Goal: Task Accomplishment & Management: Use online tool/utility

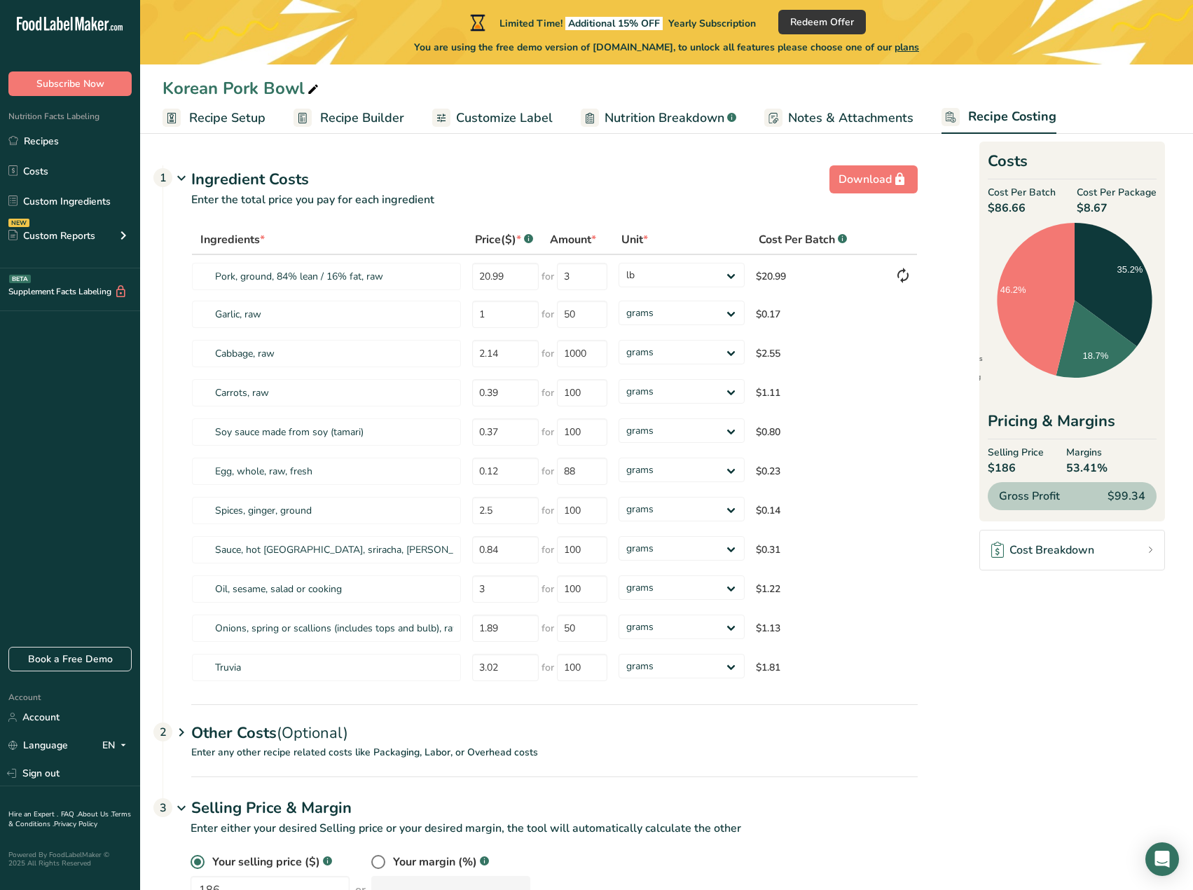
select select "12"
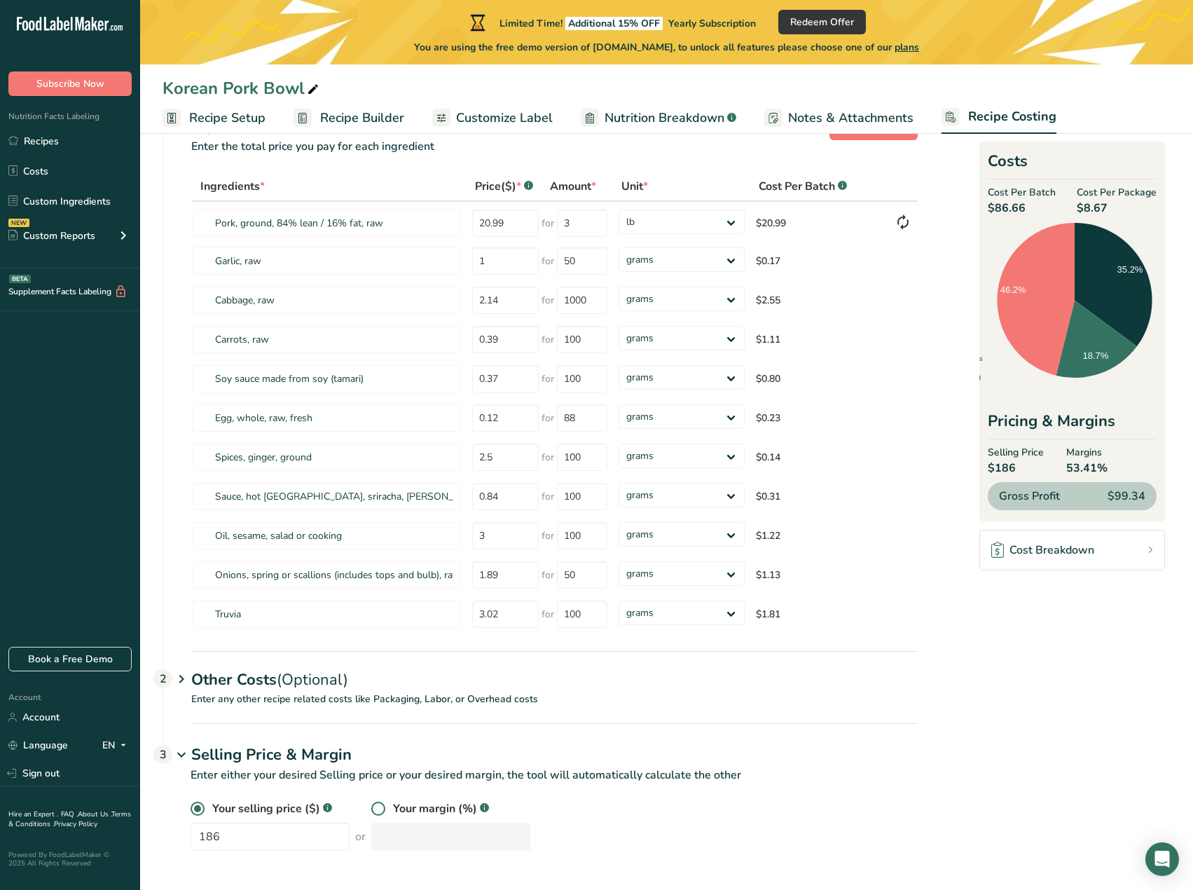
click at [371, 803] on span at bounding box center [378, 808] width 14 height 14
click at [371, 804] on input "radio" at bounding box center [375, 808] width 9 height 9
radio input "true"
radio input "false"
click at [395, 831] on input "number" at bounding box center [450, 836] width 159 height 28
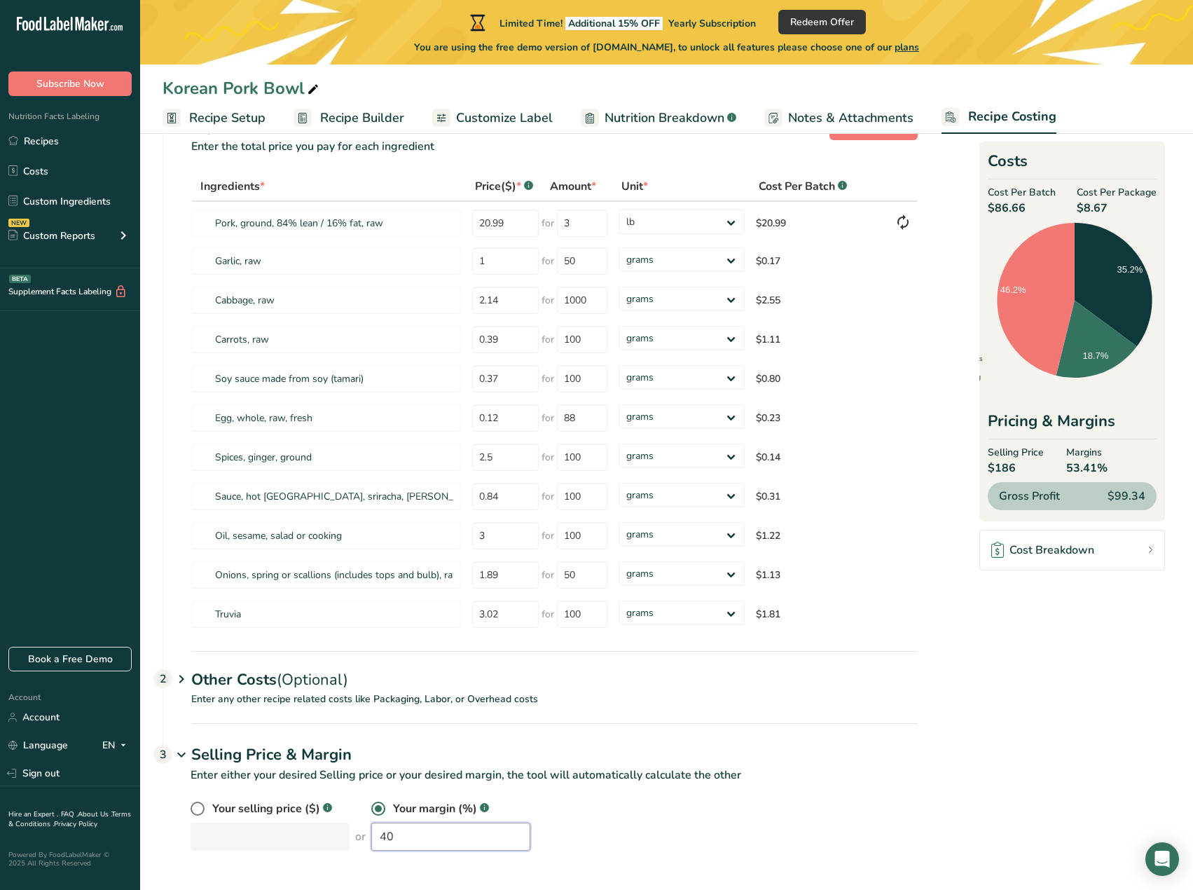
type input "40"
click at [939, 590] on section "Download Ingredient Costs 1 Enter the total price you pay for each ingredient I…" at bounding box center [666, 486] width 1008 height 761
click at [936, 661] on section "Download Ingredient Costs 1 Enter the total price you pay for each ingredient I…" at bounding box center [666, 486] width 1008 height 761
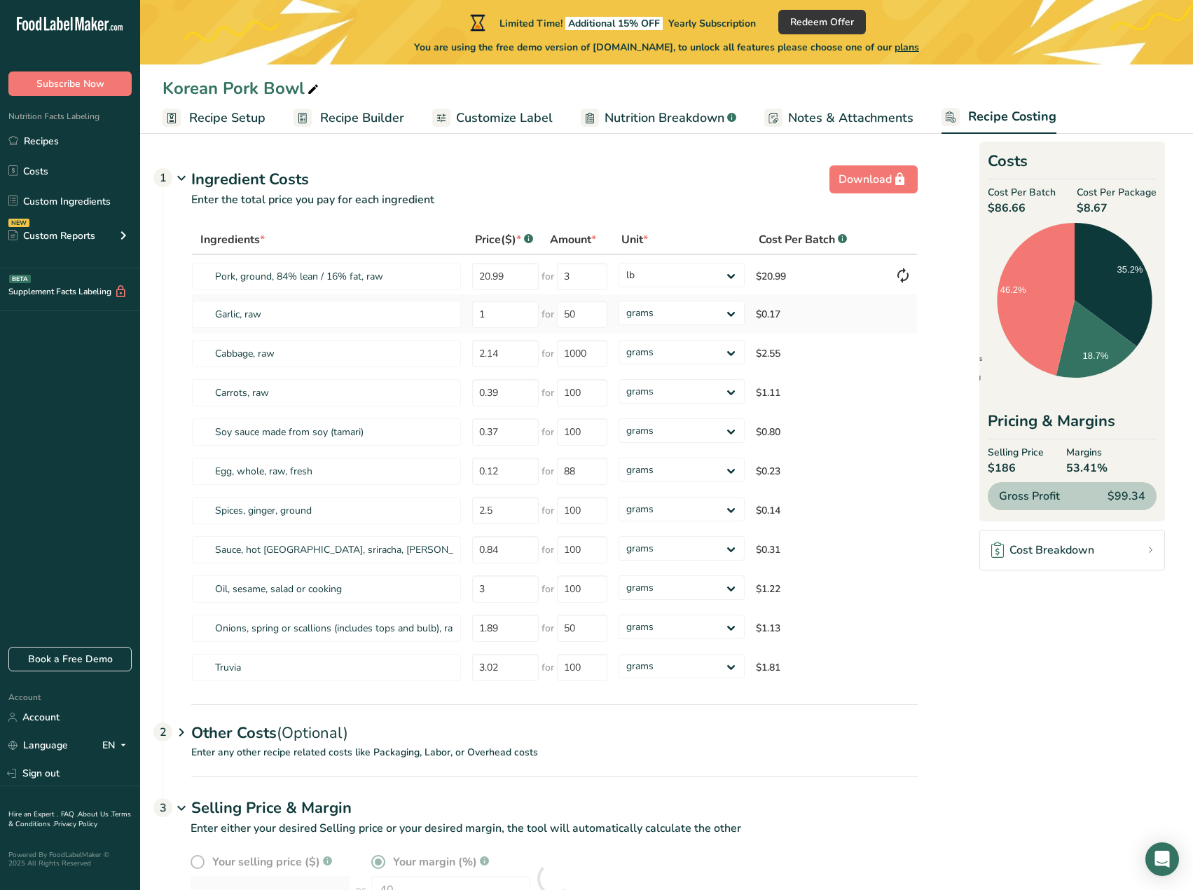
scroll to position [53, 0]
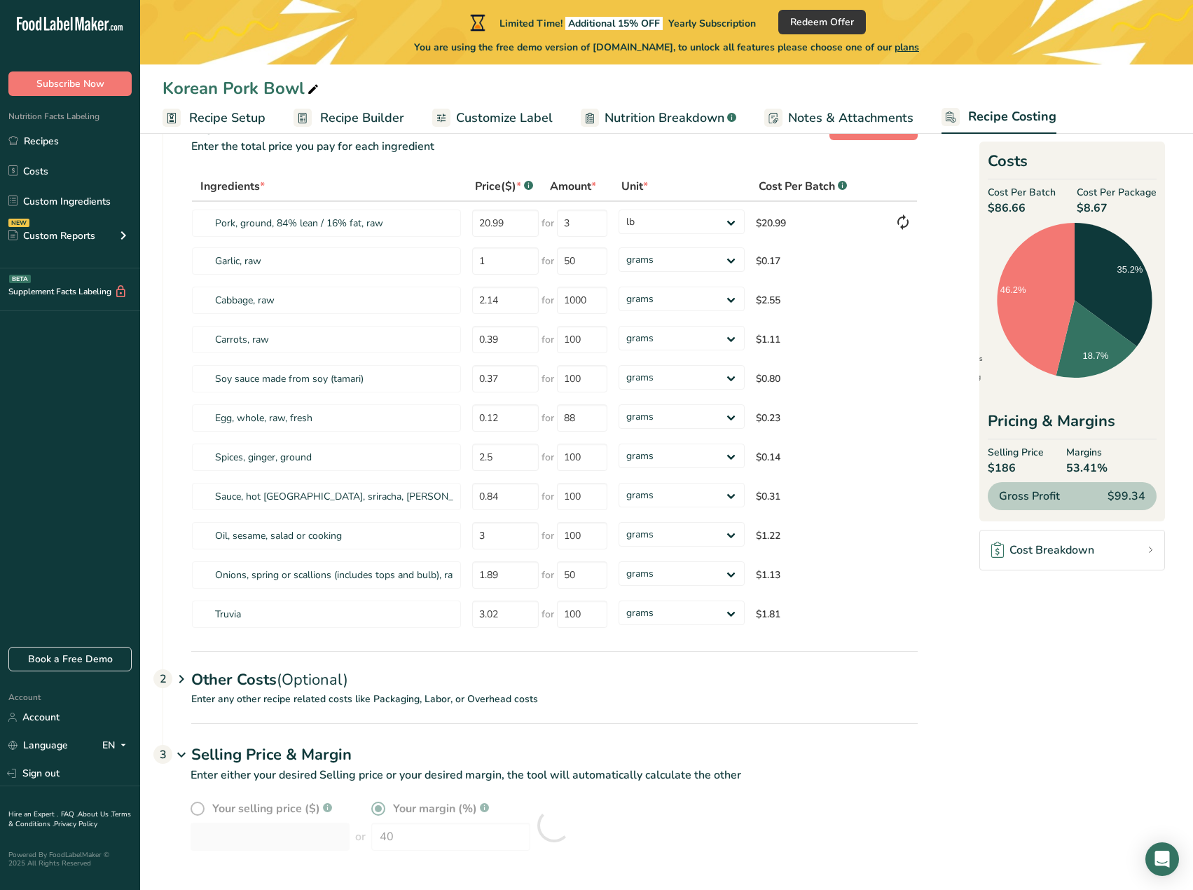
click at [971, 122] on span "Recipe Costing" at bounding box center [1012, 116] width 88 height 19
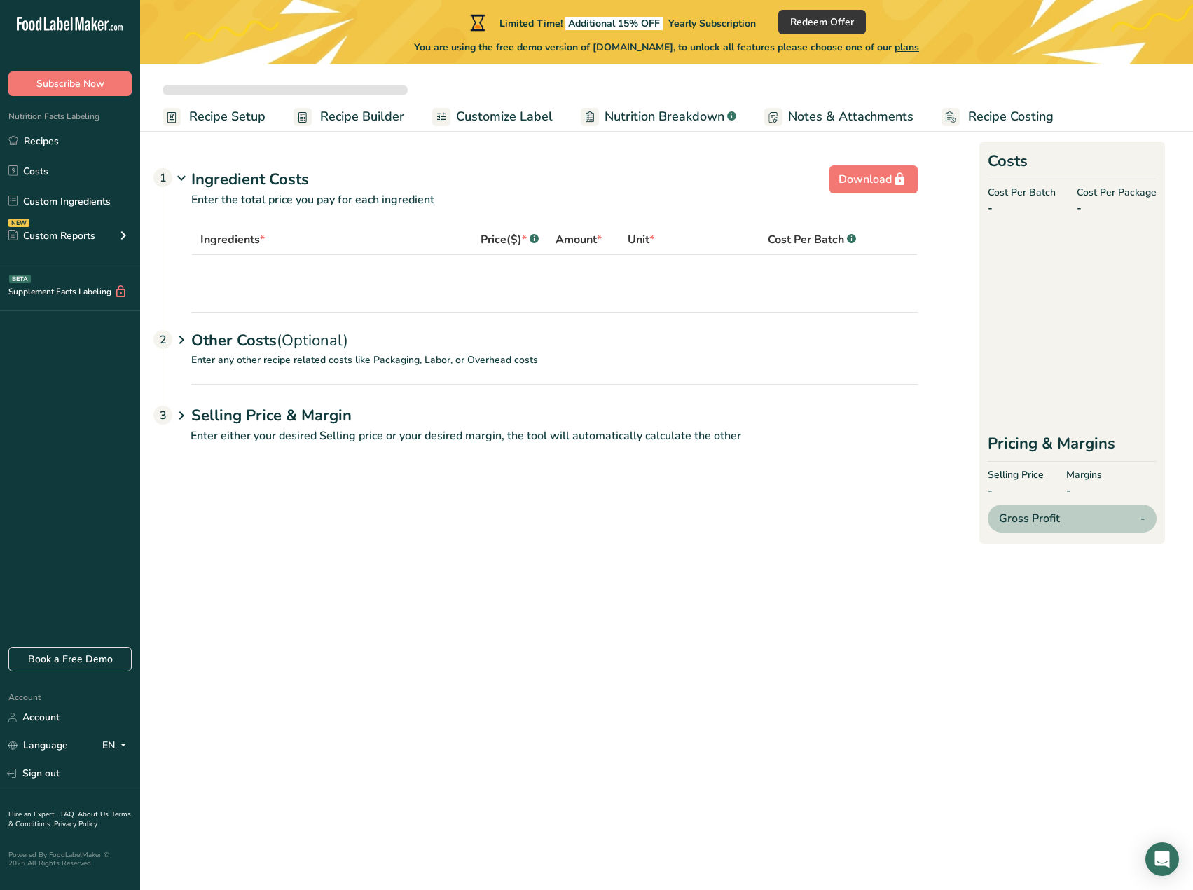
select select "12"
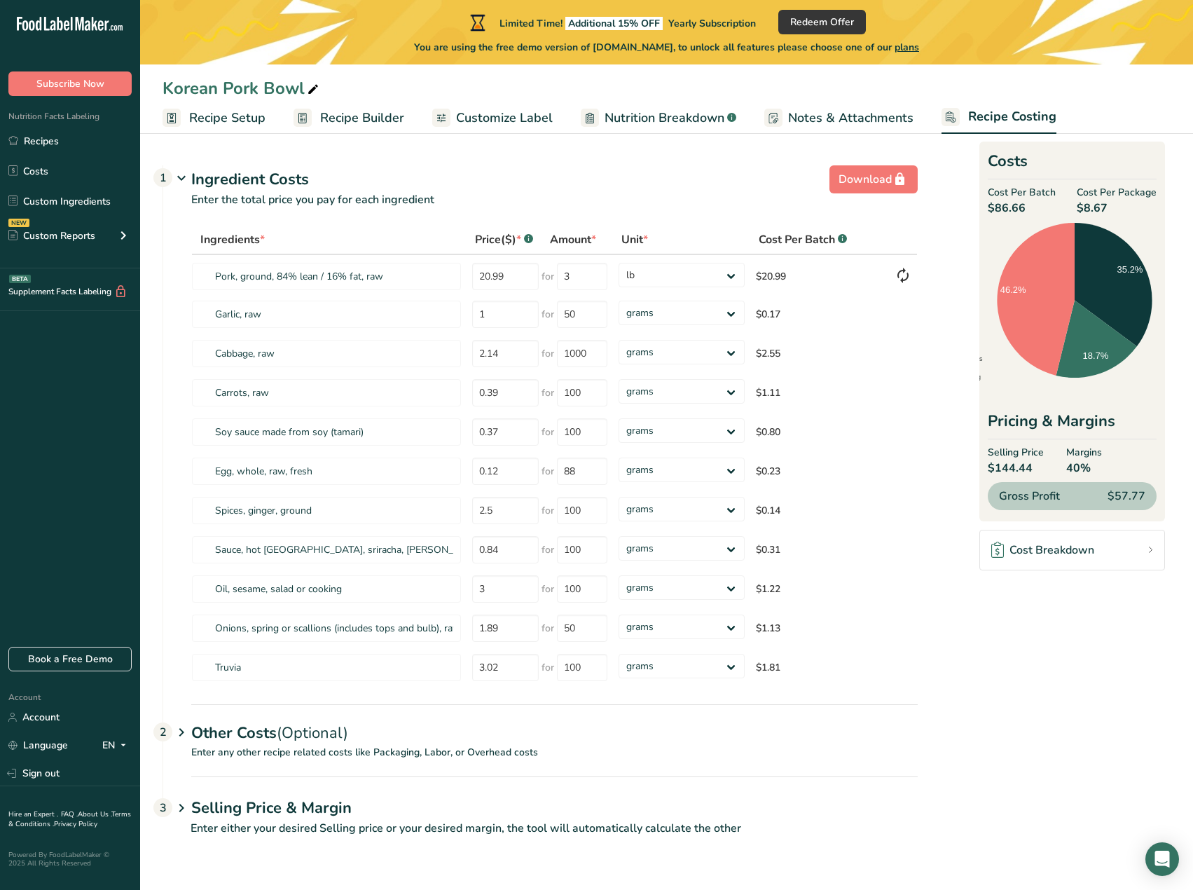
click at [459, 744] on div "Other Costs (Optional) 2" at bounding box center [554, 724] width 726 height 41
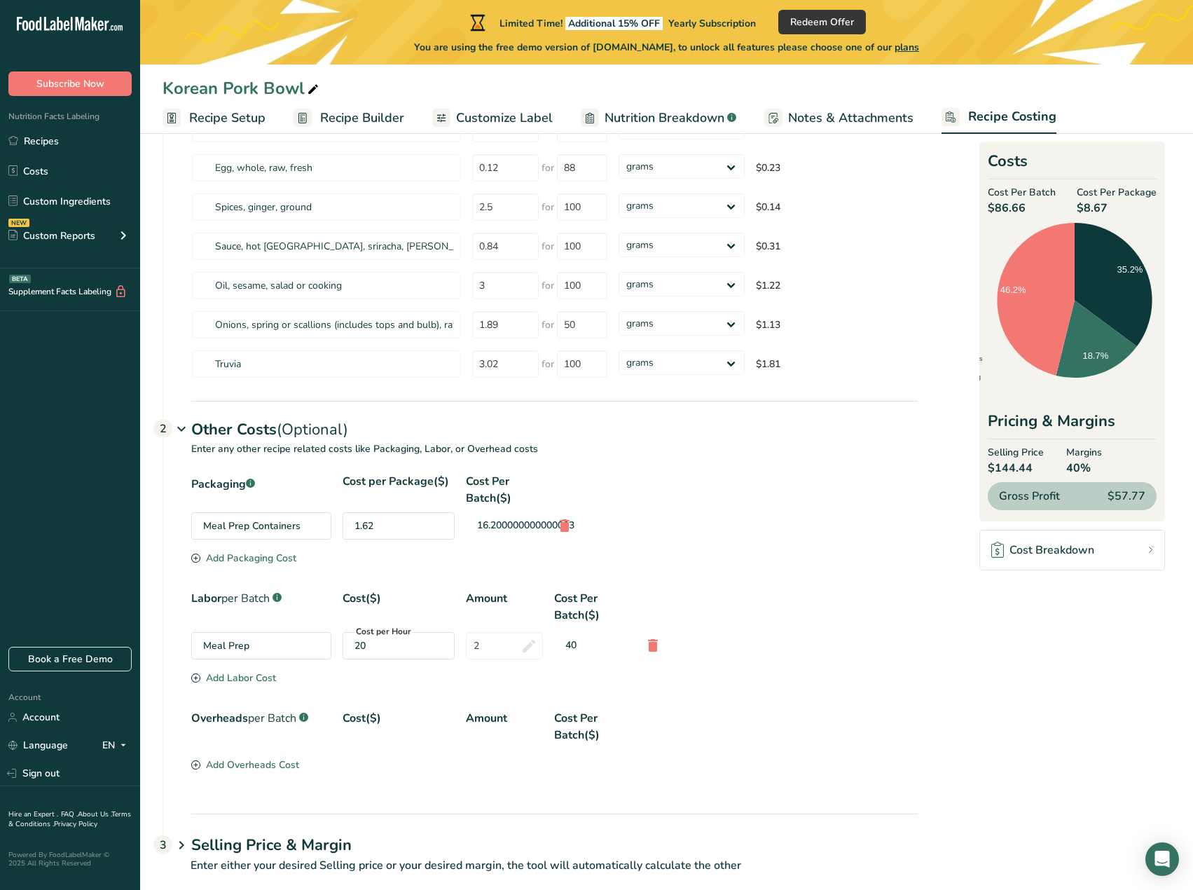
scroll to position [326, 0]
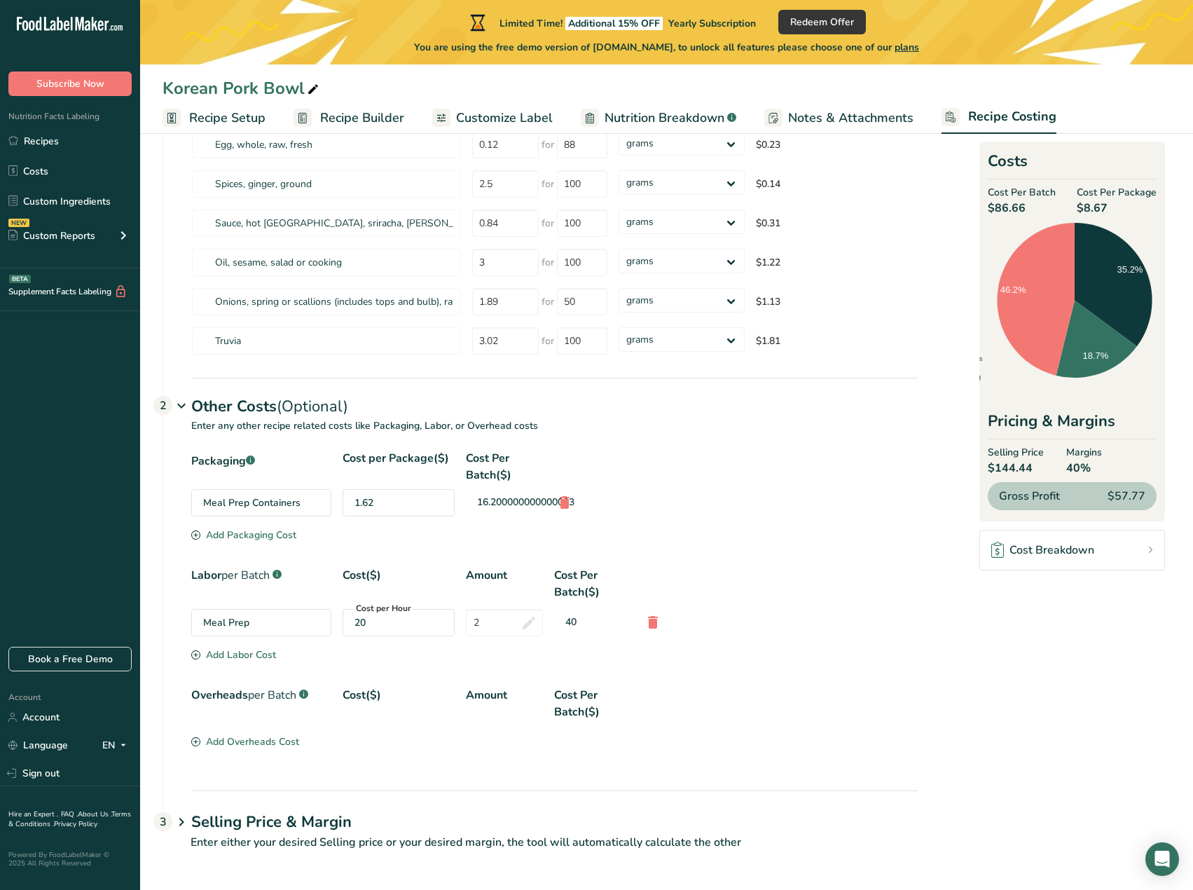
click at [295, 822] on h1 "Selling Price & Margin" at bounding box center [554, 821] width 726 height 23
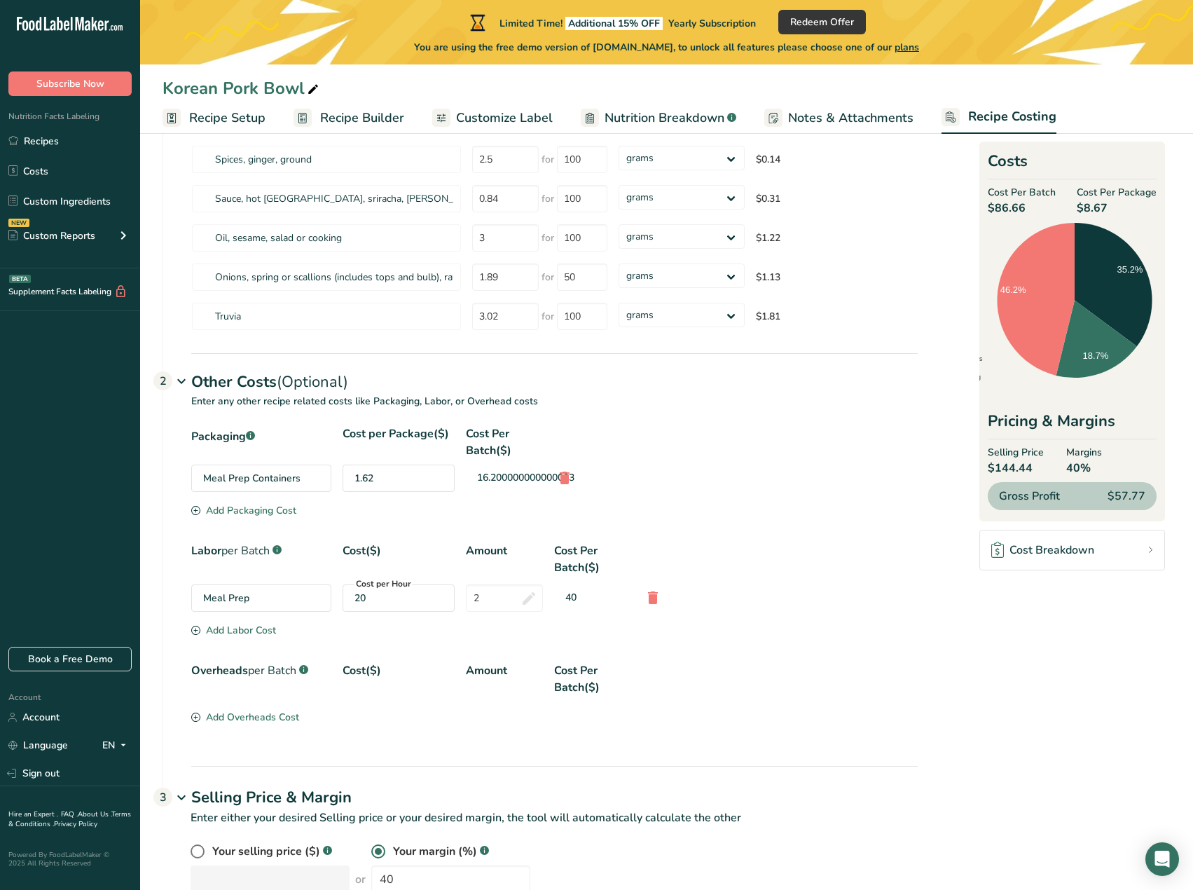
scroll to position [394, 0]
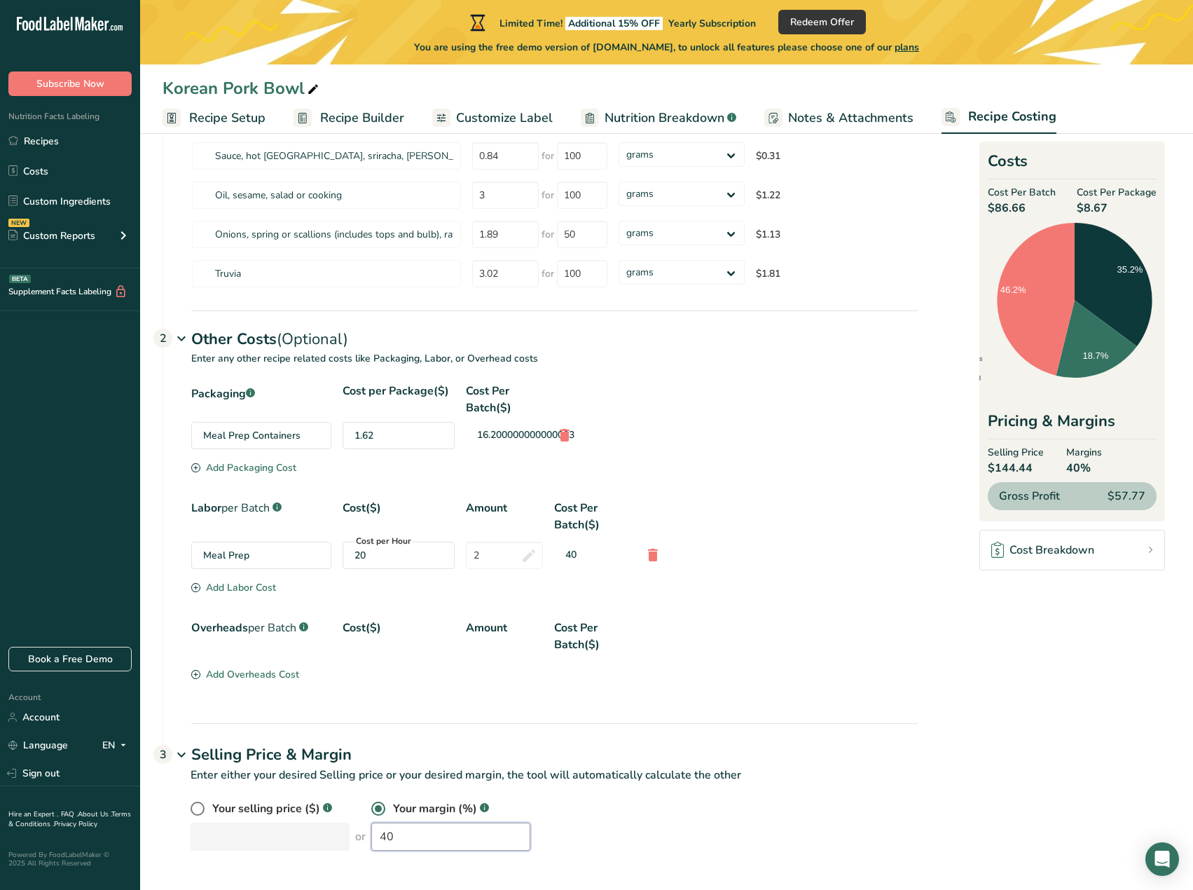
drag, startPoint x: 413, startPoint y: 831, endPoint x: 349, endPoint y: 831, distance: 64.4
click at [349, 831] on div "Your selling price ($) .a-a{fill:#347362;}.b-a{fill:#fff;} or Your margin (%) .…" at bounding box center [554, 825] width 727 height 50
drag, startPoint x: 408, startPoint y: 829, endPoint x: 312, endPoint y: 812, distance: 98.0
click at [312, 812] on div "Your selling price ($) .a-a{fill:#347362;}.b-a{fill:#fff;} or Your margin (%) .…" at bounding box center [554, 825] width 727 height 50
type input "40"
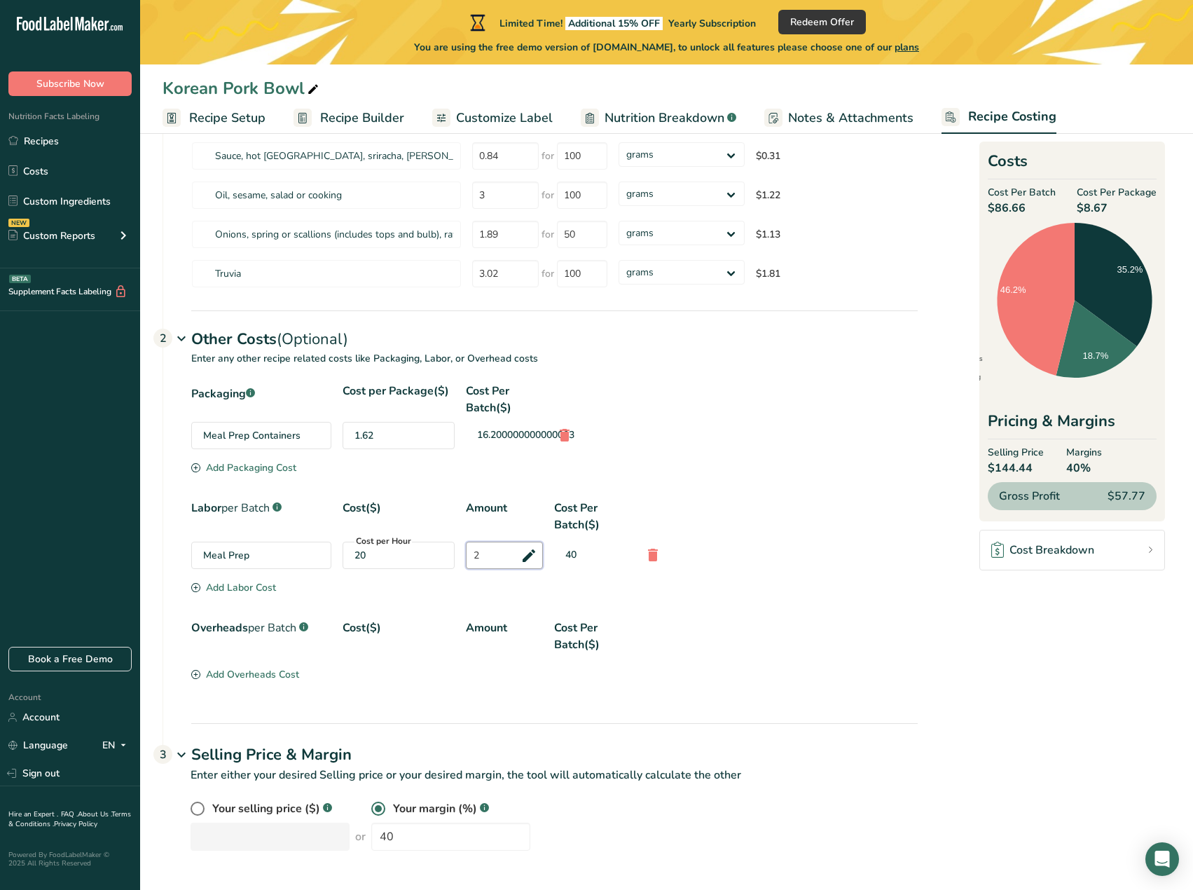
click at [484, 565] on input "2" at bounding box center [504, 554] width 77 height 27
type input "3"
type input "2"
click at [310, 828] on div "Your selling price ($) .a-a{fill:#347362;}.b-a{fill:#fff;} or Your margin (%) .…" at bounding box center [554, 825] width 727 height 50
type input "45"
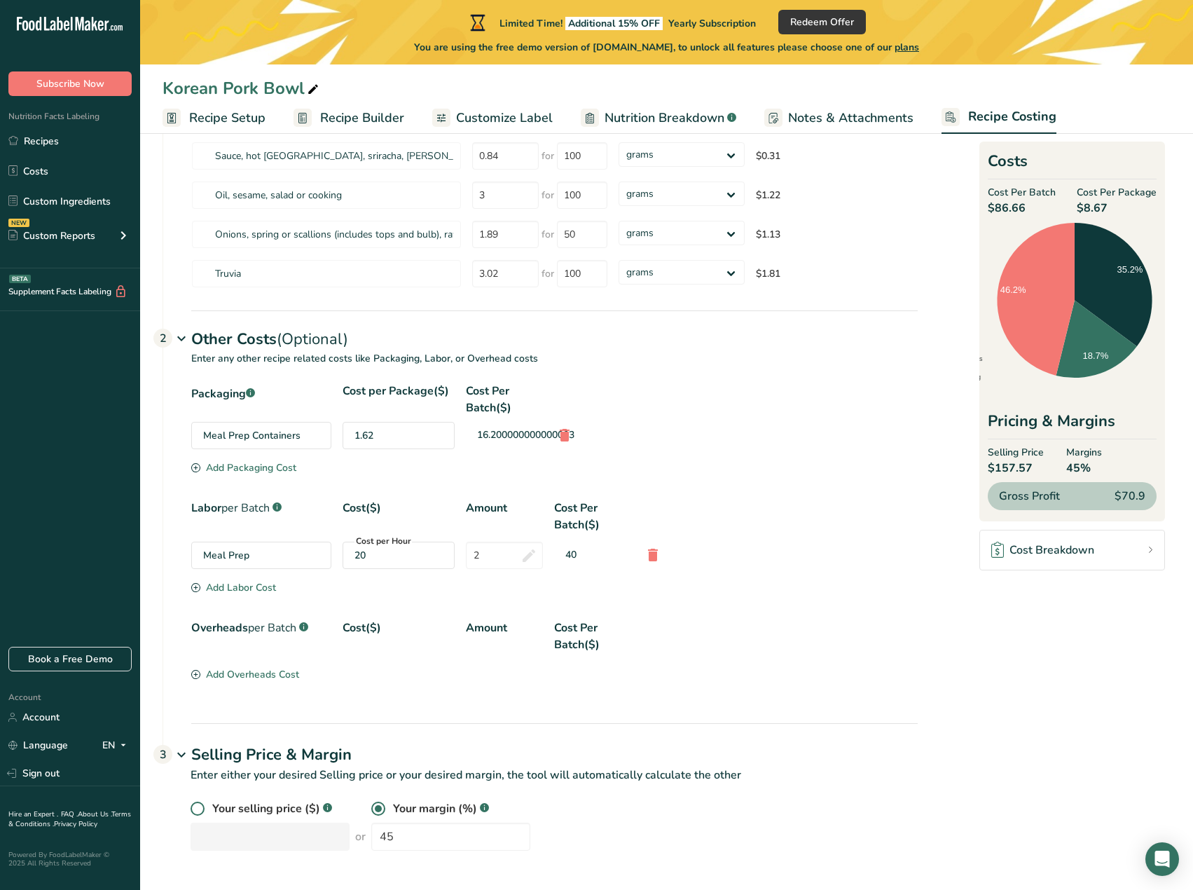
click at [194, 809] on span at bounding box center [198, 808] width 14 height 14
click at [194, 809] on input "radio" at bounding box center [195, 808] width 9 height 9
radio input "true"
radio input "false"
click at [211, 840] on input "number" at bounding box center [270, 836] width 159 height 28
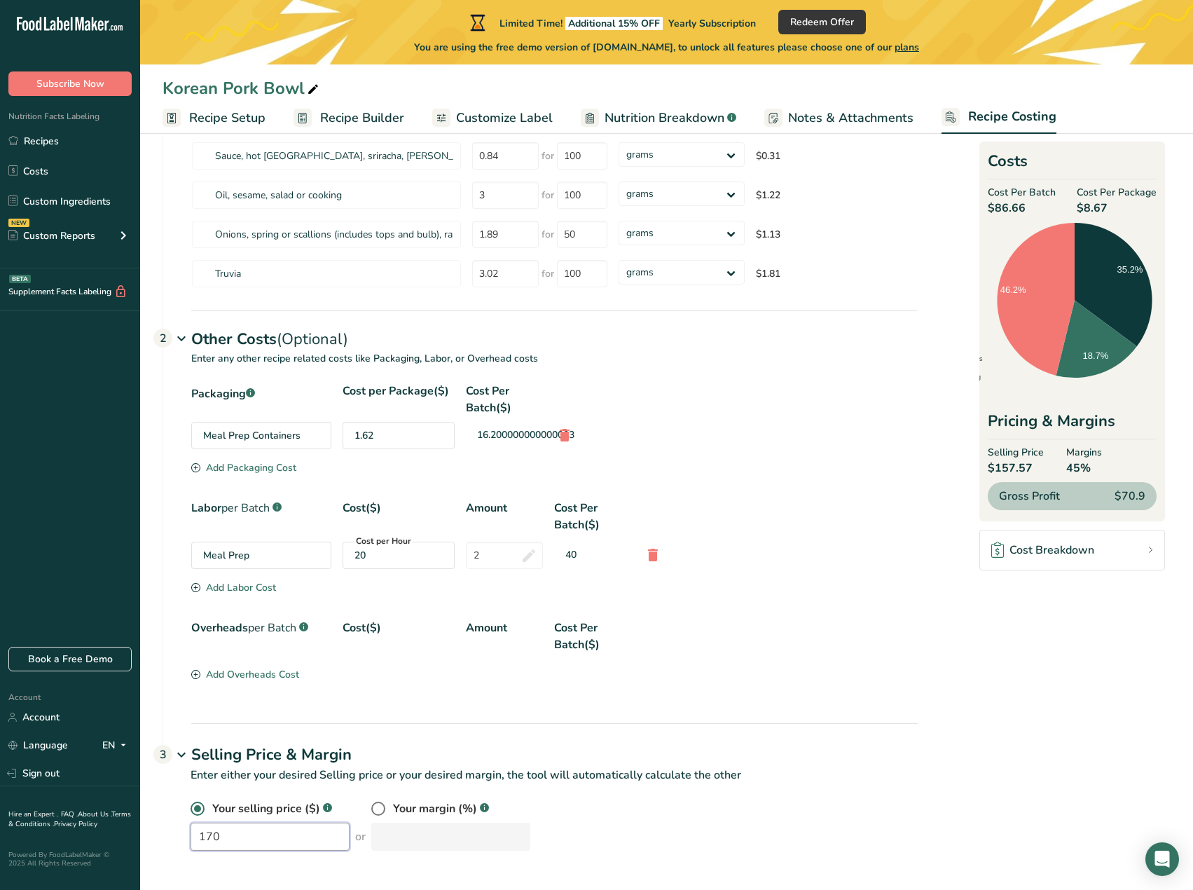
type input "170"
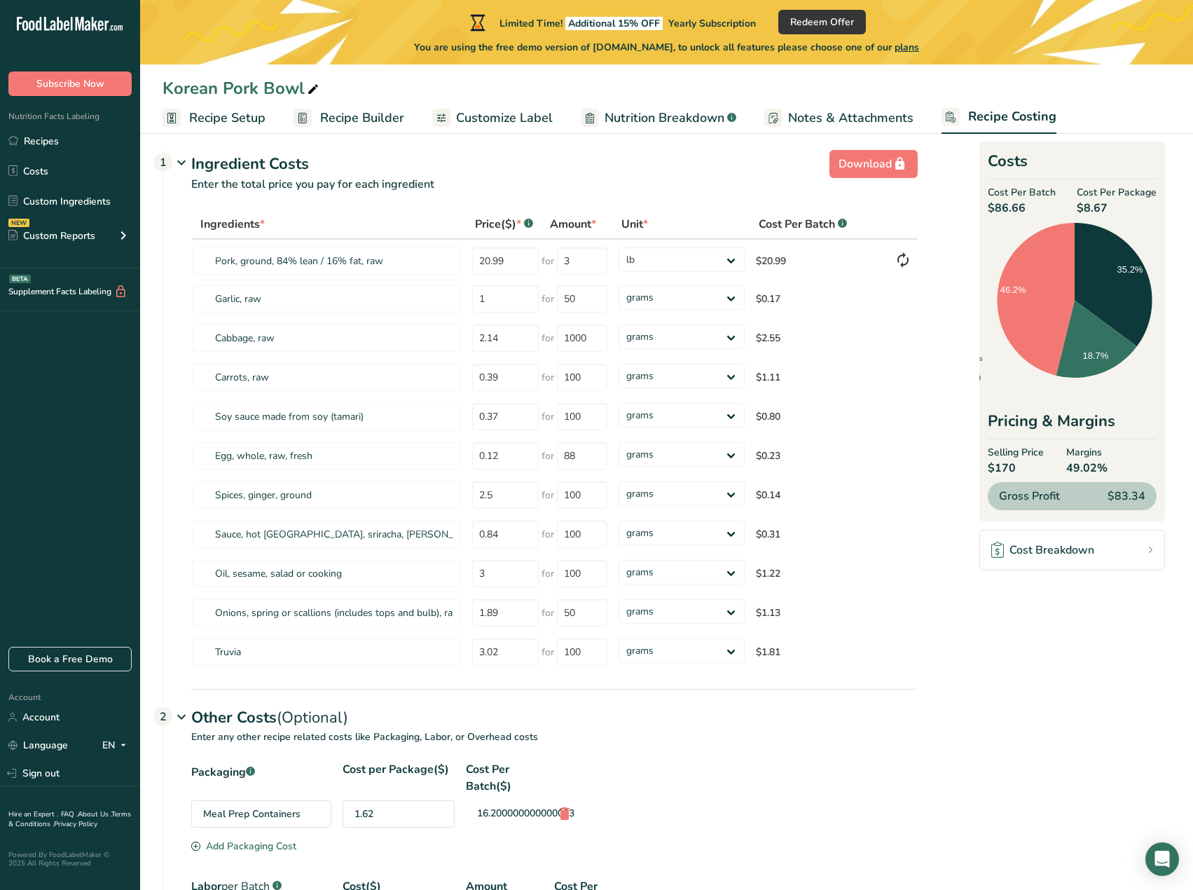
scroll to position [0, 0]
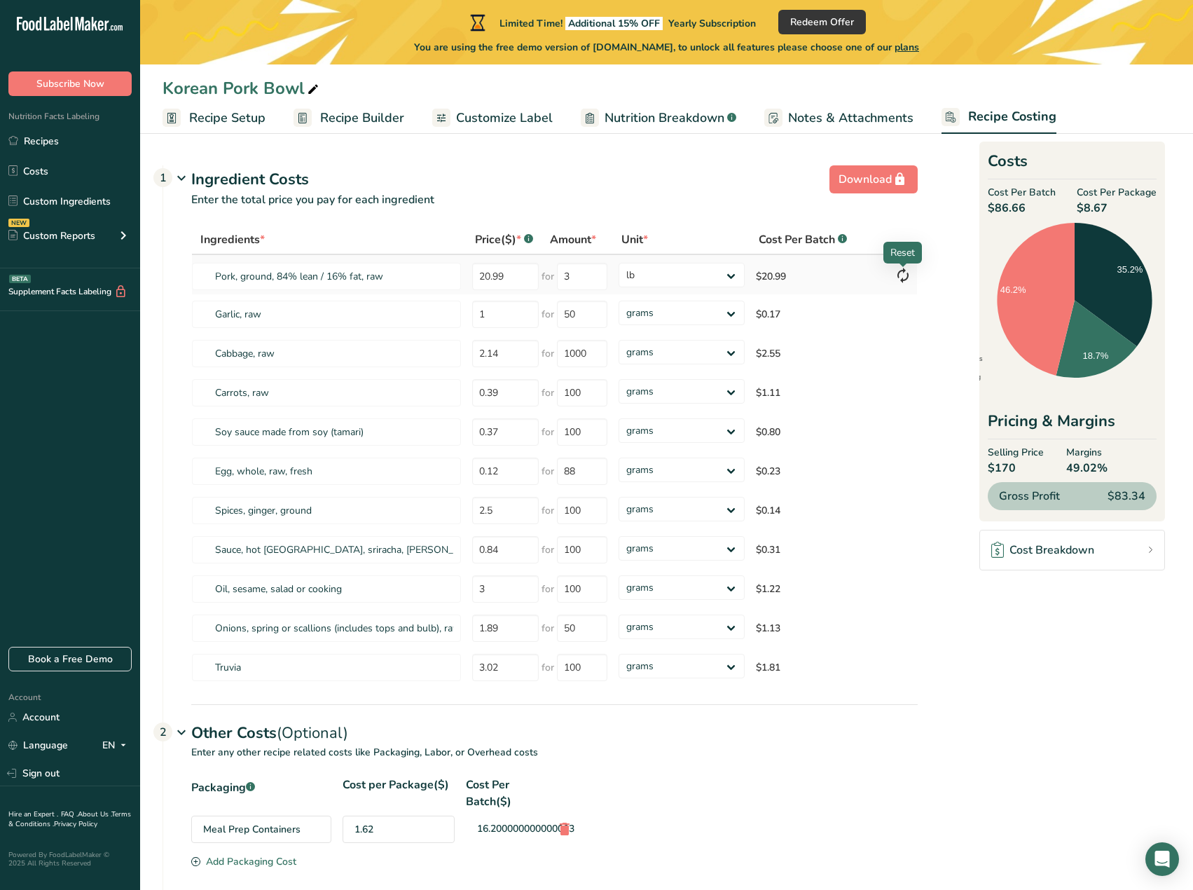
click at [902, 278] on icon at bounding box center [902, 275] width 17 height 25
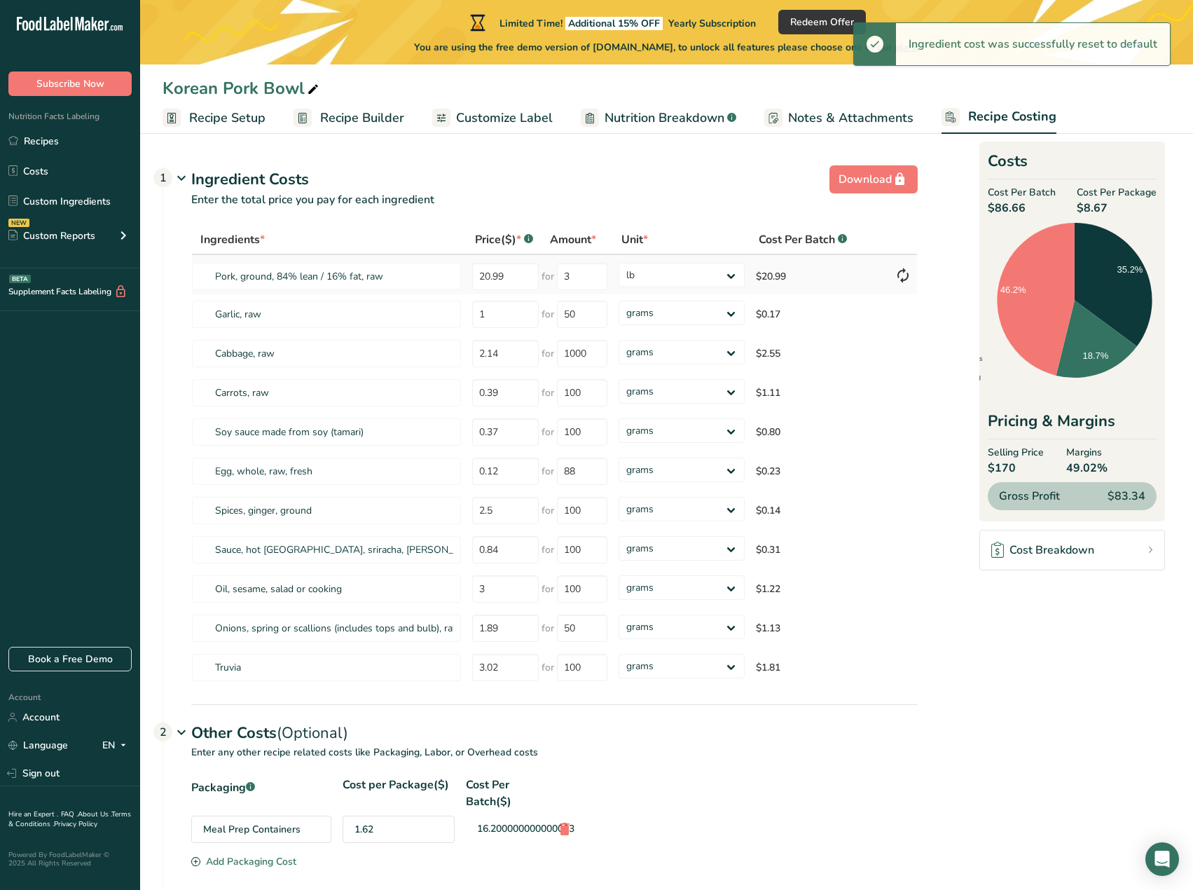
type input "1.2"
type input "100"
select select
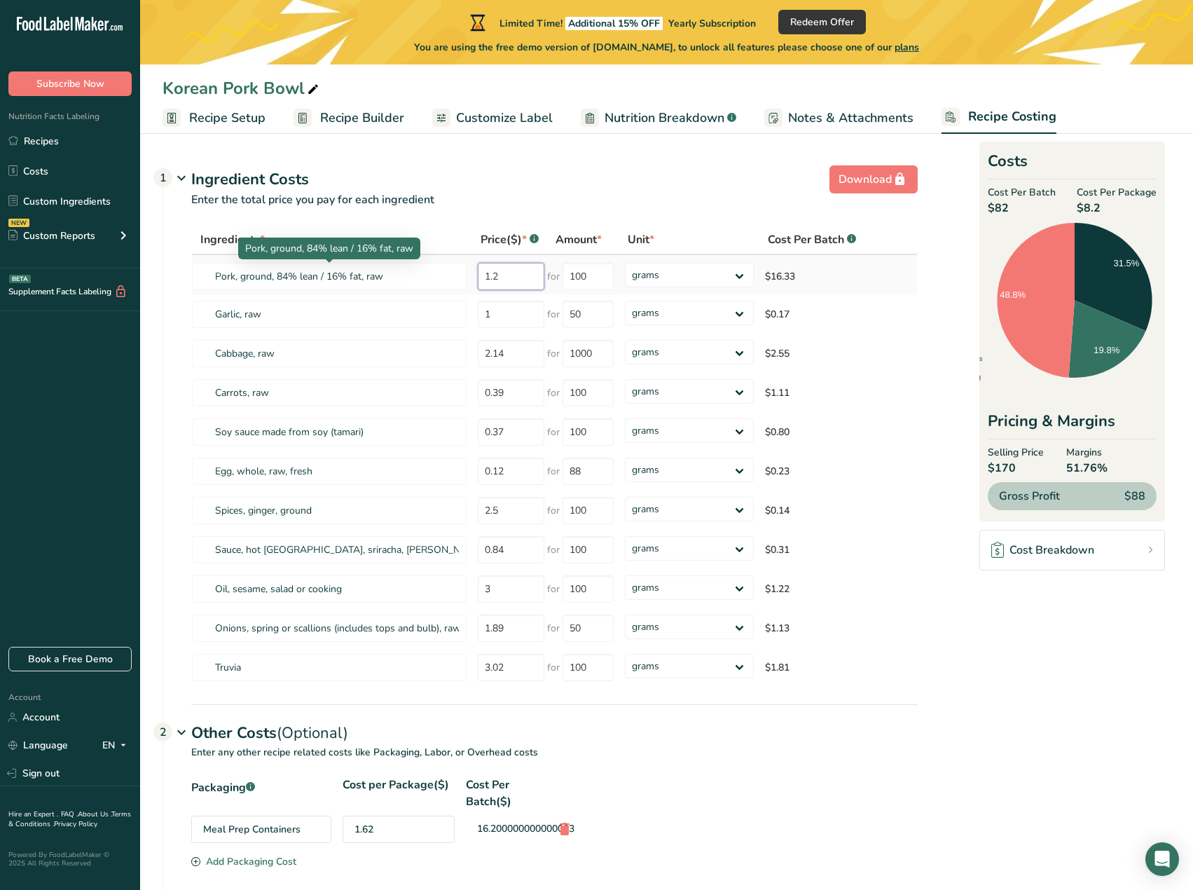
click at [409, 270] on tr "Pork, ground, 84% lean / 16% fat, raw 1.2 for 100 grams kg mg mcg lb oz $16.33" at bounding box center [554, 274] width 725 height 39
click at [458, 668] on tr "Truvia 3.02 for 100 grams kg mg mcg lb oz $1.81" at bounding box center [554, 666] width 725 height 39
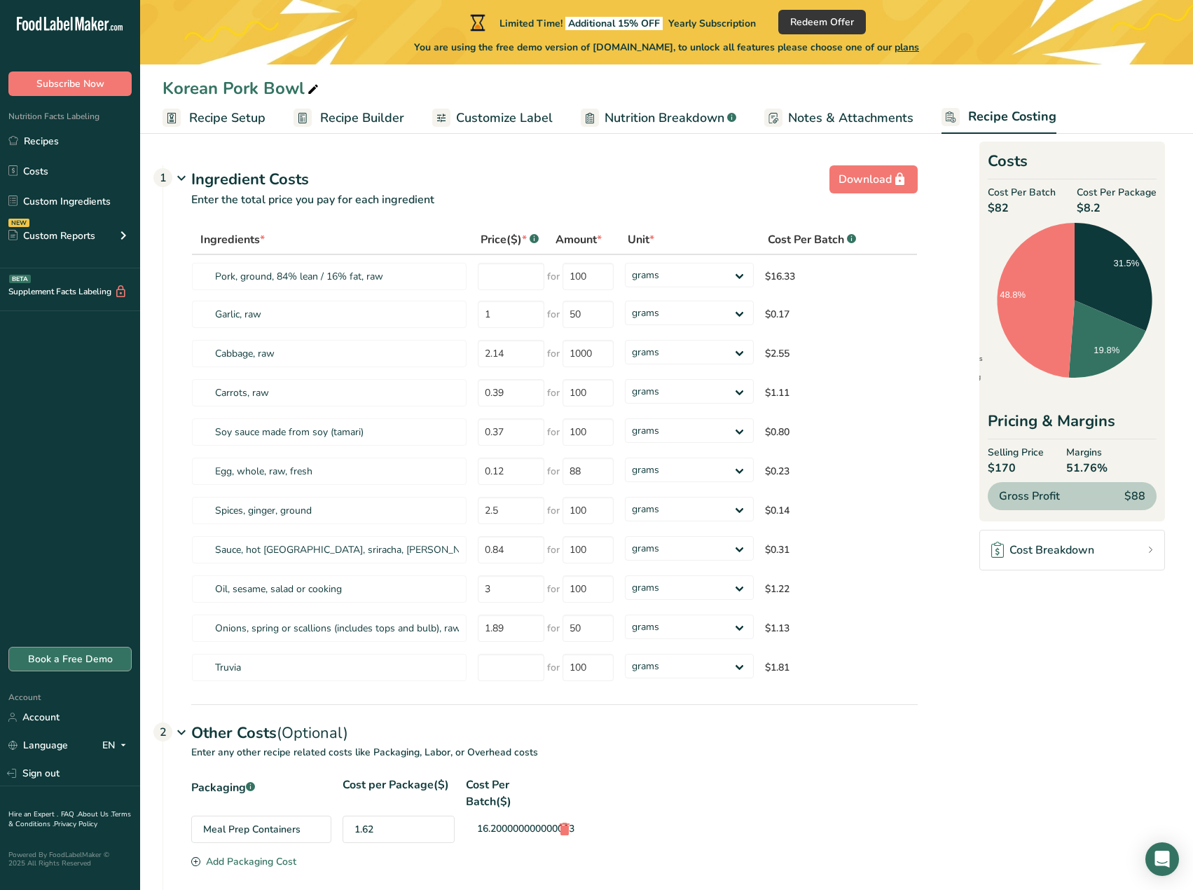
drag, startPoint x: 516, startPoint y: 673, endPoint x: 86, endPoint y: 665, distance: 430.1
click at [88, 666] on div ".a-20{fill:#fff;} Subscribe Now Nutrition Facts Labeling Recipes Costs Custom I…" at bounding box center [596, 641] width 1193 height 1283
drag, startPoint x: 670, startPoint y: 663, endPoint x: 616, endPoint y: 659, distance: 54.0
click at [618, 660] on tr "Truvia for 100 grams kg mg mcg lb oz $1.81" at bounding box center [554, 666] width 725 height 39
click at [609, 660] on input "100" at bounding box center [587, 666] width 51 height 27
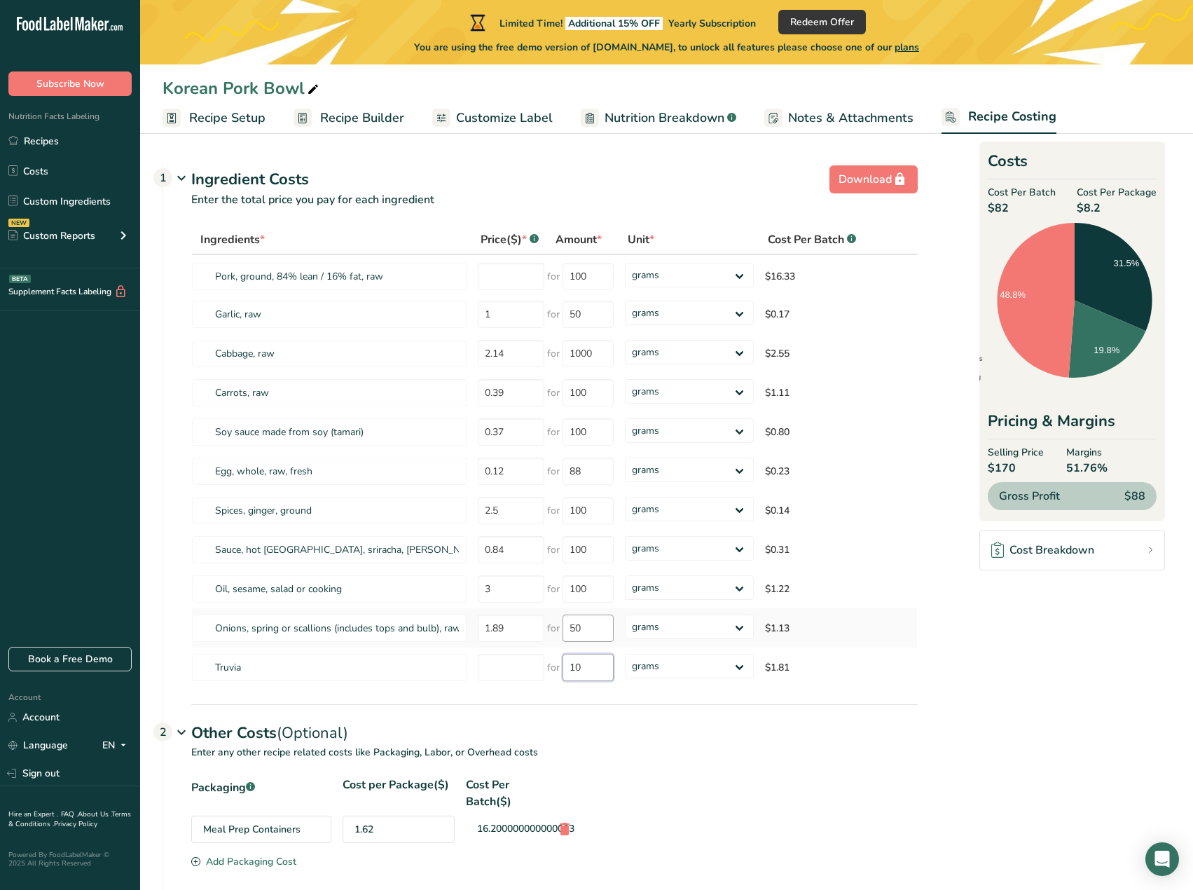
type input "1"
drag, startPoint x: 582, startPoint y: 627, endPoint x: 559, endPoint y: 623, distance: 23.4
click at [559, 624] on div "for 50" at bounding box center [580, 627] width 67 height 27
click at [593, 577] on input "100" at bounding box center [587, 588] width 51 height 27
type input "1"
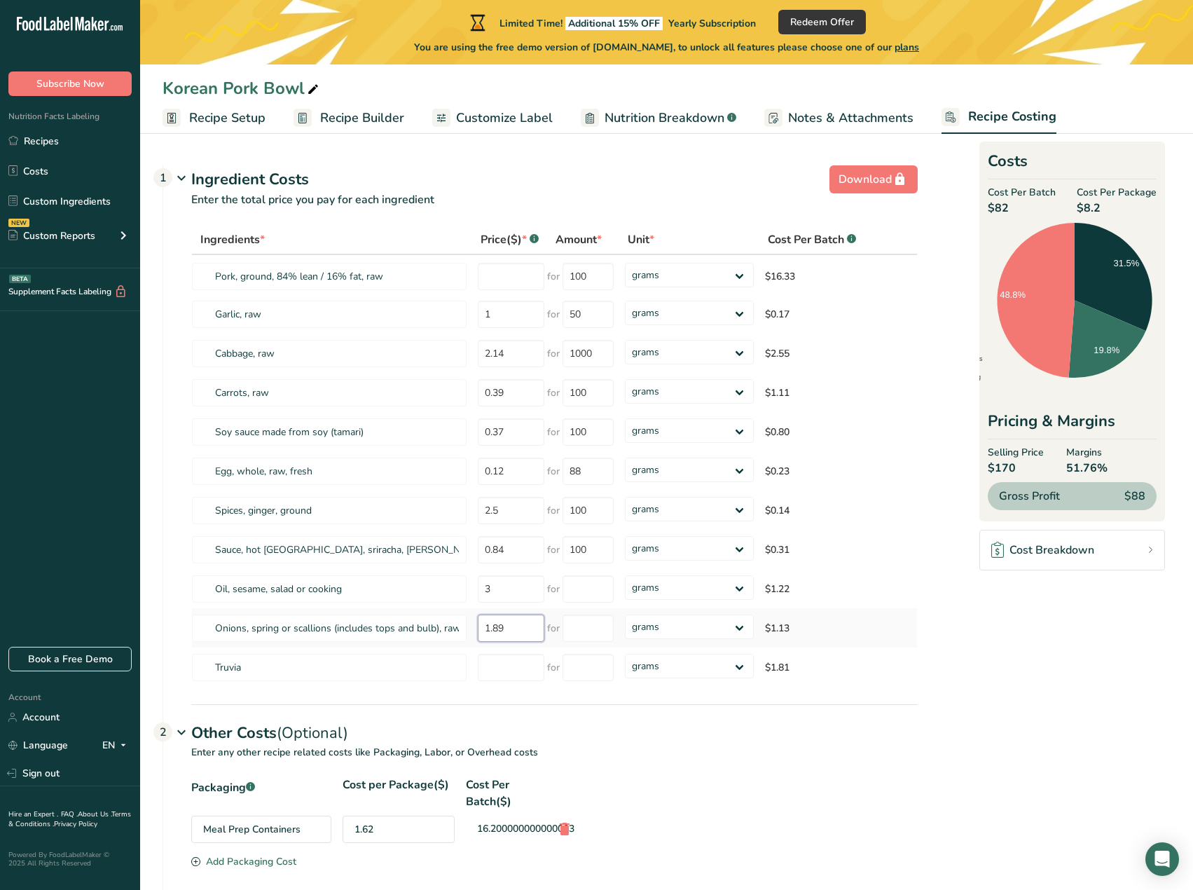
click at [523, 623] on input "1.89" at bounding box center [511, 627] width 67 height 27
type input "1"
click at [521, 595] on input "3" at bounding box center [511, 588] width 67 height 27
click at [520, 539] on input "0.84" at bounding box center [511, 549] width 67 height 27
type input "0"
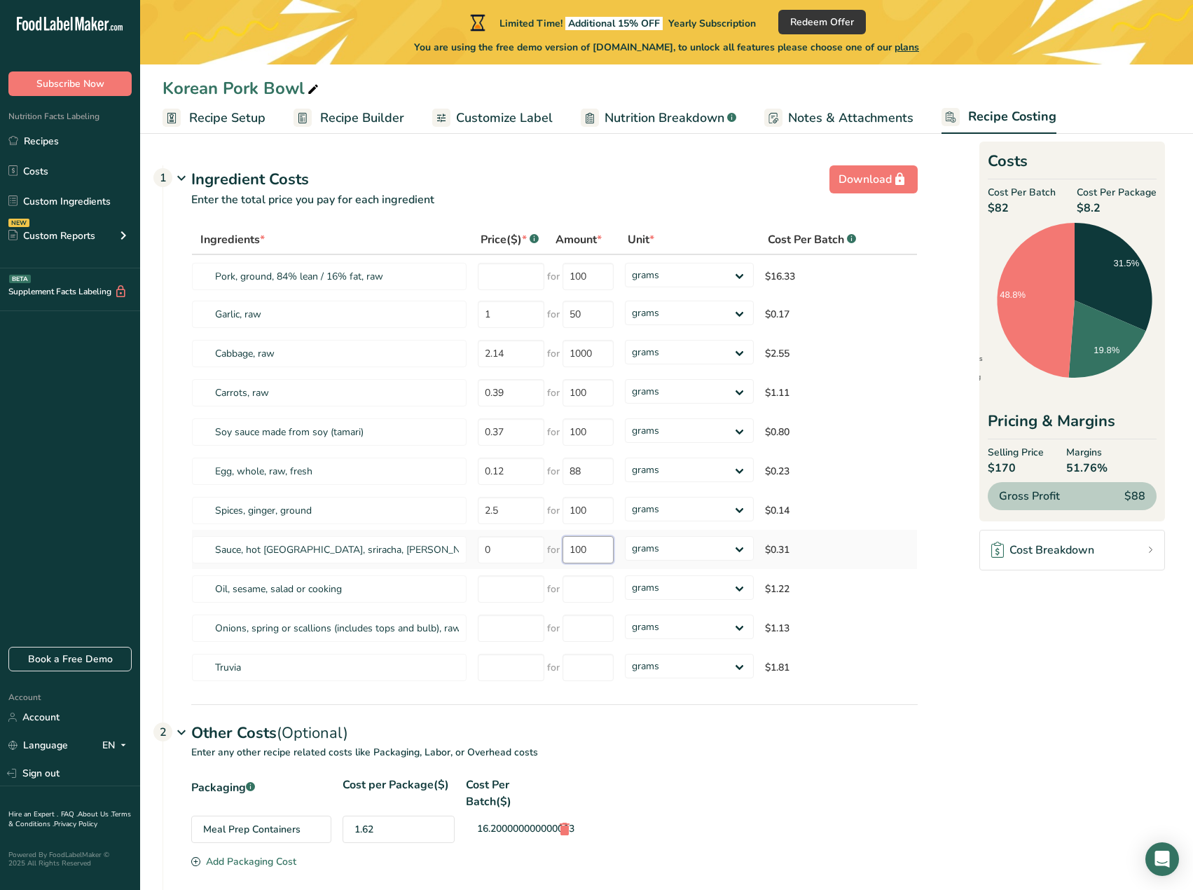
click at [590, 553] on input "100" at bounding box center [587, 549] width 51 height 27
type input "1"
click at [523, 522] on input "2.5" at bounding box center [511, 510] width 67 height 27
type input "2"
click at [593, 506] on div "Ingredients * Price($) * .a-a{fill:#347362;}.b-a{fill:#fff;} Amount * Unit * Co…" at bounding box center [554, 456] width 726 height 462
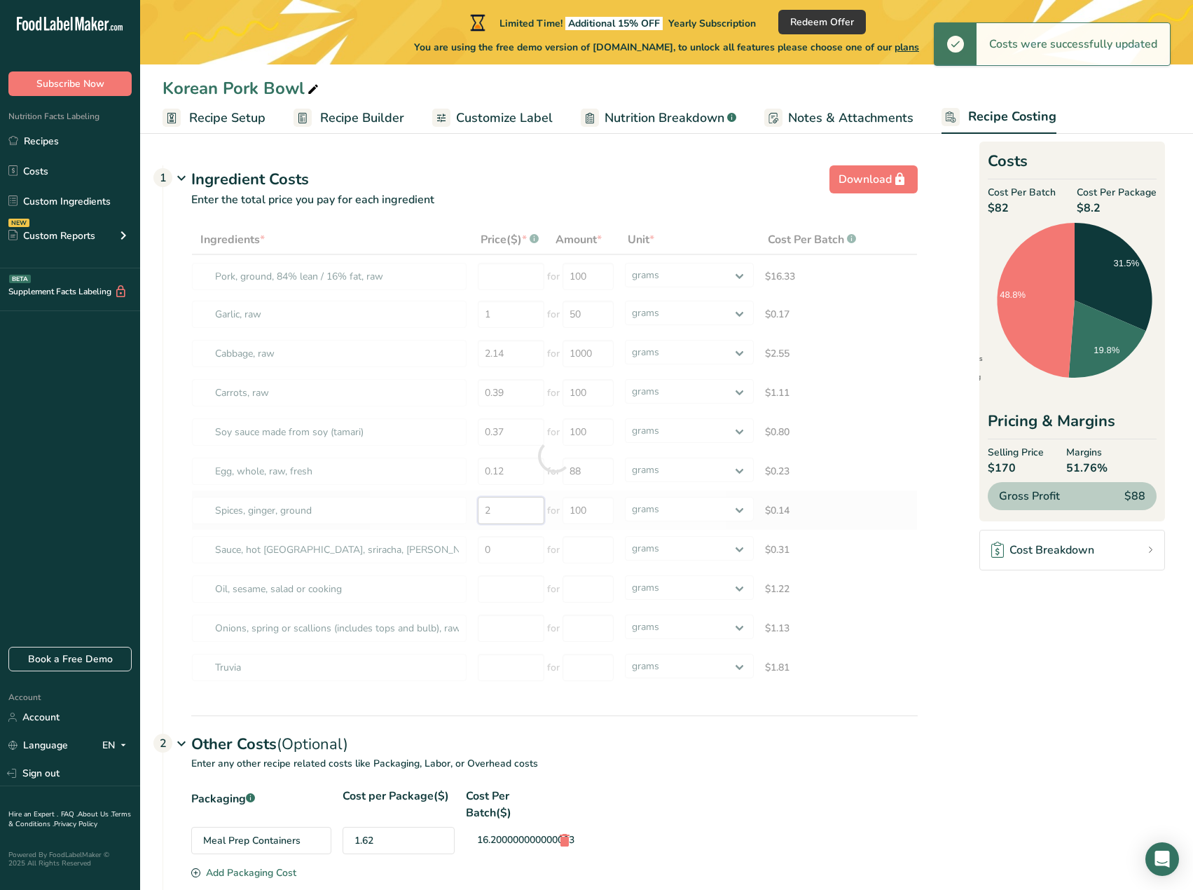
click at [533, 510] on div "Ingredients * Price($) * .a-a{fill:#347362;}.b-a{fill:#fff;} Amount * Unit * Co…" at bounding box center [554, 456] width 726 height 462
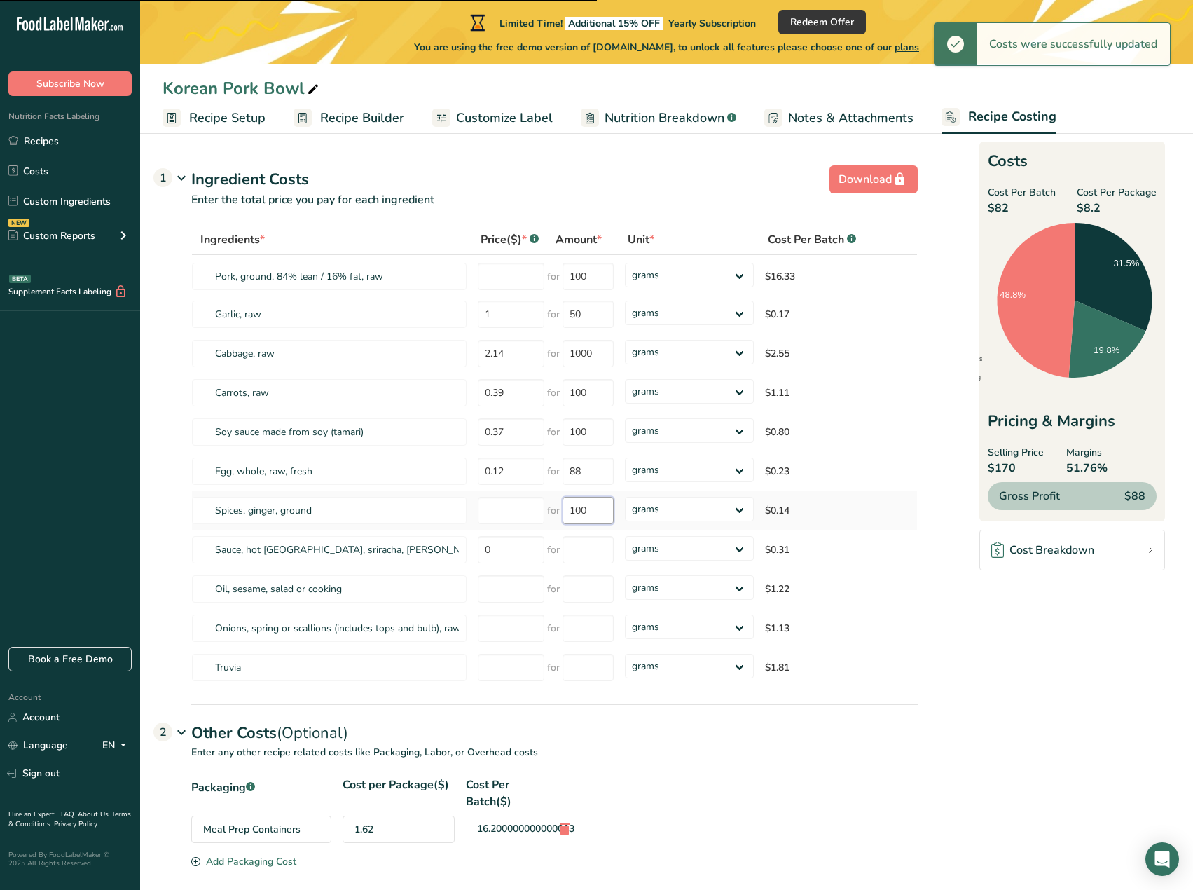
click at [595, 515] on input "100" at bounding box center [587, 510] width 51 height 27
type input "10"
type input "1.2"
type input "2"
type input "0.84"
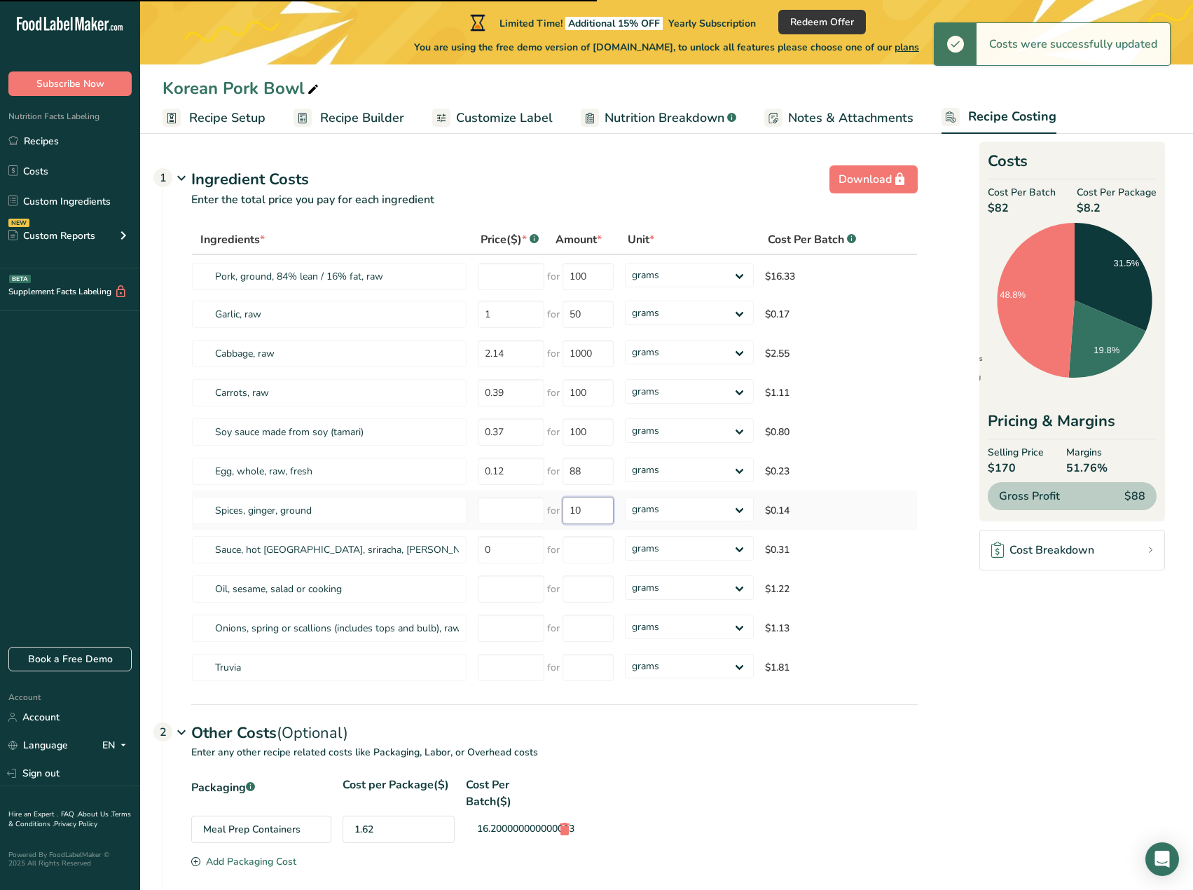
type input "100"
type input "3"
type input "100"
type input "1.89"
type input "50"
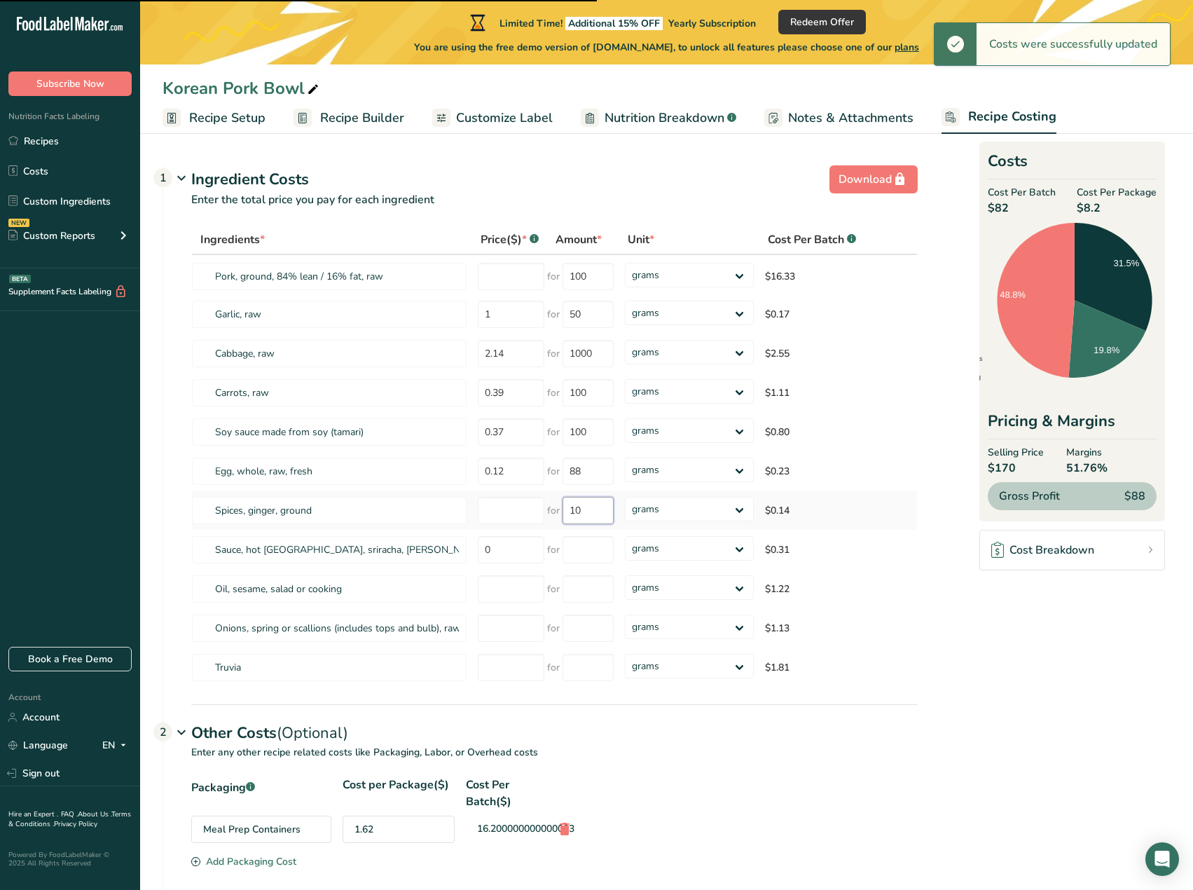
type input "3.02"
type input "100"
type input "1"
type input "100"
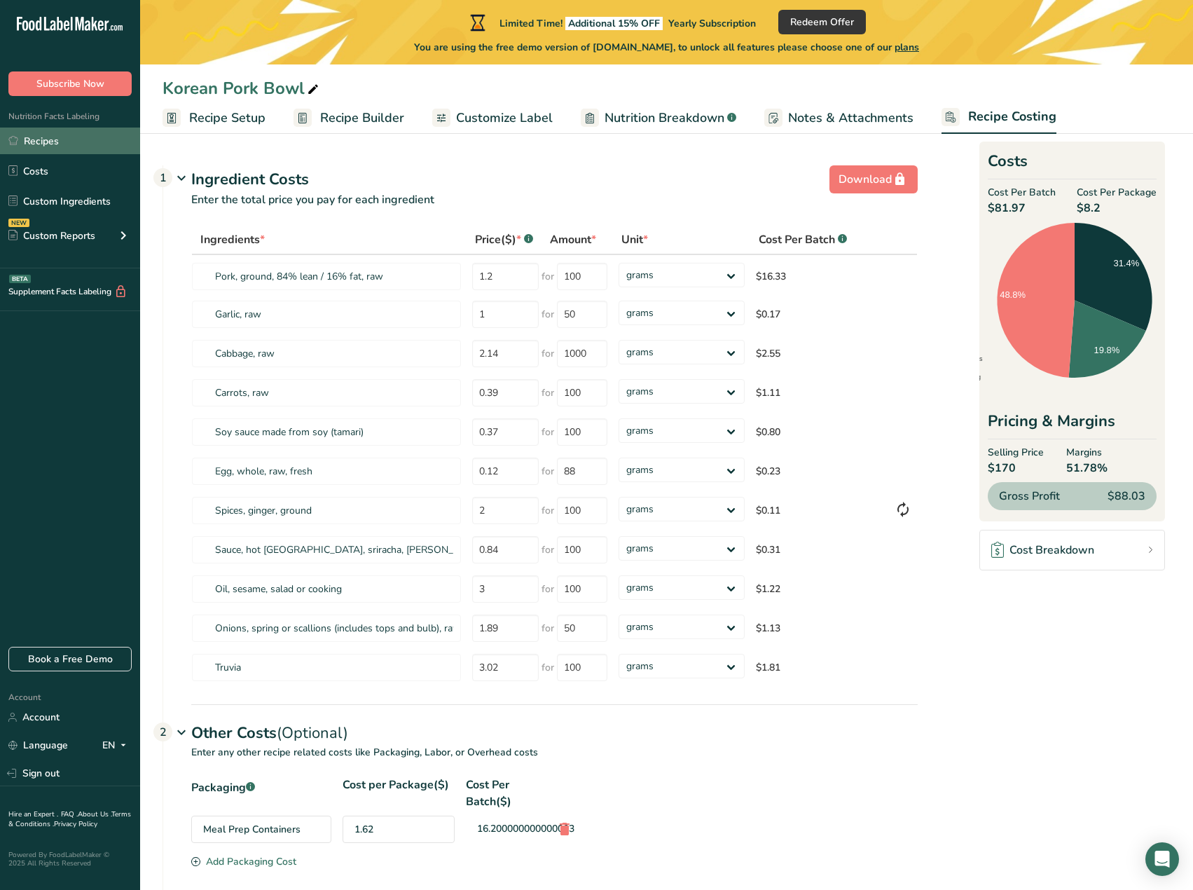
click at [45, 140] on link "Recipes" at bounding box center [70, 140] width 140 height 27
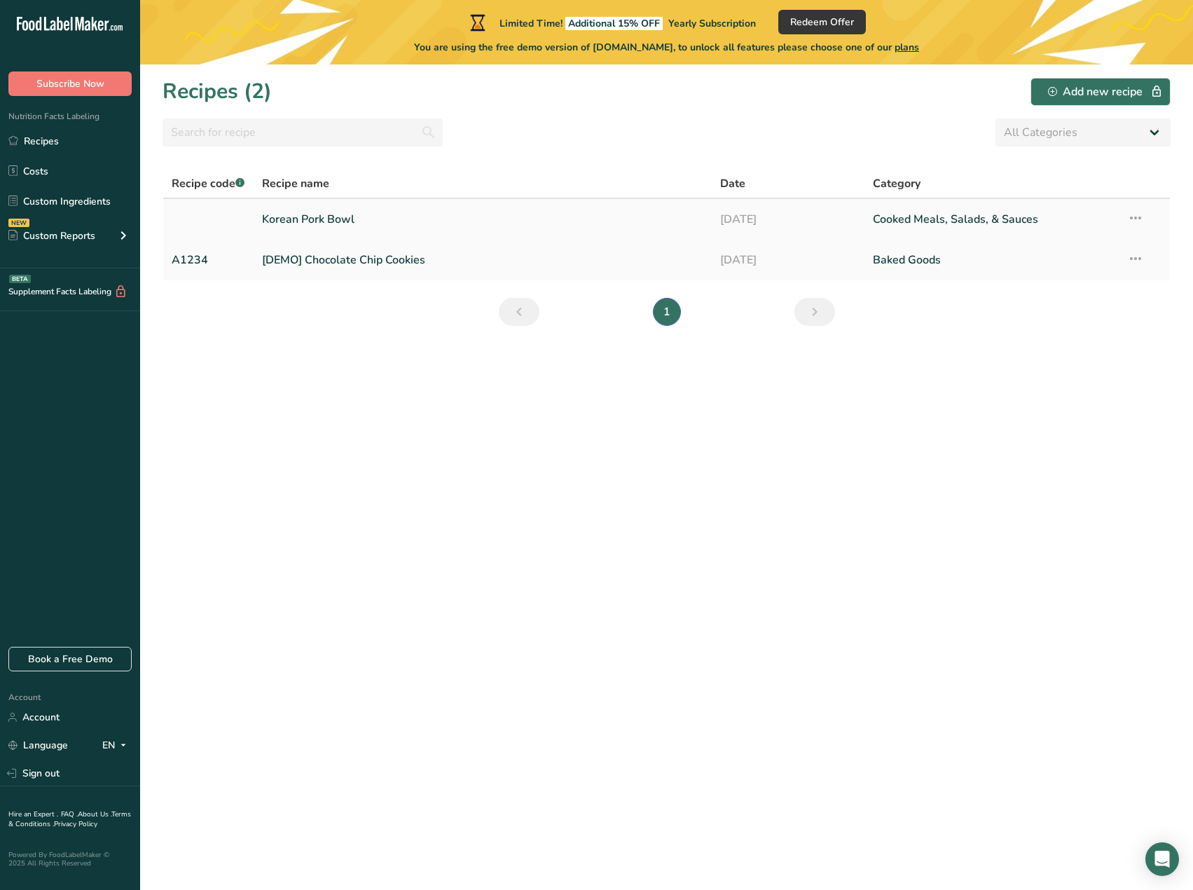
click at [1141, 221] on icon at bounding box center [1135, 217] width 17 height 25
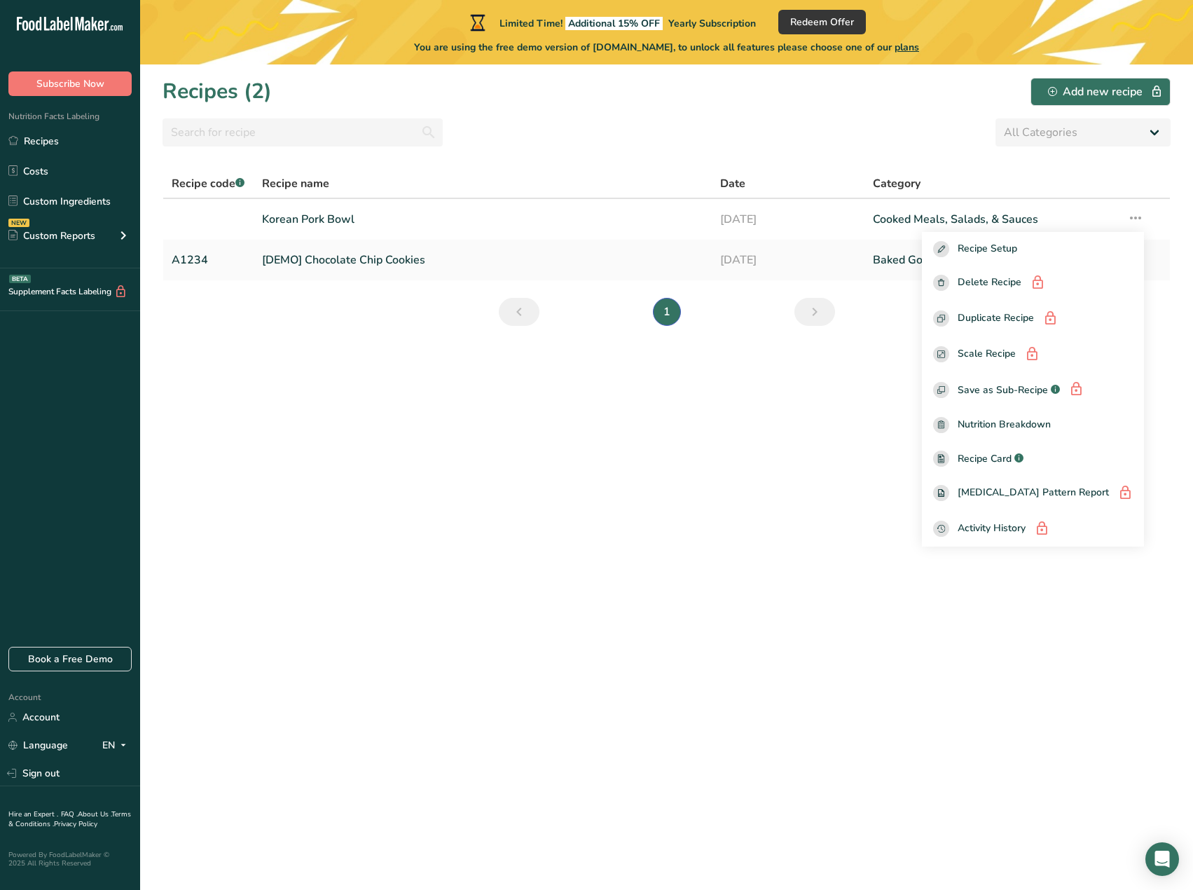
click at [832, 376] on section "Recipes (2) Add new recipe All Categories Baked Goods Beverages Confectionery C…" at bounding box center [666, 476] width 1053 height 825
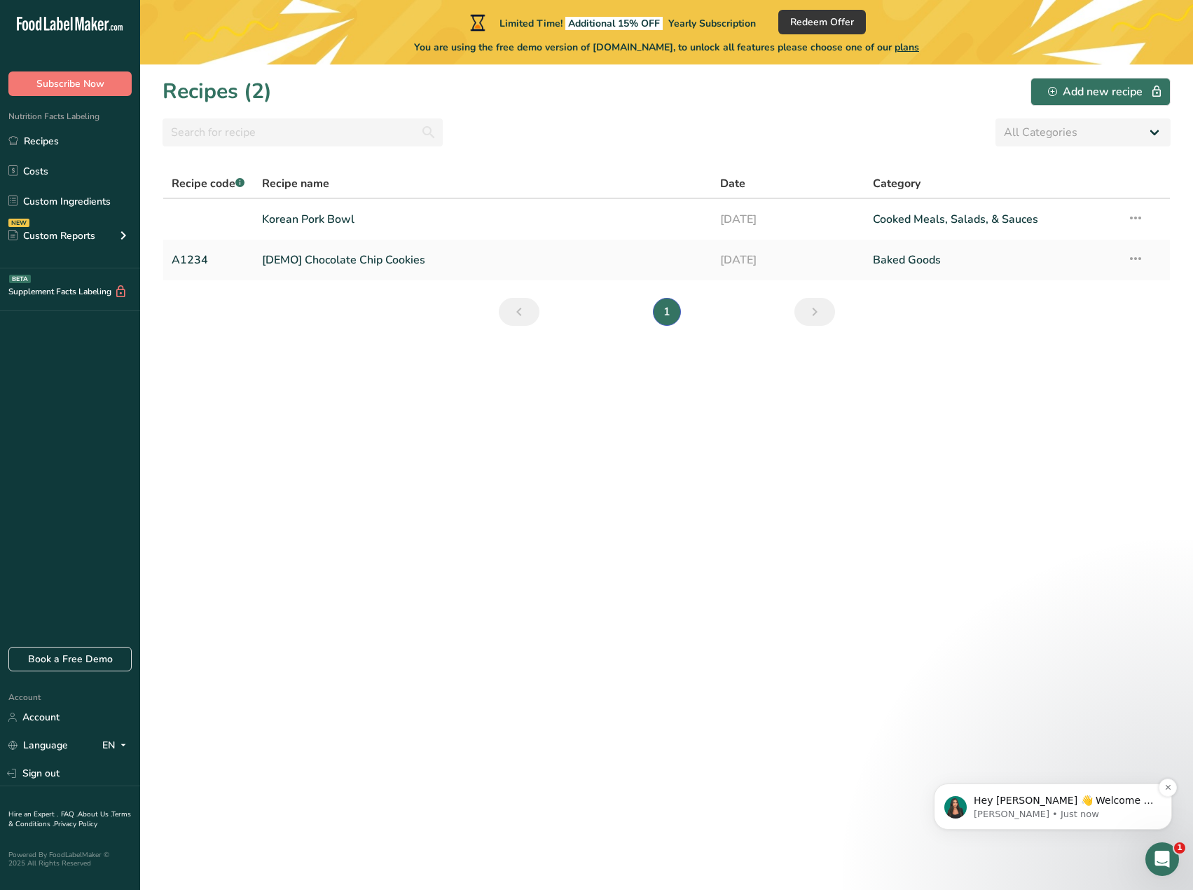
click at [1088, 810] on p "Aya • Just now" at bounding box center [1064, 814] width 181 height 13
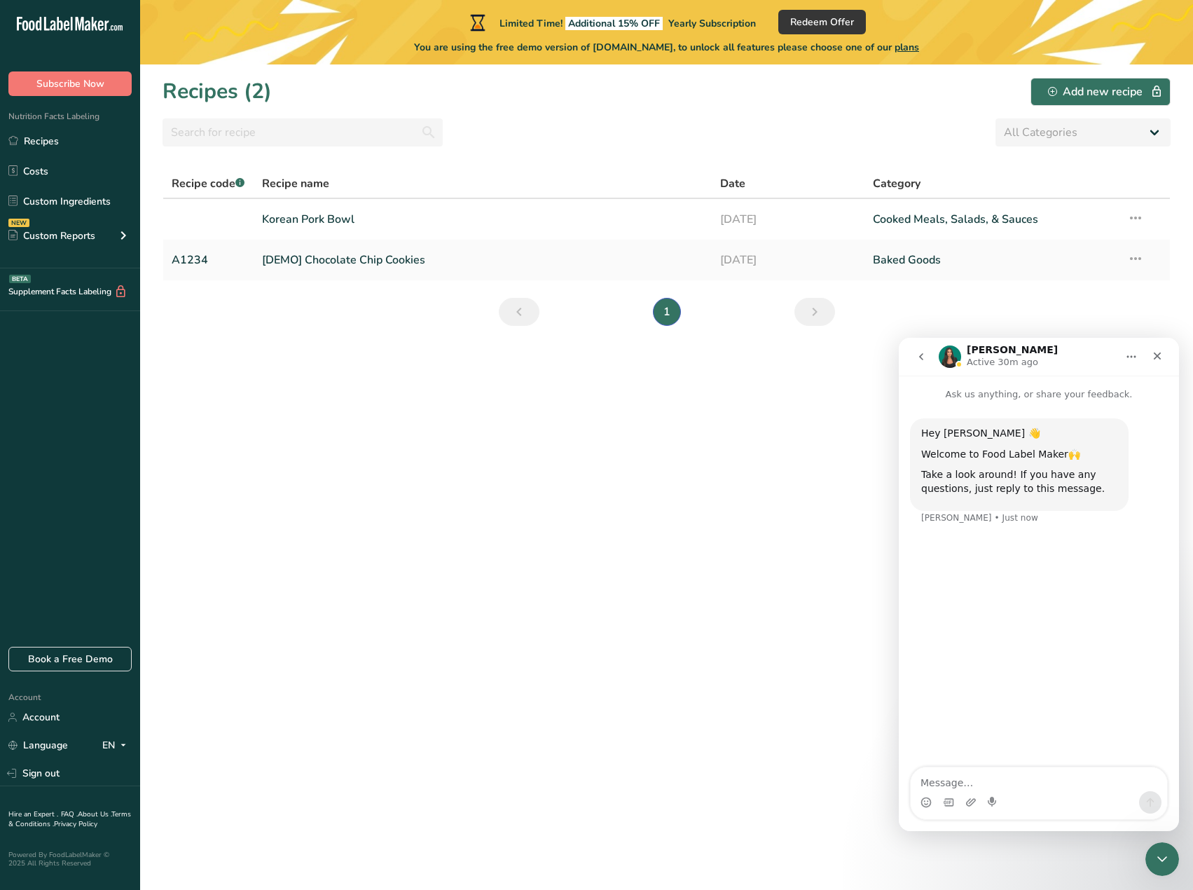
click at [921, 359] on icon "go back" at bounding box center [920, 356] width 11 height 11
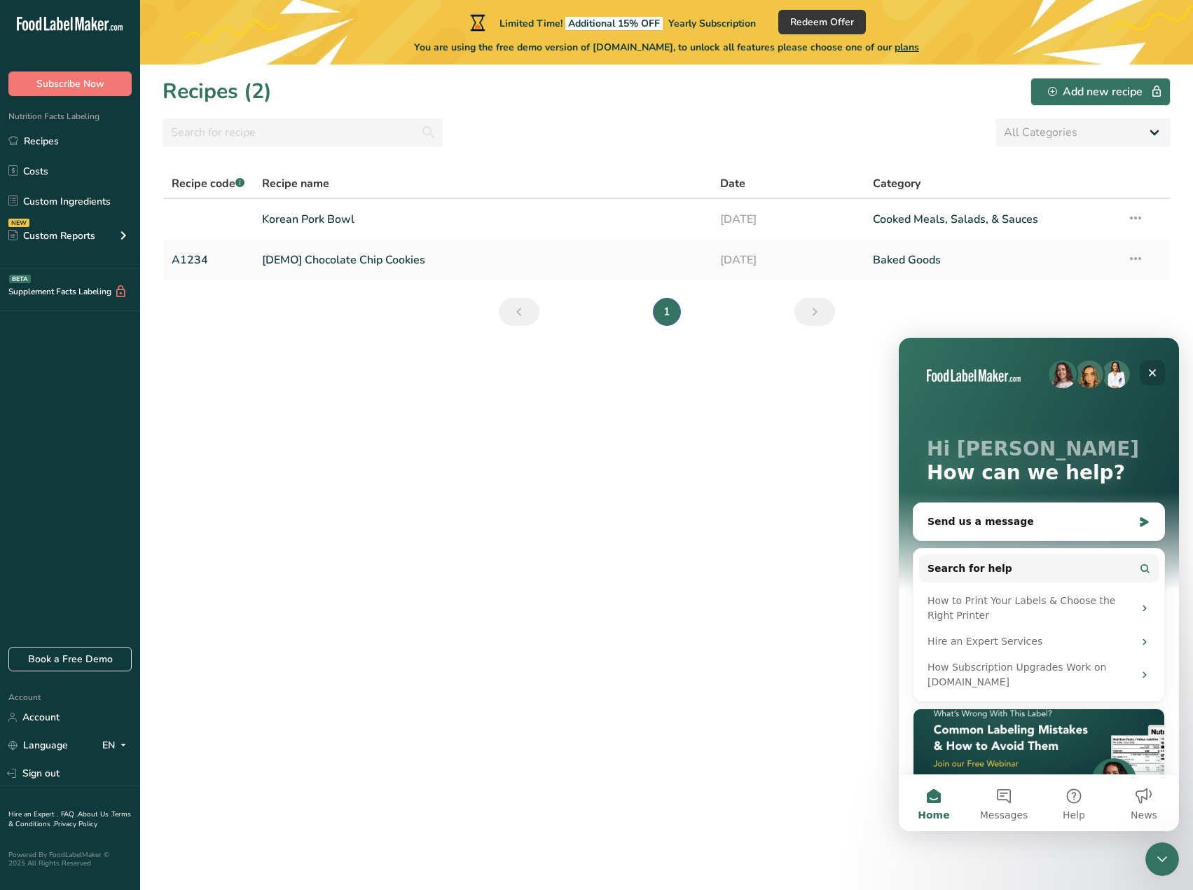
click at [1157, 373] on icon "Close" at bounding box center [1152, 372] width 11 height 11
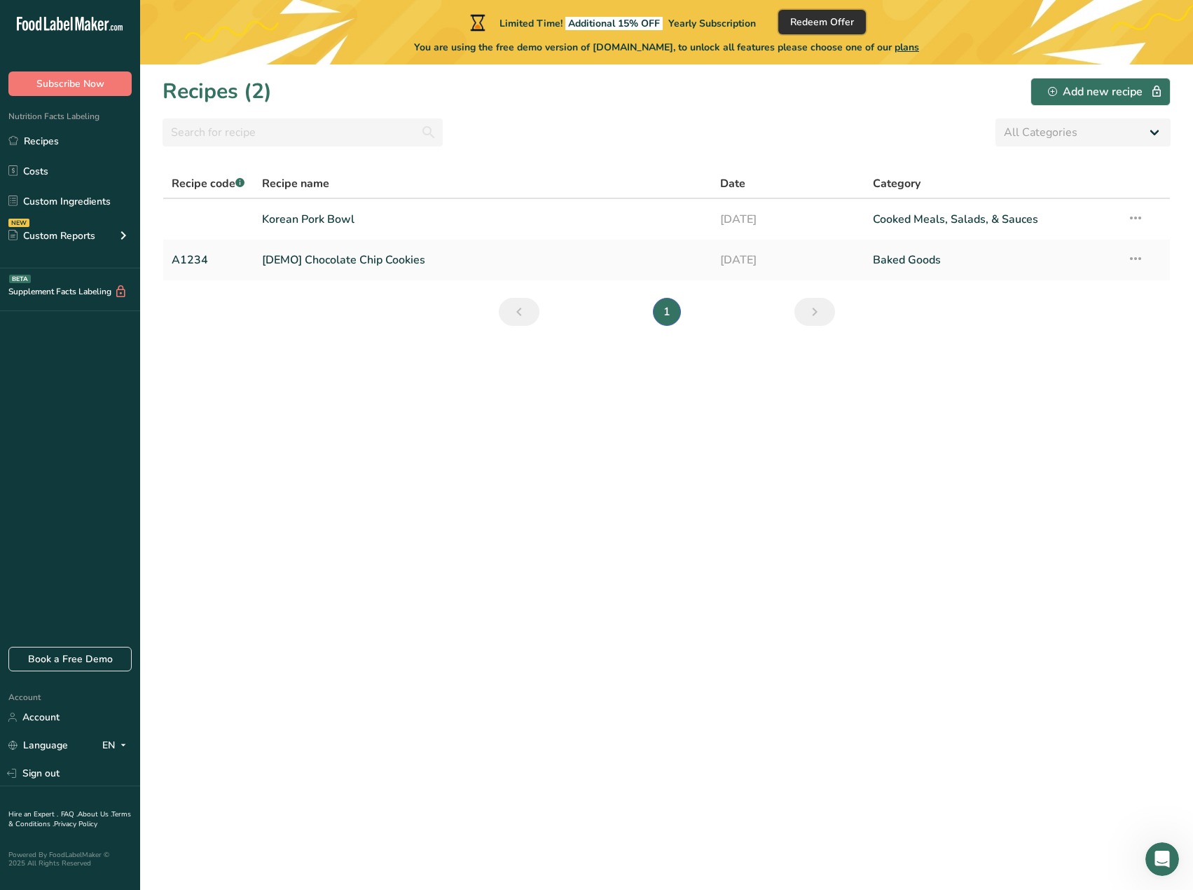
click at [827, 28] on span "Redeem Offer" at bounding box center [822, 22] width 64 height 15
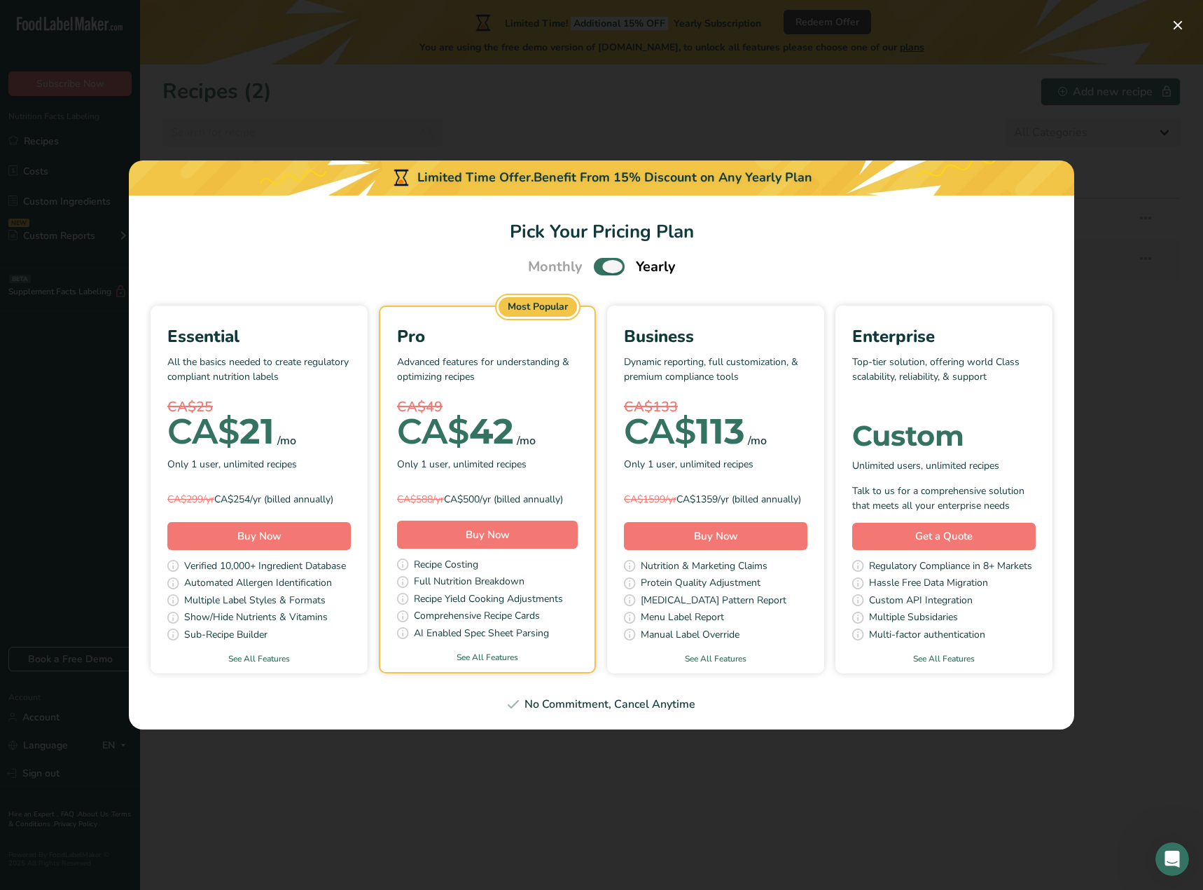
click at [604, 258] on span "Pick Your Pricing Plan Modal" at bounding box center [609, 267] width 31 height 18
click at [603, 262] on input "Pick Your Pricing Plan Modal" at bounding box center [598, 266] width 9 height 9
checkbox input "false"
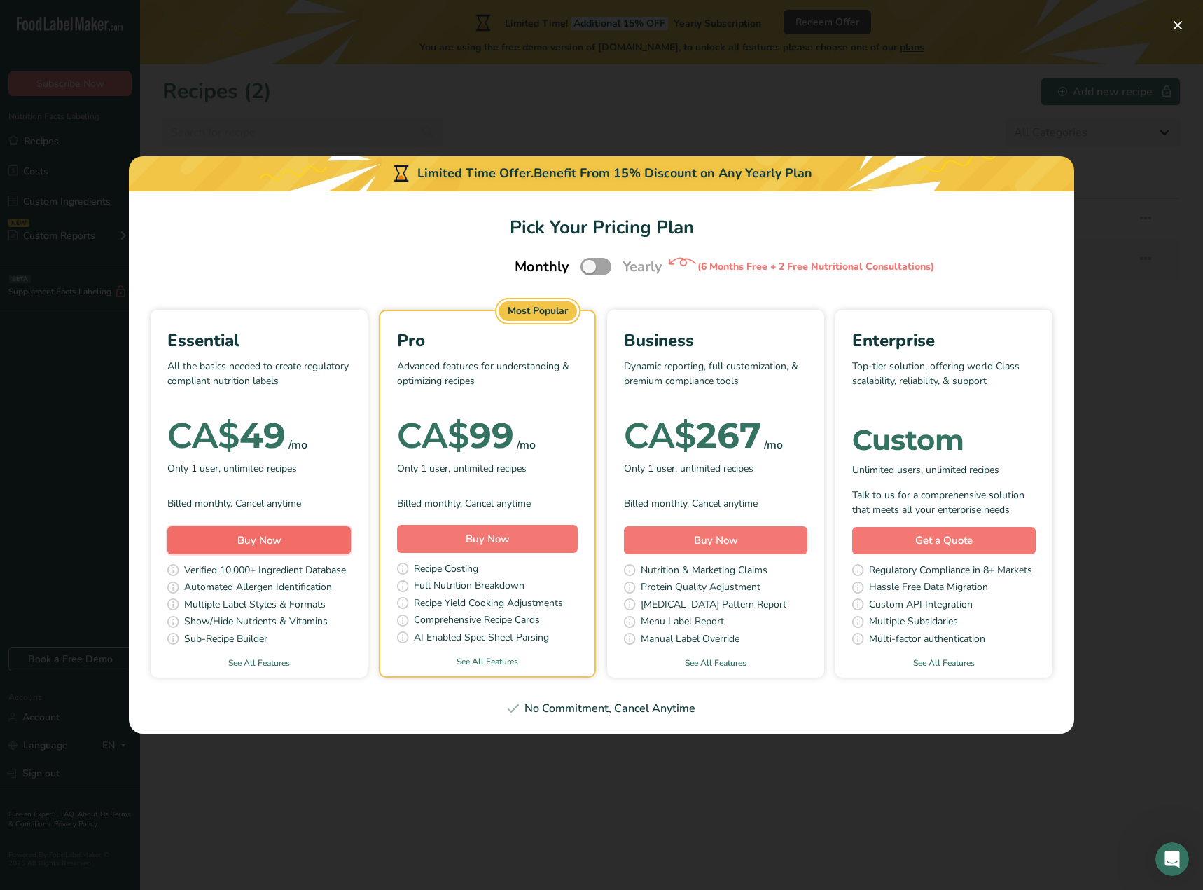
click at [257, 543] on span "Buy Now" at bounding box center [259, 540] width 44 height 14
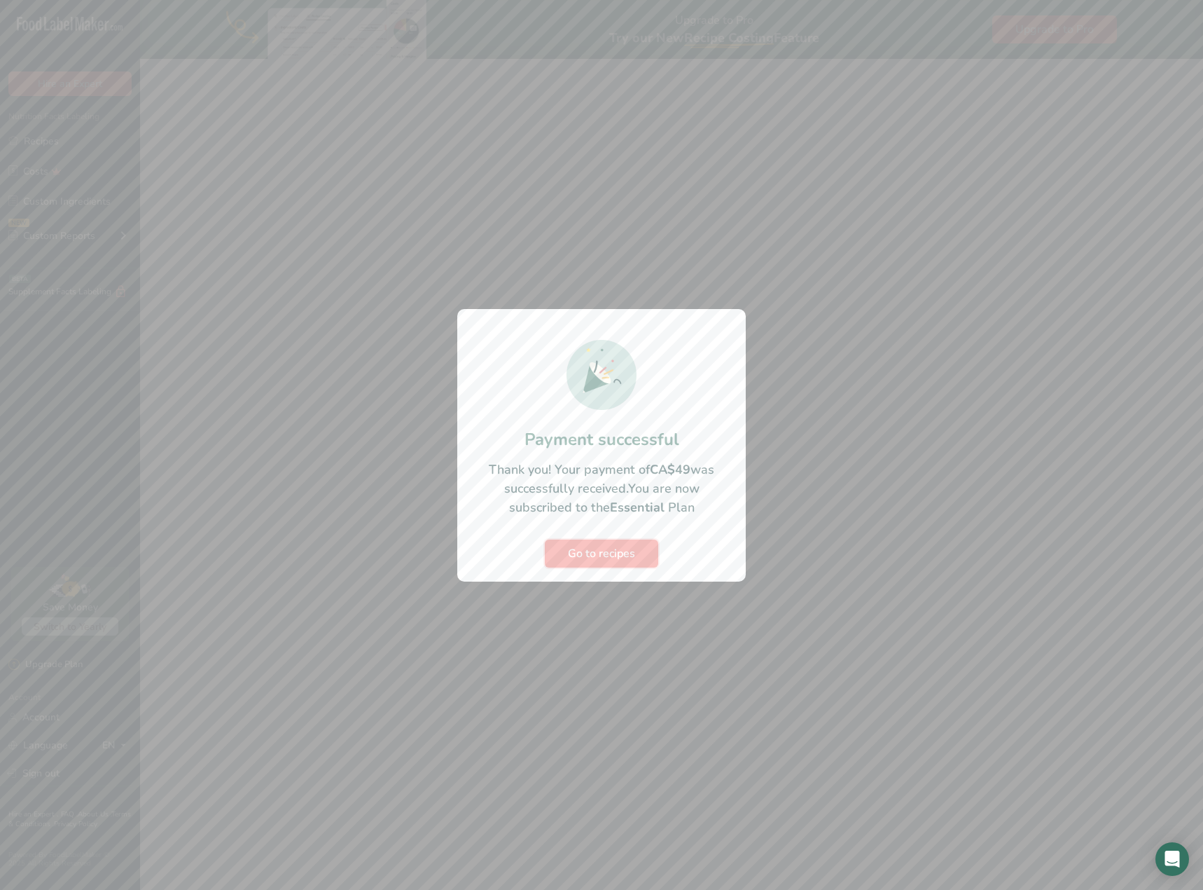
click at [617, 551] on span "Go to recipes" at bounding box center [601, 553] width 67 height 17
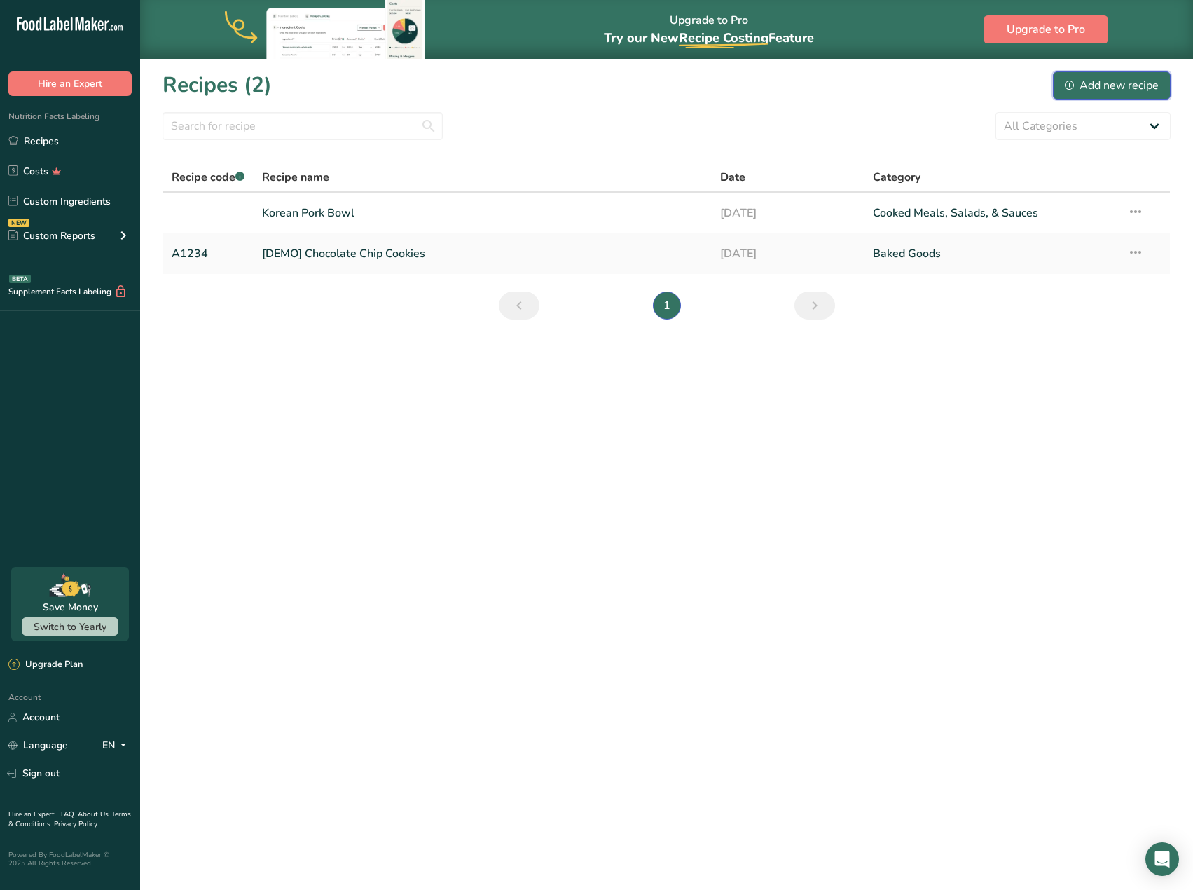
click at [1098, 92] on div "Add new recipe" at bounding box center [1112, 85] width 94 height 17
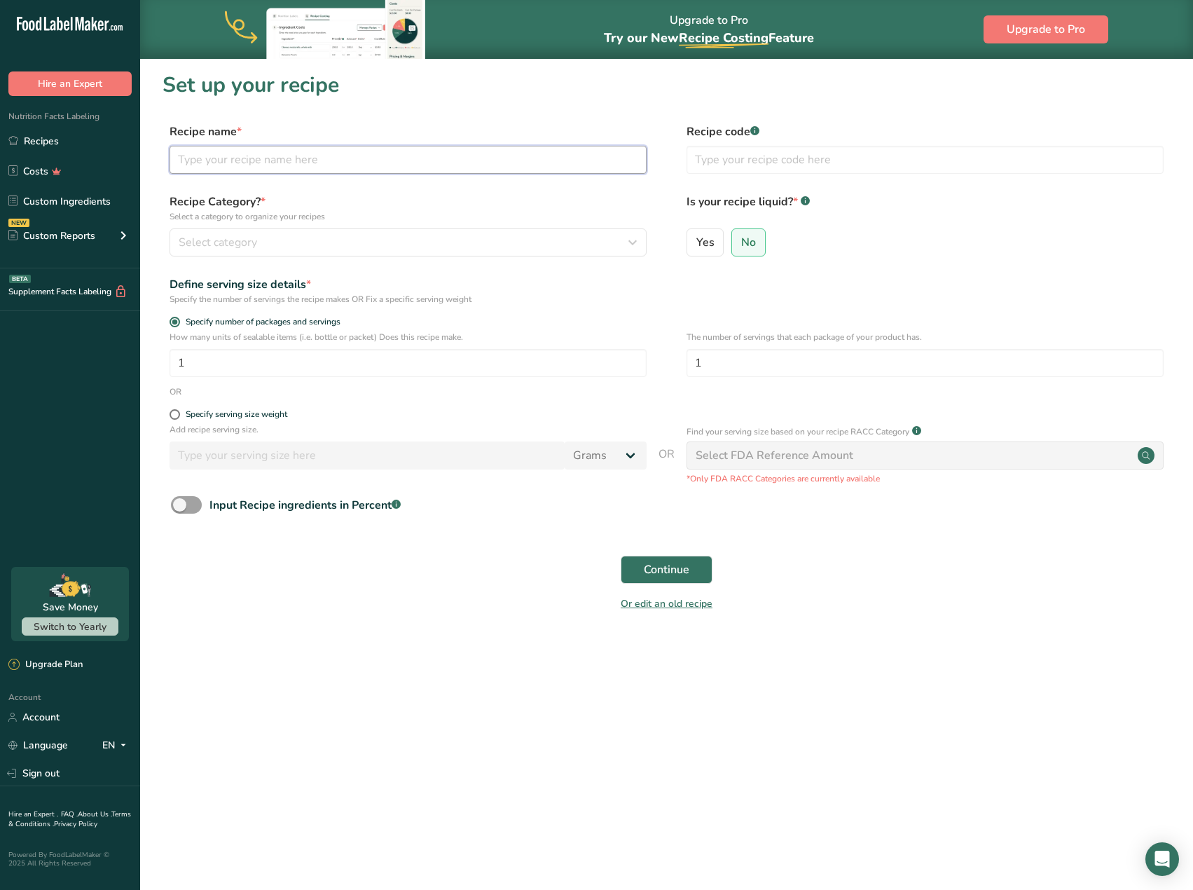
click at [431, 159] on input "text" at bounding box center [407, 160] width 477 height 28
click at [22, 144] on link "Recipes" at bounding box center [70, 140] width 140 height 27
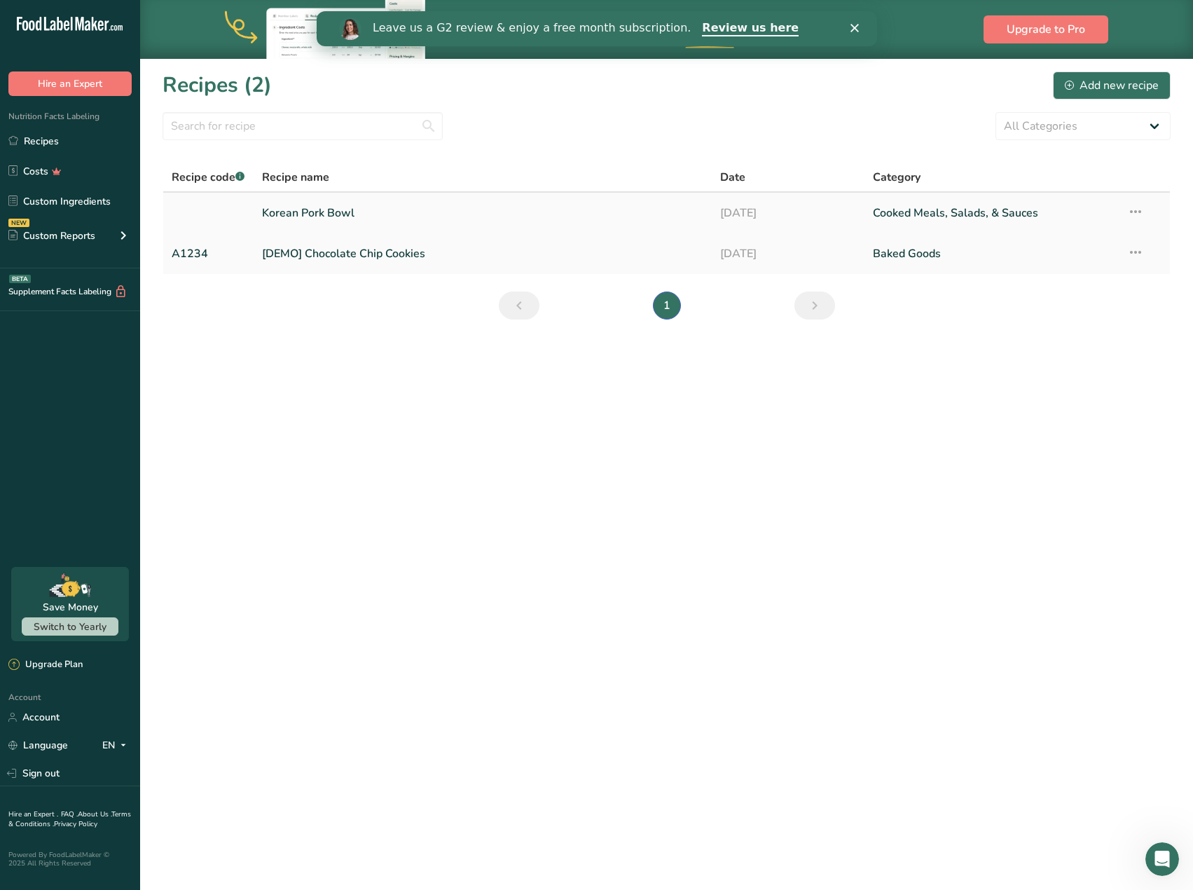
click at [337, 215] on link "Korean Pork Bowl" at bounding box center [482, 212] width 441 height 29
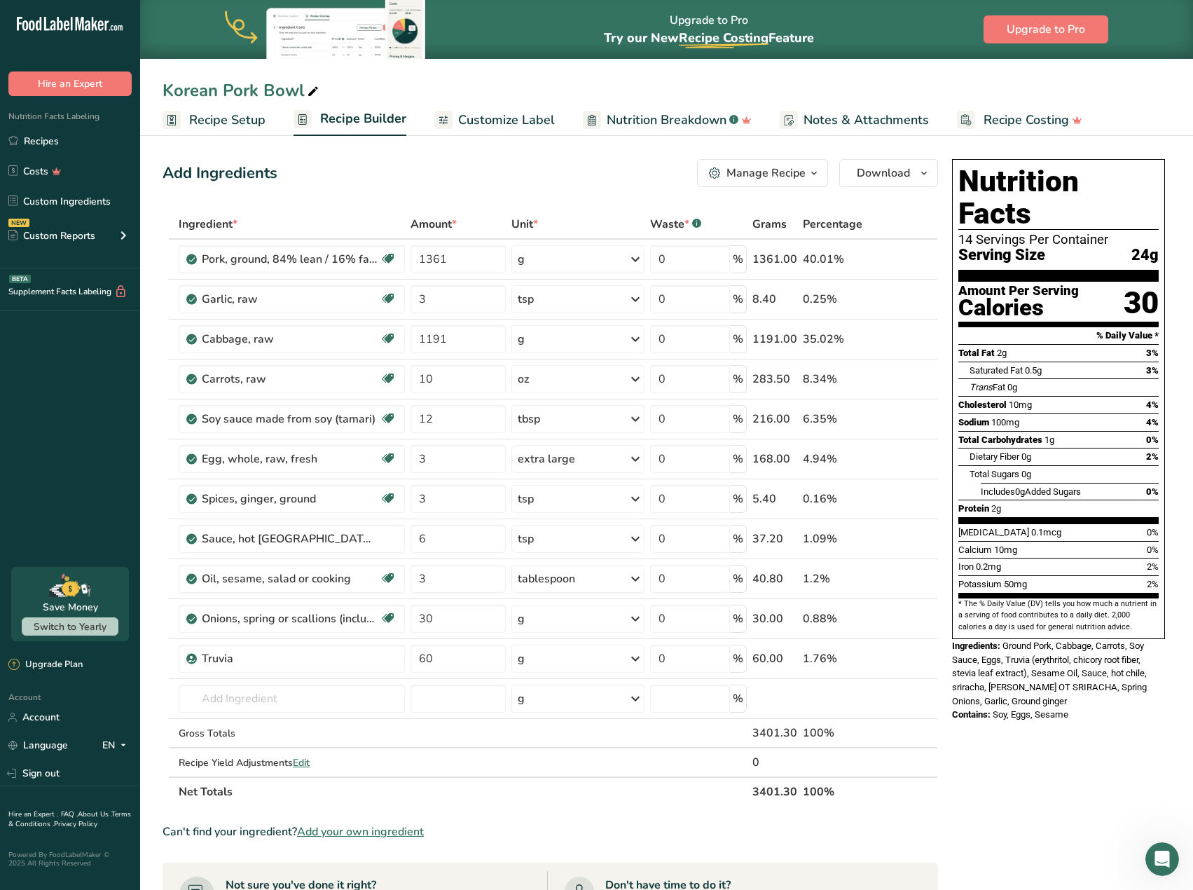
click at [308, 90] on icon at bounding box center [313, 92] width 13 height 20
drag, startPoint x: 308, startPoint y: 89, endPoint x: 153, endPoint y: 96, distance: 155.6
click at [153, 96] on div "Korean Pork Bowl" at bounding box center [666, 90] width 1053 height 25
type input "Egg Roll in a Bowl"
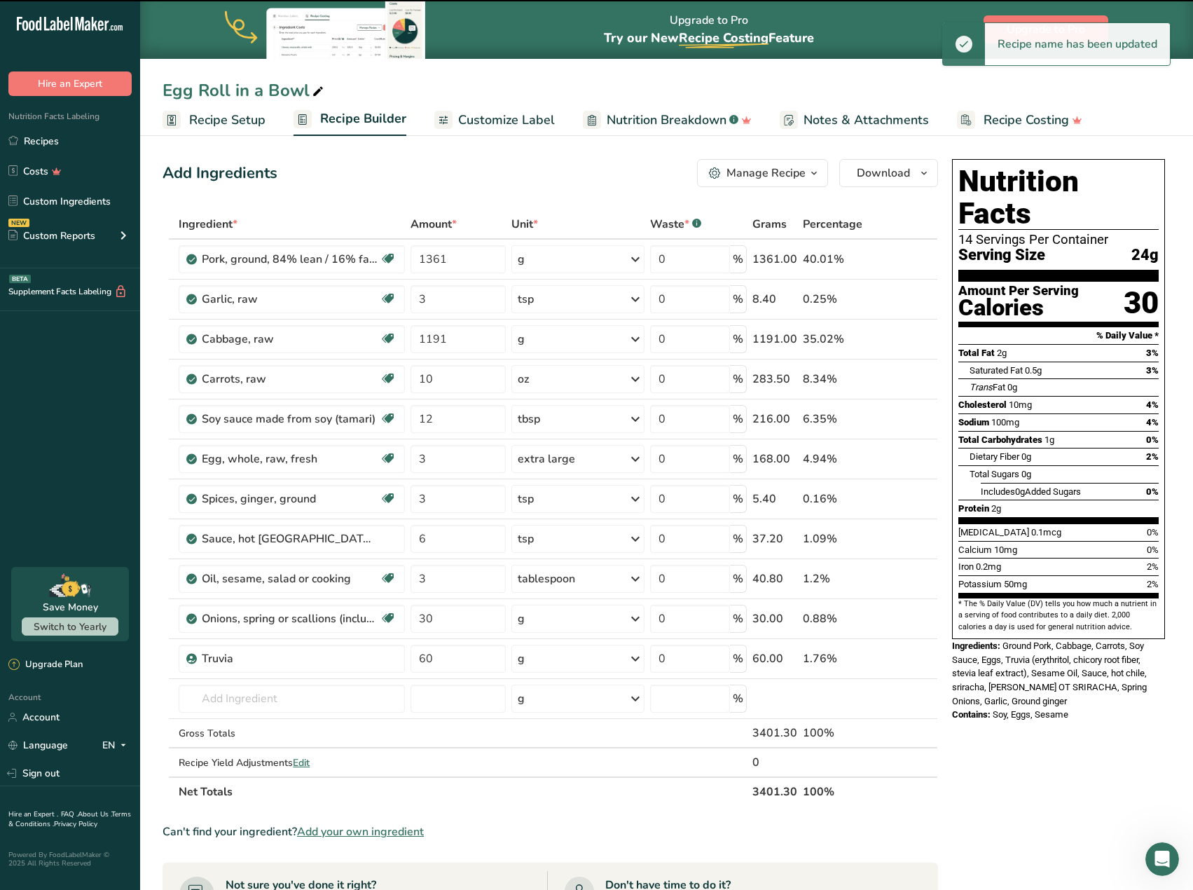
click at [508, 169] on div "Add Ingredients Manage Recipe Delete Recipe Duplicate Recipe Scale Recipe Save …" at bounding box center [549, 173] width 775 height 28
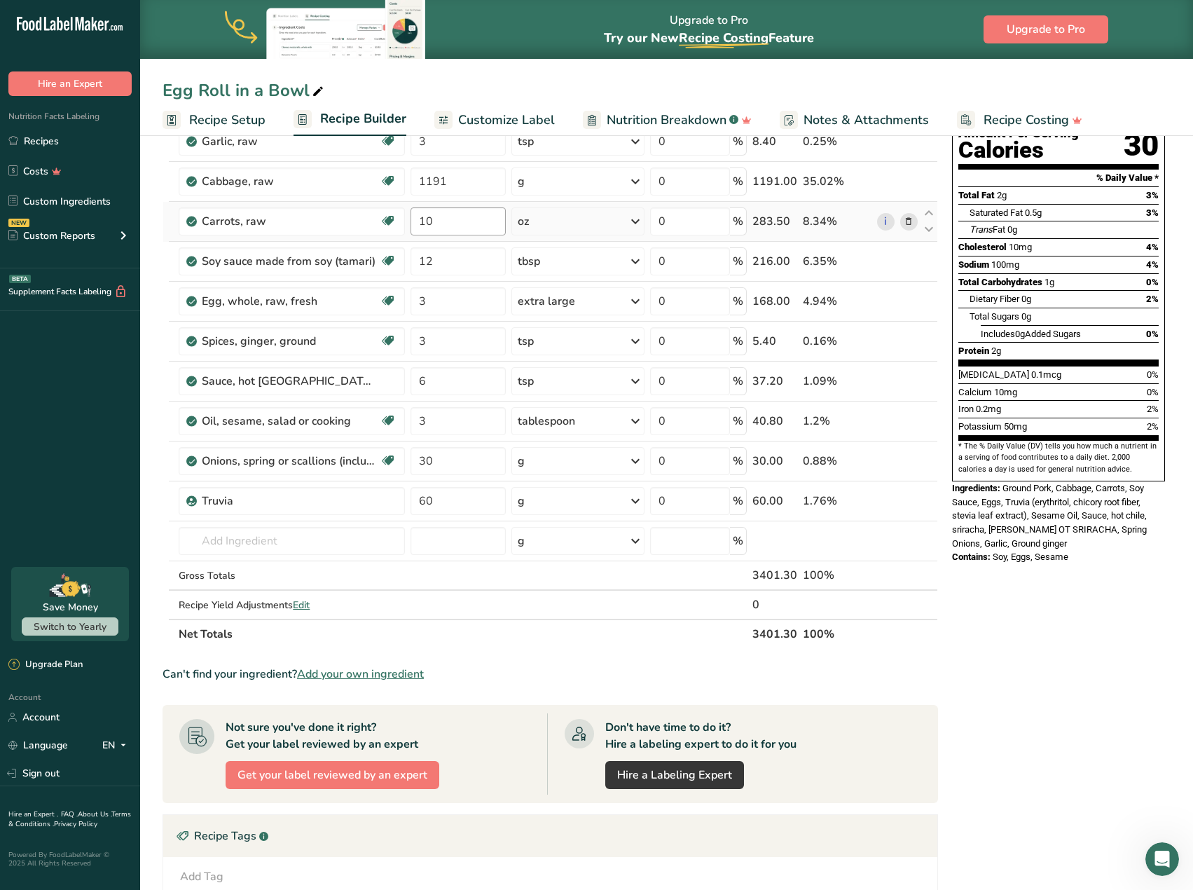
scroll to position [70, 0]
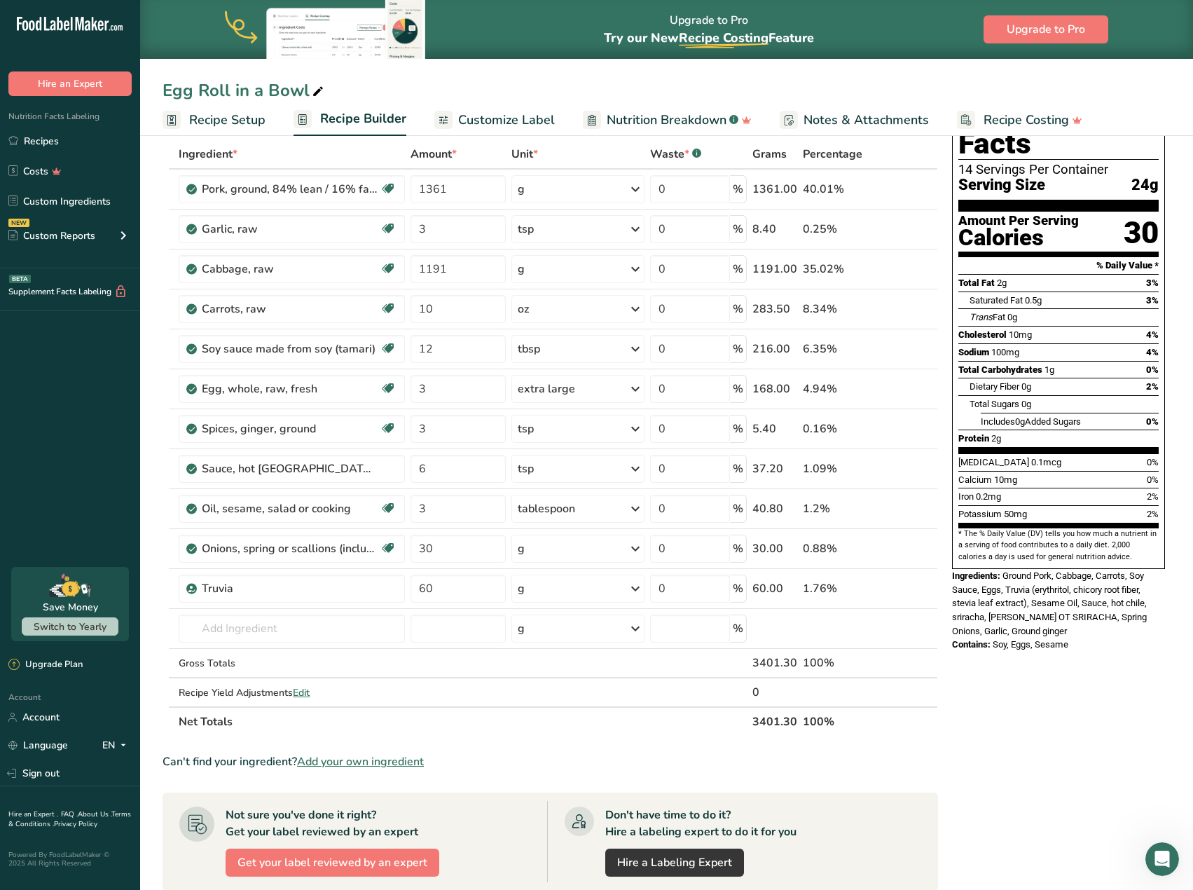
click at [259, 118] on span "Recipe Setup" at bounding box center [227, 120] width 76 height 19
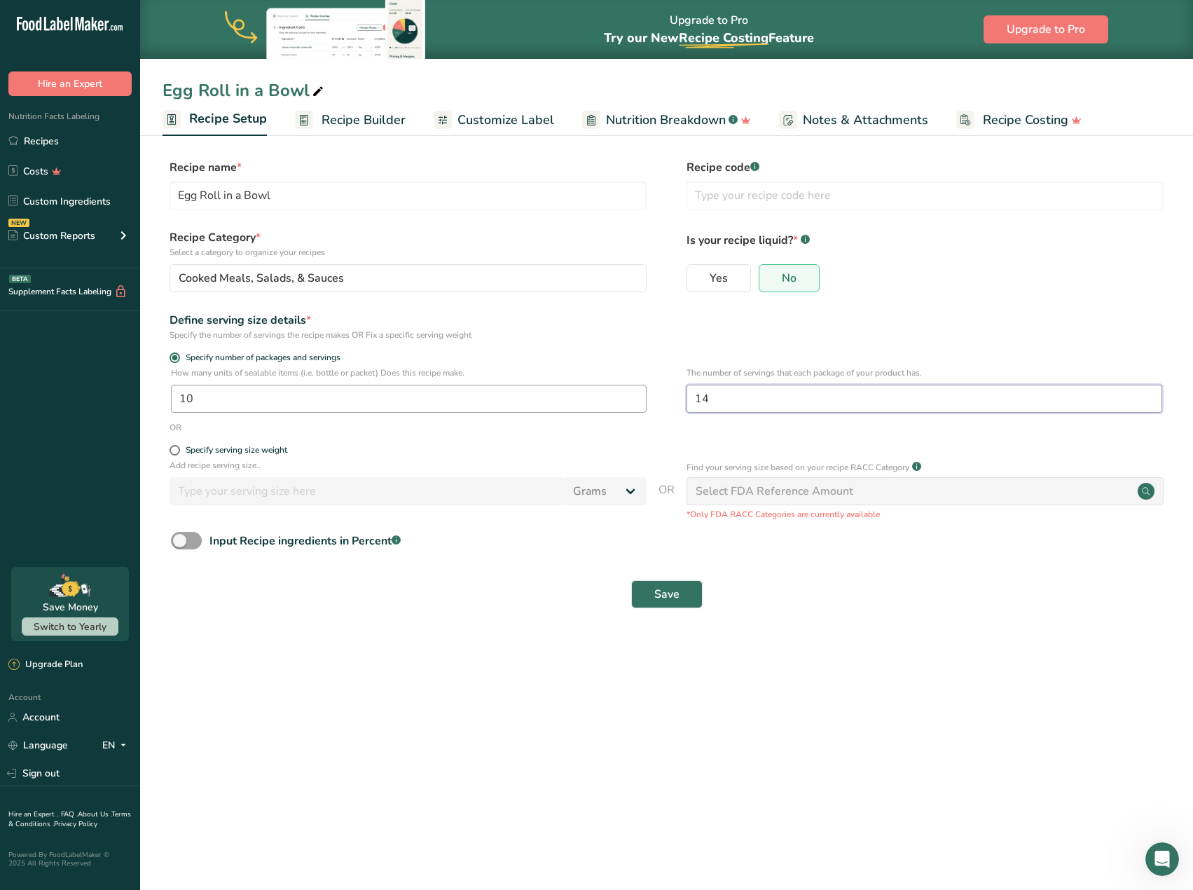
drag, startPoint x: 733, startPoint y: 405, endPoint x: 635, endPoint y: 392, distance: 98.9
click at [635, 392] on div "How many units of sealable items (i.e. bottle or packet) Does this recipe make.…" at bounding box center [666, 393] width 1008 height 55
type input "10"
click at [686, 603] on button "Save" at bounding box center [666, 594] width 71 height 28
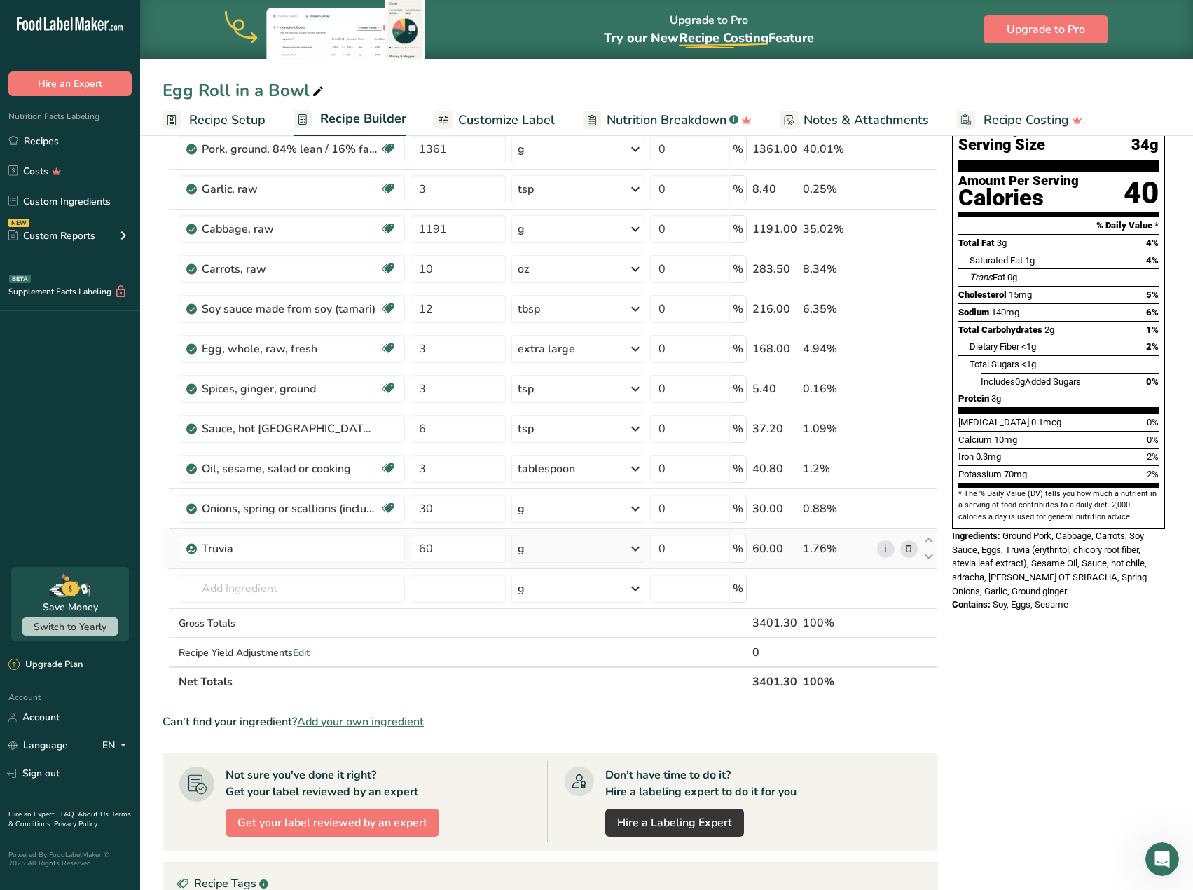
scroll to position [140, 0]
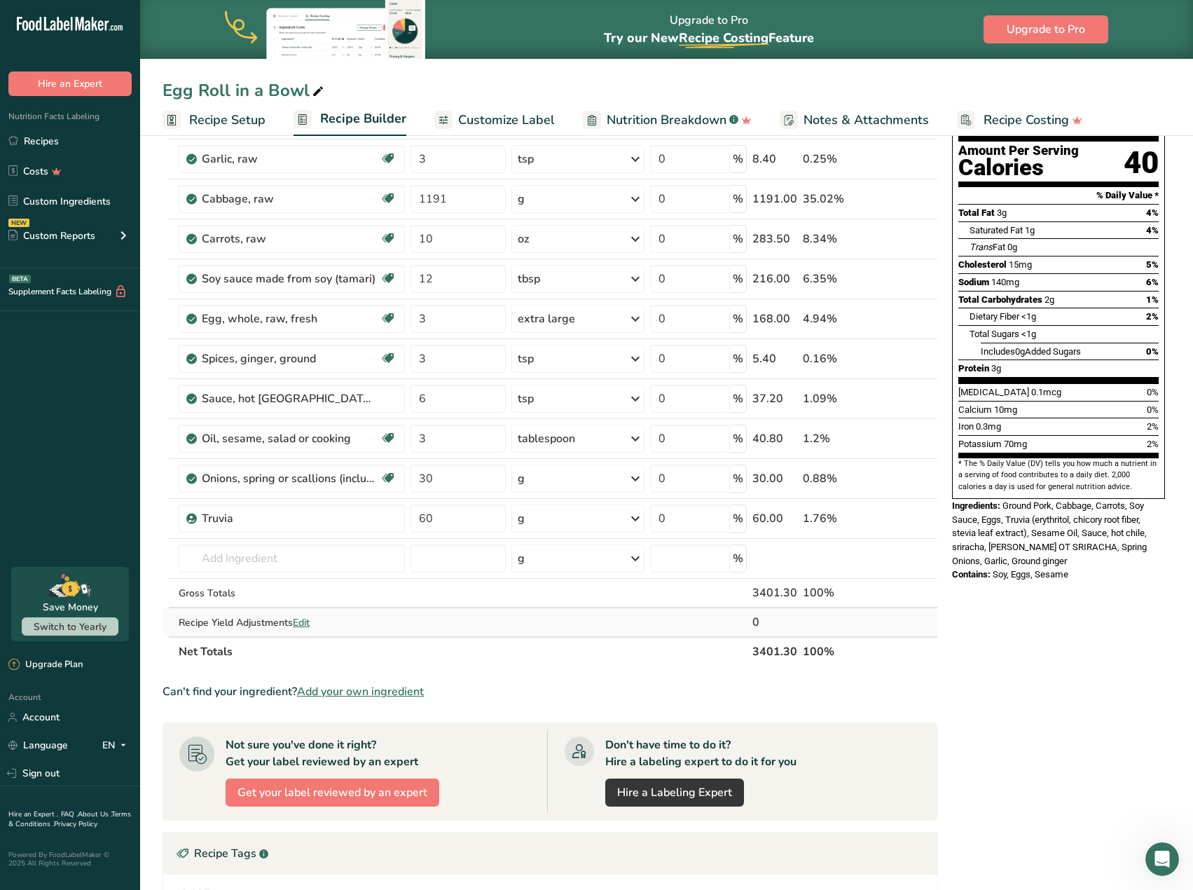
click at [310, 621] on span "Edit" at bounding box center [301, 622] width 17 height 13
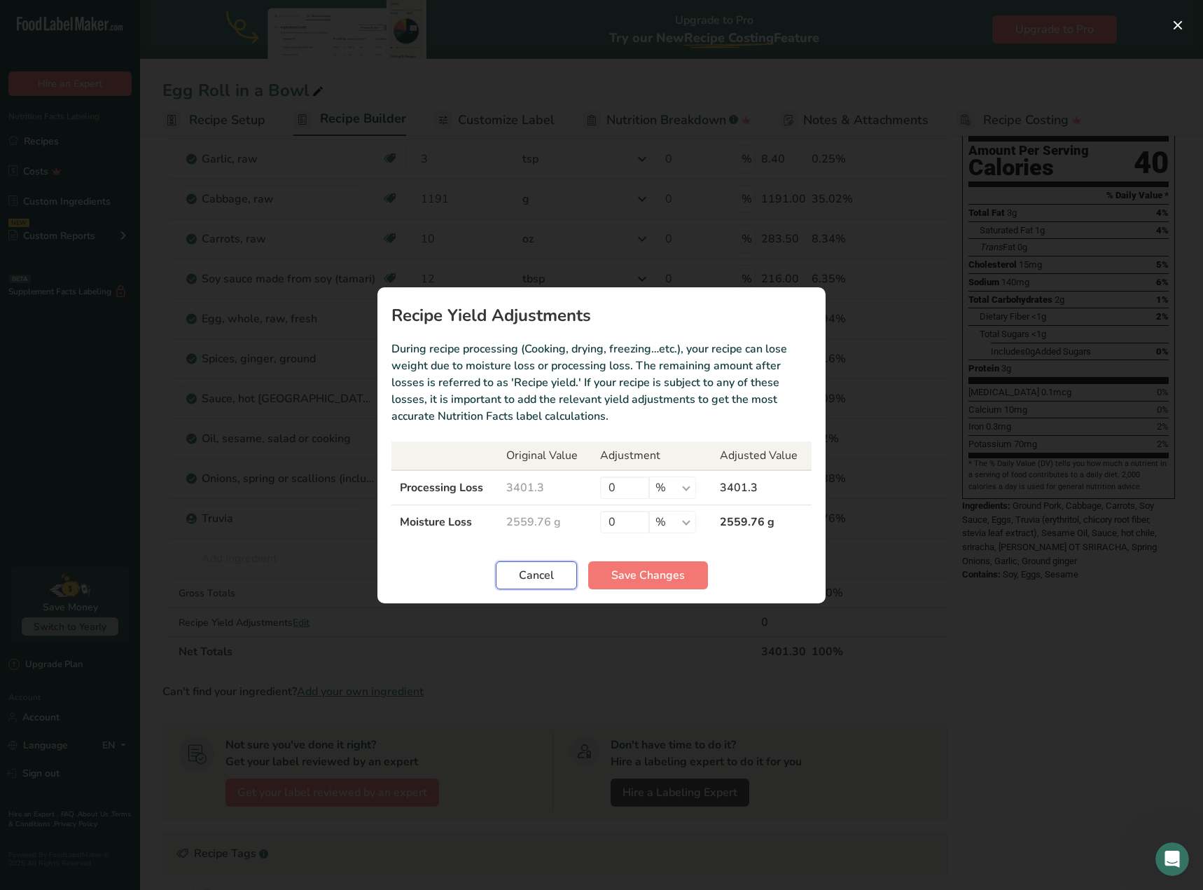
click at [541, 574] on span "Cancel" at bounding box center [536, 575] width 35 height 17
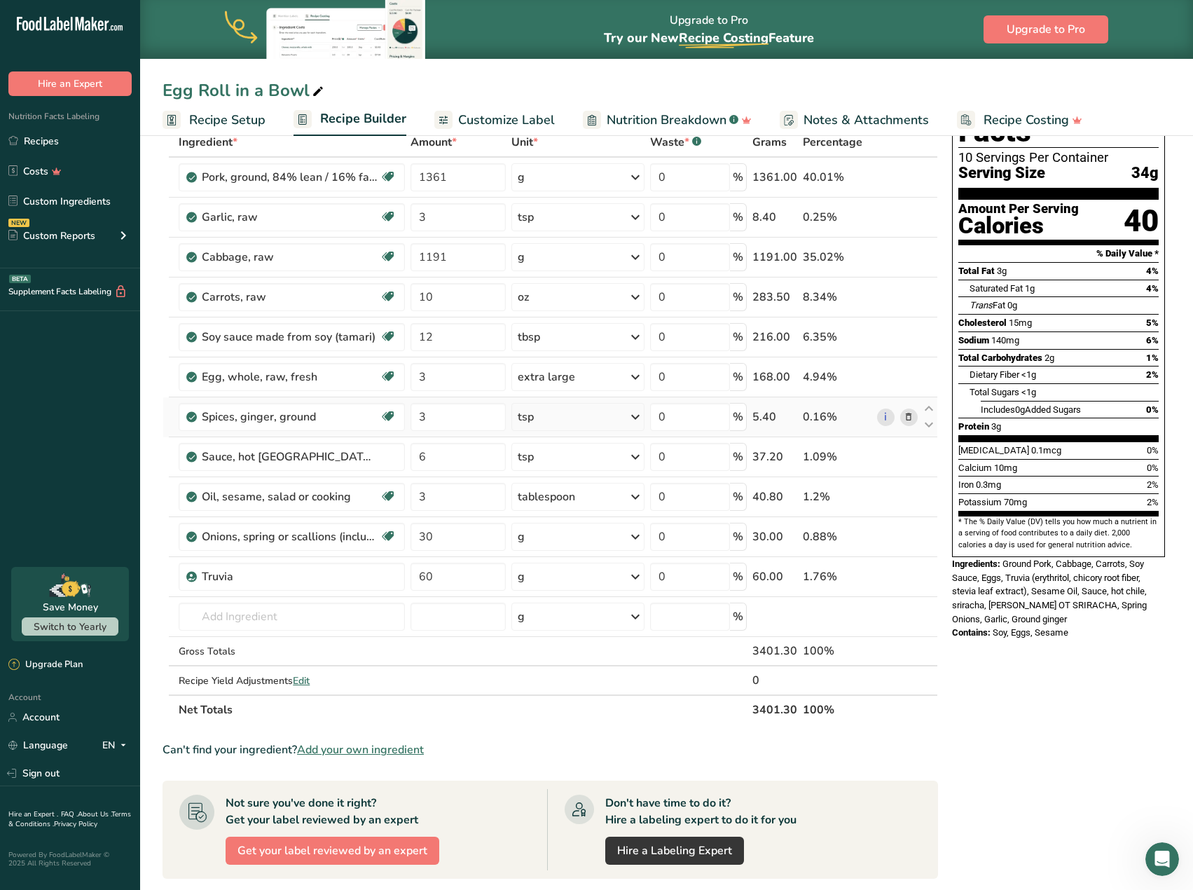
scroll to position [0, 0]
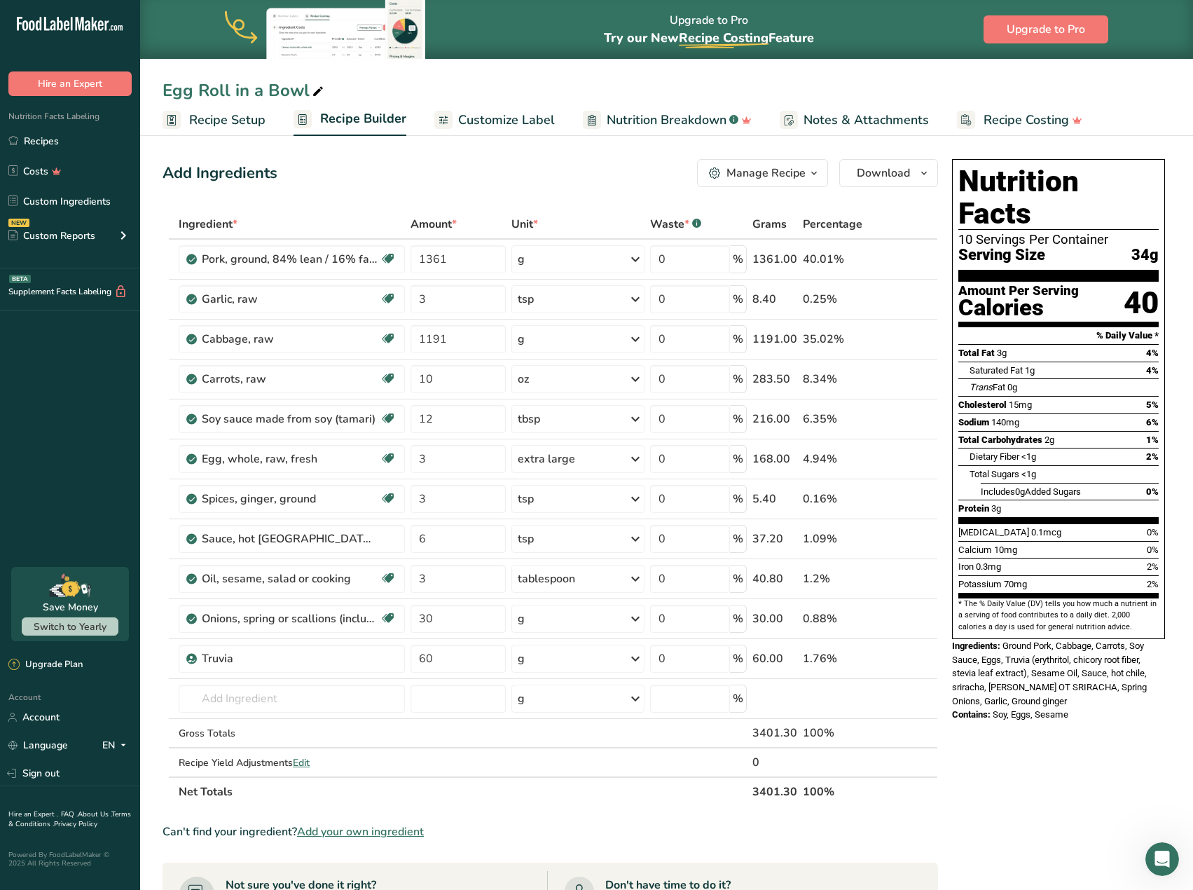
click at [233, 122] on span "Recipe Setup" at bounding box center [227, 120] width 76 height 19
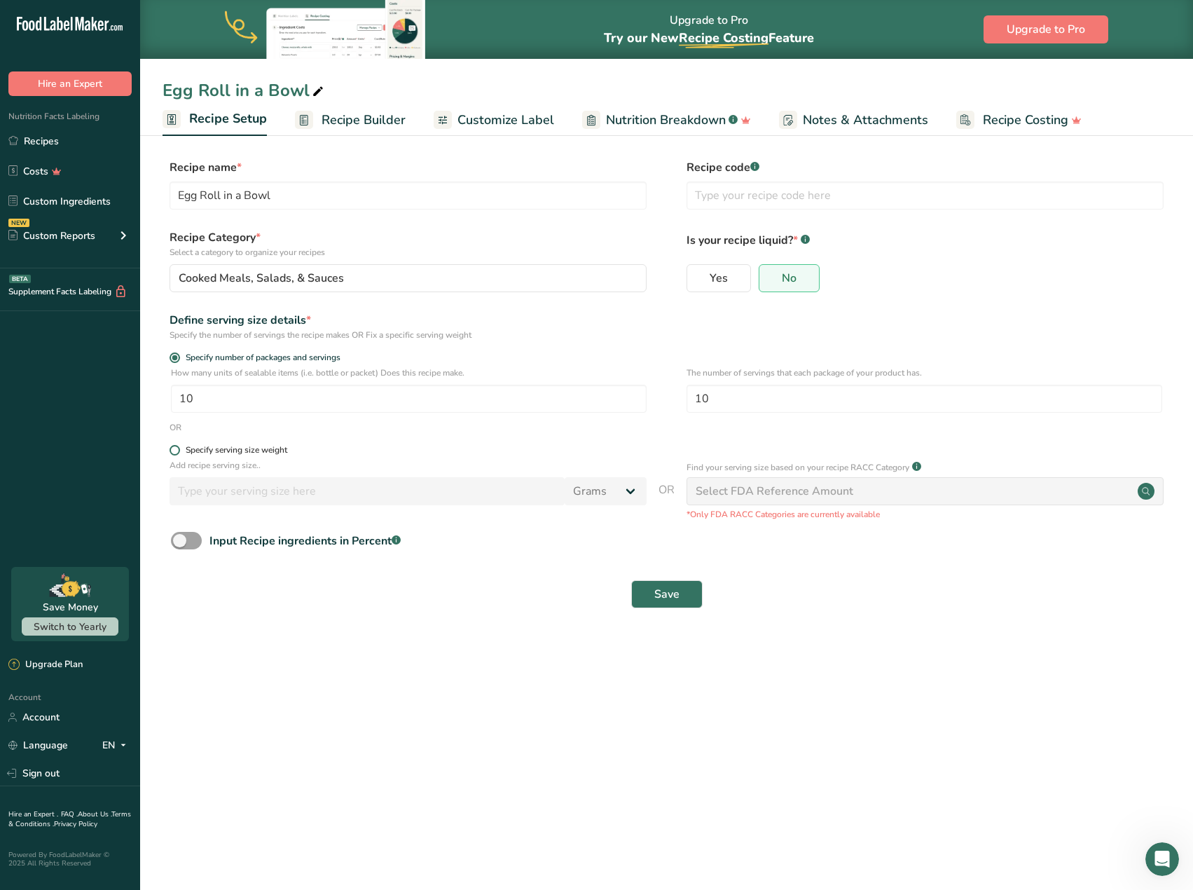
click at [175, 453] on span at bounding box center [174, 450] width 11 height 11
click at [175, 453] on input "Specify serving size weight" at bounding box center [173, 449] width 9 height 9
radio input "true"
radio input "false"
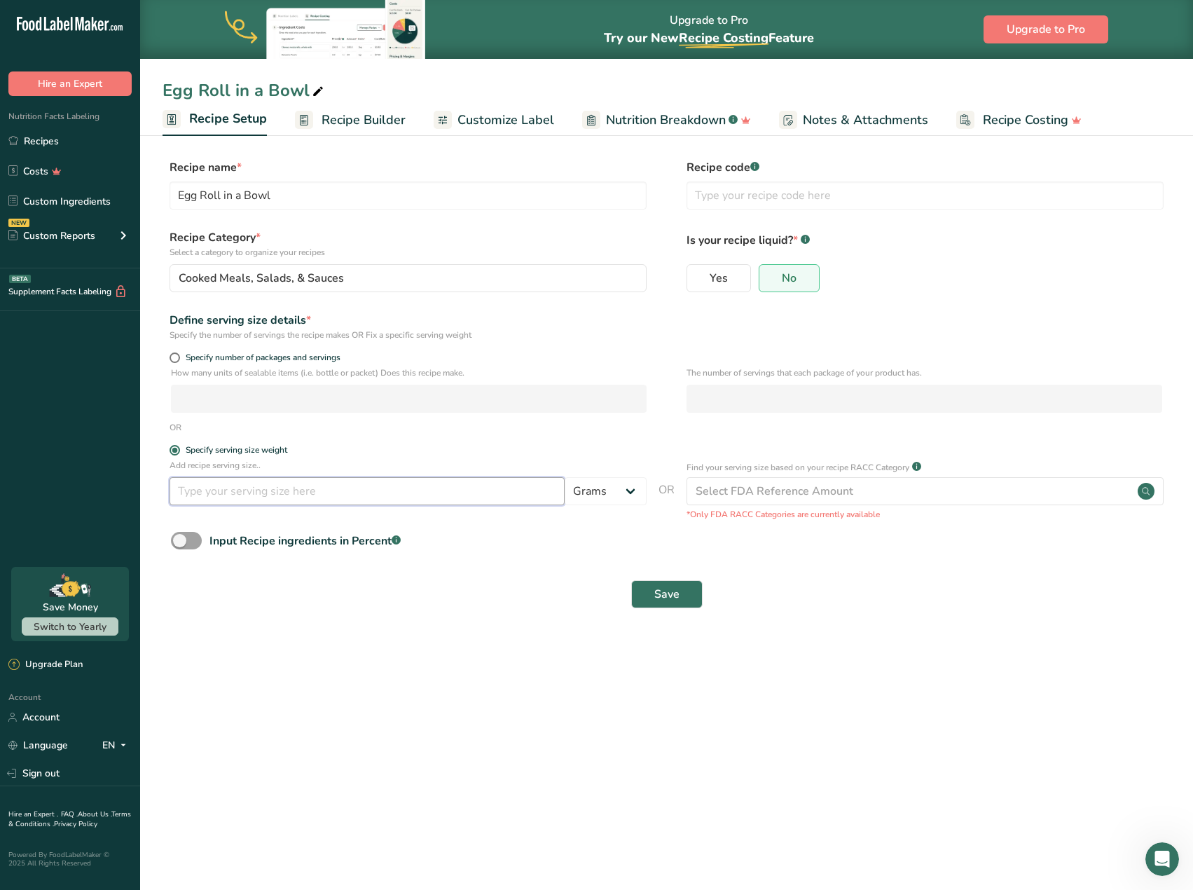
click at [244, 494] on input "number" at bounding box center [366, 491] width 395 height 28
type input "240"
click at [660, 590] on span "Save" at bounding box center [666, 594] width 25 height 17
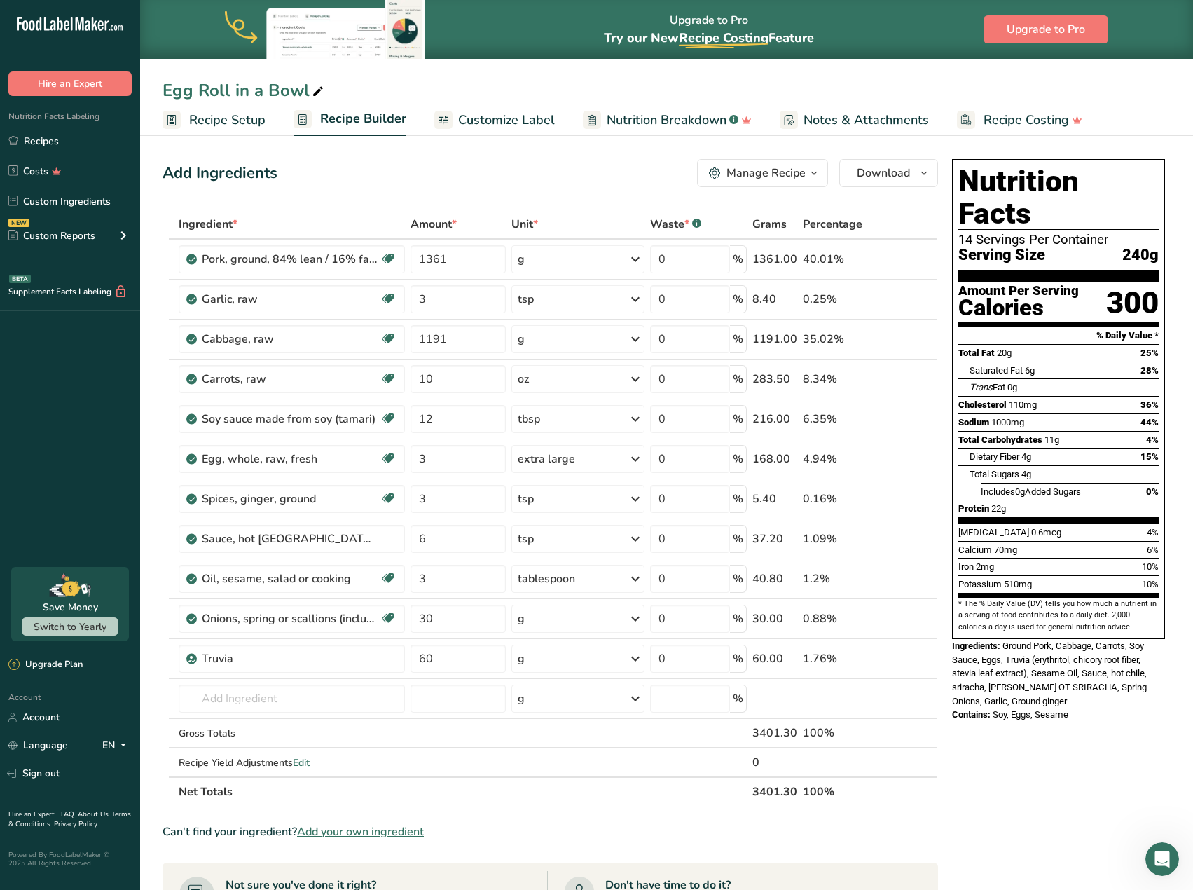
drag, startPoint x: 220, startPoint y: 115, endPoint x: 248, endPoint y: 121, distance: 28.7
click at [220, 115] on span "Recipe Setup" at bounding box center [227, 120] width 76 height 19
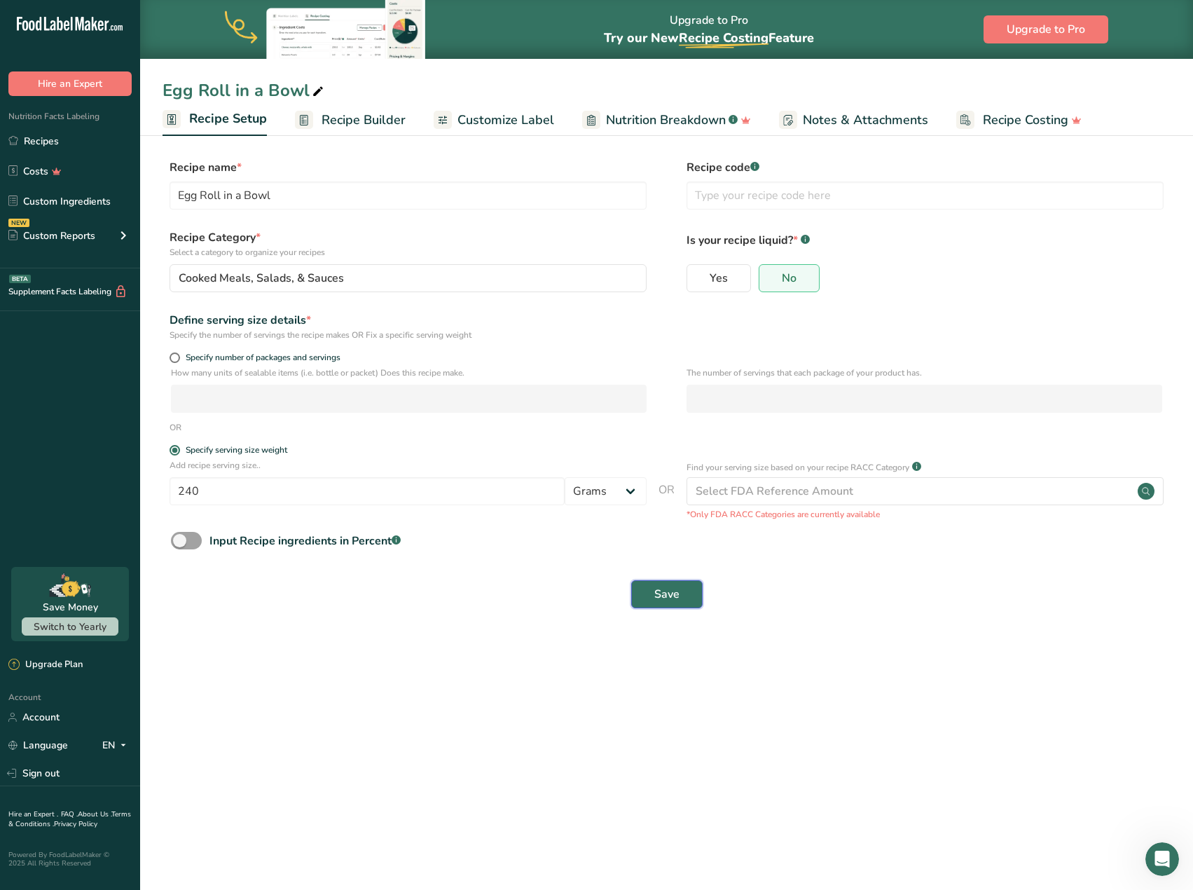
click at [669, 599] on span "Save" at bounding box center [666, 594] width 25 height 17
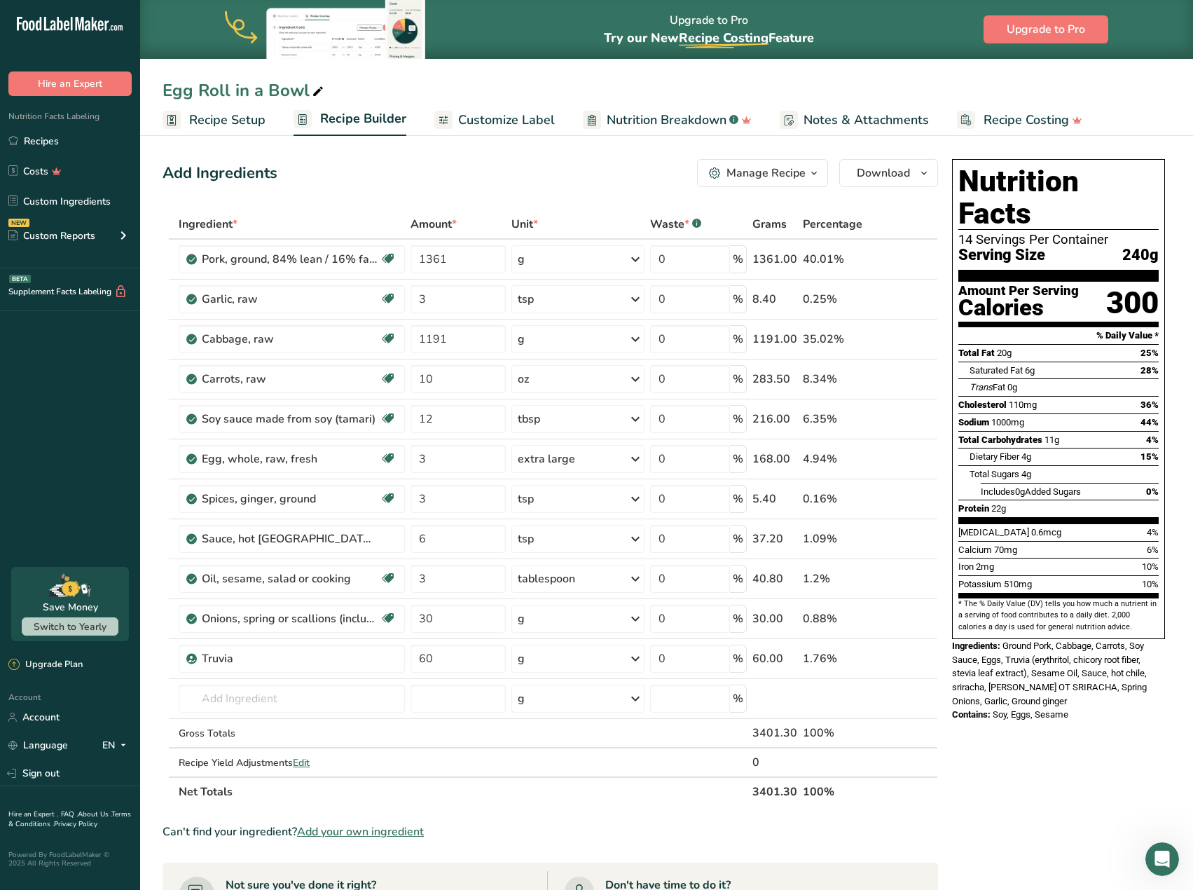
click at [787, 176] on div "Manage Recipe" at bounding box center [765, 173] width 79 height 17
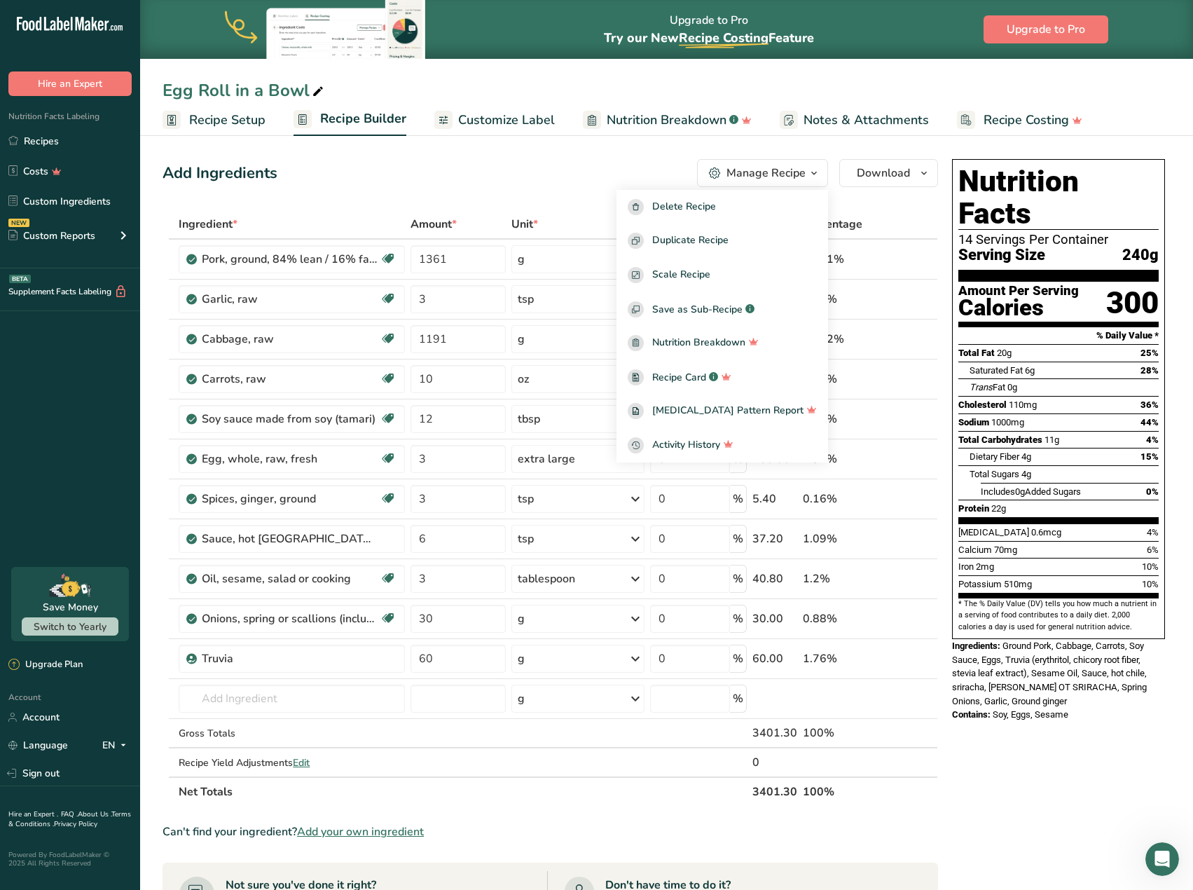
click at [879, 129] on span "Notes & Attachments" at bounding box center [865, 120] width 125 height 19
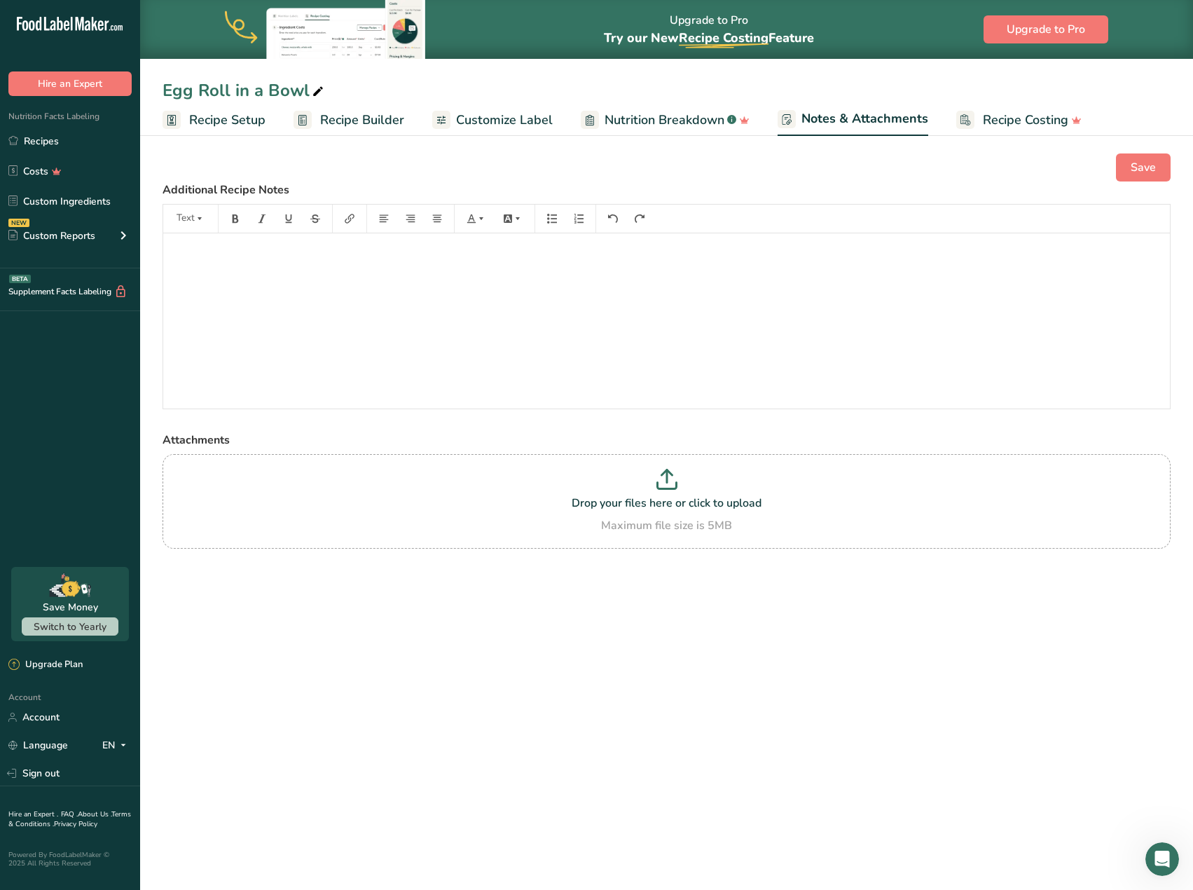
click at [997, 115] on span "Recipe Costing" at bounding box center [1025, 120] width 85 height 19
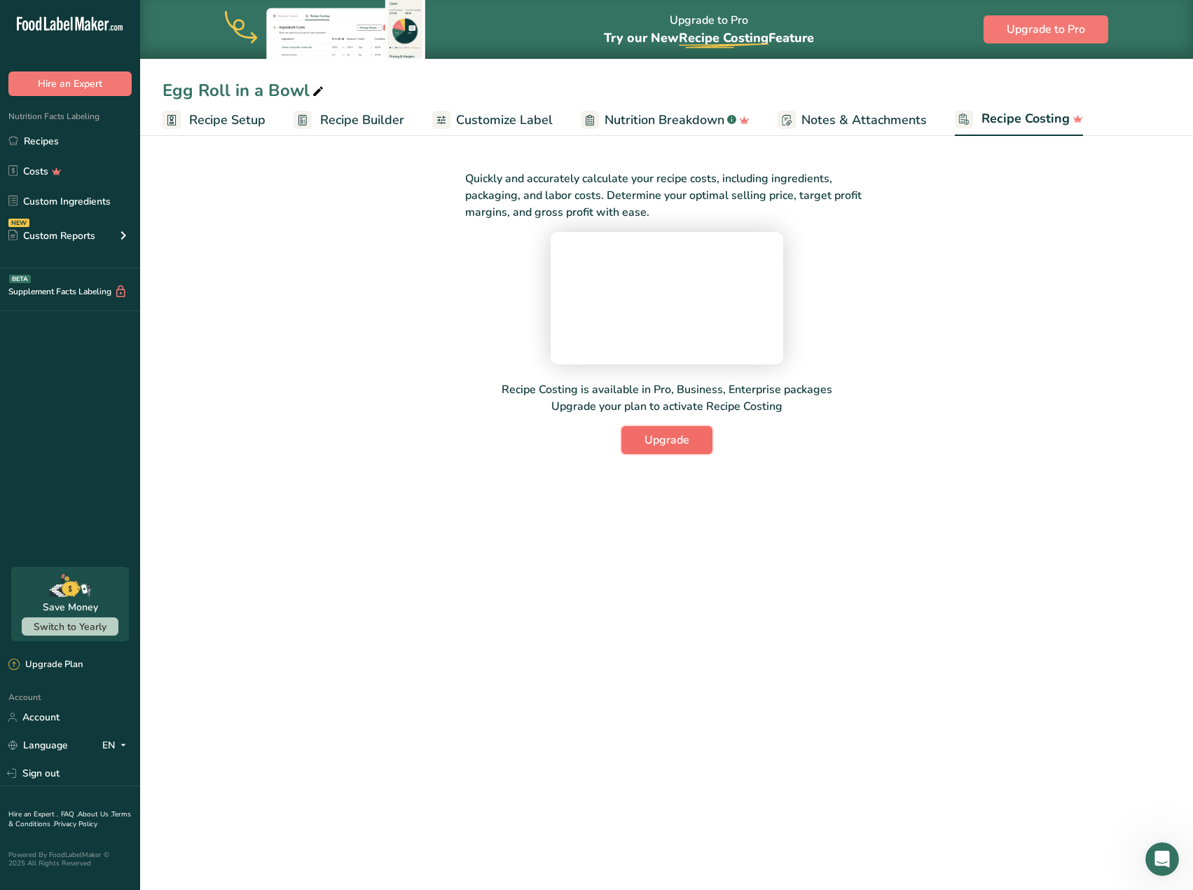
click at [663, 448] on span "Upgrade" at bounding box center [666, 439] width 45 height 17
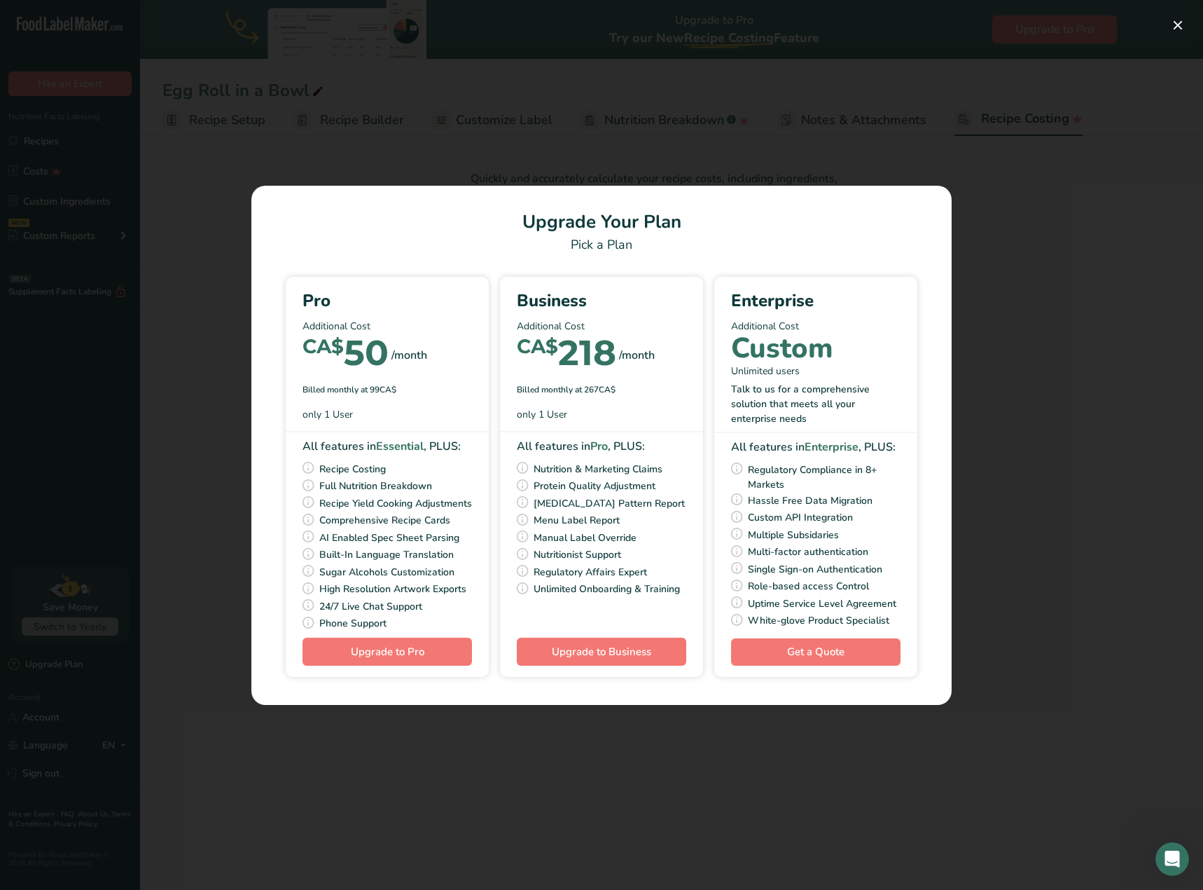
click at [215, 366] on div "Pick Your Pricing Plan Modal" at bounding box center [601, 445] width 1203 height 890
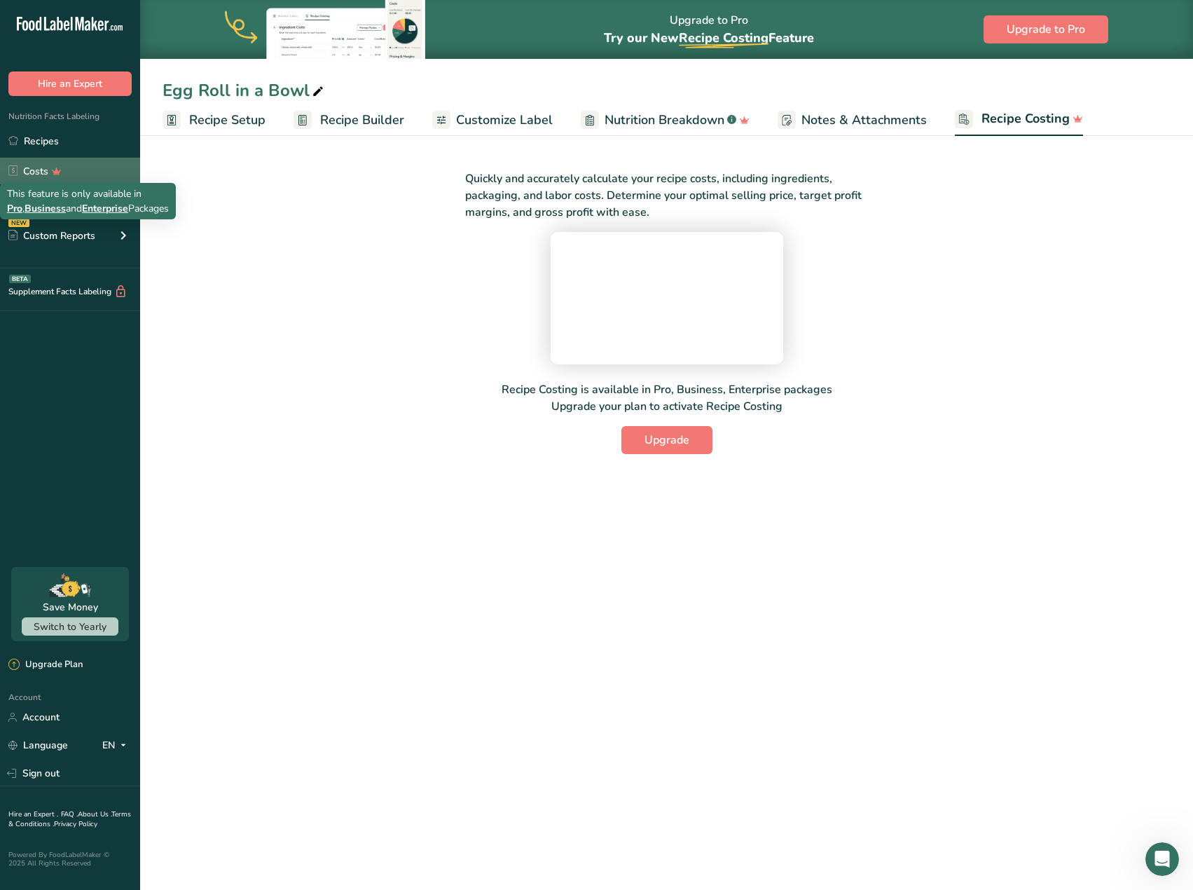
click at [60, 167] on icon at bounding box center [57, 171] width 20 height 15
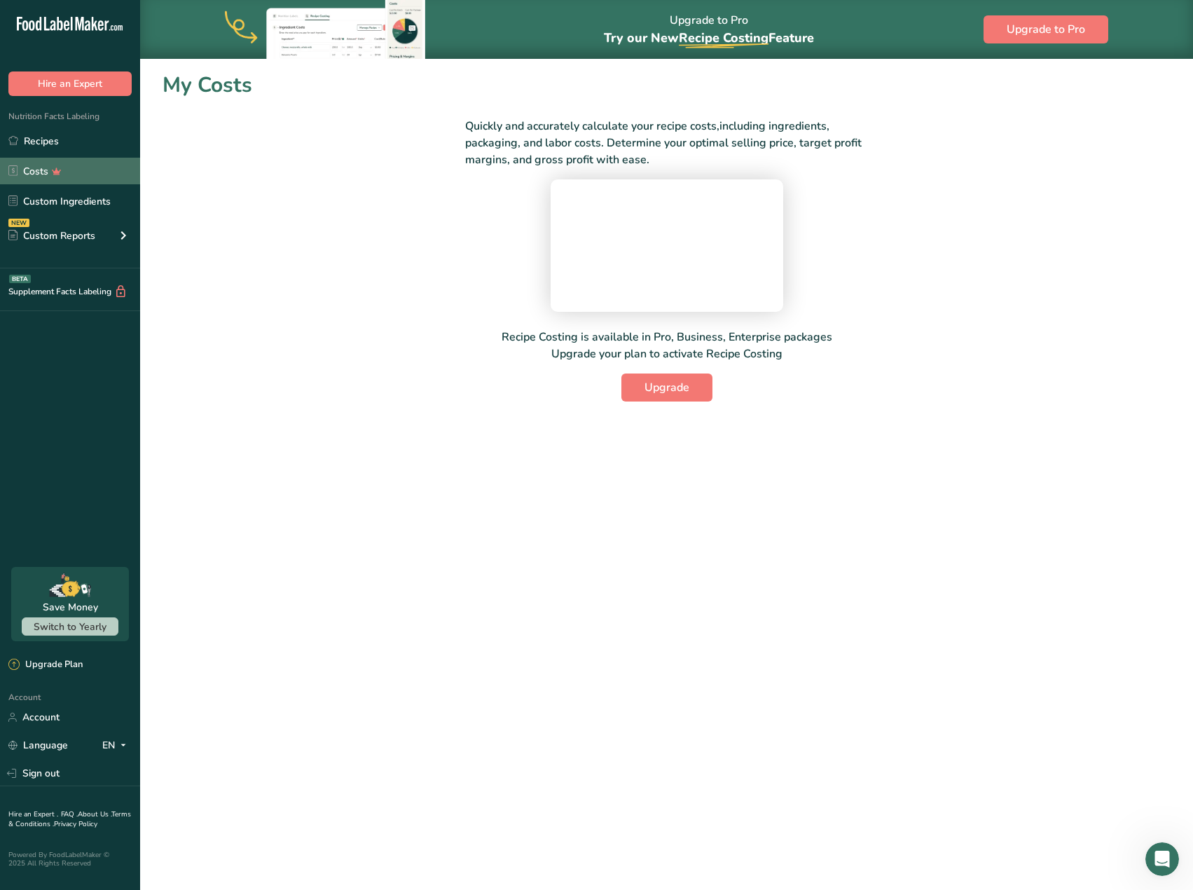
click at [34, 172] on link "Costs" at bounding box center [70, 171] width 140 height 27
click at [65, 666] on div "Upgrade Plan" at bounding box center [45, 665] width 74 height 14
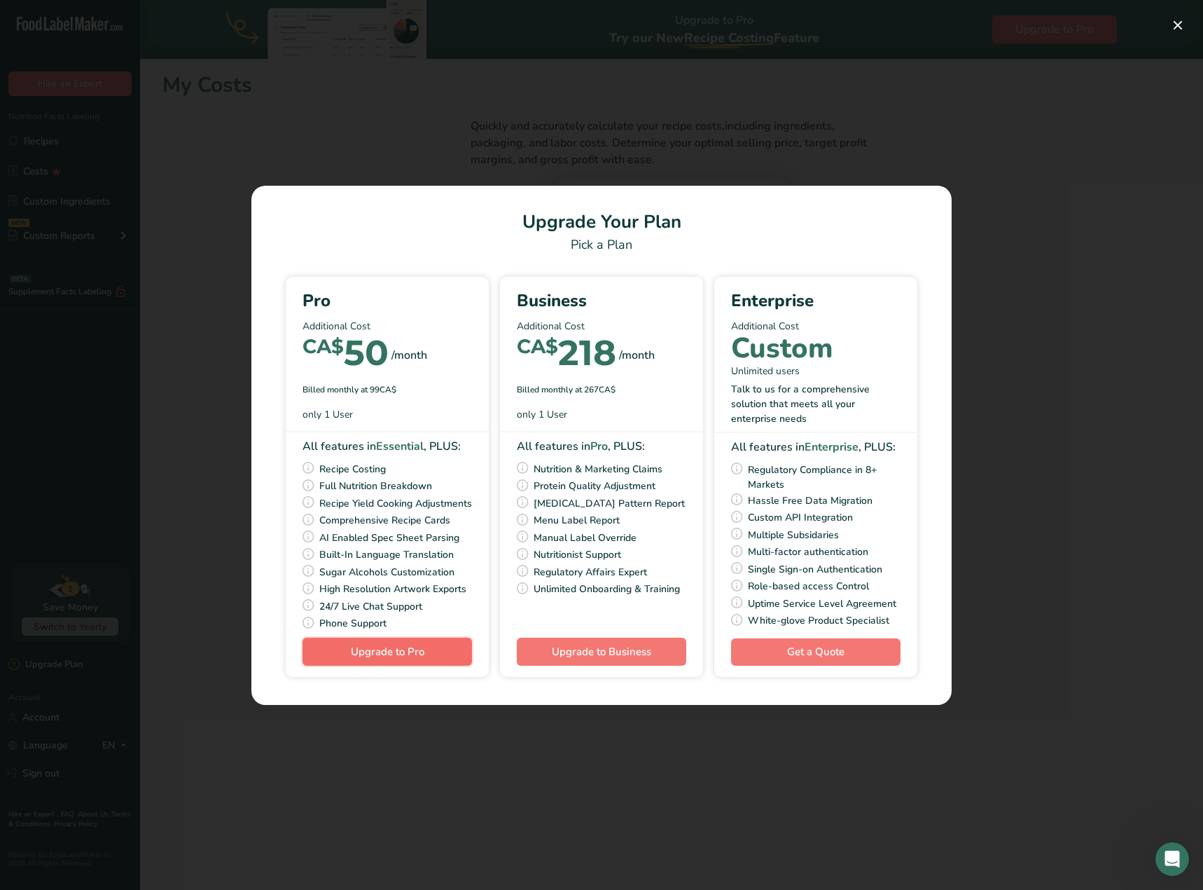
click at [364, 658] on span "Upgrade to Pro" at bounding box center [388, 651] width 74 height 14
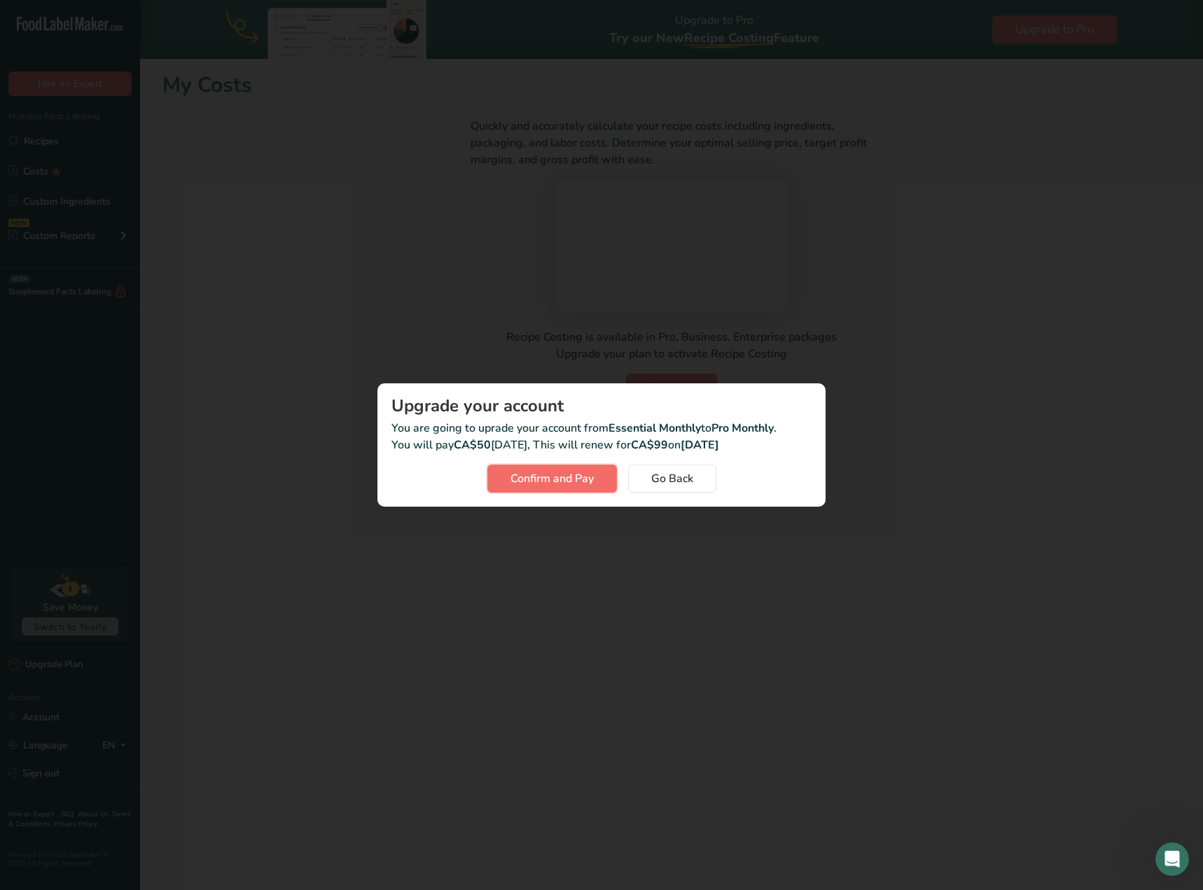
click at [562, 478] on span "Confirm and Pay" at bounding box center [552, 478] width 83 height 17
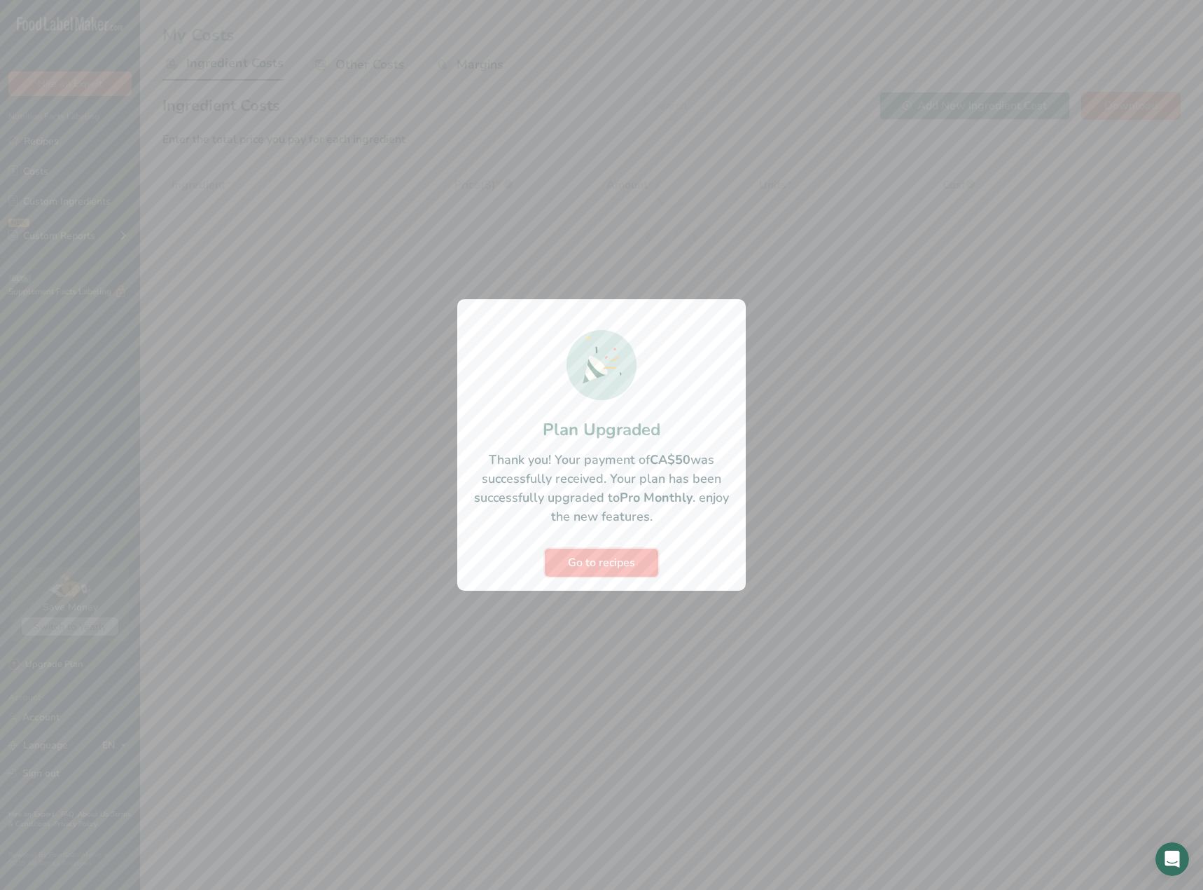
click at [579, 564] on span "Go to recipes" at bounding box center [601, 562] width 67 height 17
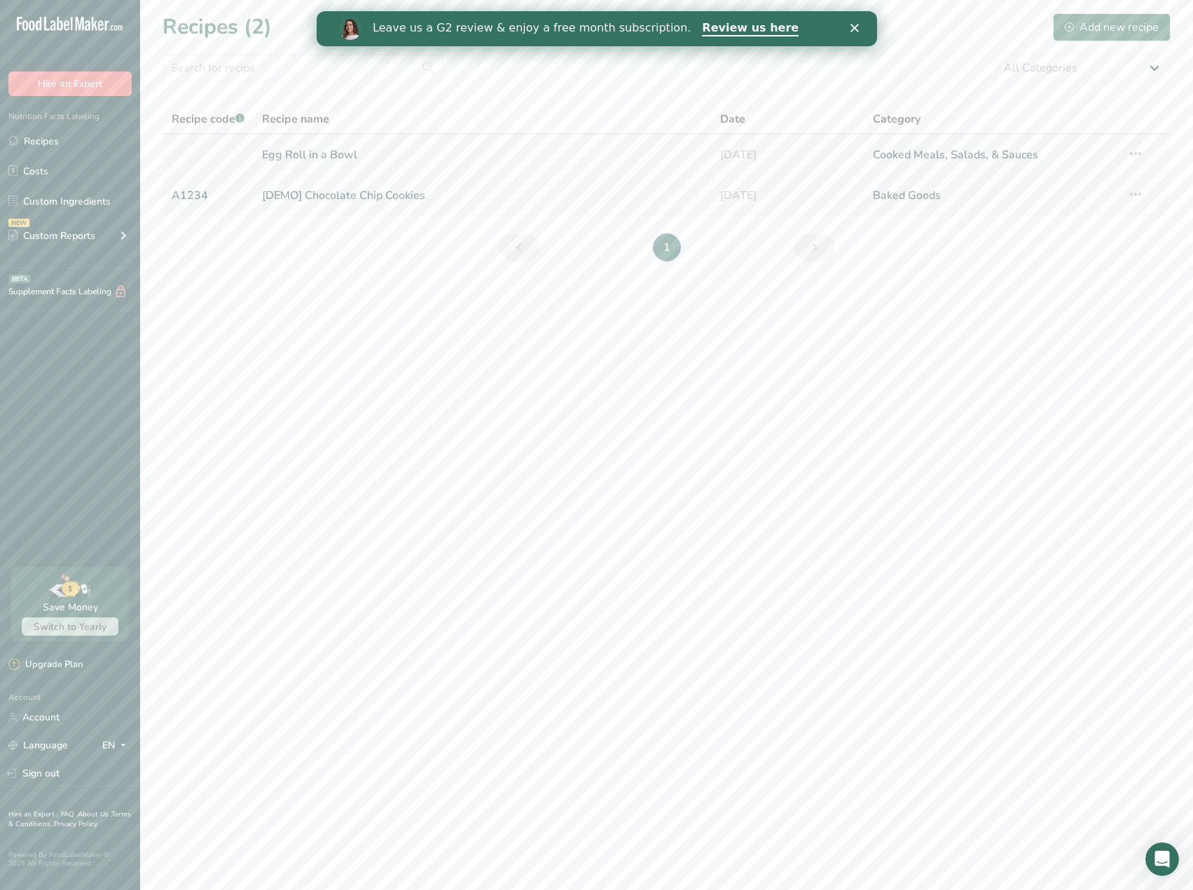
click at [617, 163] on link "Egg Roll in a Bowl" at bounding box center [482, 154] width 441 height 29
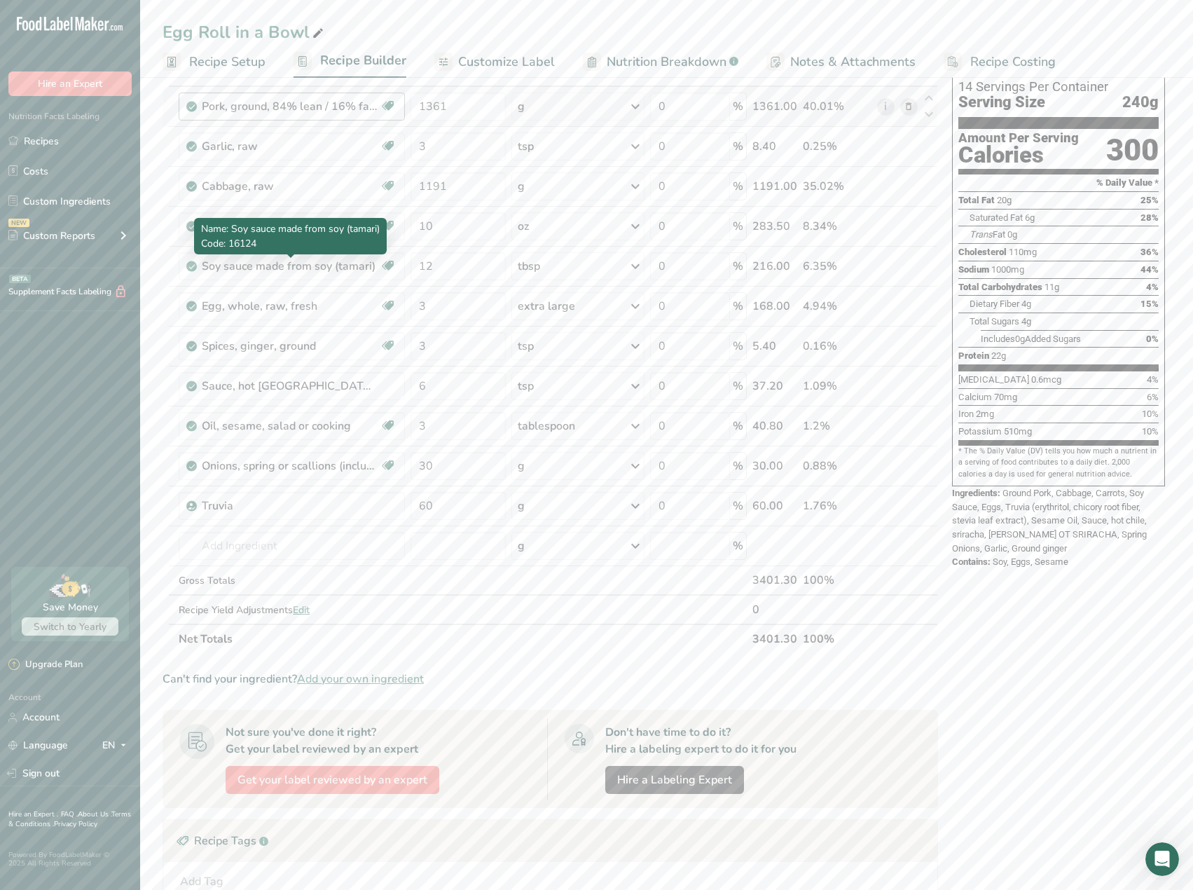
scroll to position [70, 0]
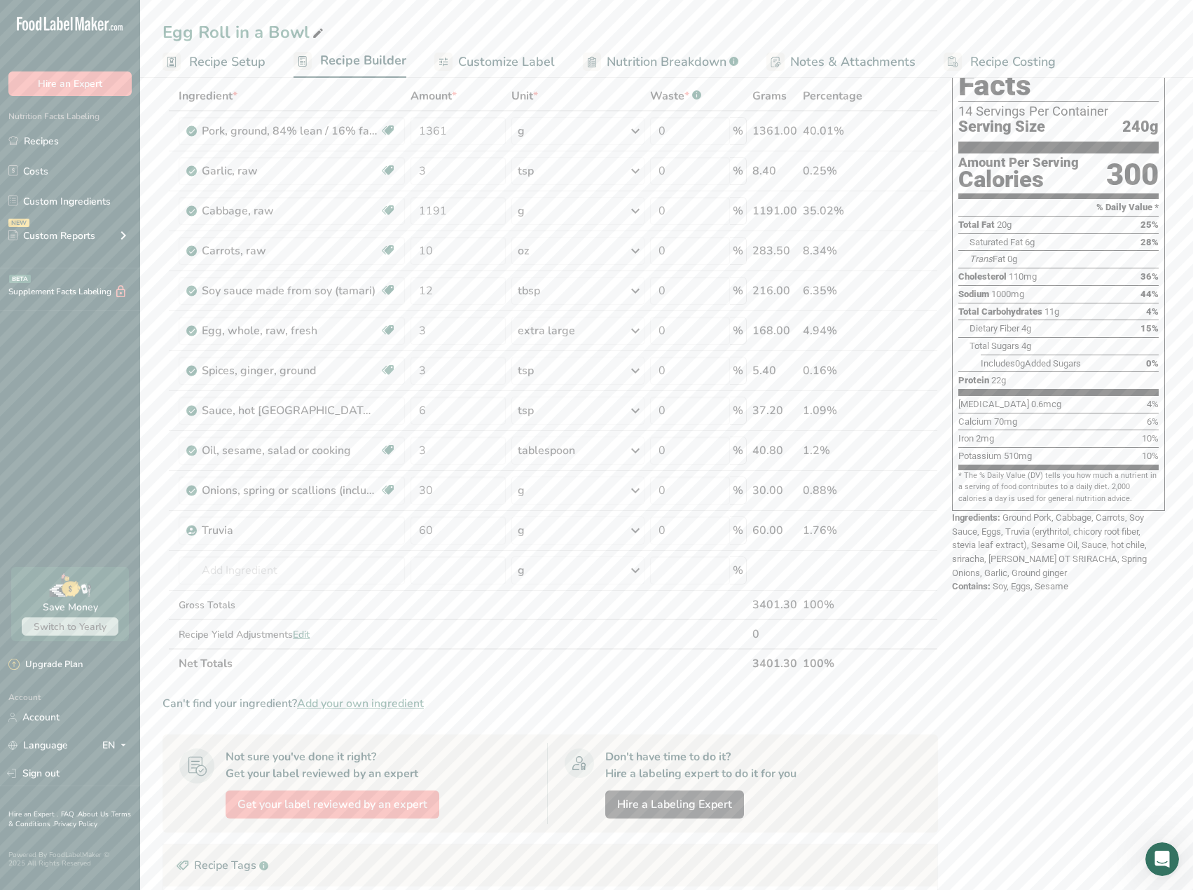
click at [219, 57] on span "Recipe Setup" at bounding box center [227, 62] width 76 height 19
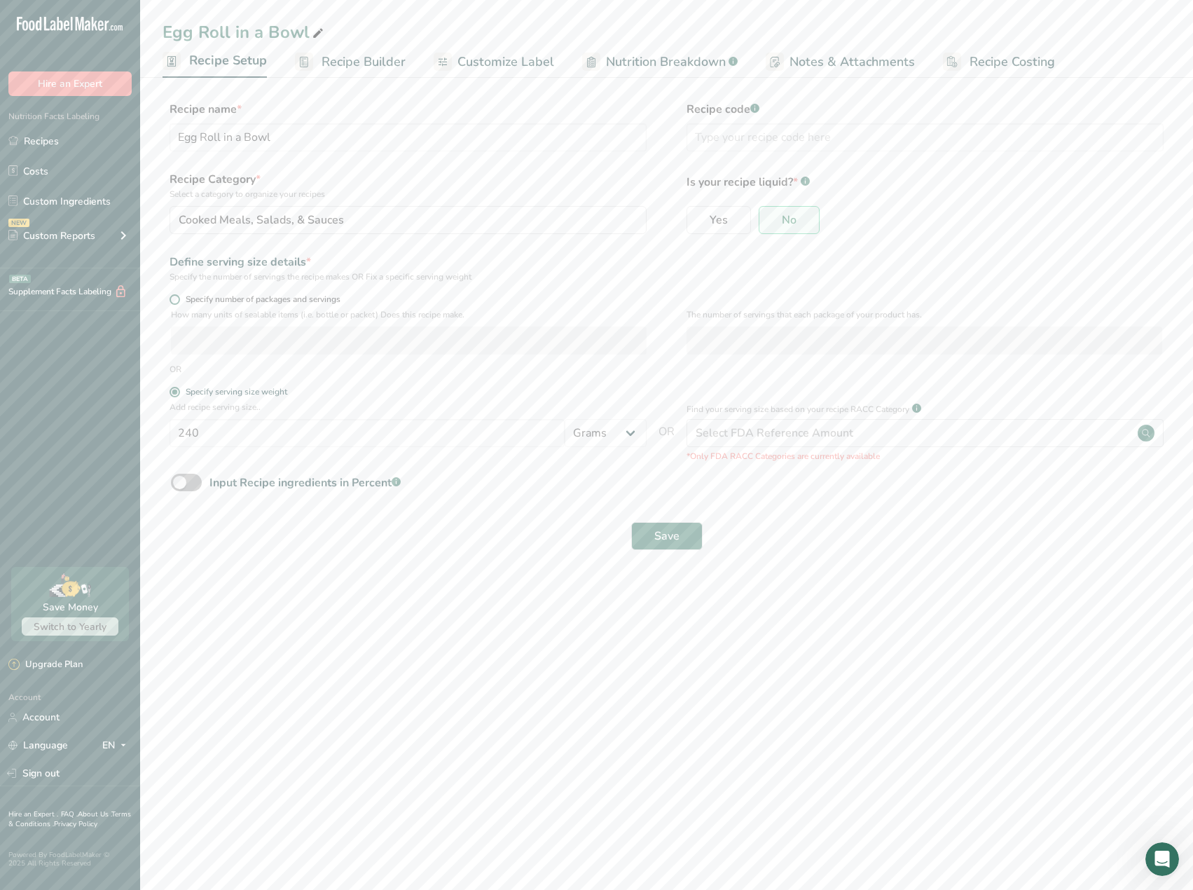
click at [177, 298] on span at bounding box center [174, 299] width 11 height 11
click at [177, 298] on input "Specify number of packages and servings" at bounding box center [173, 299] width 9 height 9
radio input "true"
radio input "false"
click at [204, 342] on input "number" at bounding box center [409, 340] width 476 height 28
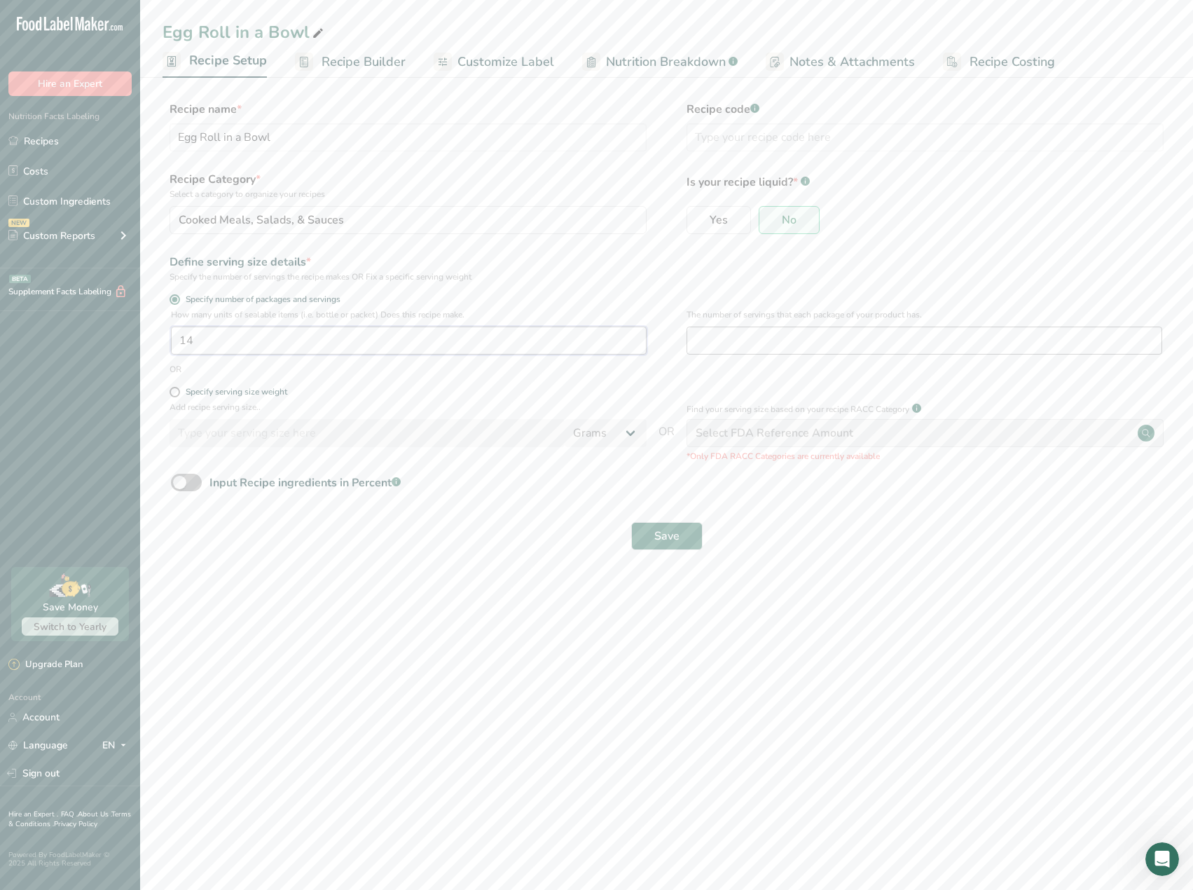
type input "14"
click at [754, 335] on input "number" at bounding box center [924, 340] width 476 height 28
type input "1"
click at [666, 537] on span "Save" at bounding box center [666, 535] width 25 height 17
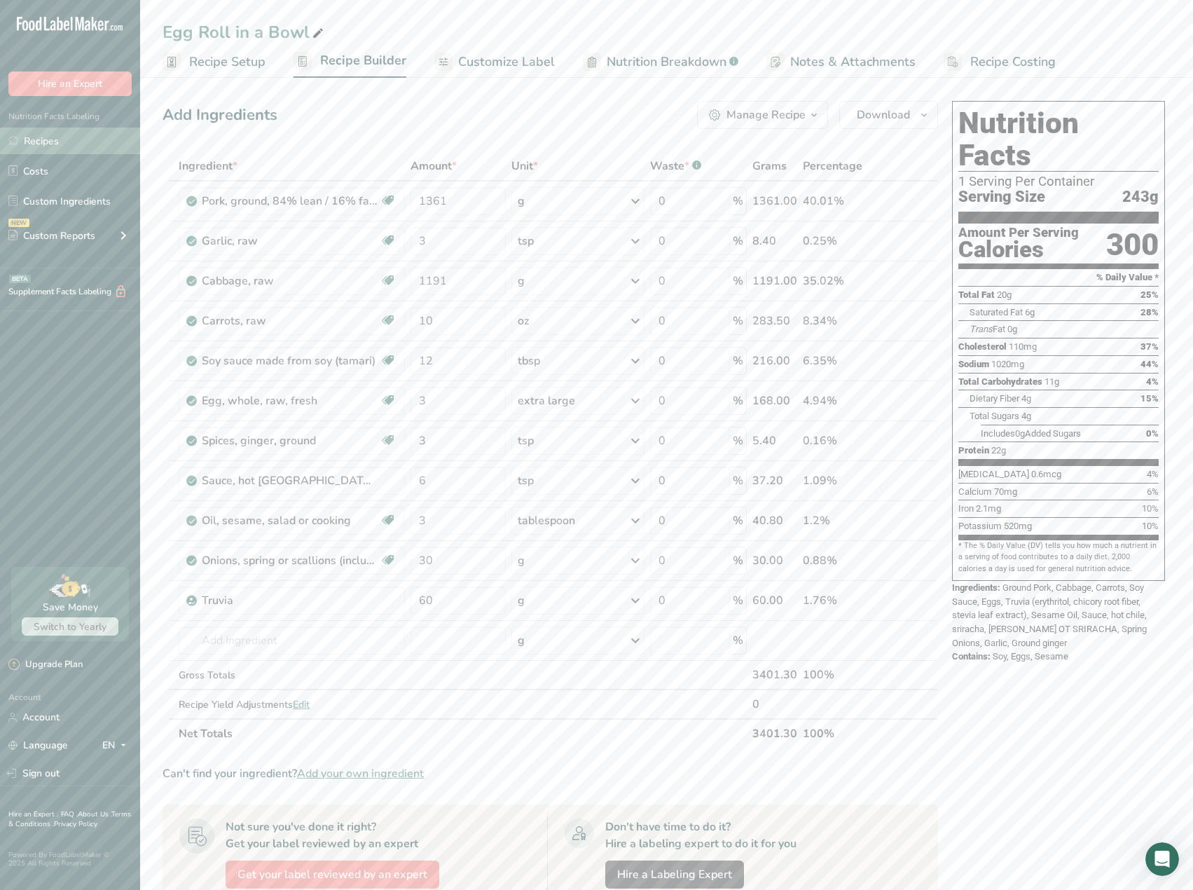
click at [63, 148] on link "Recipes" at bounding box center [70, 140] width 140 height 27
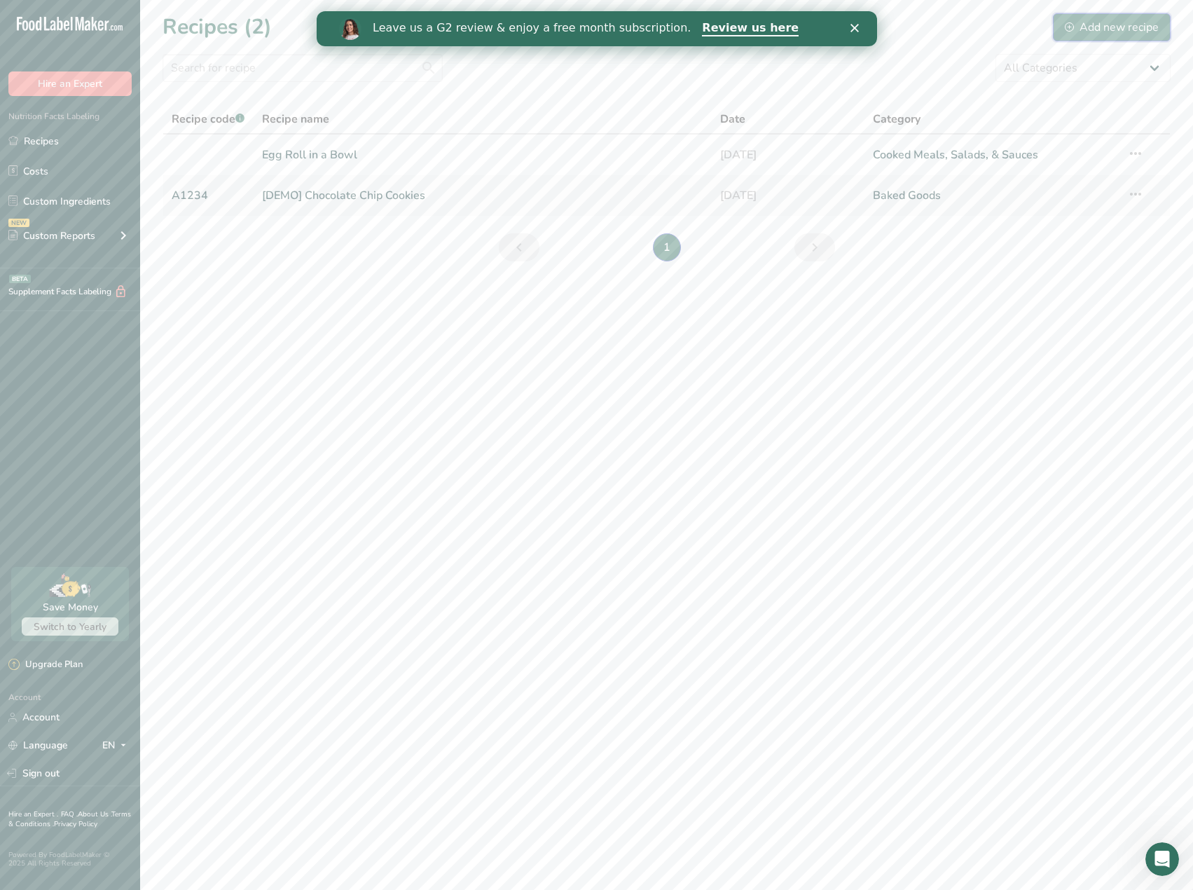
click at [1112, 32] on div "Add new recipe" at bounding box center [1112, 27] width 94 height 17
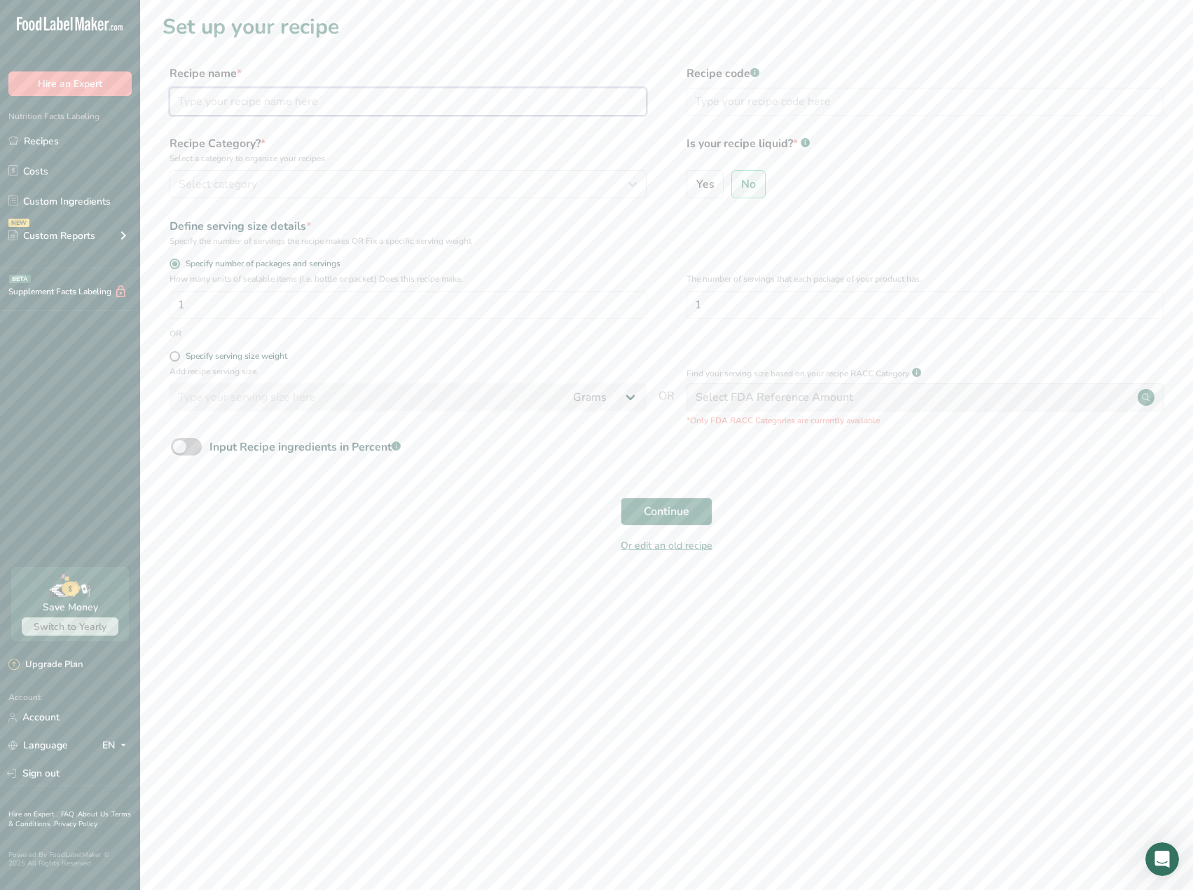
click at [279, 100] on input "text" at bounding box center [407, 102] width 477 height 28
type input "C"
type input "Korean Pork Bowl"
click at [457, 182] on div "Select category" at bounding box center [404, 184] width 450 height 17
click at [252, 363] on span "Cooked Meals, Salads, & Sauces" at bounding box center [254, 360] width 147 height 15
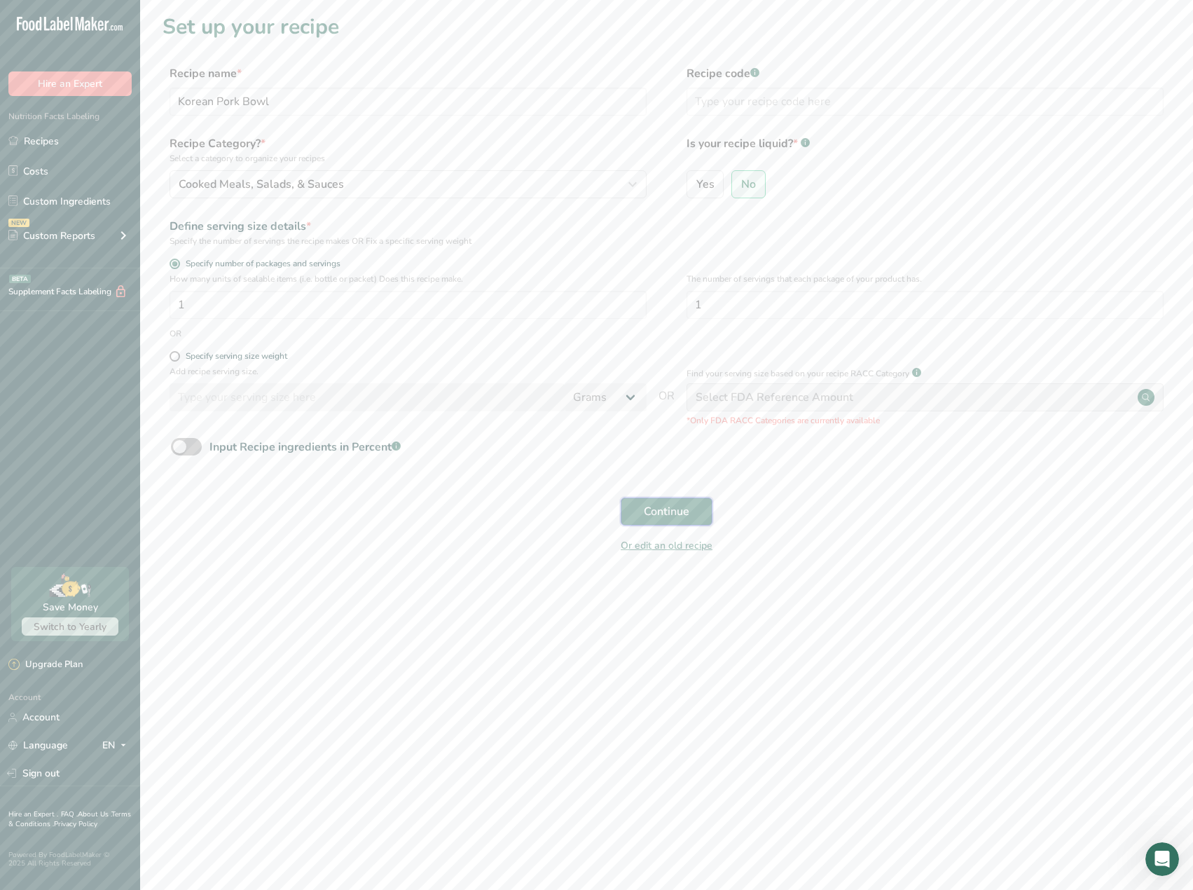
click at [644, 506] on span "Continue" at bounding box center [667, 511] width 46 height 17
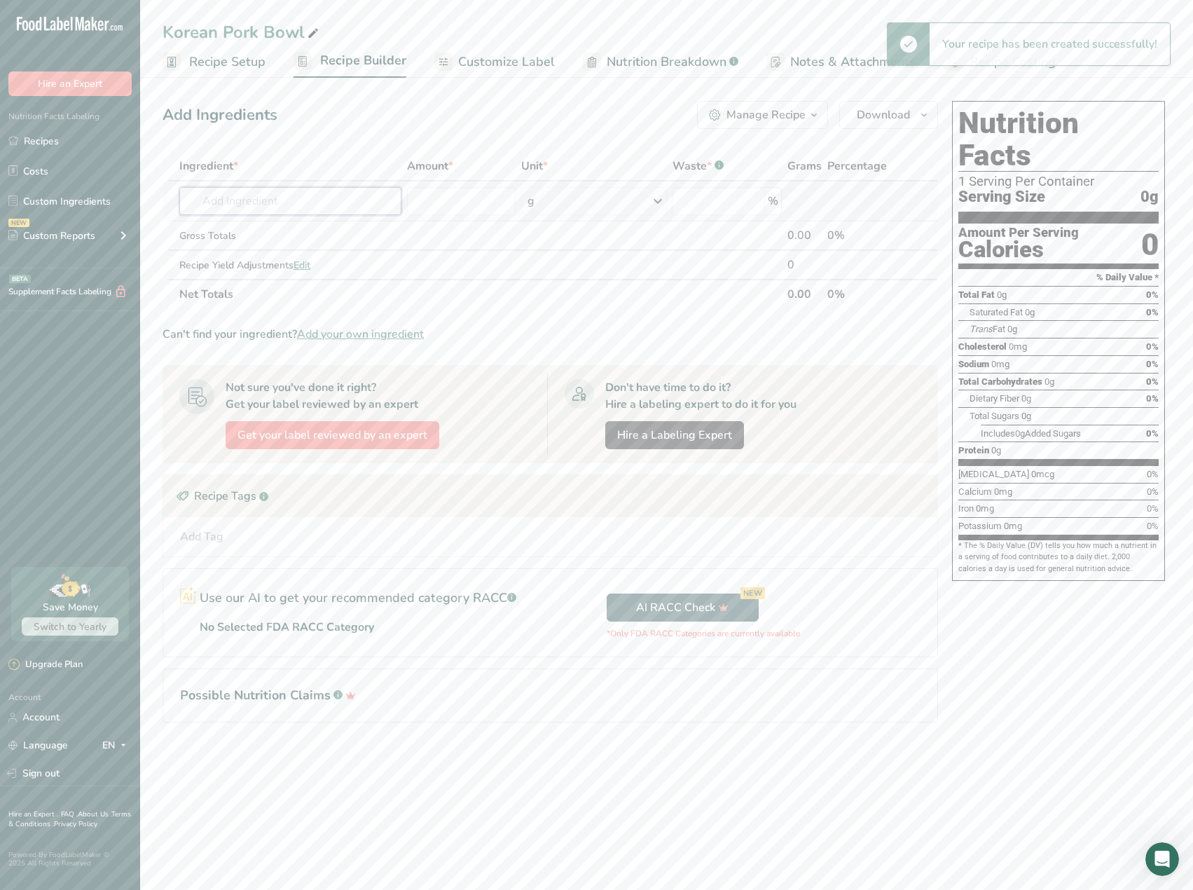
click at [296, 196] on input "text" at bounding box center [290, 201] width 222 height 28
type input "B"
type input "Truvia"
click at [263, 221] on link "Truvia" at bounding box center [290, 229] width 222 height 23
type input "Truvia"
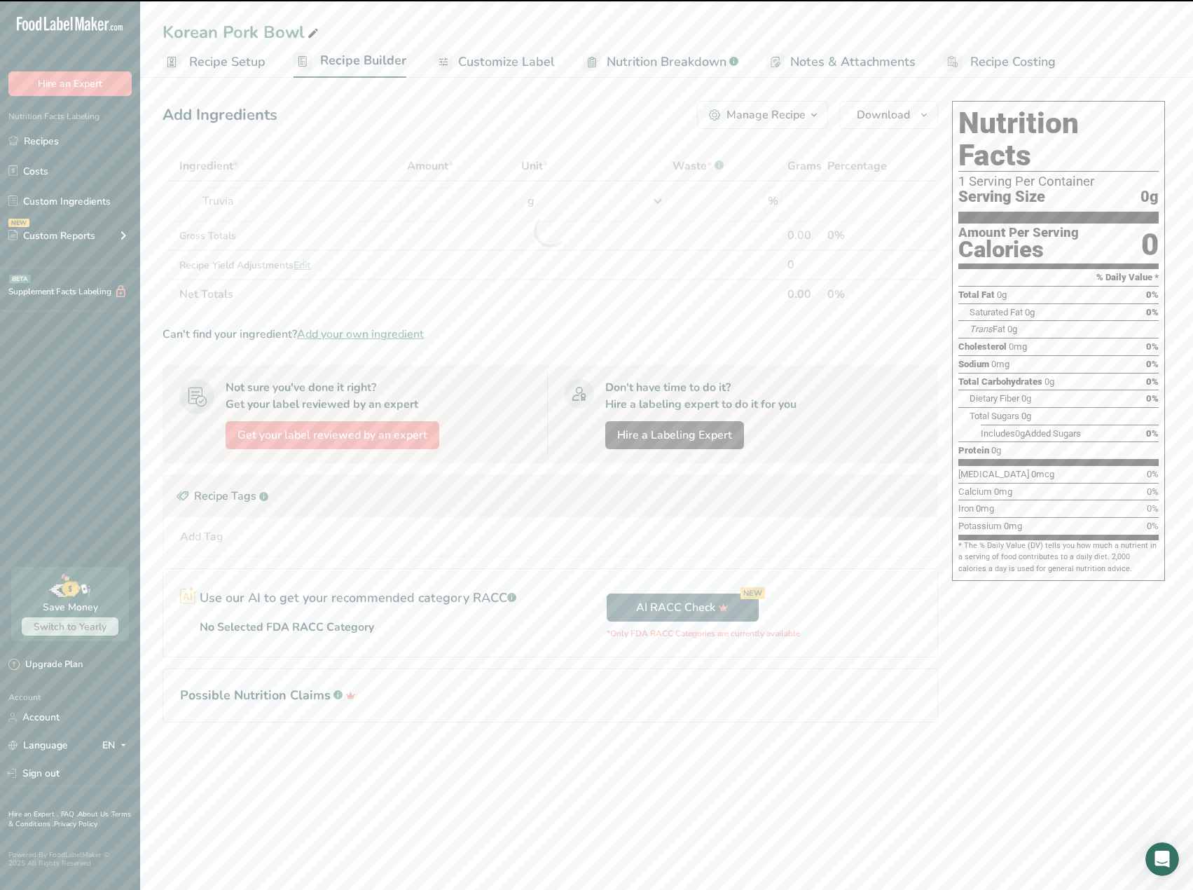
type input "0"
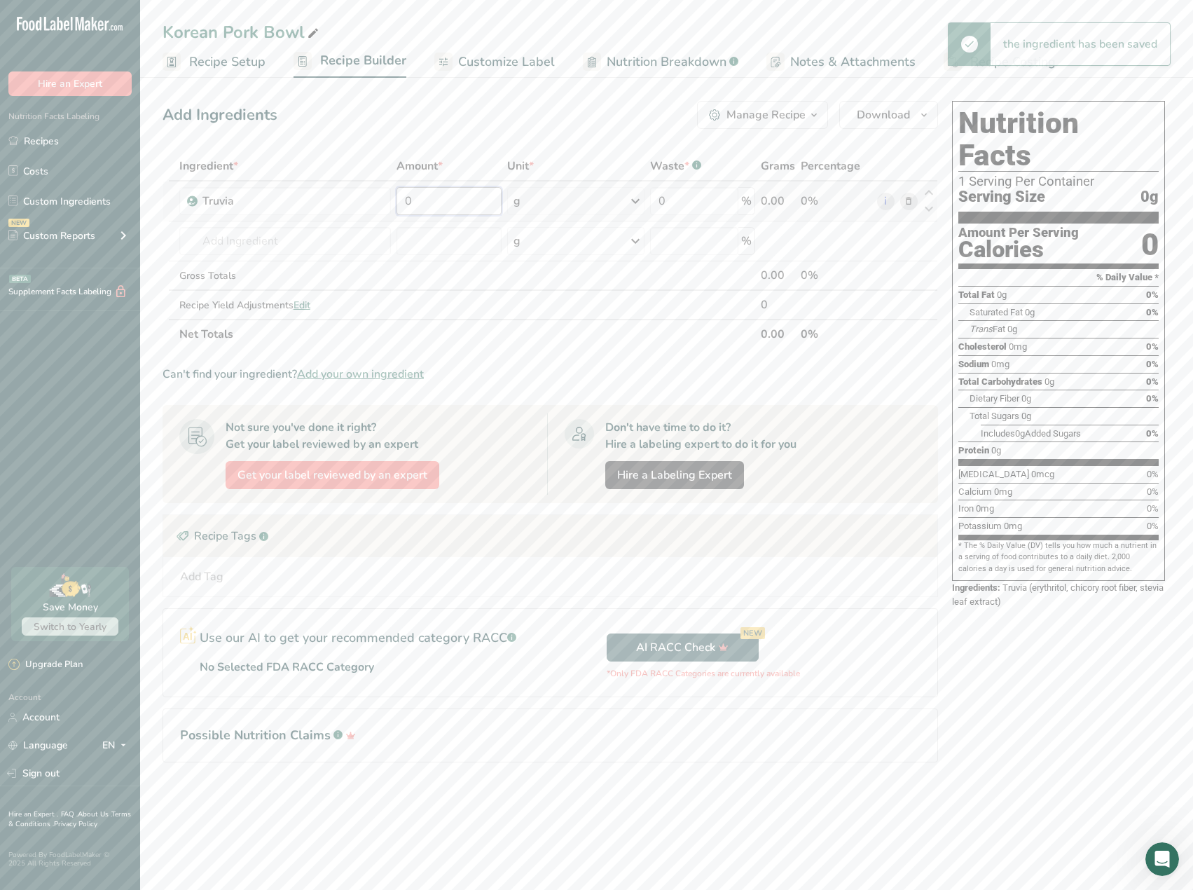
click at [480, 212] on input "0" at bounding box center [448, 201] width 104 height 28
click at [535, 211] on div "Ingredient * Amount * Unit * Waste * .a-a{fill:#347362;}.b-a{fill:#fff;} Grams …" at bounding box center [549, 250] width 775 height 198
click at [465, 202] on div at bounding box center [549, 250] width 775 height 198
click at [511, 195] on div "g" at bounding box center [576, 201] width 138 height 28
click at [538, 310] on div "See more" at bounding box center [574, 312] width 118 height 15
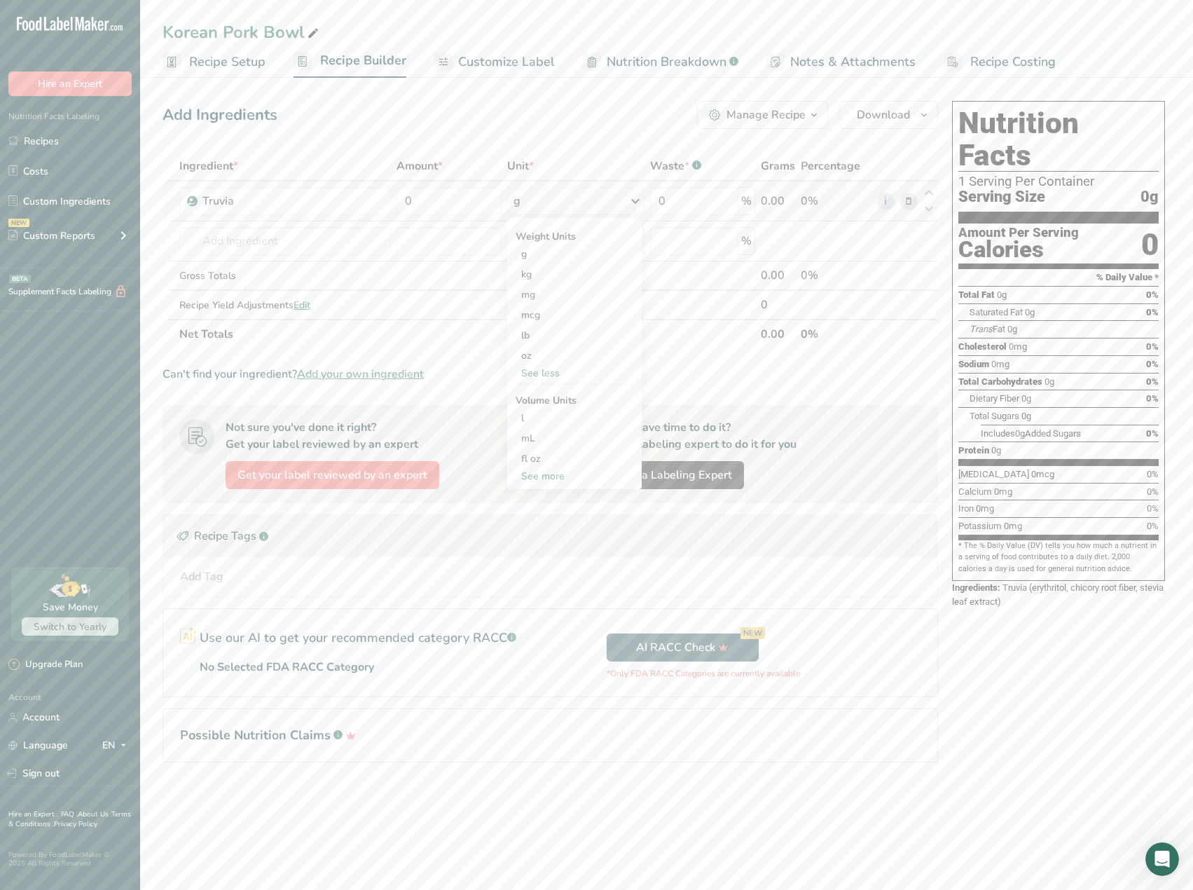
click at [546, 470] on div "See more" at bounding box center [574, 476] width 118 height 15
select select "22"
click at [544, 515] on div "cup" at bounding box center [574, 519] width 106 height 15
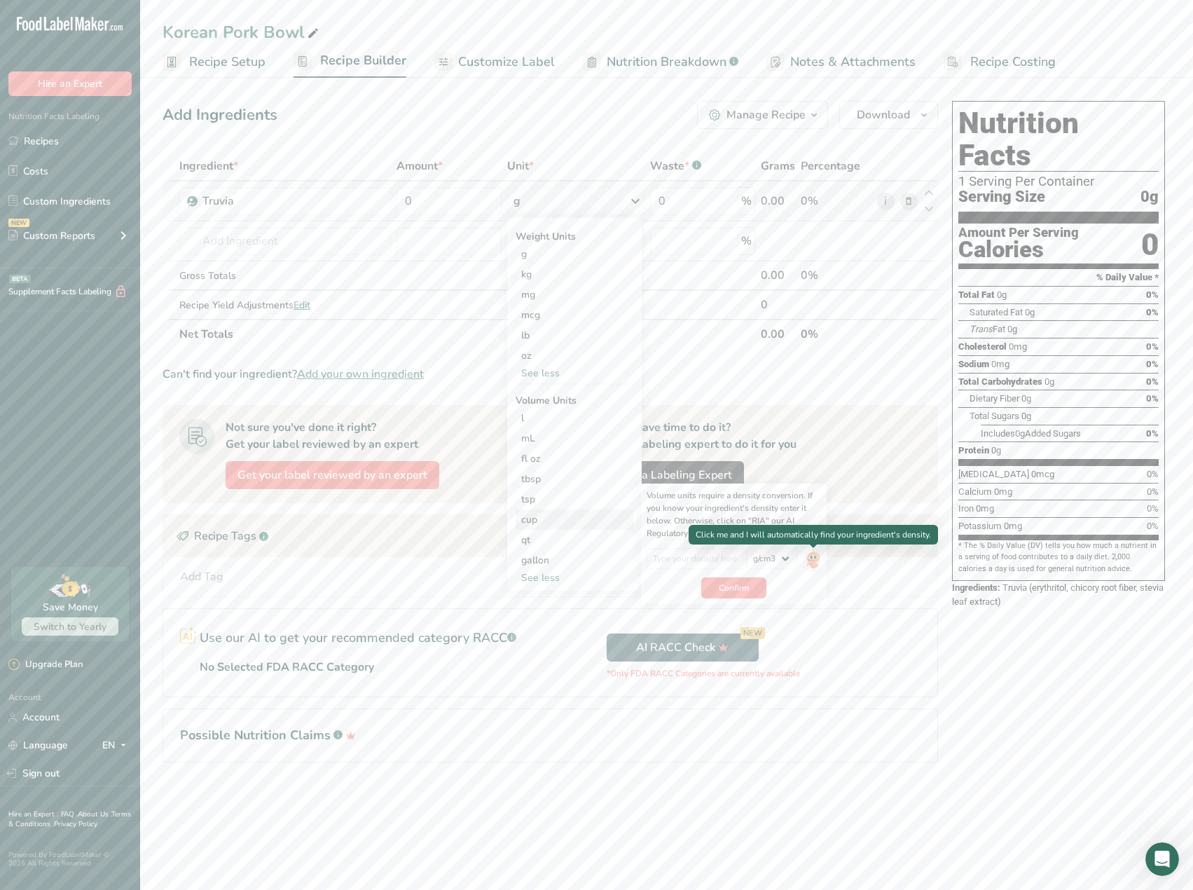
click at [819, 569] on img at bounding box center [812, 560] width 15 height 25
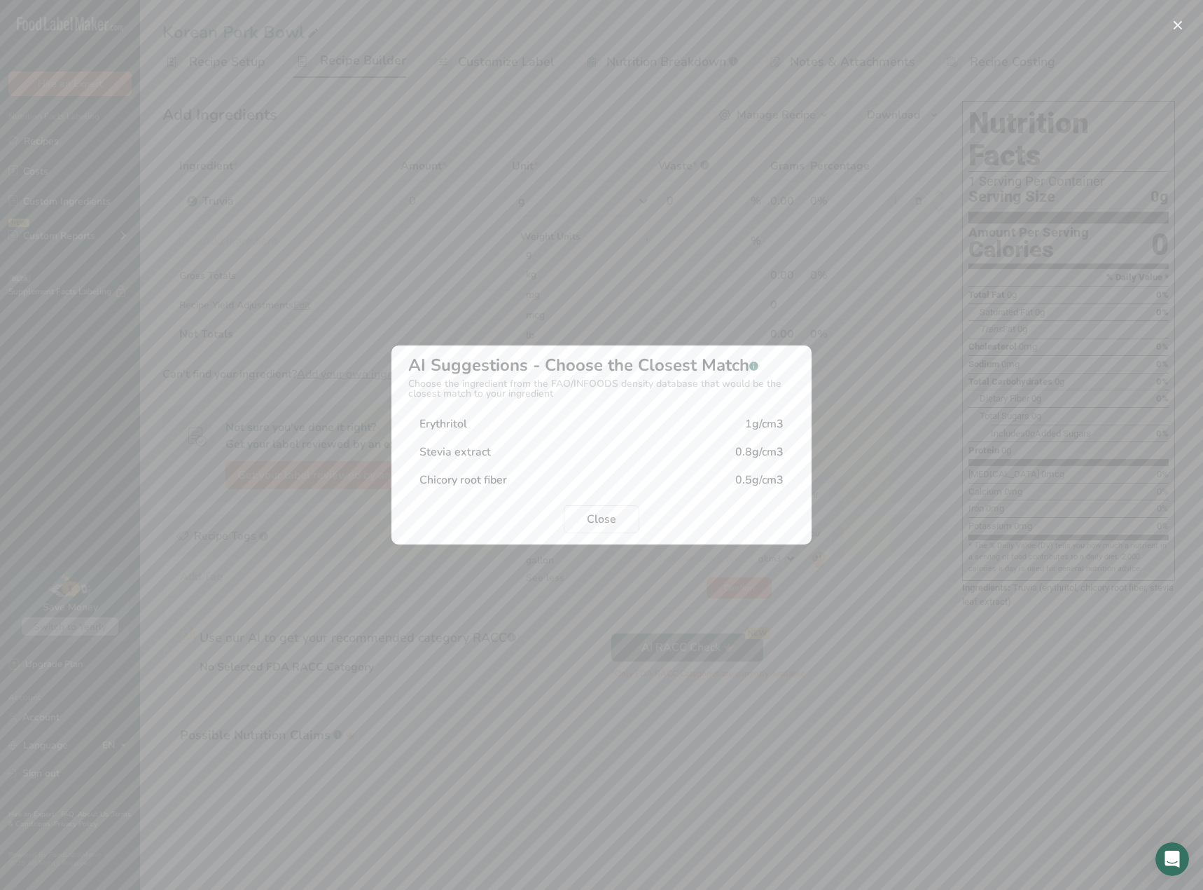
click at [604, 430] on div "Erythritol 1g/cm3" at bounding box center [601, 424] width 387 height 28
type input "1"
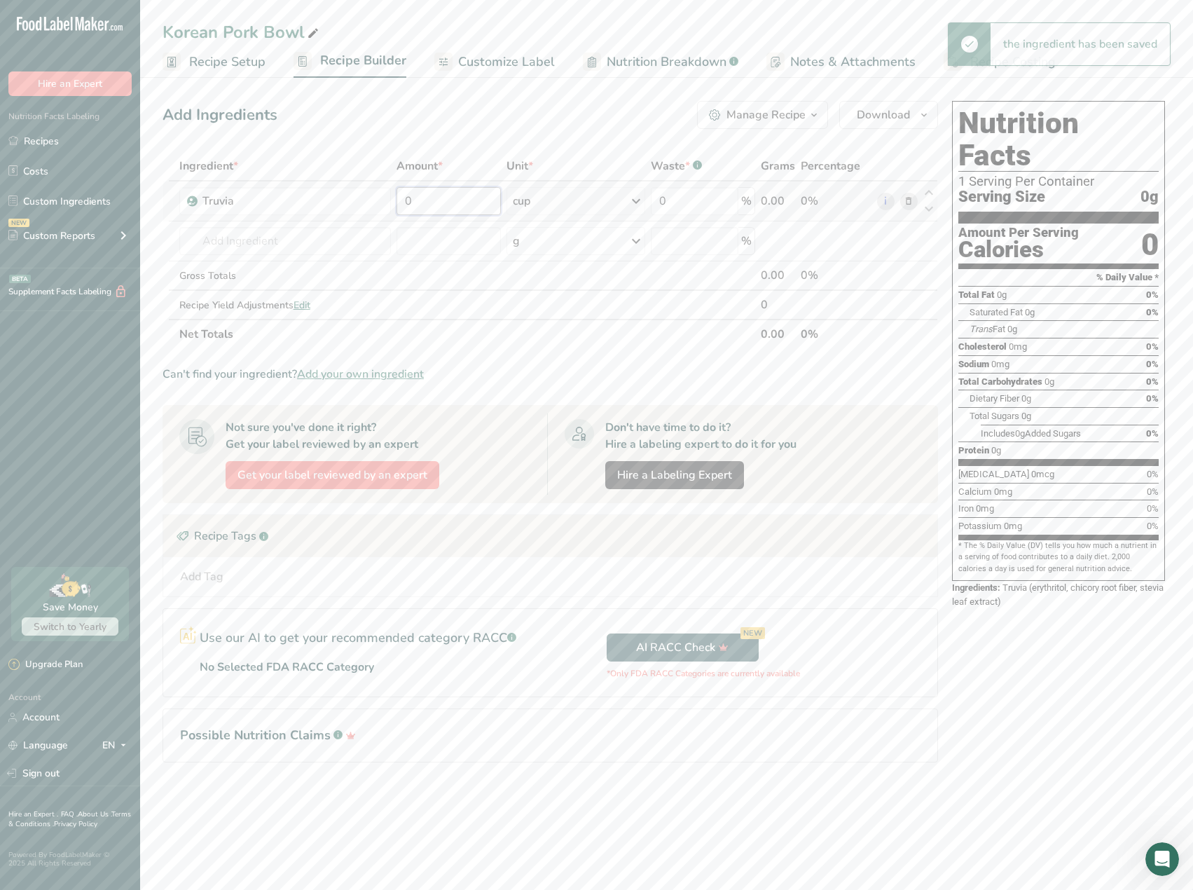
click at [460, 202] on input "0" at bounding box center [448, 201] width 104 height 28
type input "0.75"
click at [415, 232] on div "Ingredient * Amount * Unit * Waste * .a-a{fill:#347362;}.b-a{fill:#fff;} Grams …" at bounding box center [549, 250] width 775 height 198
click at [327, 241] on input "text" at bounding box center [284, 241] width 210 height 28
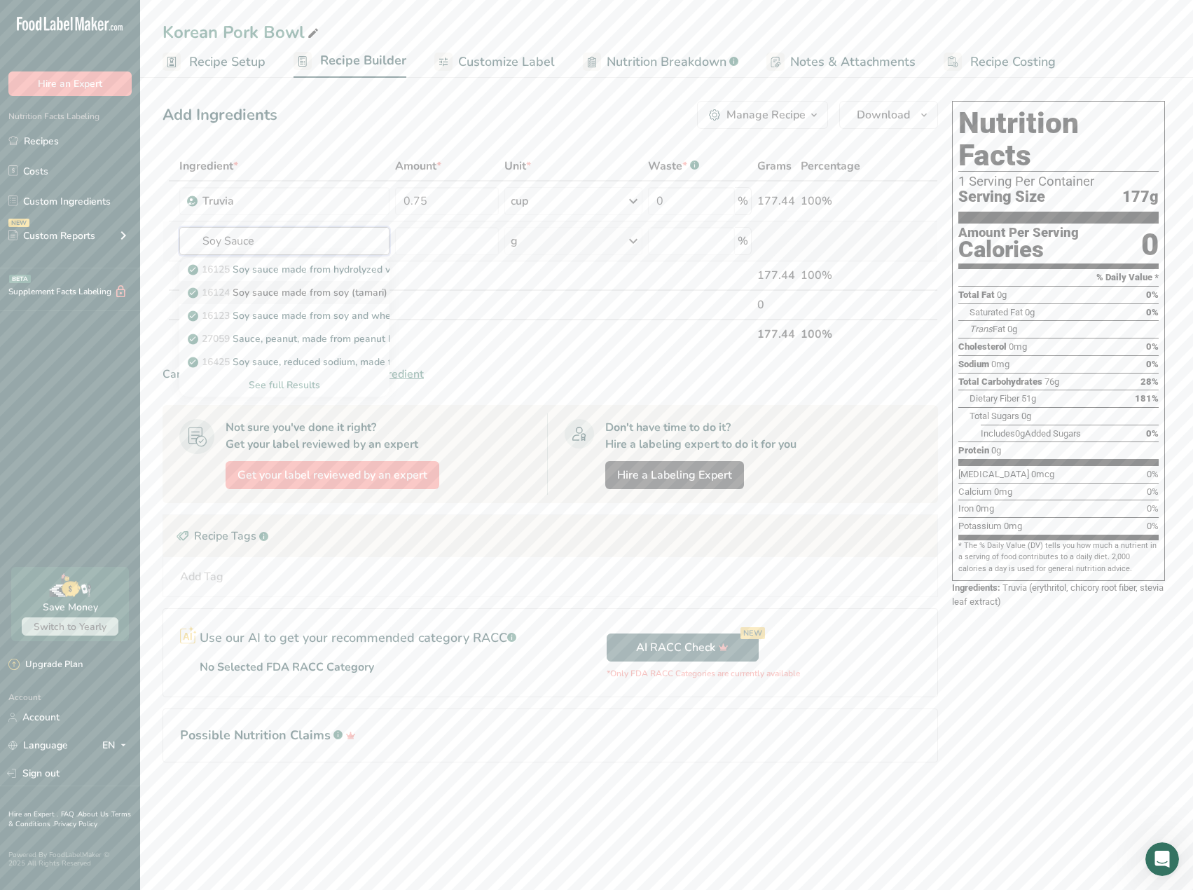
type input "Soy Sauce"
click at [310, 291] on p "16124 Soy sauce made from soy (tamari)" at bounding box center [289, 292] width 197 height 15
type input "Soy sauce made from soy (tamari)"
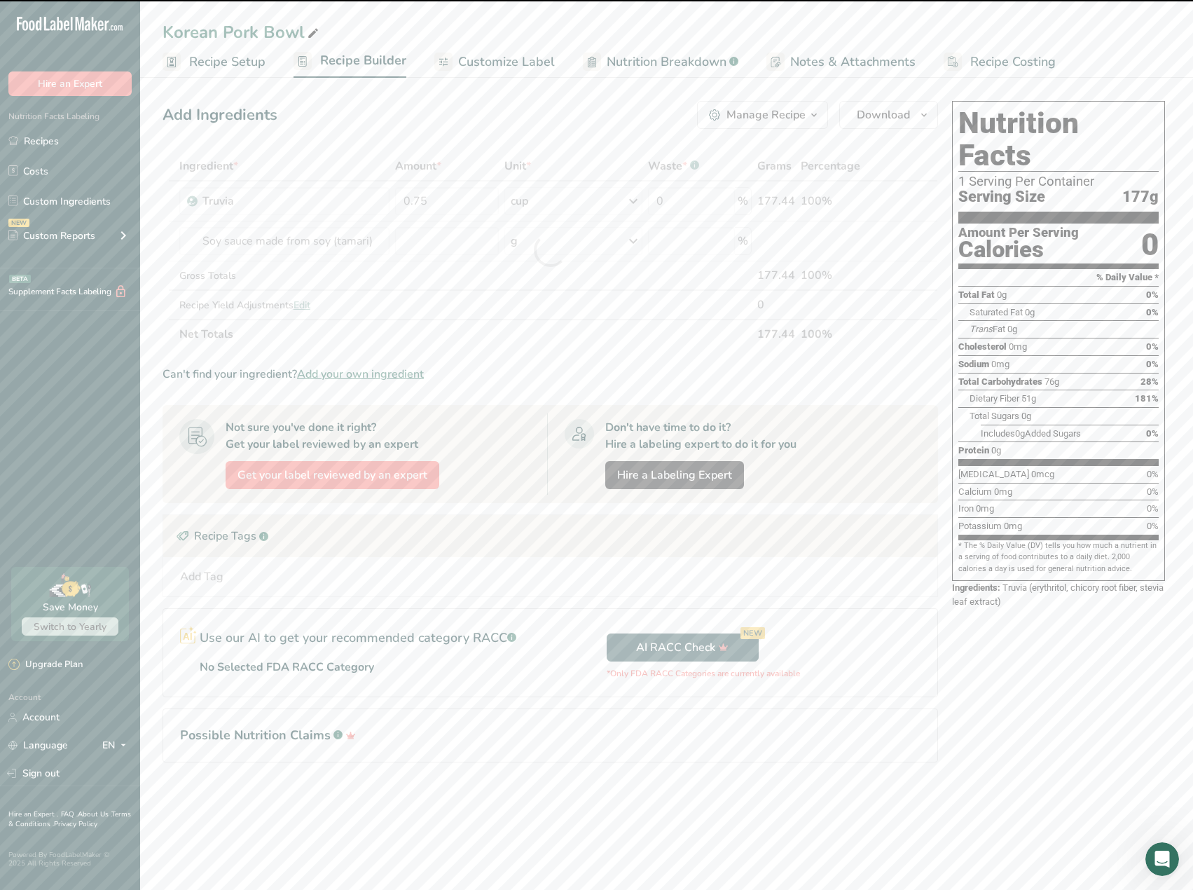
type input "0"
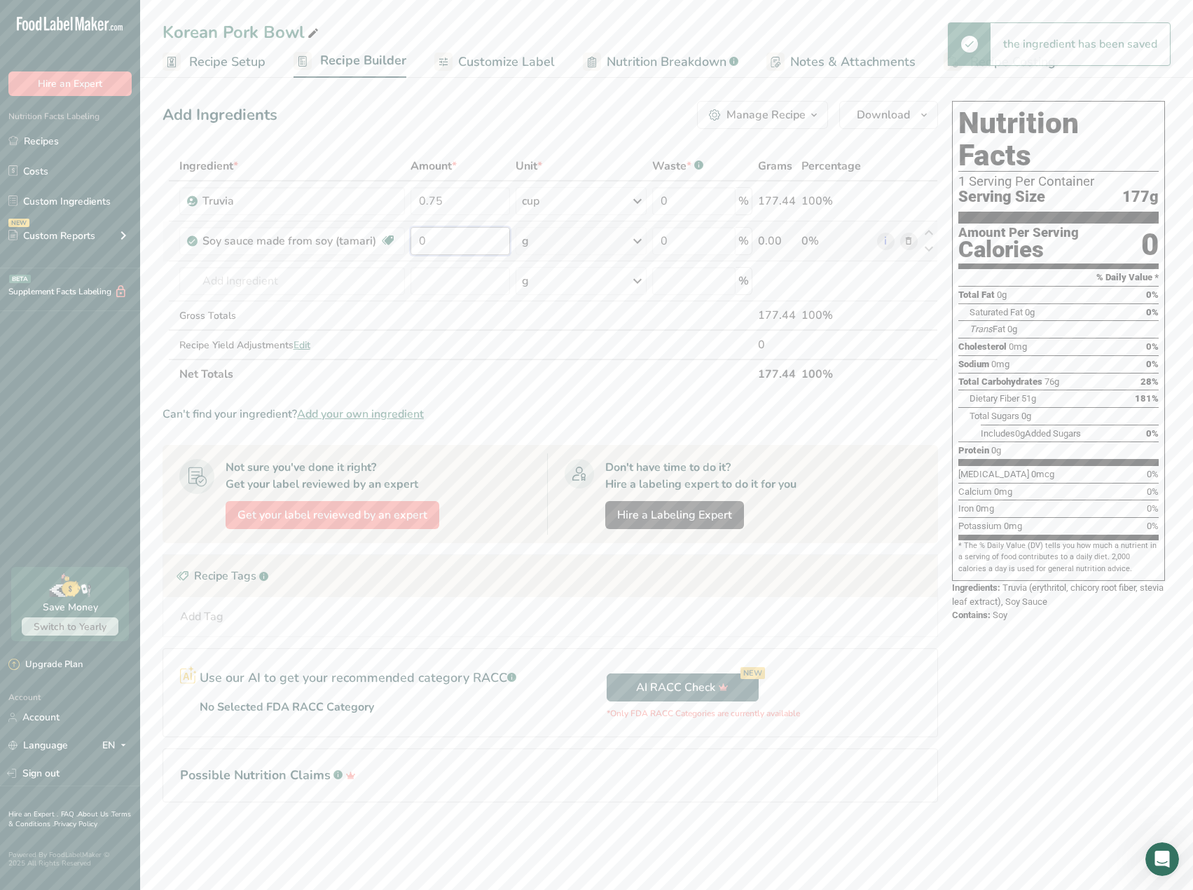
click at [442, 244] on input "0" at bounding box center [459, 241] width 99 height 28
click at [541, 251] on div "Ingredient * Amount * Unit * Waste * .a-a{fill:#347362;}.b-a{fill:#fff;} Grams …" at bounding box center [549, 269] width 775 height 237
click at [588, 249] on div "g" at bounding box center [580, 241] width 131 height 28
click at [557, 518] on div "See more" at bounding box center [583, 517] width 118 height 15
select select "22"
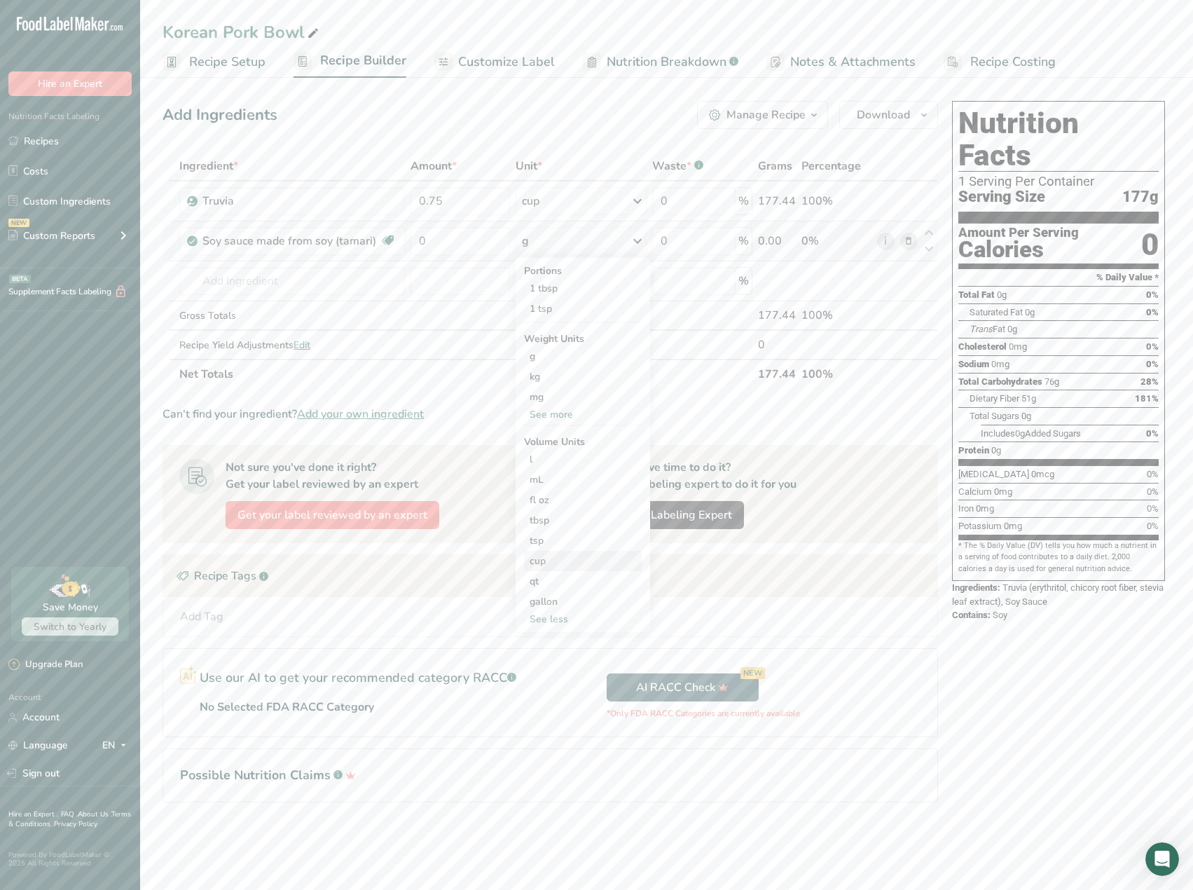
click at [548, 555] on div "cup" at bounding box center [583, 560] width 106 height 15
click at [750, 637] on button "Confirm" at bounding box center [742, 628] width 65 height 21
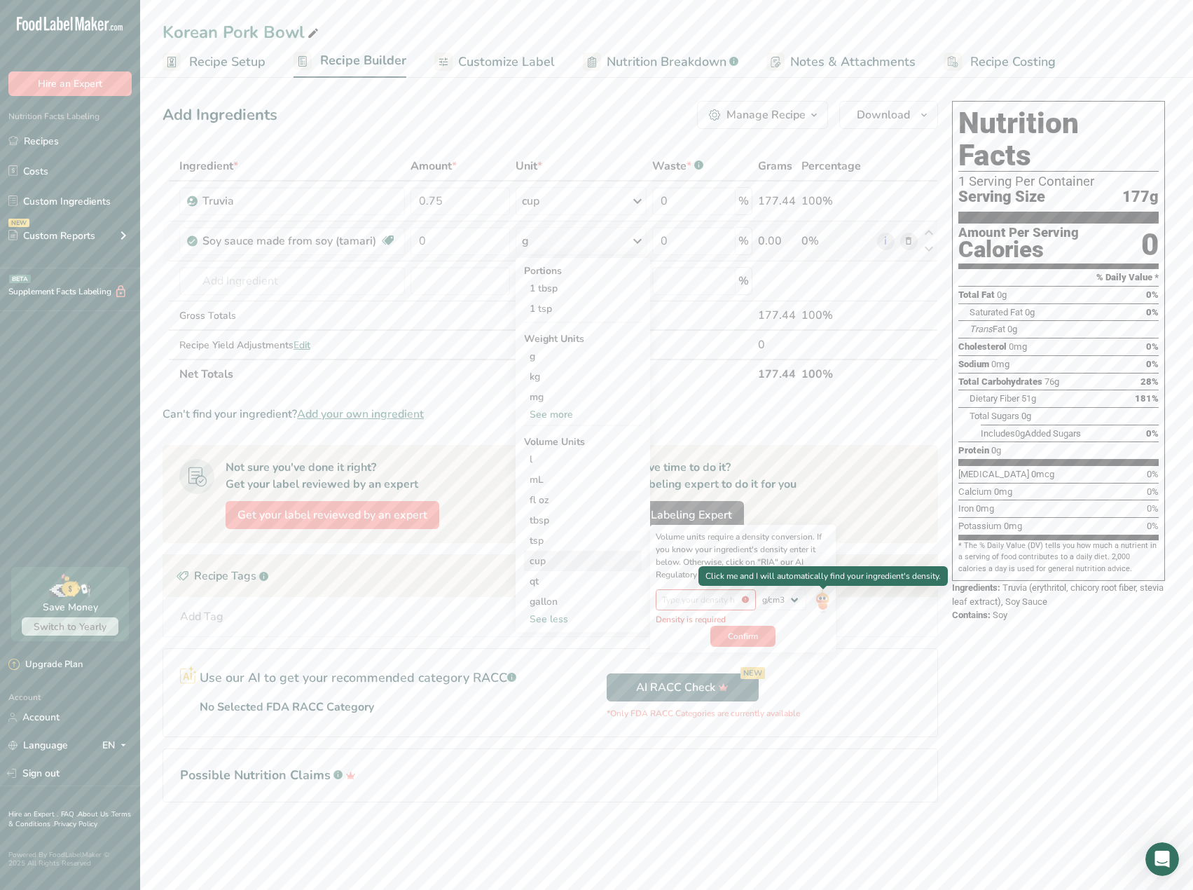
click at [817, 602] on img at bounding box center [822, 601] width 15 height 25
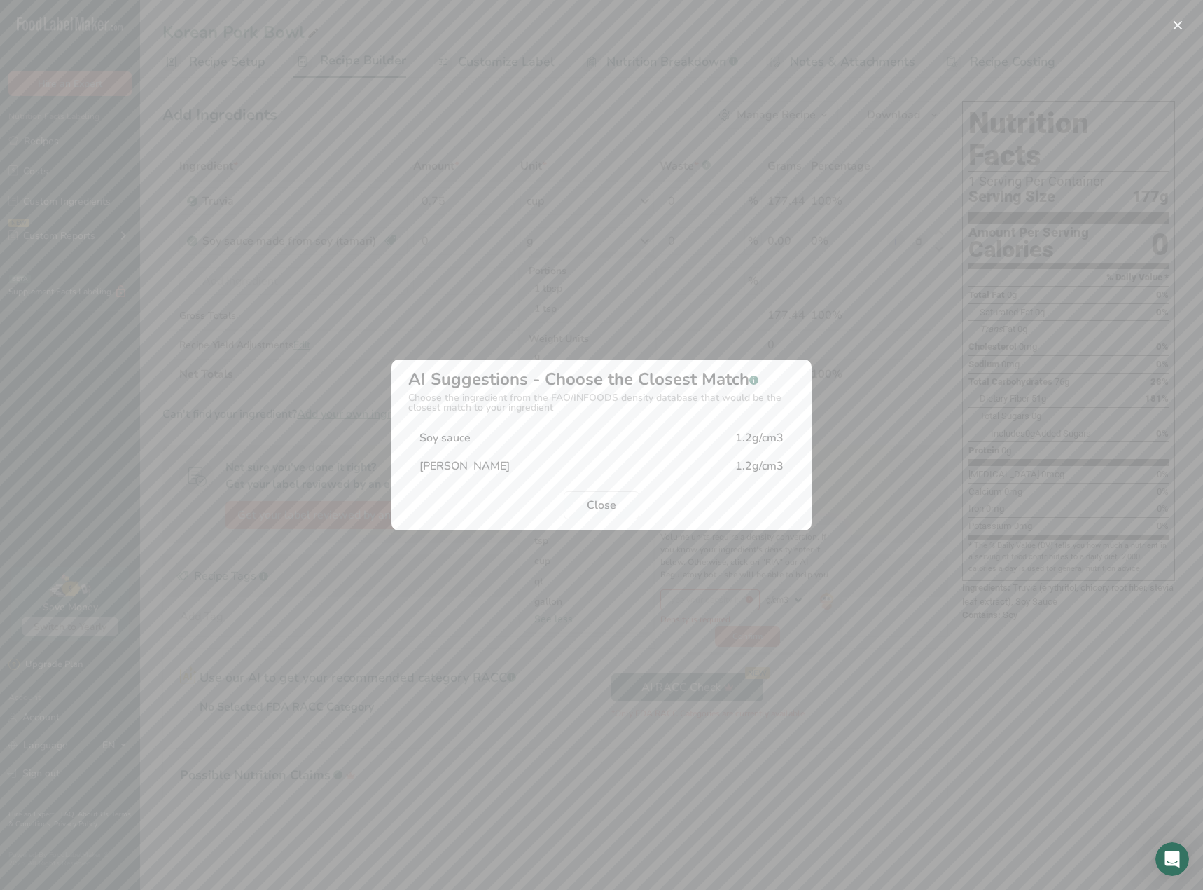
click at [585, 442] on div "Soy sauce 1.2g/cm3" at bounding box center [601, 438] width 387 height 28
type input "1.2"
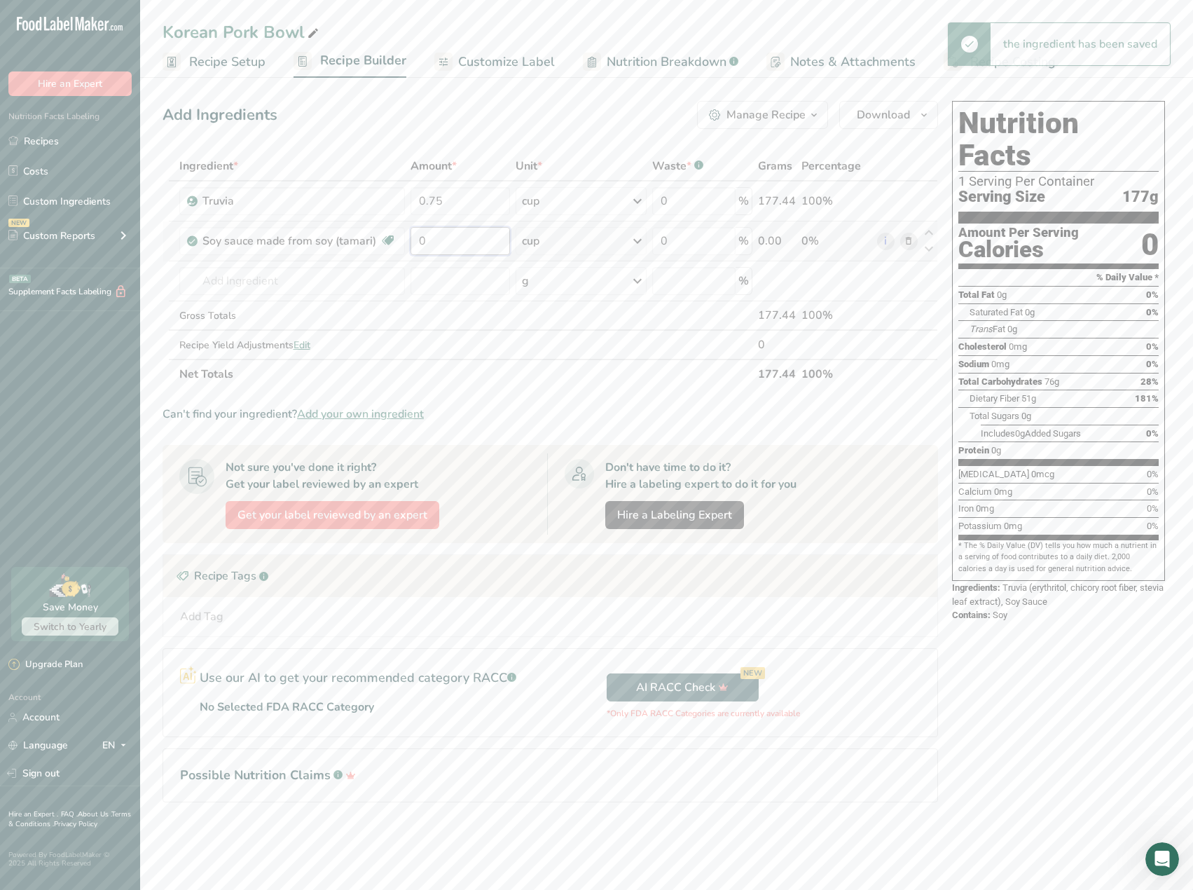
click at [472, 245] on input "0" at bounding box center [459, 241] width 99 height 28
type input "0.5"
click at [310, 284] on div "Ingredient * Amount * Unit * Waste * .a-a{fill:#347362;}.b-a{fill:#fff;} Grams …" at bounding box center [549, 269] width 775 height 237
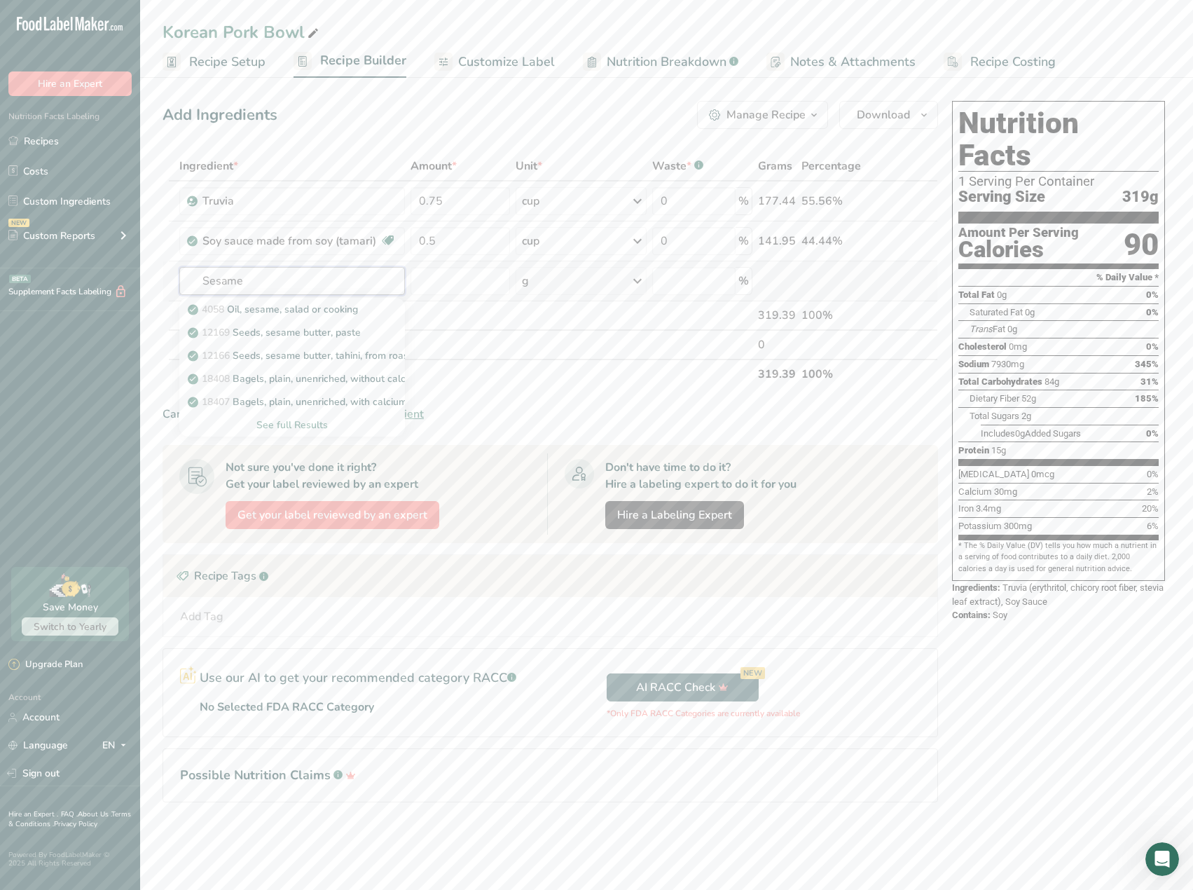
type input "Sesame"
click at [276, 422] on div "See full Results" at bounding box center [292, 424] width 203 height 15
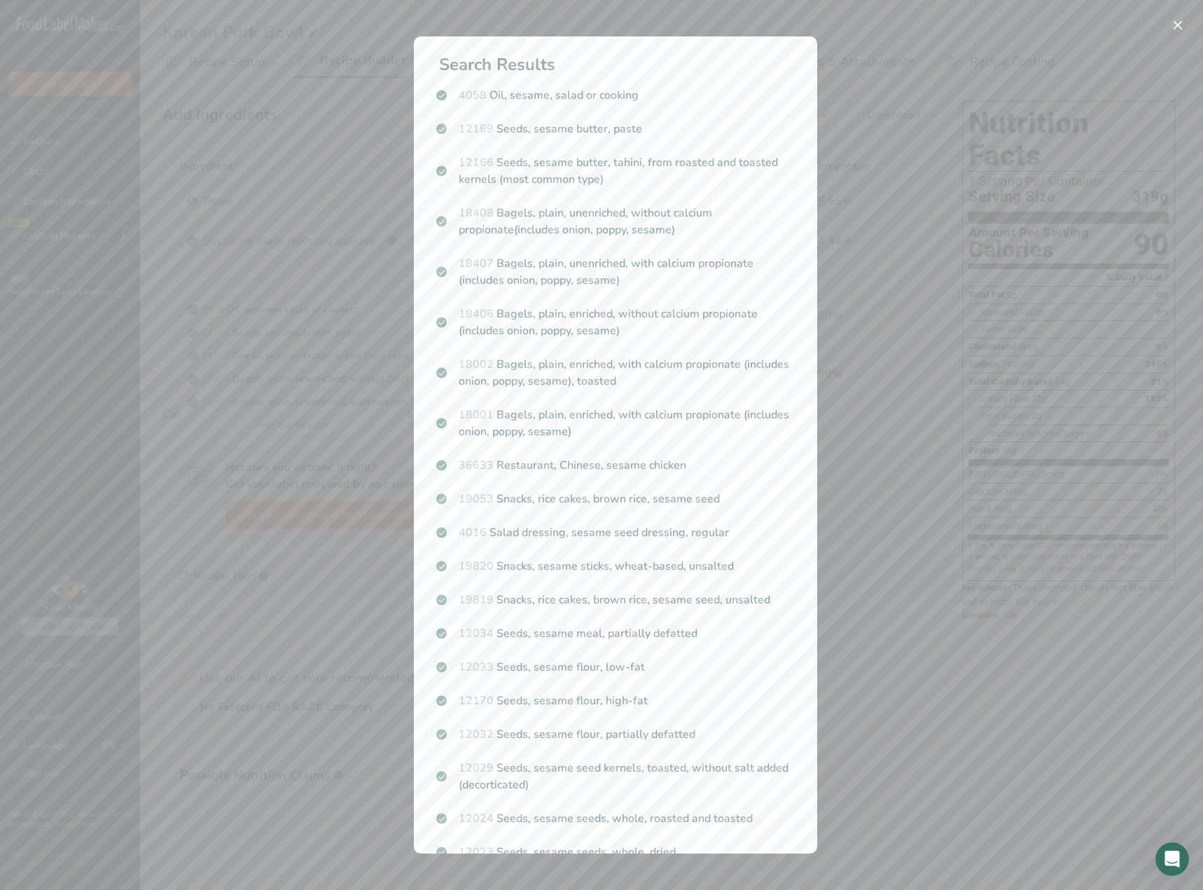
click at [320, 247] on div "Search results modal" at bounding box center [601, 445] width 1203 height 890
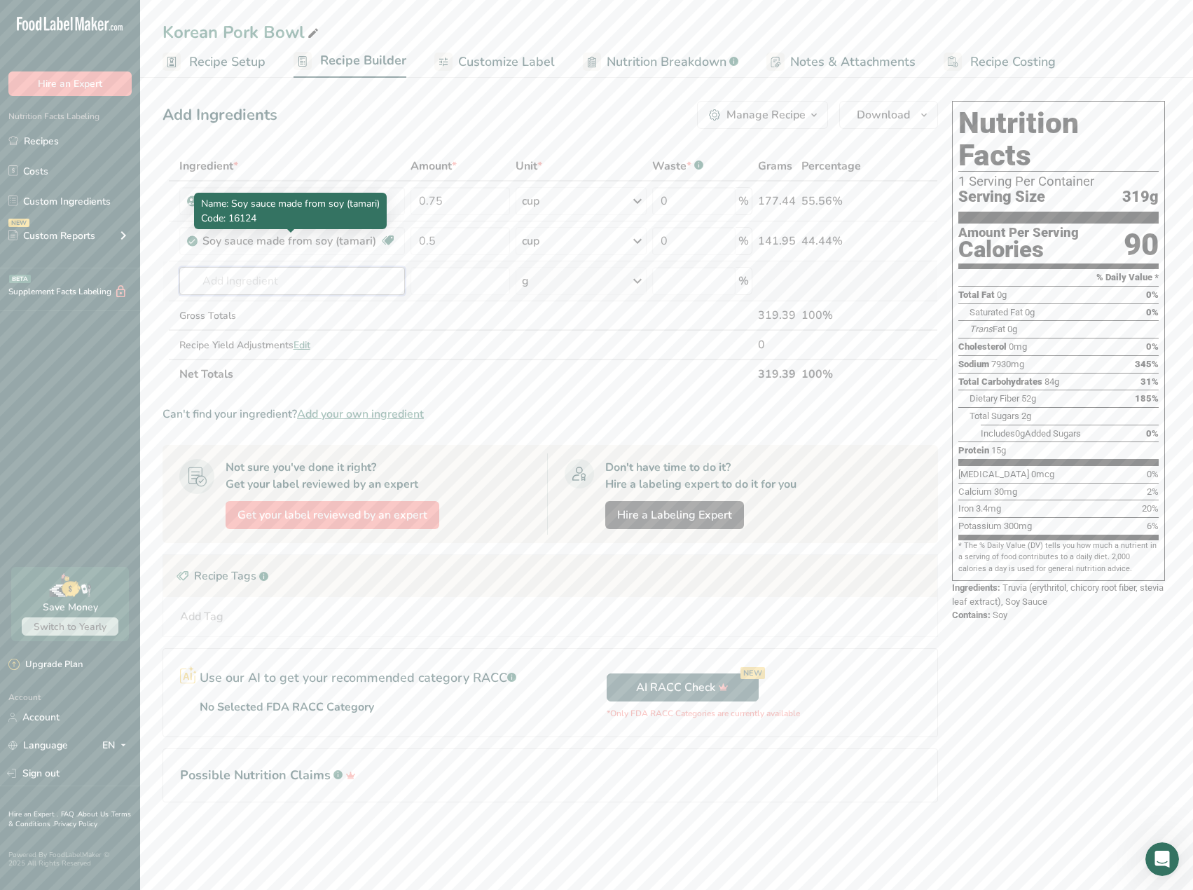
click at [312, 281] on input "text" at bounding box center [292, 281] width 226 height 28
type input "R"
type input "Sesame Oil"
click at [324, 307] on p "4058 Oil, sesame, salad or cooking" at bounding box center [274, 309] width 167 height 15
type input "Oil, sesame, salad or cooking"
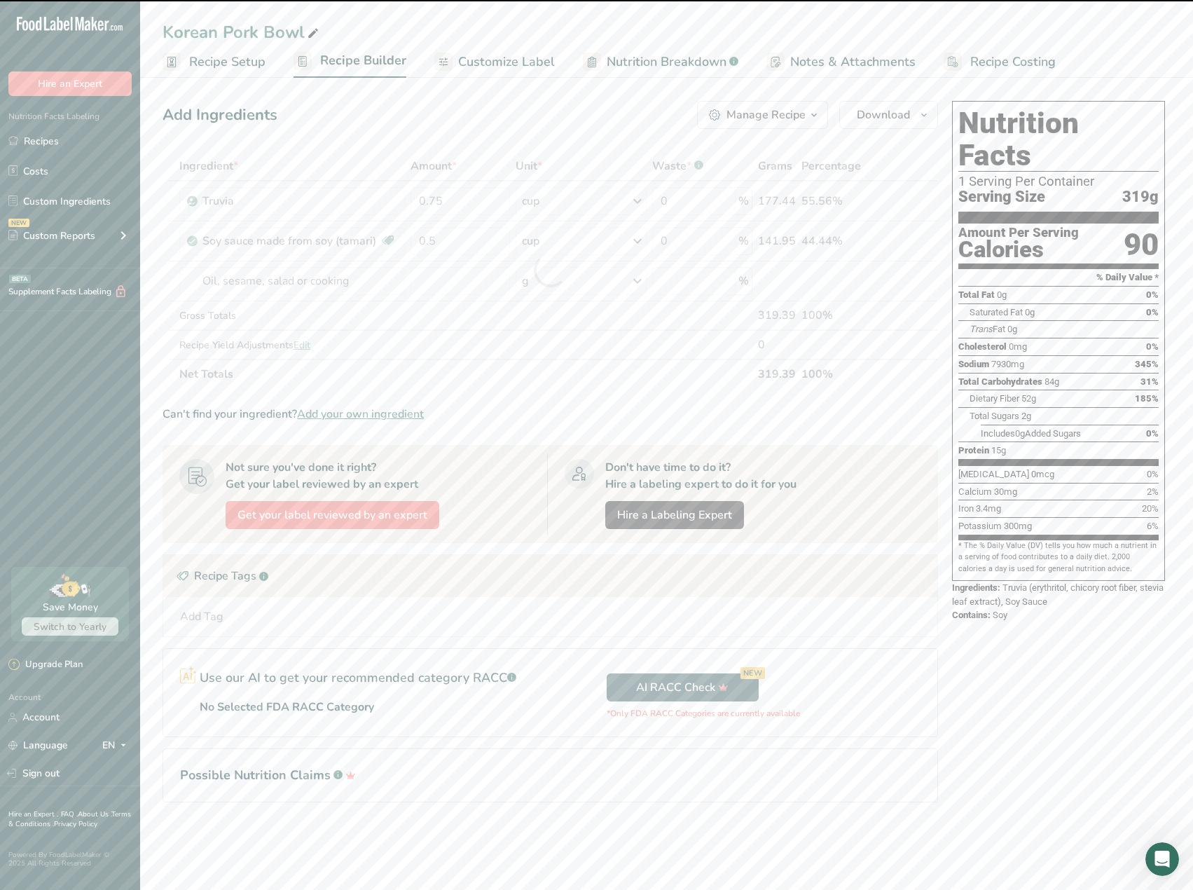
type input "0"
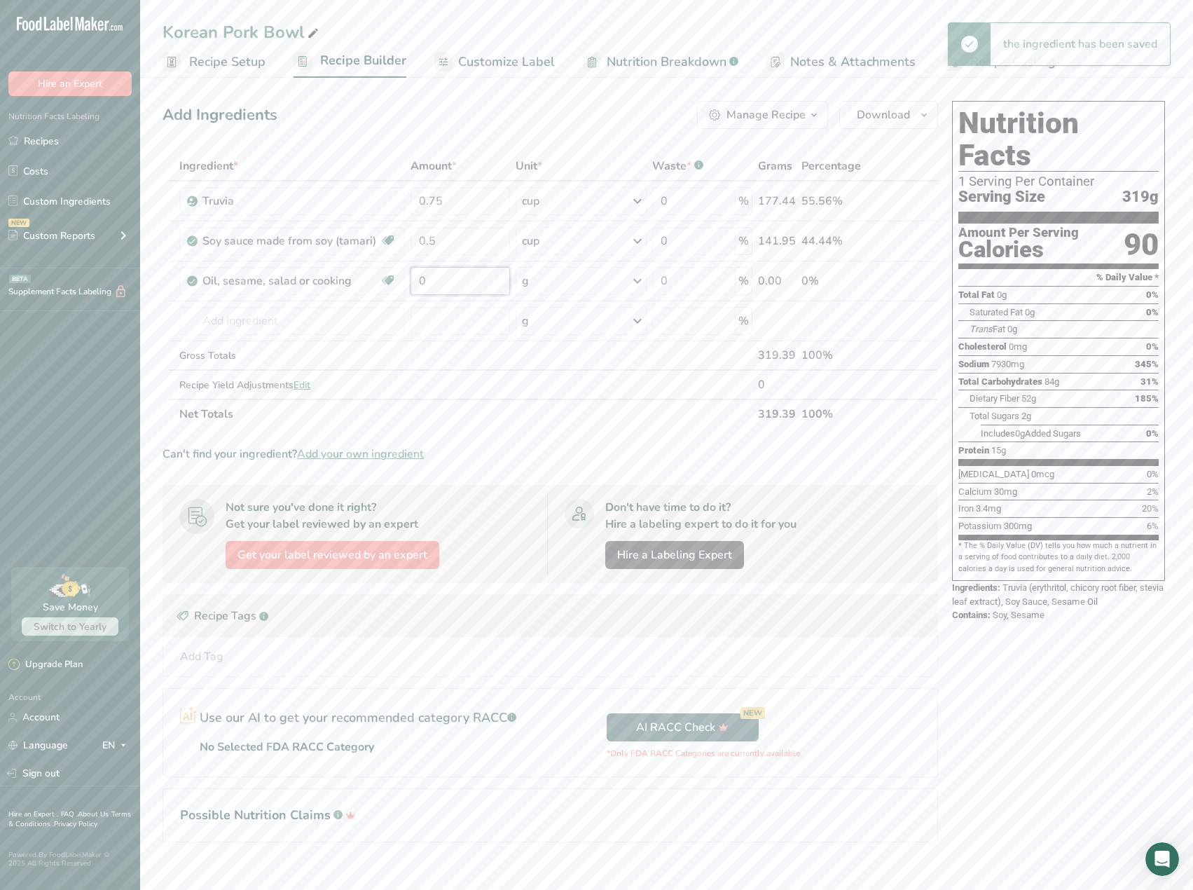
click at [438, 287] on input "0" at bounding box center [459, 281] width 99 height 28
drag, startPoint x: 438, startPoint y: 287, endPoint x: 393, endPoint y: 283, distance: 45.7
click at [393, 283] on tr "Oil, sesame, salad or cooking Source of Antioxidants Dairy free Gluten free Veg…" at bounding box center [550, 281] width 774 height 40
type input "2"
click at [608, 287] on div "Ingredient * Amount * Unit * Waste * .a-a{fill:#347362;}.b-a{fill:#fff;} Grams …" at bounding box center [549, 289] width 775 height 277
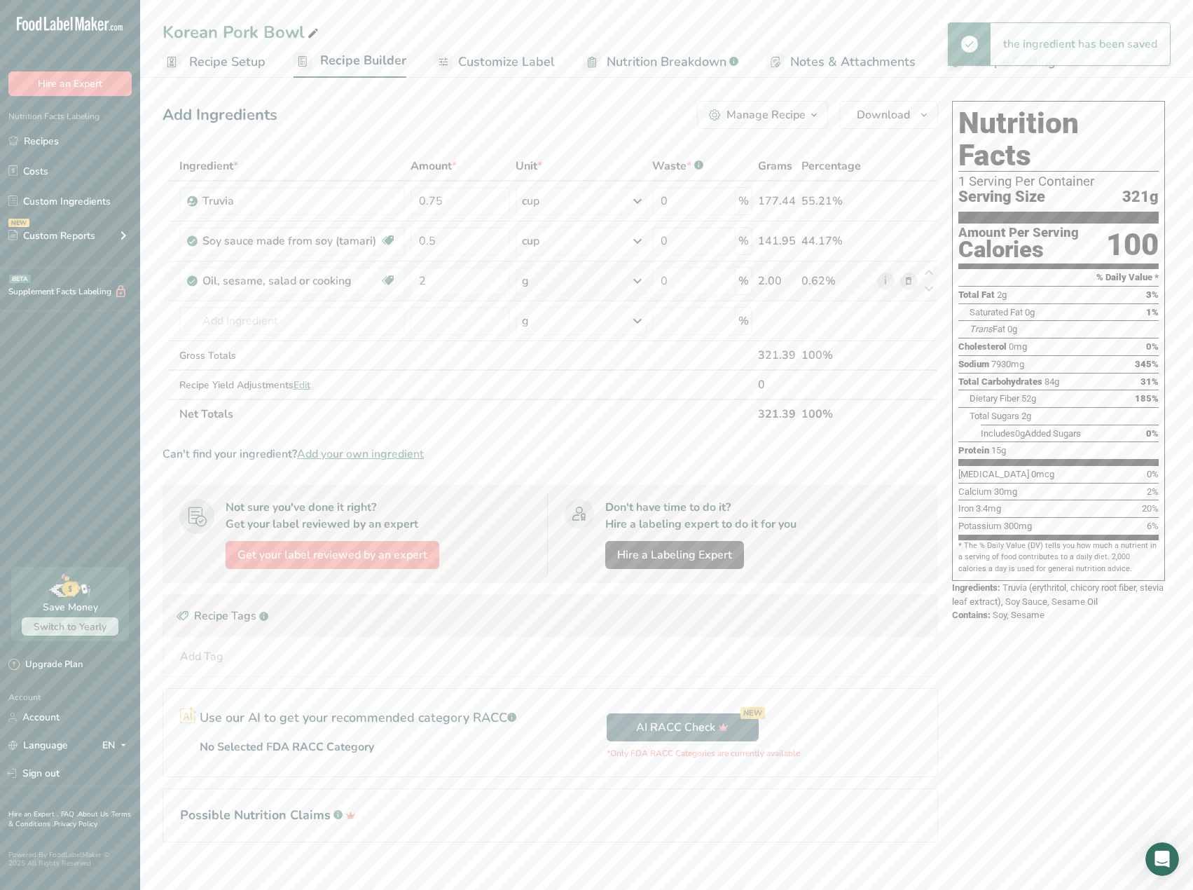
click at [642, 278] on icon at bounding box center [637, 280] width 17 height 25
click at [559, 370] on div "1 tsp" at bounding box center [583, 369] width 118 height 20
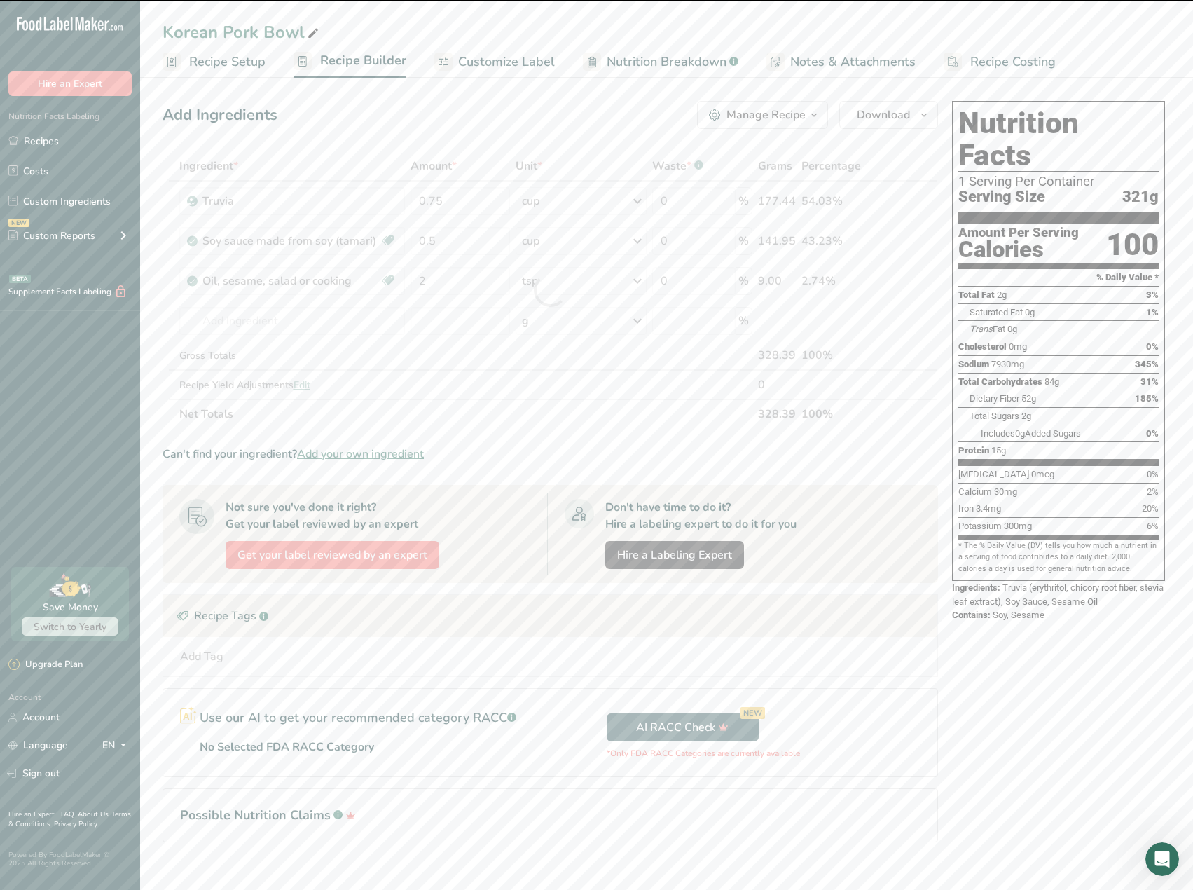
click at [274, 325] on div at bounding box center [549, 289] width 775 height 277
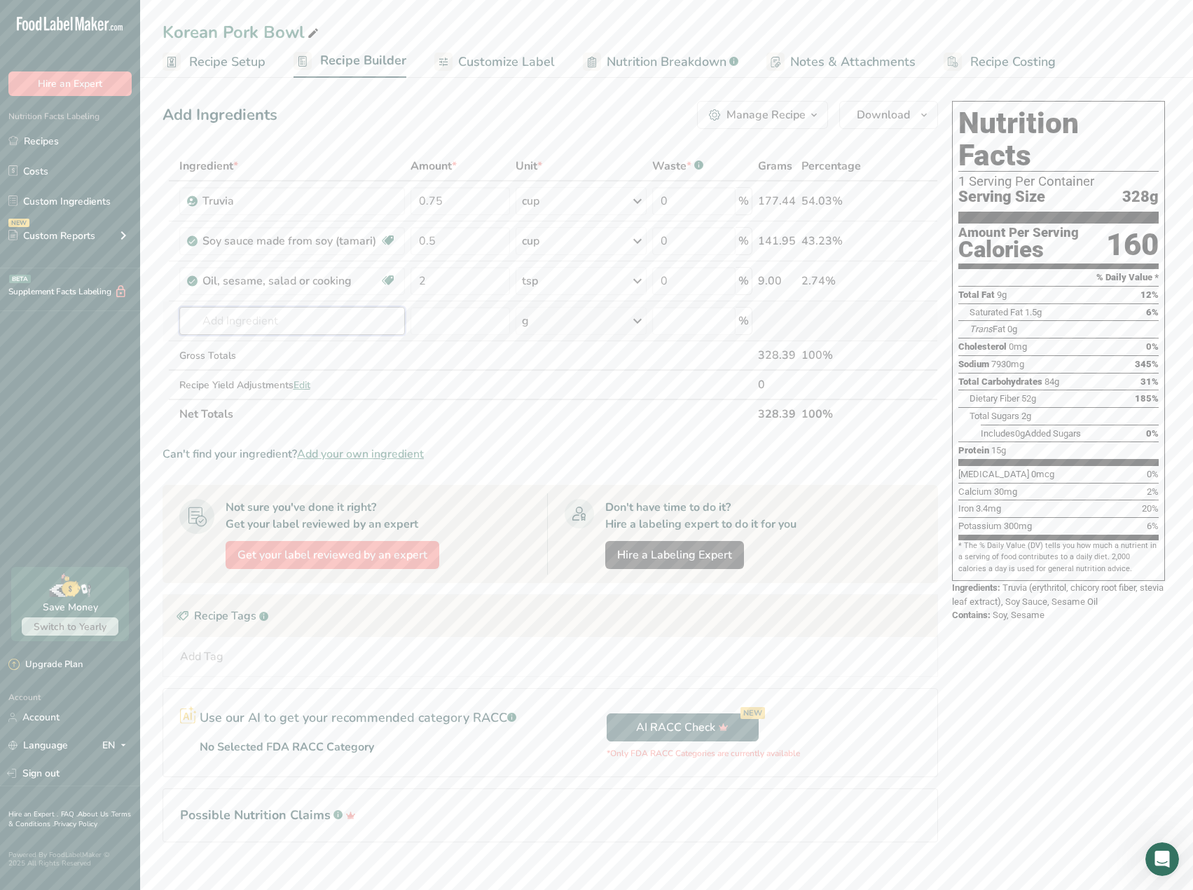
click at [268, 333] on input "text" at bounding box center [292, 321] width 226 height 28
type input "R"
type input "Chili Fla"
click at [268, 342] on div "Chili Flakes" at bounding box center [281, 349] width 181 height 15
type input "Chili Flakes"
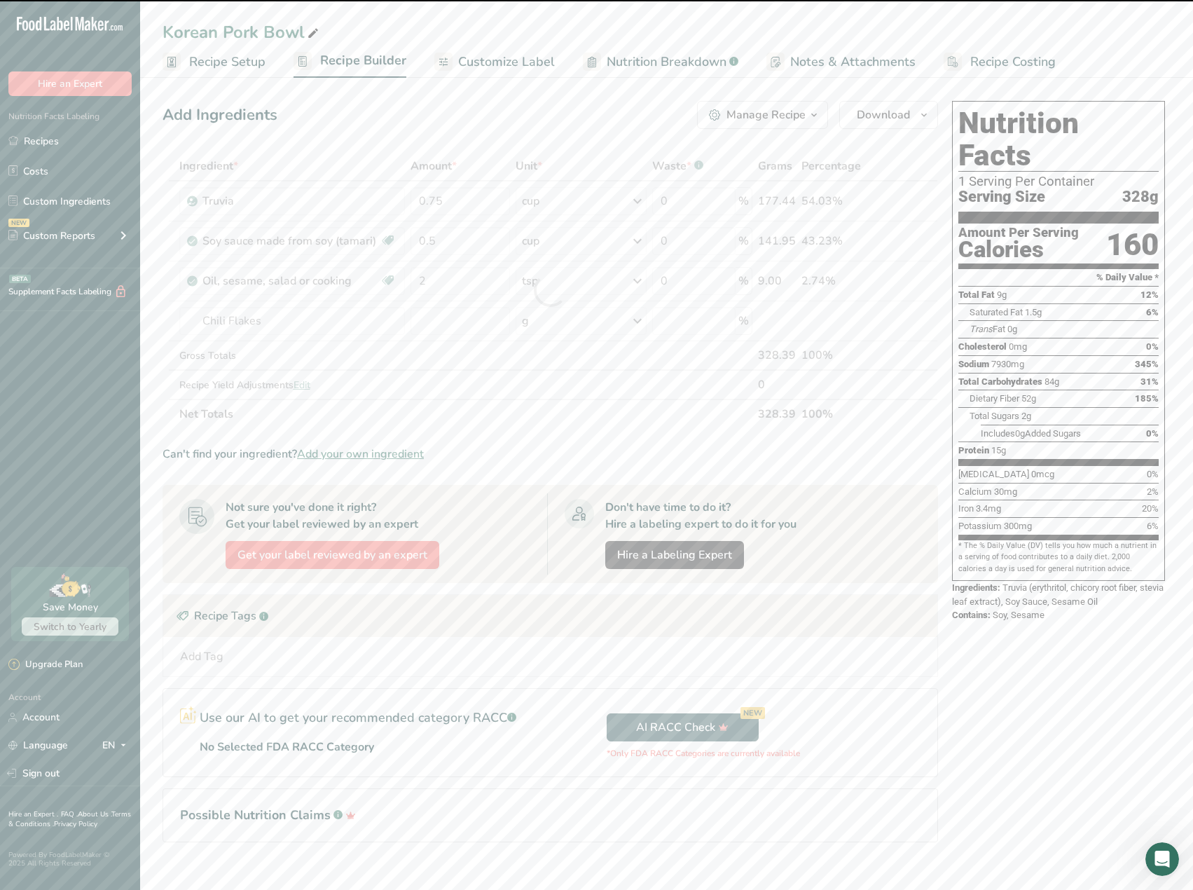
type input "0"
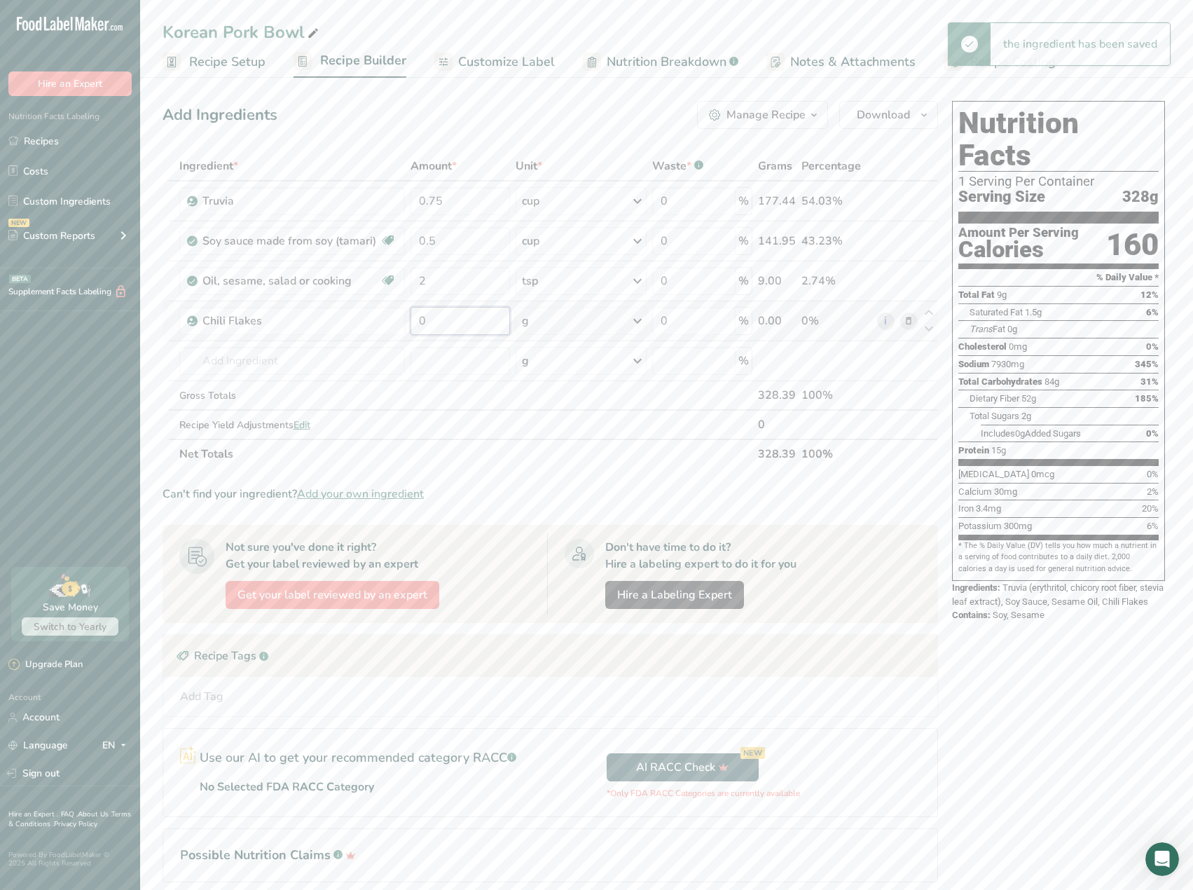
click at [480, 319] on input "0" at bounding box center [459, 321] width 99 height 28
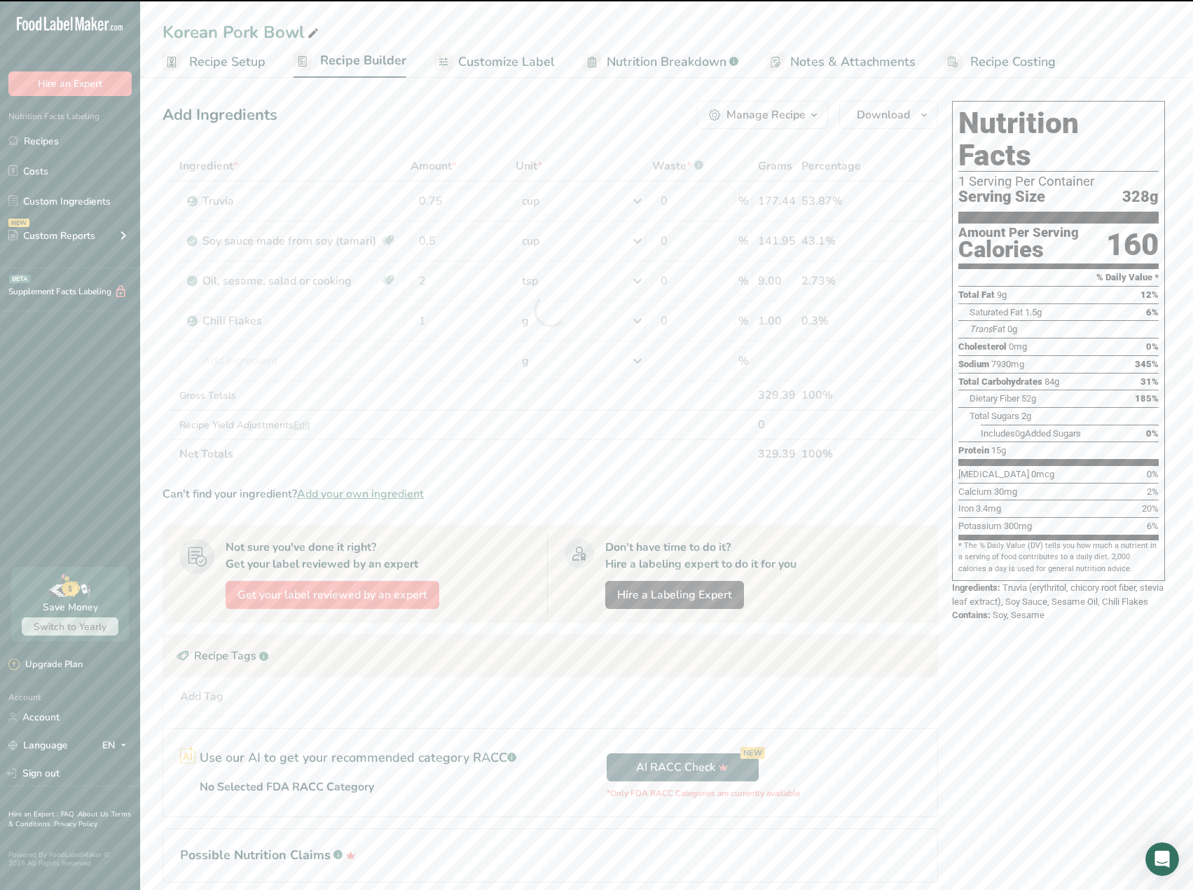
click at [599, 312] on div at bounding box center [549, 309] width 775 height 317
click at [609, 326] on div "g" at bounding box center [580, 321] width 131 height 28
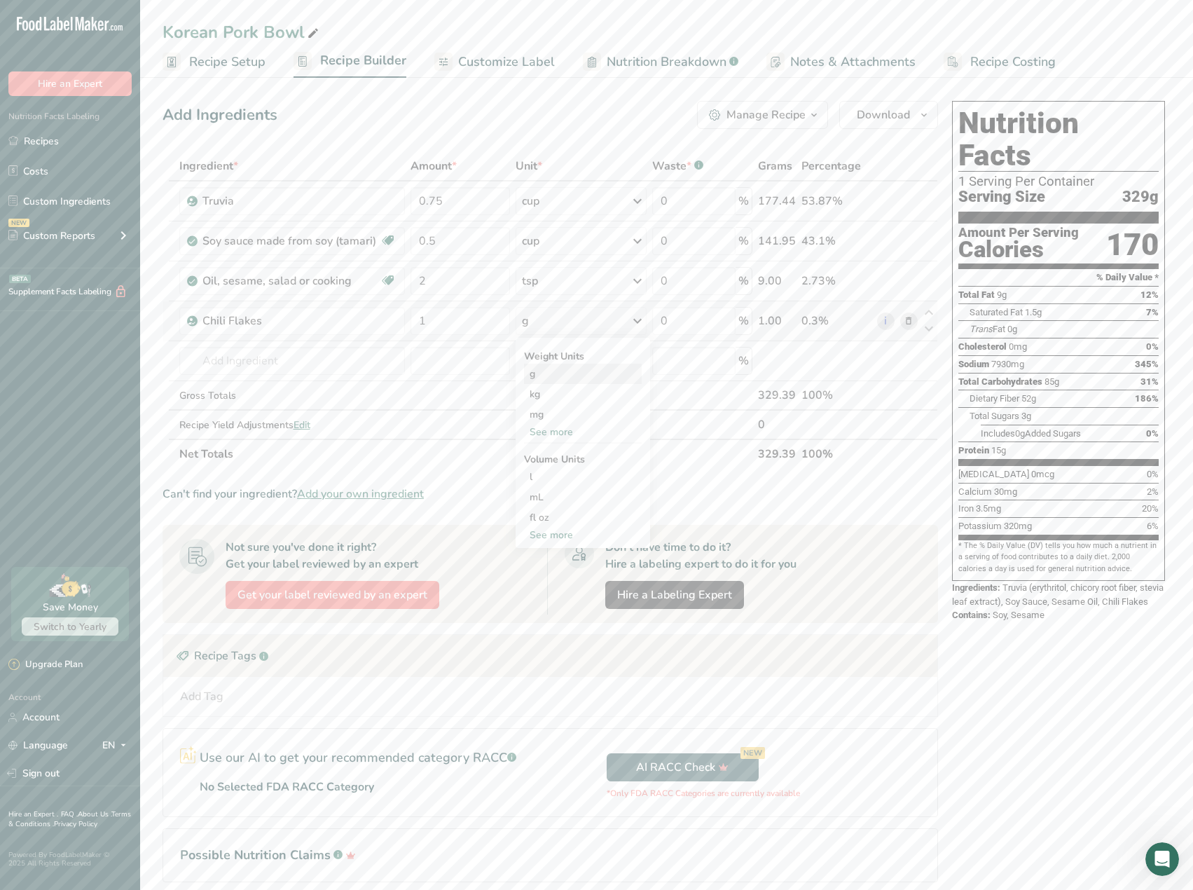
click at [542, 372] on div "g" at bounding box center [583, 374] width 118 height 20
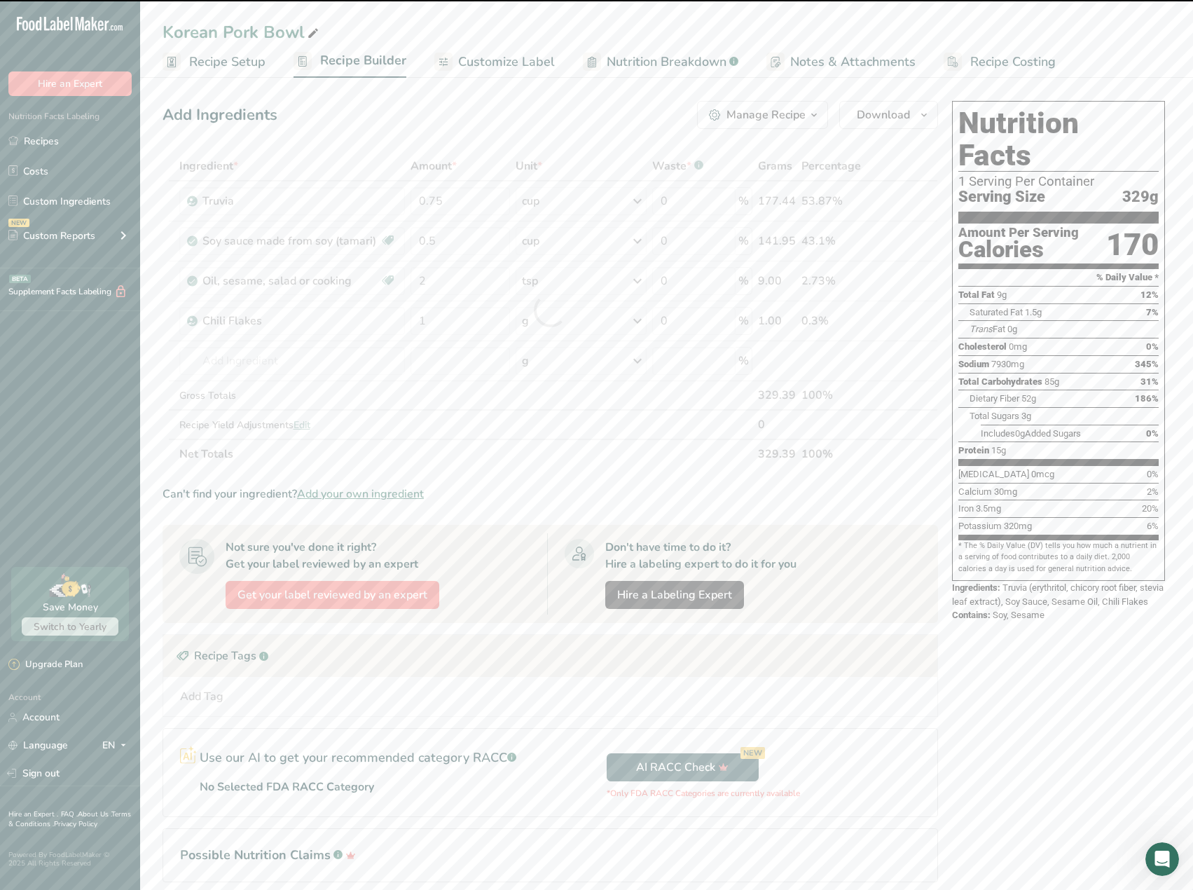
click at [468, 319] on div at bounding box center [549, 309] width 775 height 317
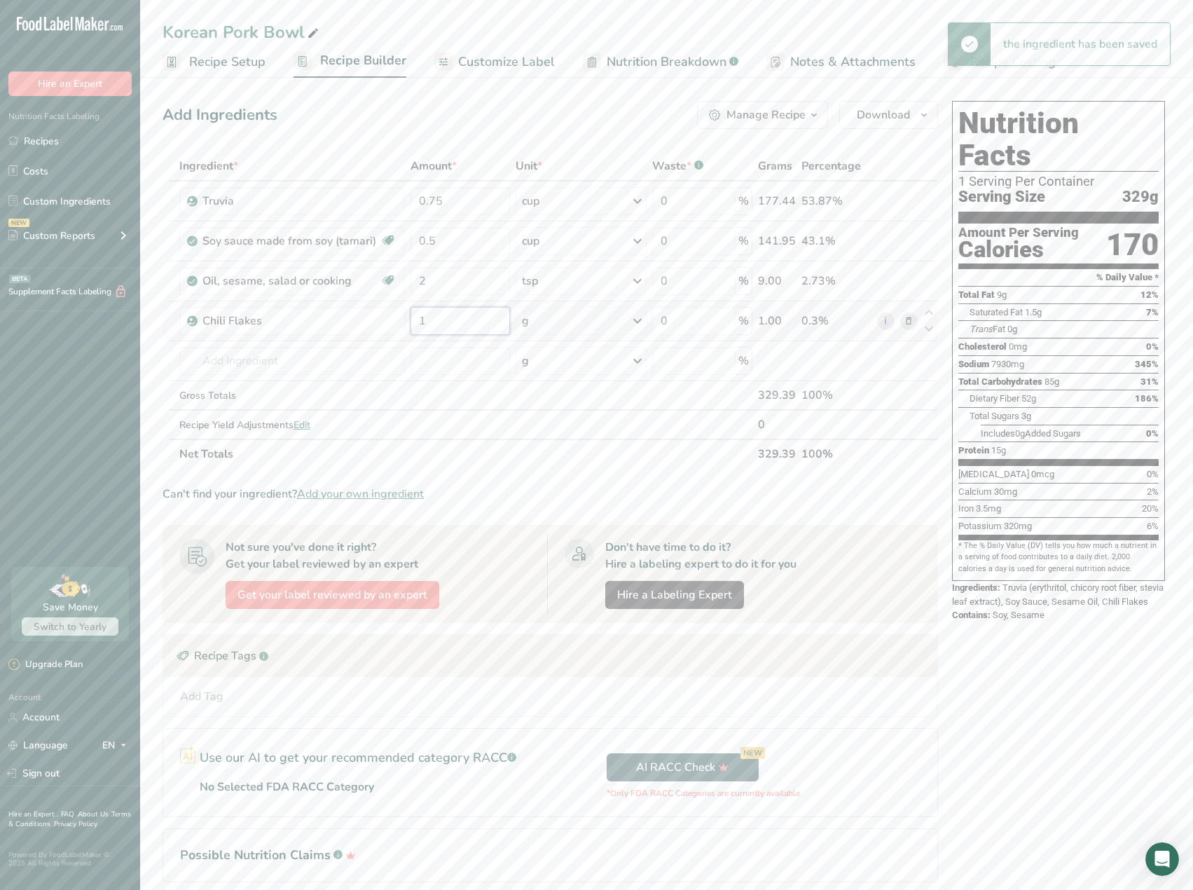
drag, startPoint x: 463, startPoint y: 319, endPoint x: 418, endPoint y: 314, distance: 45.0
click at [418, 314] on input "1" at bounding box center [459, 321] width 99 height 28
click at [450, 316] on input "1" at bounding box center [459, 321] width 99 height 28
drag, startPoint x: 450, startPoint y: 316, endPoint x: 403, endPoint y: 317, distance: 46.9
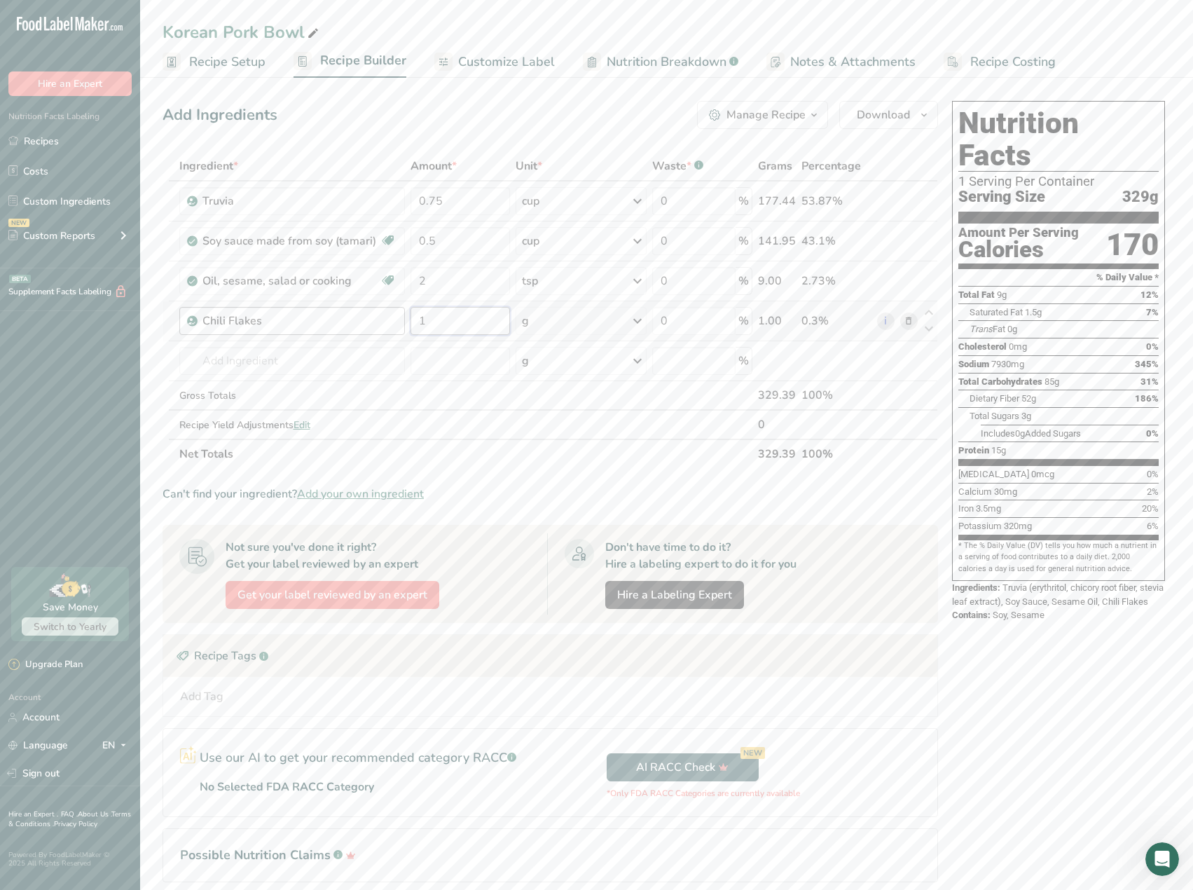
click at [395, 315] on tr "Chili Flakes 1 g Weight Units g kg mg See more Volume Units l Volume units requ…" at bounding box center [550, 321] width 774 height 40
type input "5"
click at [343, 361] on div "Ingredient * Amount * Unit * Waste * .a-a{fill:#347362;}.b-a{fill:#fff;} Grams …" at bounding box center [549, 309] width 775 height 317
type input "Ginger"
click at [303, 422] on link "11216 [PERSON_NAME], raw" at bounding box center [292, 412] width 226 height 23
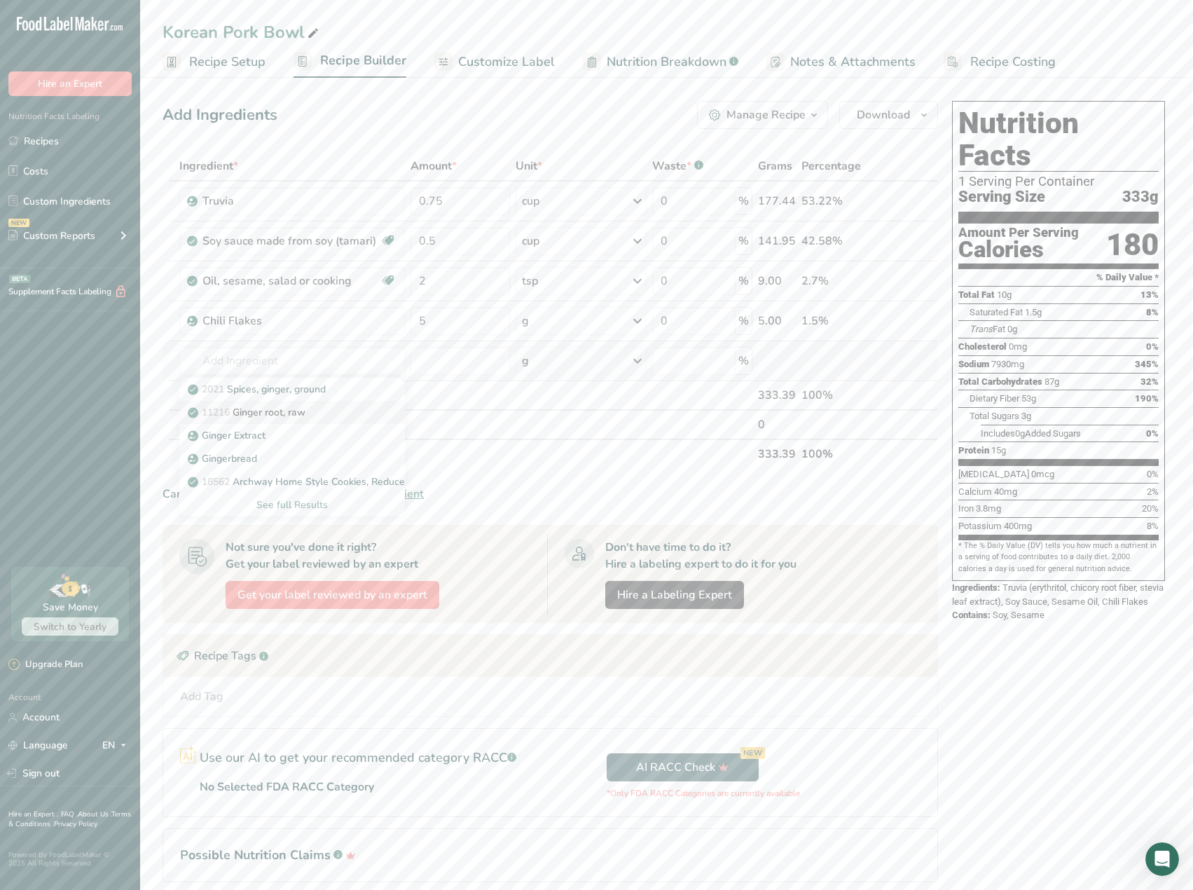
type input "Ginger root, raw"
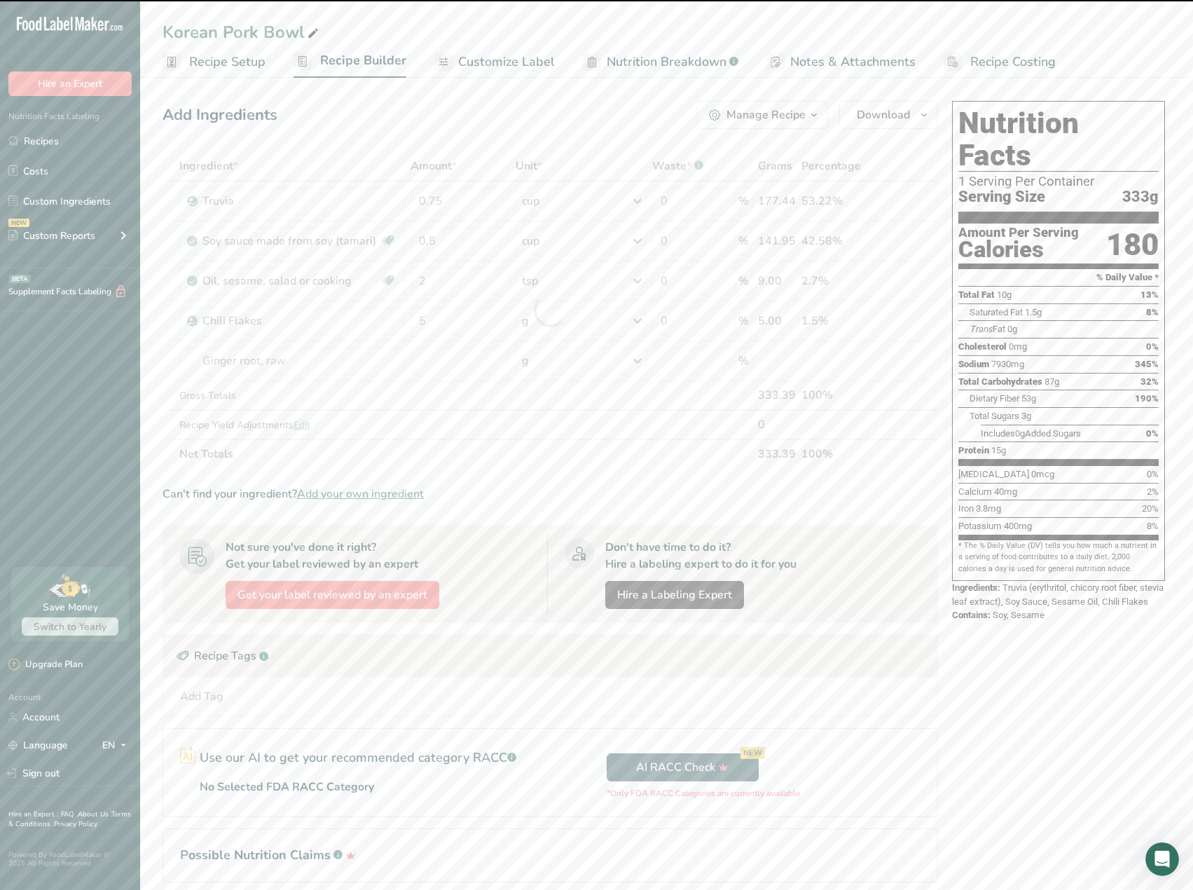
type input "0"
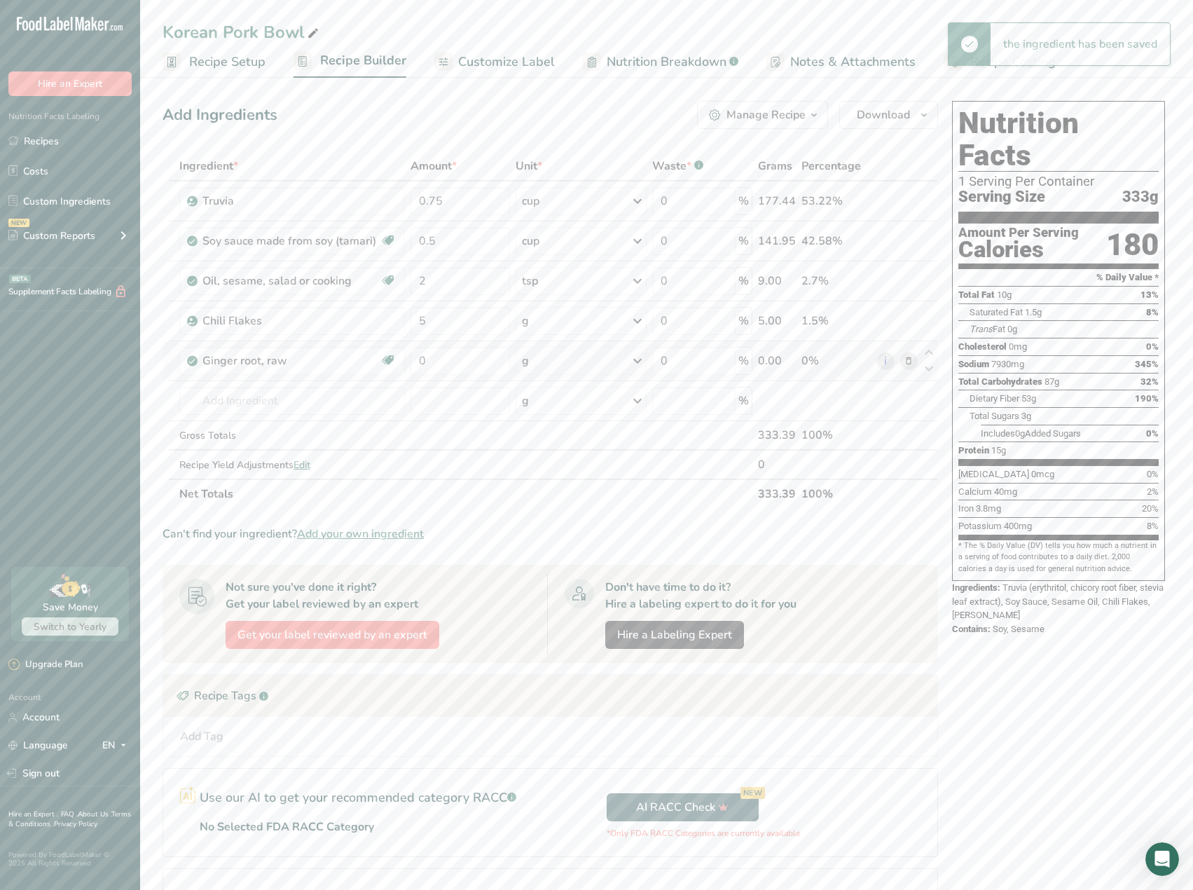
click at [597, 366] on div "g" at bounding box center [580, 361] width 131 height 28
click at [574, 405] on div "1 tsp" at bounding box center [583, 408] width 118 height 20
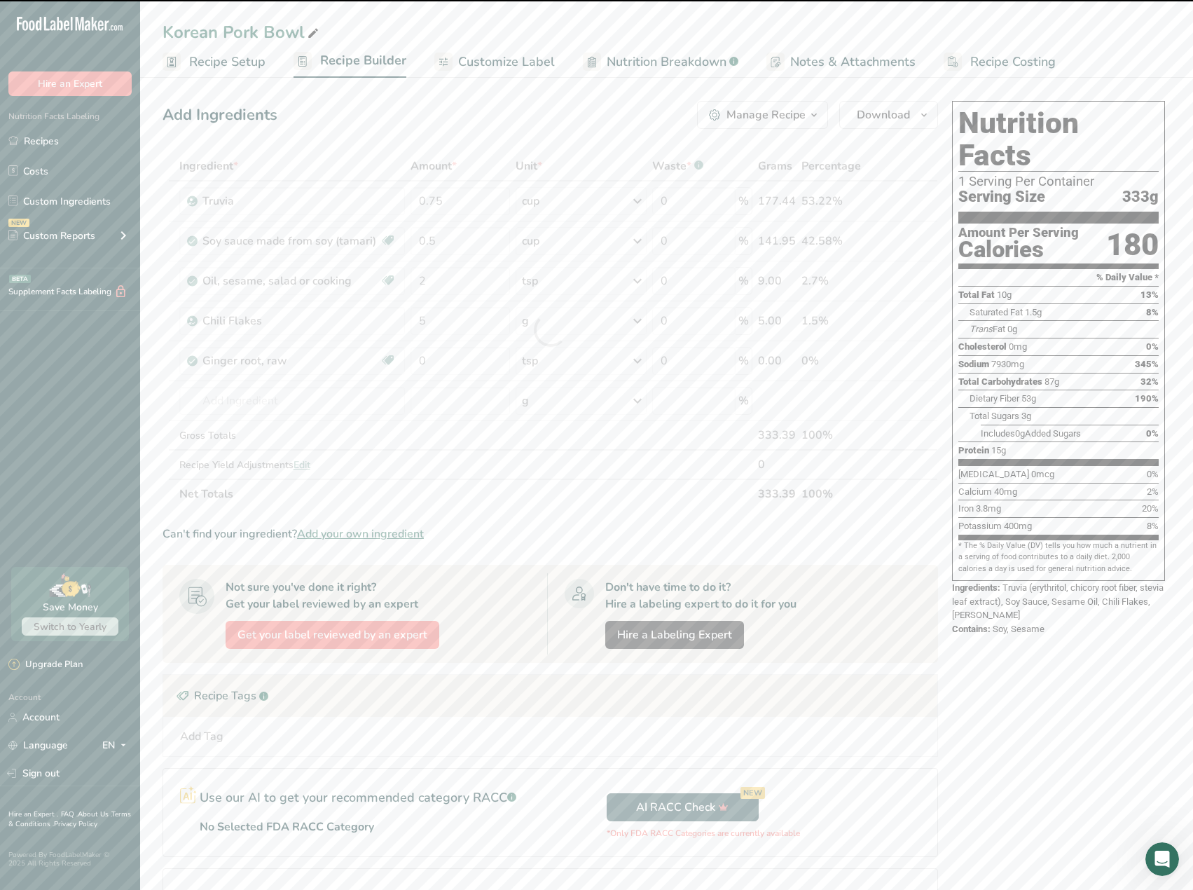
click at [464, 361] on div at bounding box center [549, 329] width 775 height 357
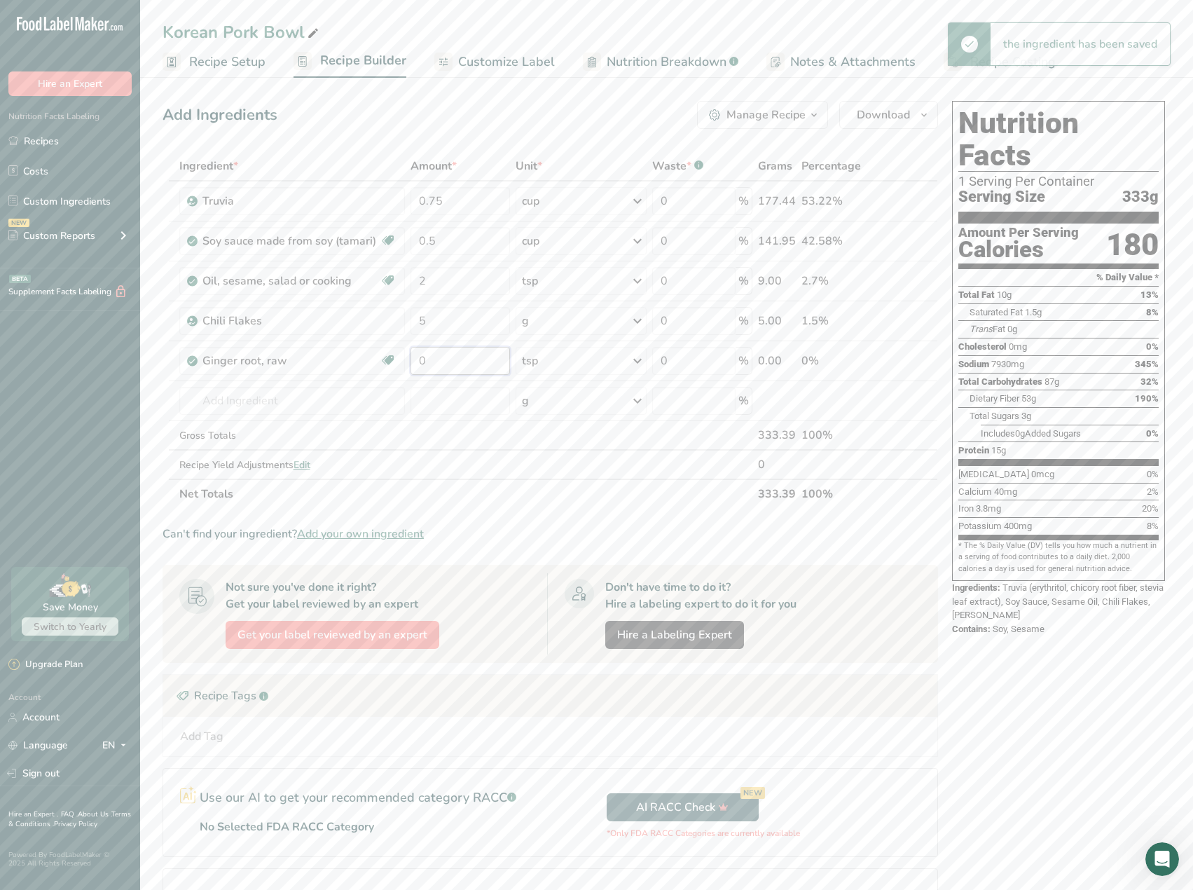
click at [464, 361] on input "0" at bounding box center [459, 361] width 99 height 28
drag, startPoint x: 464, startPoint y: 361, endPoint x: 424, endPoint y: 357, distance: 39.4
click at [427, 357] on input "0" at bounding box center [459, 361] width 99 height 28
drag, startPoint x: 438, startPoint y: 362, endPoint x: 382, endPoint y: 356, distance: 56.4
click at [382, 356] on tr "[PERSON_NAME], raw Dairy free Gluten free Vegan Vegetarian Soy free 0 tsp Porti…" at bounding box center [550, 361] width 774 height 40
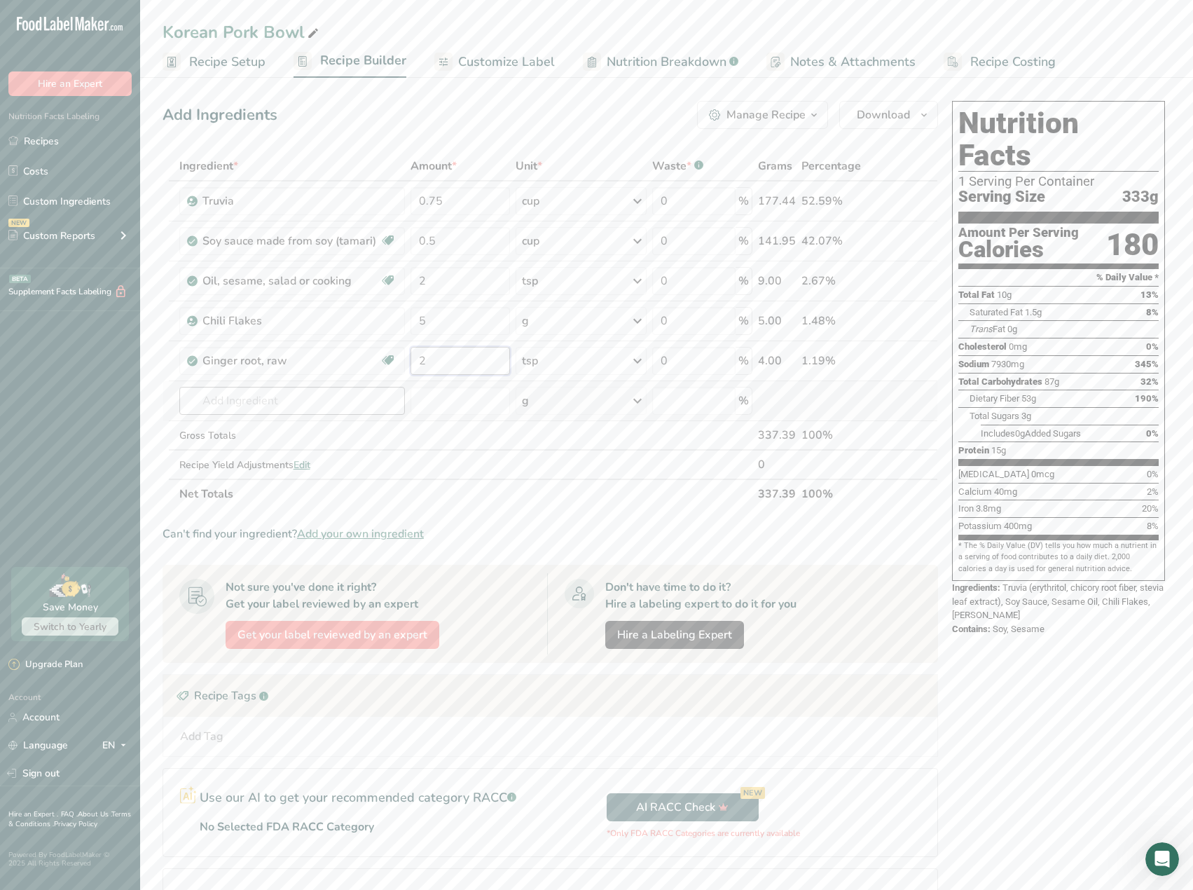
type input "2"
click at [259, 412] on div "Ingredient * Amount * Unit * Waste * .a-a{fill:#347362;}.b-a{fill:#fff;} Grams …" at bounding box center [549, 329] width 775 height 357
type input "Avocado"
click at [286, 428] on div "4581 Oil, avocado" at bounding box center [281, 429] width 181 height 15
type input "Oil, avocado"
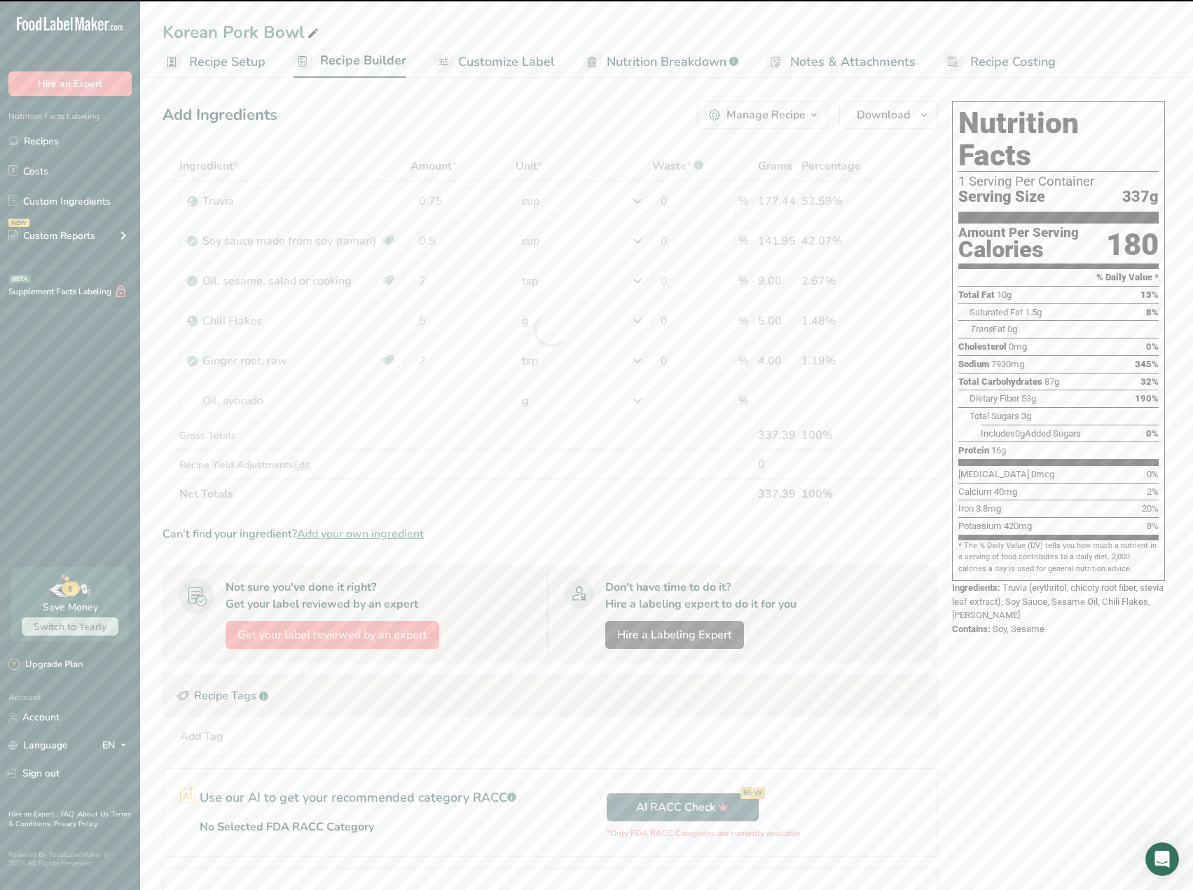
type input "0"
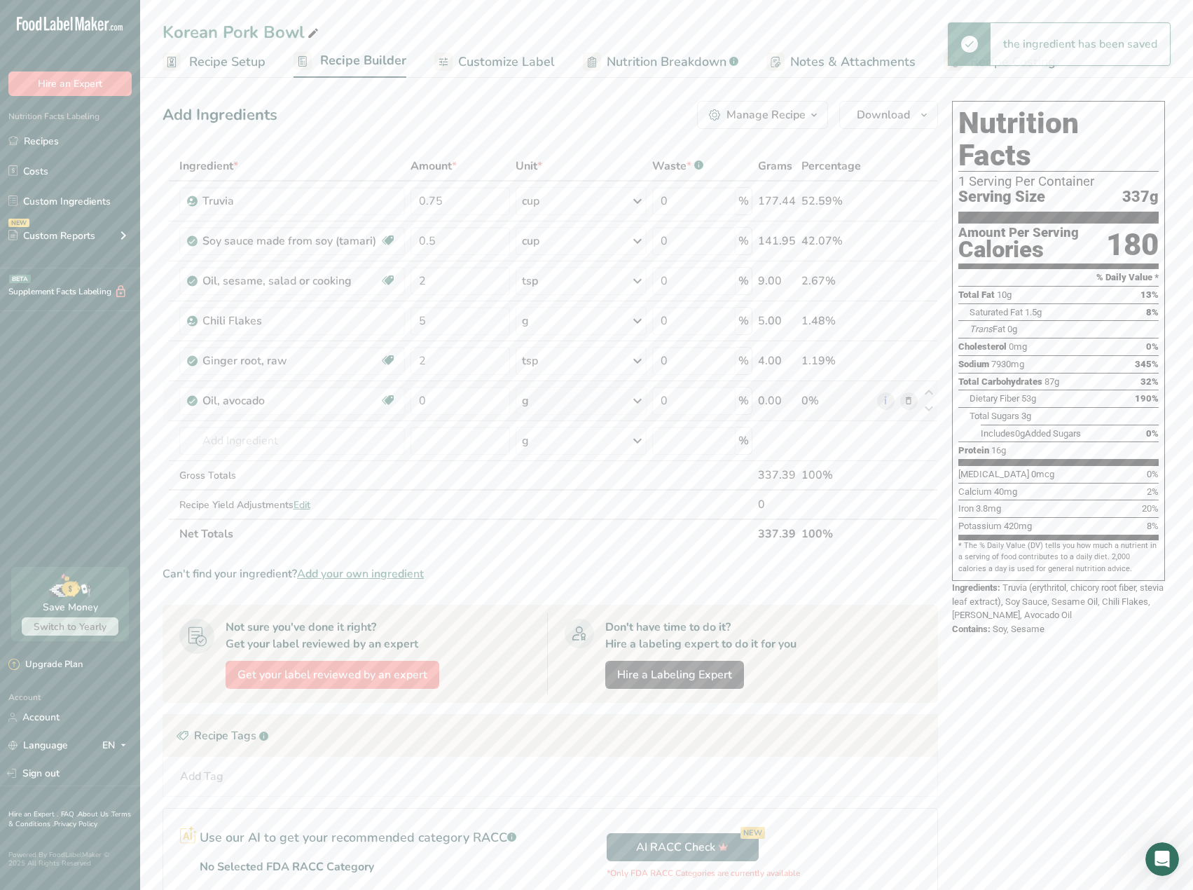
click at [577, 414] on div "g" at bounding box center [580, 401] width 131 height 28
click at [558, 451] on div "1 tbsp" at bounding box center [583, 448] width 118 height 20
drag, startPoint x: 465, startPoint y: 403, endPoint x: 410, endPoint y: 401, distance: 55.3
click at [410, 401] on input "0" at bounding box center [459, 401] width 99 height 28
type input "1"
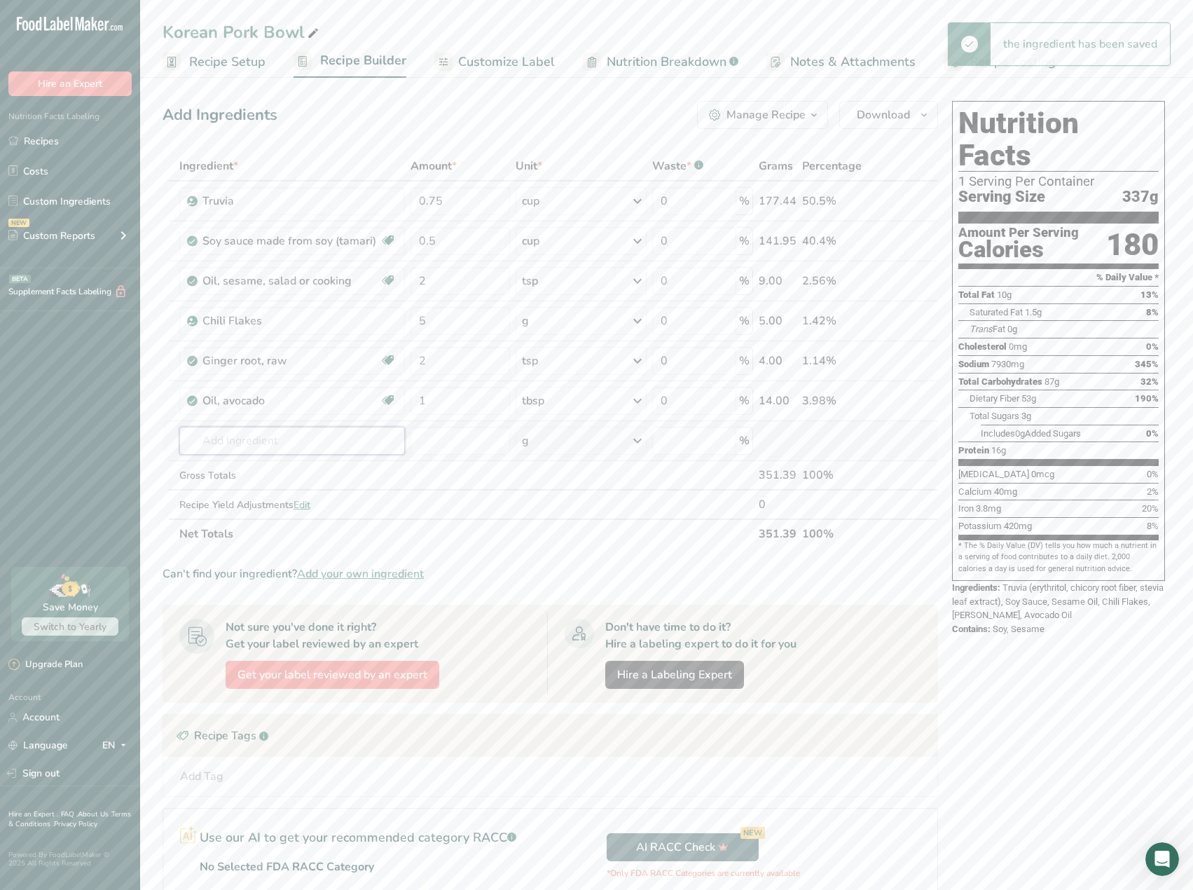
click at [277, 442] on div "Ingredient * Amount * Unit * Waste * .a-a{fill:#347362;}.b-a{fill:#fff;} Grams …" at bounding box center [549, 349] width 775 height 397
type input "Garlic"
click at [307, 471] on div "11215 Garlic, raw" at bounding box center [281, 469] width 181 height 15
type input "Garlic, raw"
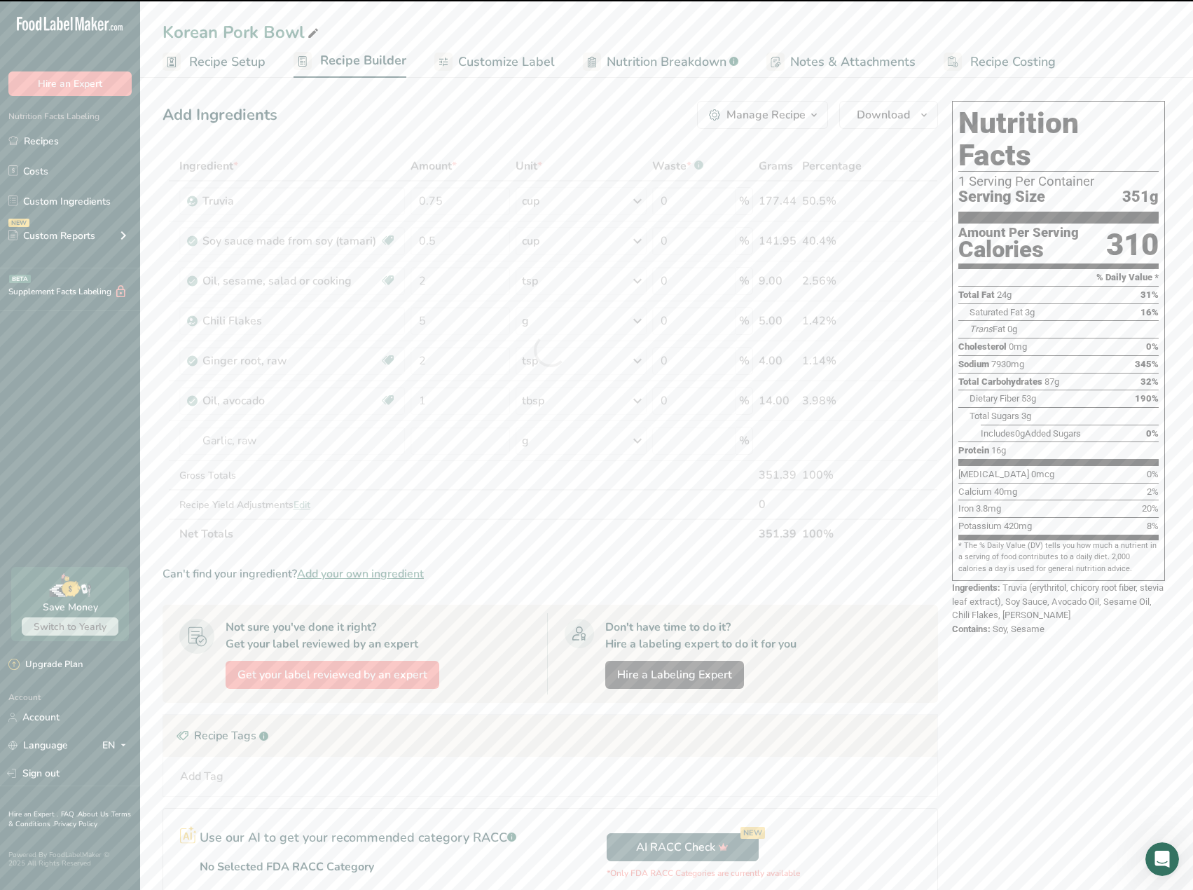
type input "0"
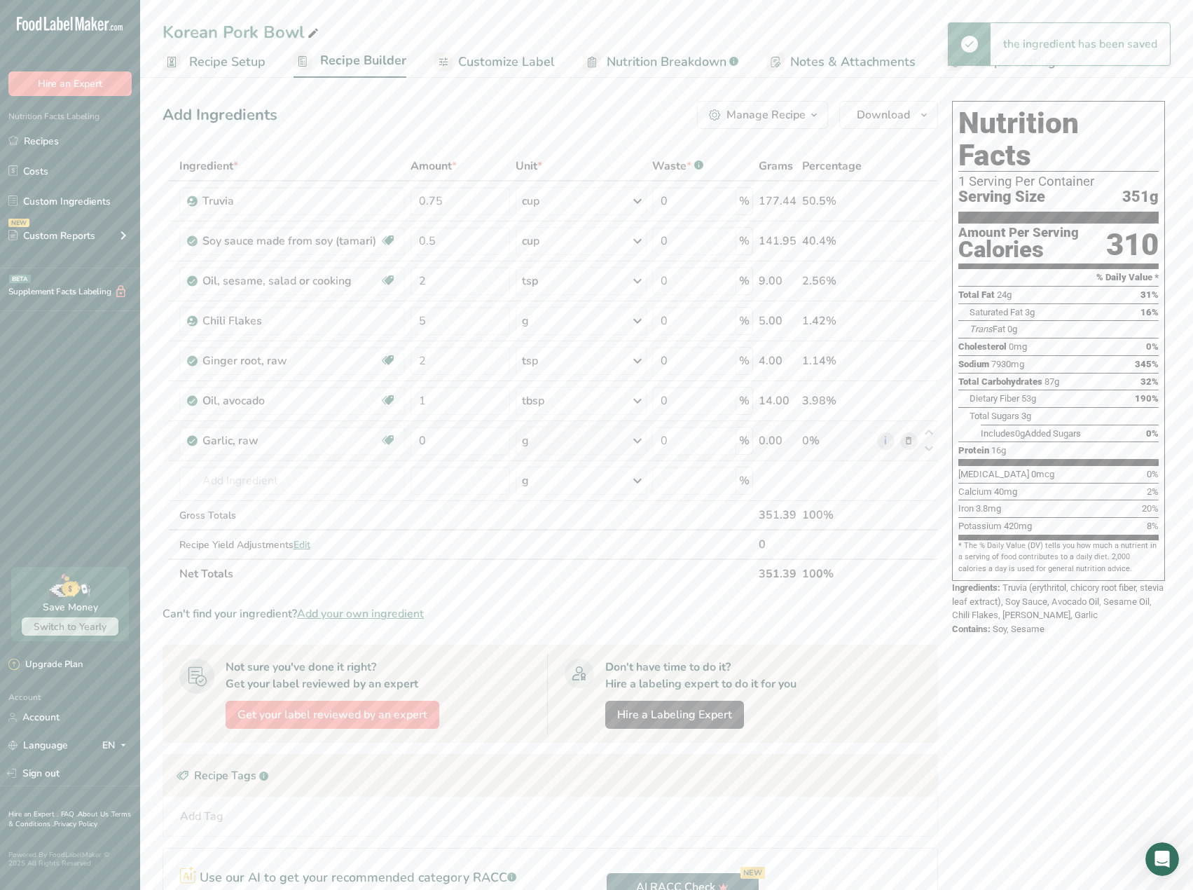
click at [564, 447] on div "g" at bounding box center [581, 441] width 132 height 28
click at [548, 503] on div "1 tsp" at bounding box center [583, 508] width 118 height 20
drag, startPoint x: 473, startPoint y: 443, endPoint x: 416, endPoint y: 445, distance: 56.8
click at [416, 445] on input "0" at bounding box center [459, 441] width 99 height 28
type input "3"
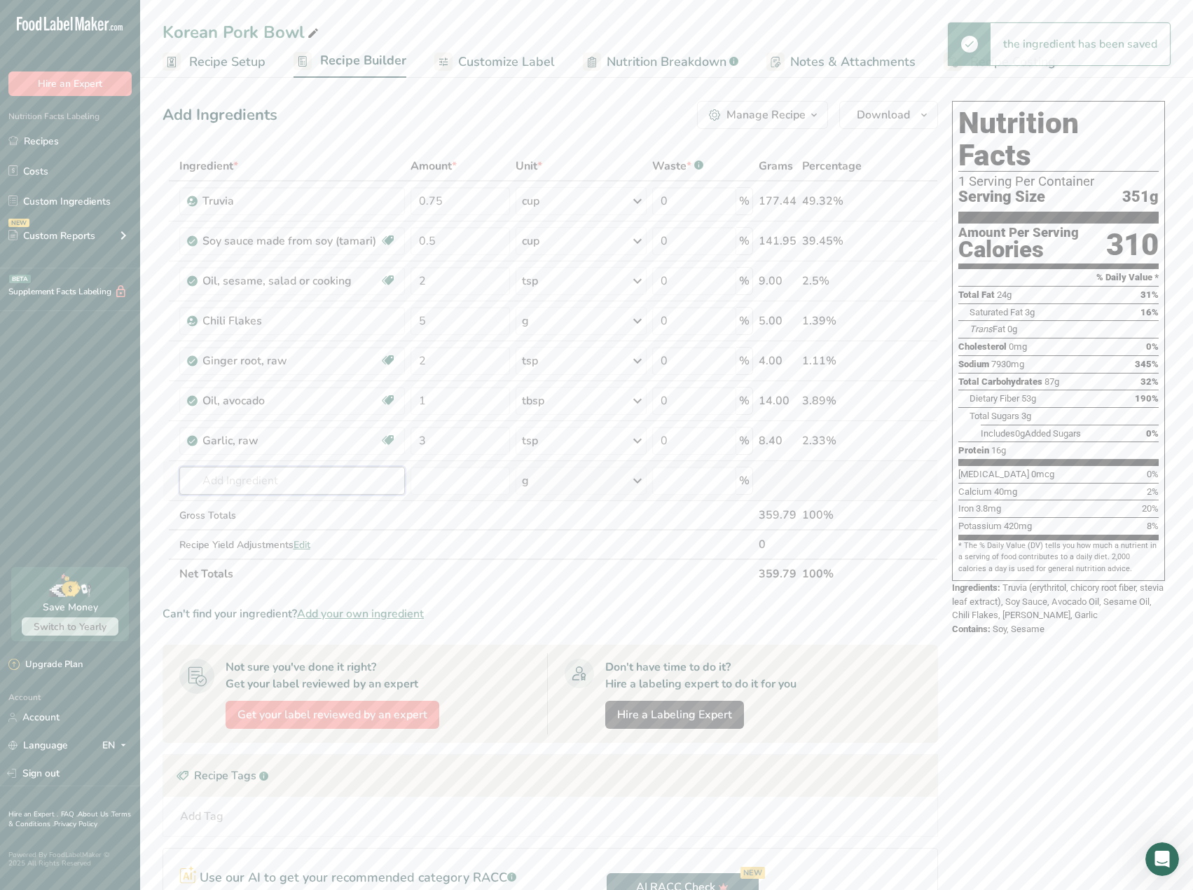
click at [300, 484] on div "Ingredient * Amount * Unit * Waste * .a-a{fill:#347362;}.b-a{fill:#fff;} Grams …" at bounding box center [549, 369] width 775 height 437
type input "Lean Ground Pork"
click at [310, 508] on p "10972 Pork, ground, 84% lean / 16% fat, raw" at bounding box center [297, 508] width 213 height 15
type input "Pork, ground, 84% lean / 16% fat, raw"
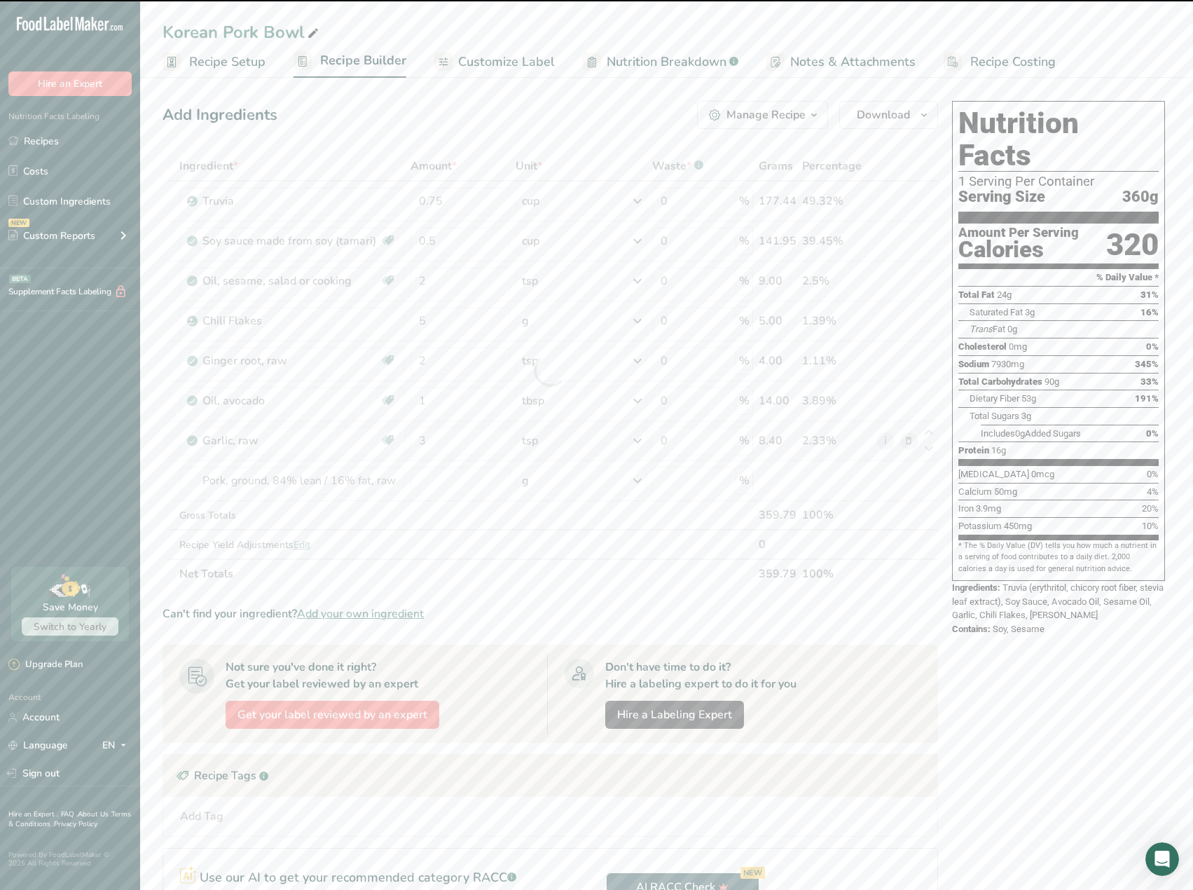
type input "0"
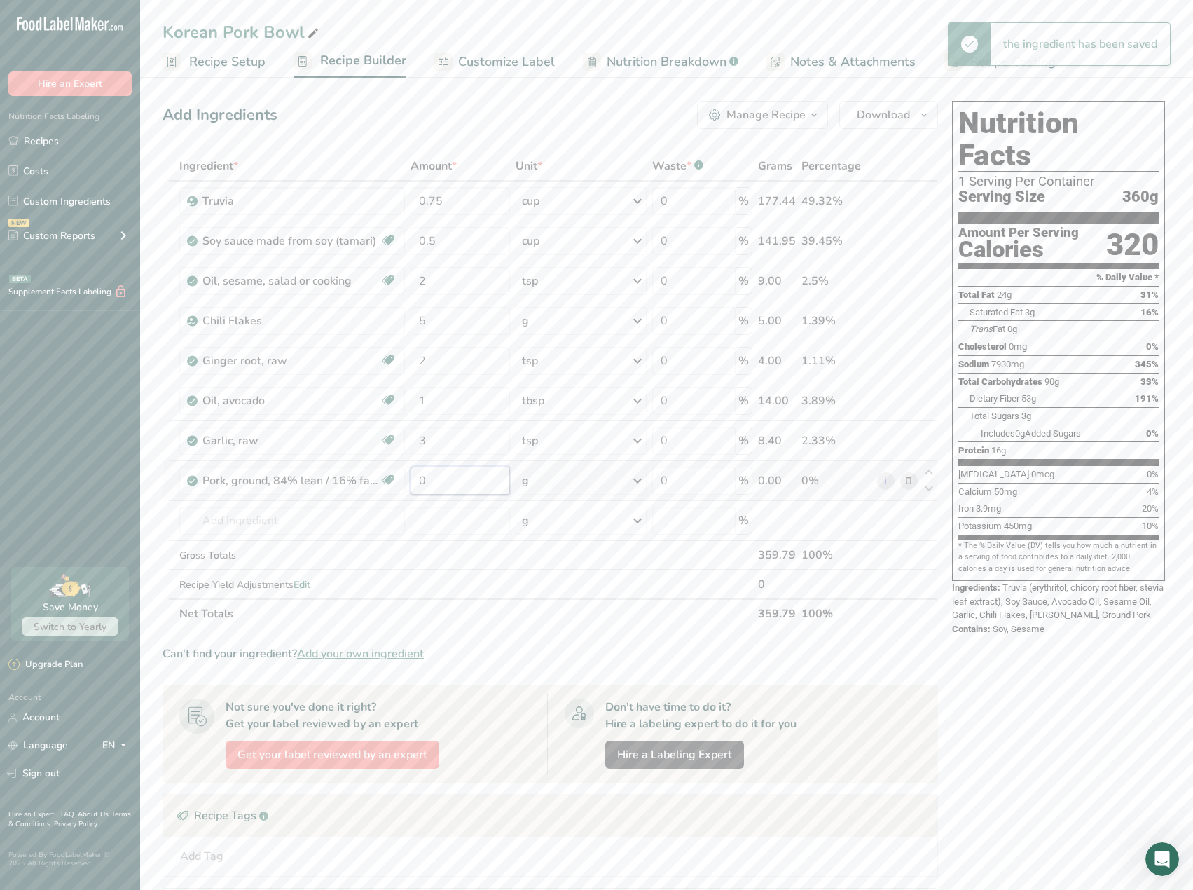
drag, startPoint x: 485, startPoint y: 487, endPoint x: 409, endPoint y: 492, distance: 75.8
click at [409, 492] on td "0" at bounding box center [460, 481] width 105 height 40
click at [609, 467] on div "Ingredient * Amount * Unit * Waste * .a-a{fill:#347362;}.b-a{fill:#fff;} Grams …" at bounding box center [549, 389] width 775 height 477
click at [617, 489] on div "g" at bounding box center [580, 480] width 131 height 28
click at [546, 631] on div "See more" at bounding box center [583, 633] width 118 height 15
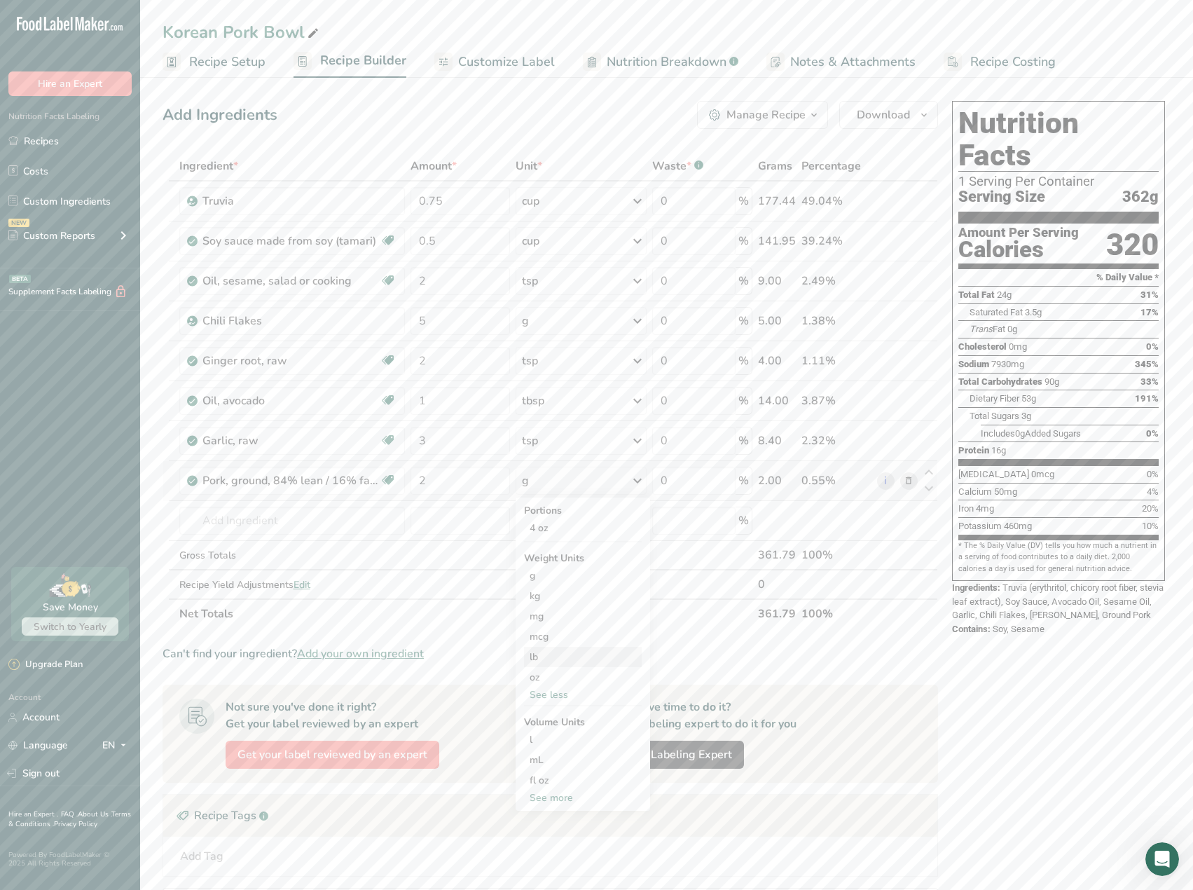
click at [545, 656] on div "lb" at bounding box center [583, 656] width 118 height 20
click at [580, 487] on div "lb" at bounding box center [577, 480] width 128 height 28
click at [551, 579] on div "g" at bounding box center [581, 575] width 118 height 20
drag, startPoint x: 475, startPoint y: 489, endPoint x: 417, endPoint y: 492, distance: 58.2
click at [410, 479] on input "2" at bounding box center [459, 480] width 99 height 28
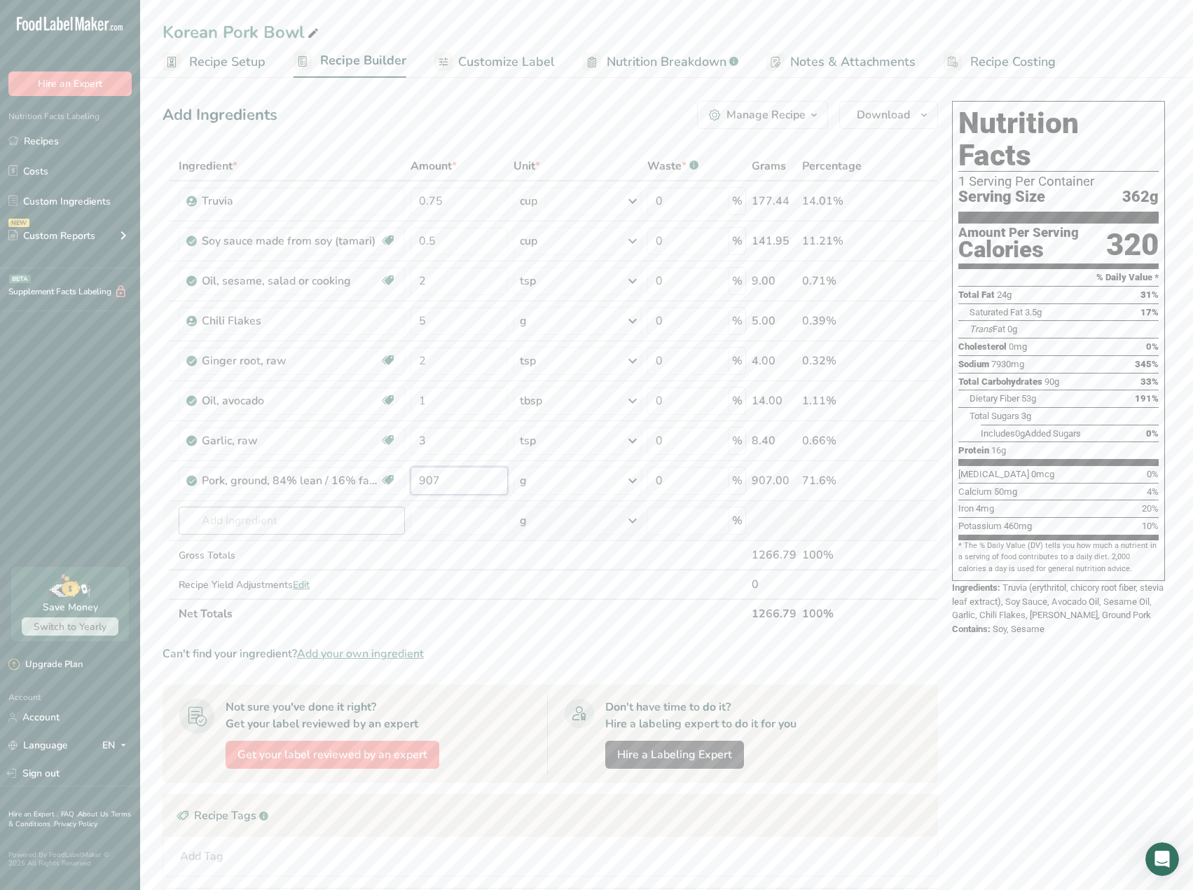
type input "907"
click at [385, 519] on div "Ingredient * Amount * Unit * Waste * .a-a{fill:#347362;}.b-a{fill:#fff;} Grams …" at bounding box center [549, 389] width 775 height 477
drag, startPoint x: 338, startPoint y: 513, endPoint x: 48, endPoint y: 472, distance: 292.8
click at [48, 472] on div ".a-20{fill:#fff;} Hire an Expert Nutrition Facts Labeling Recipes Costs Custom …" at bounding box center [596, 554] width 1193 height 1109
type input "Scallion"
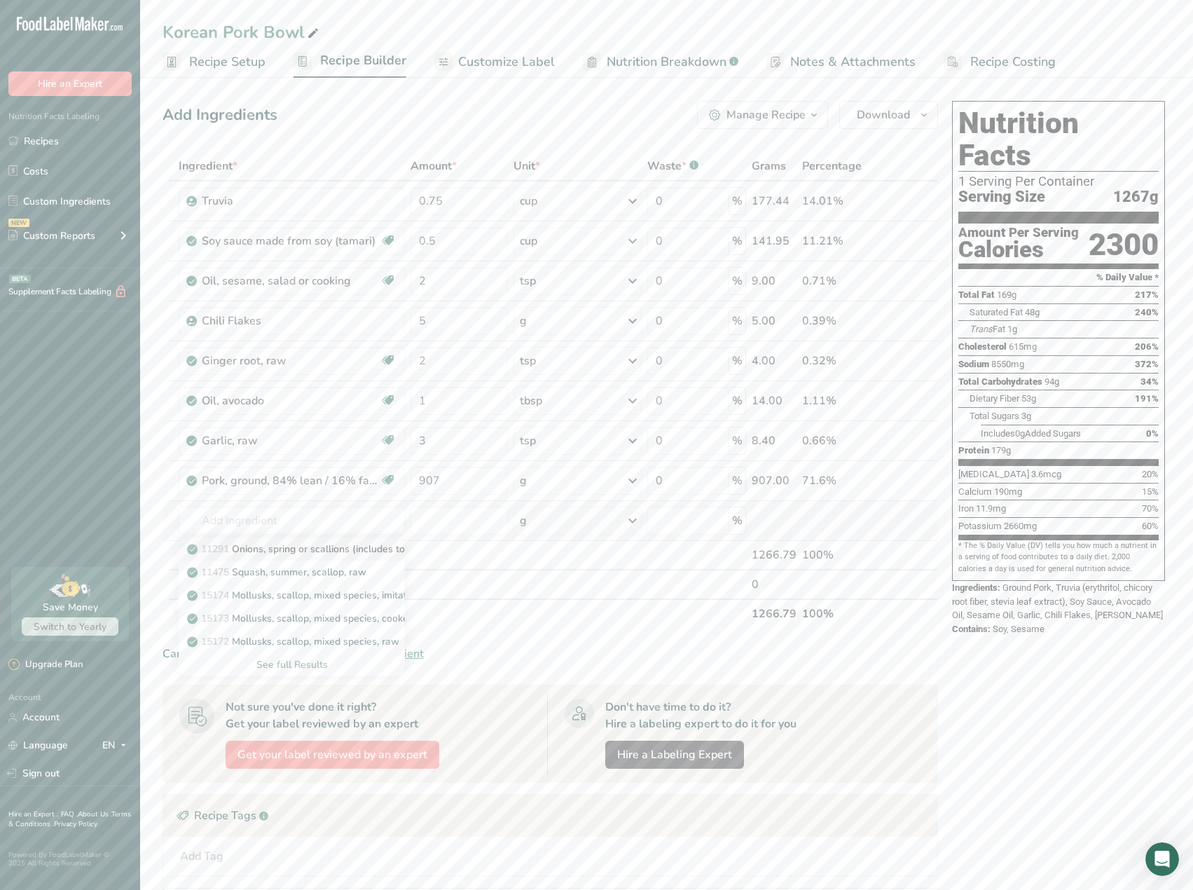
click at [303, 546] on p "11291 Onions, spring or scallions (includes tops and bulb), raw" at bounding box center [336, 548] width 293 height 15
type input "Onions, spring or scallions (includes tops and bulb), raw"
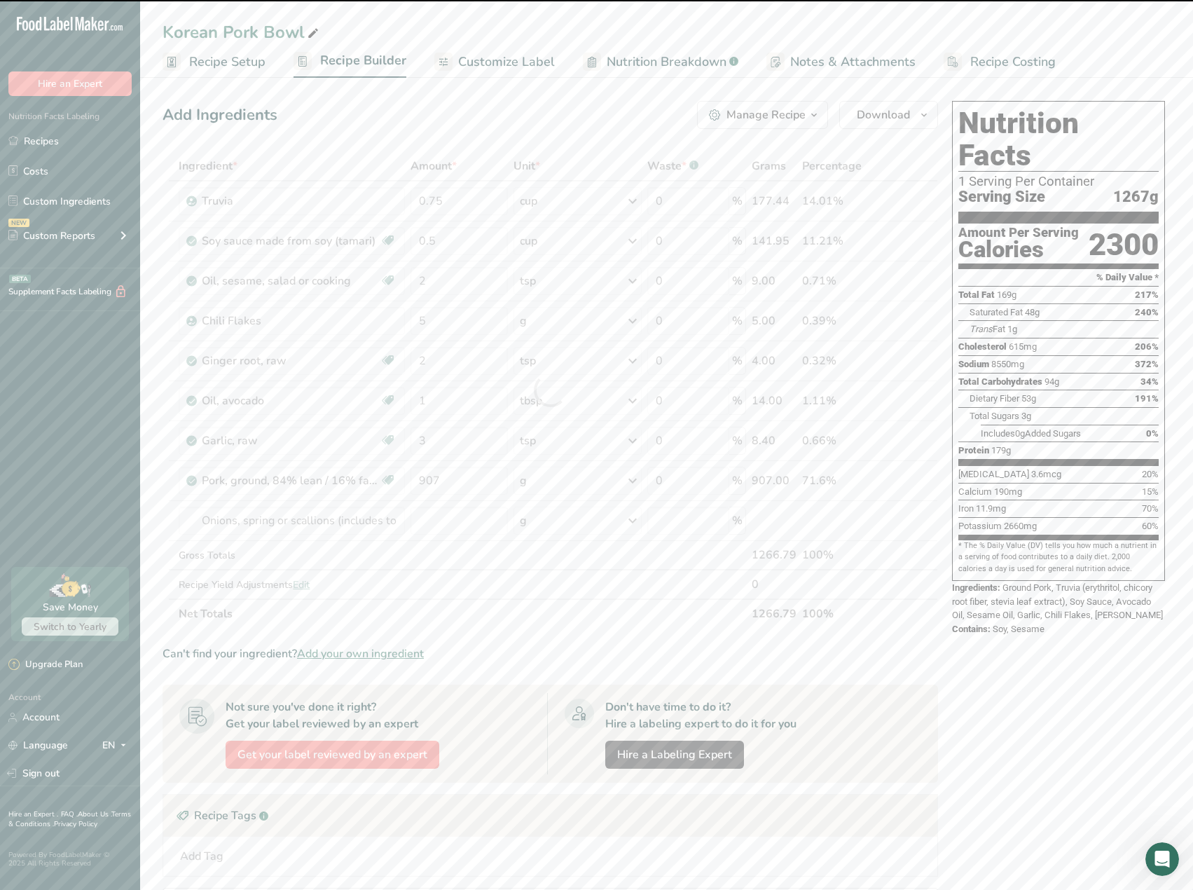
type input "0"
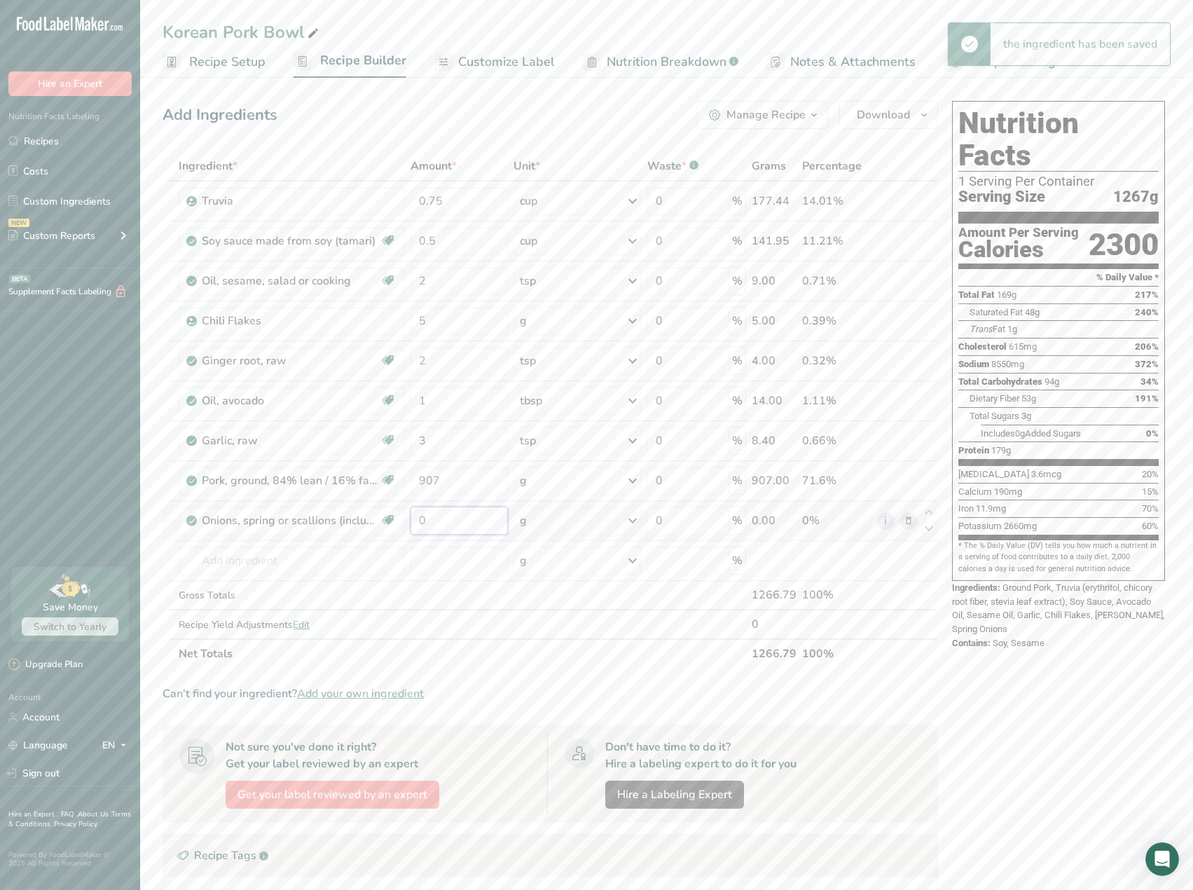
drag, startPoint x: 475, startPoint y: 523, endPoint x: 415, endPoint y: 511, distance: 60.9
click at [415, 511] on input "0" at bounding box center [458, 520] width 97 height 28
type input "30"
click at [649, 630] on div "Ingredient * Amount * Unit * Waste * .a-a{fill:#347362;}.b-a{fill:#fff;} Grams …" at bounding box center [549, 409] width 775 height 517
click at [244, 62] on span "Recipe Setup" at bounding box center [227, 62] width 76 height 19
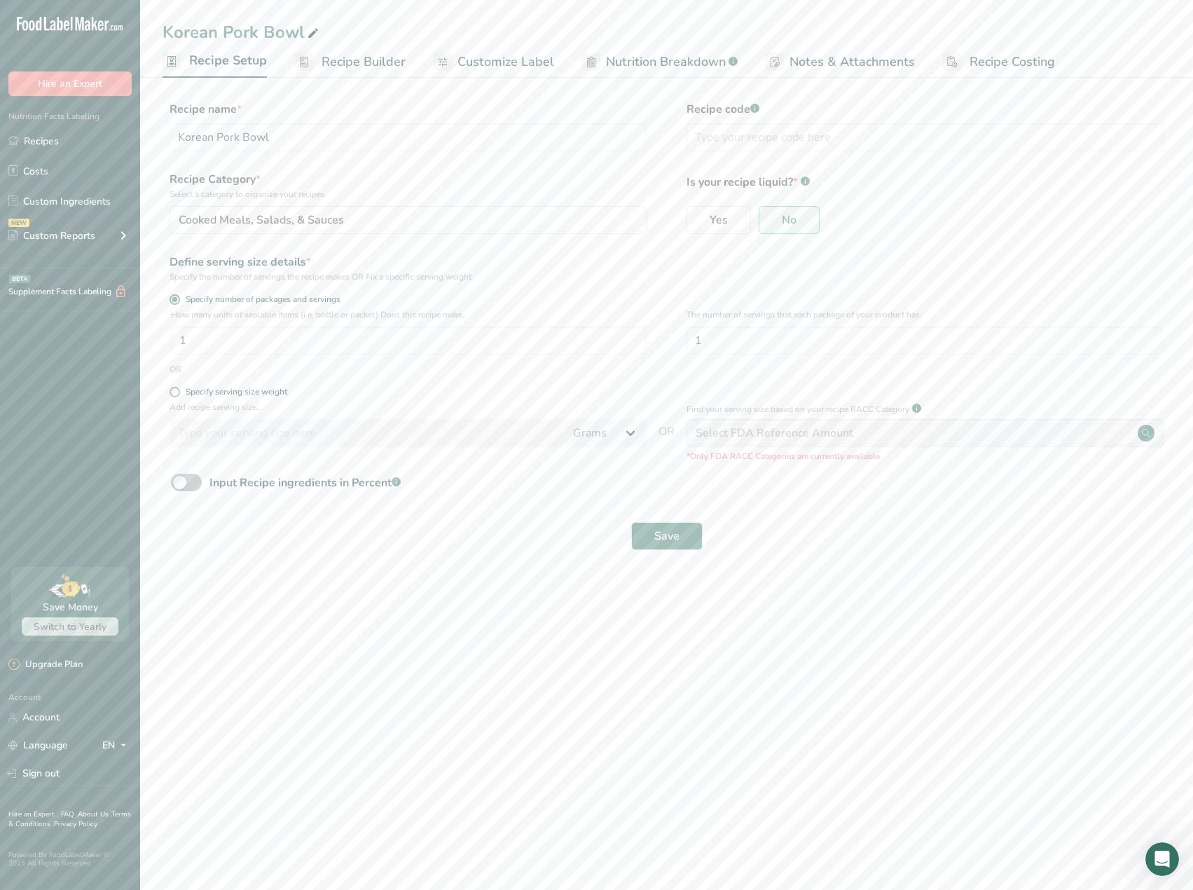
click at [361, 79] on section "Recipe name * Korean Pork Bowl Recipe code .a-a{fill:#347362;}.b-a{fill:#fff;} …" at bounding box center [666, 327] width 1053 height 508
click at [366, 65] on span "Recipe Builder" at bounding box center [363, 62] width 84 height 19
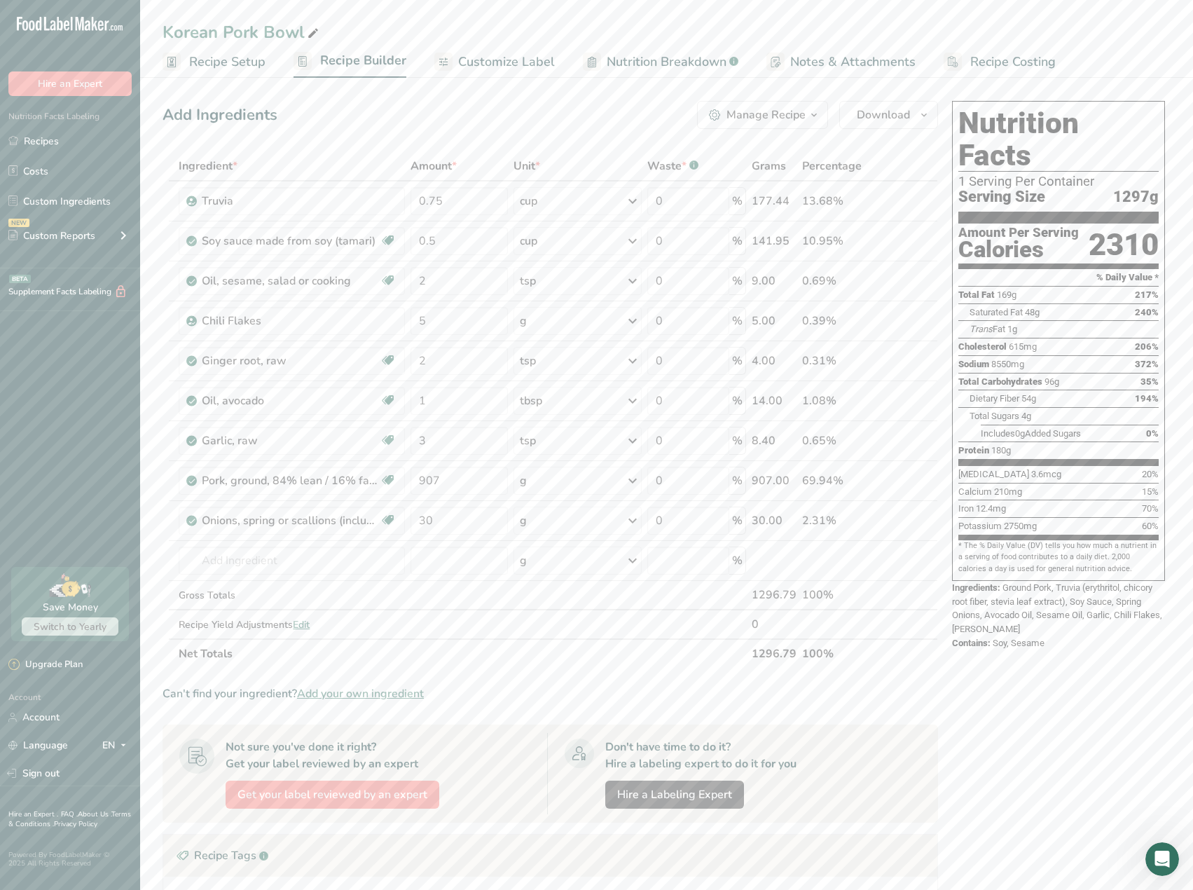
click at [229, 62] on span "Recipe Setup" at bounding box center [227, 62] width 76 height 19
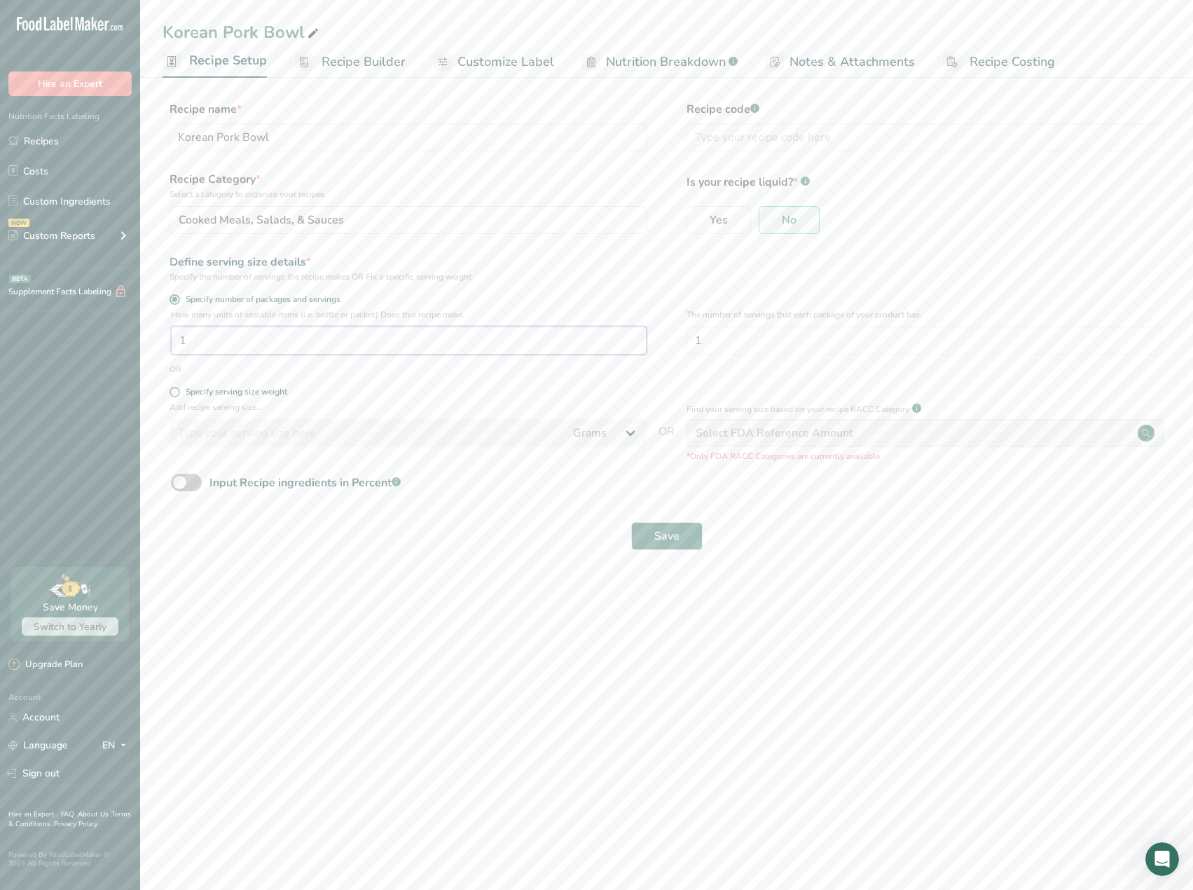
drag, startPoint x: 272, startPoint y: 337, endPoint x: 155, endPoint y: 321, distance: 118.1
click at [155, 321] on section "Recipe name * Korean Pork Bowl Recipe code .a-a{fill:#347362;}.b-a{fill:#fff;} …" at bounding box center [666, 327] width 1053 height 508
type input "6"
click at [680, 545] on button "Save" at bounding box center [666, 536] width 71 height 28
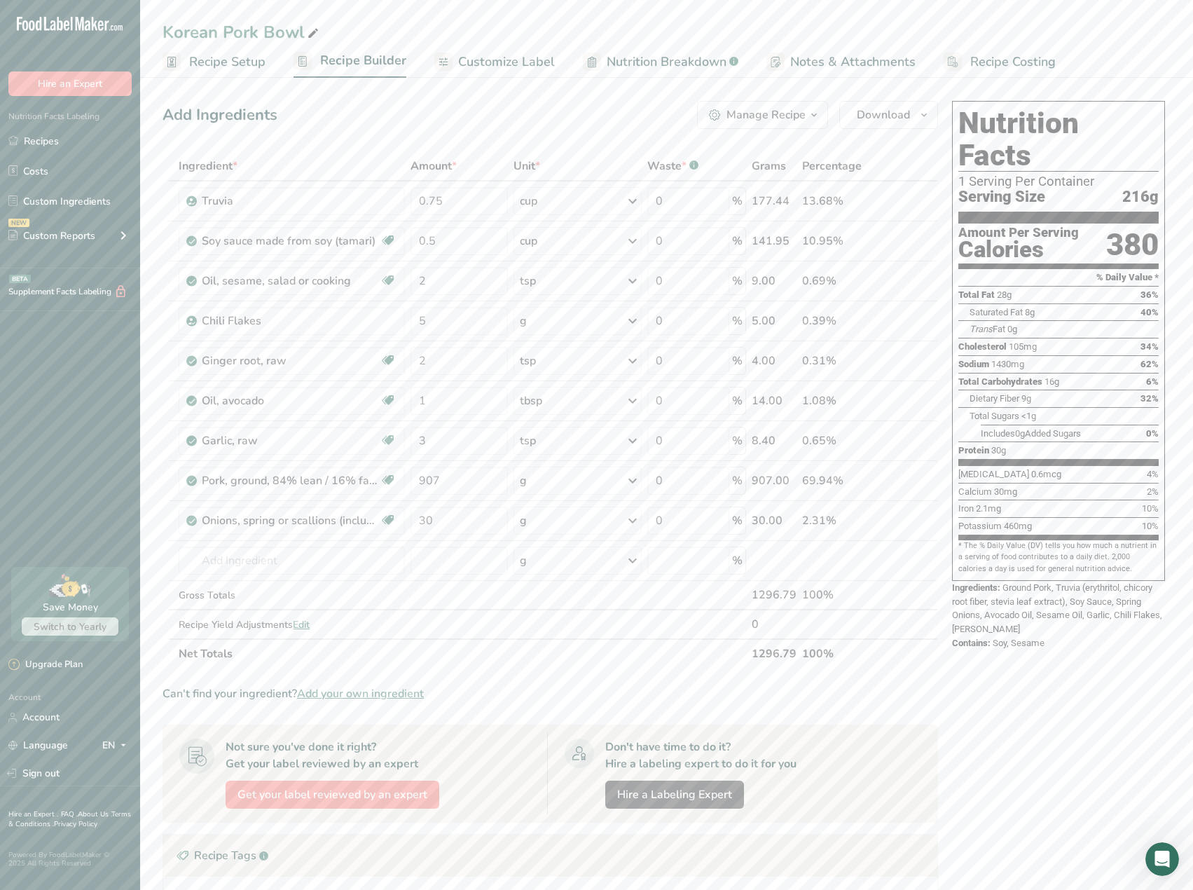
click at [987, 68] on span "Recipe Costing" at bounding box center [1012, 62] width 85 height 19
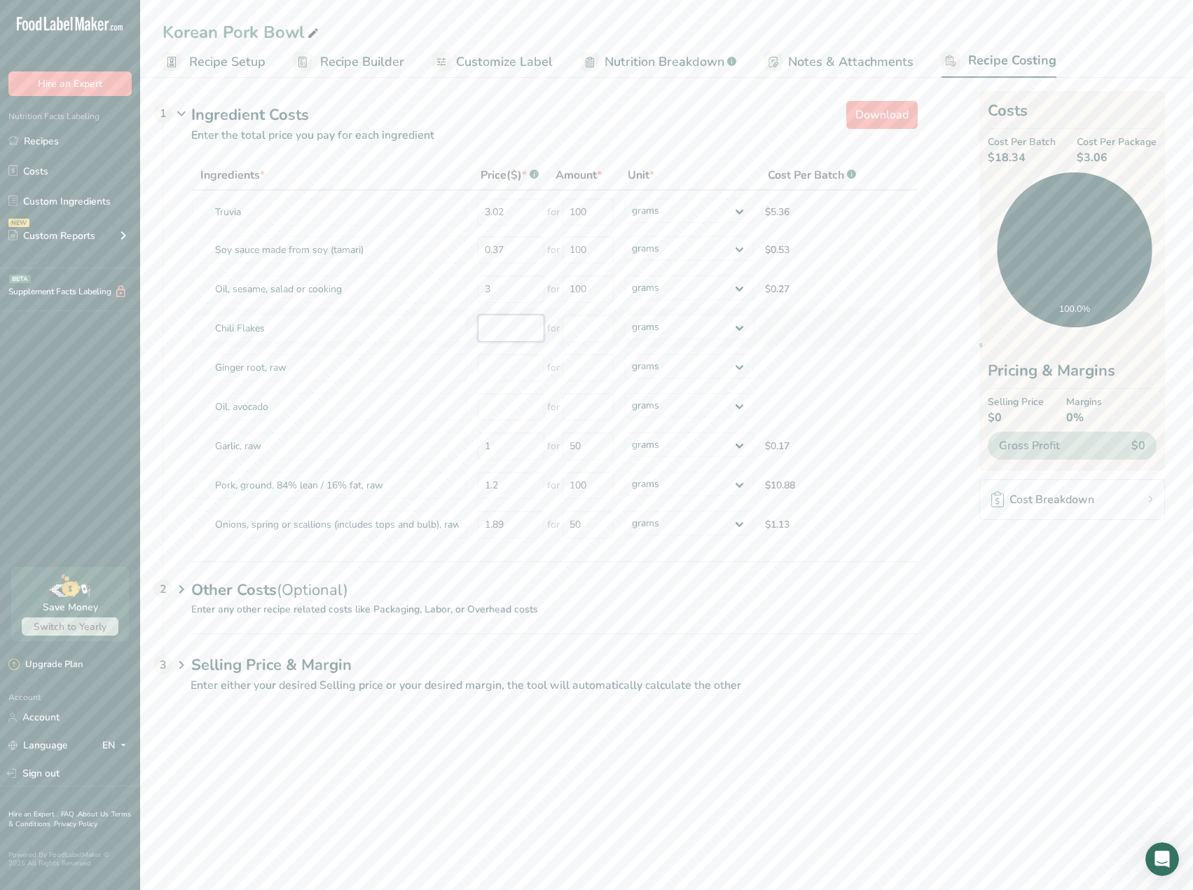
click at [518, 338] on input "number" at bounding box center [511, 327] width 67 height 27
click at [513, 337] on input "number" at bounding box center [511, 327] width 67 height 27
click at [515, 332] on input "number" at bounding box center [511, 327] width 67 height 27
click at [501, 335] on input "number" at bounding box center [511, 327] width 67 height 27
type input "1.26"
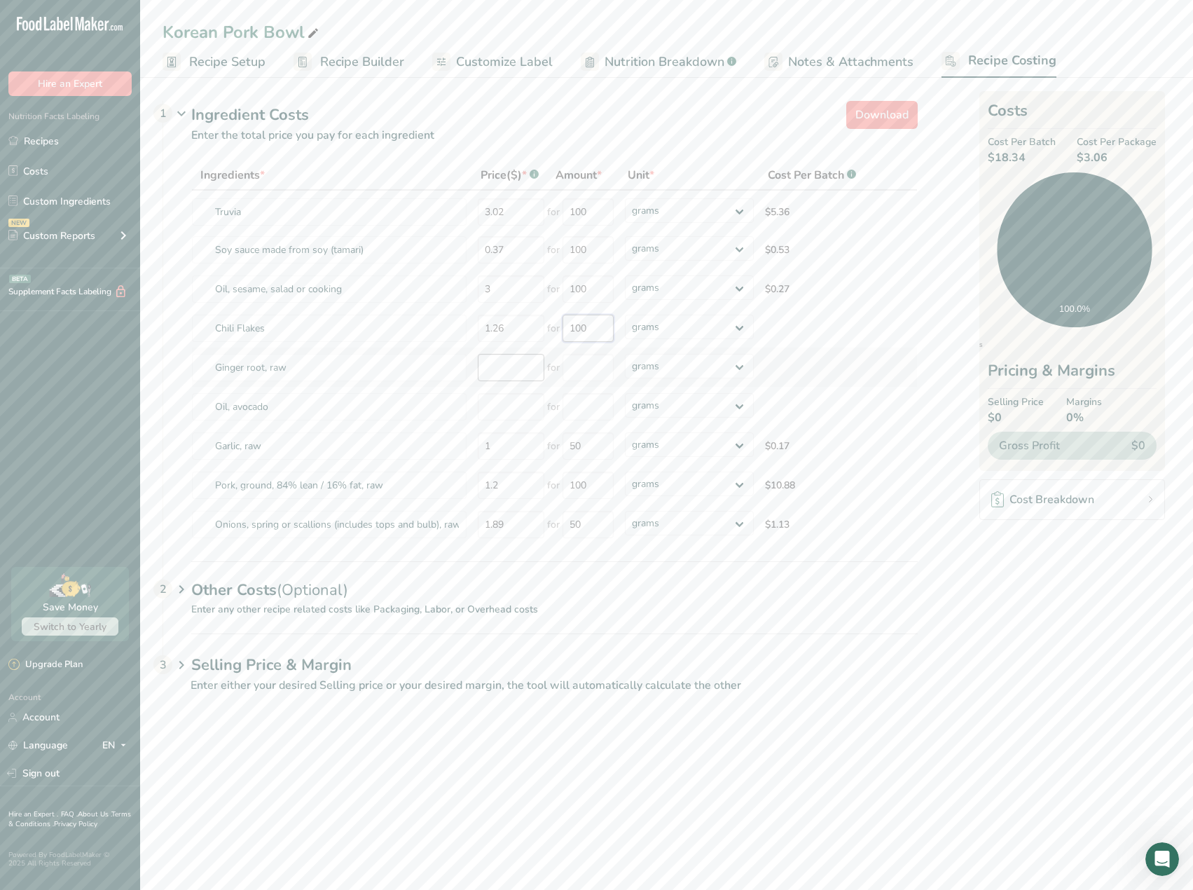
type input "100"
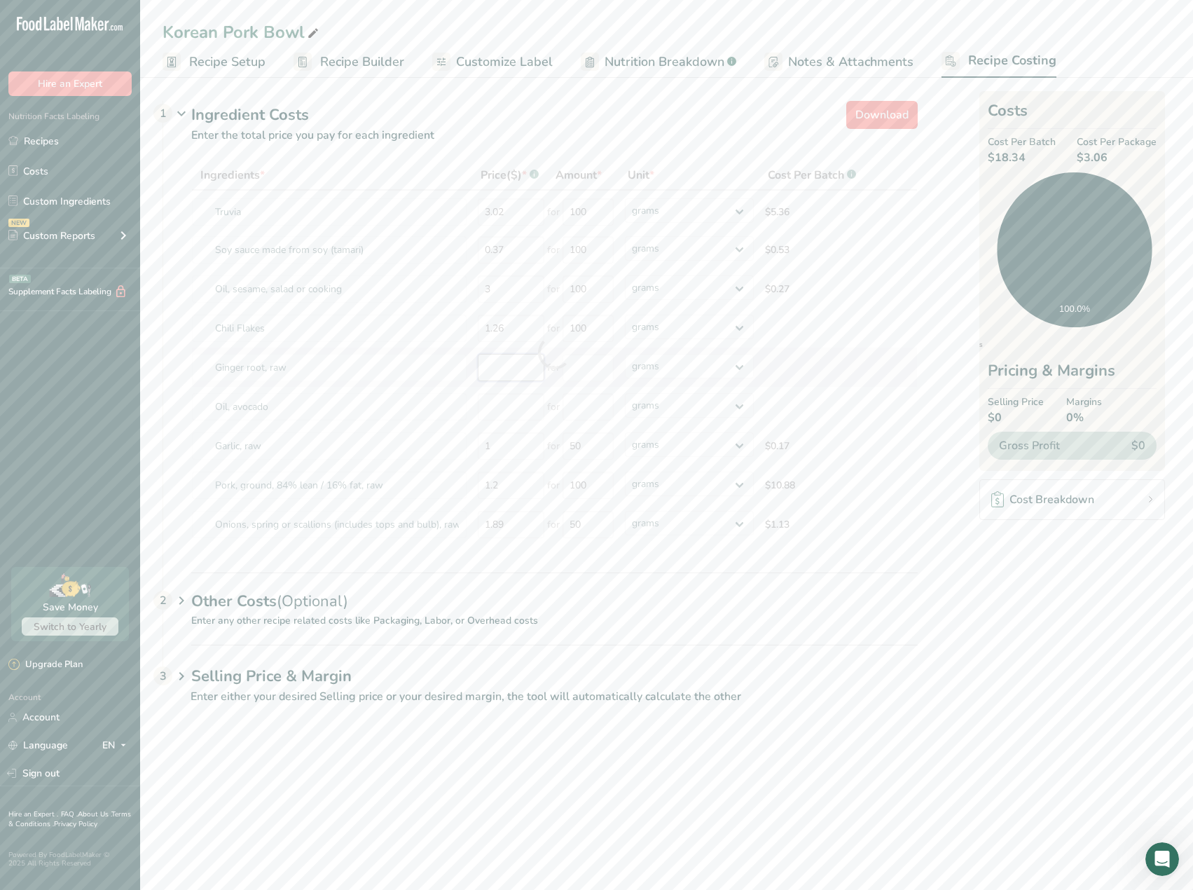
click at [505, 363] on div "Ingredients * Price($) * .a-a{fill:#347362;}.b-a{fill:#fff;} Amount * Unit * Co…" at bounding box center [554, 352] width 726 height 384
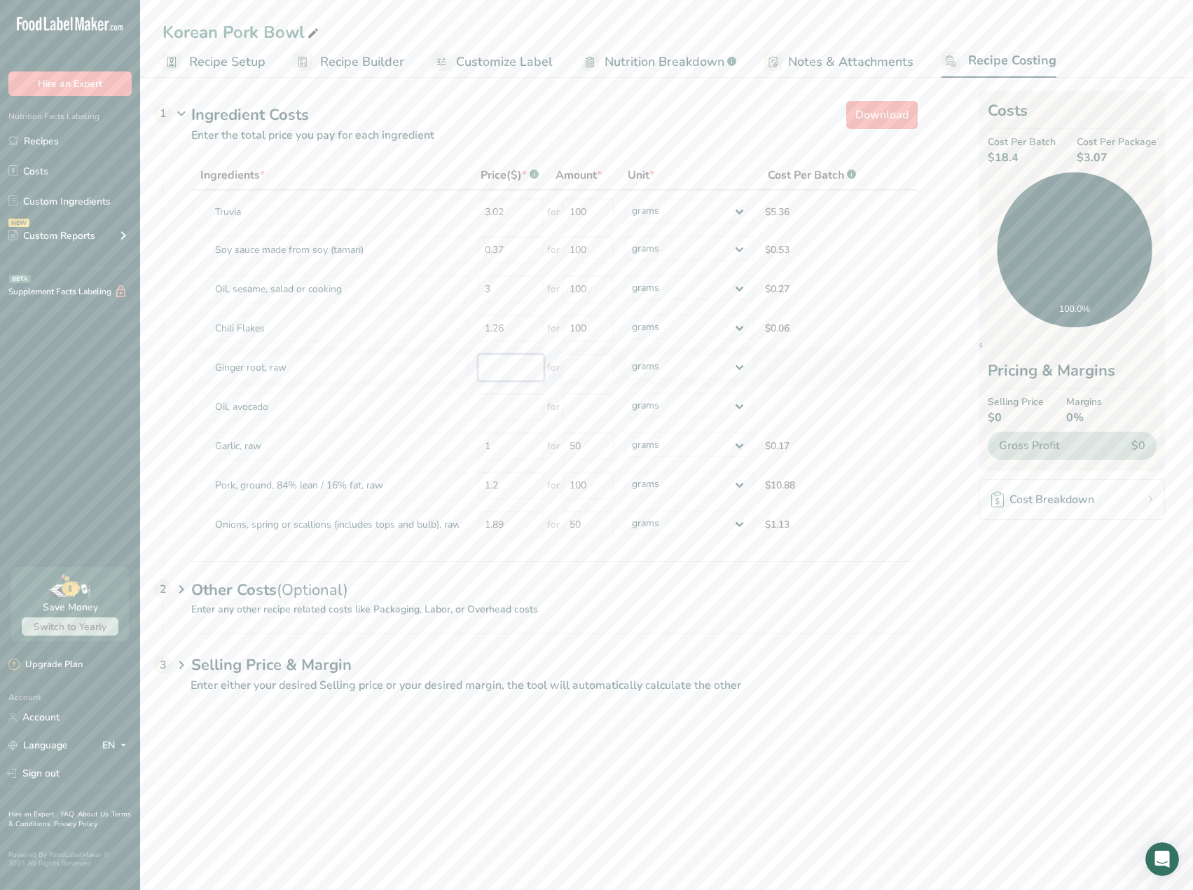
click at [533, 366] on input "number" at bounding box center [511, 367] width 67 height 27
type input "5.49"
type input "1000"
click at [506, 419] on div "Ingredients * Price($) * .a-a{fill:#347362;}.b-a{fill:#fff;} Amount * Unit * Co…" at bounding box center [554, 352] width 726 height 384
click at [512, 412] on input "number" at bounding box center [511, 406] width 67 height 27
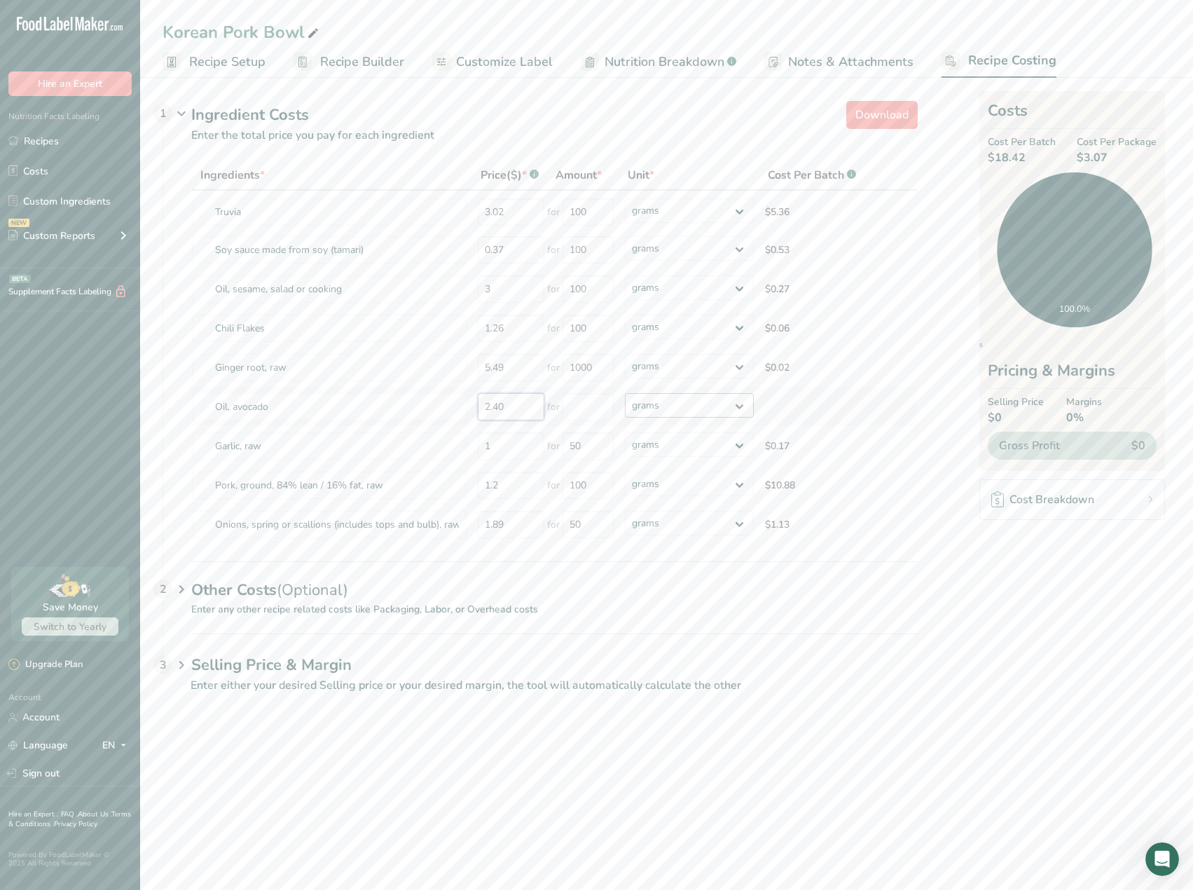
type input "2.40"
click at [639, 406] on select "grams kg mg mcg lb oz" at bounding box center [689, 405] width 129 height 25
click at [625, 393] on select "grams kg mg mcg lb oz" at bounding box center [689, 405] width 129 height 25
click at [597, 413] on input "number" at bounding box center [587, 406] width 51 height 27
type input "100"
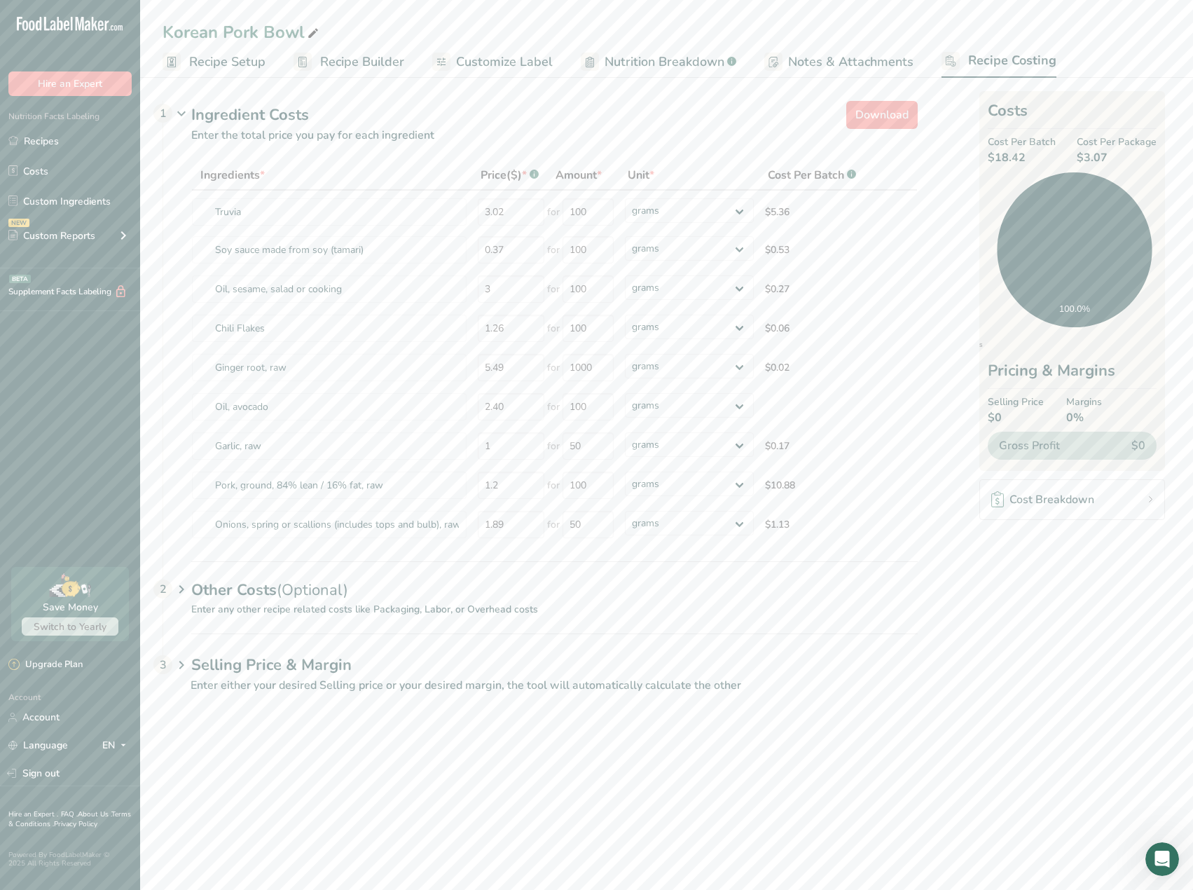
click at [705, 608] on div "Other Costs (Optional) 2 Enter any other recipe related costs like Packaging, L…" at bounding box center [540, 597] width 754 height 72
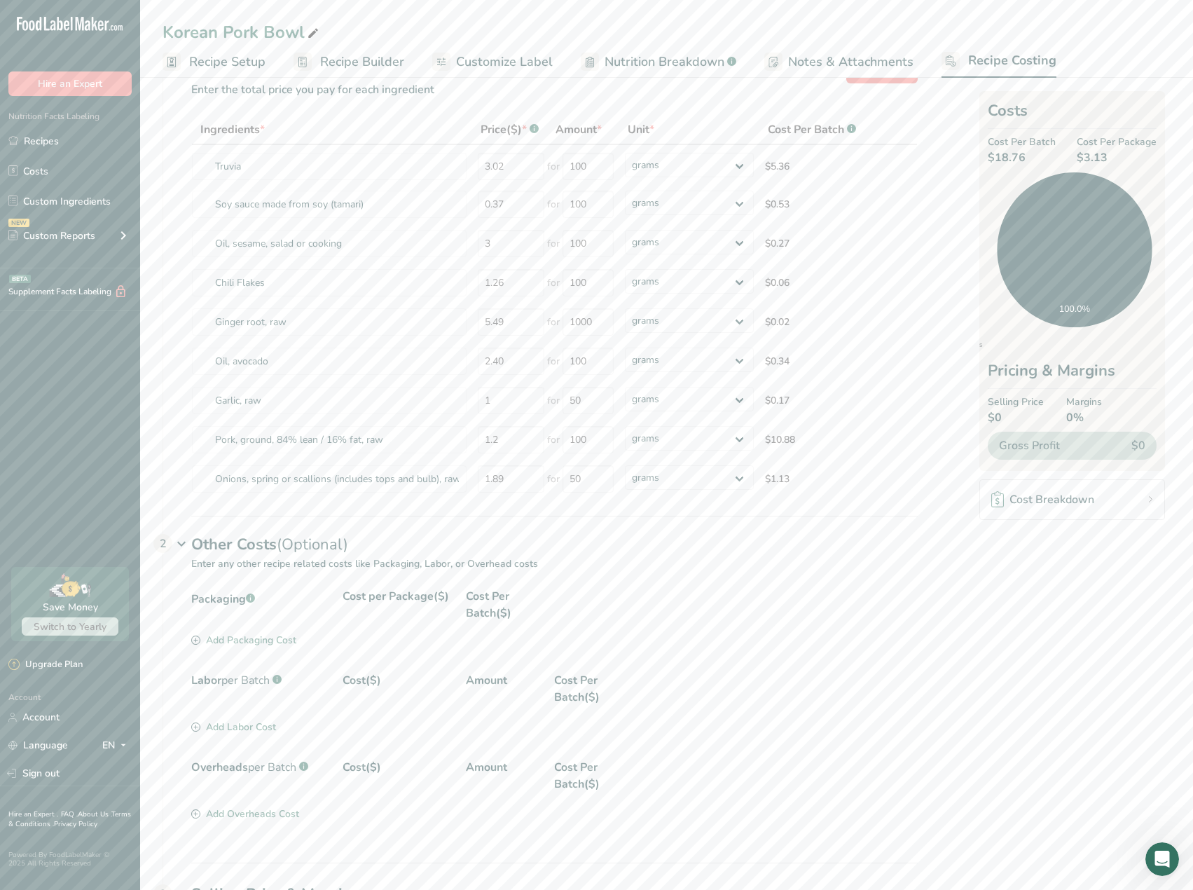
scroll to position [70, 0]
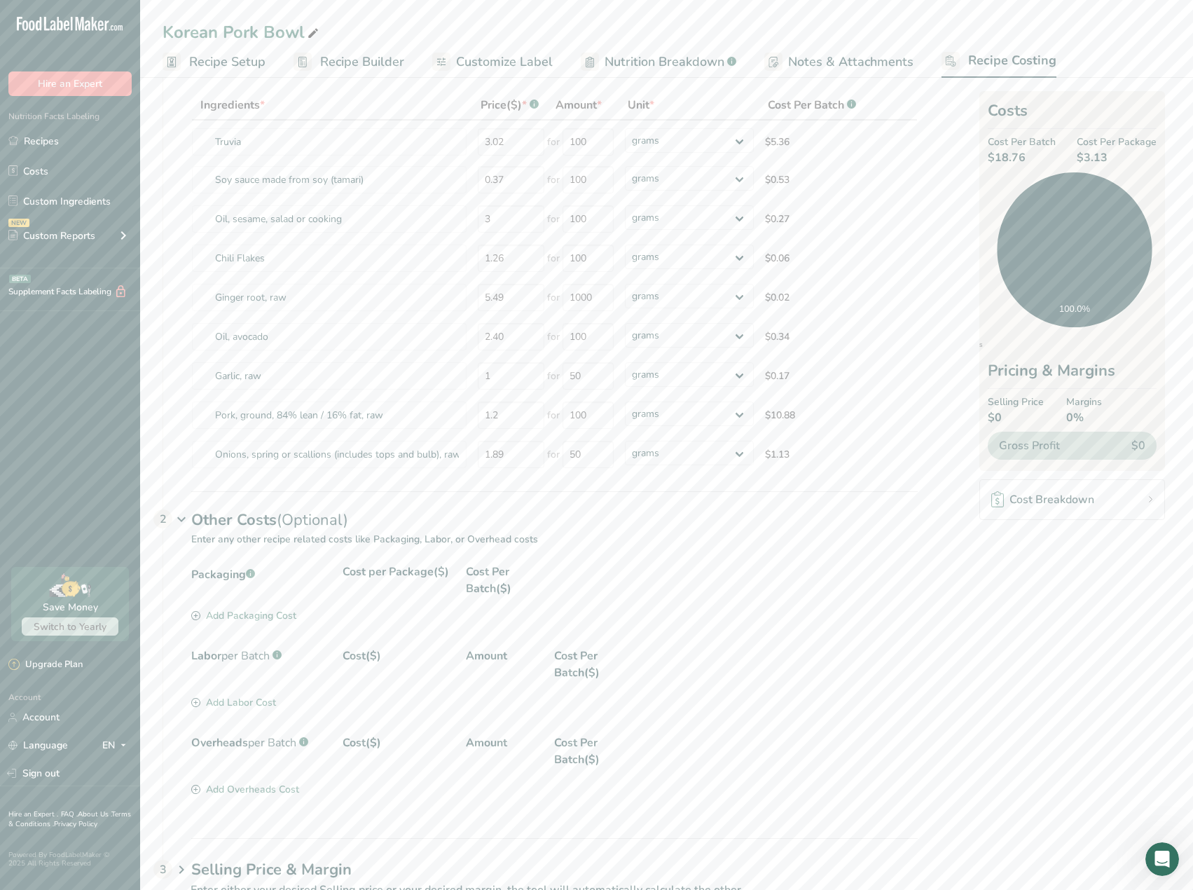
click at [261, 613] on div "Add Packaging Cost" at bounding box center [243, 615] width 105 height 15
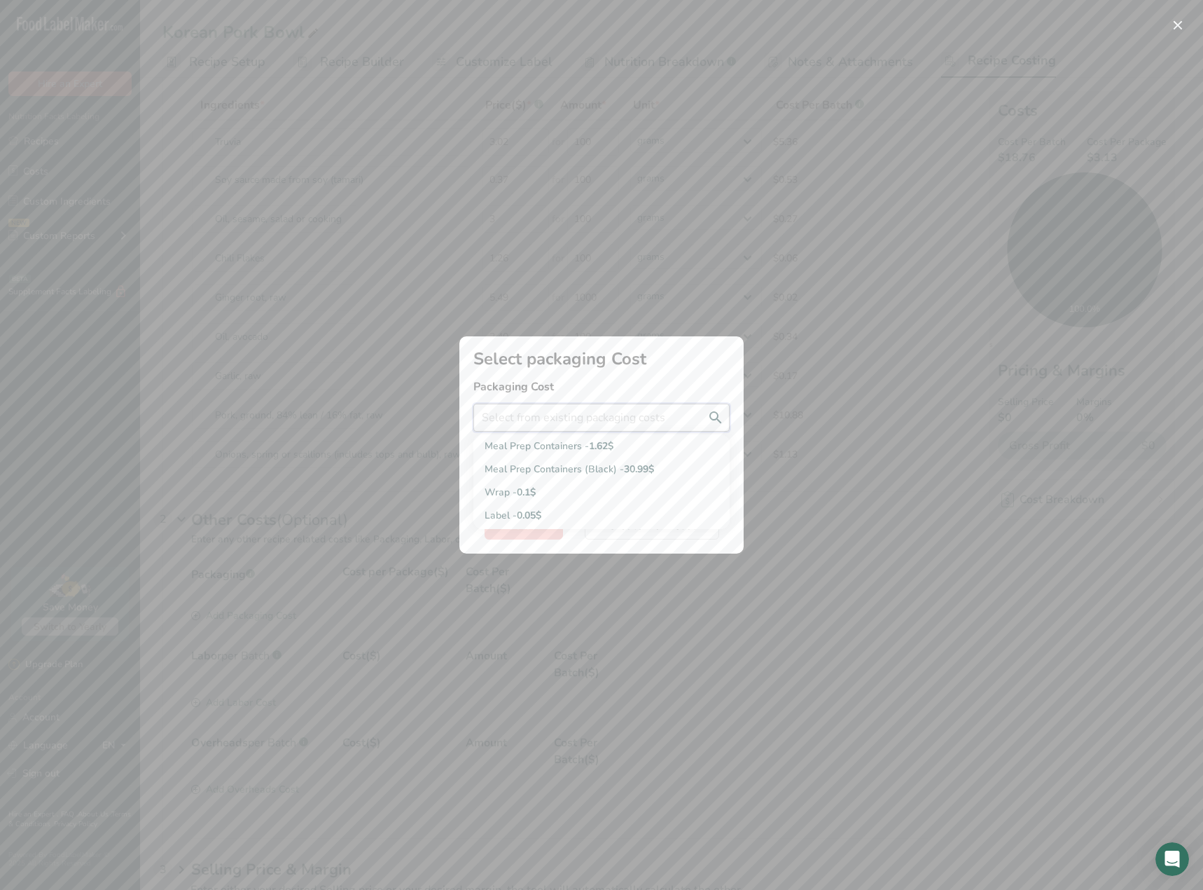
click at [658, 420] on input "Add New Recipe Cost Modal" at bounding box center [601, 417] width 256 height 28
click at [565, 447] on div "Meal Prep Containers - 1.62$" at bounding box center [591, 445] width 212 height 15
type input "Meal Prep Containers - 1.62$"
click at [548, 527] on button "Select" at bounding box center [524, 525] width 78 height 28
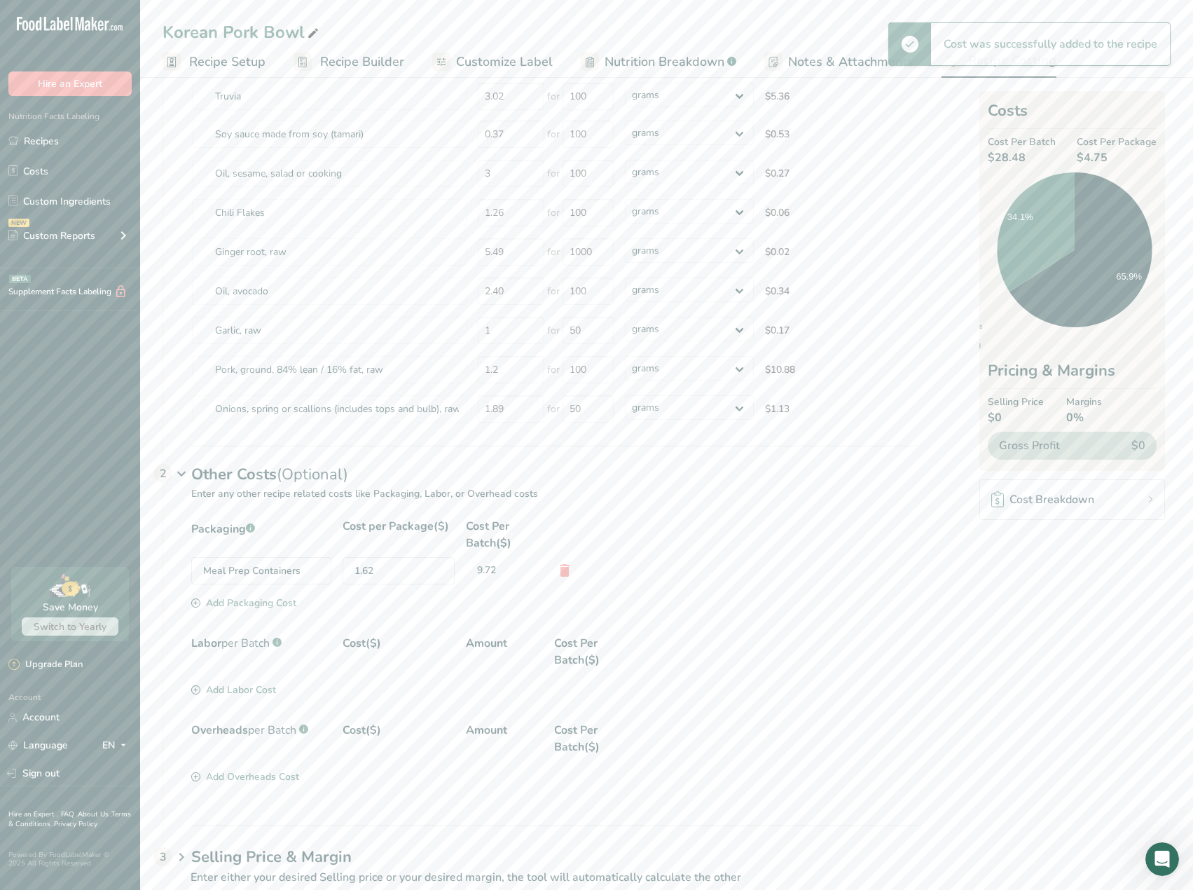
scroll to position [140, 0]
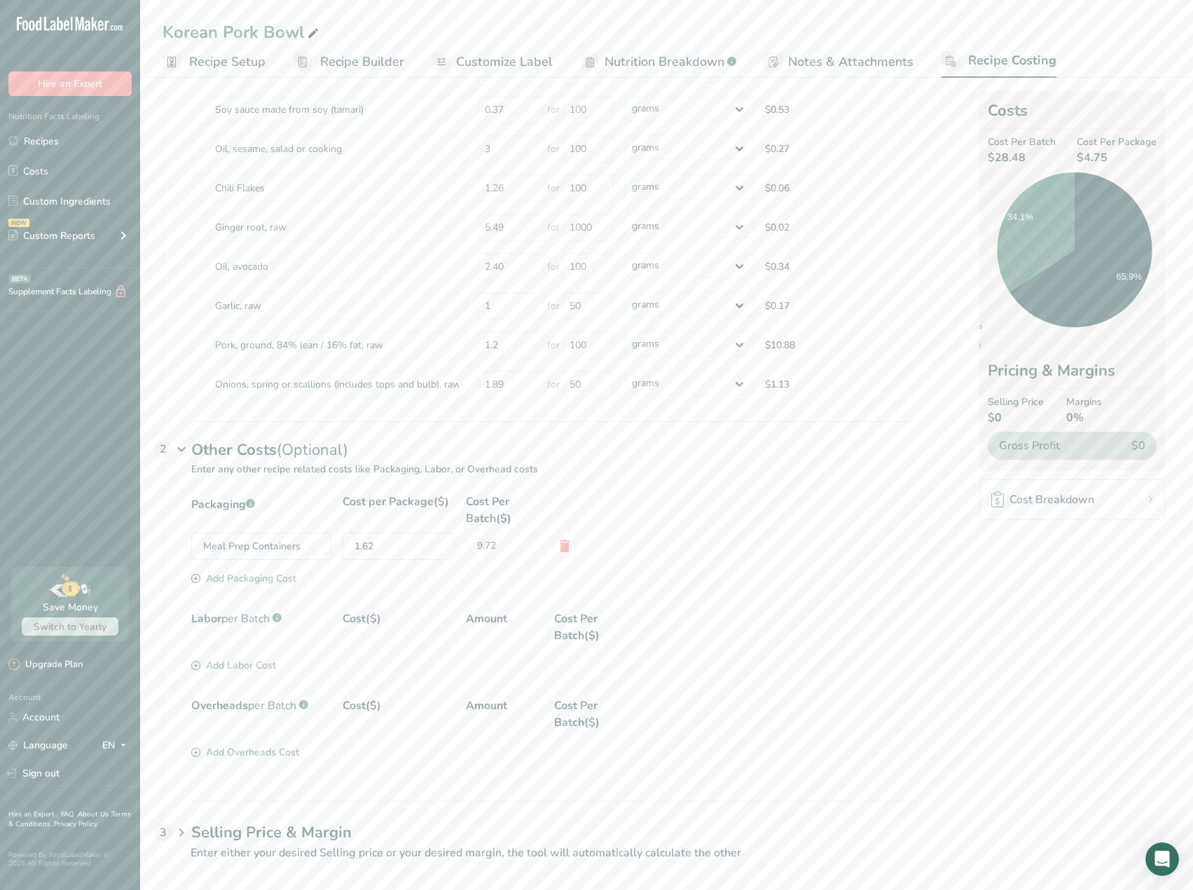
click at [237, 664] on div "Add Labor Cost" at bounding box center [233, 665] width 85 height 15
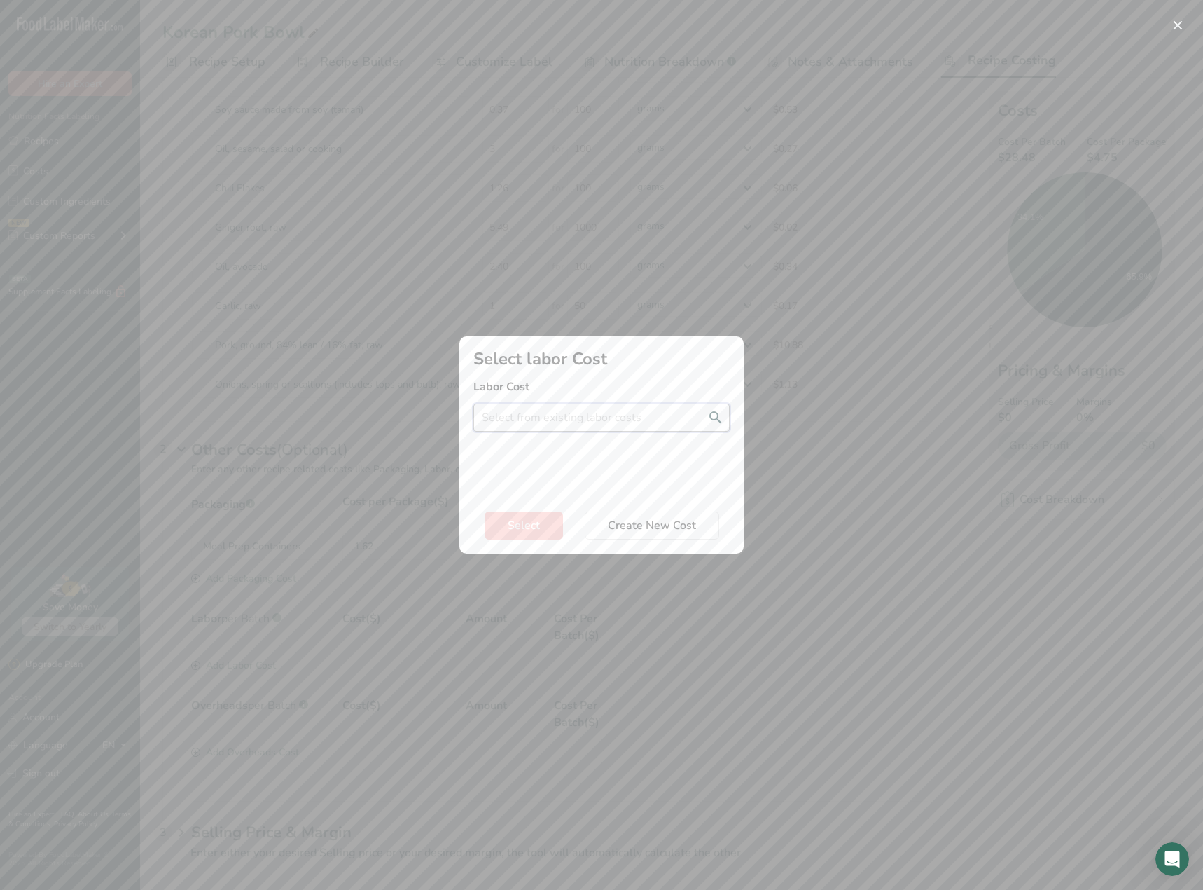
click at [603, 407] on input "Add New Recipe Cost Modal" at bounding box center [601, 417] width 256 height 28
click at [594, 447] on span "per Hour" at bounding box center [578, 445] width 40 height 13
type input "Meal Prep - 20$ per Hour"
click at [628, 524] on span "Create New Cost" at bounding box center [652, 525] width 88 height 17
select select "2"
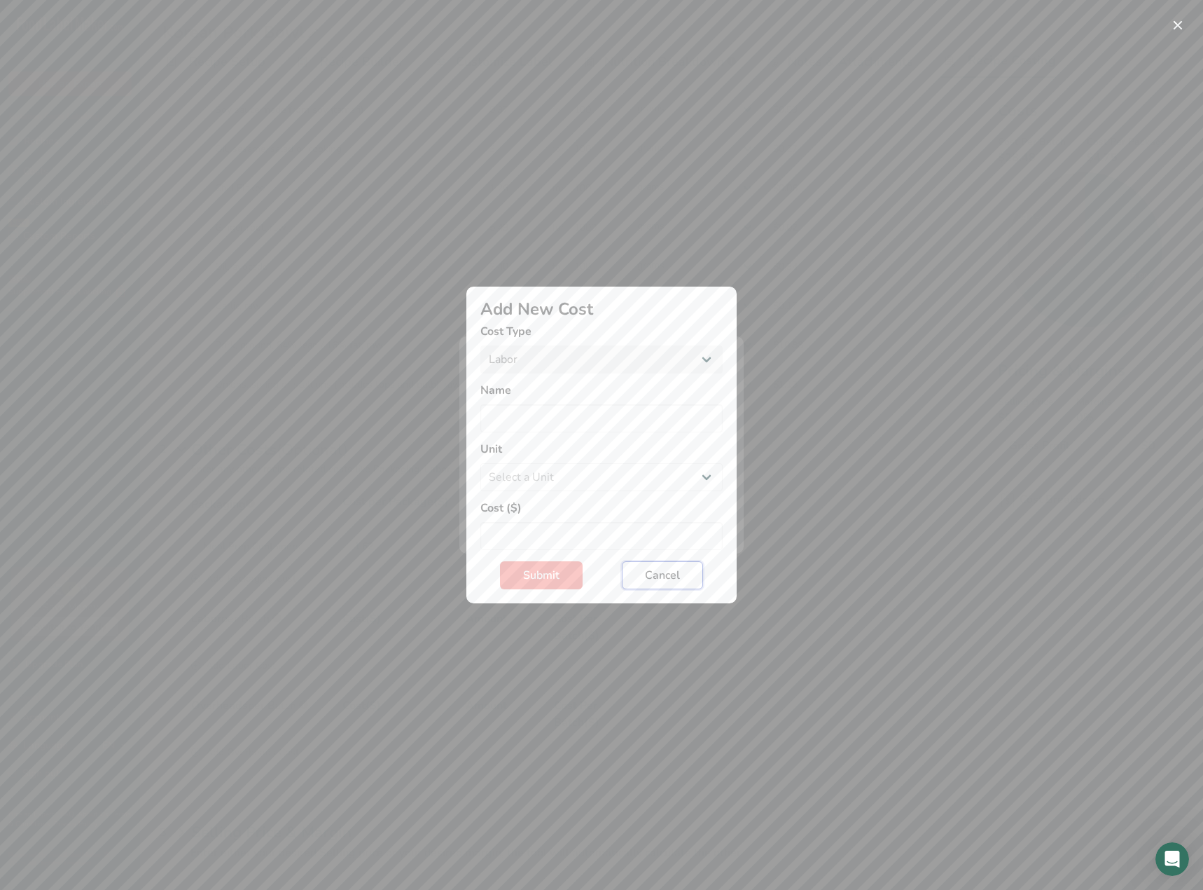
click at [630, 574] on button "Cancel" at bounding box center [662, 575] width 81 height 28
select select "Add New Cost Modal"
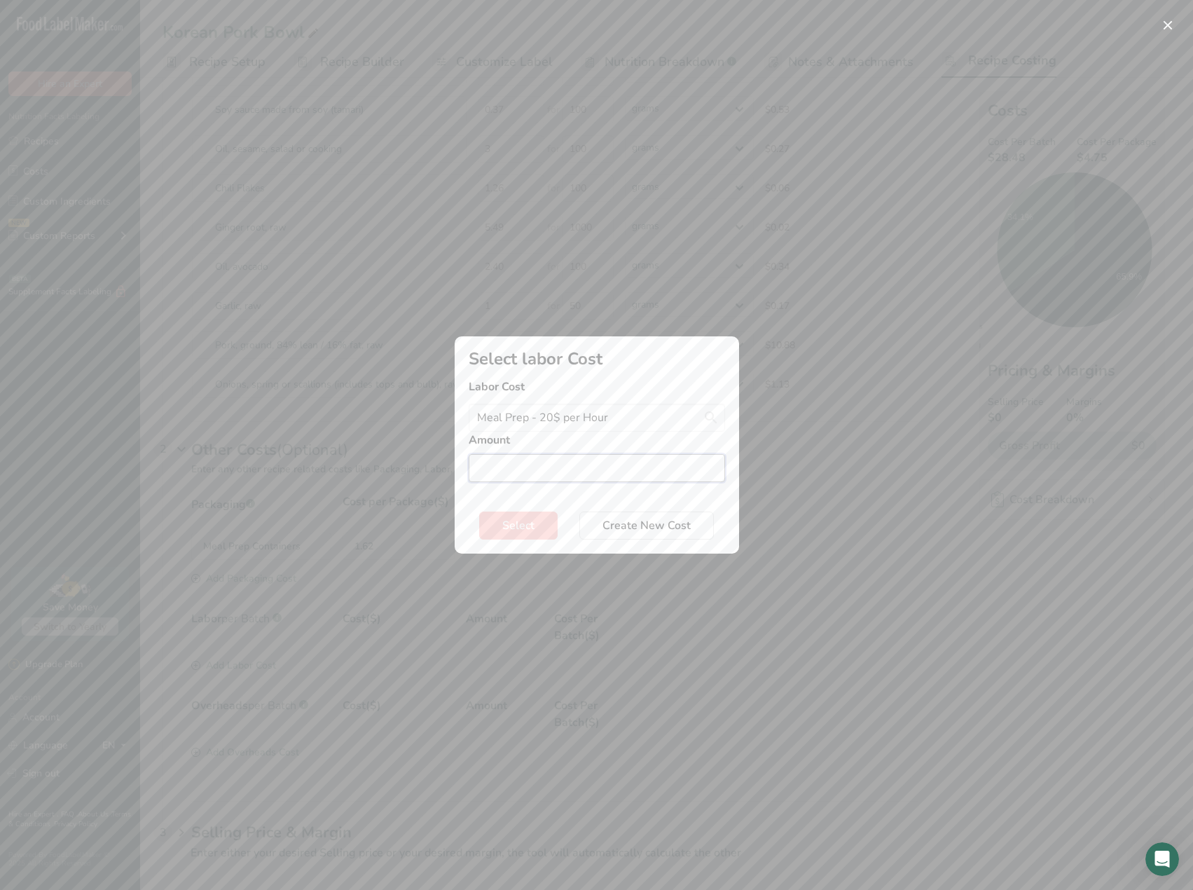
click at [524, 469] on input "Add New Recipe Cost Modal" at bounding box center [597, 468] width 256 height 28
type input "2"
click at [500, 525] on button "Select" at bounding box center [518, 525] width 78 height 28
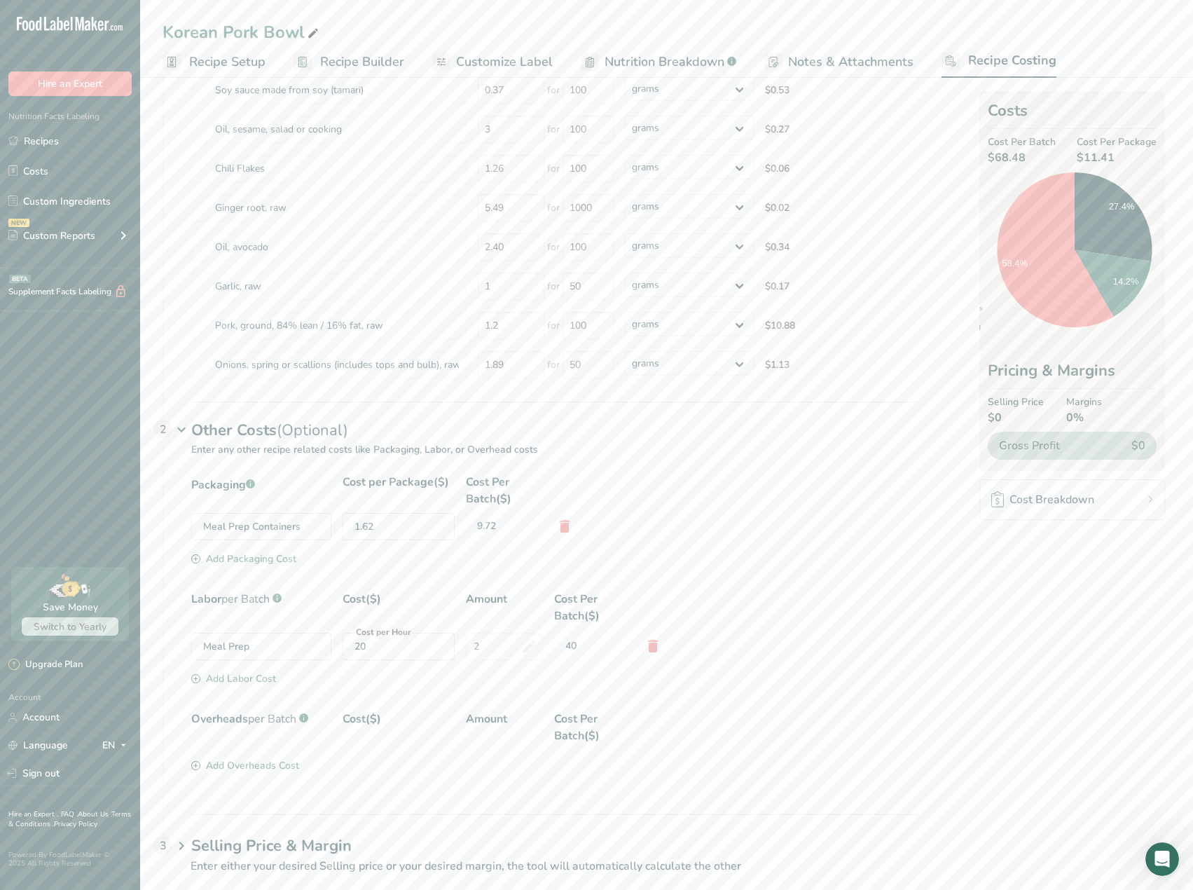
scroll to position [184, 0]
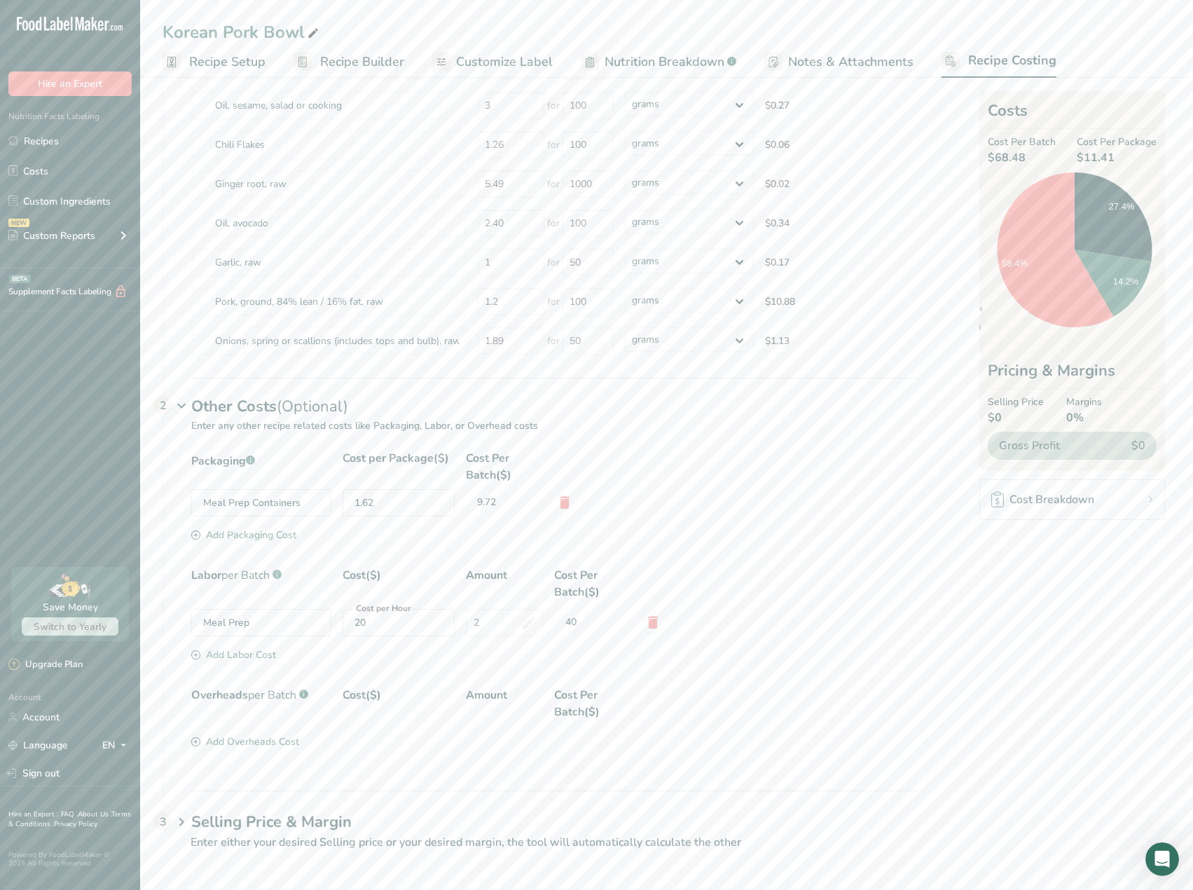
click at [348, 826] on h1 "Selling Price & Margin" at bounding box center [554, 821] width 726 height 23
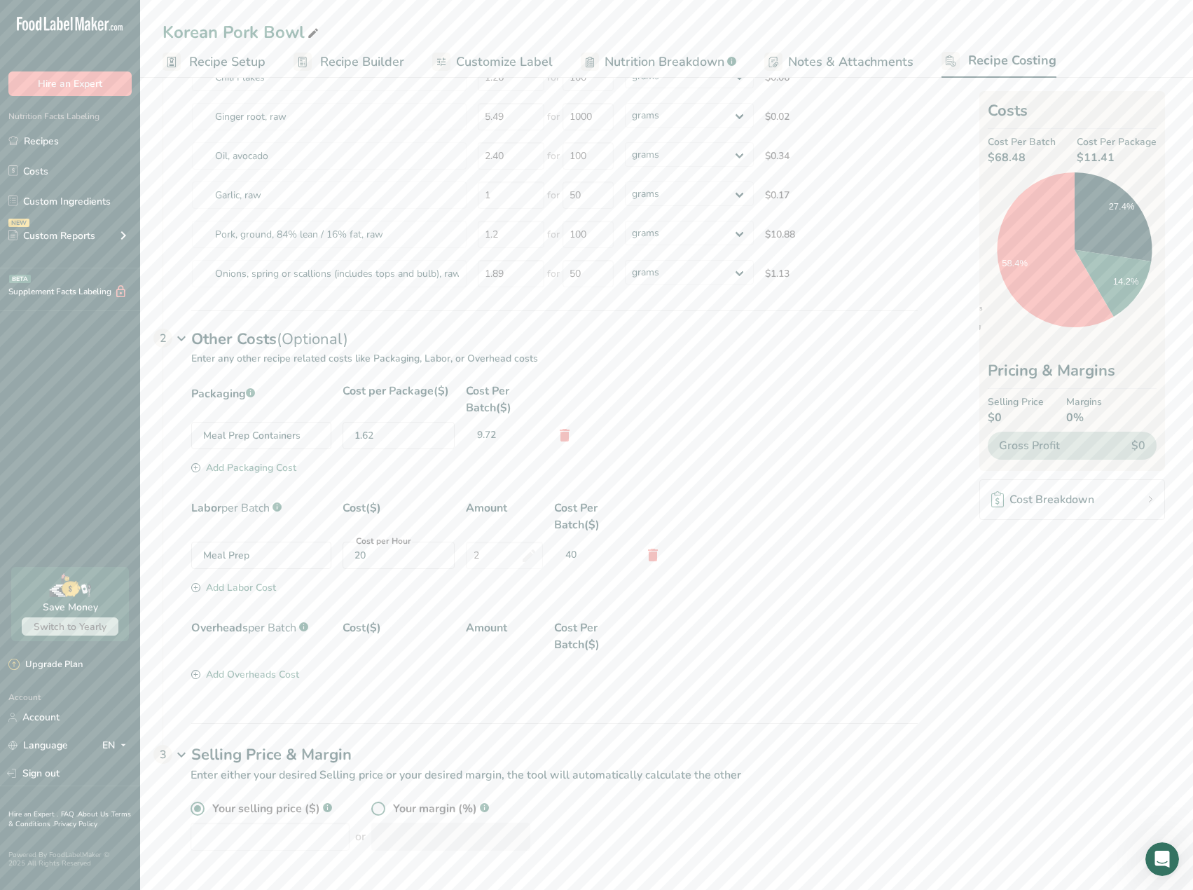
click at [371, 804] on span at bounding box center [378, 808] width 14 height 14
click at [371, 804] on input "radio" at bounding box center [375, 808] width 9 height 9
radio input "true"
radio input "false"
click at [419, 824] on input "number" at bounding box center [450, 836] width 159 height 28
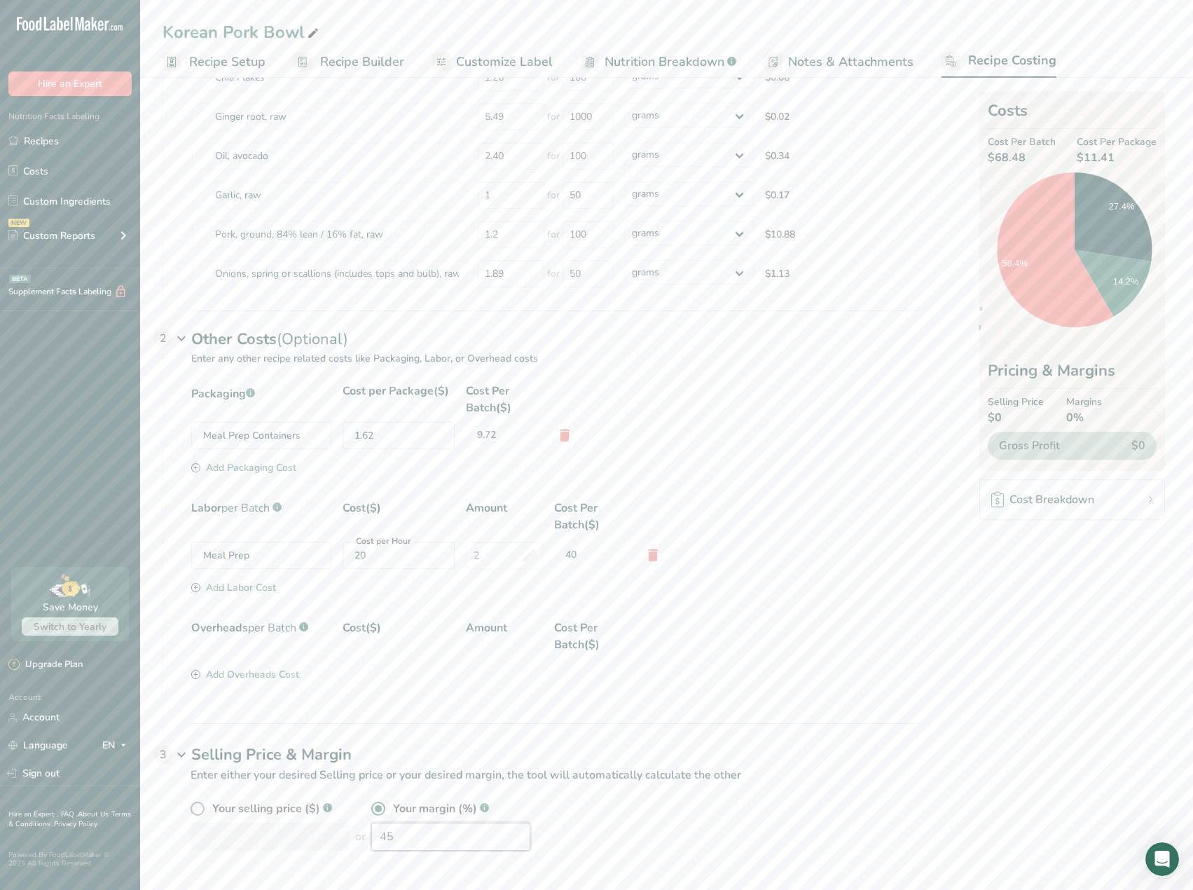
type input "45"
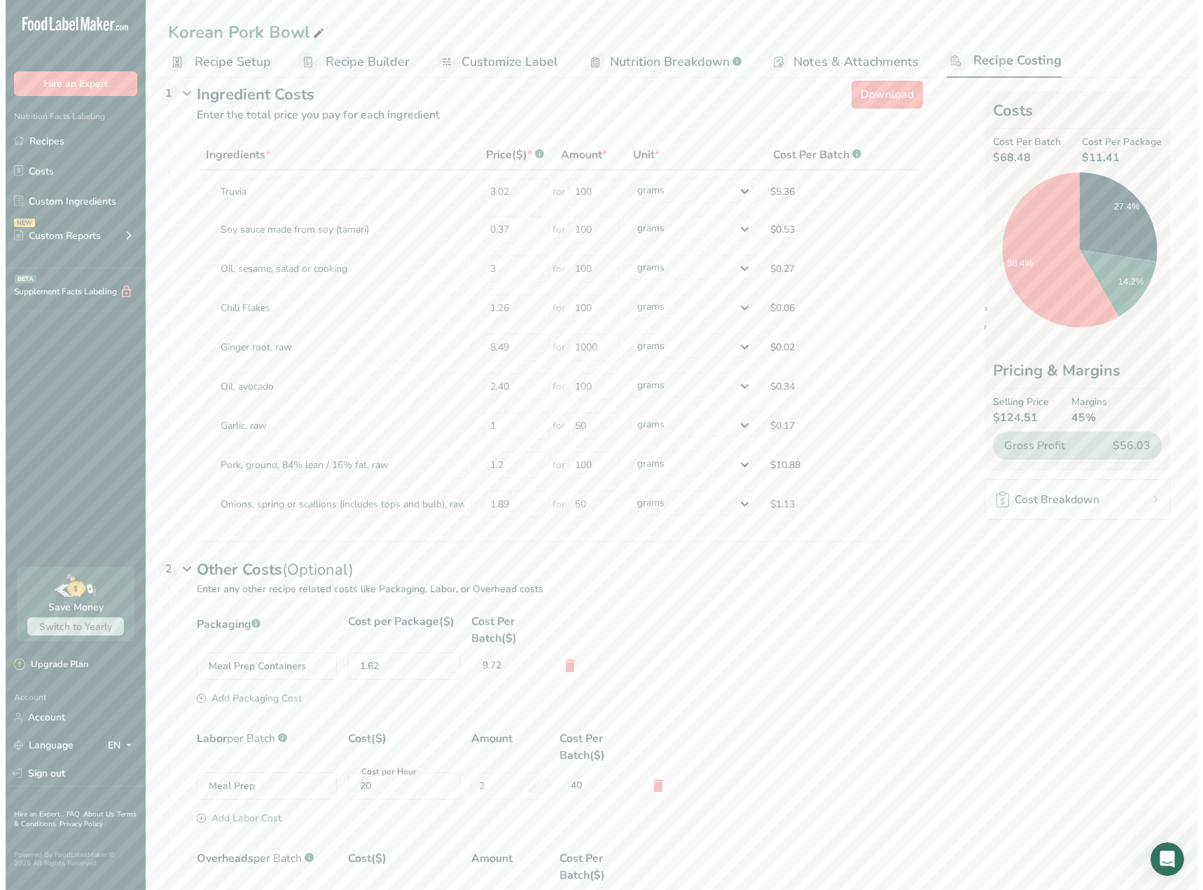
scroll to position [0, 0]
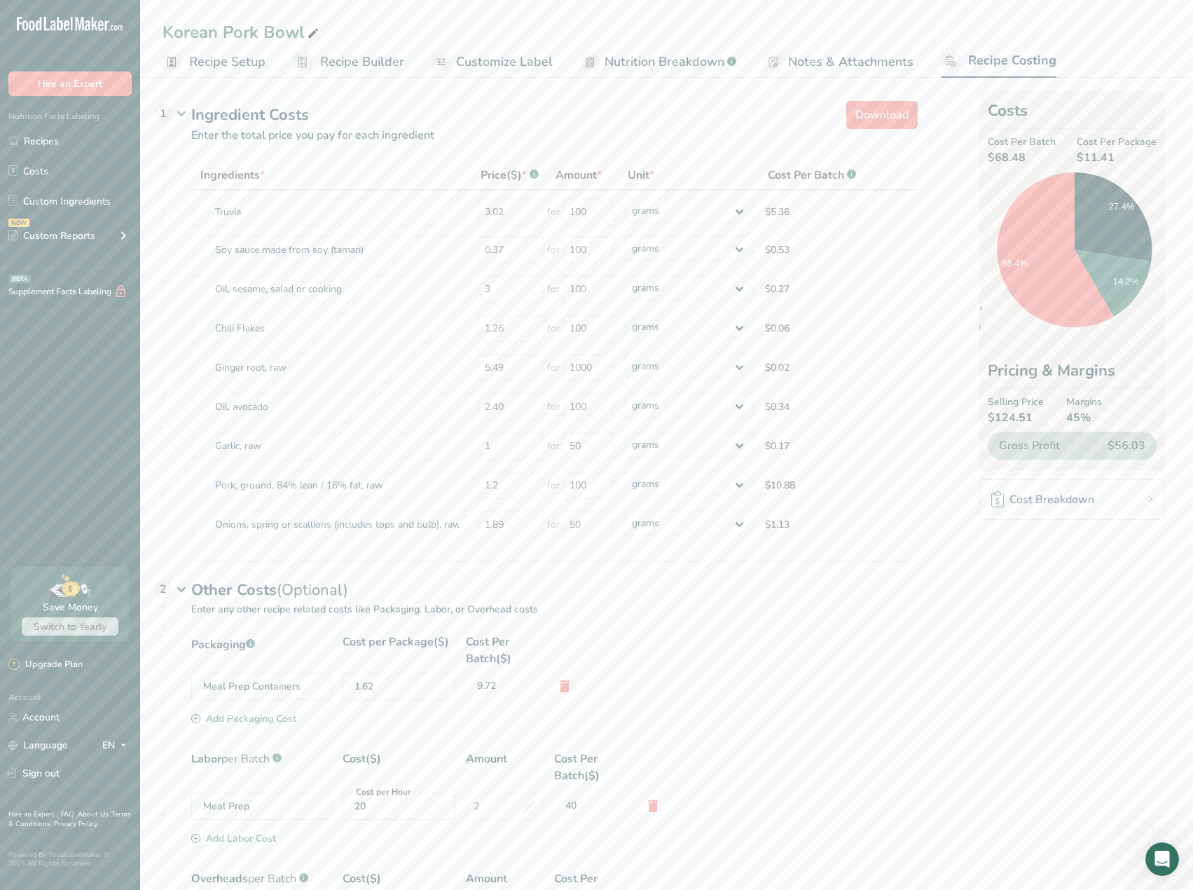
click at [693, 65] on span "Nutrition Breakdown" at bounding box center [664, 62] width 120 height 19
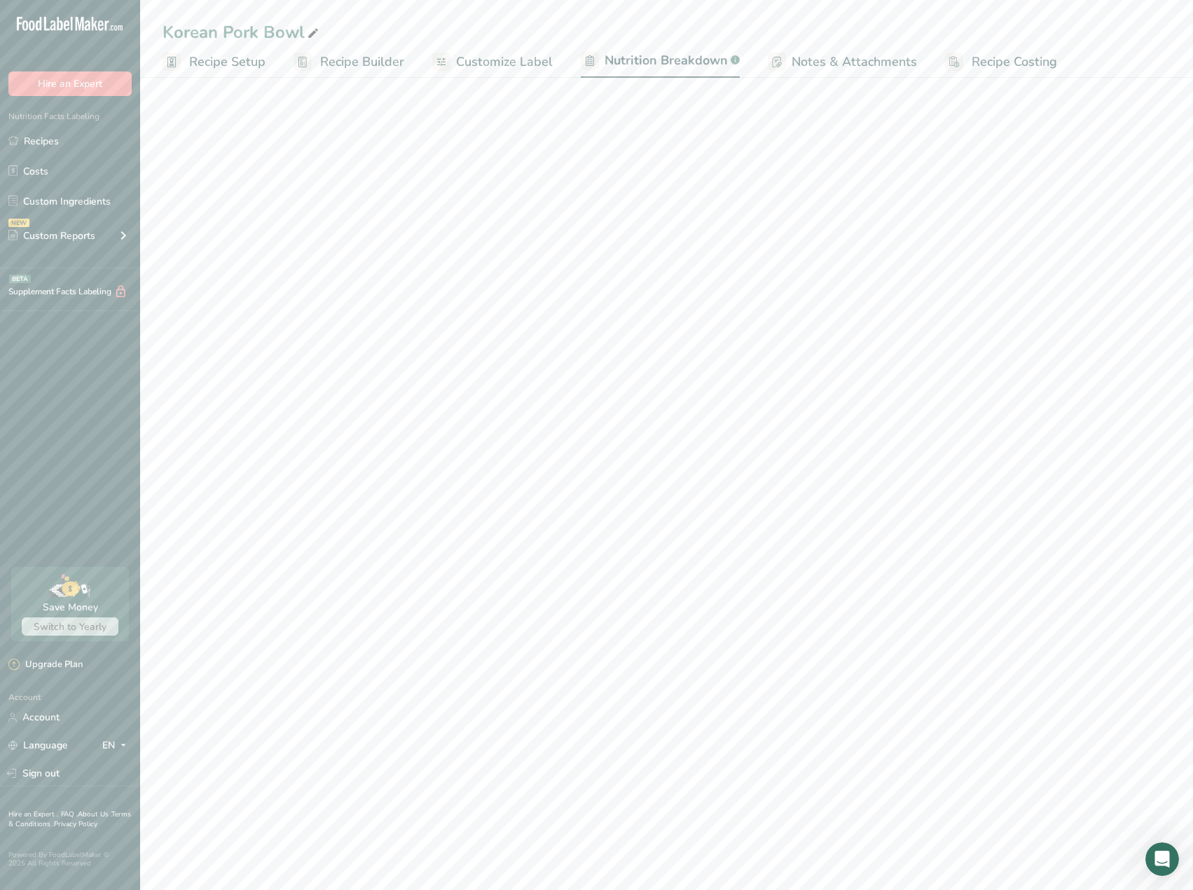
select select "Calories"
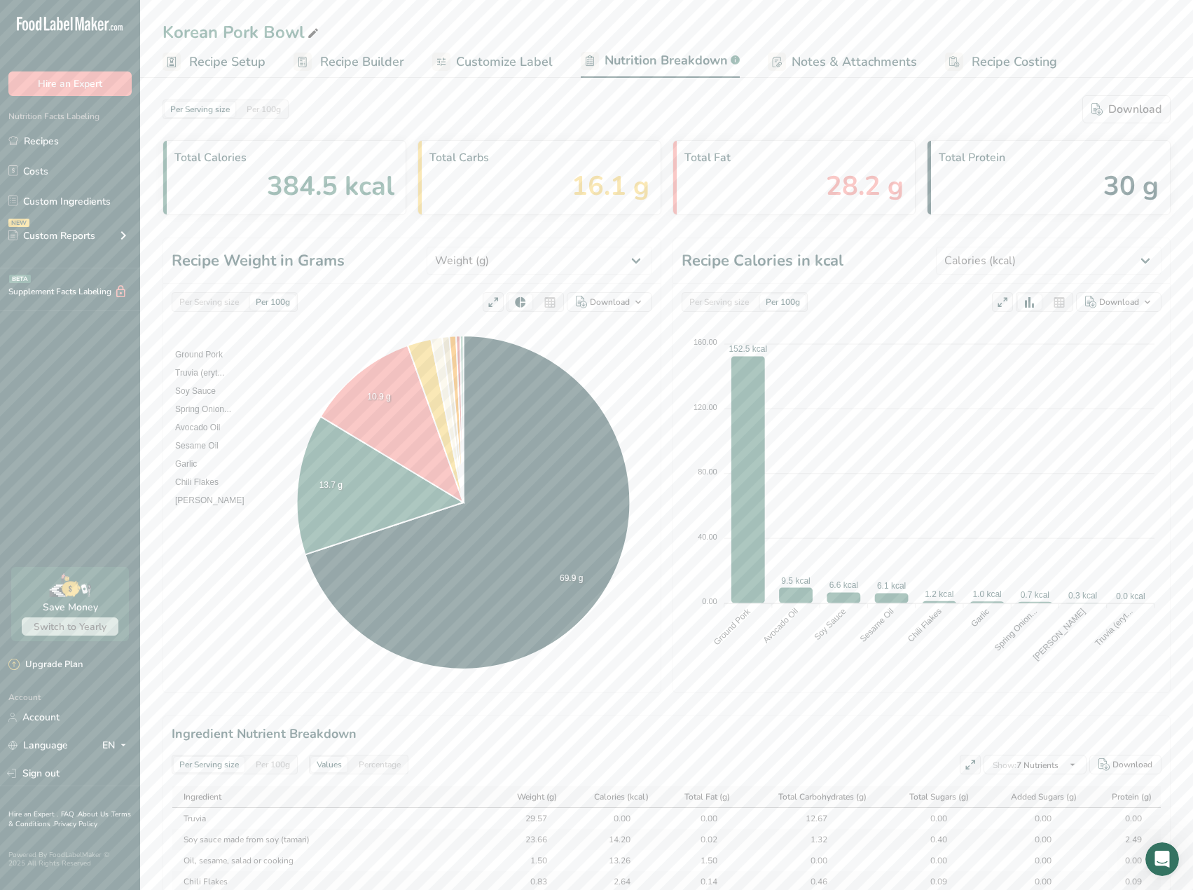
click at [990, 59] on span "Recipe Costing" at bounding box center [1013, 62] width 85 height 19
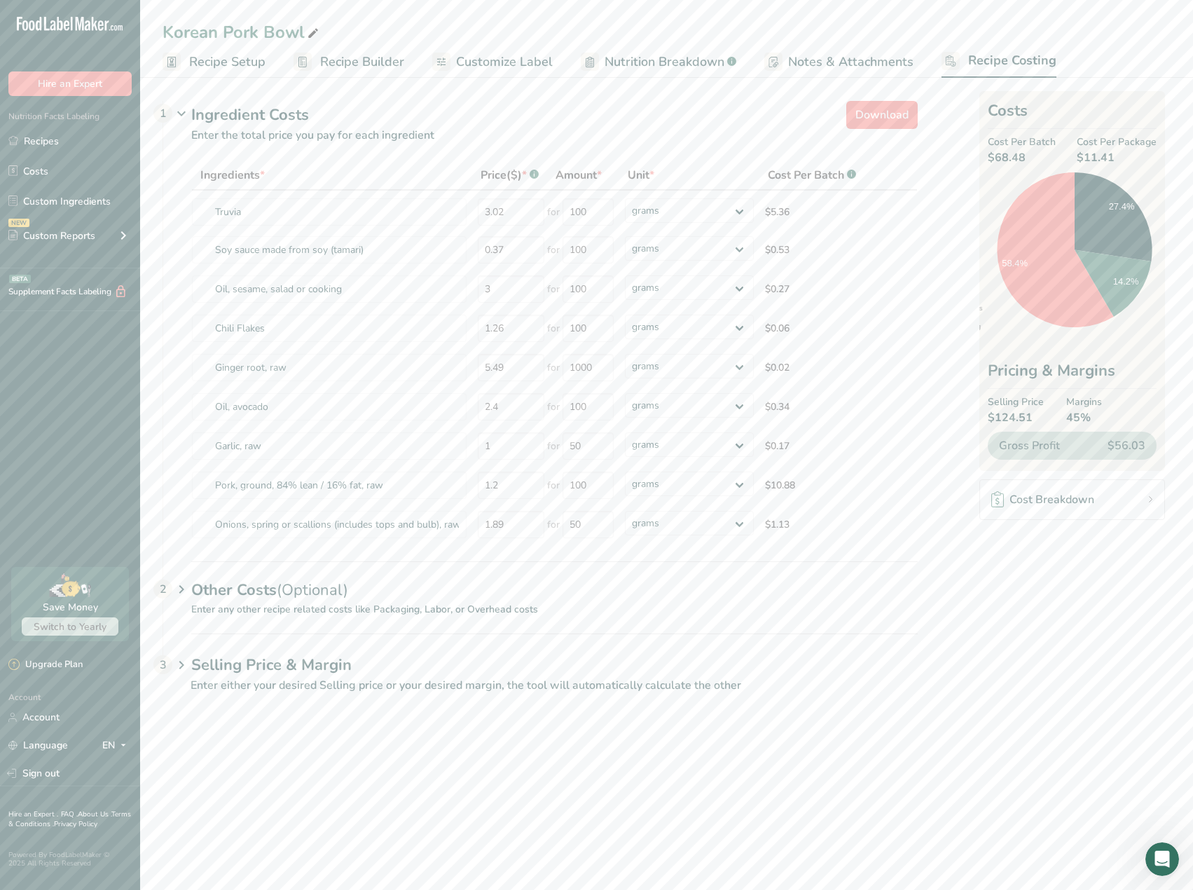
click at [236, 62] on span "Recipe Setup" at bounding box center [227, 62] width 76 height 19
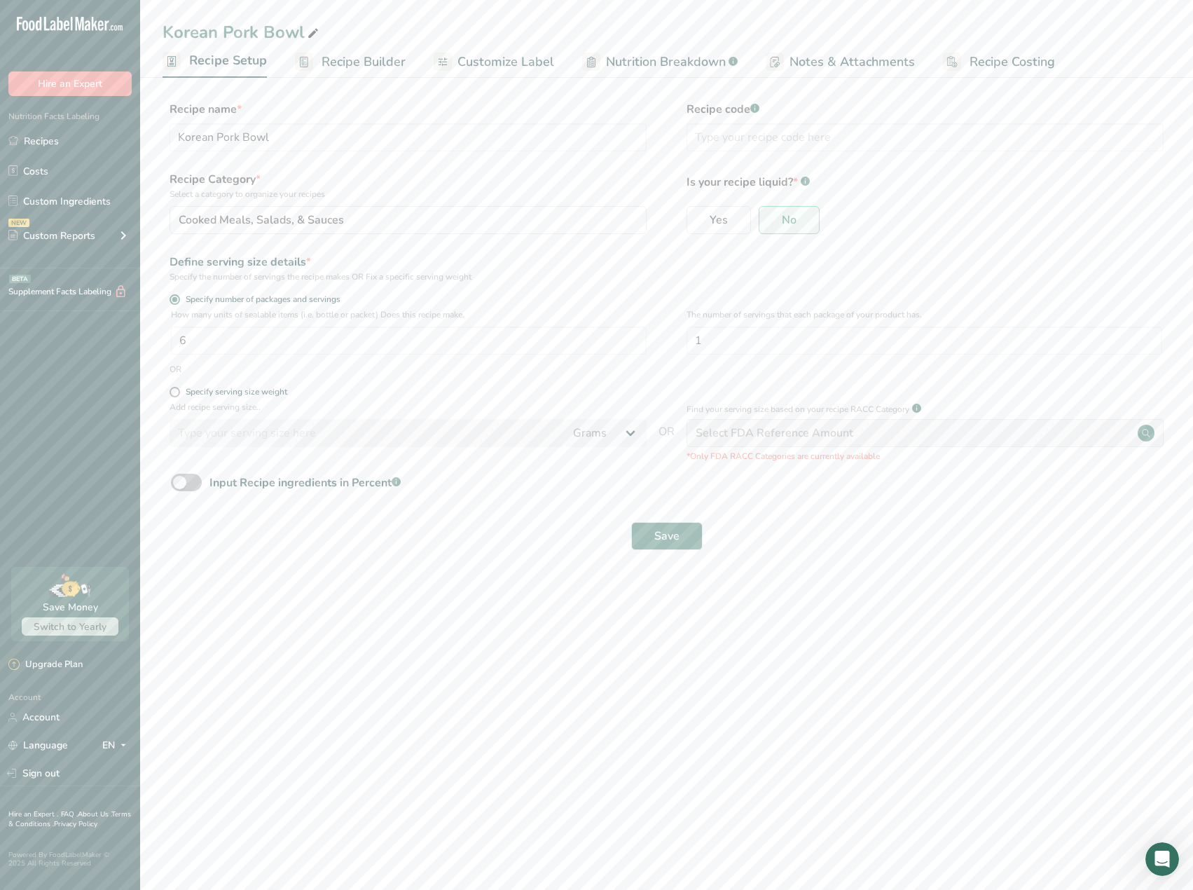
click at [360, 58] on span "Recipe Builder" at bounding box center [363, 62] width 84 height 19
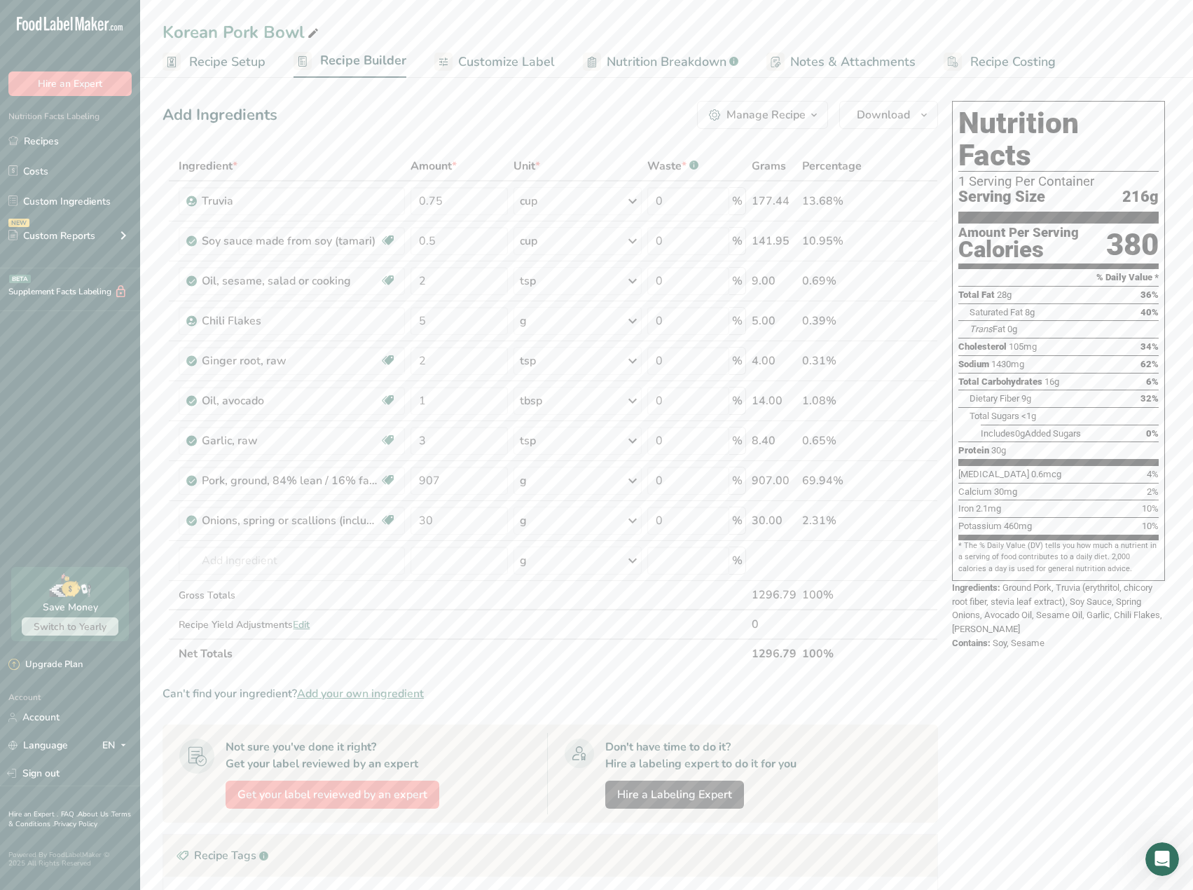
click at [210, 57] on span "Recipe Setup" at bounding box center [227, 62] width 76 height 19
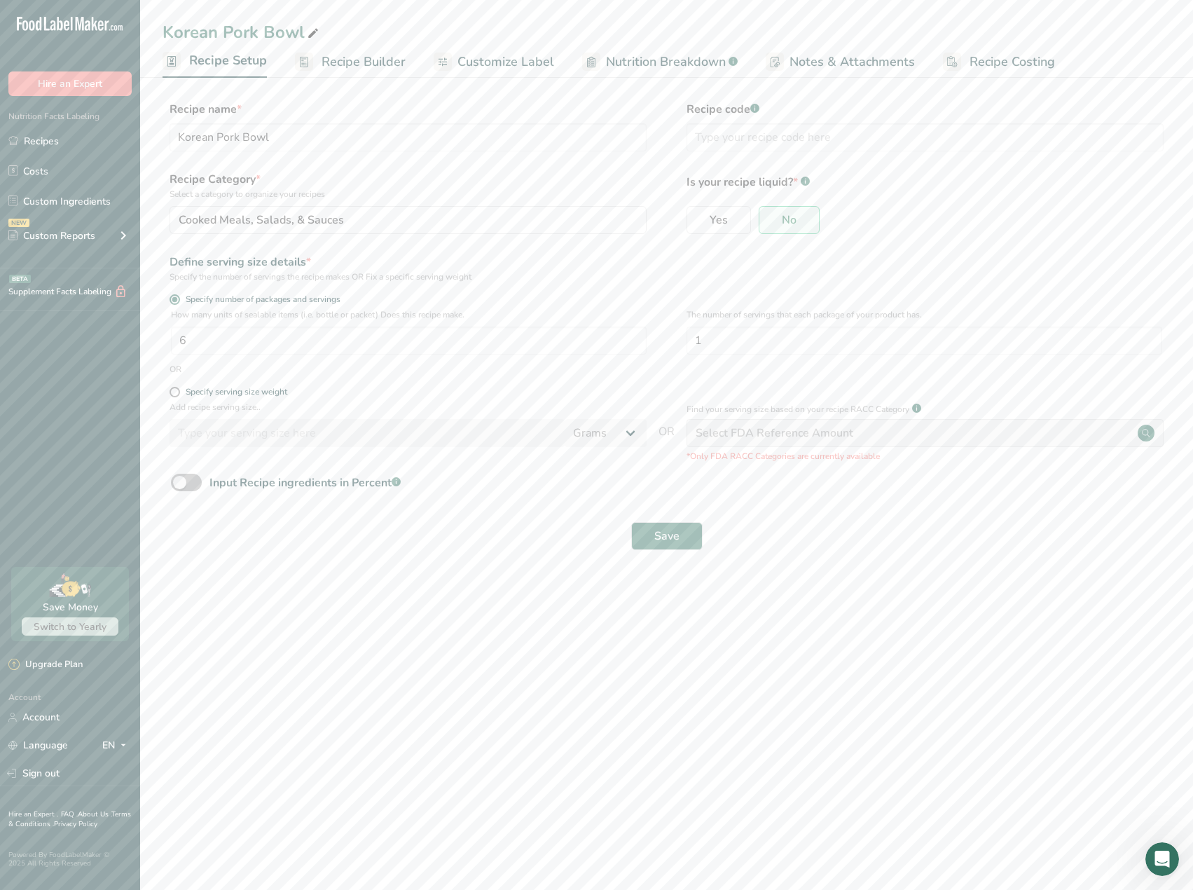
click at [1017, 62] on span "Recipe Costing" at bounding box center [1011, 62] width 85 height 19
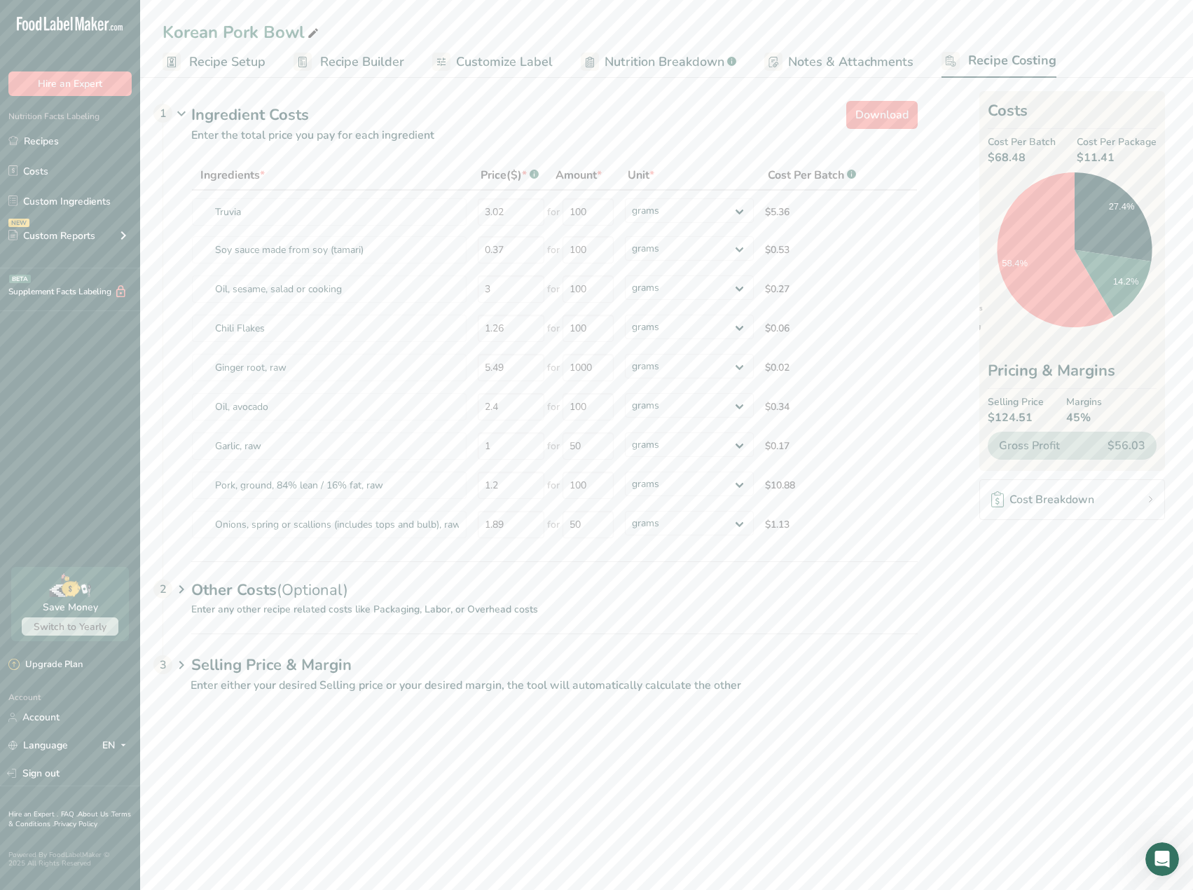
click at [228, 61] on span "Recipe Setup" at bounding box center [227, 62] width 76 height 19
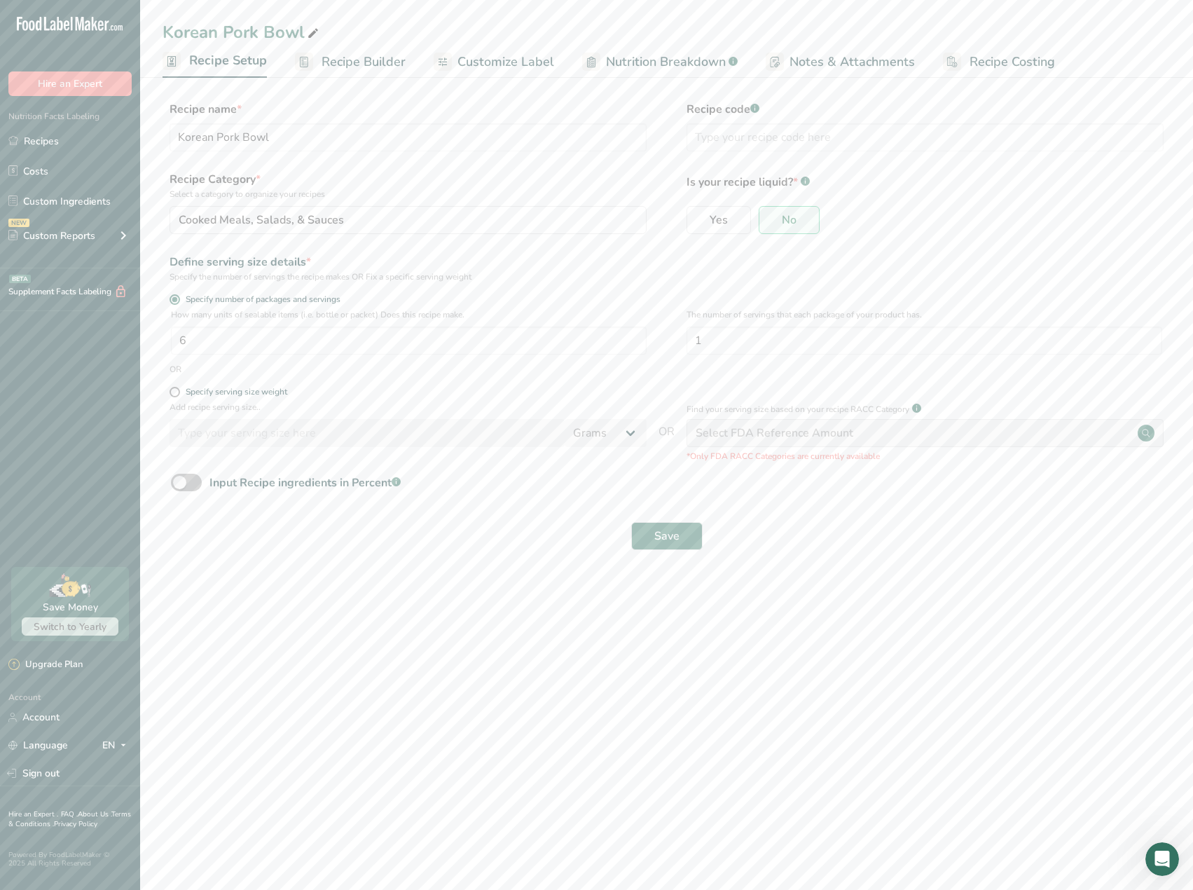
click at [367, 57] on span "Recipe Builder" at bounding box center [363, 62] width 84 height 19
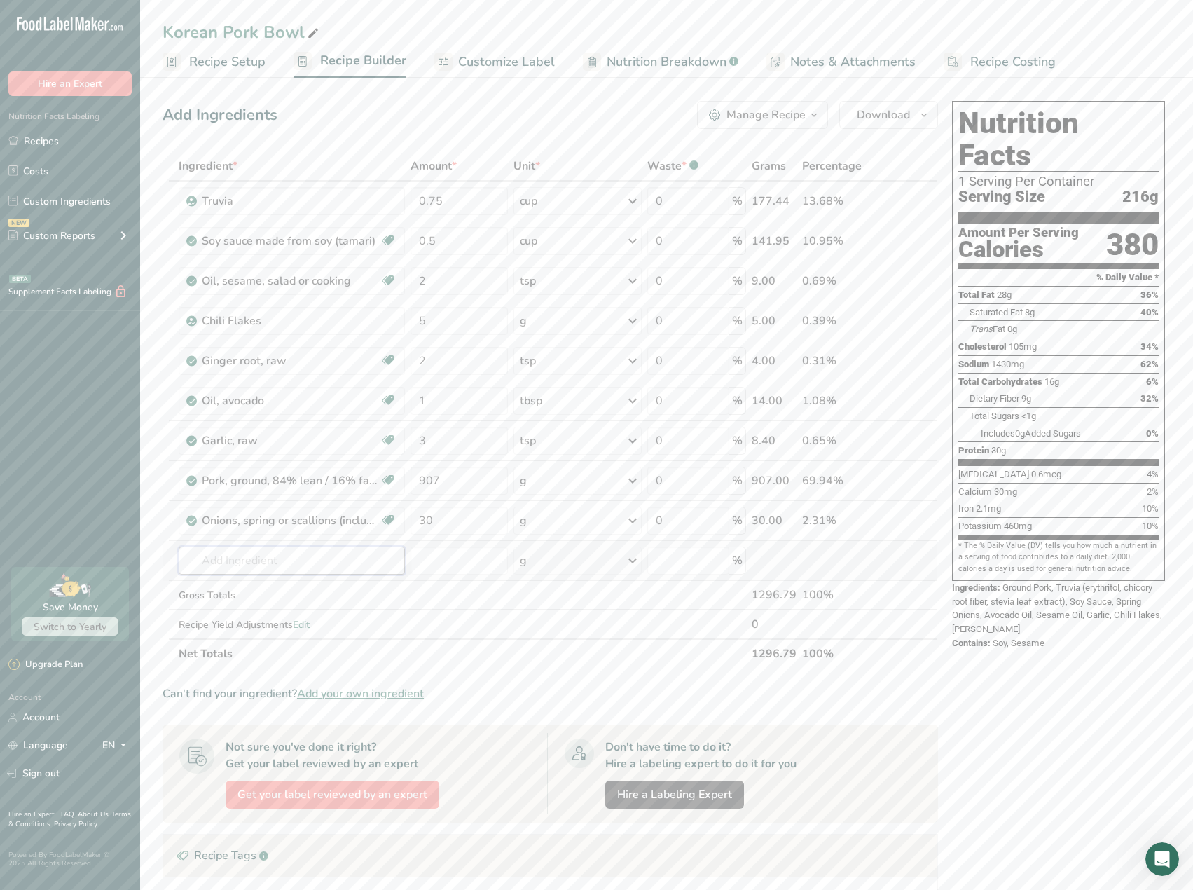
click at [257, 569] on input "text" at bounding box center [292, 560] width 226 height 28
type input "R"
type input "J"
drag, startPoint x: 257, startPoint y: 569, endPoint x: 120, endPoint y: 553, distance: 138.2
click at [120, 553] on div ".a-20{fill:#fff;} Hire an Expert Nutrition Facts Labeling Recipes Costs Custom …" at bounding box center [596, 574] width 1193 height 1149
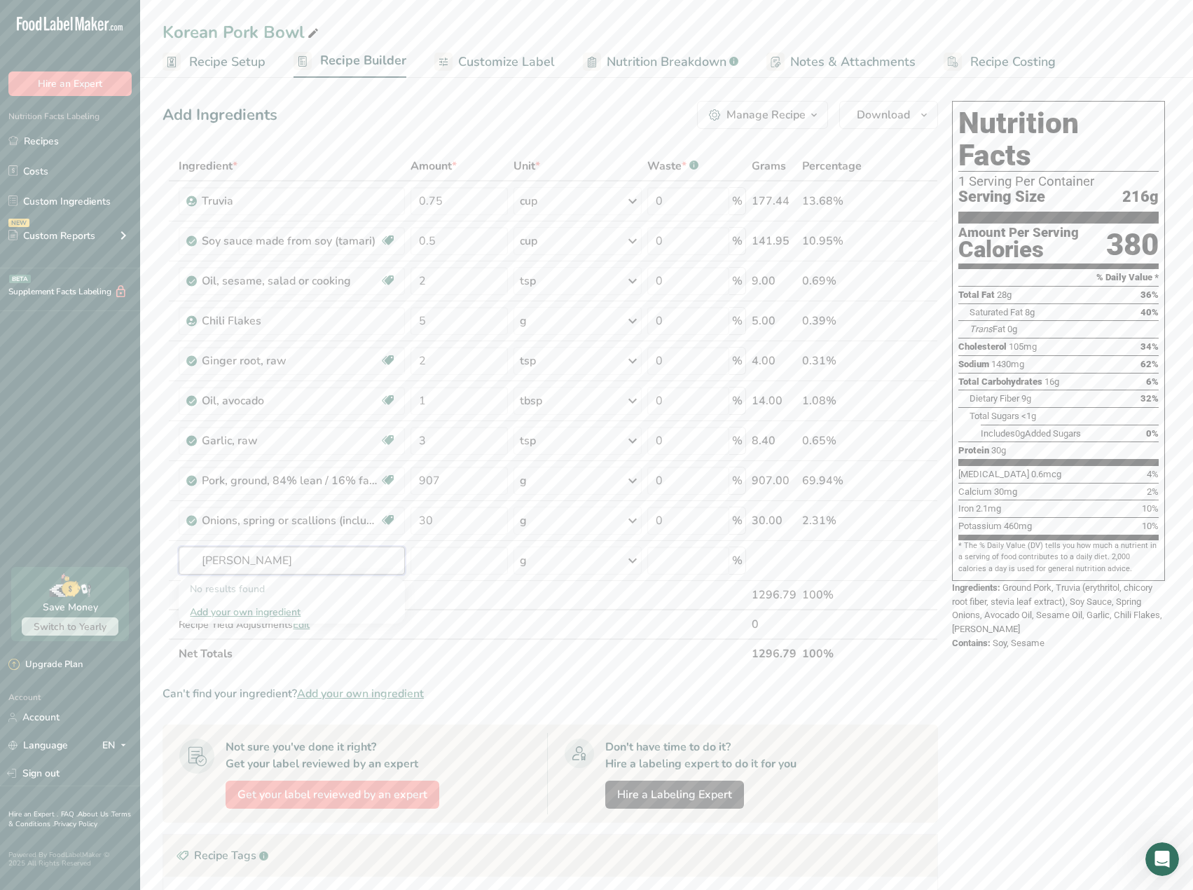
drag, startPoint x: 334, startPoint y: 560, endPoint x: 15, endPoint y: 544, distance: 319.1
click at [15, 544] on div ".a-20{fill:#fff;} Hire an Expert Nutrition Facts Labeling Recipes Costs Custom …" at bounding box center [596, 574] width 1193 height 1149
type input "Basmati"
click at [277, 622] on link "Basmati Rice, uncooked" at bounding box center [292, 611] width 226 height 23
type input "Basmati Rice, uncooked"
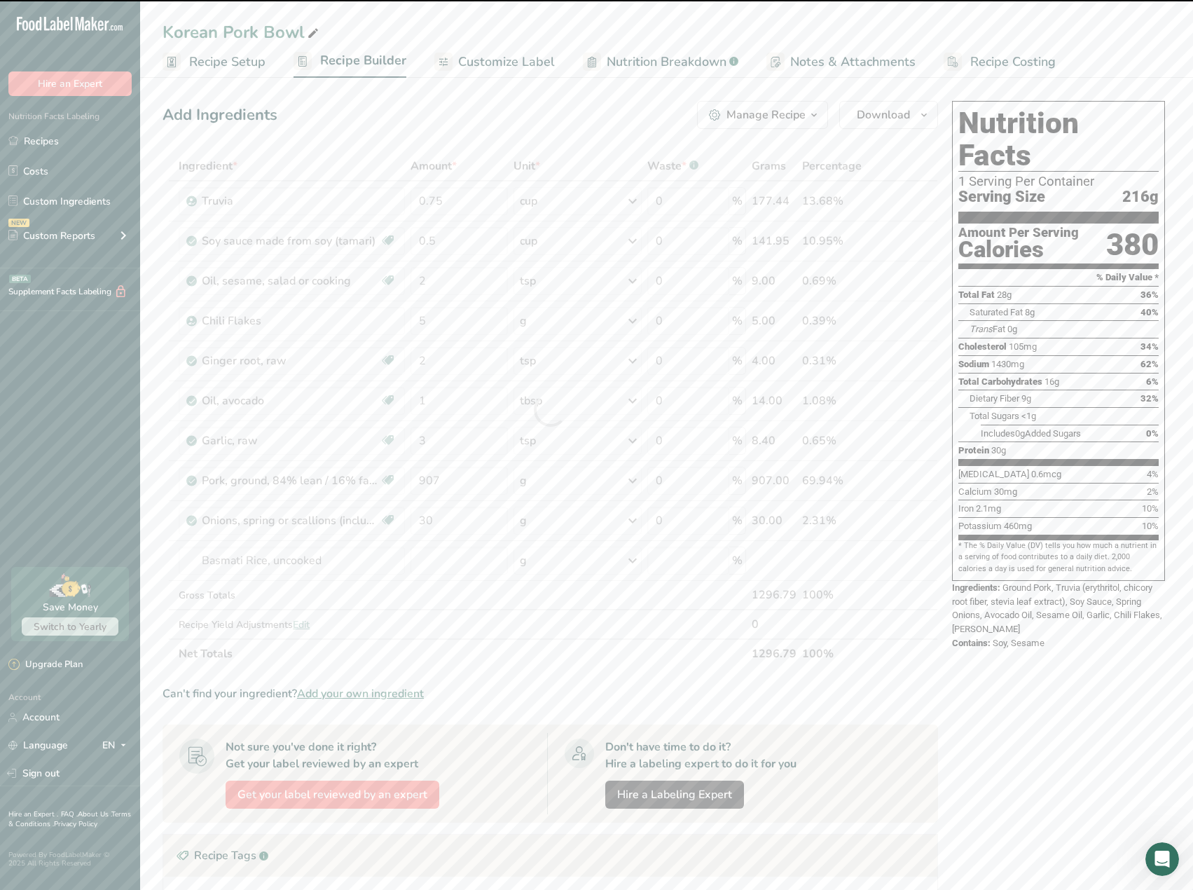
type input "0"
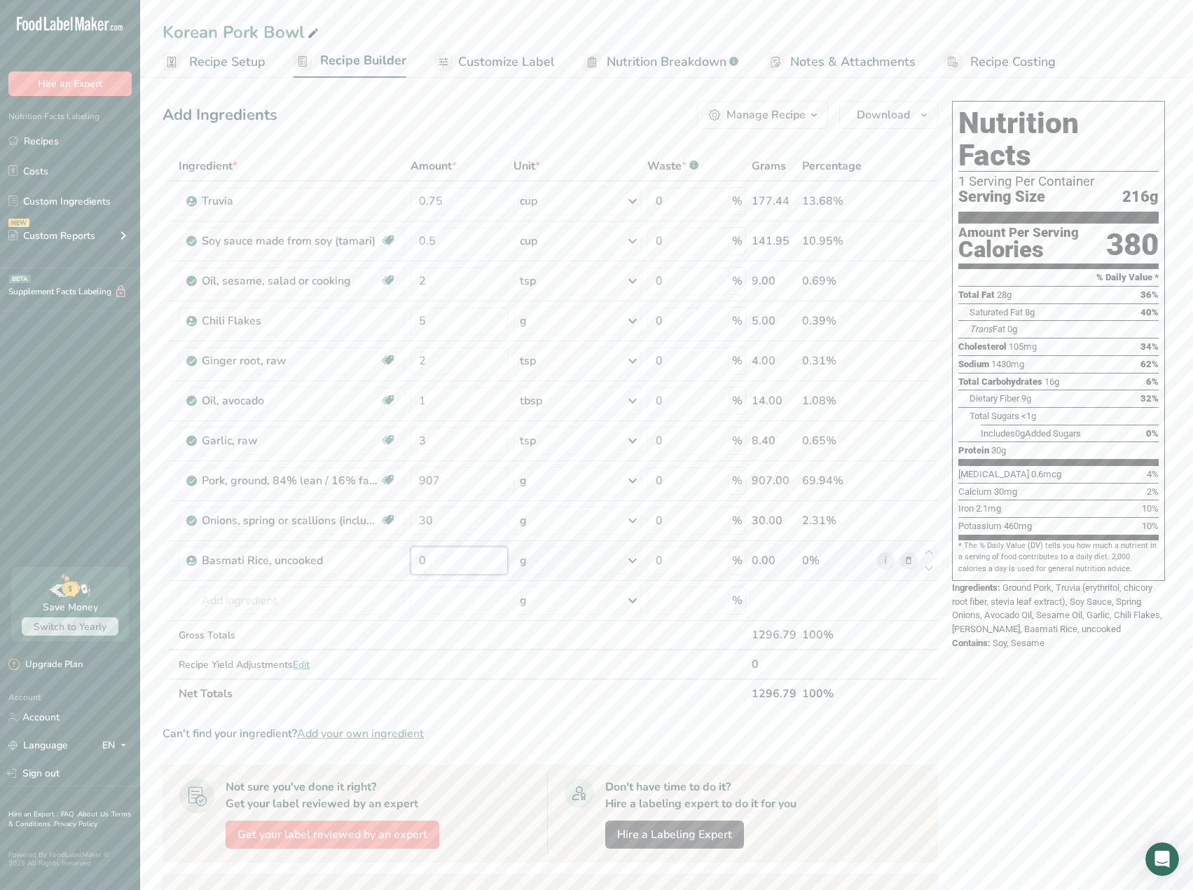
drag, startPoint x: 436, startPoint y: 562, endPoint x: 413, endPoint y: 554, distance: 23.7
click at [413, 554] on input "0" at bounding box center [458, 560] width 97 height 28
type input "1600"
click at [212, 65] on span "Recipe Setup" at bounding box center [227, 62] width 76 height 19
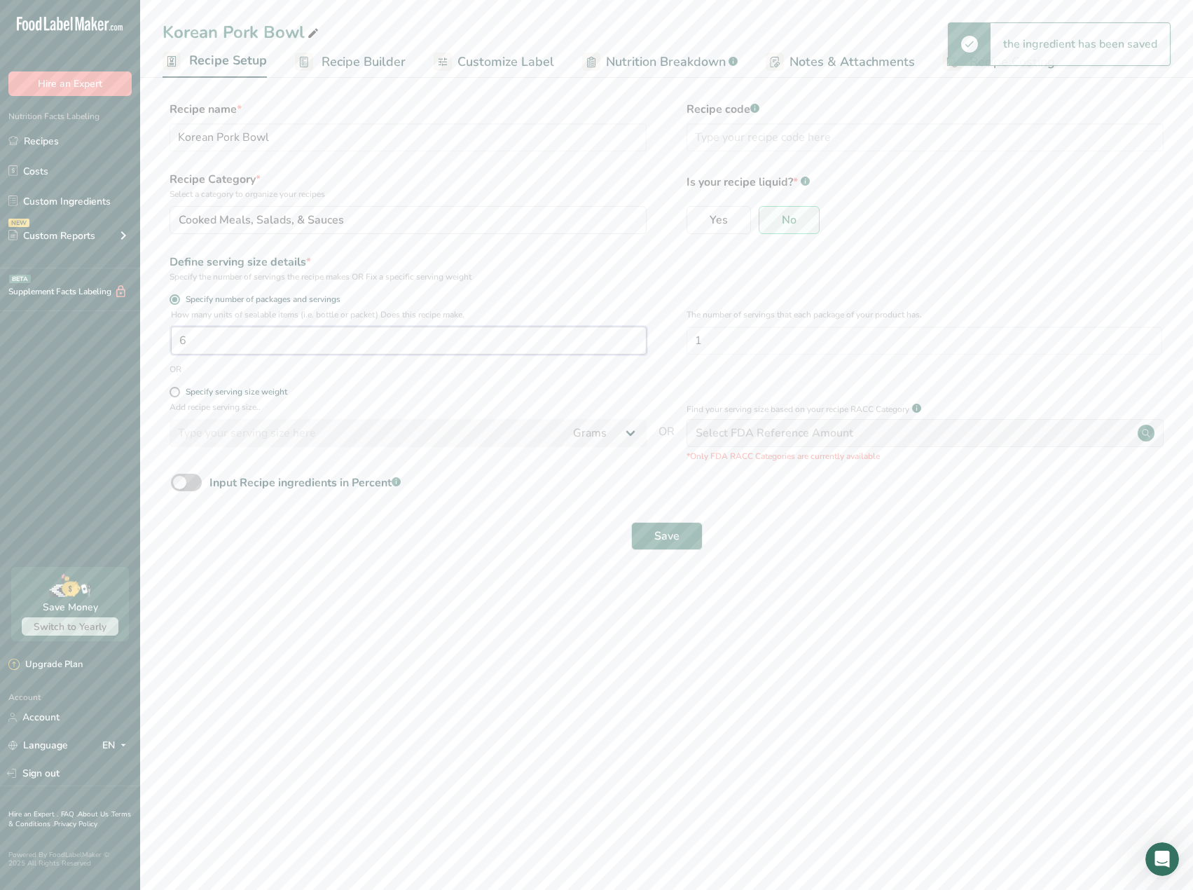
drag, startPoint x: 323, startPoint y: 341, endPoint x: 119, endPoint y: 321, distance: 204.8
click at [119, 321] on div ".a-20{fill:#fff;} Hire an Expert Nutrition Facts Labeling Recipes Costs Custom …" at bounding box center [596, 445] width 1193 height 890
type input "10"
click at [663, 528] on span "Save" at bounding box center [666, 535] width 25 height 17
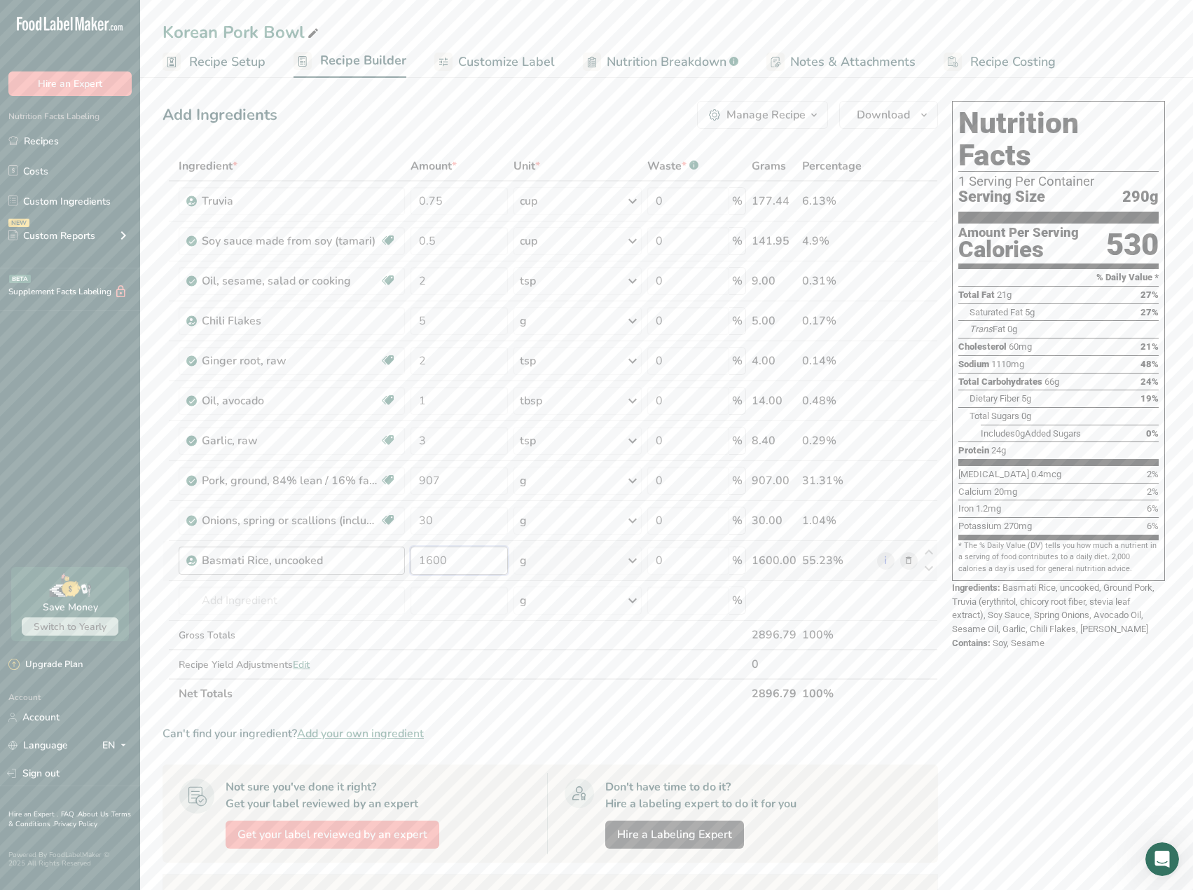
drag, startPoint x: 483, startPoint y: 557, endPoint x: 366, endPoint y: 548, distance: 117.3
click at [366, 548] on tr "Basmati Rice, uncooked 1600 g Weight Units g kg mg See more Volume Units l Volu…" at bounding box center [550, 561] width 774 height 40
type input "1200"
click at [1074, 690] on div "Nutrition Facts 1 Serving Per Container Serving Size 290g Amount Per Serving Ca…" at bounding box center [1058, 630] width 224 height 1071
drag, startPoint x: 471, startPoint y: 484, endPoint x: 410, endPoint y: 475, distance: 61.6
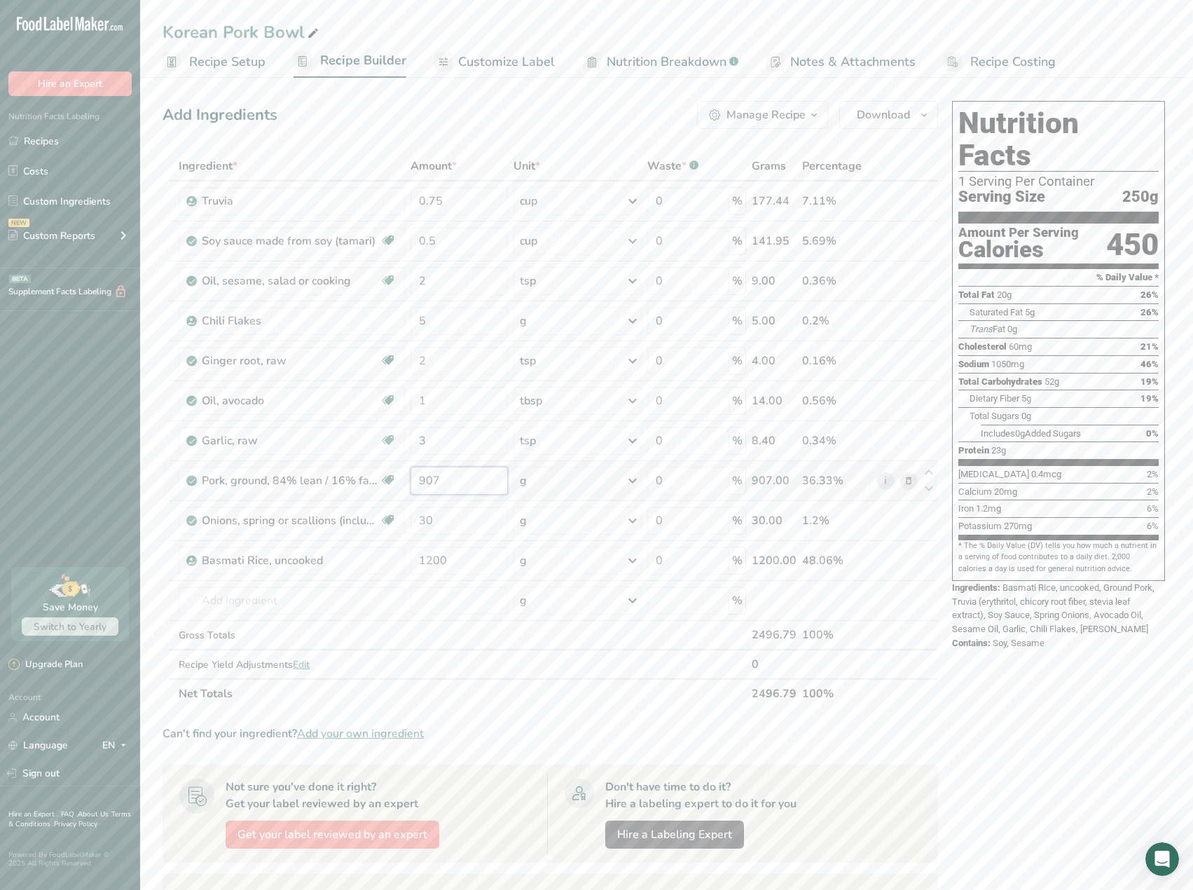
click at [410, 475] on td "907" at bounding box center [459, 481] width 103 height 40
type input "1100"
click at [436, 602] on div "Ingredient * Amount * Unit * Waste * .a-a{fill:#347362;}.b-a{fill:#fff;} Grams …" at bounding box center [549, 429] width 775 height 557
click at [909, 401] on icon at bounding box center [909, 401] width 10 height 15
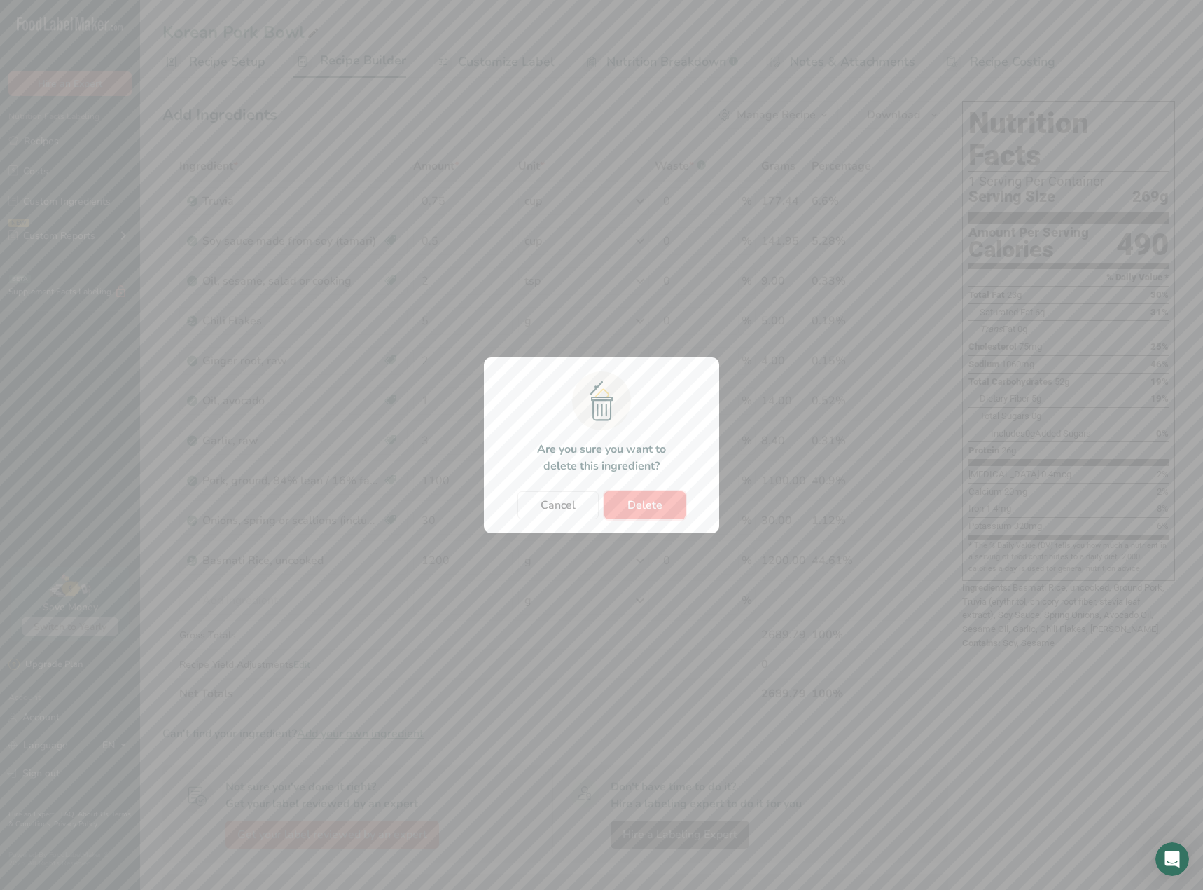
click at [653, 498] on span "Delete" at bounding box center [645, 505] width 35 height 17
type input "3"
type input "1100"
type input "30"
type input "1200"
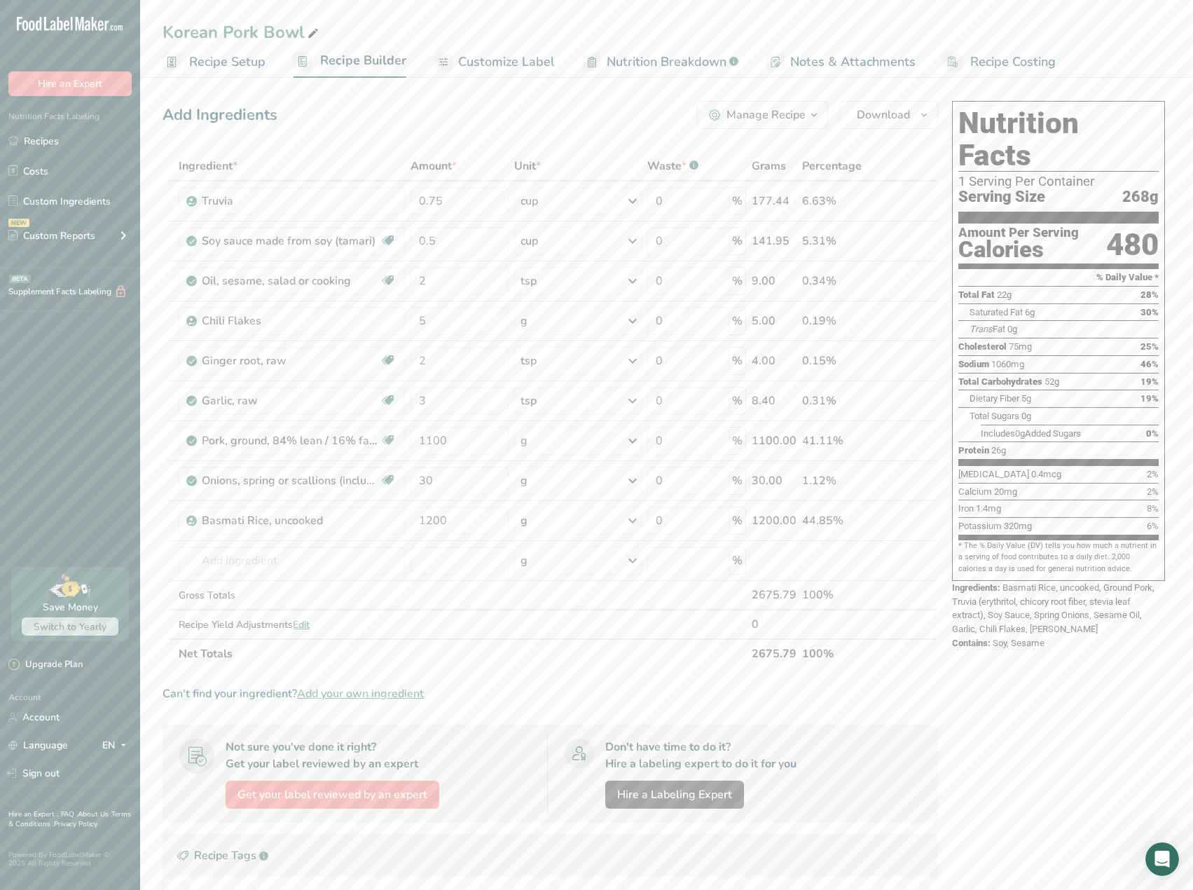
click at [515, 62] on span "Customize Label" at bounding box center [506, 62] width 97 height 19
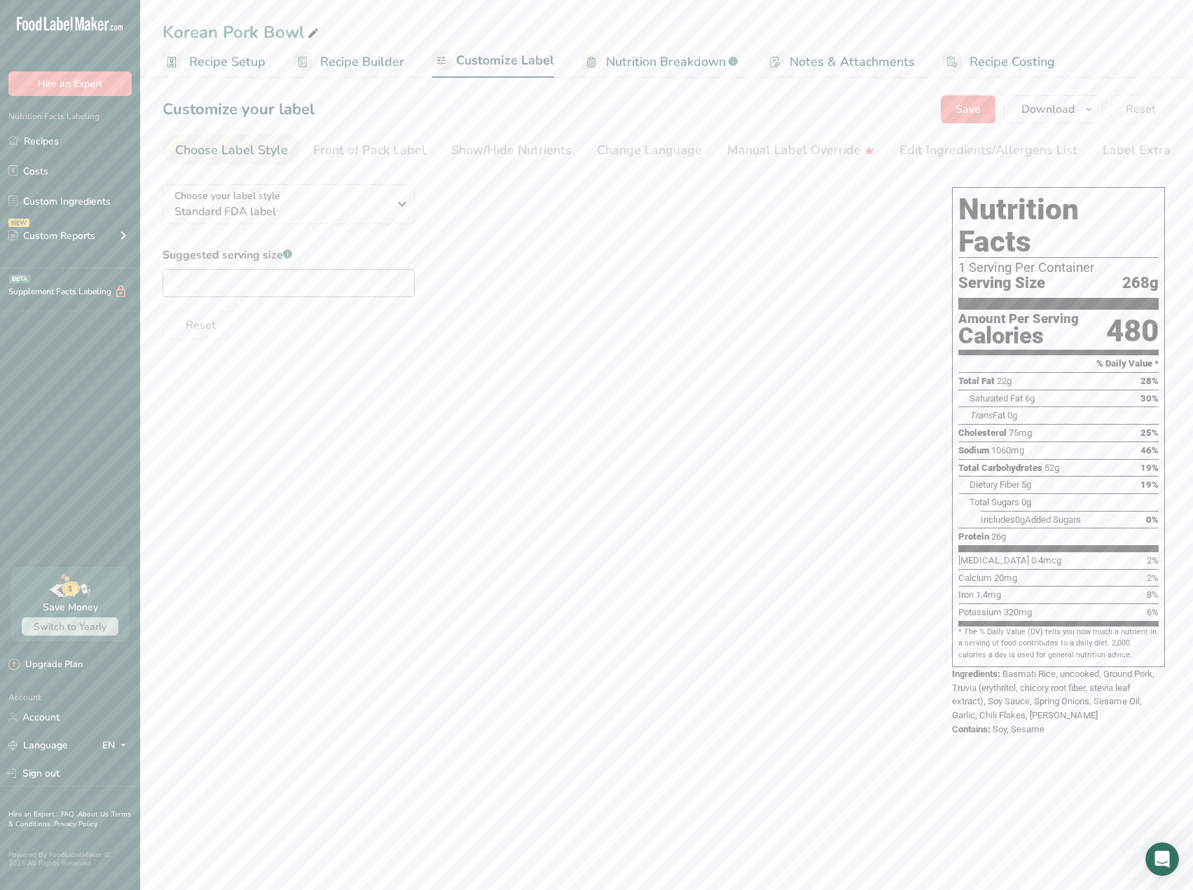
click at [632, 64] on span "Nutrition Breakdown" at bounding box center [666, 62] width 120 height 19
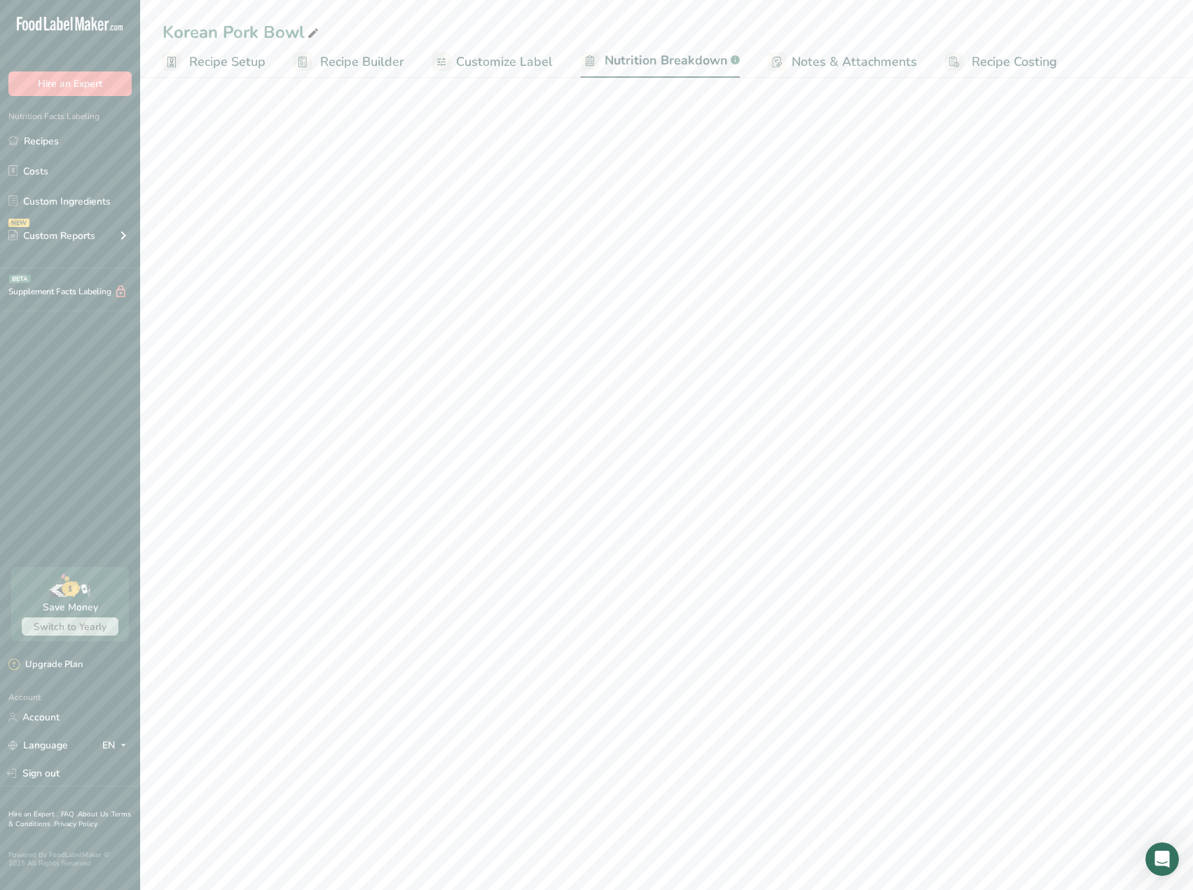
select select "Calories"
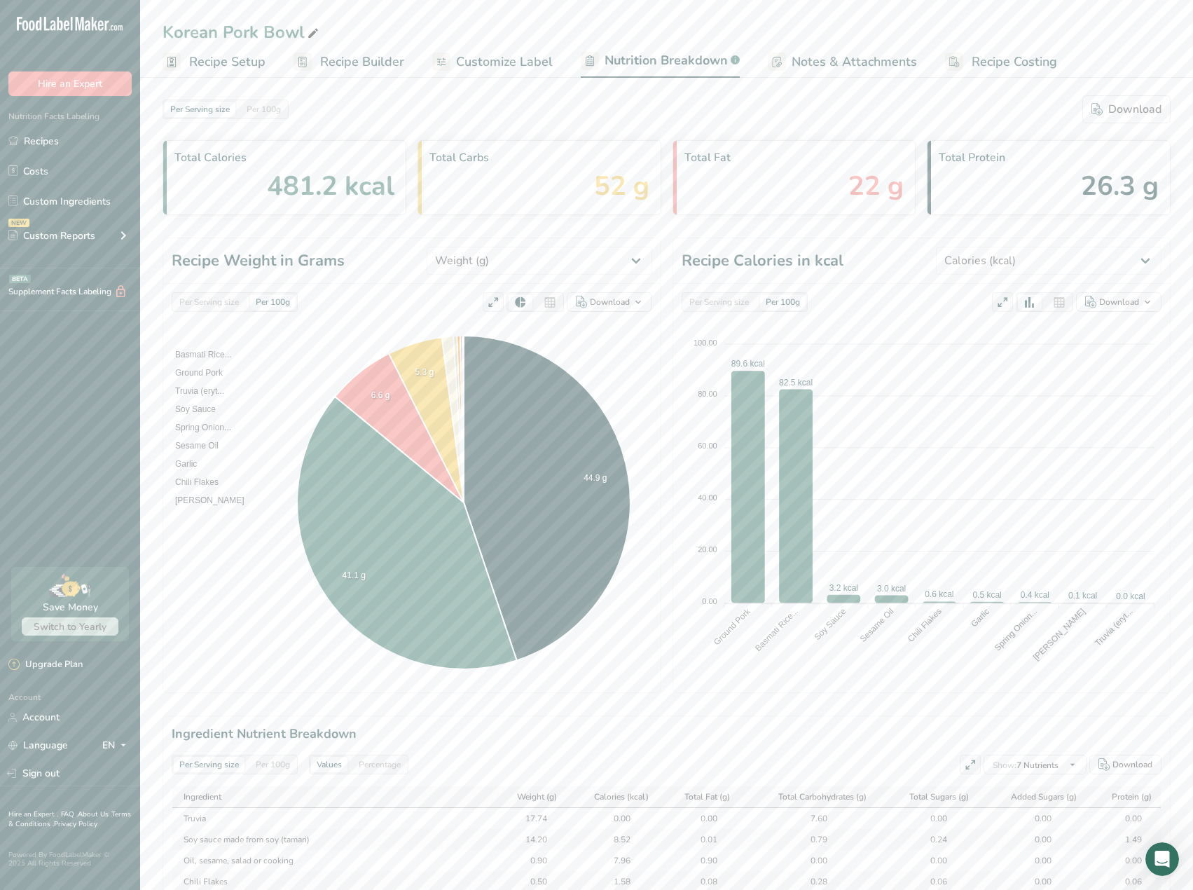
drag, startPoint x: 256, startPoint y: 36, endPoint x: 223, endPoint y: 27, distance: 34.2
click at [223, 27] on div "Korean Pork Bowl" at bounding box center [241, 32] width 159 height 25
type input "Korean Beef Bowl"
click at [389, 60] on span "Recipe Builder" at bounding box center [362, 62] width 84 height 19
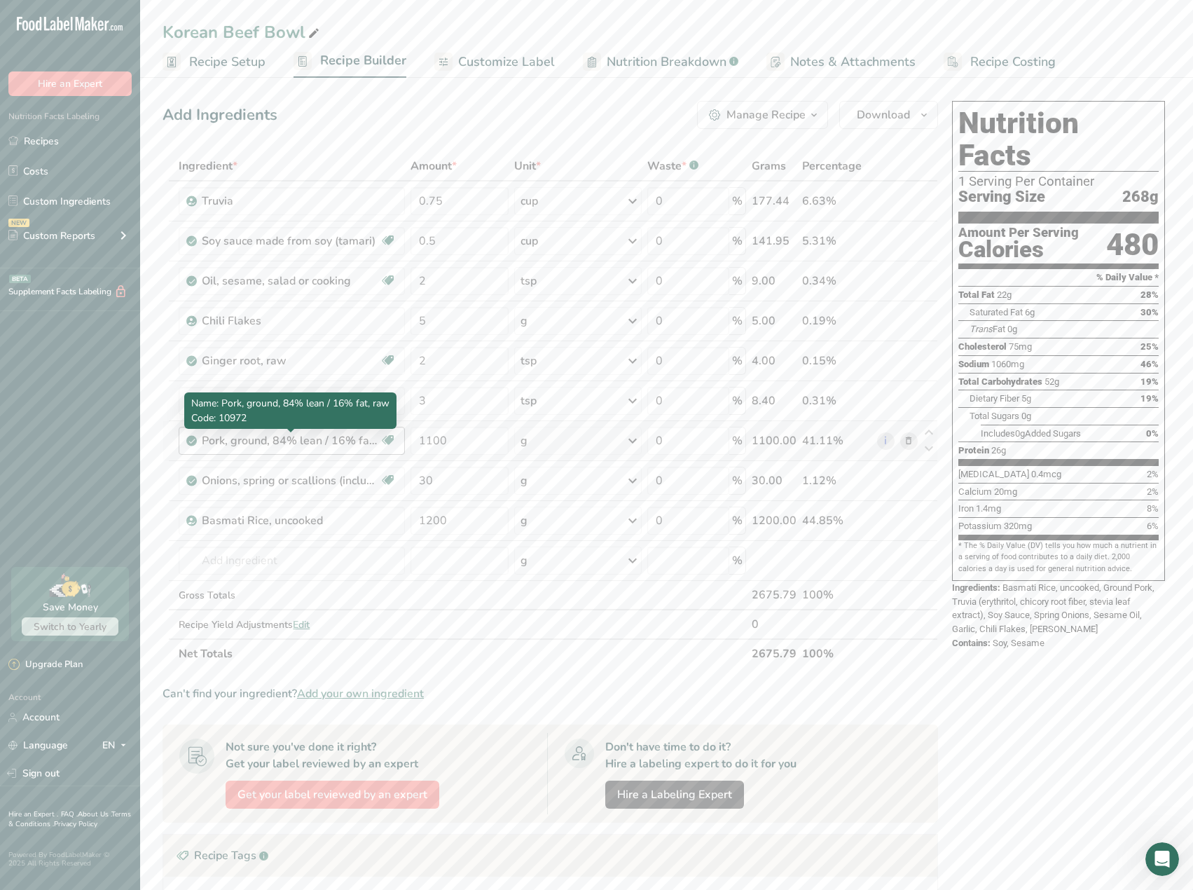
click at [310, 447] on div "Pork, ground, 84% lean / 16% fat, raw" at bounding box center [289, 440] width 175 height 17
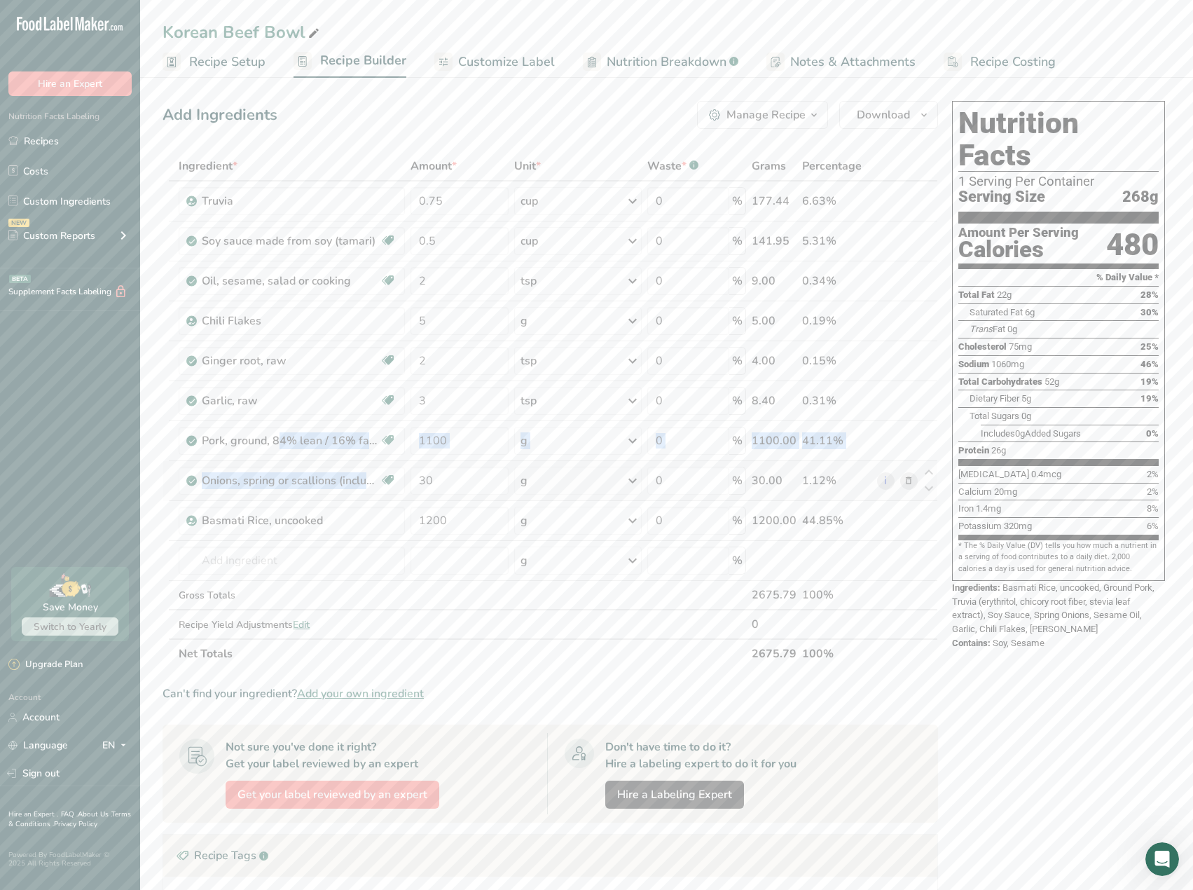
drag, startPoint x: 201, startPoint y: 443, endPoint x: 506, endPoint y: 464, distance: 305.4
click at [500, 465] on tbody "Truvia 0.75 cup Weight Units g kg mg See more Volume Units l Volume units requi…" at bounding box center [550, 409] width 774 height 457
click at [911, 438] on icon at bounding box center [909, 441] width 10 height 15
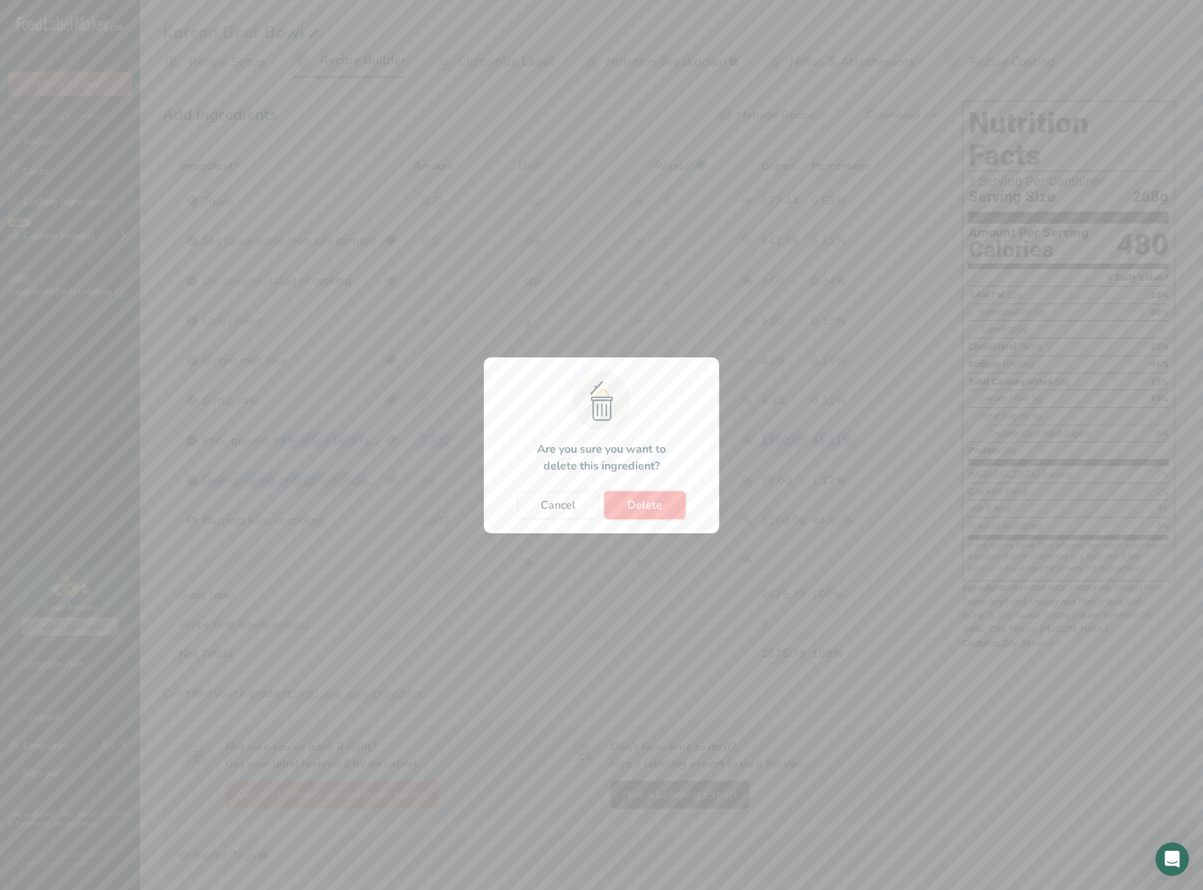
click at [644, 508] on span "Delete" at bounding box center [645, 505] width 35 height 17
type input "30"
type input "1200"
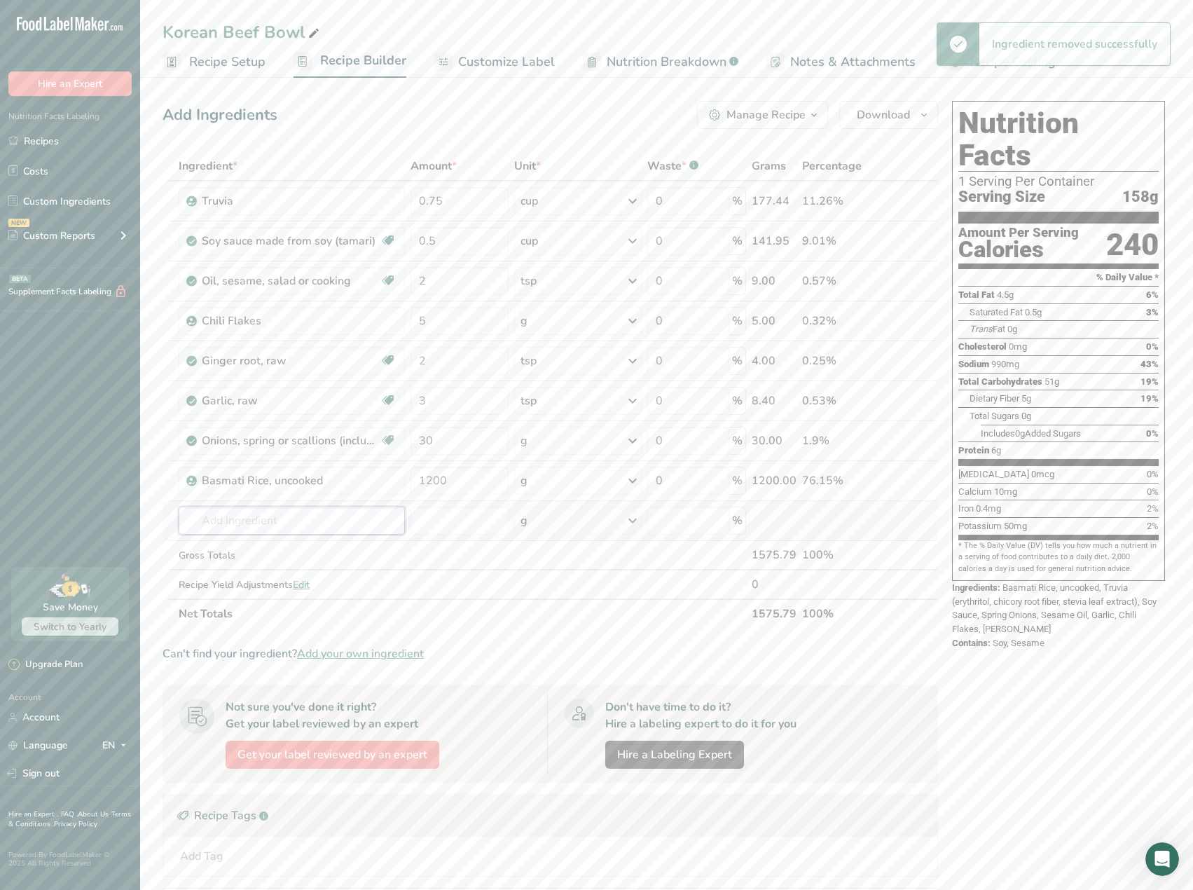
click at [249, 527] on input "text" at bounding box center [292, 520] width 226 height 28
type input "E"
drag, startPoint x: 296, startPoint y: 520, endPoint x: 83, endPoint y: 532, distance: 212.5
click at [83, 532] on div ".a-20{fill:#fff;} Hire an Expert Nutrition Facts Labeling Recipes Costs Custom …" at bounding box center [596, 554] width 1193 height 1109
type input "B"
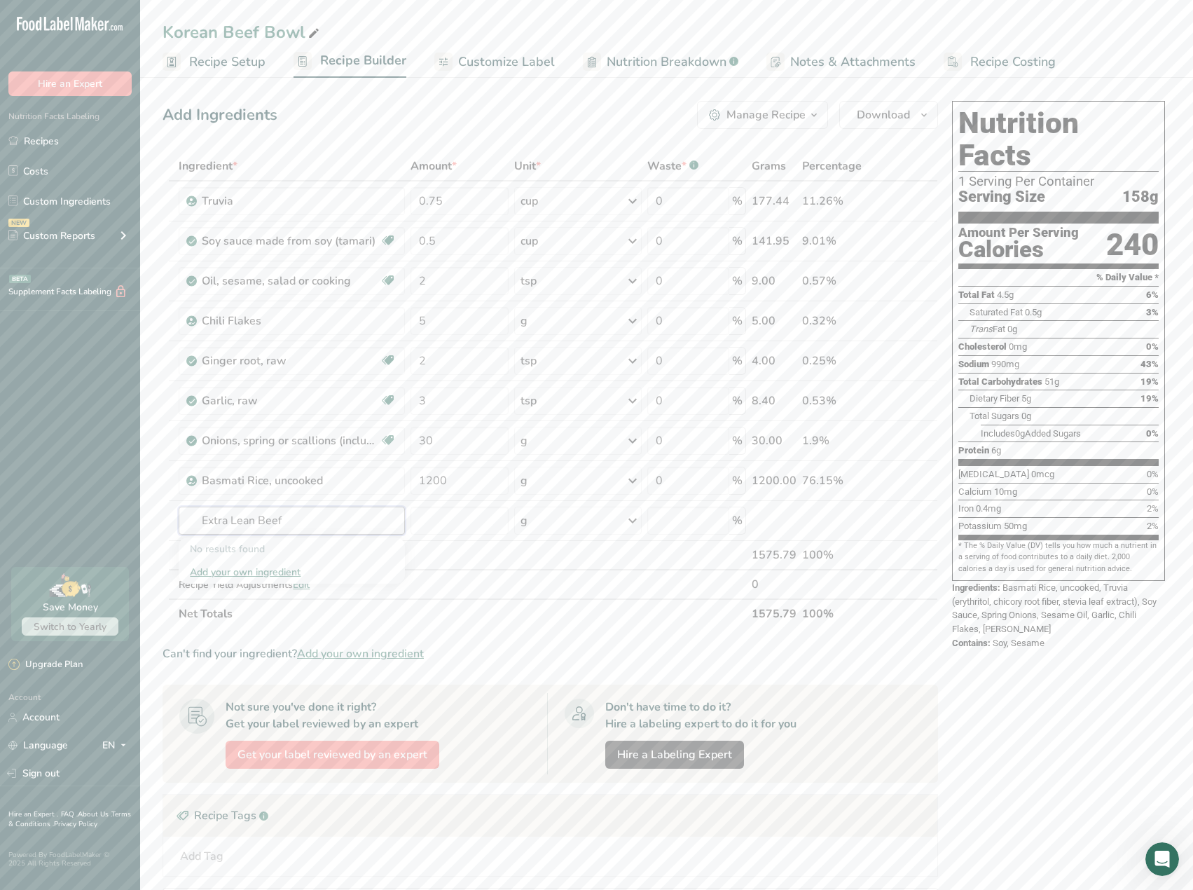
drag, startPoint x: 290, startPoint y: 523, endPoint x: 121, endPoint y: 501, distance: 170.2
click at [121, 501] on div ".a-20{fill:#fff;} Hire an Expert Nutrition Facts Labeling Recipes Costs Custom …" at bounding box center [596, 554] width 1193 height 1109
type input "B"
type input "Groun Beef"
click at [273, 667] on div "See full Results" at bounding box center [292, 664] width 204 height 15
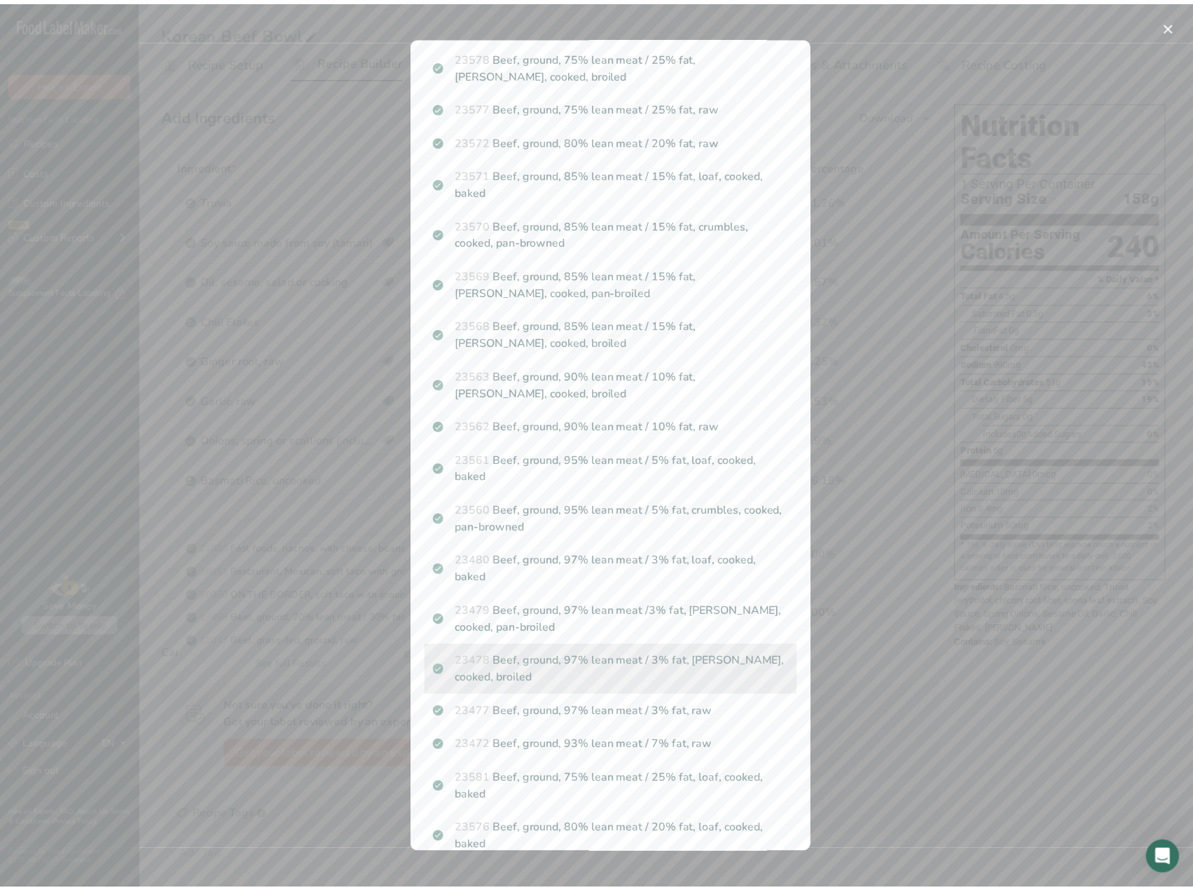
scroll to position [630, 0]
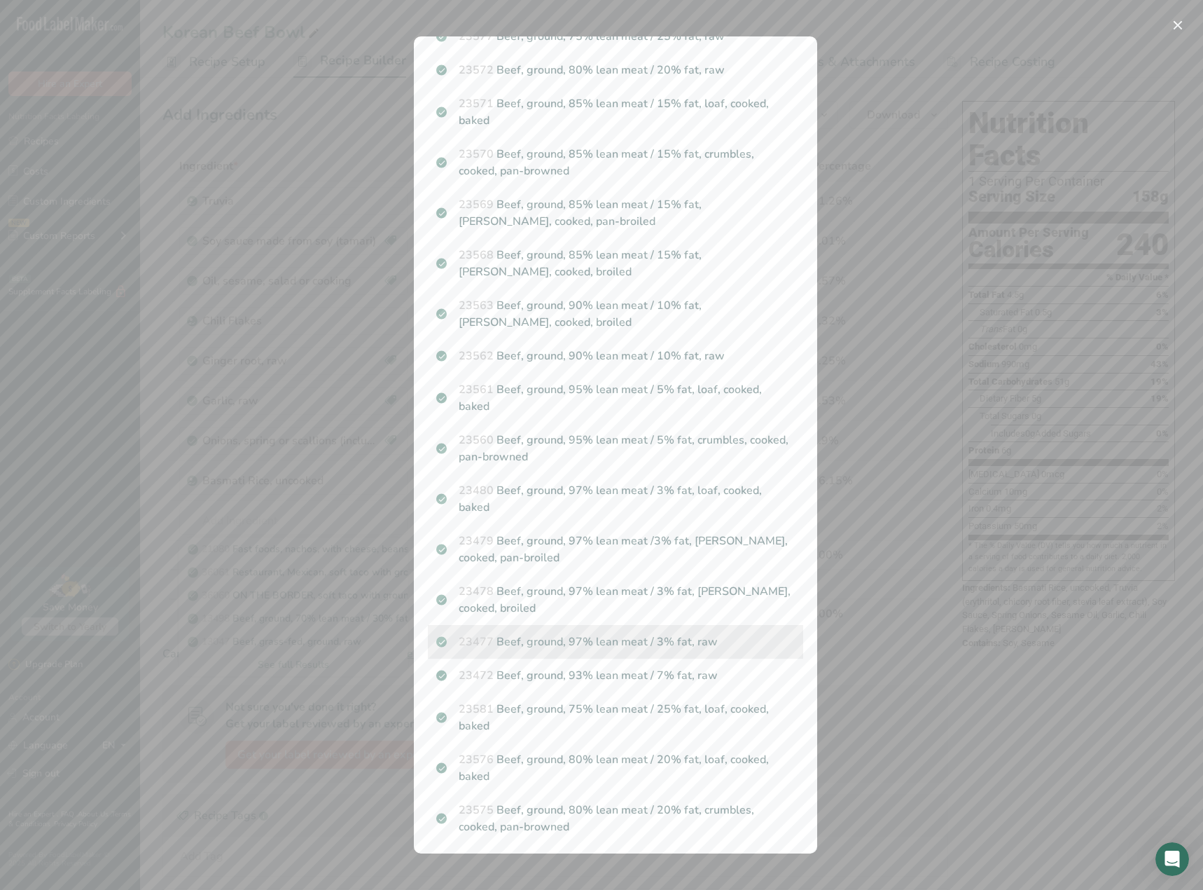
click at [576, 644] on p "23477 Beef, ground, 97% lean meat / 3% fat, raw" at bounding box center [615, 641] width 359 height 17
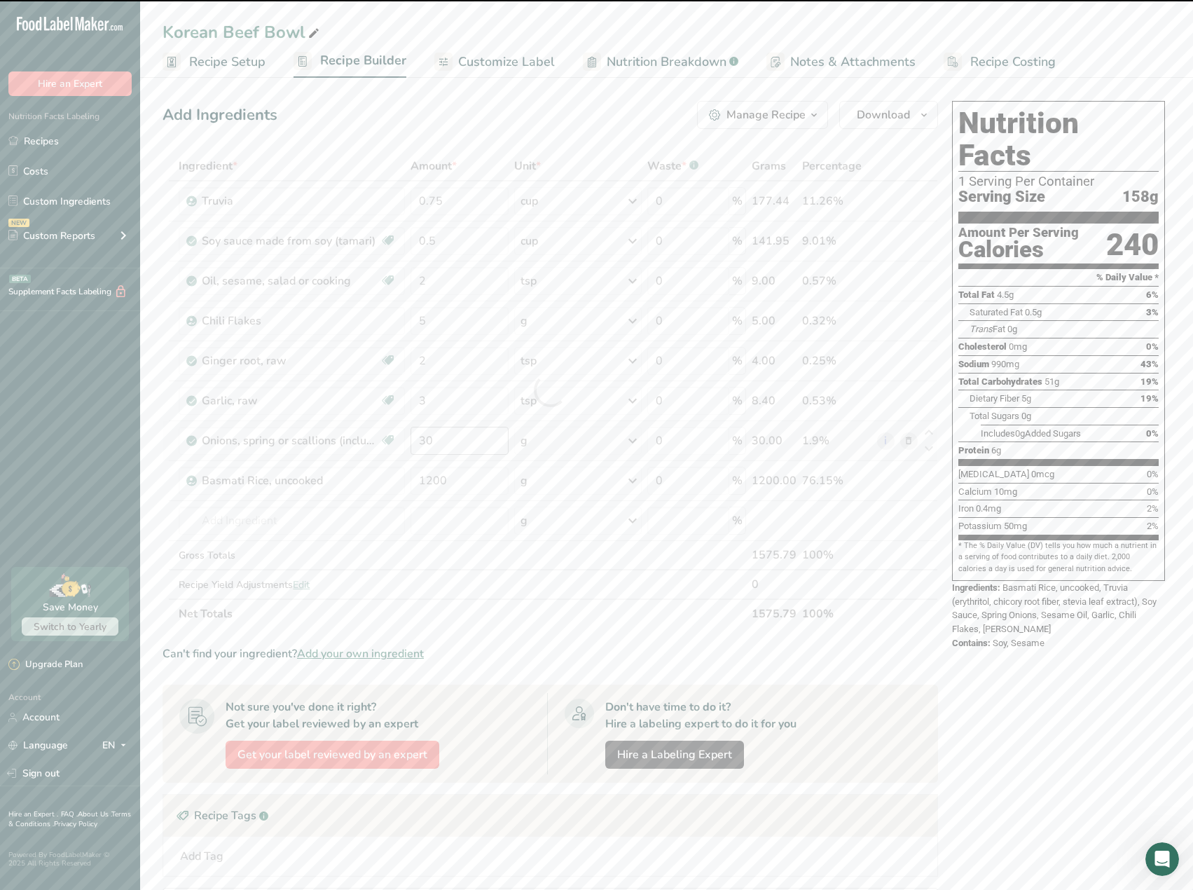
type input "0"
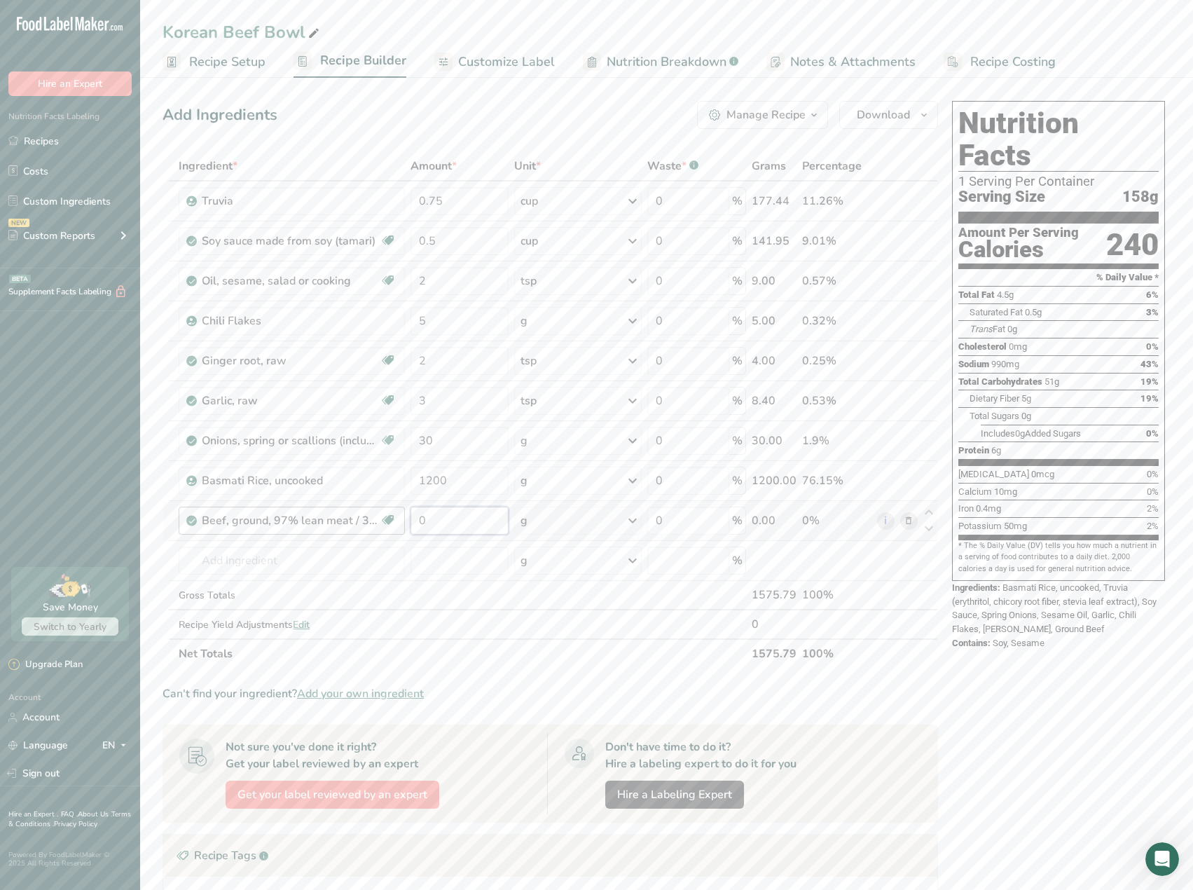
drag, startPoint x: 462, startPoint y: 521, endPoint x: 402, endPoint y: 518, distance: 60.3
click at [402, 518] on tr "Beef, ground, 97% lean meat / 3% fat, raw Dairy free Gluten free Soy free 0 g P…" at bounding box center [550, 521] width 774 height 40
type input "1200"
click at [454, 561] on div "Ingredient * Amount * Unit * Waste * .a-a{fill:#347362;}.b-a{fill:#fff;} Grams …" at bounding box center [549, 409] width 775 height 517
click at [995, 57] on span "Recipe Costing" at bounding box center [1012, 62] width 85 height 19
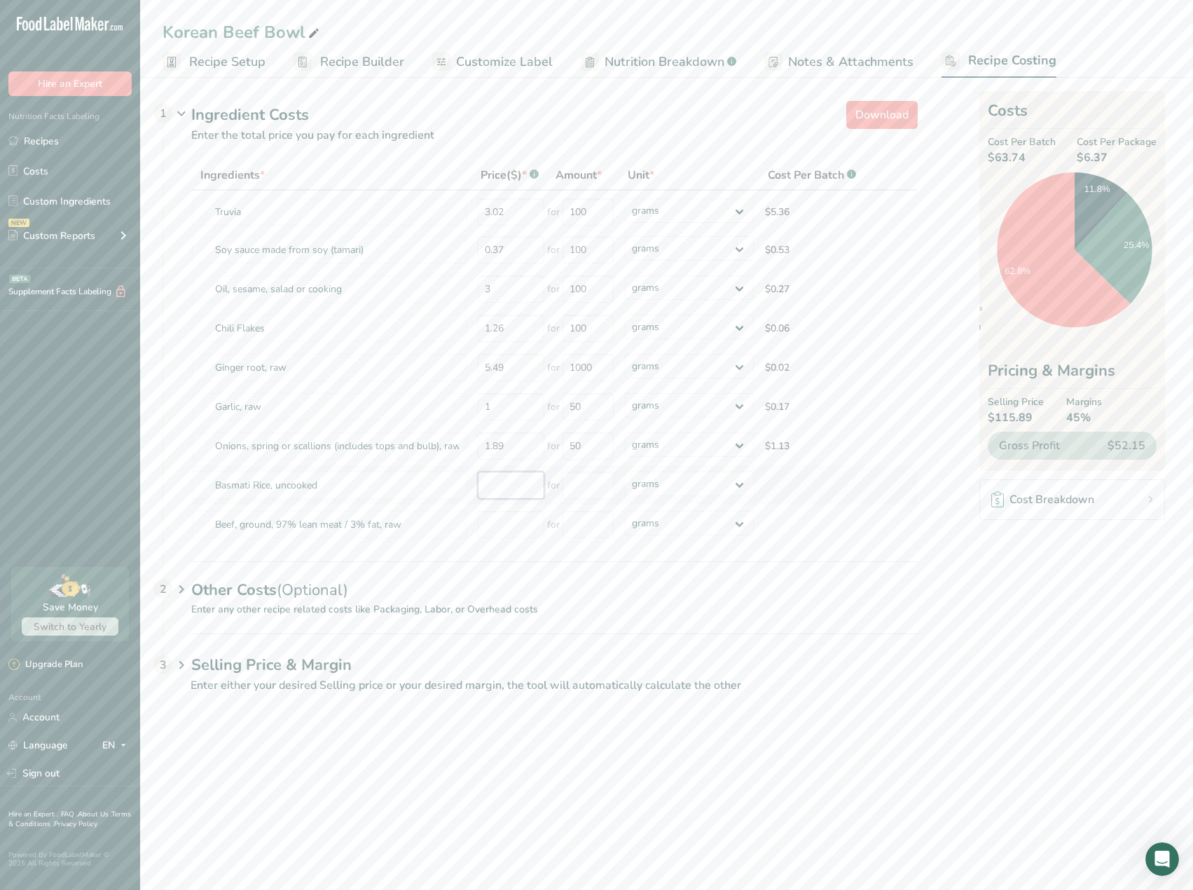
click at [501, 487] on input "number" at bounding box center [511, 484] width 67 height 27
click at [509, 523] on input "number" at bounding box center [511, 524] width 67 height 27
click at [514, 527] on input "number" at bounding box center [511, 524] width 67 height 27
type input "18.72"
type input "1000"
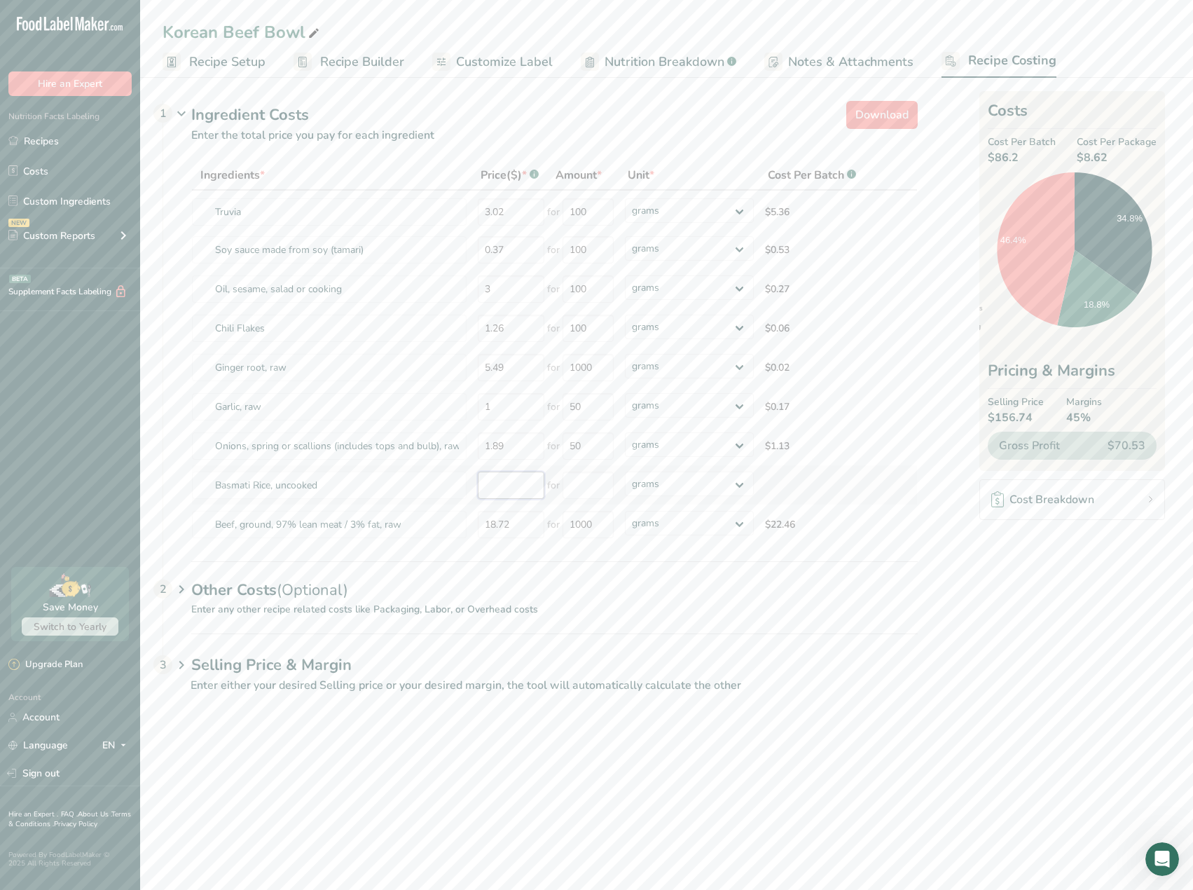
click at [518, 493] on input "number" at bounding box center [511, 484] width 67 height 27
type input "0.77"
type input "100"
click at [412, 666] on h1 "Selling Price & Margin" at bounding box center [554, 664] width 726 height 23
click at [200, 723] on span at bounding box center [198, 719] width 14 height 14
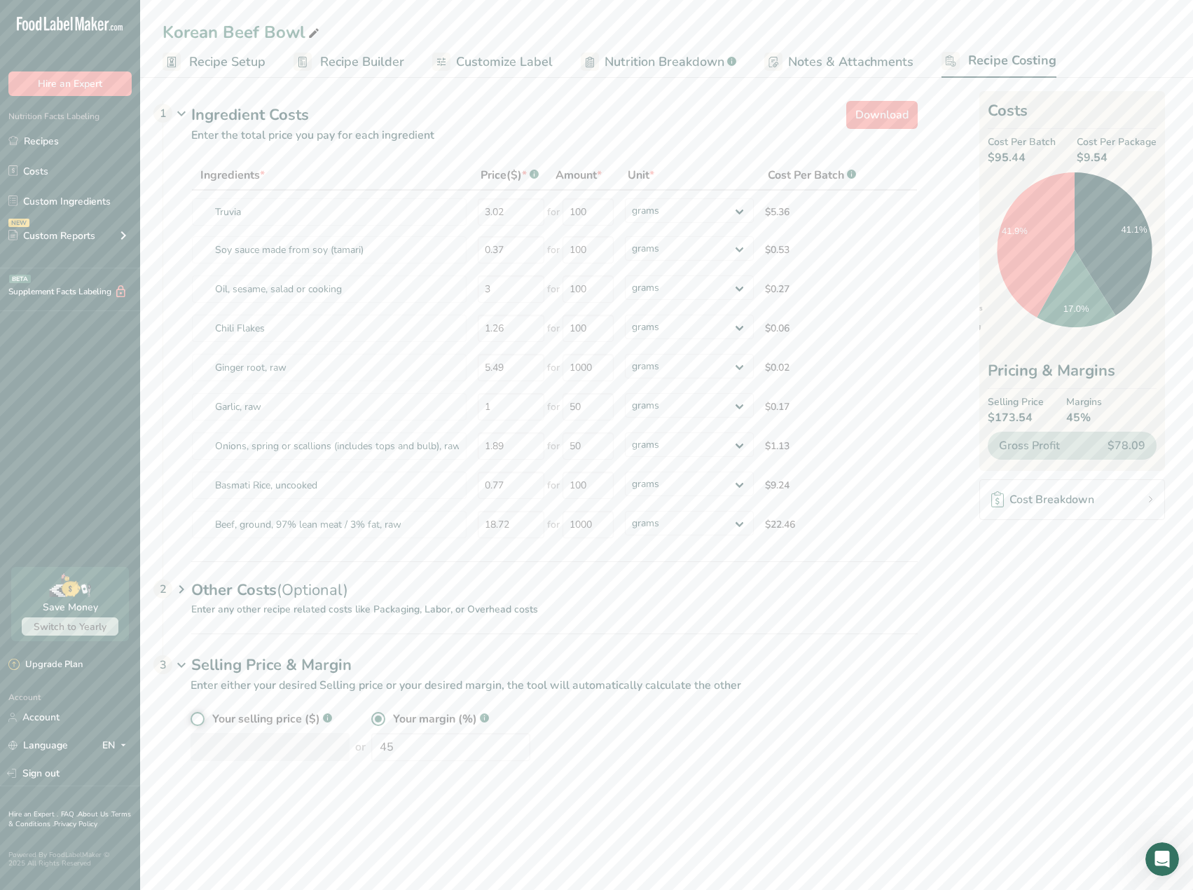
click at [200, 723] on input "radio" at bounding box center [195, 718] width 9 height 9
radio input "true"
radio input "false"
click at [232, 751] on input "number" at bounding box center [270, 747] width 159 height 28
type input "175"
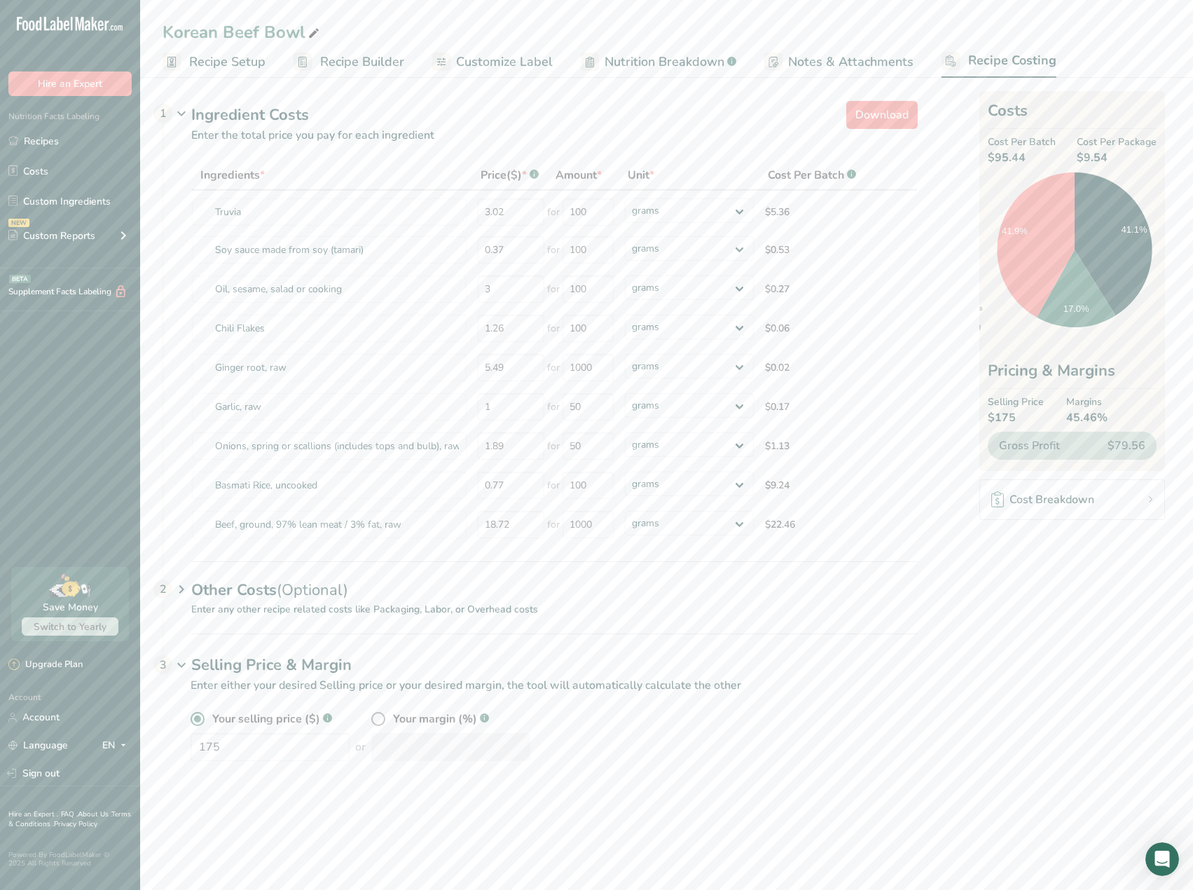
click at [208, 64] on span "Recipe Setup" at bounding box center [227, 62] width 76 height 19
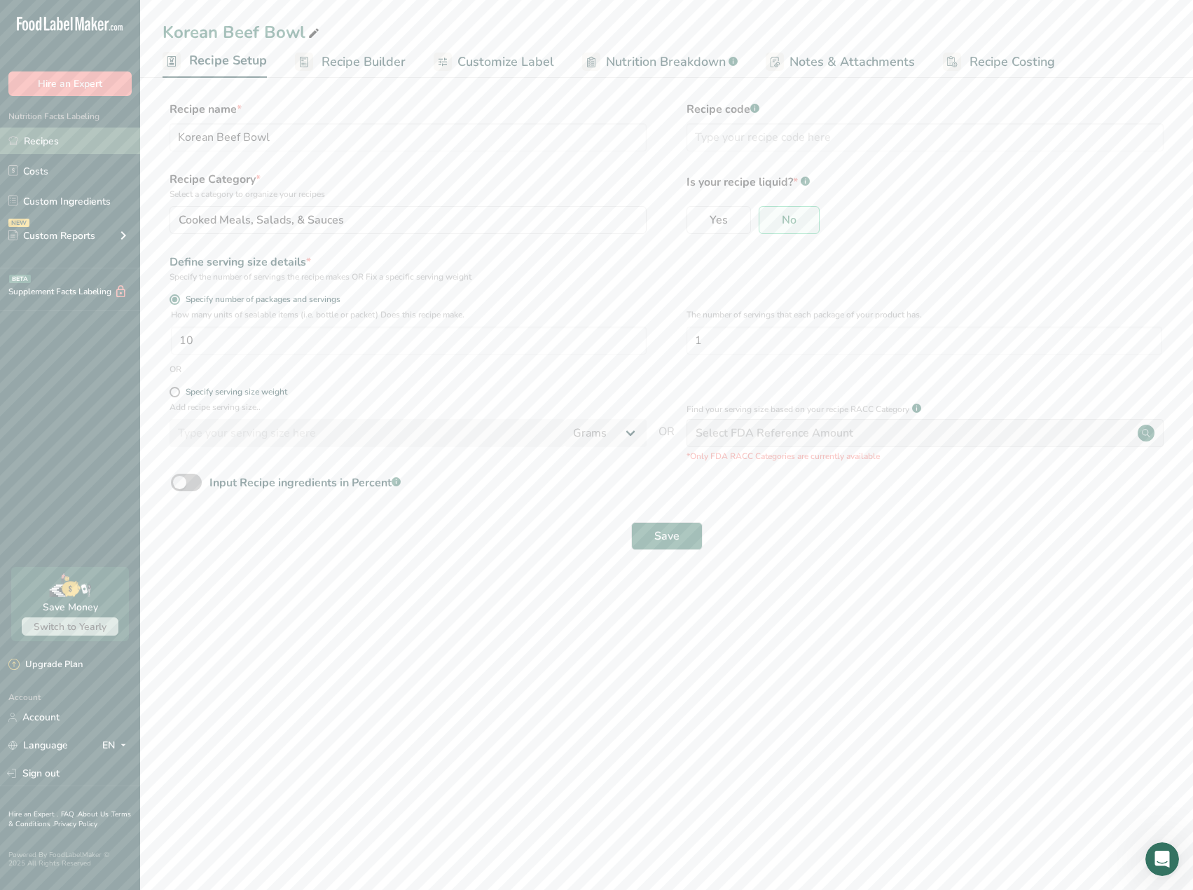
click at [52, 140] on link "Recipes" at bounding box center [70, 140] width 140 height 27
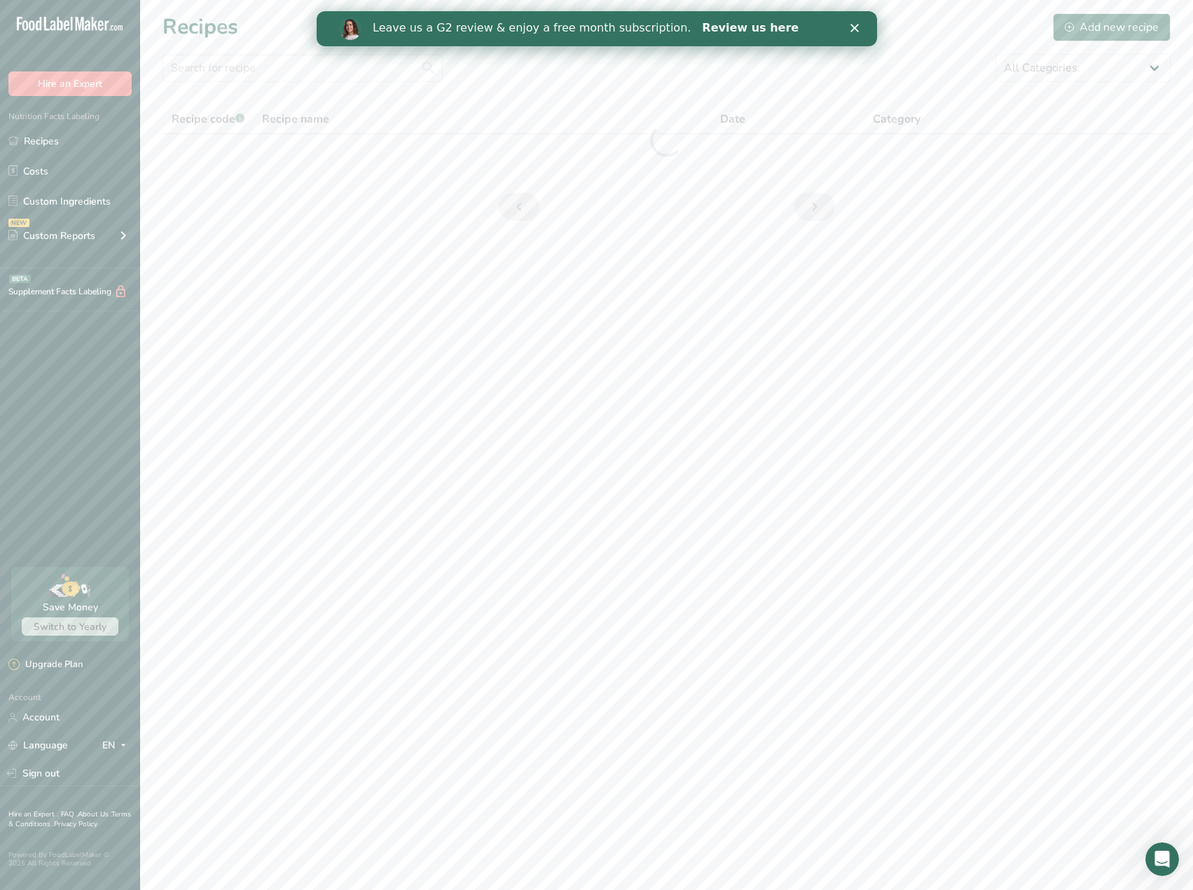
click at [701, 27] on link "Review us here" at bounding box center [749, 28] width 97 height 15
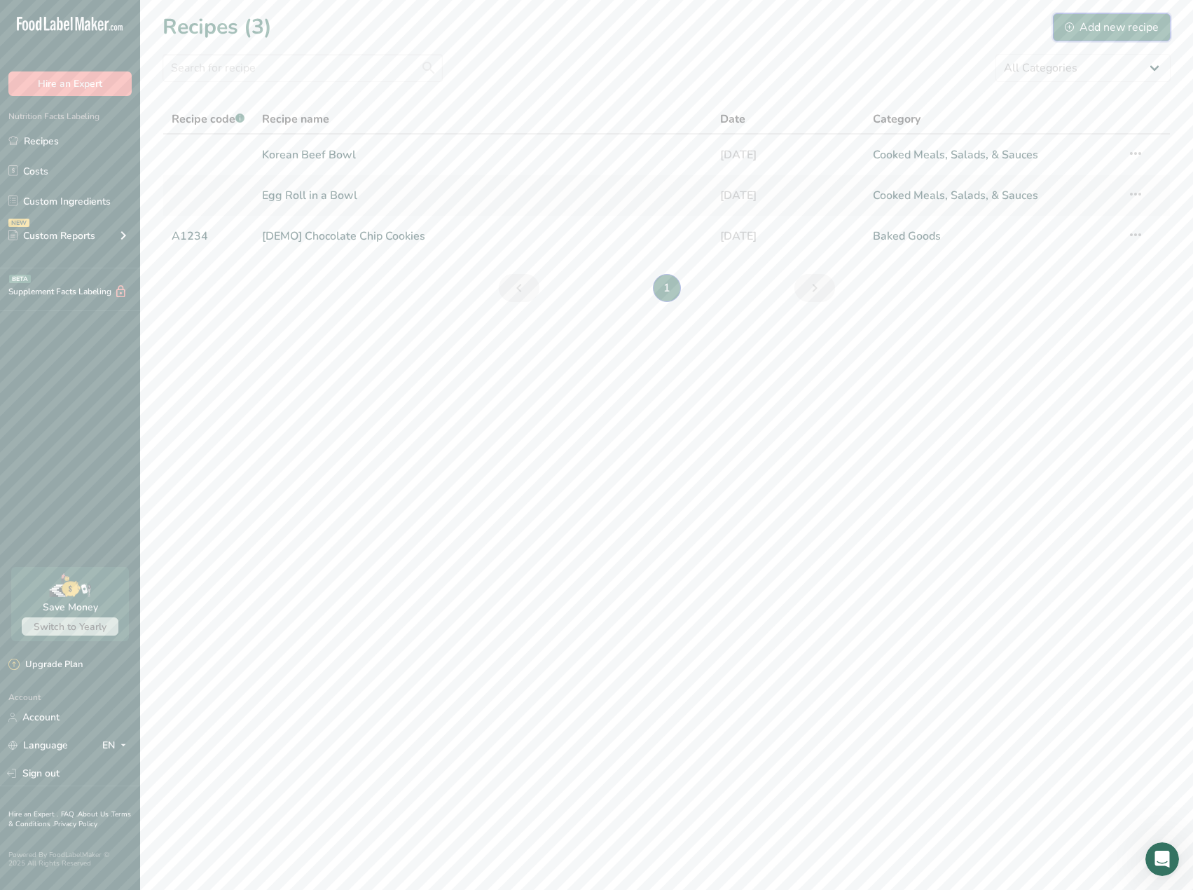
click at [1088, 22] on div "Add new recipe" at bounding box center [1112, 27] width 94 height 17
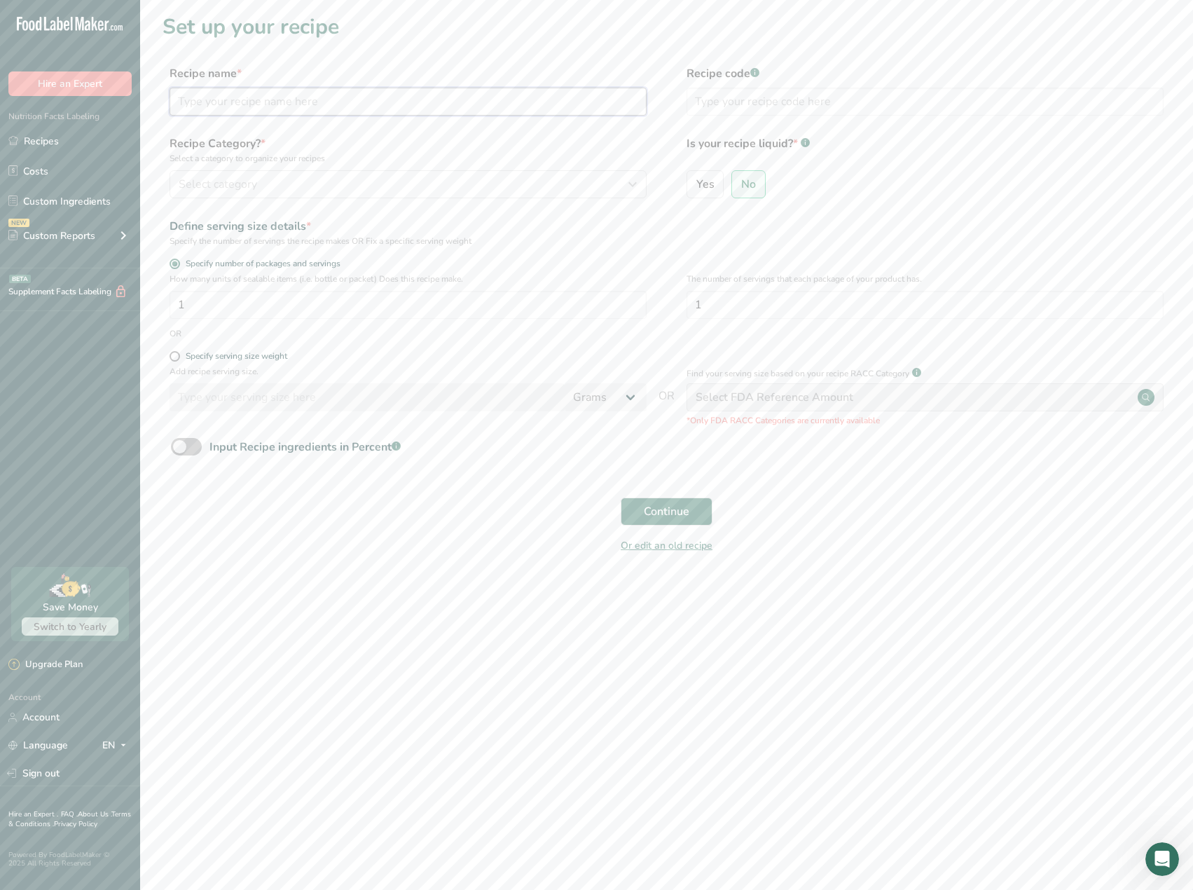
click at [394, 102] on input "text" at bounding box center [407, 102] width 477 height 28
type input "Sweet Chili Shrimp Bowl"
click at [272, 184] on div "Select category" at bounding box center [404, 184] width 450 height 17
click at [244, 354] on span "Cooked Meals, Salads, & Sauces" at bounding box center [254, 360] width 147 height 15
click at [694, 508] on button "Continue" at bounding box center [667, 511] width 92 height 28
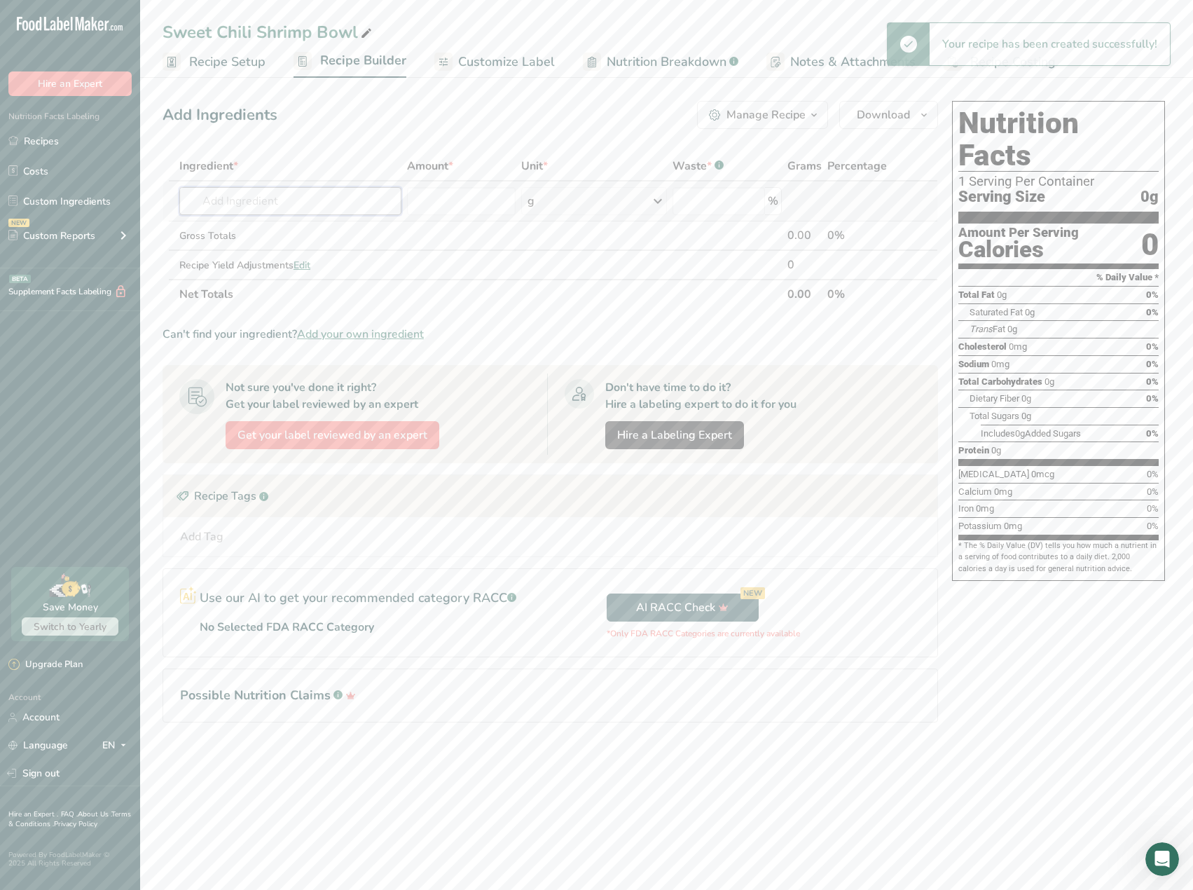
click at [251, 192] on input "text" at bounding box center [290, 201] width 222 height 28
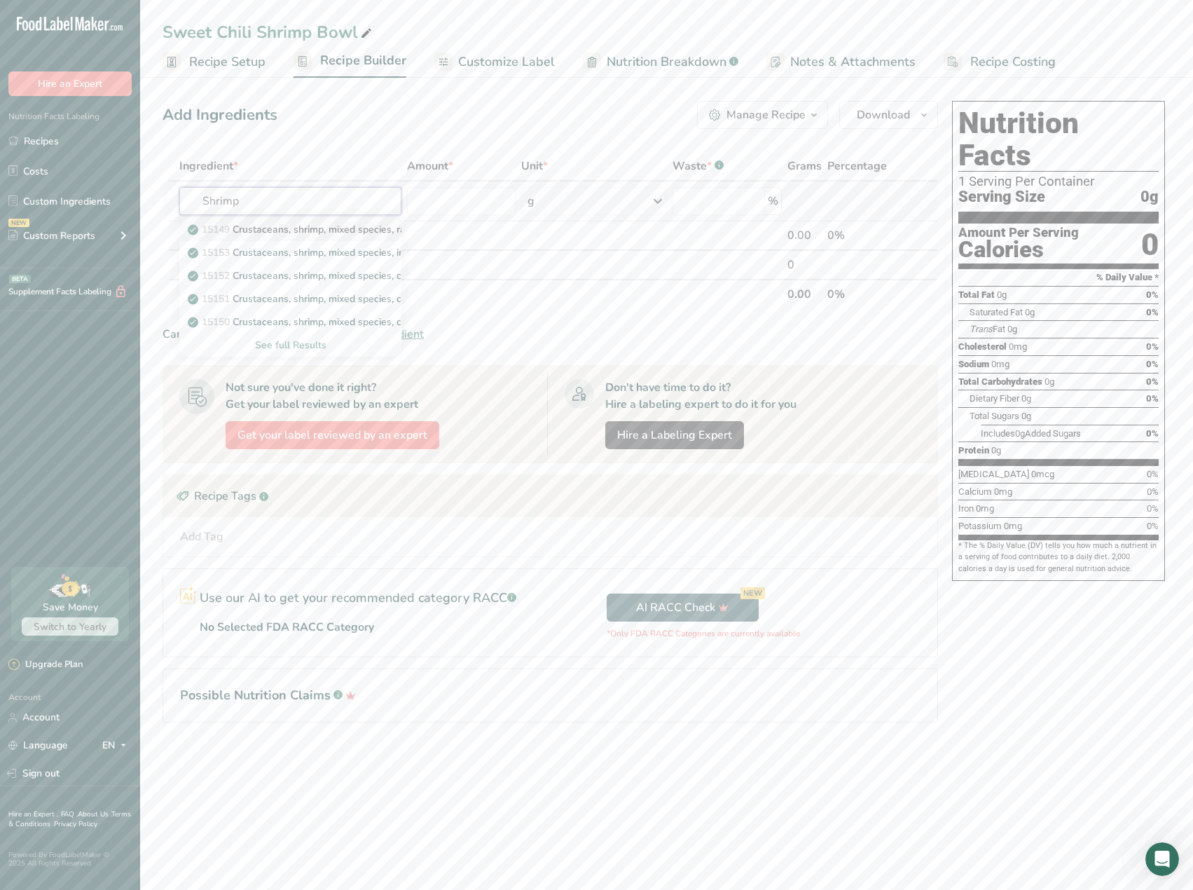
type input "Shrimp"
click at [371, 228] on p "15149 Crustaceans, shrimp, mixed species, raw (may contain additives to retain …" at bounding box center [397, 229] width 413 height 15
type input "Crustaceans, shrimp, mixed species, raw (may contain additives to retain moistu…"
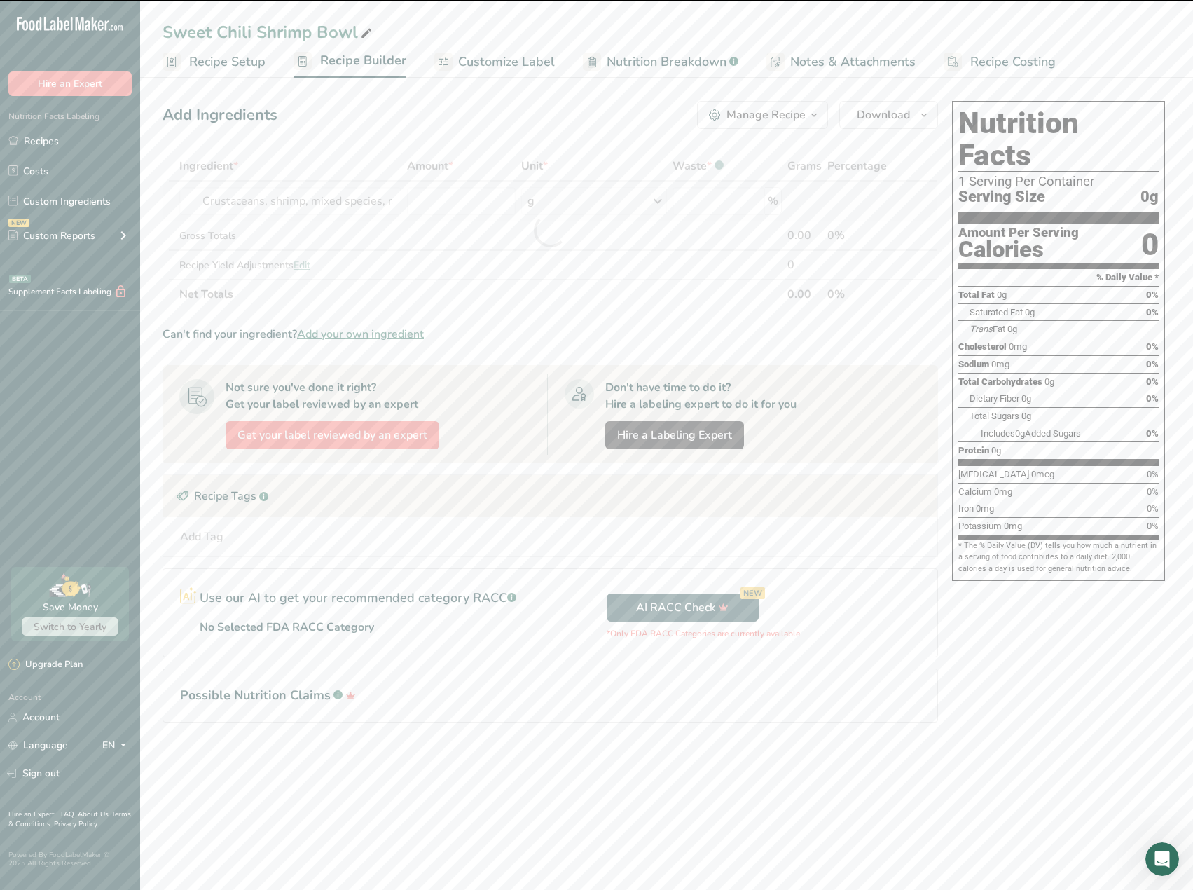
type input "0"
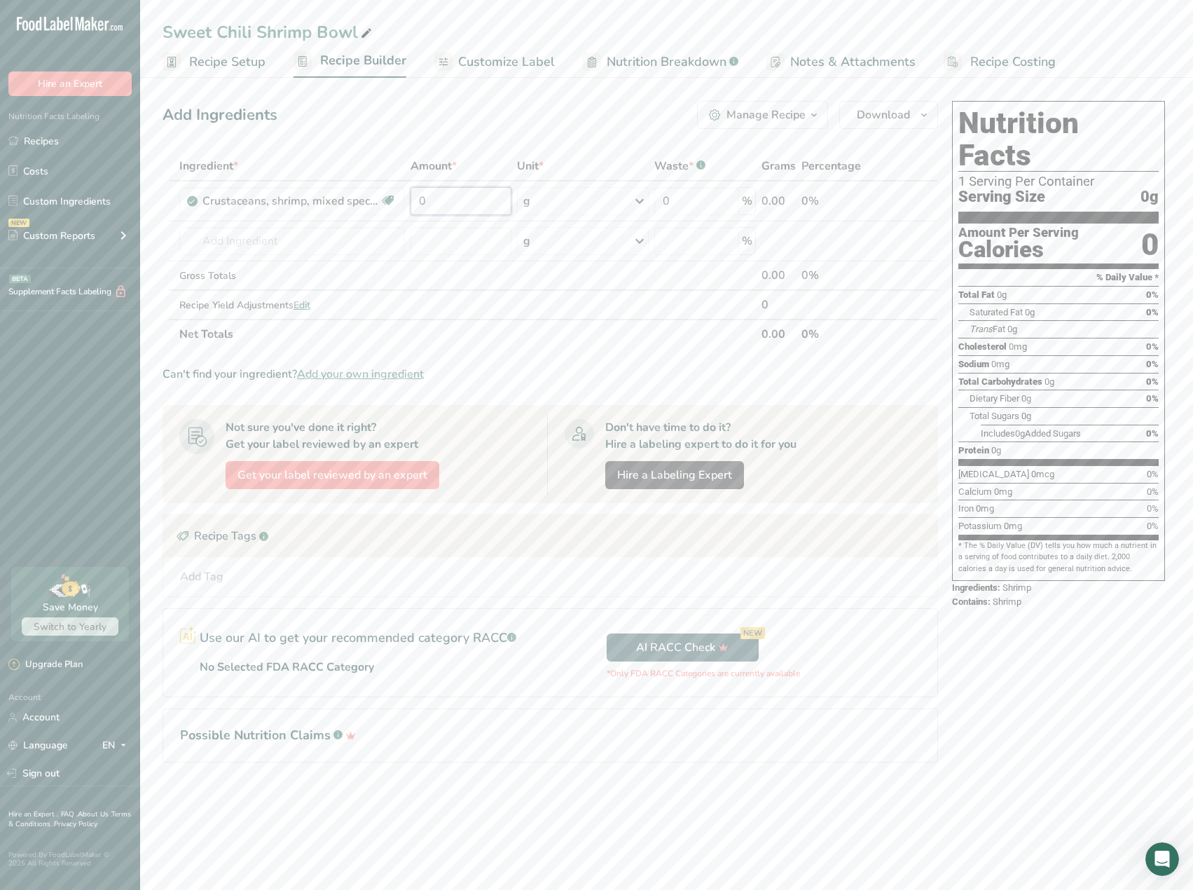
drag, startPoint x: 485, startPoint y: 202, endPoint x: 407, endPoint y: 203, distance: 77.7
click at [407, 203] on tr "Crustaceans, shrimp, mixed species, raw (may contain additives to retain moistu…" at bounding box center [550, 201] width 774 height 40
type input "150"
click at [322, 247] on div "Ingredient * Amount * Unit * Waste * .a-a{fill:#347362;}.b-a{fill:#fff;} Grams …" at bounding box center [549, 250] width 775 height 198
drag, startPoint x: 315, startPoint y: 233, endPoint x: 157, endPoint y: 218, distance: 159.0
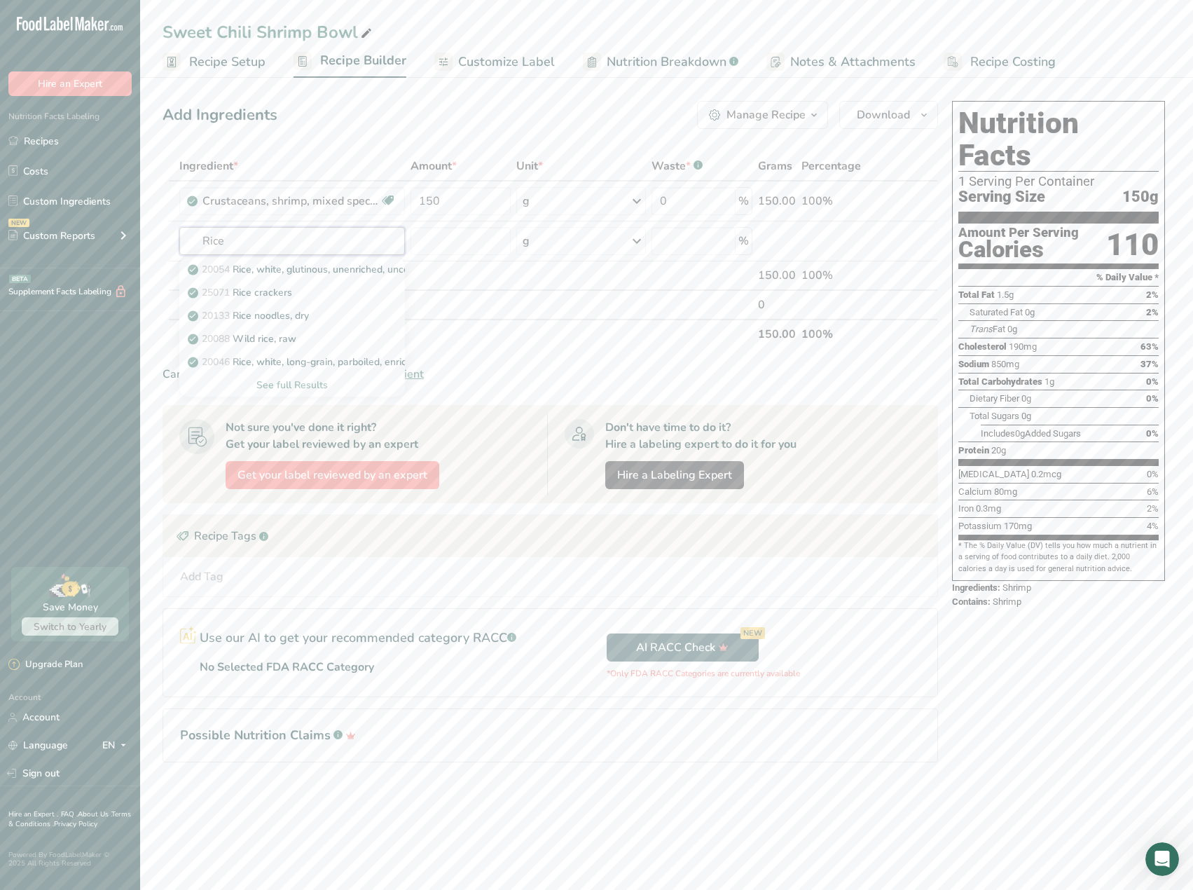
click at [157, 218] on section "Add Ingredients Manage Recipe Delete Recipe Duplicate Recipe Scale Recipe Save …" at bounding box center [666, 451] width 1053 height 756
type input "Basm"
click at [257, 273] on p "Basmati Rice" at bounding box center [226, 269] width 70 height 15
type input "Basmati Rice"
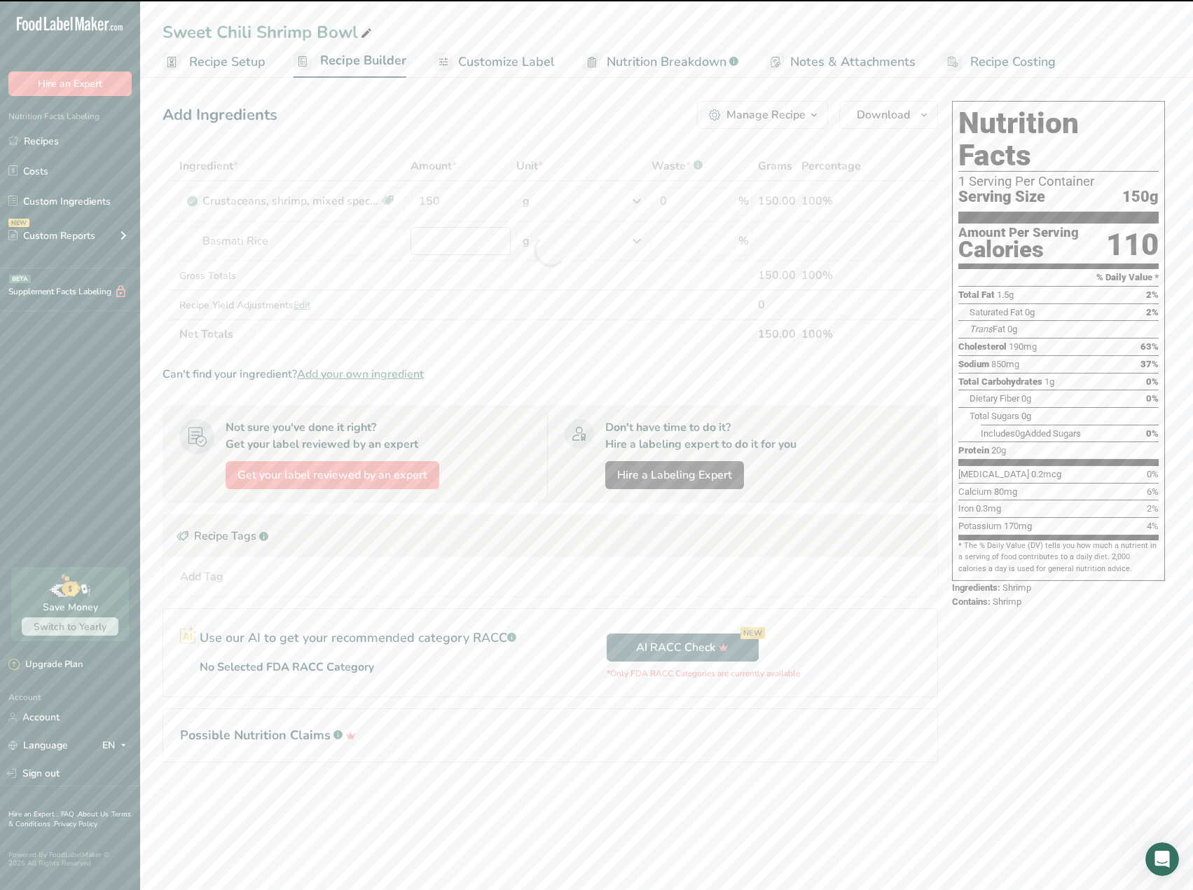
type input "0"
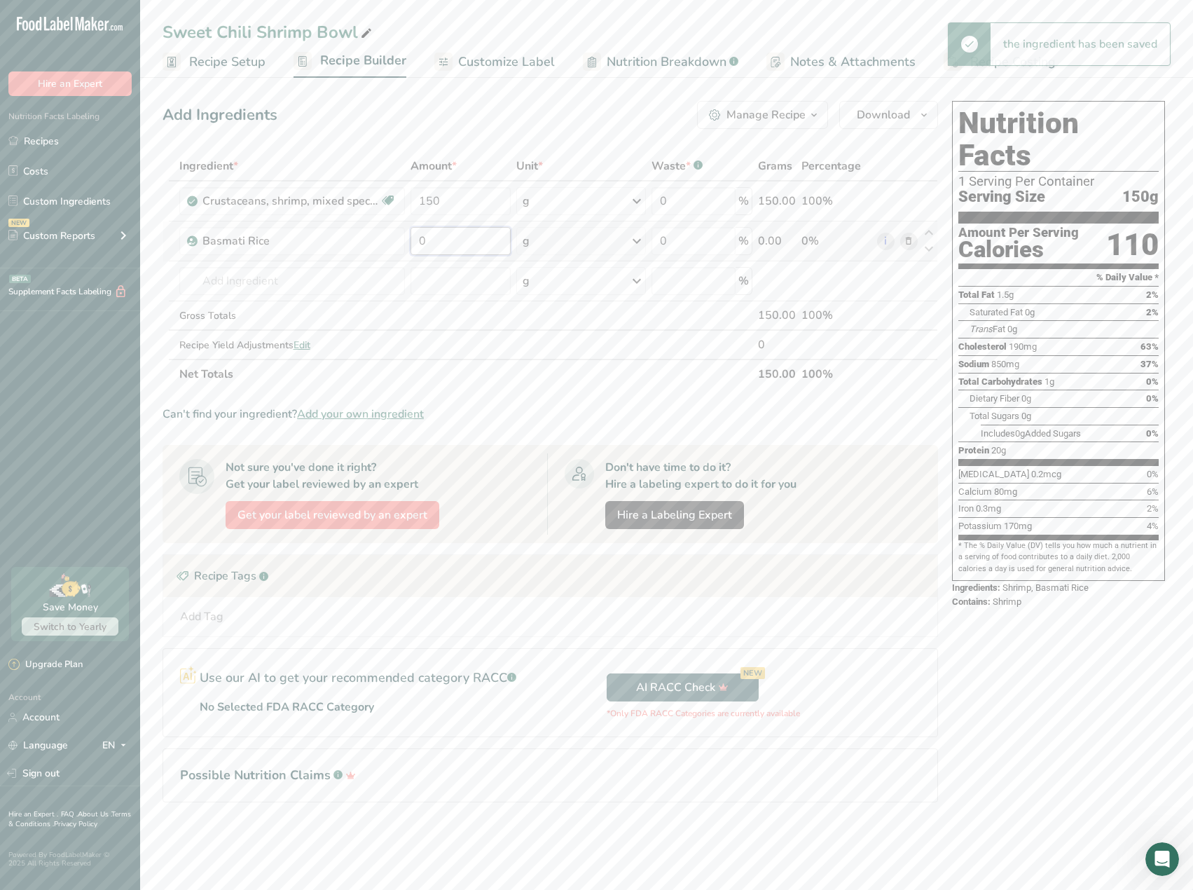
drag, startPoint x: 462, startPoint y: 245, endPoint x: 415, endPoint y: 242, distance: 47.1
click at [415, 242] on input "0" at bounding box center [460, 241] width 100 height 28
type input "140"
click at [318, 282] on div "Ingredient * Amount * Unit * Waste * .a-a{fill:#347362;}.b-a{fill:#fff;} Grams …" at bounding box center [549, 269] width 775 height 237
type input "j"
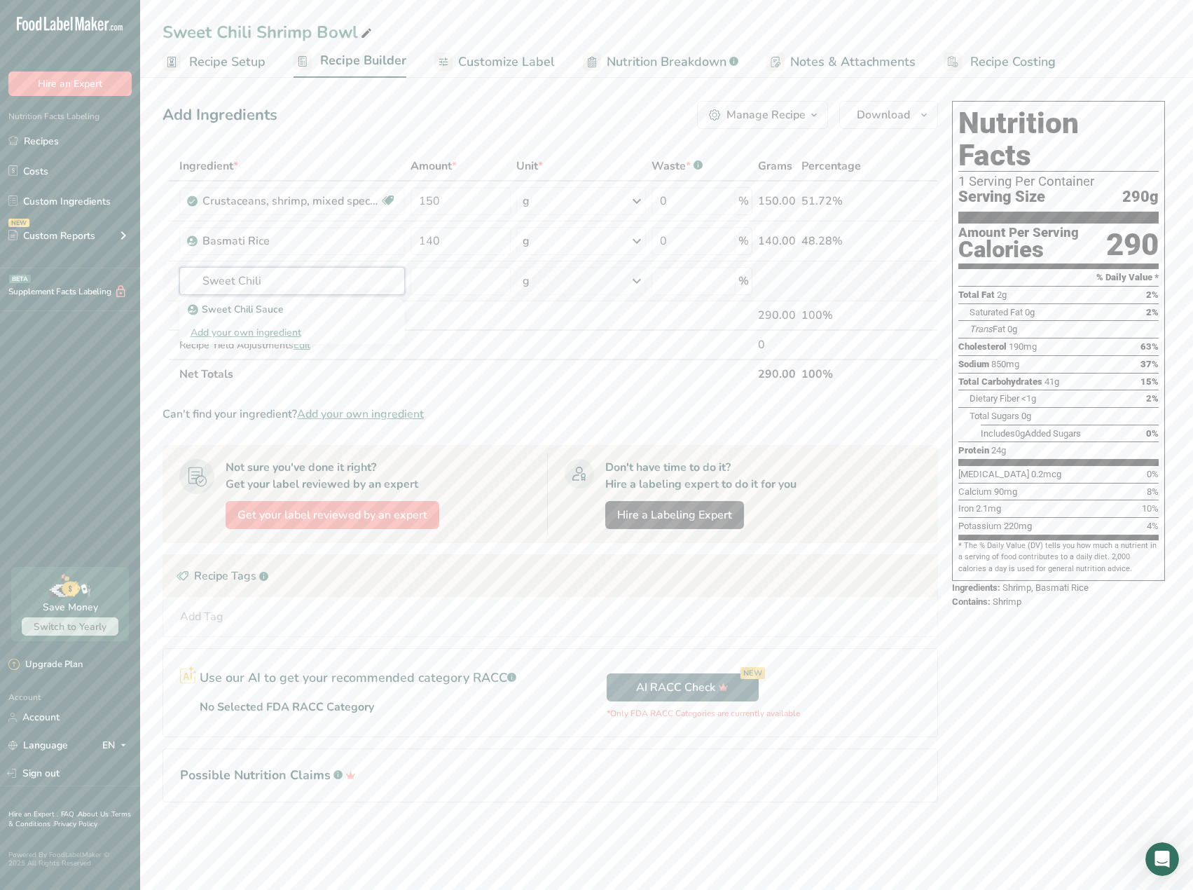
type input "Sweet Chili"
click at [285, 326] on div "Add your own ingredient" at bounding box center [293, 332] width 204 height 15
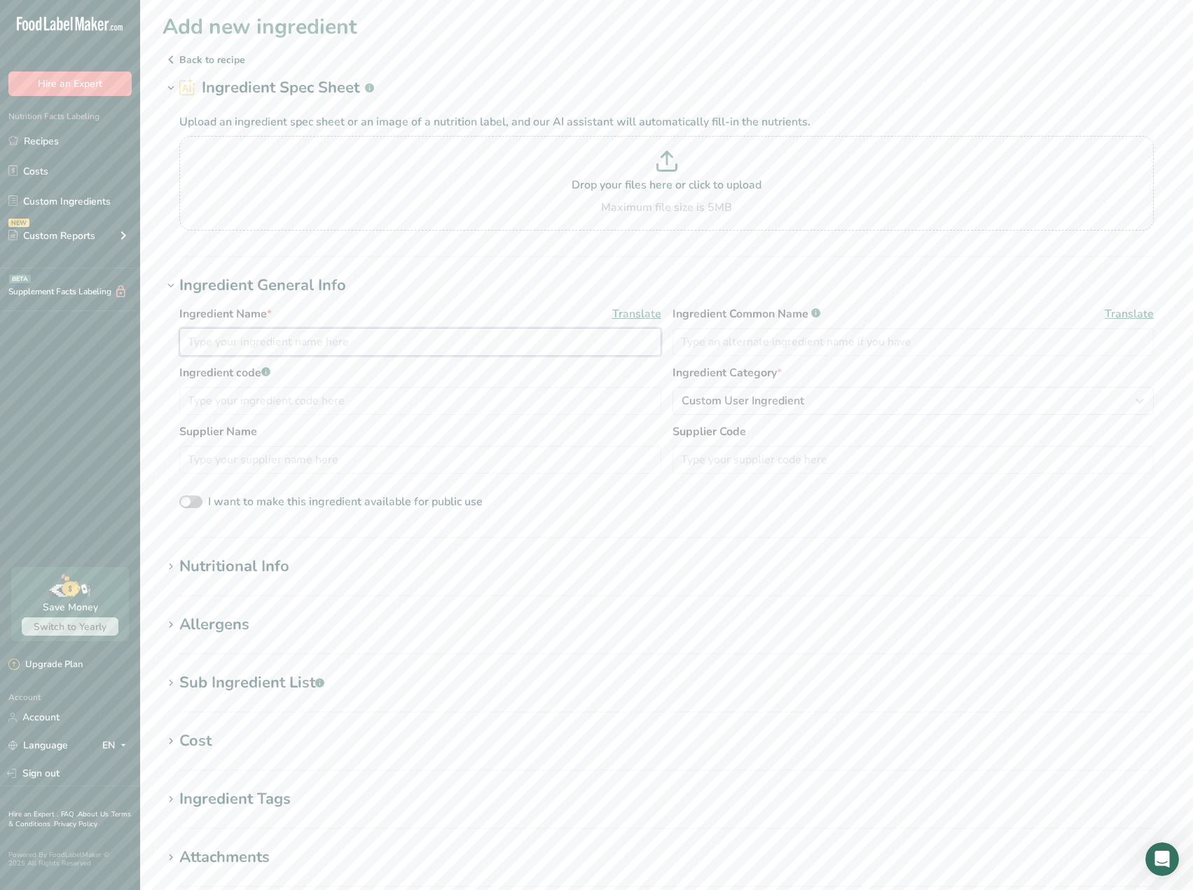
click at [253, 340] on input "text" at bounding box center [420, 342] width 482 height 28
type input "[PERSON_NAME] Sugar Free Sweet Chili Sauce"
click at [439, 471] on input "text" at bounding box center [420, 459] width 482 height 28
type input "[PERSON_NAME]"
click at [195, 503] on span at bounding box center [190, 501] width 23 height 13
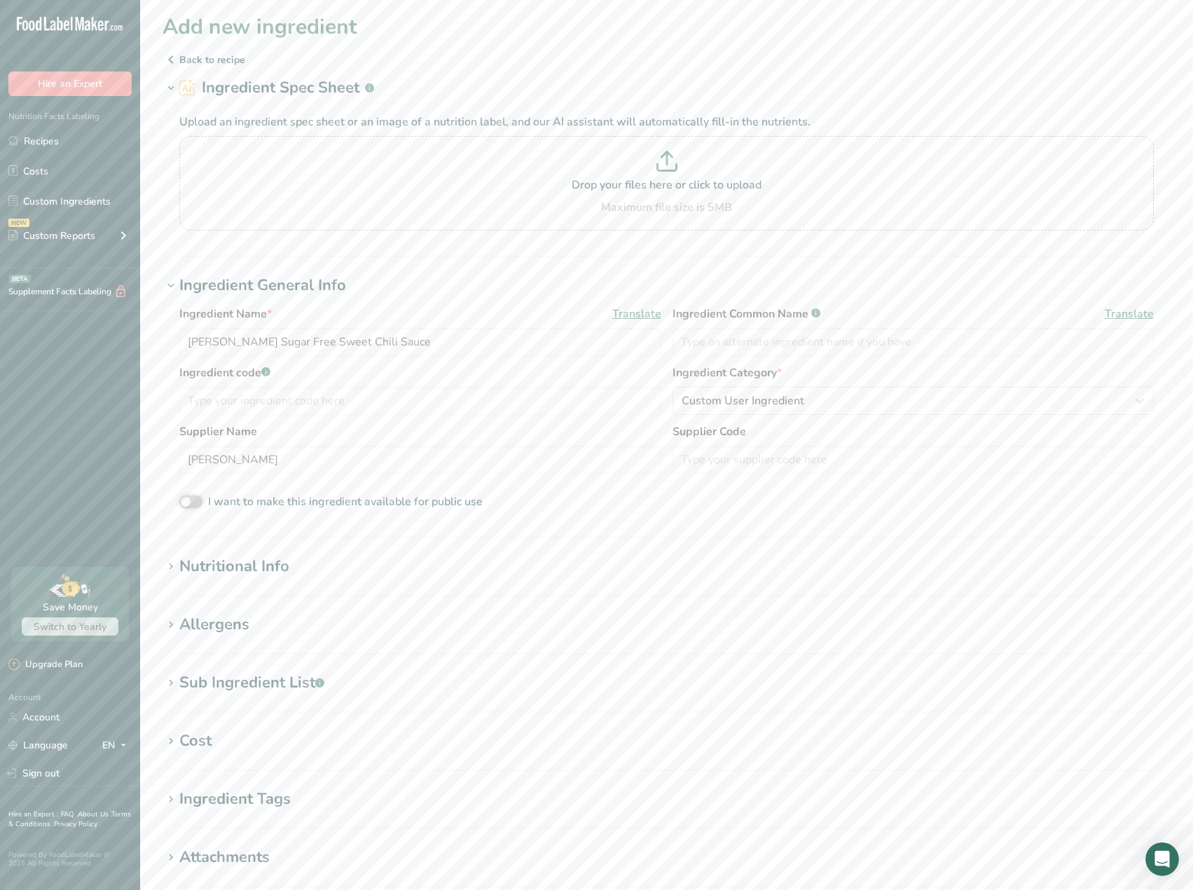
click at [188, 503] on input "I want to make this ingredient available for public use" at bounding box center [183, 501] width 9 height 9
checkbox input "true"
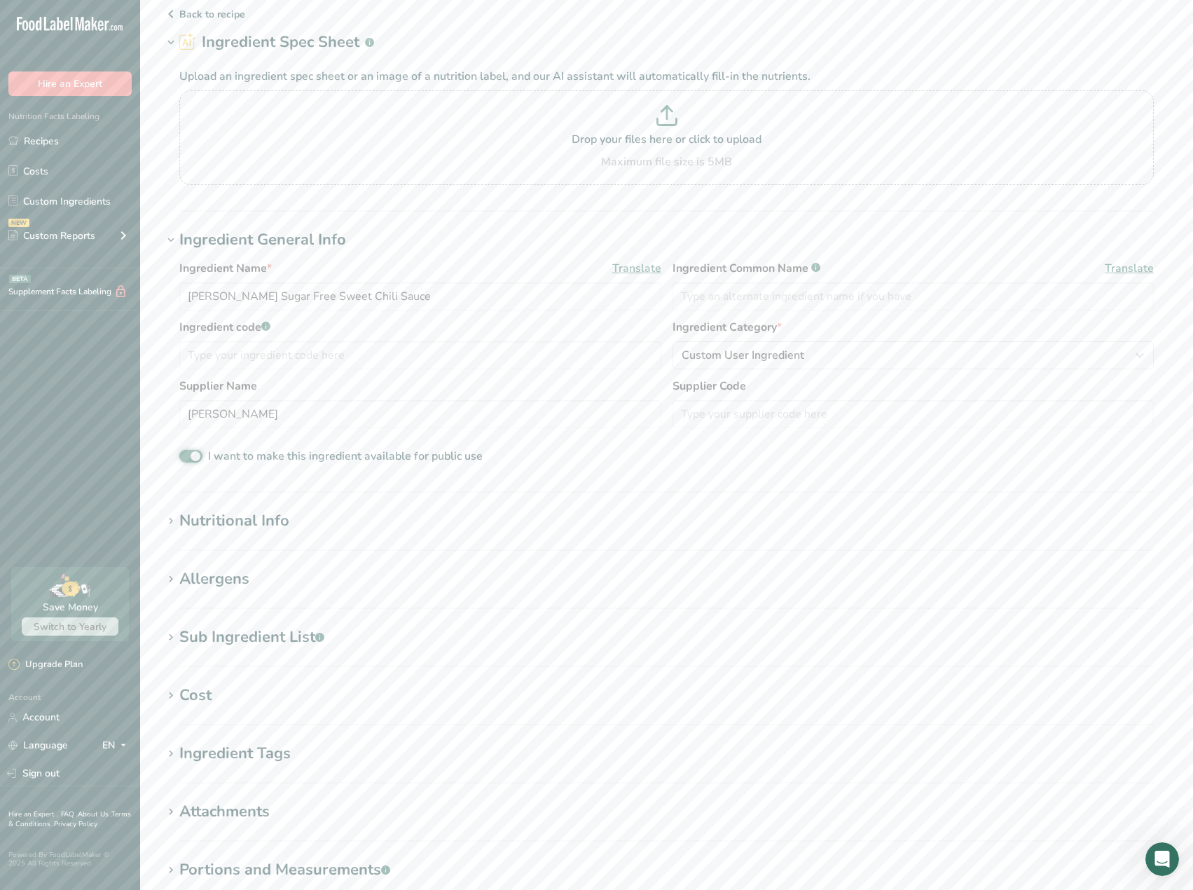
scroll to position [70, 0]
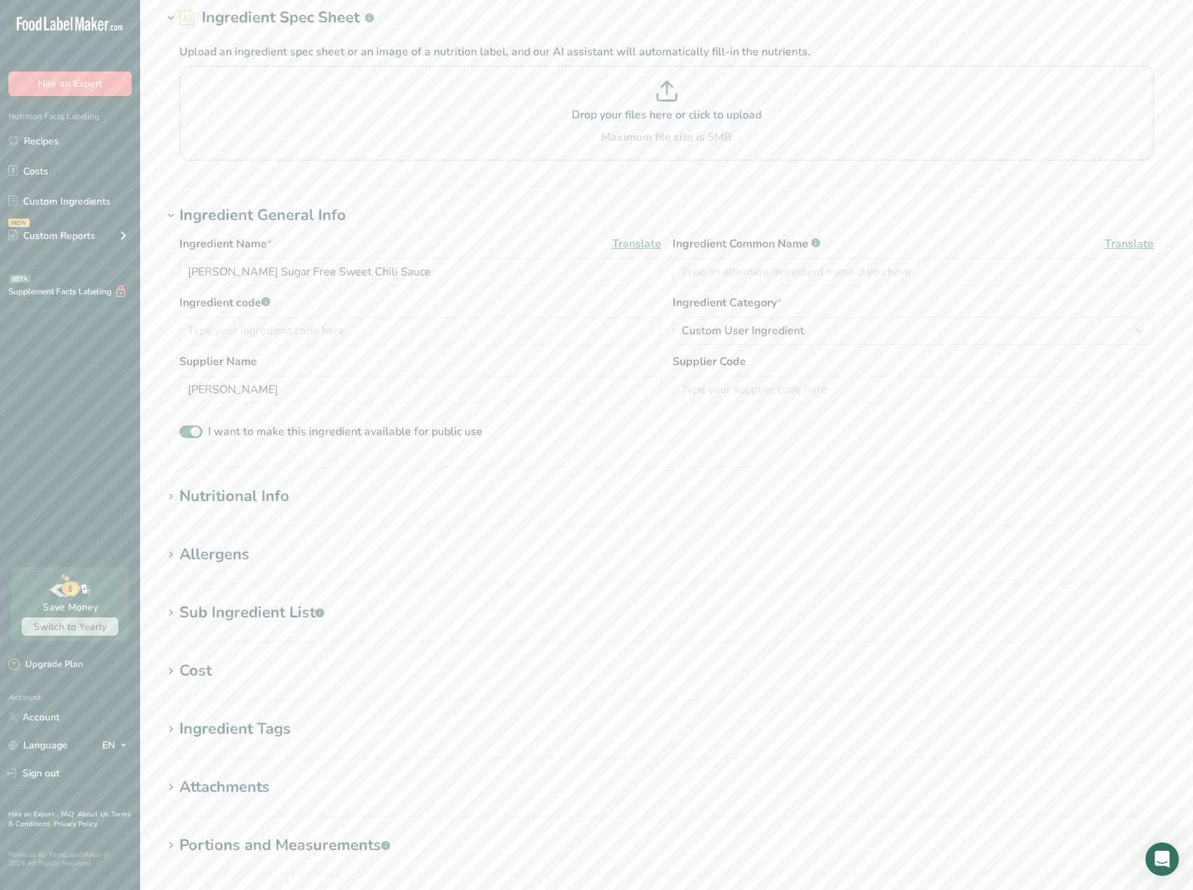
click at [277, 503] on div "Nutritional Info" at bounding box center [234, 496] width 110 height 23
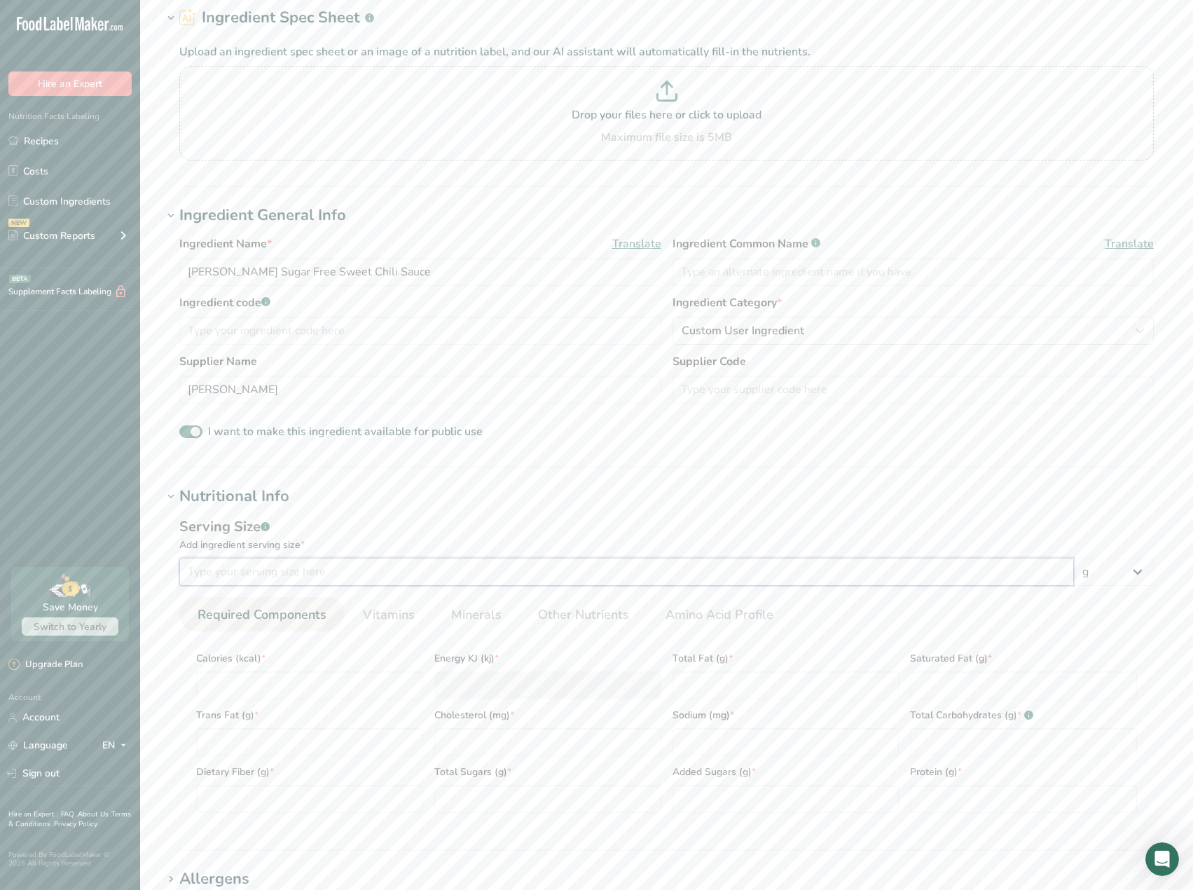
click at [265, 577] on input "number" at bounding box center [626, 572] width 894 height 28
type input "2"
type input "30"
click at [289, 695] on input "number" at bounding box center [309, 685] width 227 height 28
type input "5"
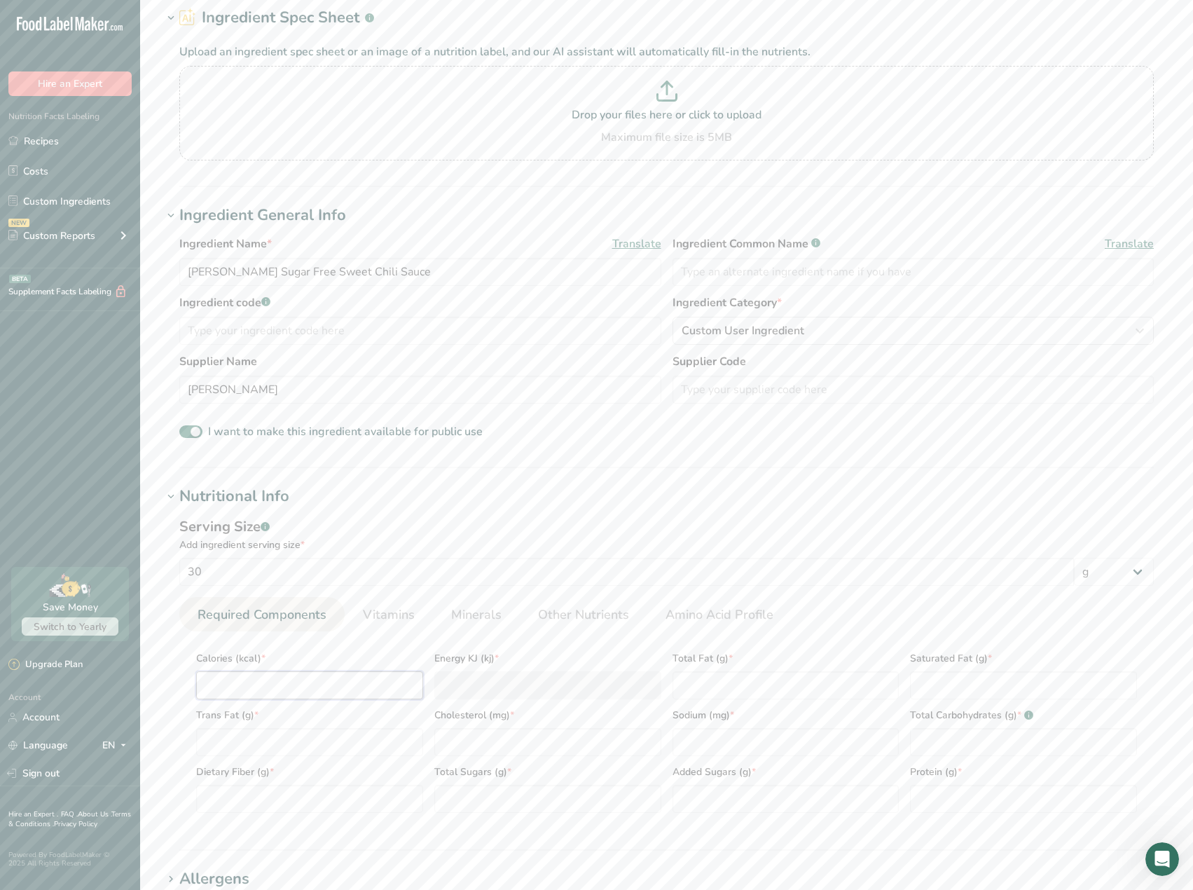
type KJ "20.9"
type input "5"
click at [333, 746] on Fat "number" at bounding box center [309, 742] width 227 height 28
type Fat "0"
click at [306, 810] on Fiber "number" at bounding box center [309, 798] width 227 height 28
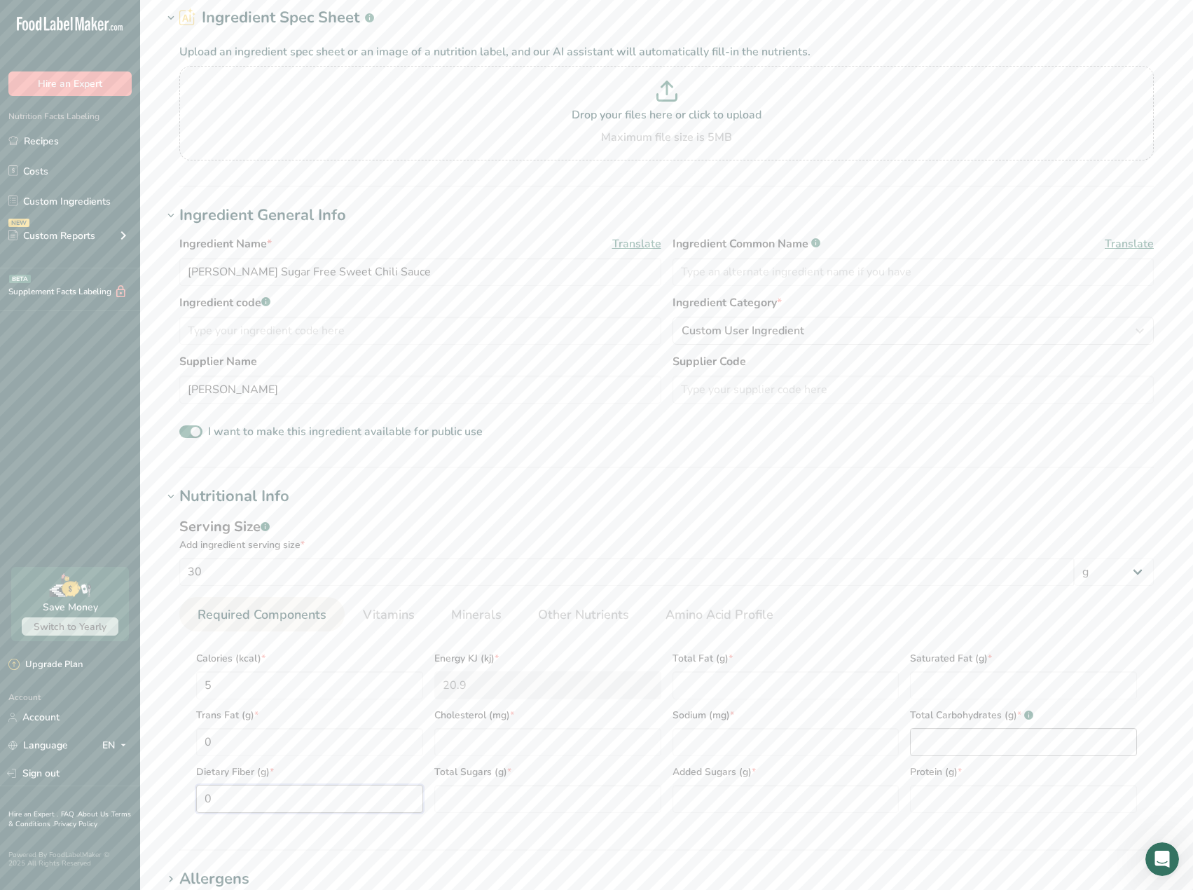
type Fiber "0"
click at [934, 743] on Carbohydrates "number" at bounding box center [1023, 742] width 227 height 28
type Carbohydrates "2"
click at [1008, 800] on input "number" at bounding box center [1023, 798] width 227 height 28
type input "0"
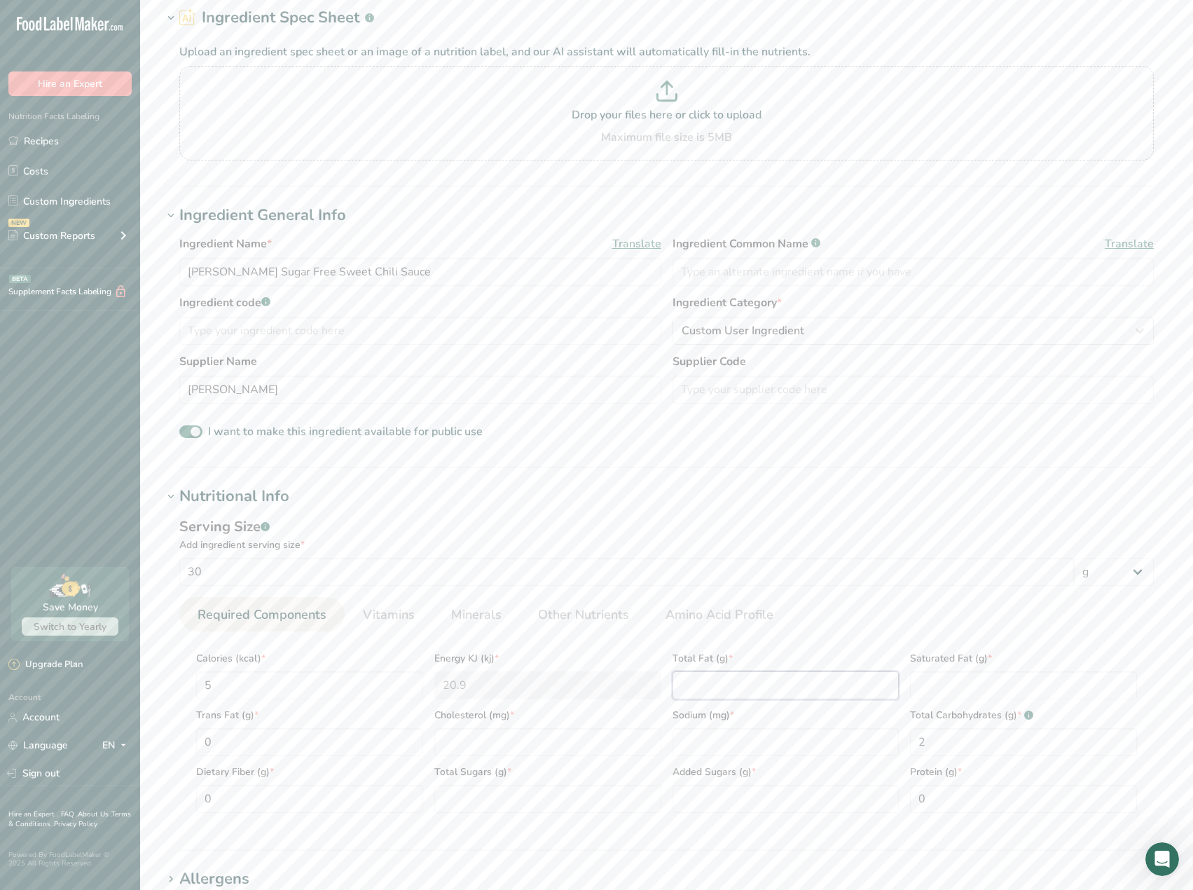
click at [805, 679] on Fat "number" at bounding box center [785, 685] width 227 height 28
type Fat "0"
click at [782, 733] on input "number" at bounding box center [785, 742] width 227 height 28
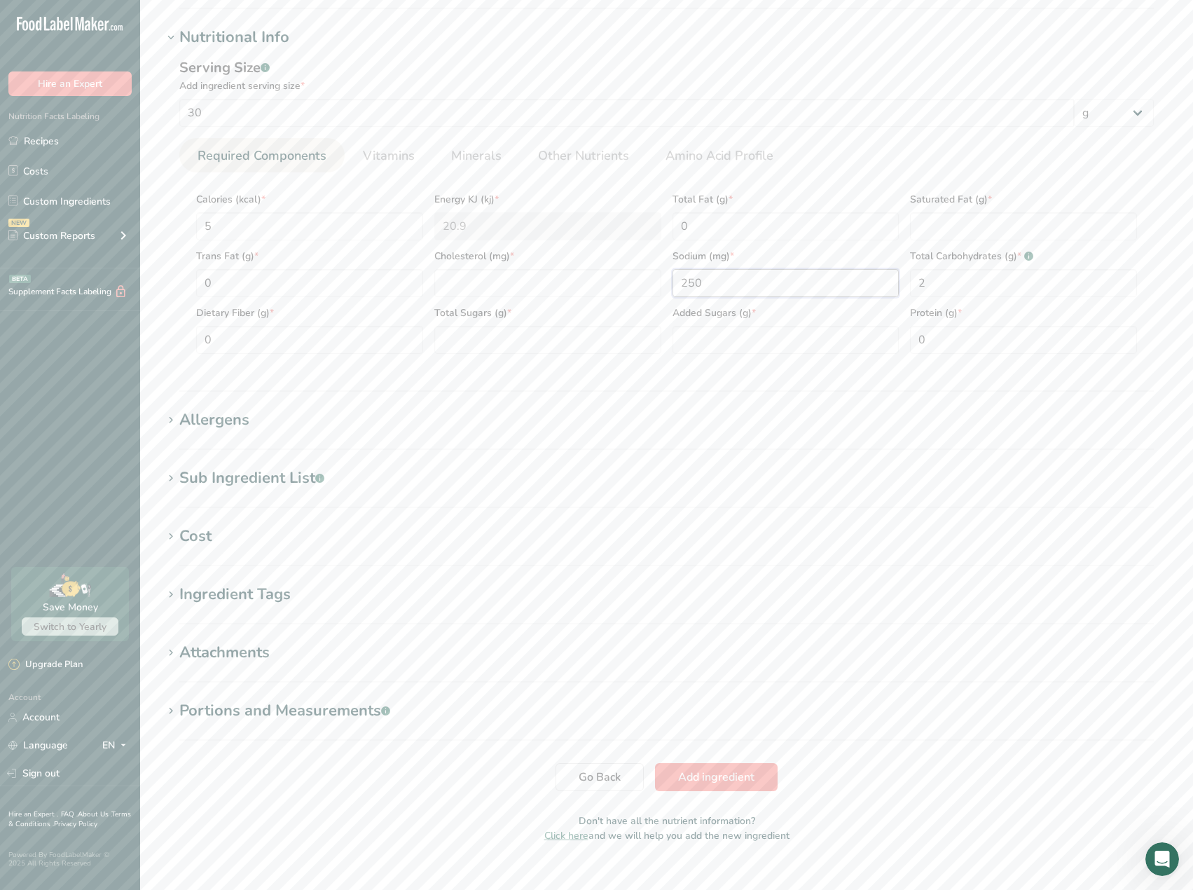
scroll to position [549, 0]
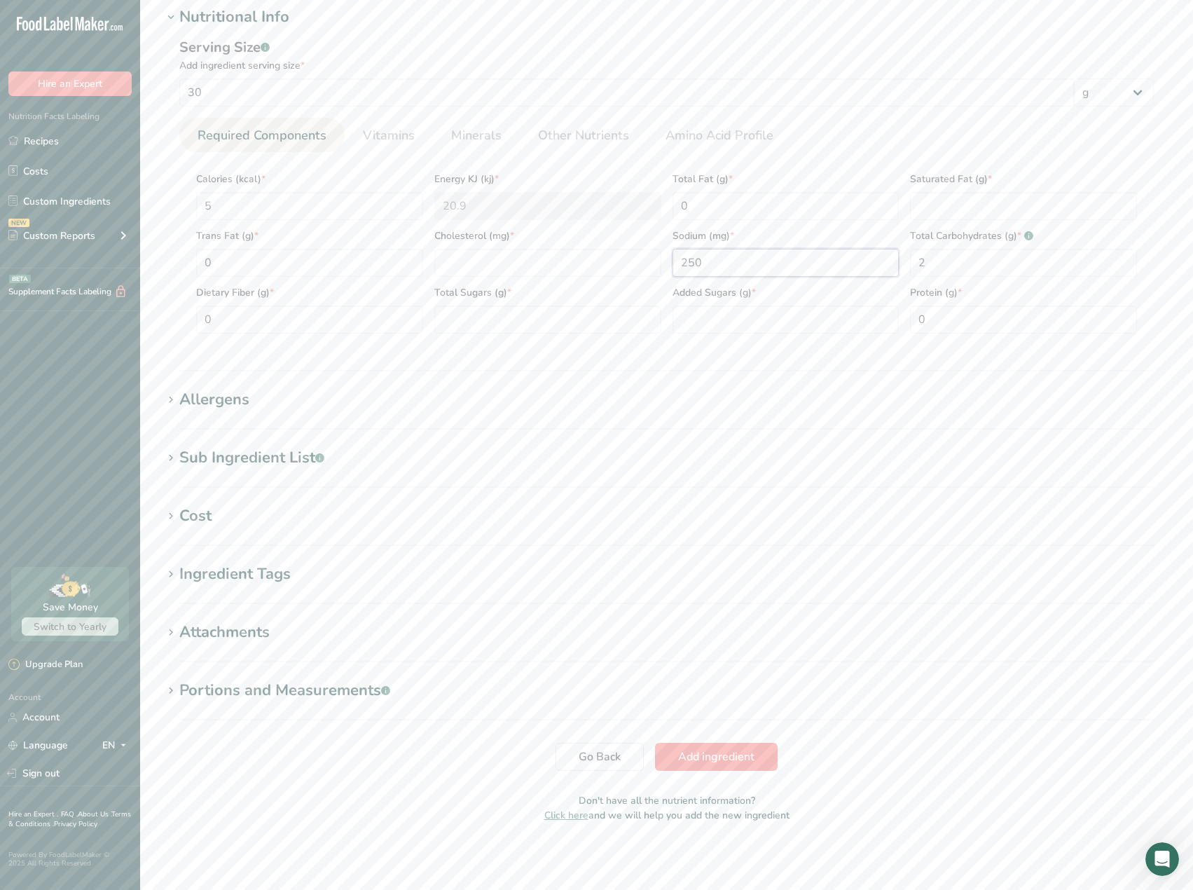
type input "250"
click at [730, 749] on span "Add ingredient" at bounding box center [716, 756] width 76 height 17
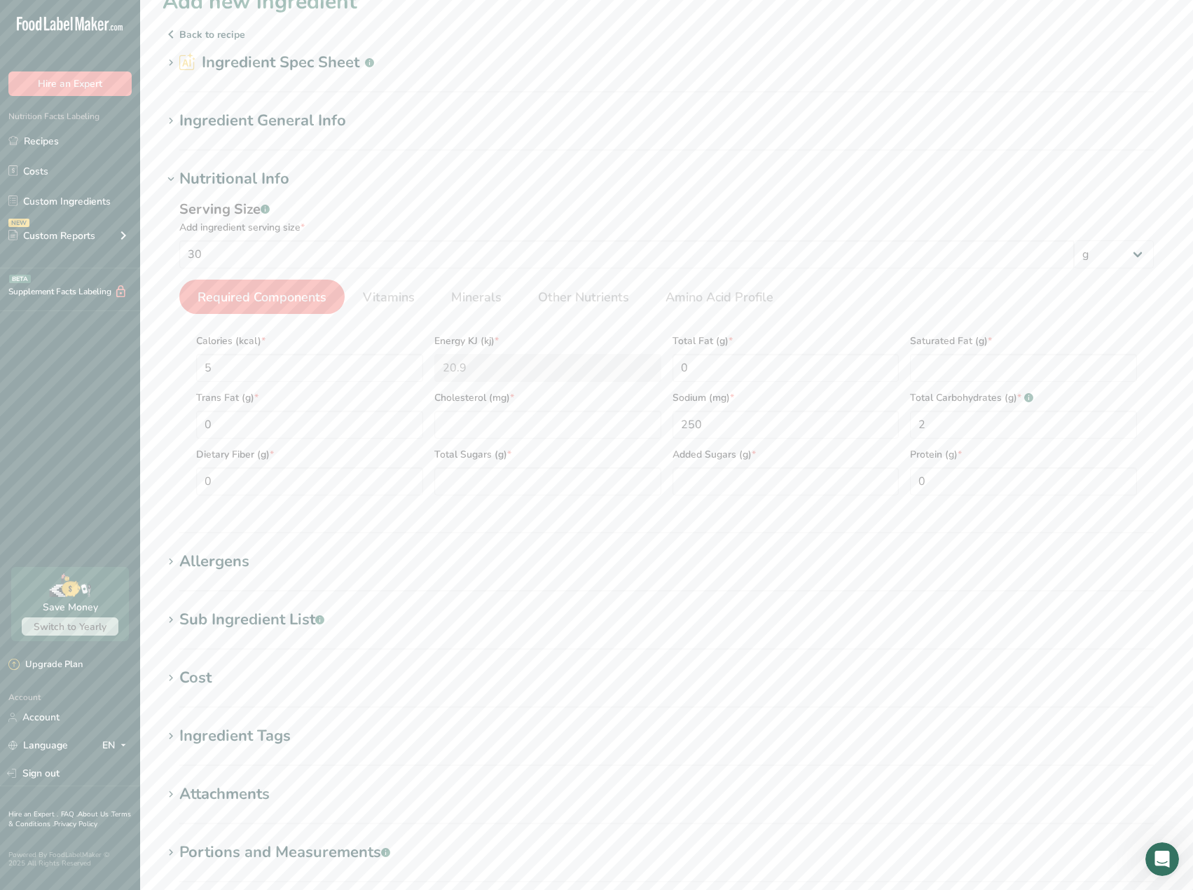
scroll to position [0, 0]
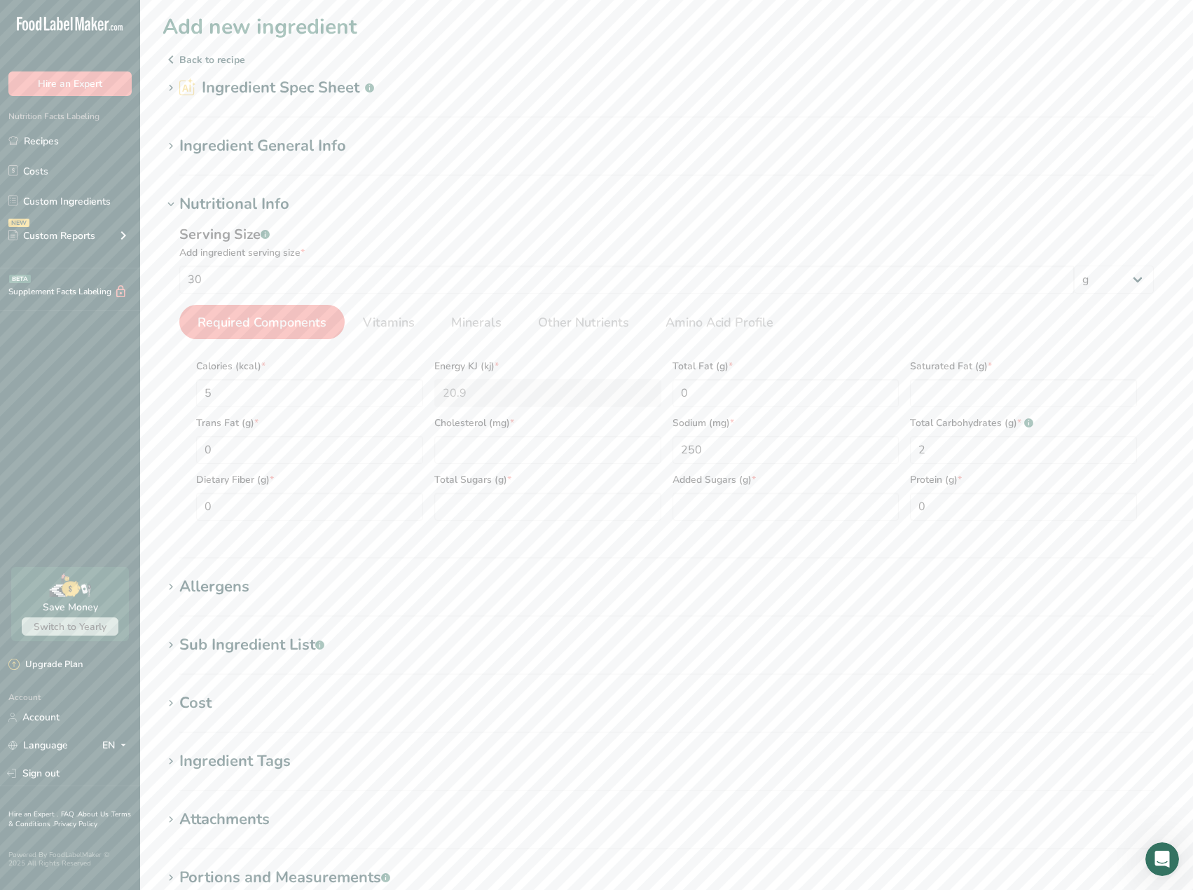
click at [308, 325] on span "Required Components" at bounding box center [262, 322] width 129 height 19
click at [445, 456] on input "number" at bounding box center [547, 450] width 227 height 28
type input "0"
click at [474, 514] on Sugars "number" at bounding box center [547, 506] width 227 height 28
type Sugars "0"
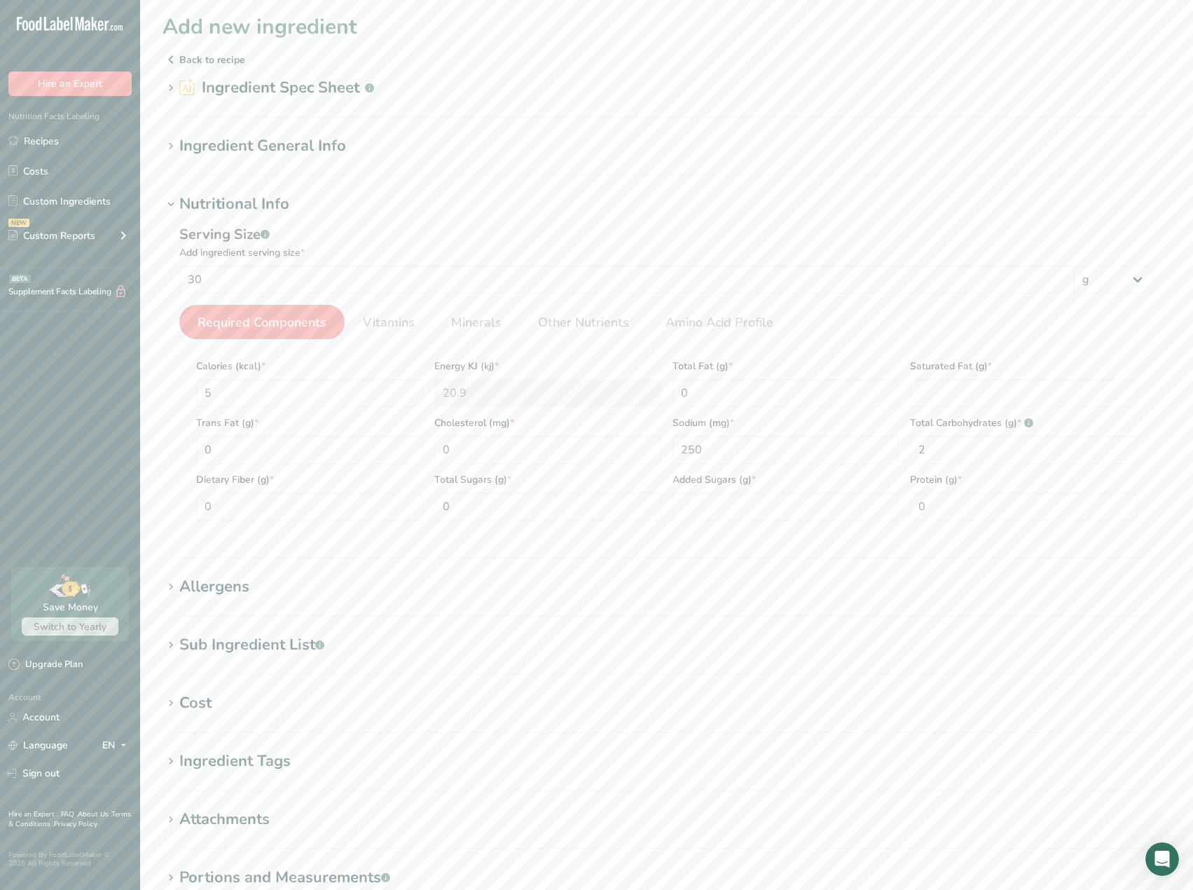
click at [733, 530] on section "Calories (kcal) * 5 Energy KJ (kj) * 20.9 Total Fat (g) * 0 Saturated Fat (g) *…" at bounding box center [666, 435] width 974 height 193
click at [762, 506] on Sugars "number" at bounding box center [785, 506] width 227 height 28
type Sugars "0"
click at [988, 377] on div "Saturated Fat (g) *" at bounding box center [1023, 378] width 238 height 57
click at [981, 394] on Fat "number" at bounding box center [1023, 393] width 227 height 28
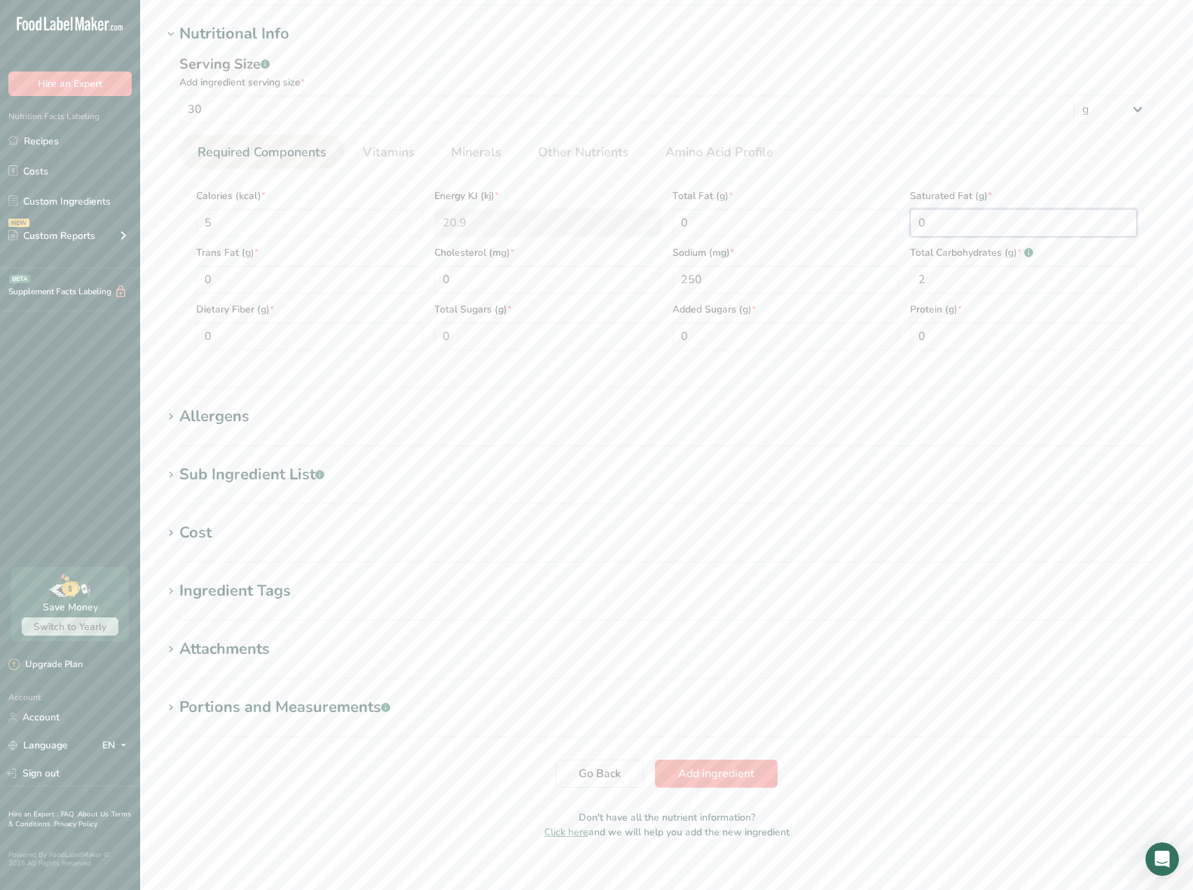
scroll to position [187, 0]
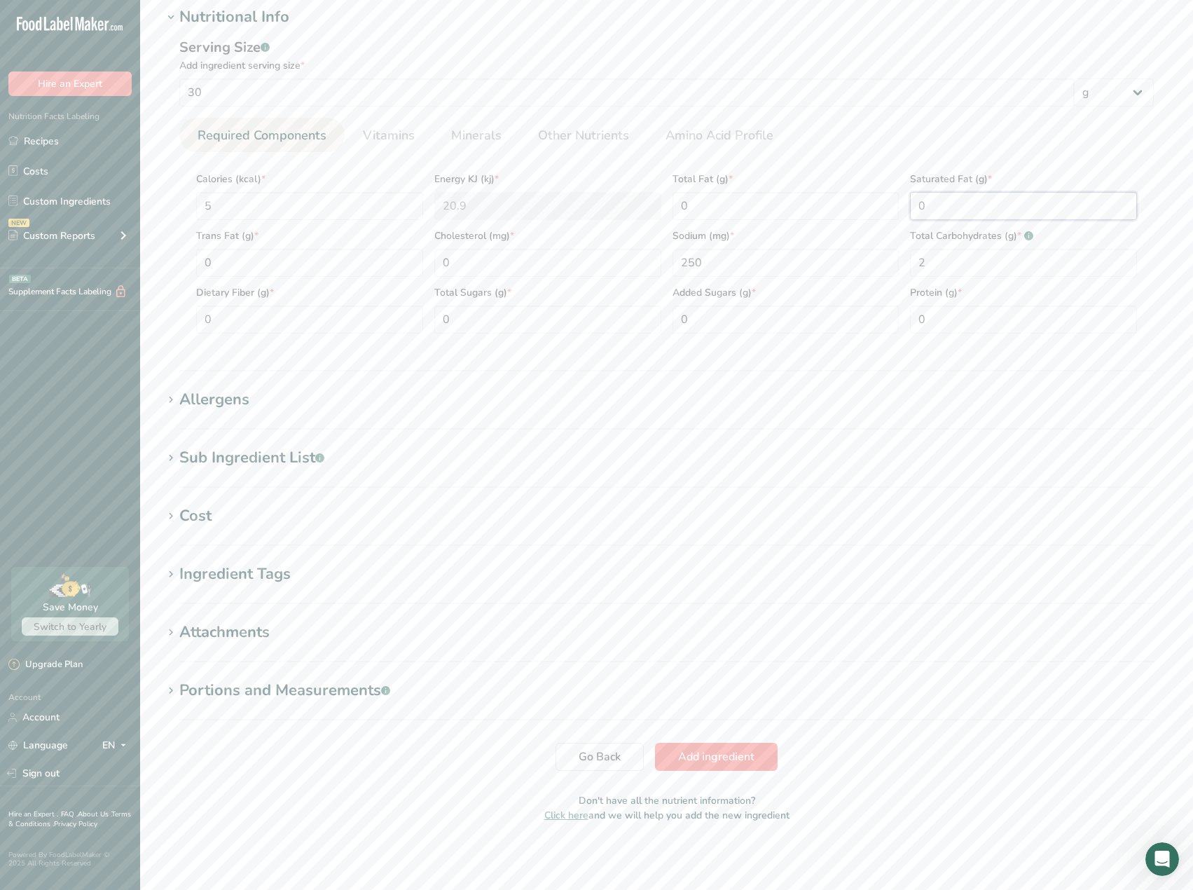
type Fat "0"
click at [735, 761] on span "Add ingredient" at bounding box center [716, 756] width 76 height 17
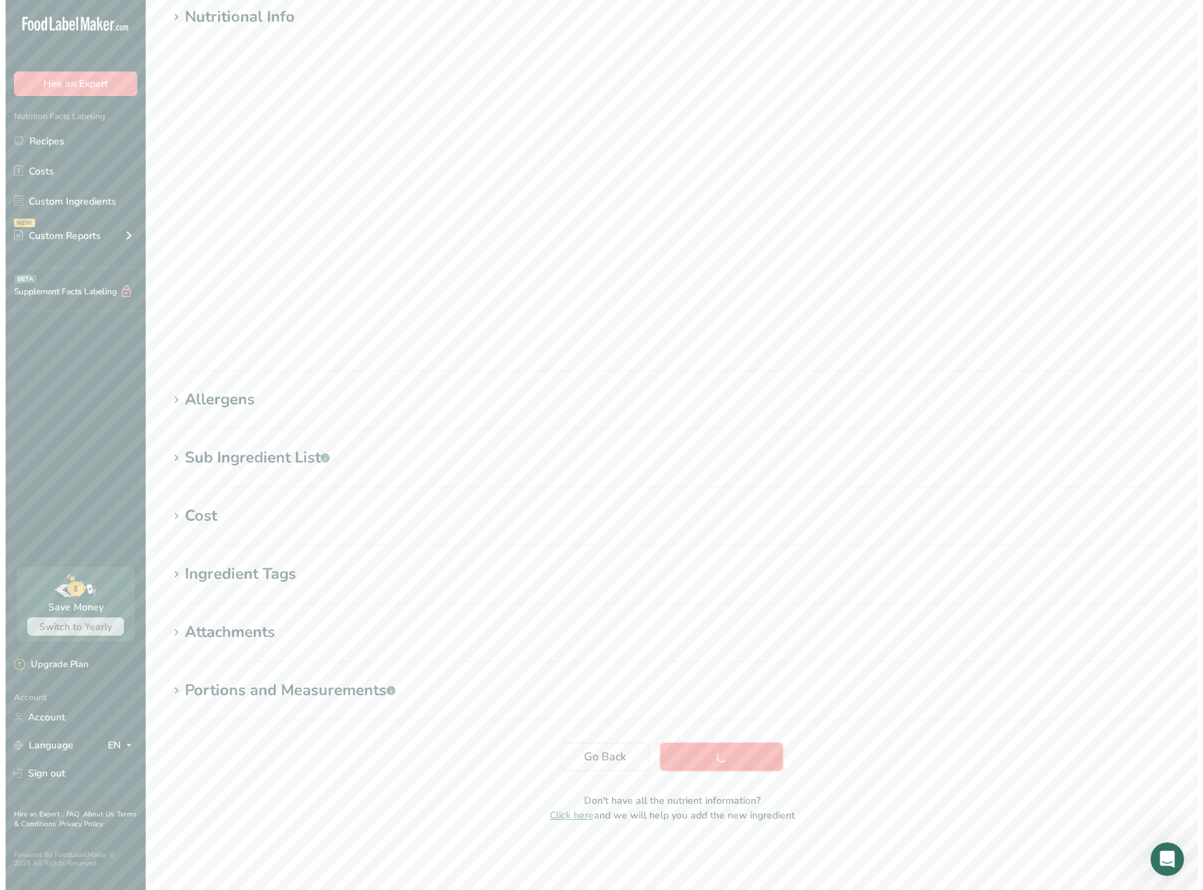
scroll to position [0, 0]
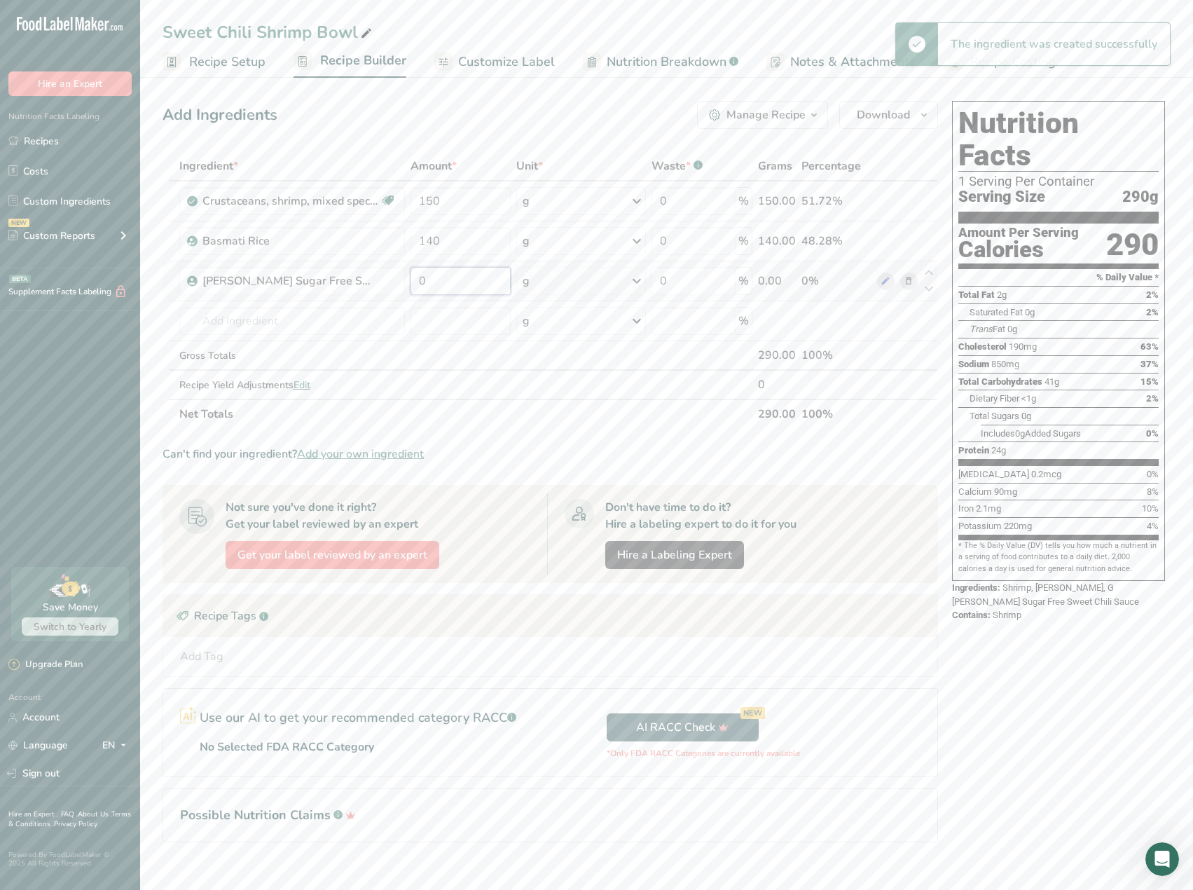
click at [453, 287] on input "0" at bounding box center [460, 281] width 100 height 28
click at [534, 274] on div "Ingredient * Amount * Unit * Waste * .a-a{fill:#347362;}.b-a{fill:#fff;} Grams …" at bounding box center [549, 289] width 775 height 277
click at [476, 282] on input "0" at bounding box center [460, 281] width 100 height 28
drag, startPoint x: 476, startPoint y: 282, endPoint x: 415, endPoint y: 272, distance: 61.7
click at [415, 272] on input "0" at bounding box center [460, 281] width 100 height 28
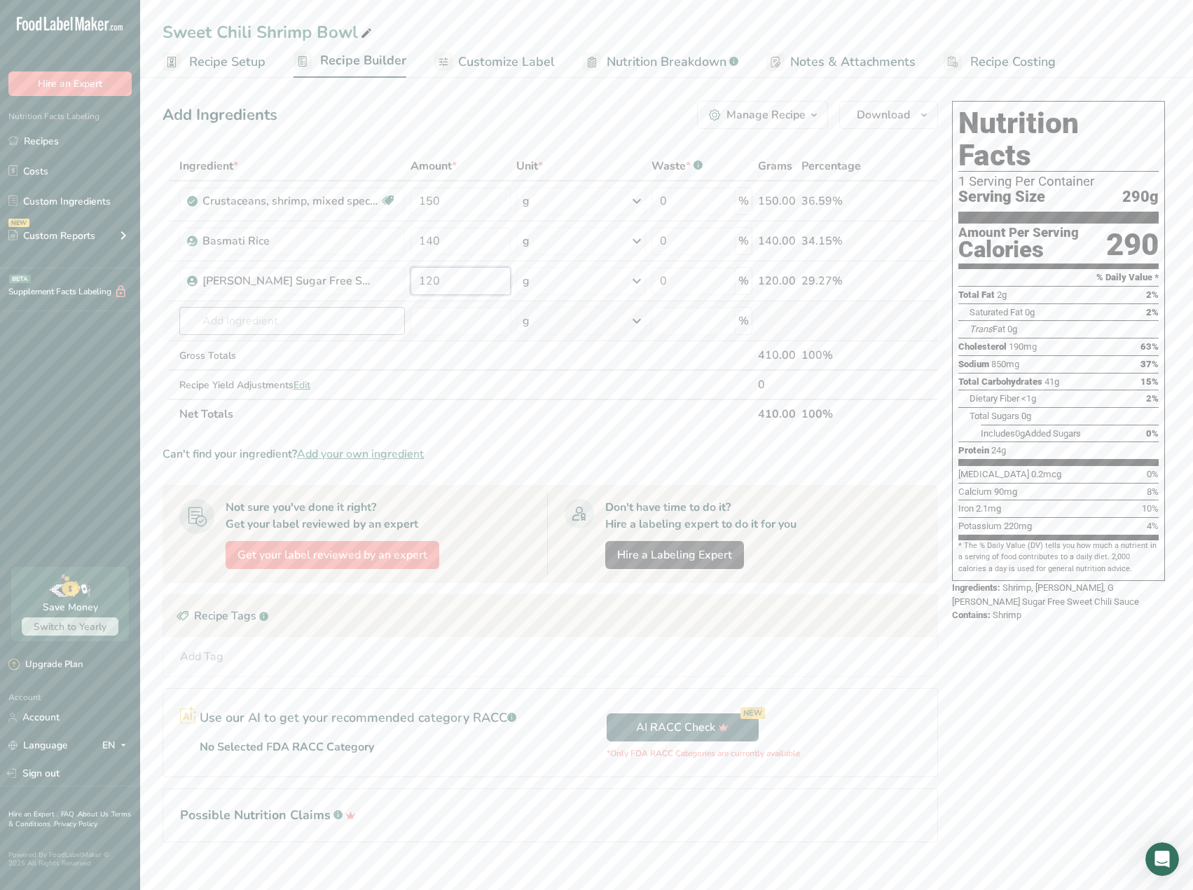
type input "120"
click at [292, 332] on div "Ingredient * Amount * Unit * Waste * .a-a{fill:#347362;}.b-a{fill:#fff;} Grams …" at bounding box center [549, 289] width 775 height 277
click at [303, 321] on input "text" at bounding box center [292, 321] width 226 height 28
type input "Carrots"
click at [335, 373] on div "11124 [GEOGRAPHIC_DATA], raw" at bounding box center [281, 372] width 181 height 15
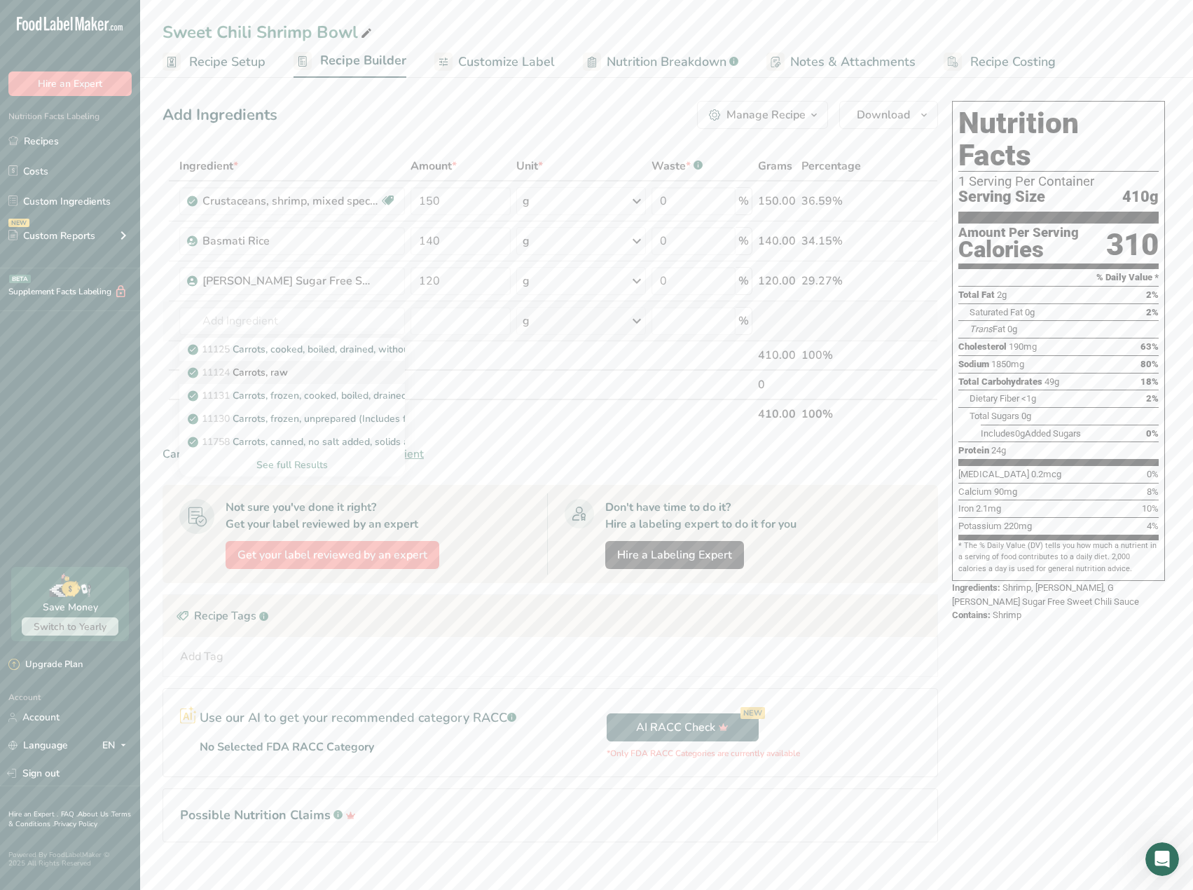
type input "Carrots, raw"
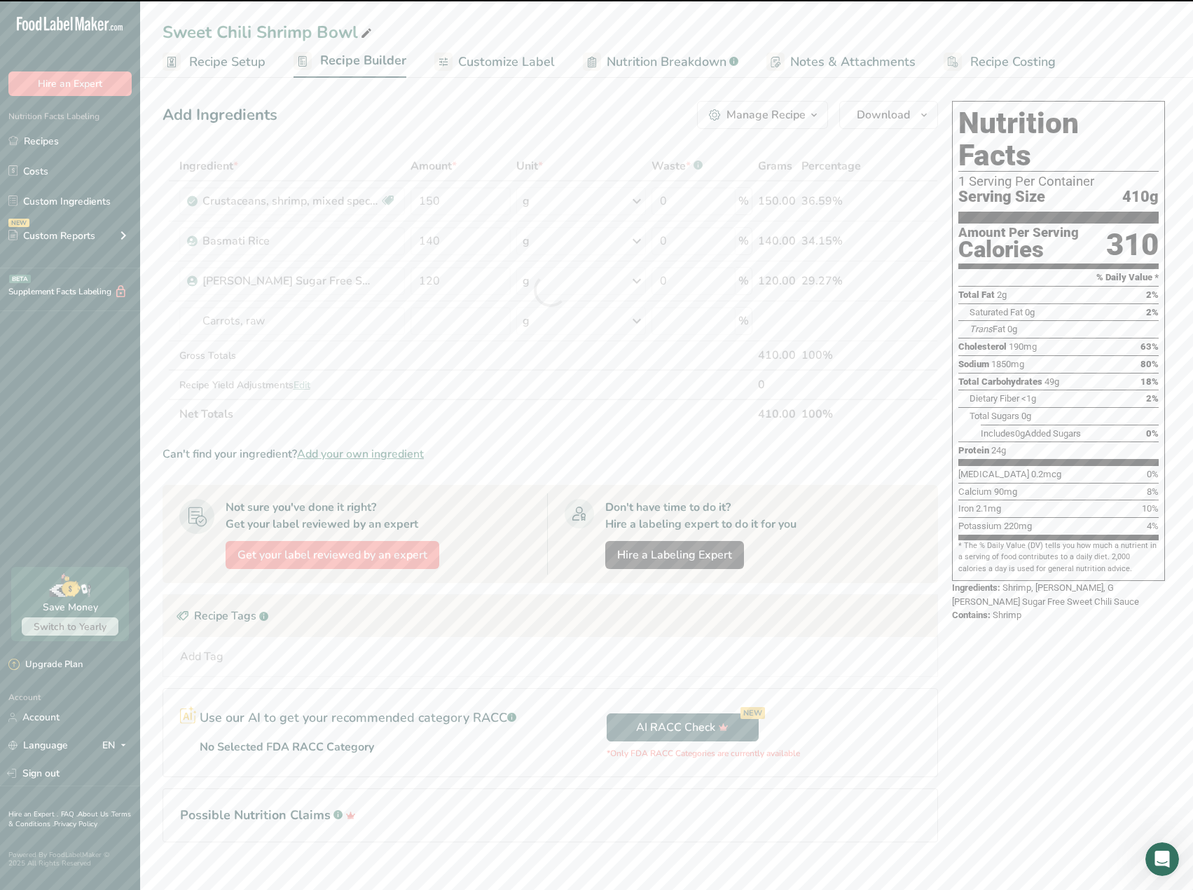
type input "0"
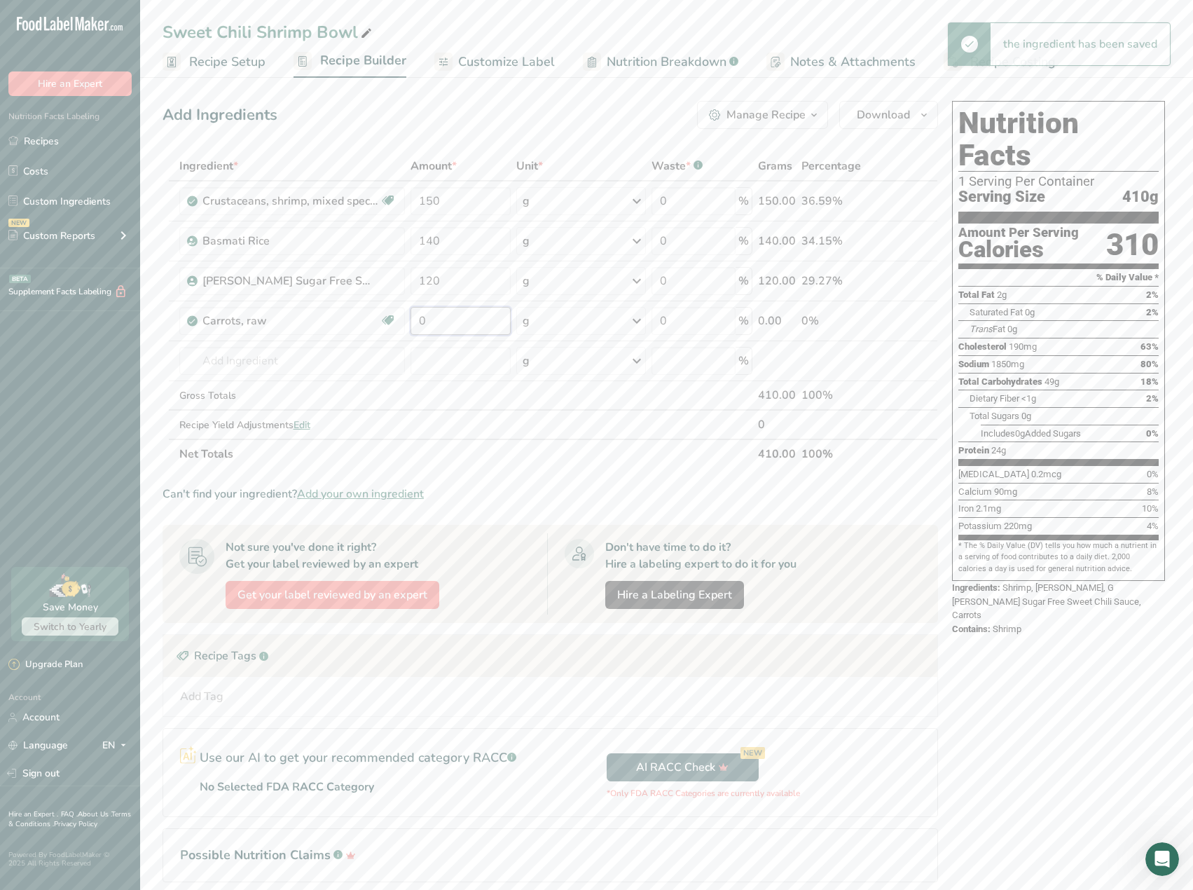
click at [451, 319] on input "0" at bounding box center [460, 321] width 100 height 28
drag, startPoint x: 462, startPoint y: 319, endPoint x: 420, endPoint y: 321, distance: 42.1
click at [420, 321] on input "0" at bounding box center [460, 321] width 100 height 28
type input "100"
click at [354, 373] on div "Ingredient * Amount * Unit * Waste * .a-a{fill:#347362;}.b-a{fill:#fff;} Grams …" at bounding box center [549, 309] width 775 height 317
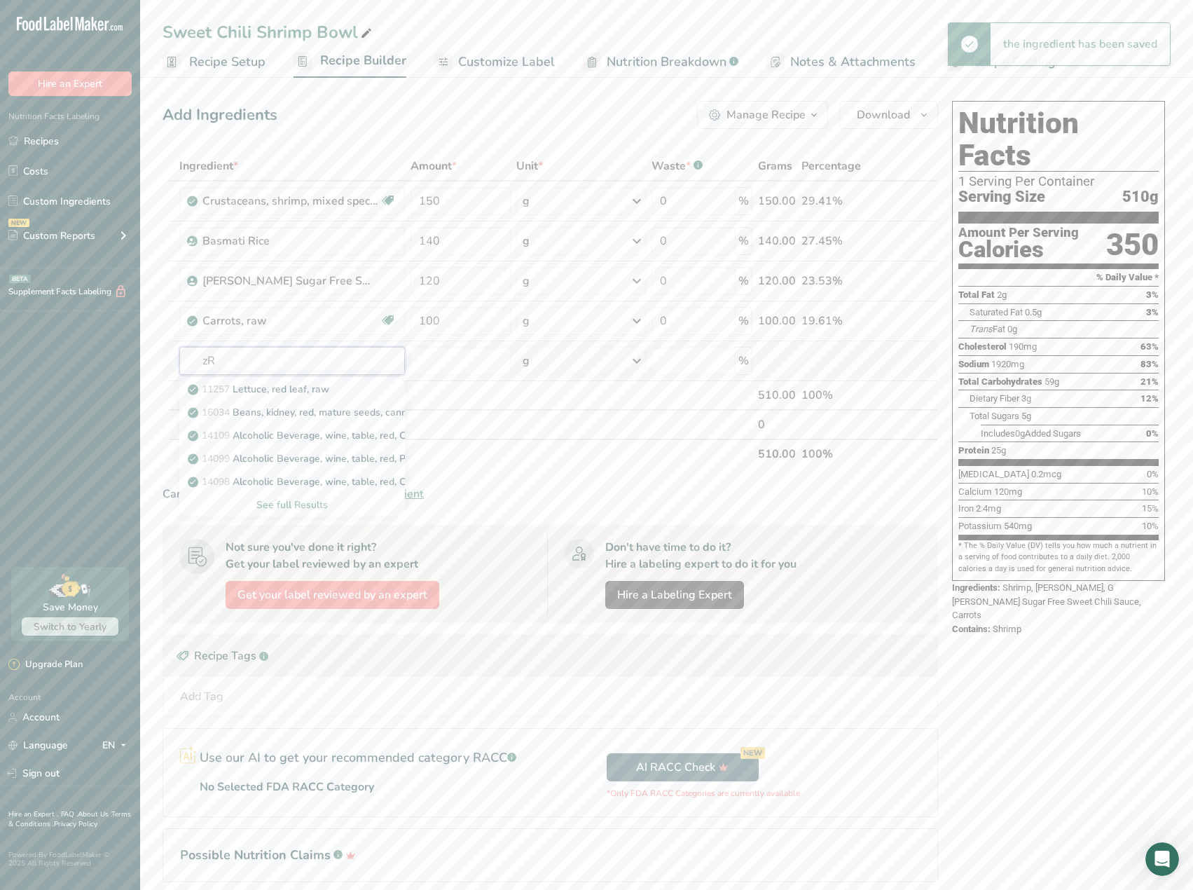
type input "z"
type input "Pepper"
click at [298, 506] on div "See full Results" at bounding box center [293, 504] width 204 height 15
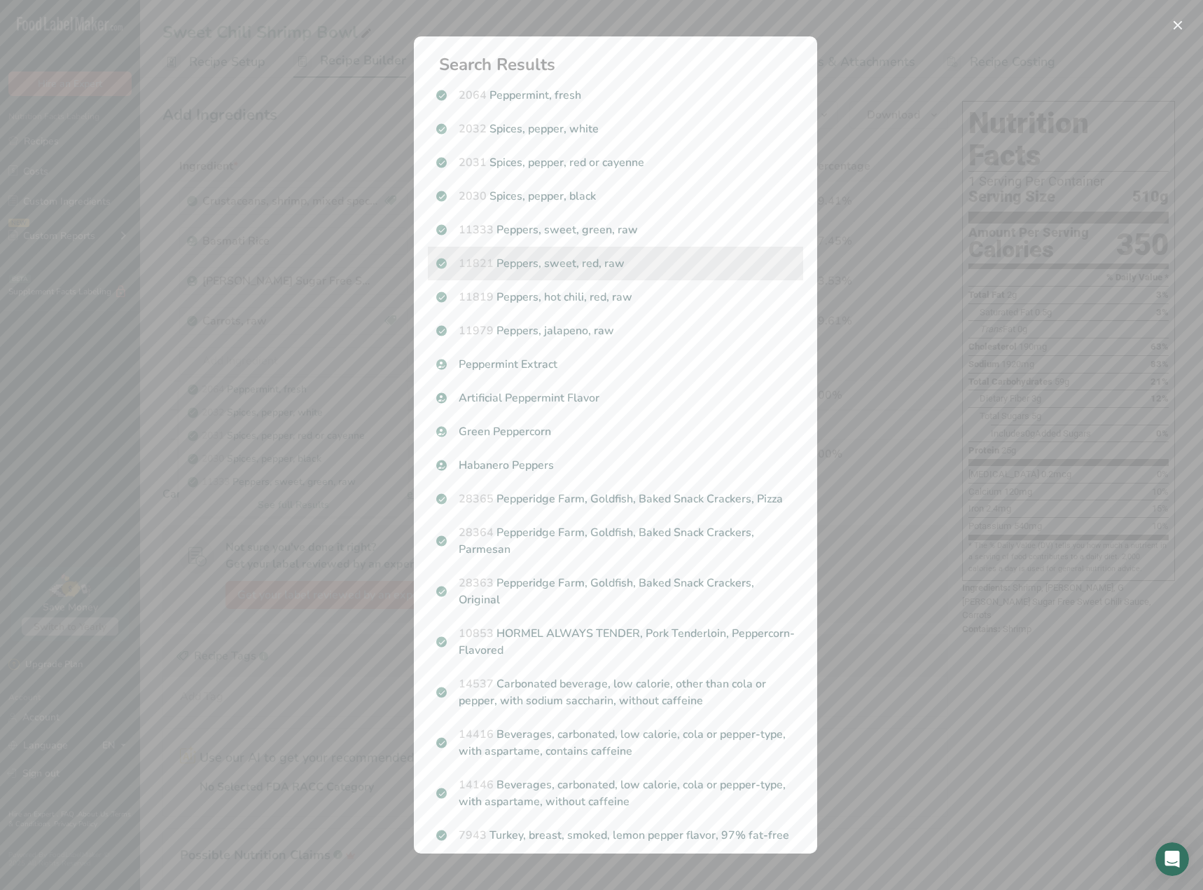
click at [642, 272] on div "11821 Peppers, sweet, red, raw" at bounding box center [615, 264] width 375 height 34
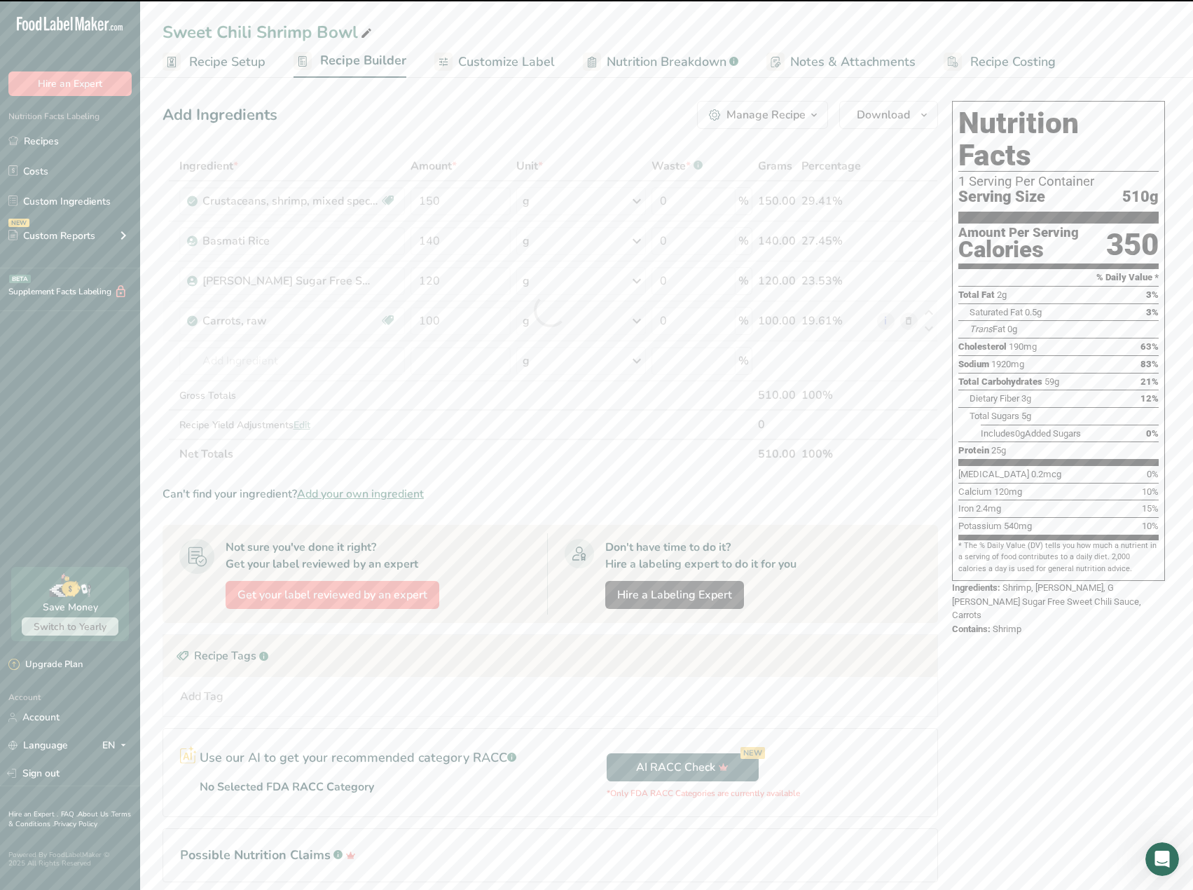
type input "0"
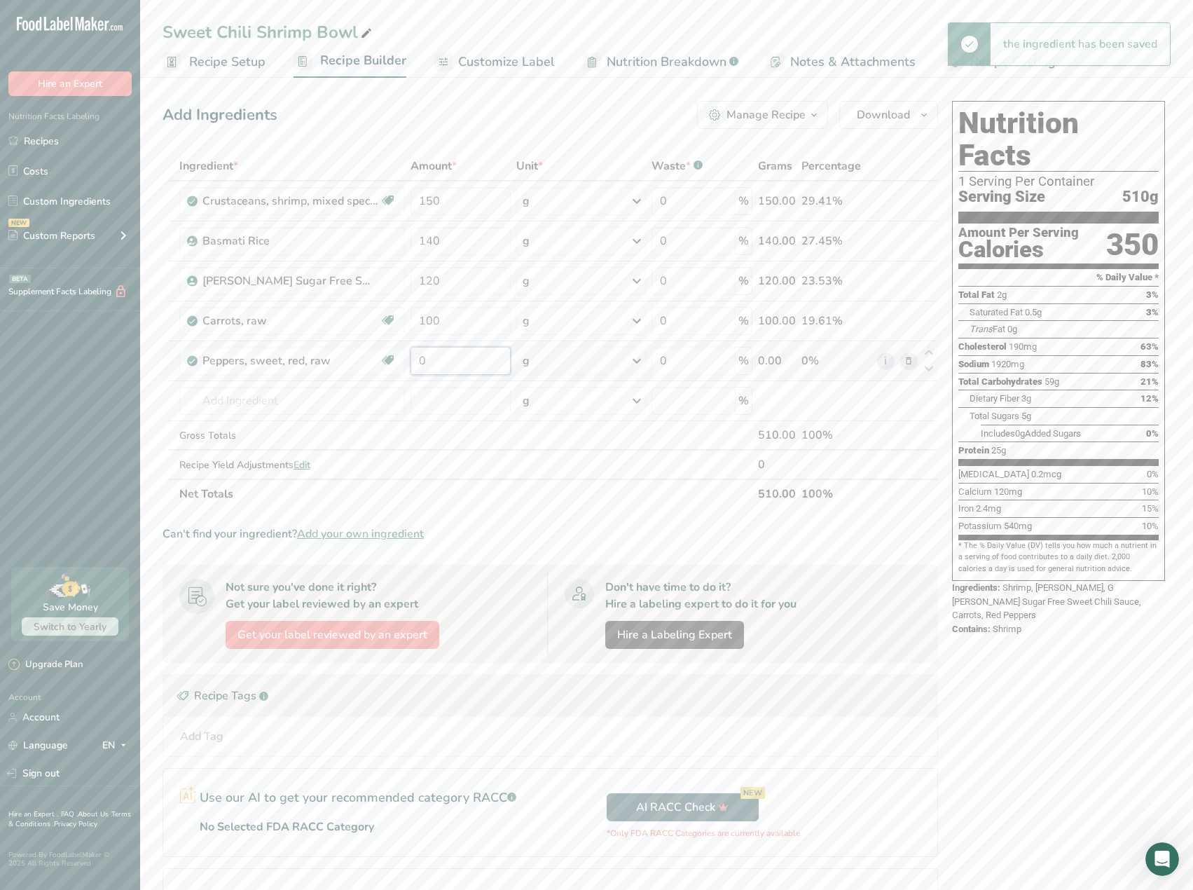
drag, startPoint x: 471, startPoint y: 368, endPoint x: 411, endPoint y: 358, distance: 61.1
click at [411, 358] on input "0" at bounding box center [460, 361] width 100 height 28
type input "80"
click at [308, 387] on div "Ingredient * Amount * Unit * Waste * .a-a{fill:#347362;}.b-a{fill:#fff;} Grams …" at bounding box center [549, 329] width 775 height 357
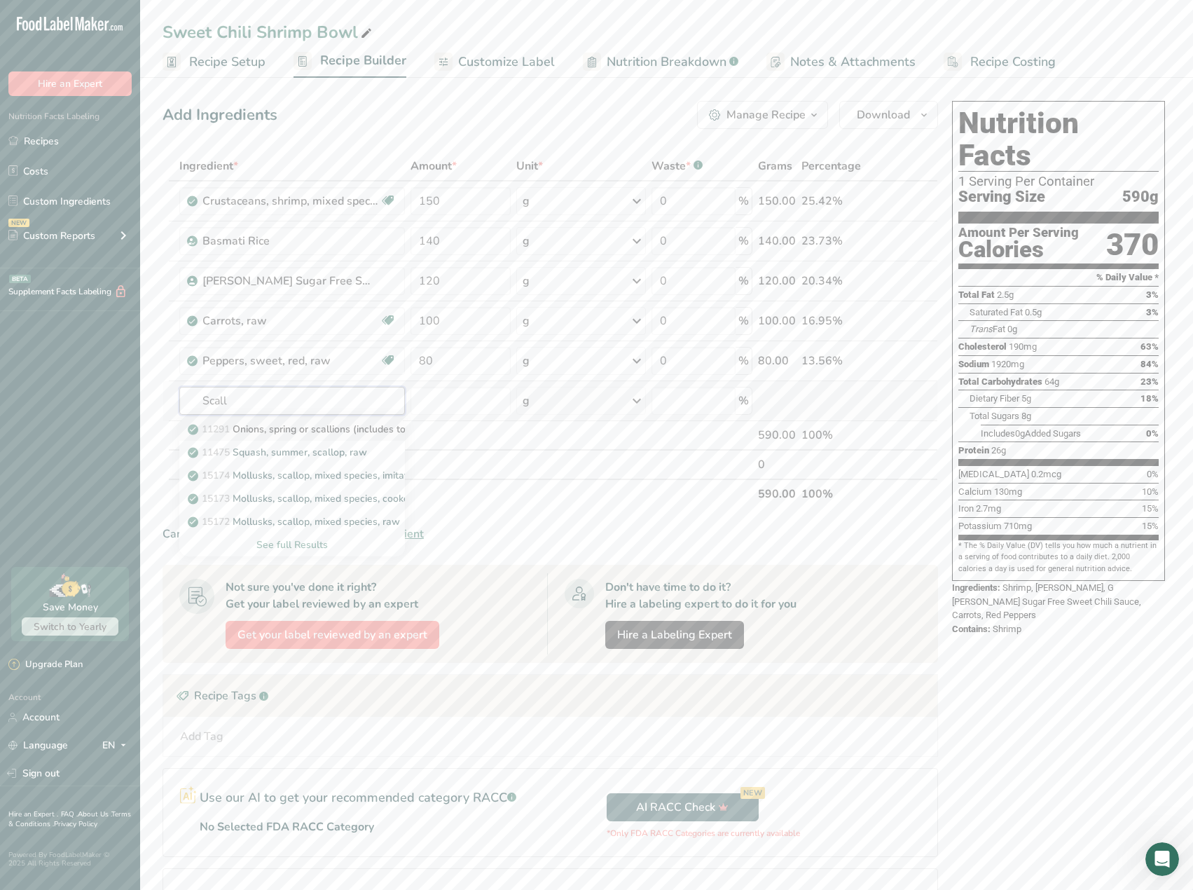
type input "Scall"
click at [281, 423] on p "11291 Onions, spring or scallions (includes tops and bulb), raw" at bounding box center [337, 429] width 293 height 15
type input "Onions, spring or scallions (includes tops and bulb), raw"
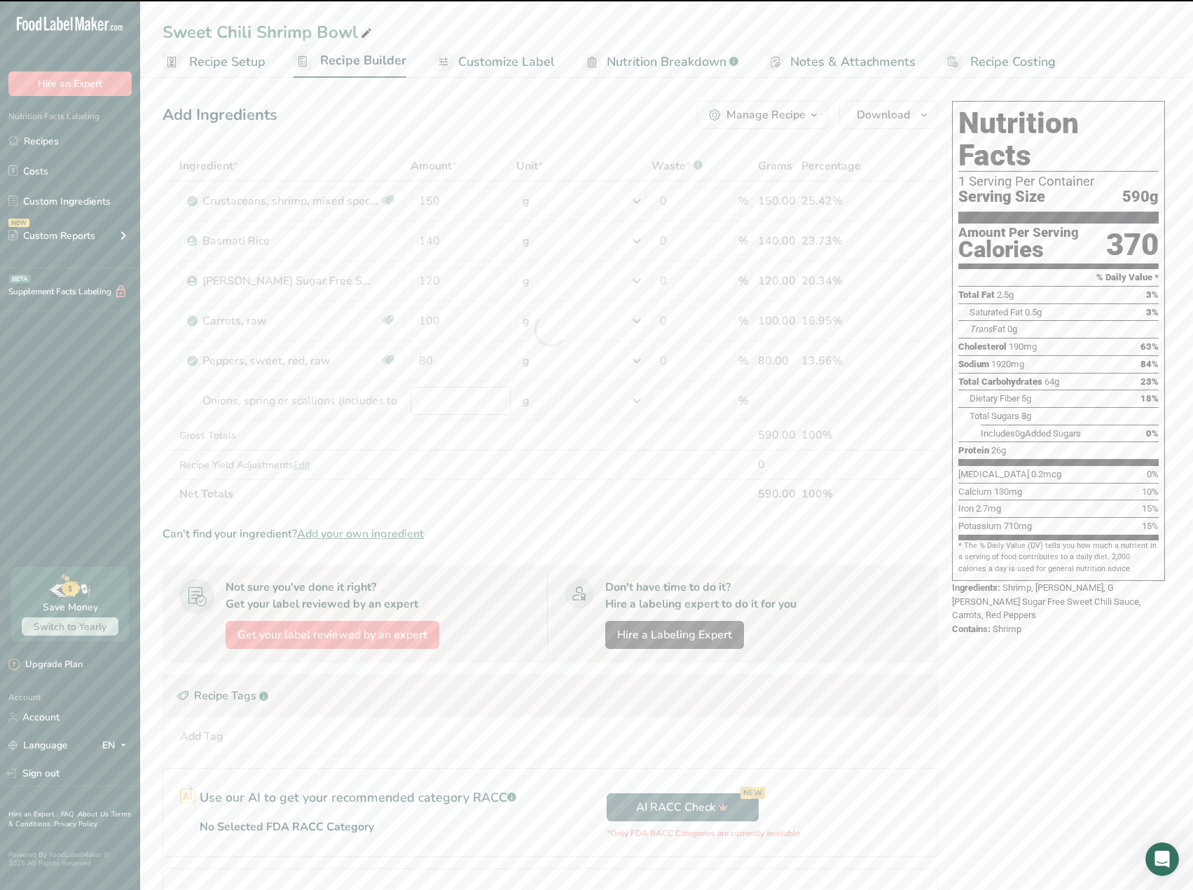
type input "0"
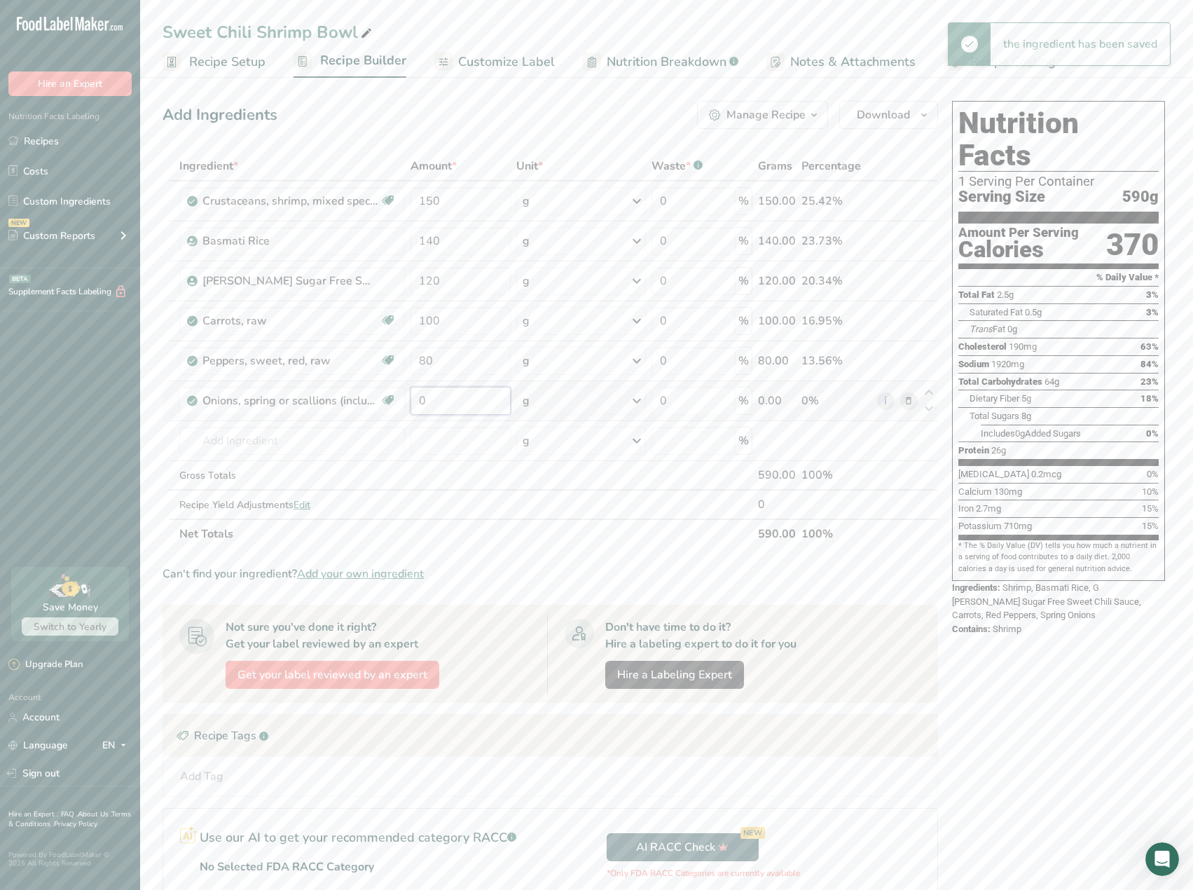
drag, startPoint x: 462, startPoint y: 404, endPoint x: 417, endPoint y: 404, distance: 45.5
click at [417, 404] on input "0" at bounding box center [460, 401] width 100 height 28
type input "50"
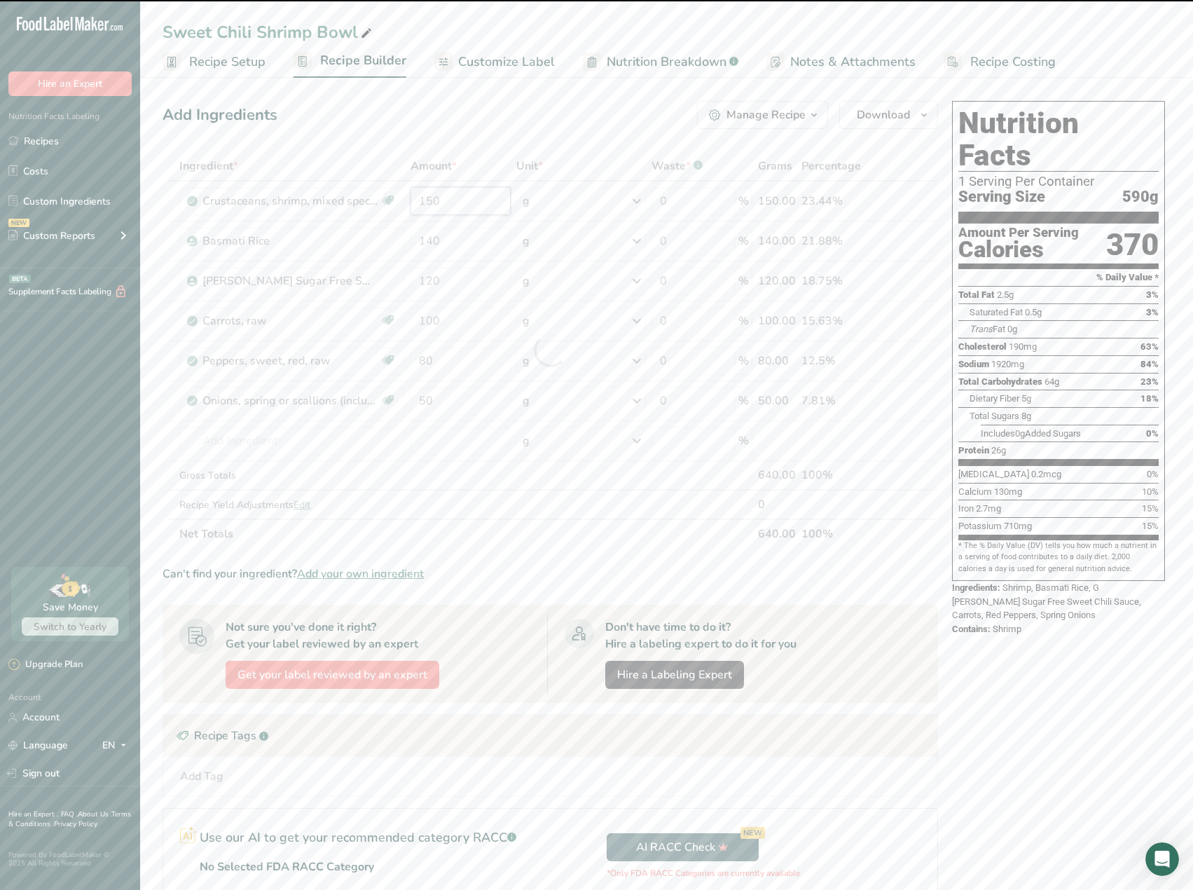
drag, startPoint x: 461, startPoint y: 203, endPoint x: 414, endPoint y: 198, distance: 47.3
click at [414, 198] on div "Ingredient * Amount * Unit * Waste * .a-a{fill:#347362;}.b-a{fill:#fff;} Grams …" at bounding box center [549, 349] width 775 height 397
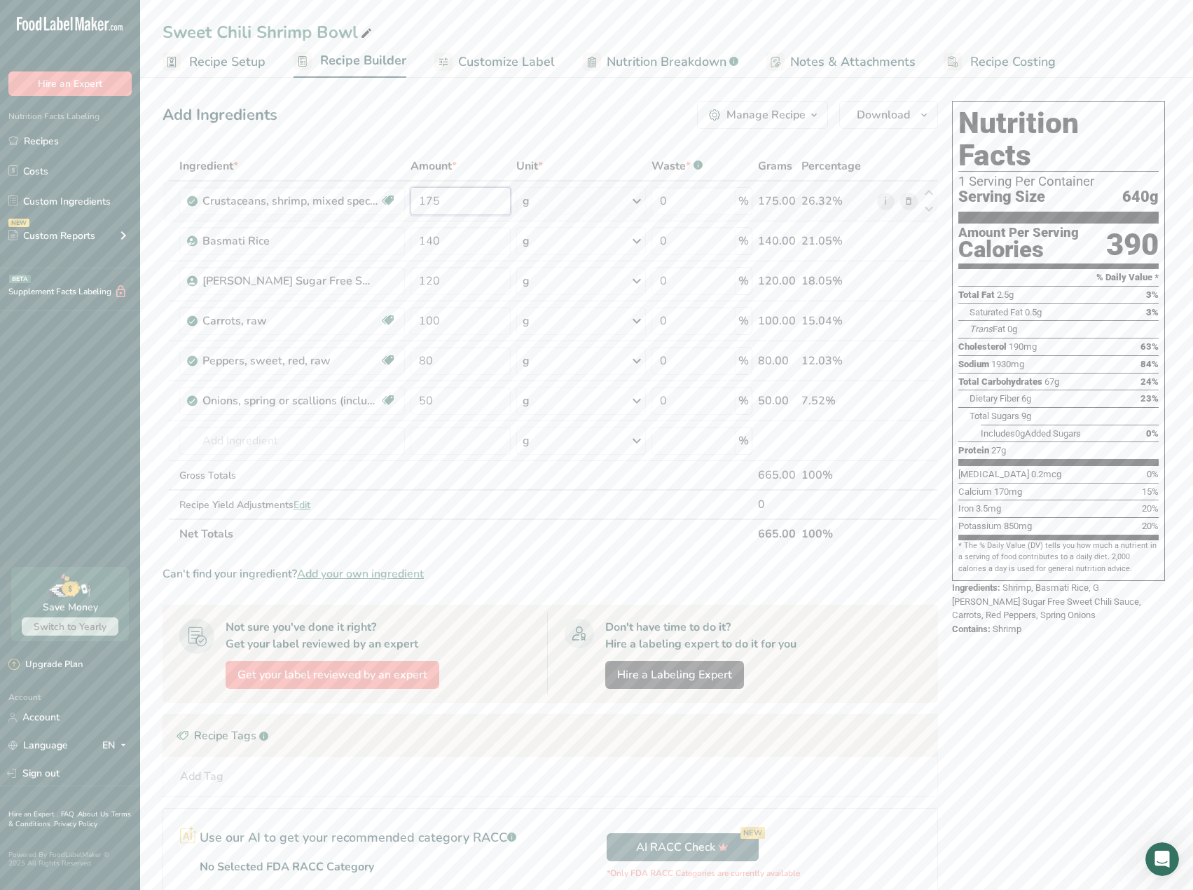
drag, startPoint x: 460, startPoint y: 208, endPoint x: 425, endPoint y: 209, distance: 35.0
click at [425, 209] on input "175" at bounding box center [460, 201] width 100 height 28
type input "180"
click at [474, 322] on div "Ingredient * Amount * Unit * Waste * .a-a{fill:#347362;}.b-a{fill:#fff;} Grams …" at bounding box center [549, 349] width 775 height 397
click at [1005, 63] on span "Recipe Costing" at bounding box center [1012, 62] width 85 height 19
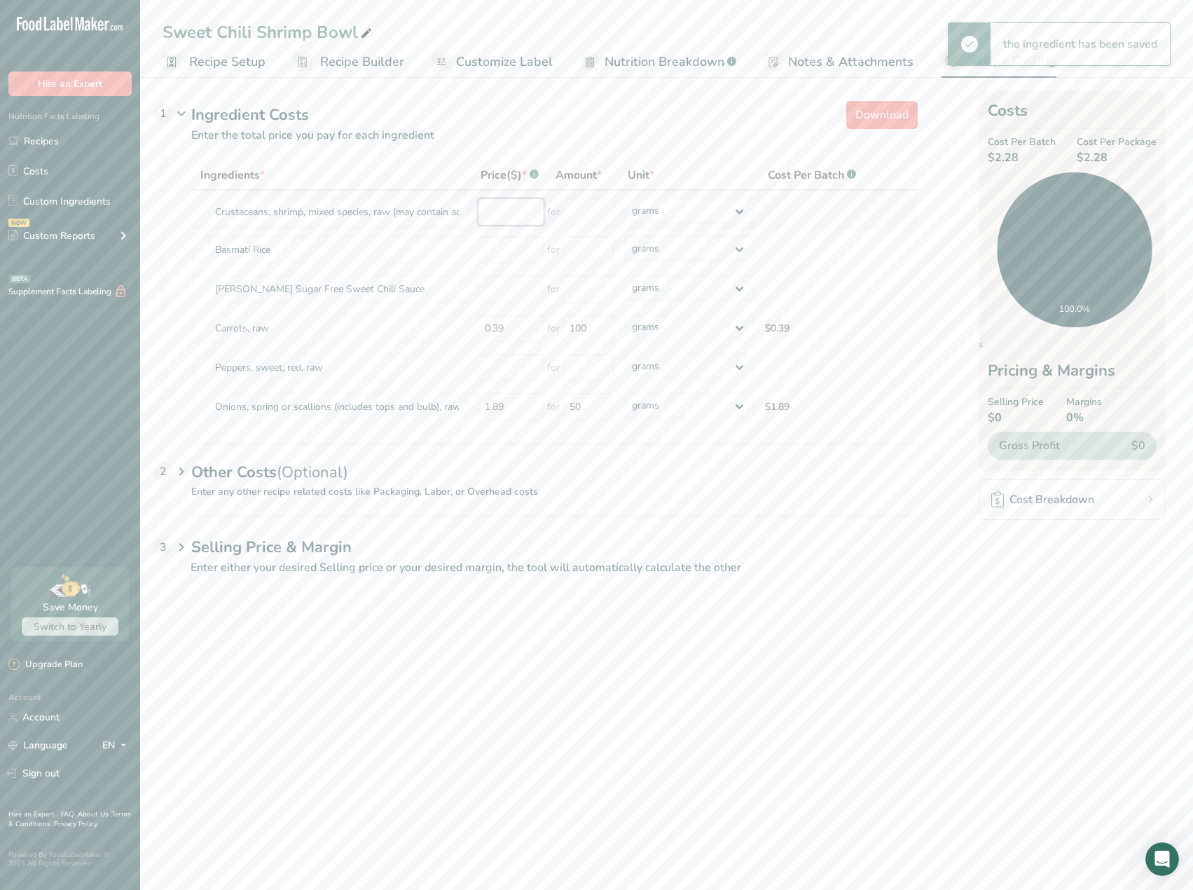
click at [509, 209] on input "number" at bounding box center [511, 211] width 67 height 27
click at [677, 212] on select "grams kg mg mcg lb oz" at bounding box center [689, 210] width 129 height 25
select select "1"
click at [625, 198] on select "grams kg mg mcg lb oz" at bounding box center [689, 210] width 129 height 25
click at [587, 219] on input "number" at bounding box center [587, 211] width 51 height 27
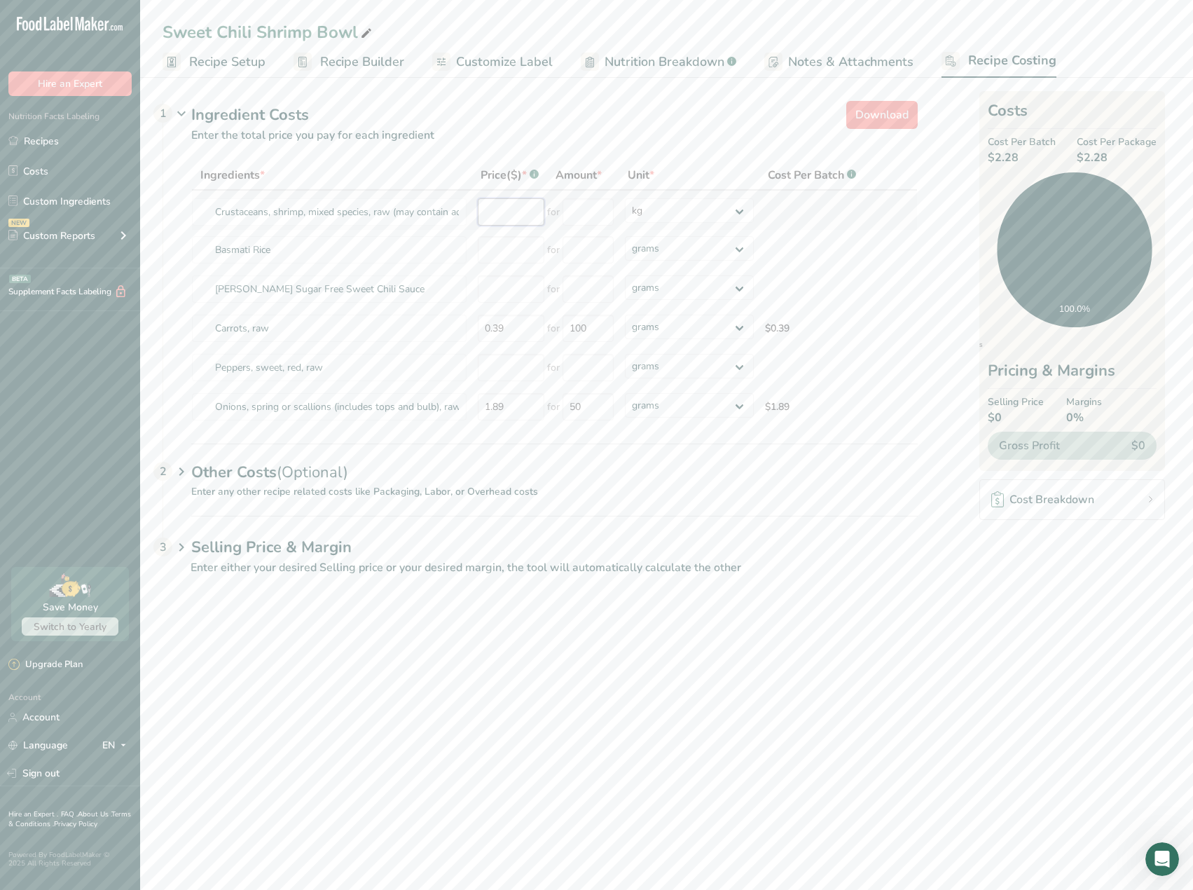
click at [491, 212] on input "number" at bounding box center [511, 211] width 67 height 27
type input "29.99"
click at [499, 247] on div "Ingredients * Price($) * .a-a{fill:#347362;}.b-a{fill:#fff;} Amount * Unit * Co…" at bounding box center [554, 293] width 726 height 266
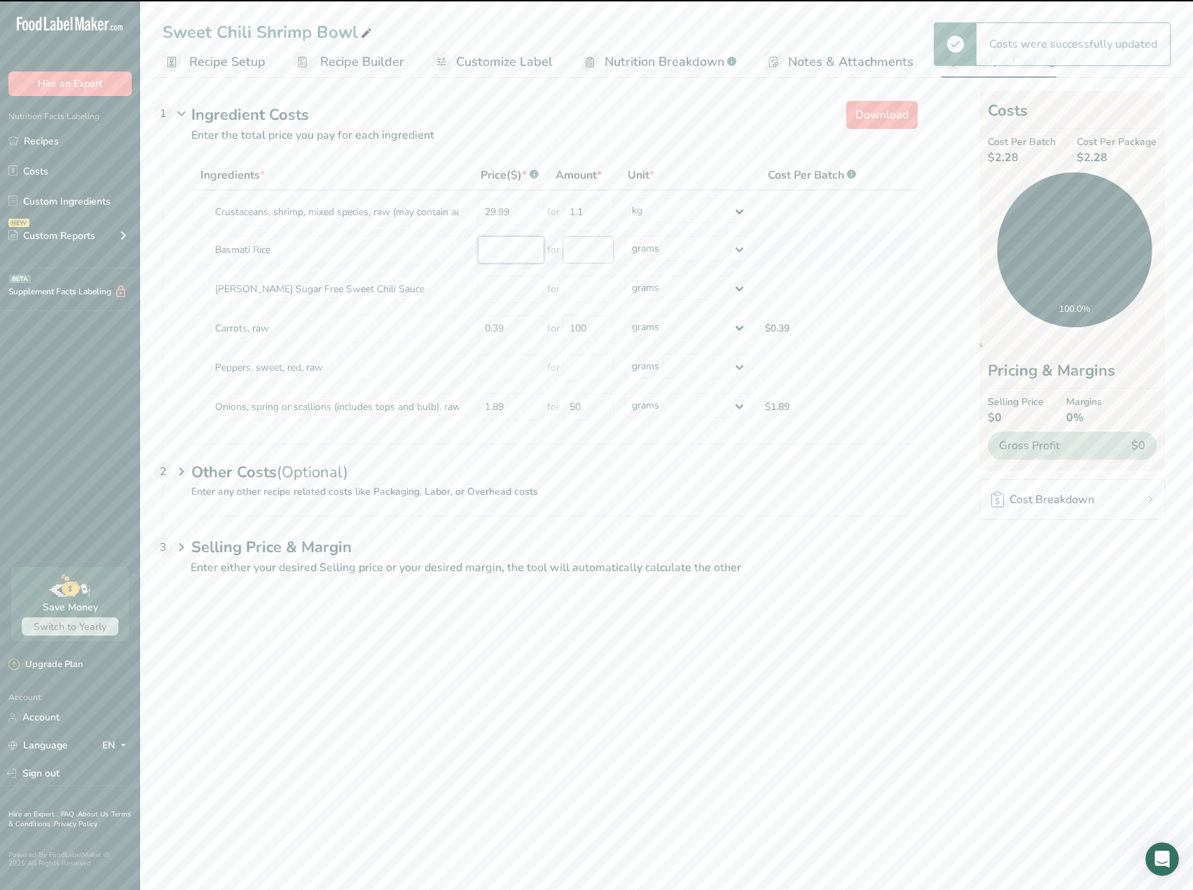
type input "1"
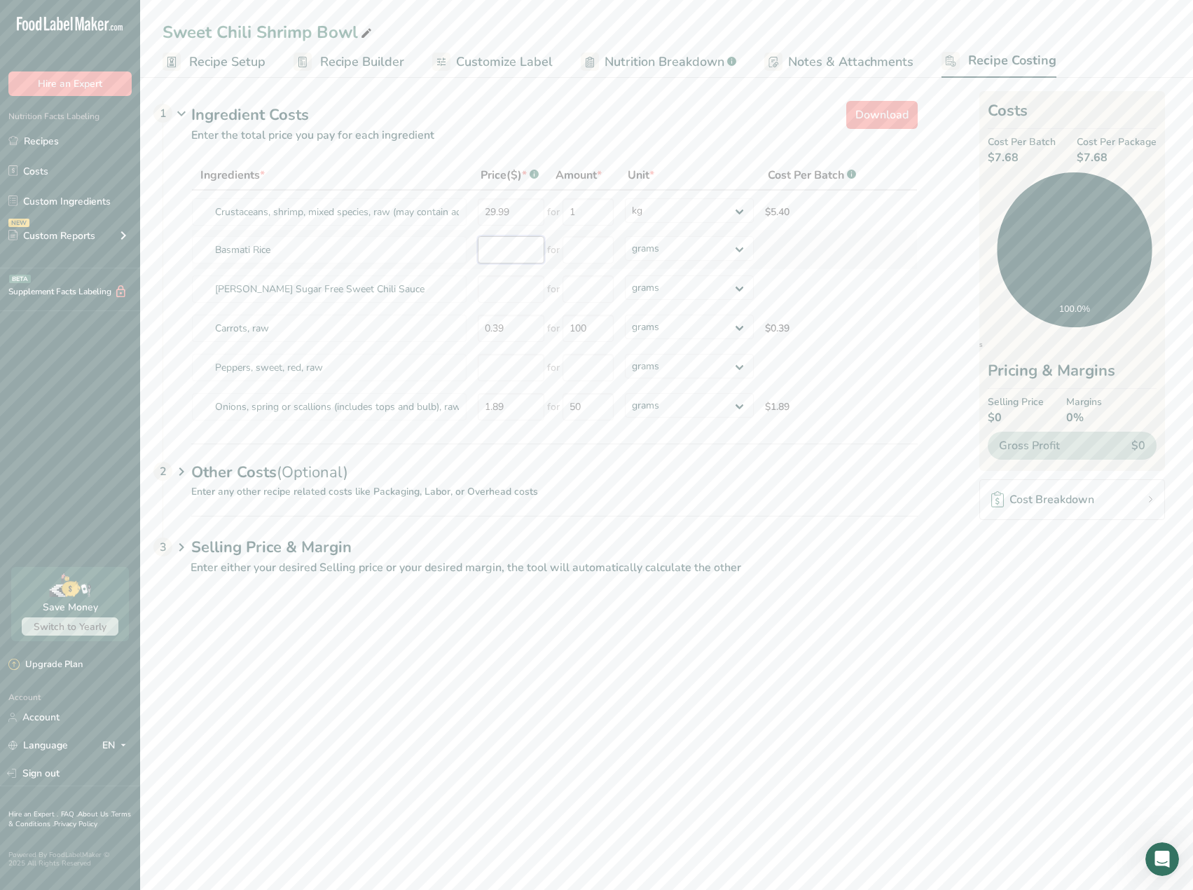
click at [501, 251] on input "number" at bounding box center [511, 249] width 67 height 27
type input "0.77"
type input "100"
click at [506, 293] on div "Ingredients * Price($) * .a-a{fill:#347362;}.b-a{fill:#fff;} Amount * Unit * Co…" at bounding box center [554, 293] width 726 height 266
click at [680, 293] on select "grams kg mg mcg lb oz" at bounding box center [689, 287] width 129 height 25
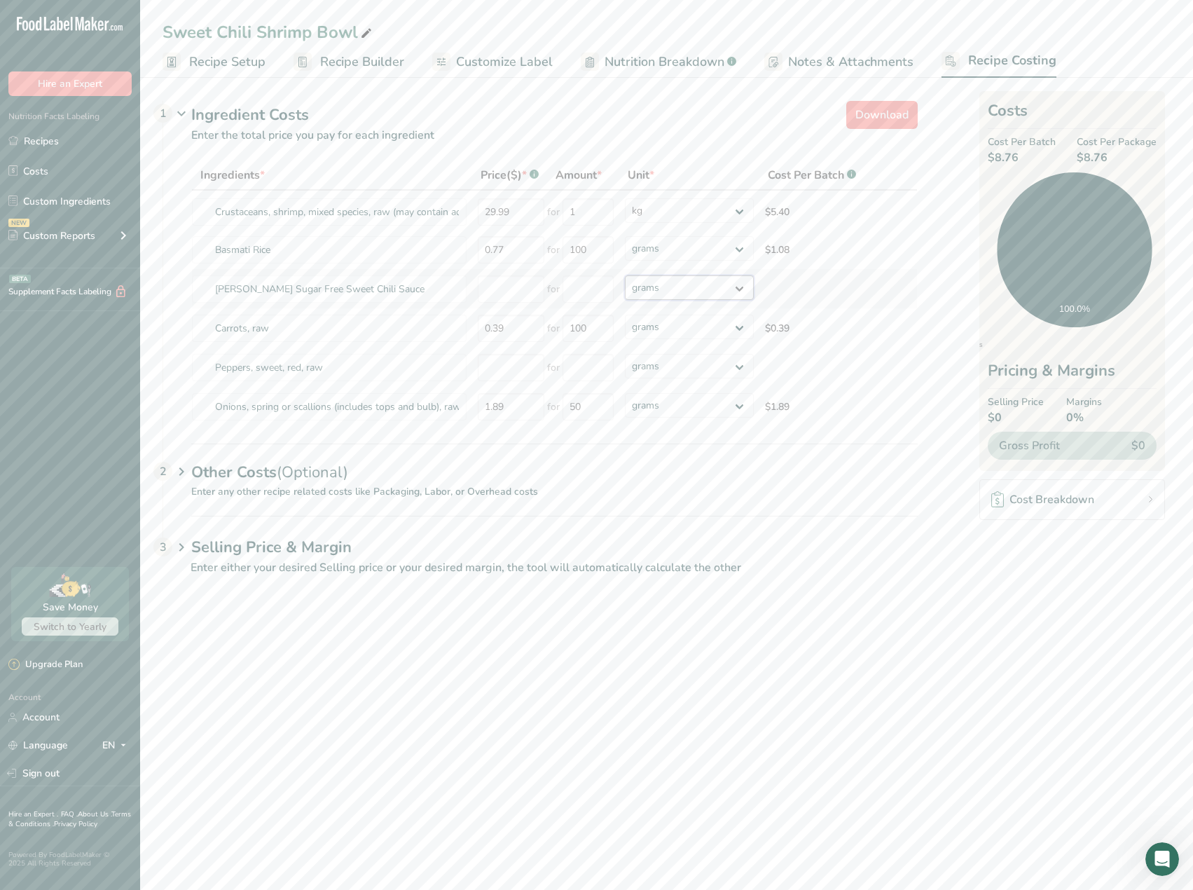
drag, startPoint x: 683, startPoint y: 289, endPoint x: 676, endPoint y: 289, distance: 7.0
click at [683, 289] on select "grams kg mg mcg lb oz" at bounding box center [689, 287] width 129 height 25
click at [518, 285] on input "number" at bounding box center [511, 288] width 67 height 27
click at [520, 293] on input "number" at bounding box center [511, 288] width 67 height 27
type input "10"
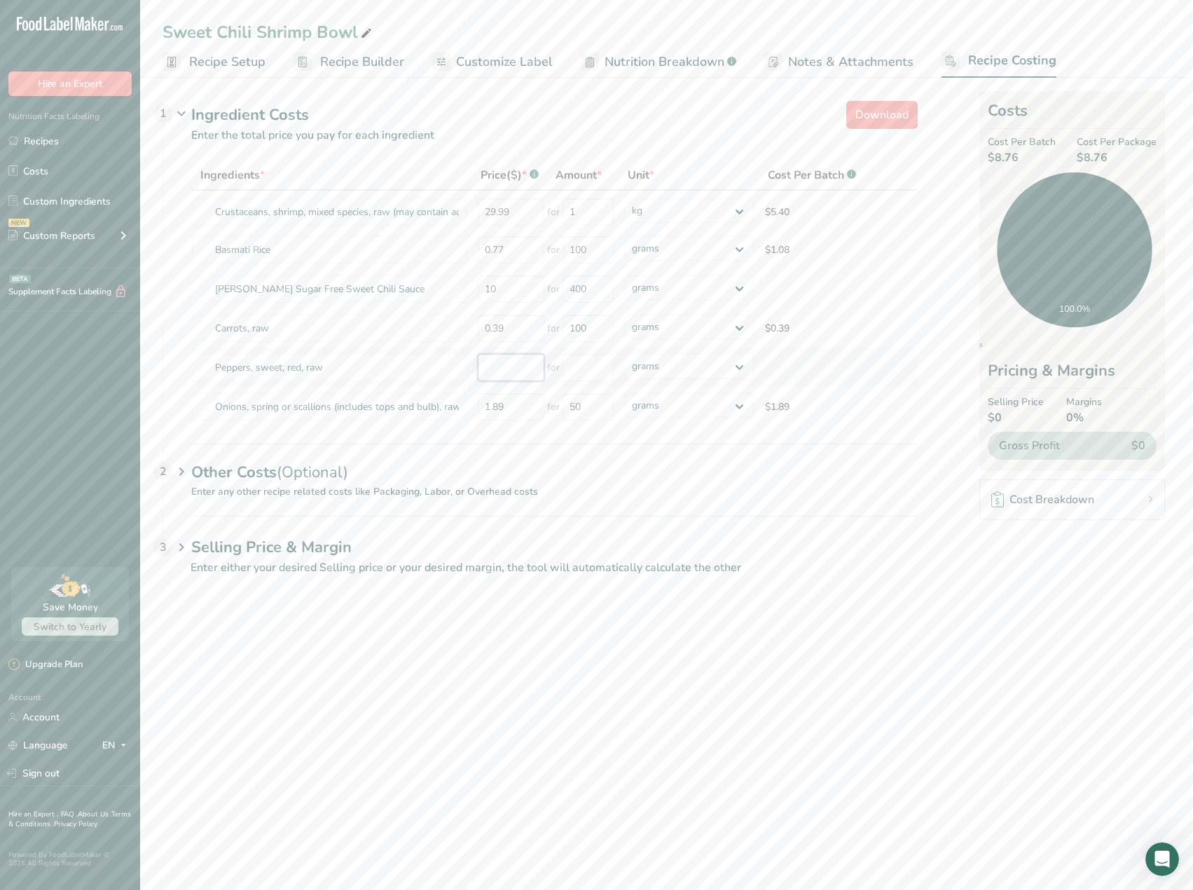
click at [523, 366] on div "Ingredients * Price($) * .a-a{fill:#347362;}.b-a{fill:#fff;} Amount * Unit * Co…" at bounding box center [554, 293] width 726 height 266
drag, startPoint x: 597, startPoint y: 284, endPoint x: 560, endPoint y: 284, distance: 36.4
click at [560, 284] on div "for 400" at bounding box center [580, 288] width 67 height 27
type input "450"
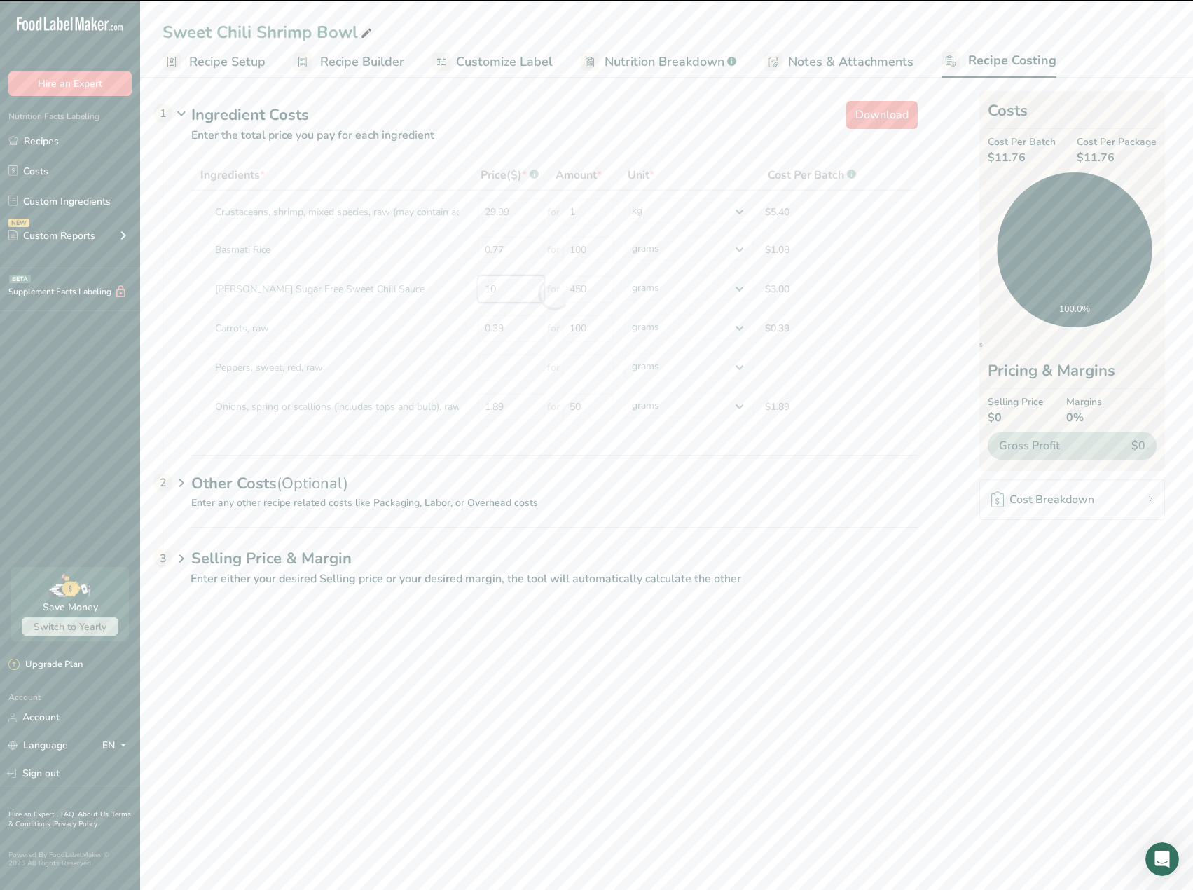
drag, startPoint x: 527, startPoint y: 291, endPoint x: 470, endPoint y: 286, distance: 56.9
click at [470, 286] on tr "[PERSON_NAME] Sugar Free Sweet Chili Sauce 10 for 450 grams kg mg mcg lb oz $3.…" at bounding box center [554, 288] width 725 height 39
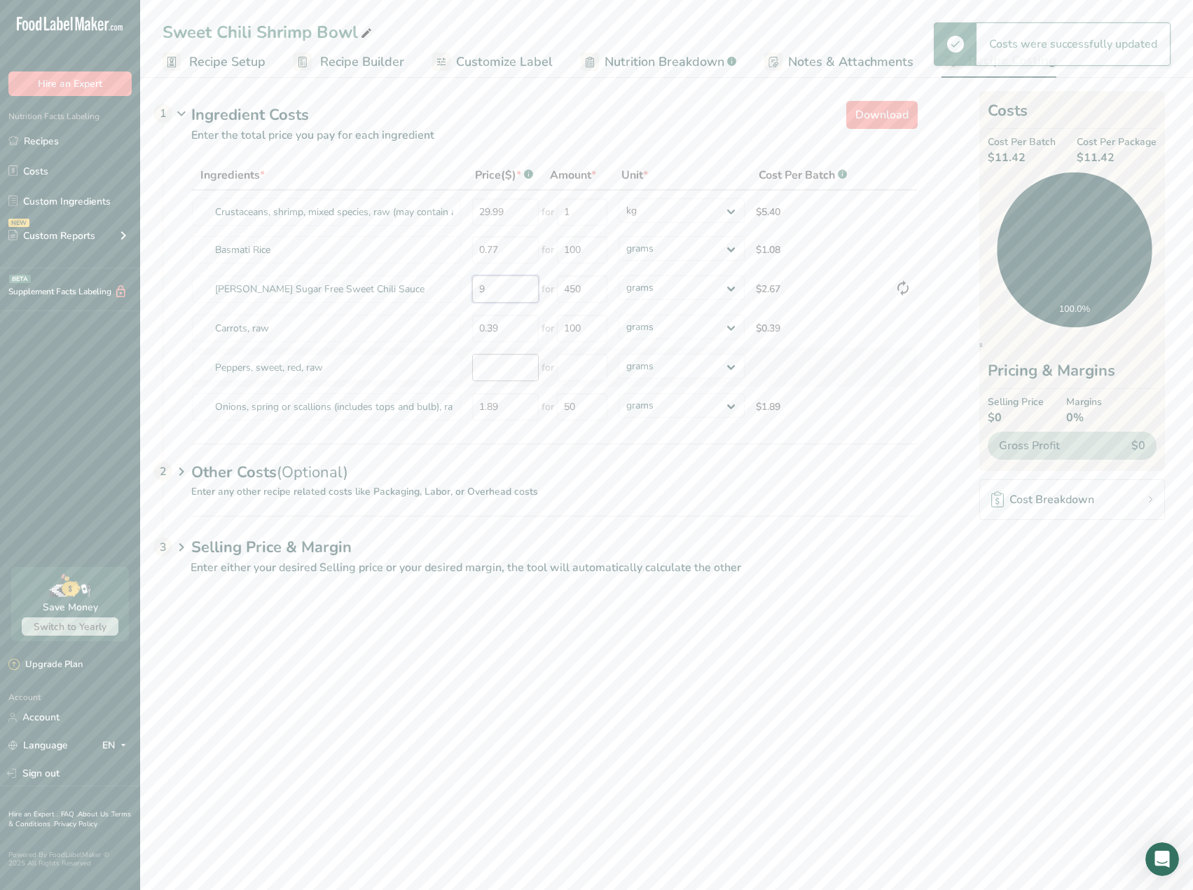
type input "9"
click at [512, 371] on div "Ingredients * Price($) * .a-a{fill:#347362;}.b-a{fill:#fff;} Amount * Unit * Co…" at bounding box center [554, 293] width 726 height 266
click at [497, 376] on input "number" at bounding box center [505, 367] width 67 height 27
type input "11.00"
type input "1000"
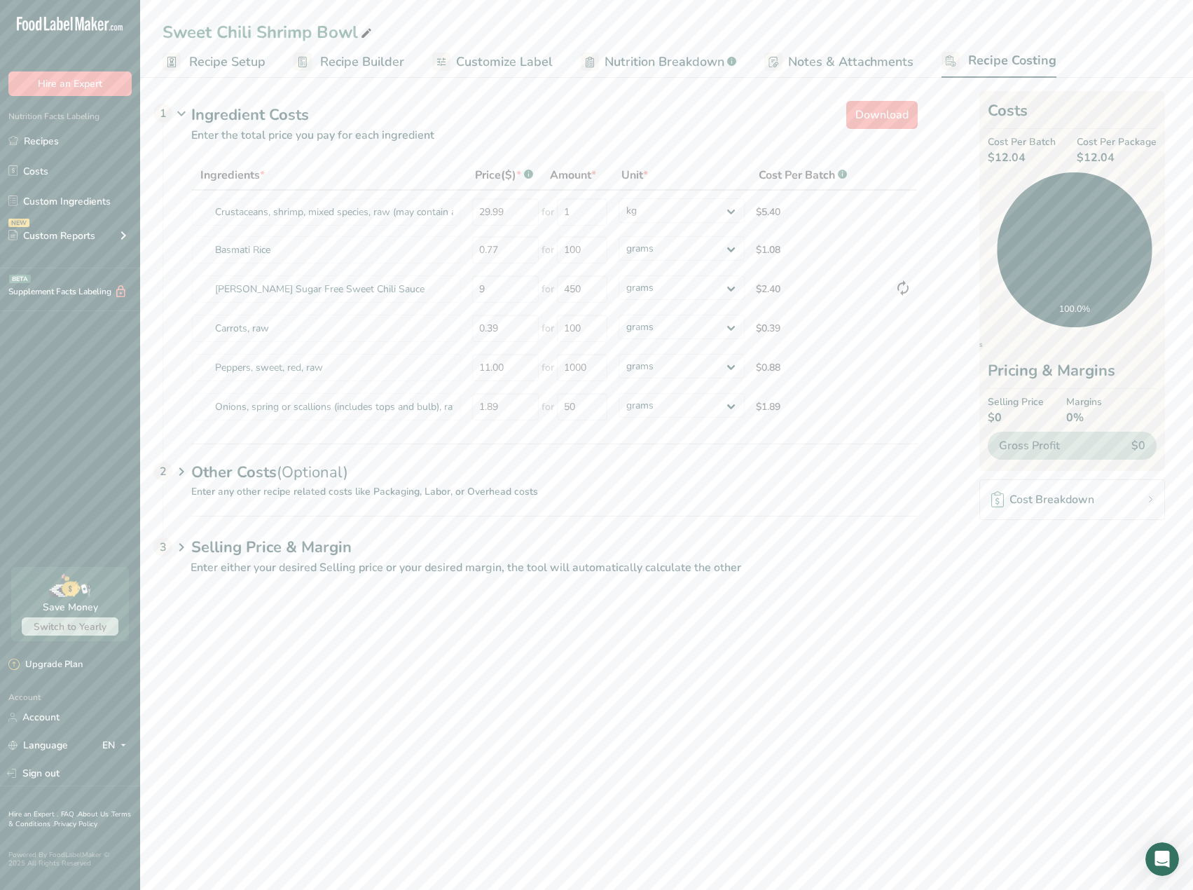
click at [333, 540] on h1 "Selling Price & Margin" at bounding box center [554, 547] width 726 height 23
click at [381, 598] on label at bounding box center [382, 601] width 22 height 14
click at [380, 598] on input "radio" at bounding box center [375, 601] width 9 height 9
radio input "true"
radio input "false"
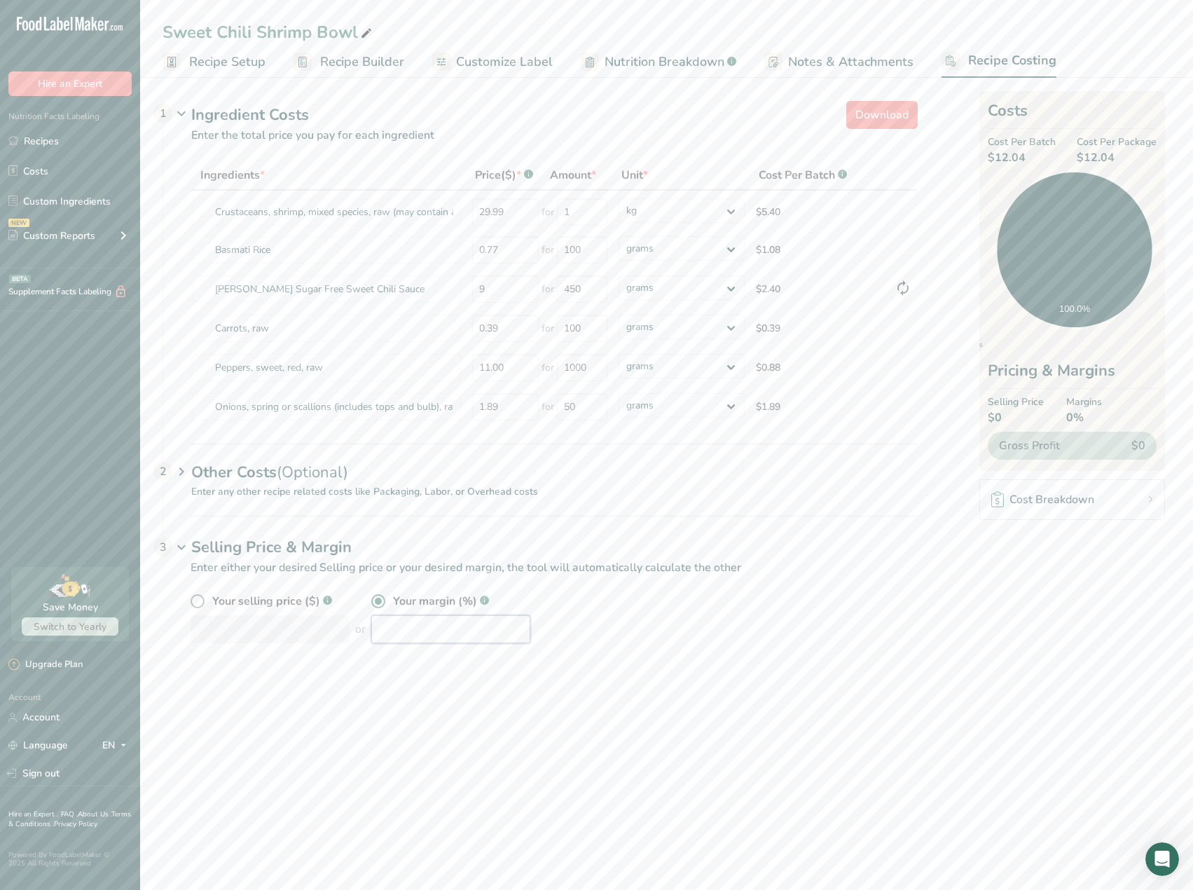
click at [382, 619] on input "number" at bounding box center [450, 629] width 159 height 28
type input "45"
click at [367, 60] on span "Recipe Builder" at bounding box center [362, 62] width 84 height 19
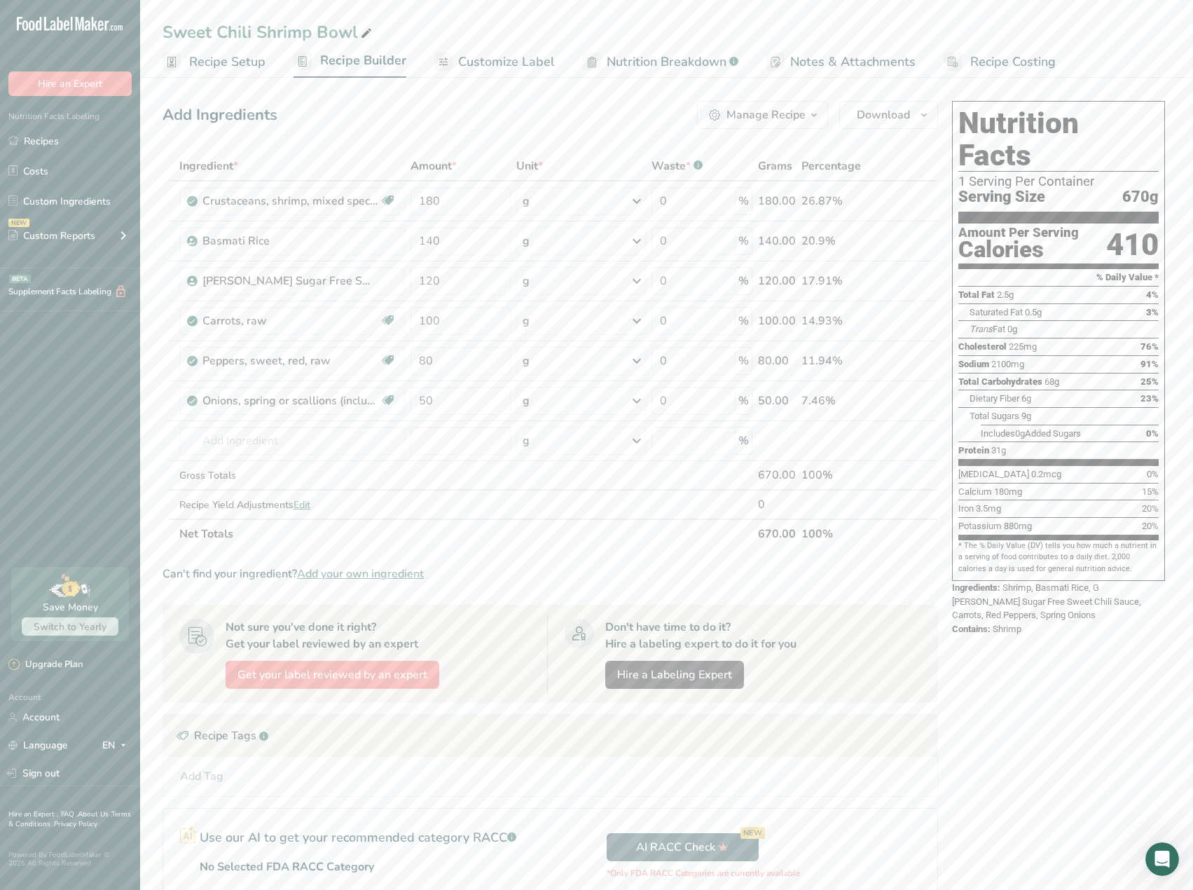
click at [1013, 69] on span "Recipe Costing" at bounding box center [1012, 62] width 85 height 19
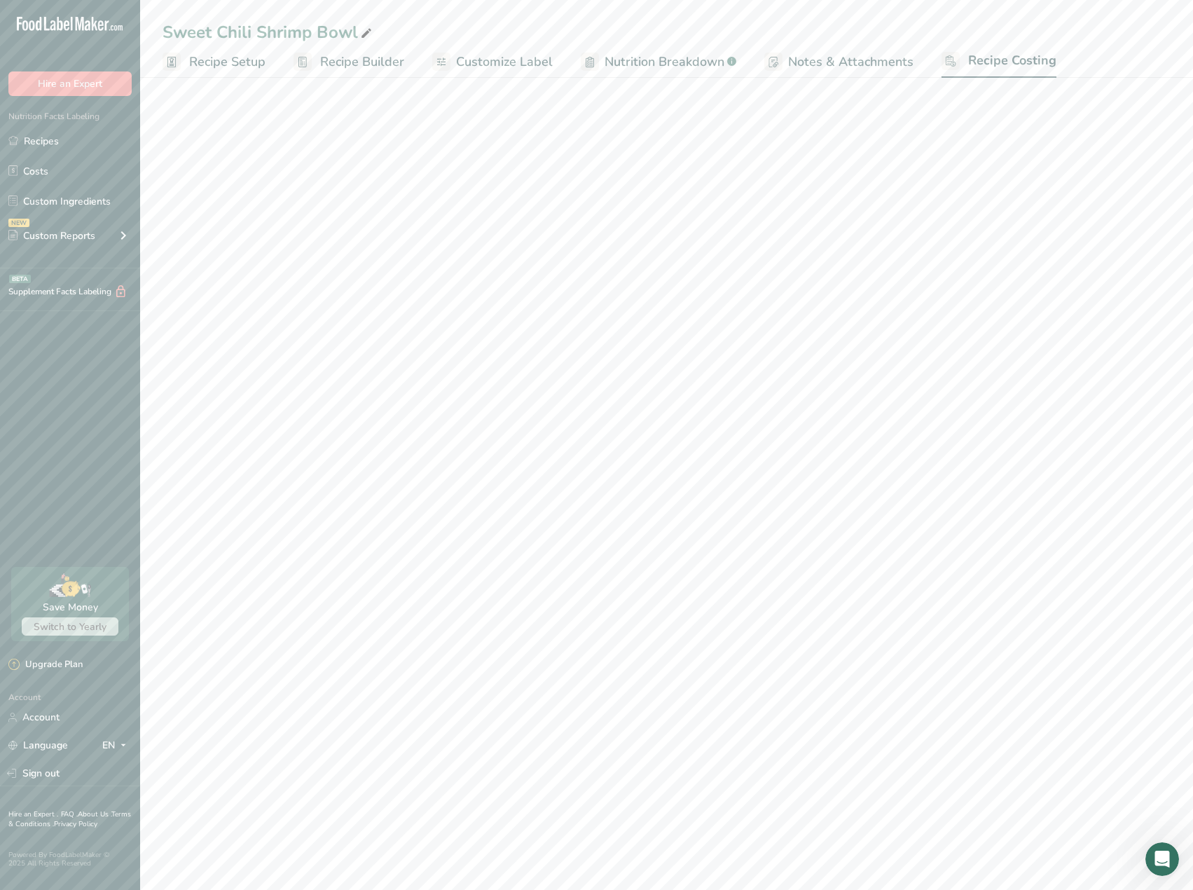
select select "1"
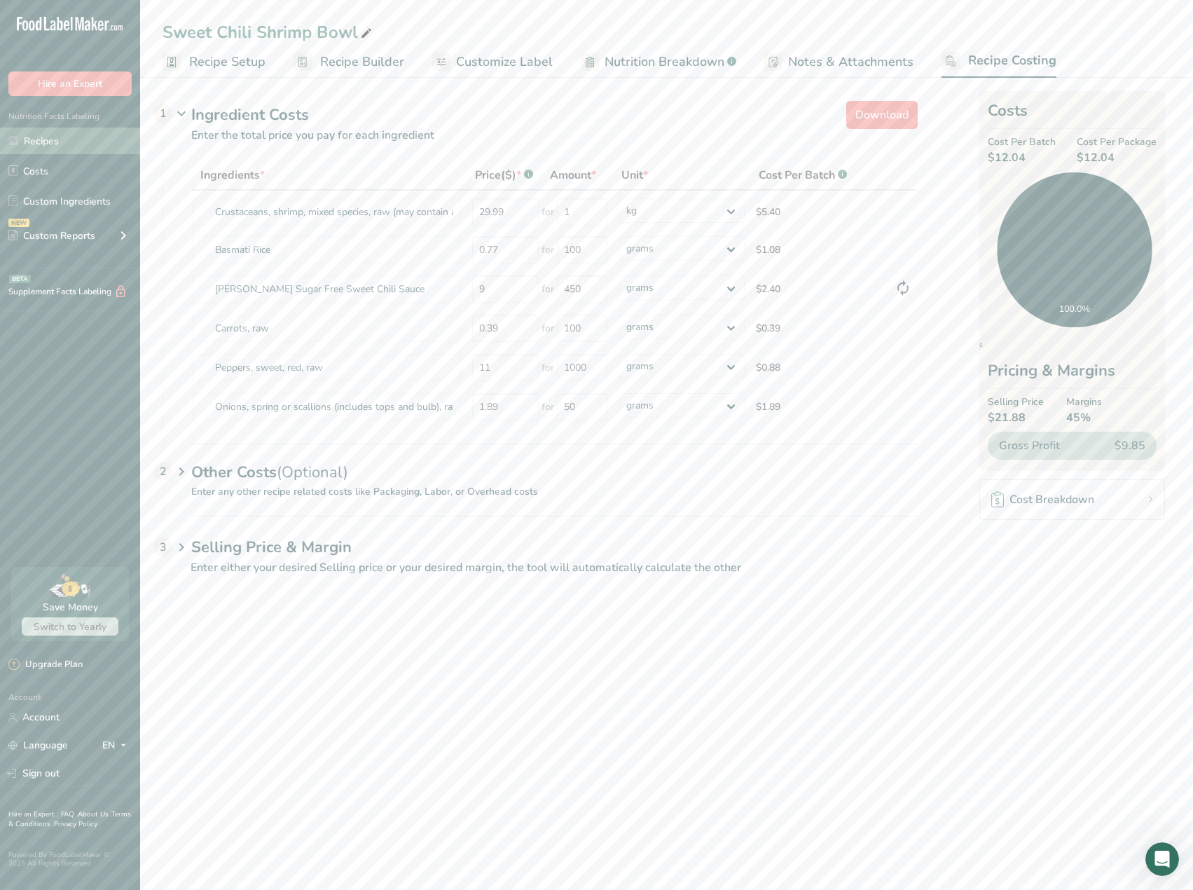
click at [51, 141] on link "Recipes" at bounding box center [70, 140] width 140 height 27
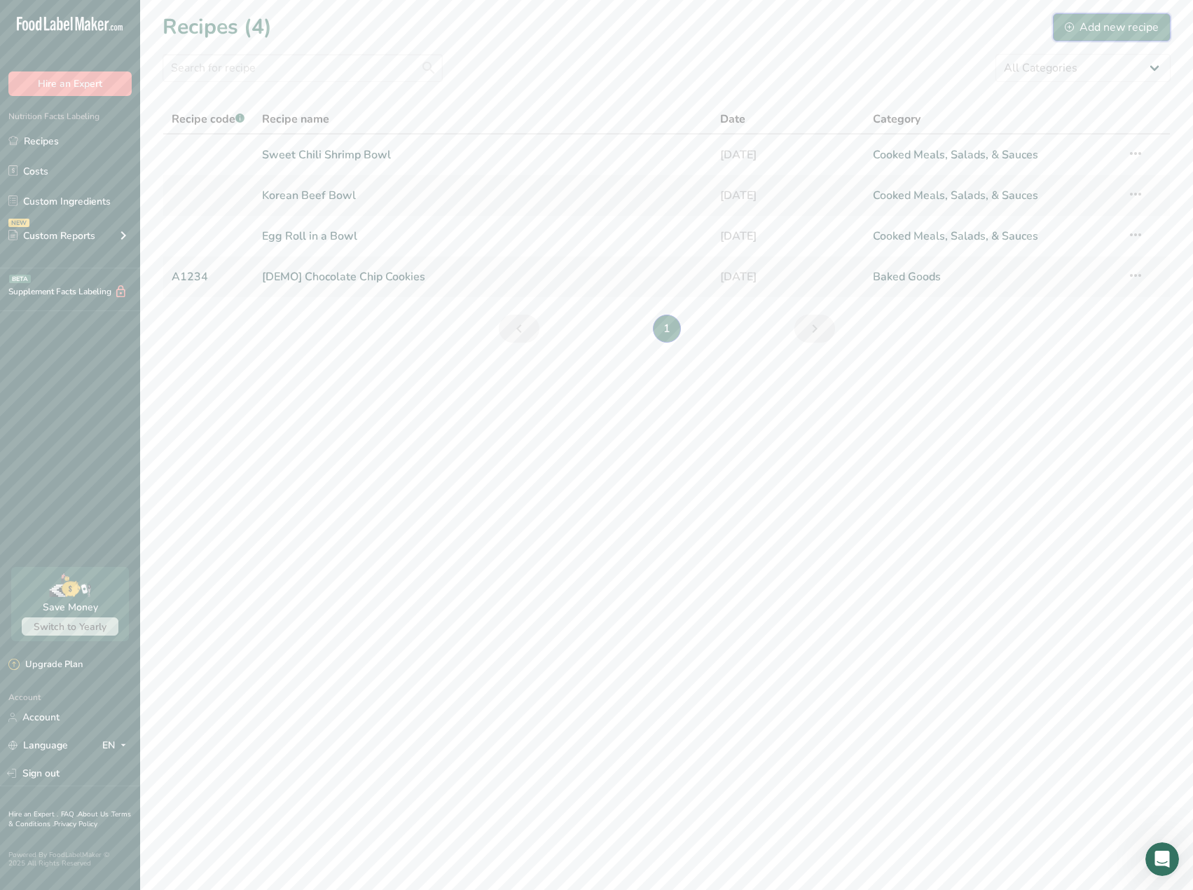
click at [1153, 23] on div "Add new recipe" at bounding box center [1112, 27] width 94 height 17
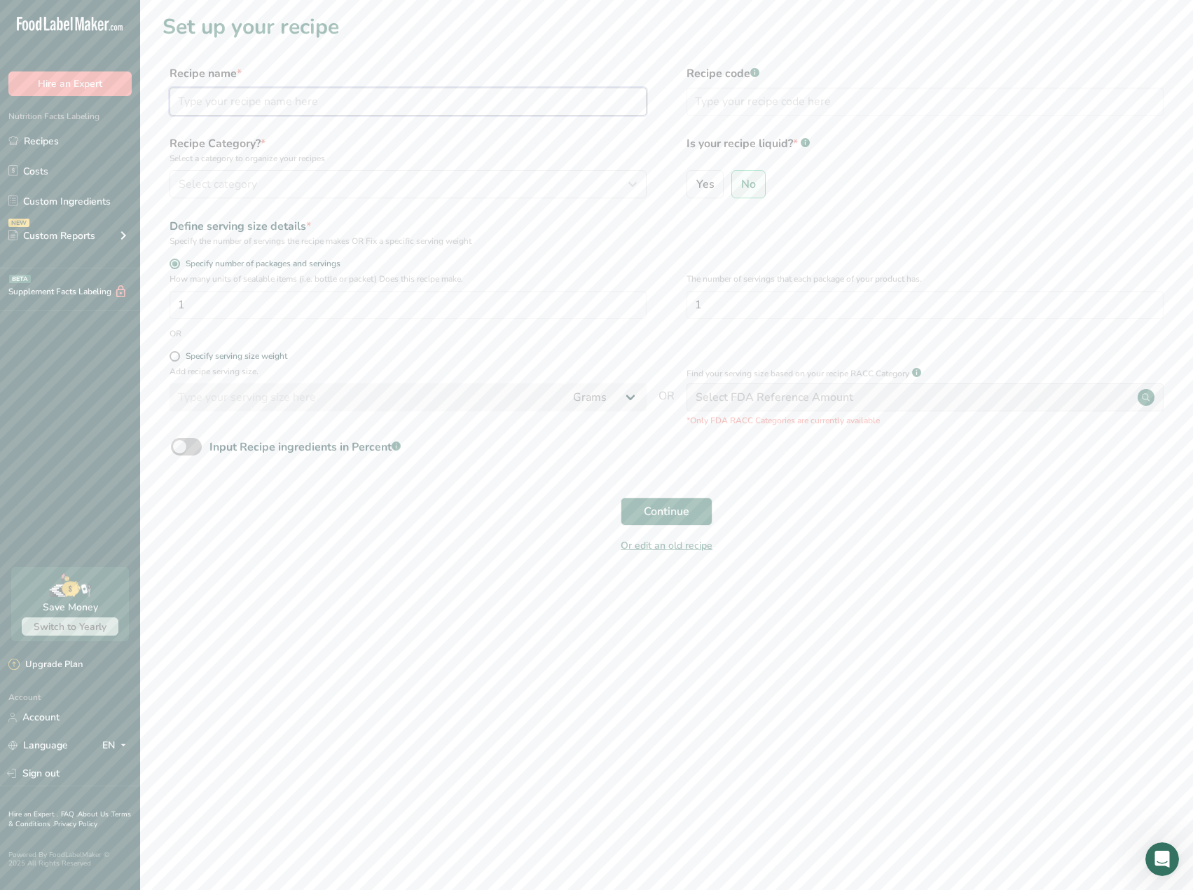
click at [266, 92] on input "text" at bounding box center [407, 102] width 477 height 28
type input "Chicken Enchiladas"
click at [359, 172] on button "Select category" at bounding box center [407, 184] width 477 height 28
click at [227, 368] on div "Cooked Meals, Salads, & Sauces" at bounding box center [344, 360] width 349 height 26
drag, startPoint x: 209, startPoint y: 308, endPoint x: 174, endPoint y: 306, distance: 35.1
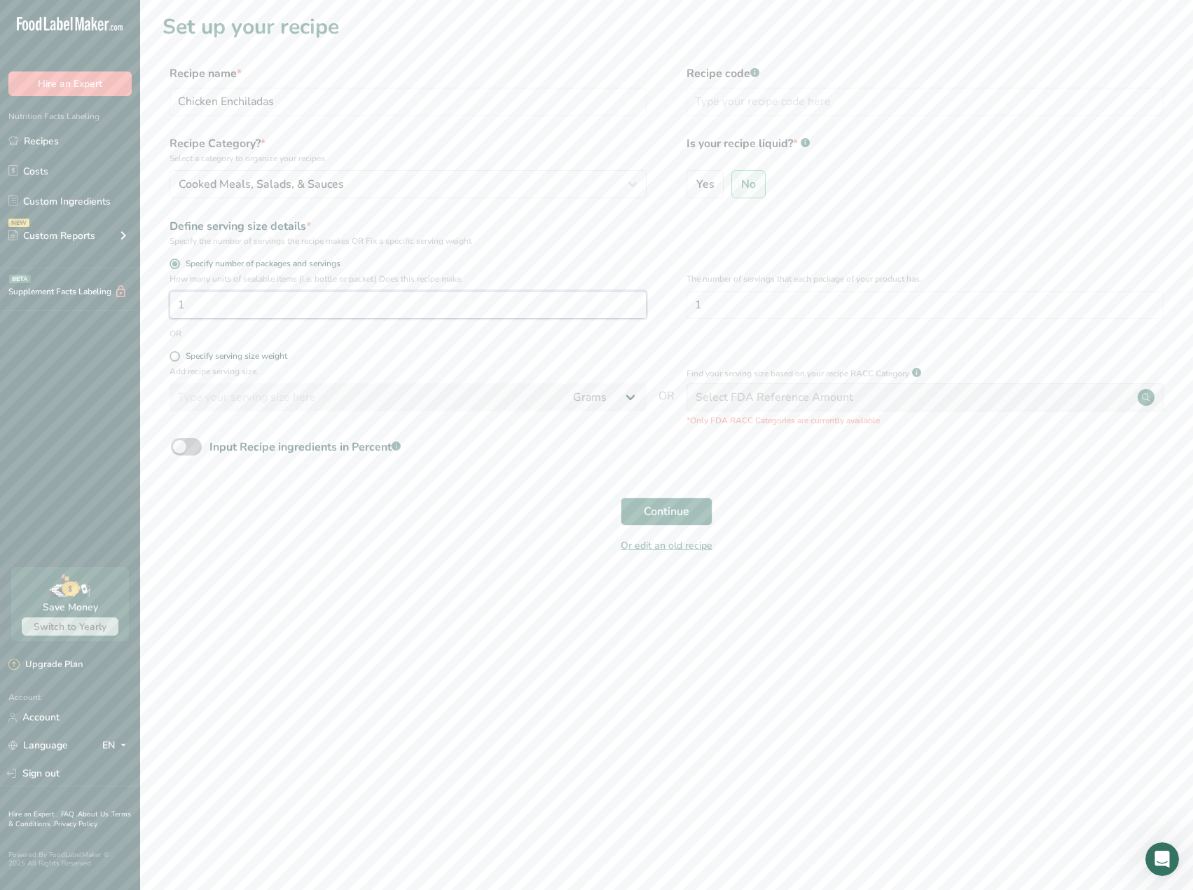
click at [174, 306] on input "1" at bounding box center [407, 305] width 477 height 28
type input "10"
click at [671, 506] on span "Continue" at bounding box center [667, 511] width 46 height 17
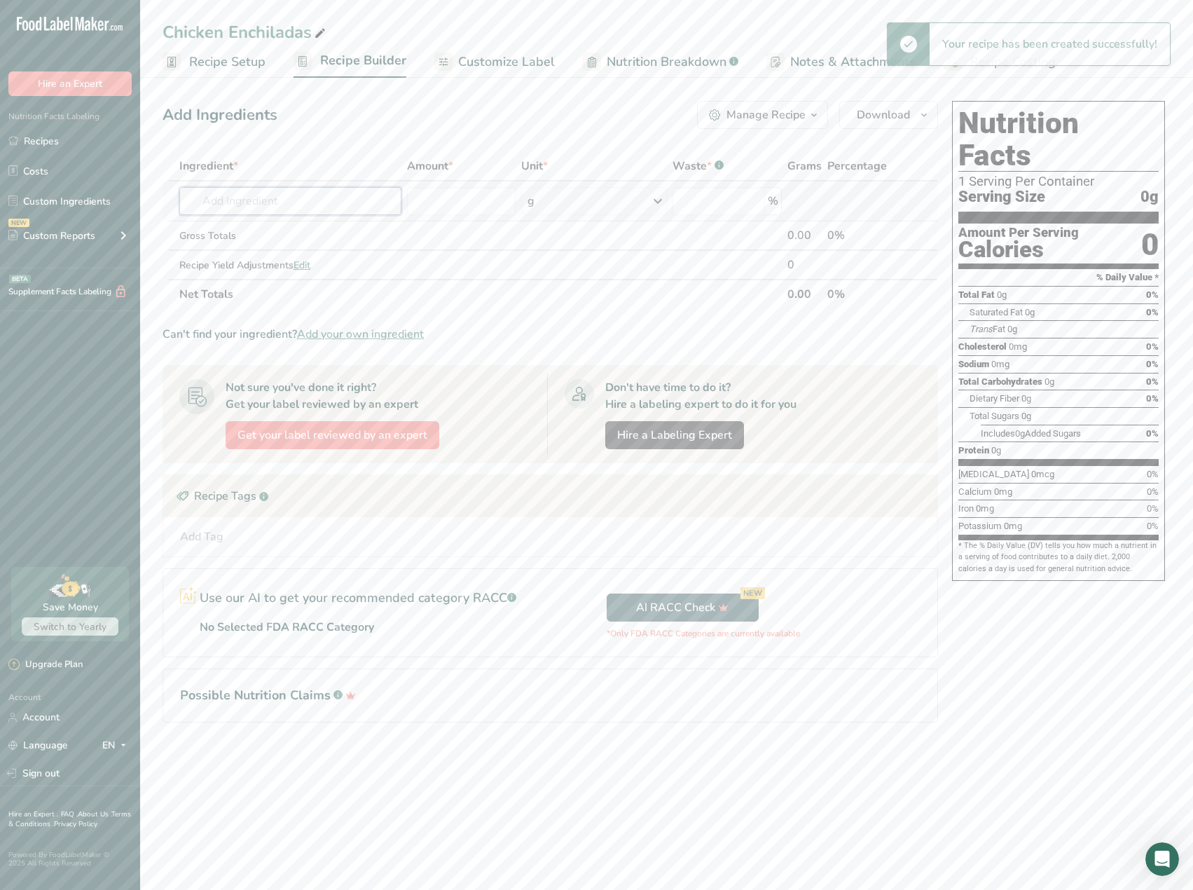
click at [302, 203] on input "text" at bounding box center [290, 201] width 222 height 28
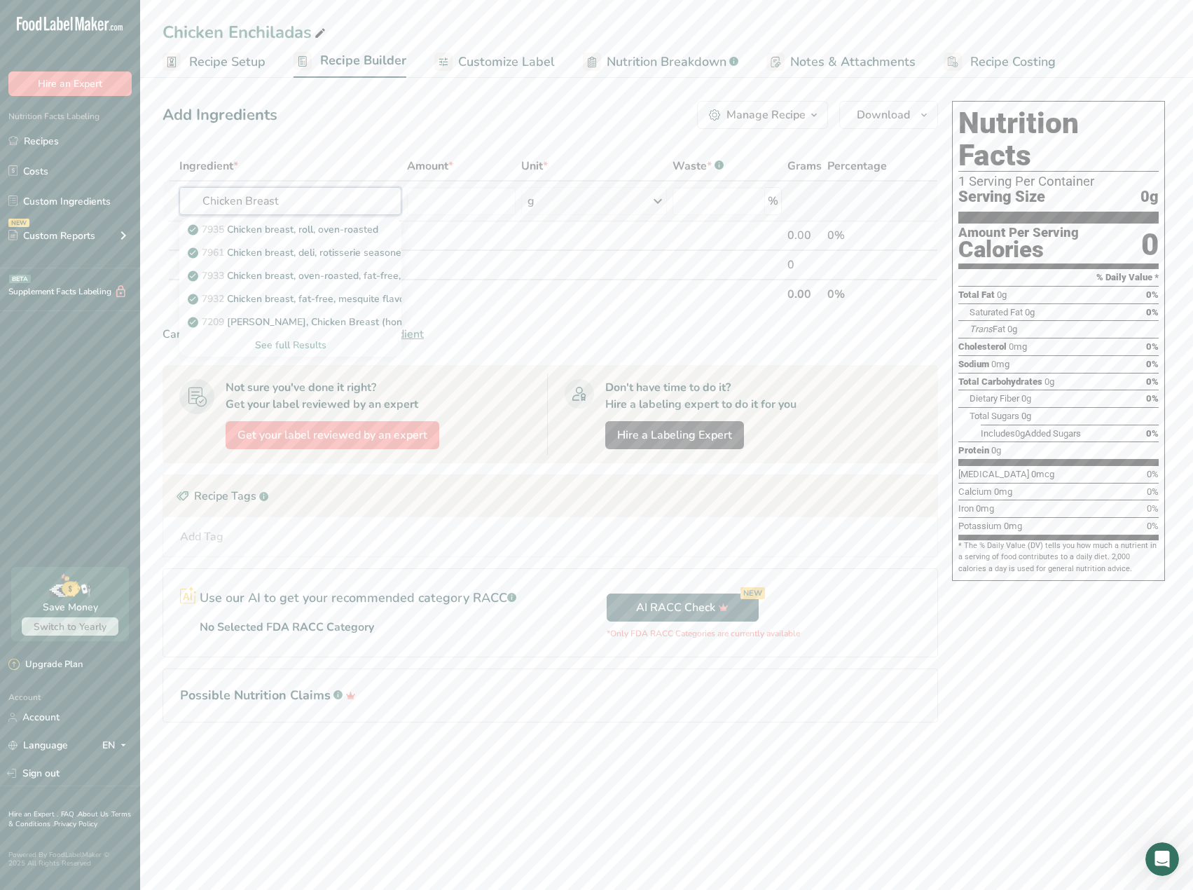
type input "Chicken Breast"
click at [288, 340] on div "See full Results" at bounding box center [291, 345] width 200 height 15
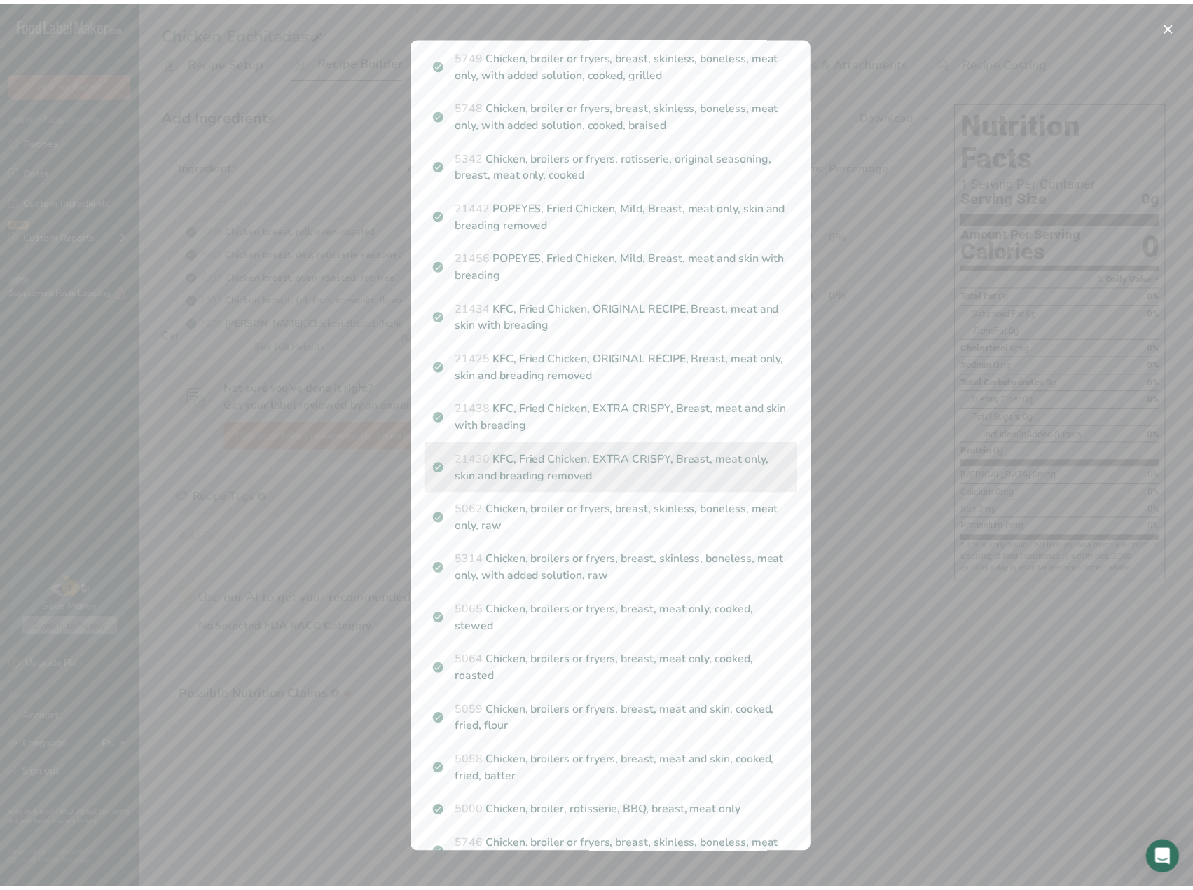
scroll to position [490, 0]
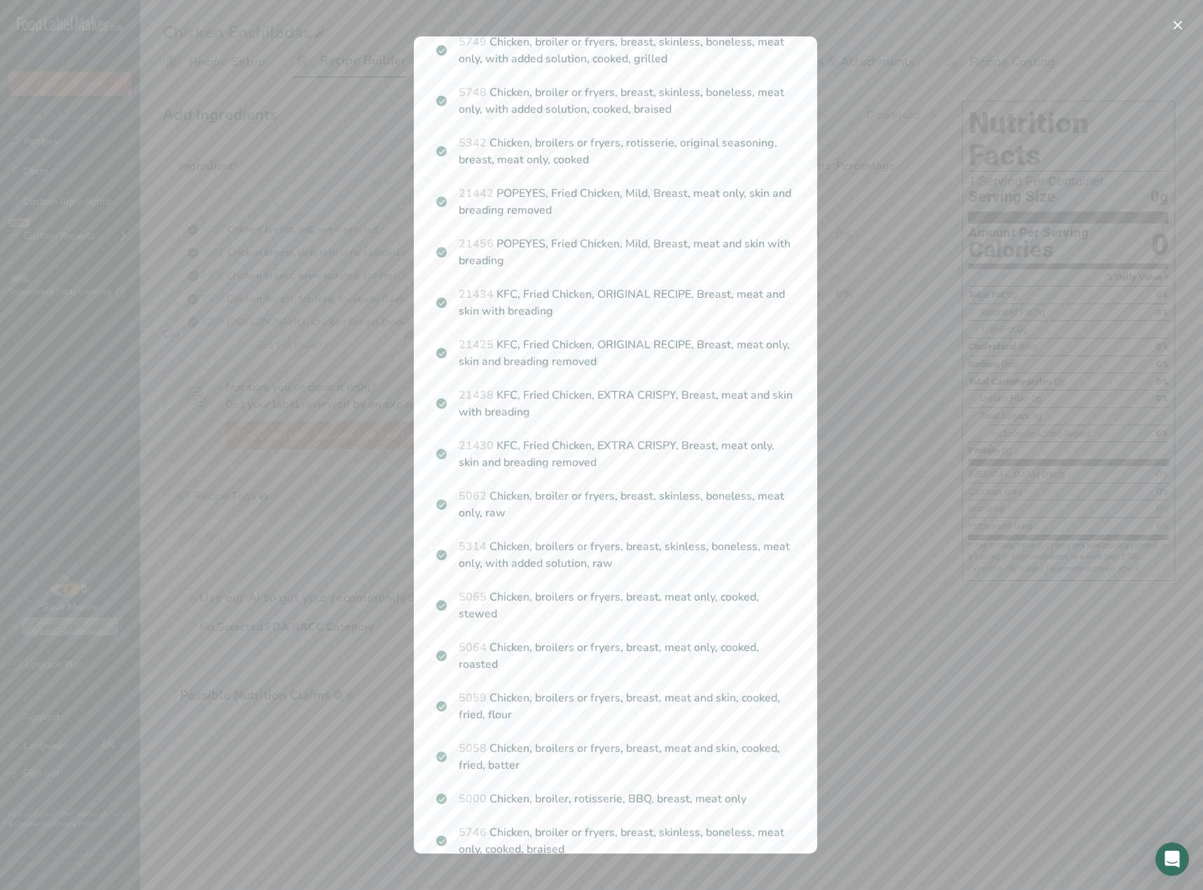
click at [376, 525] on div "Search results modal" at bounding box center [601, 445] width 1203 height 890
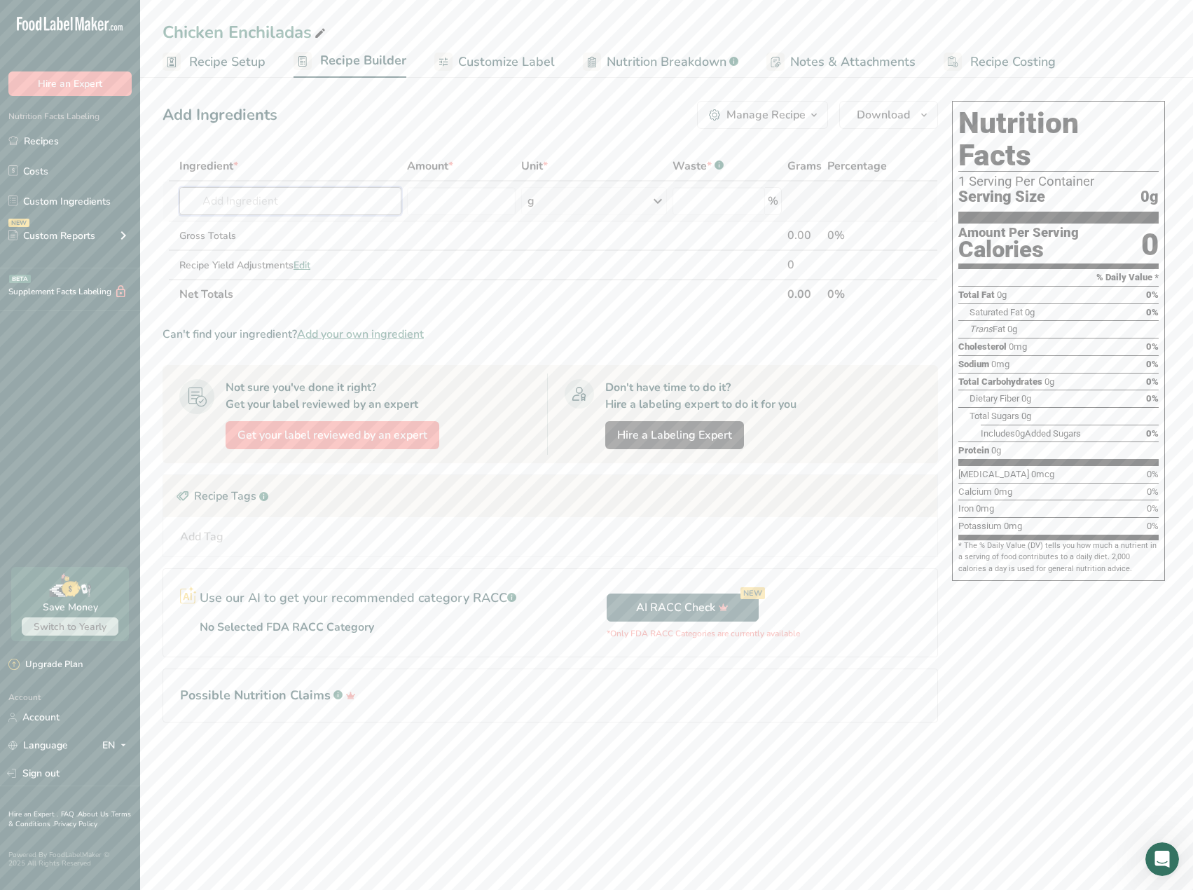
click at [276, 205] on input "text" at bounding box center [290, 201] width 222 height 28
type input "Chicken Breast Raw"
click at [256, 296] on div "Add your own ingredient" at bounding box center [291, 298] width 200 height 15
click at [250, 214] on input "text" at bounding box center [290, 201] width 222 height 28
click at [253, 205] on input "text" at bounding box center [290, 201] width 222 height 28
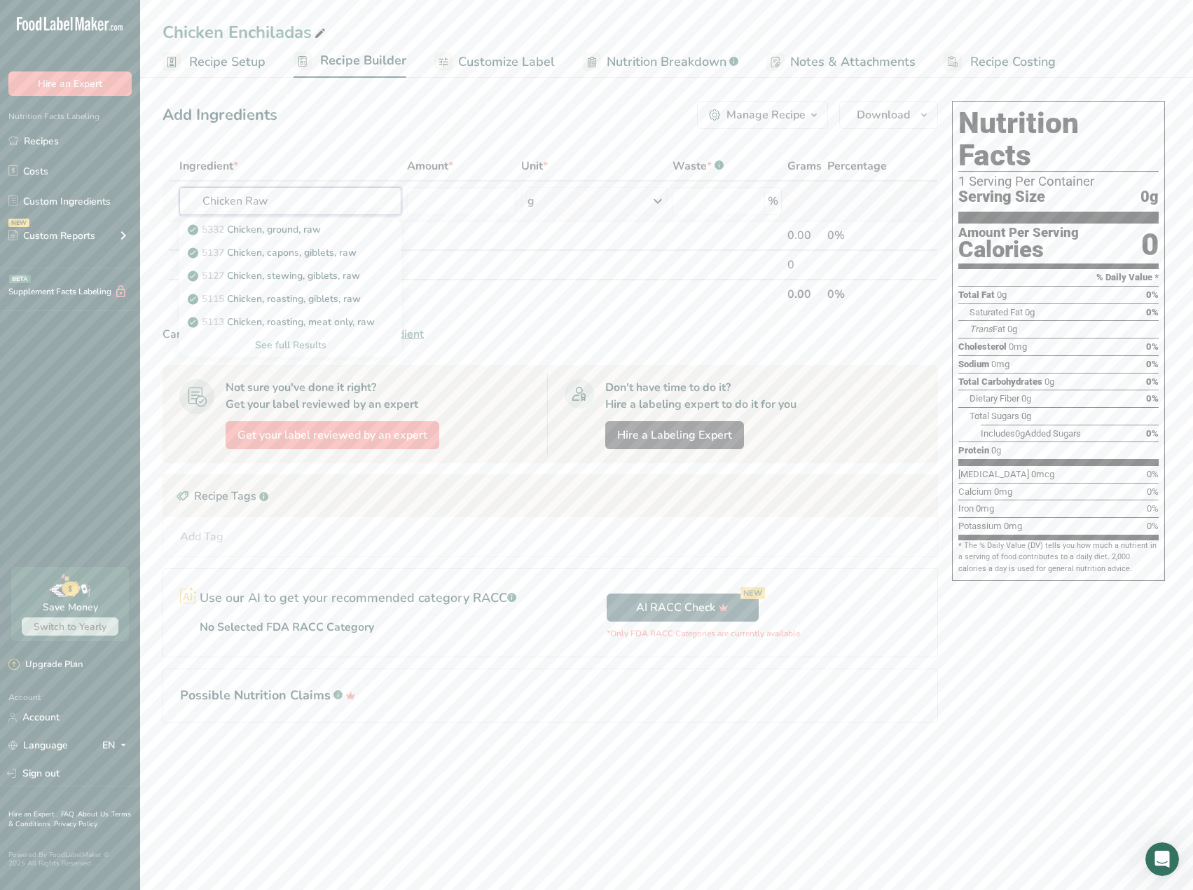
click at [245, 195] on input "Chicken Raw" at bounding box center [290, 201] width 222 height 28
type input "Chicken Breast Raw"
click at [308, 227] on p "5057 Chicken, broilers or fryers, breast, meat and skin, raw" at bounding box center [328, 229] width 275 height 15
type input "Chicken, broilers or fryers, breast, meat and skin, raw"
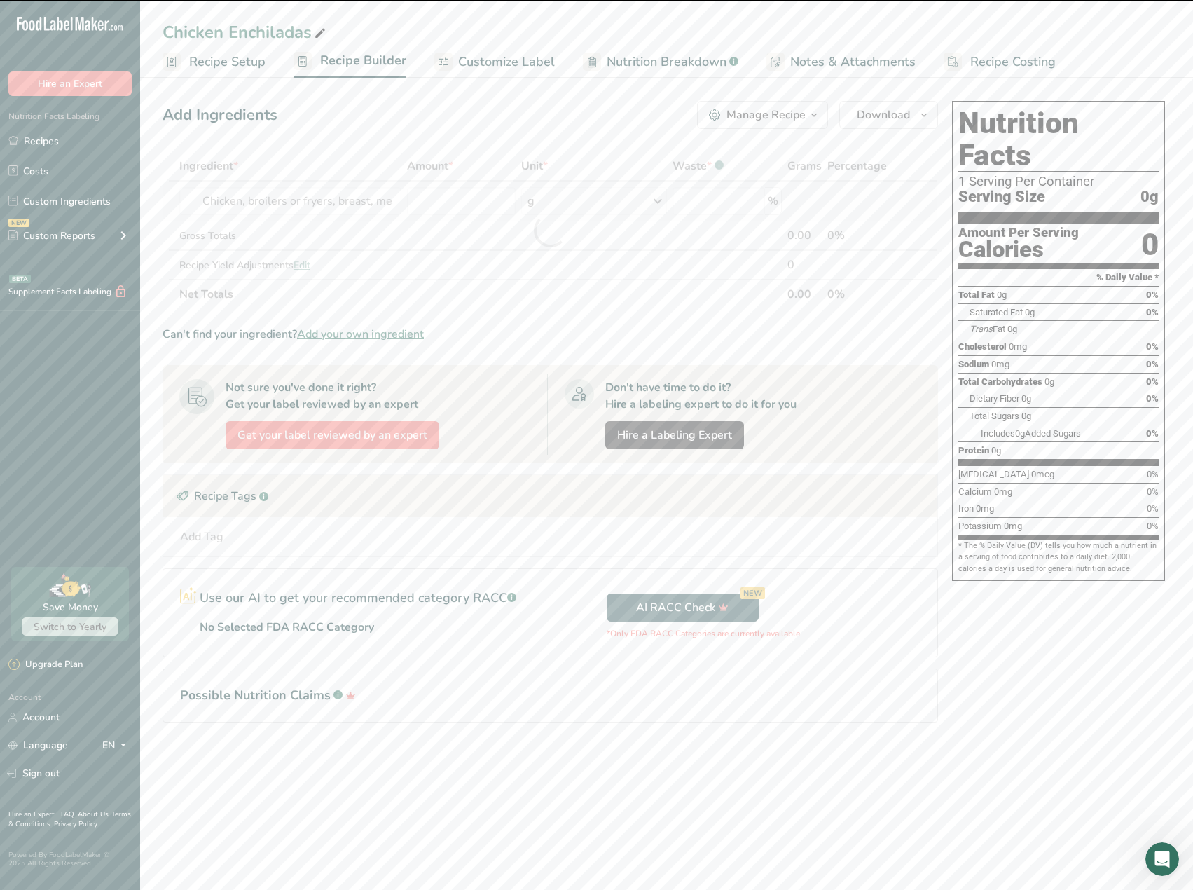
type input "0"
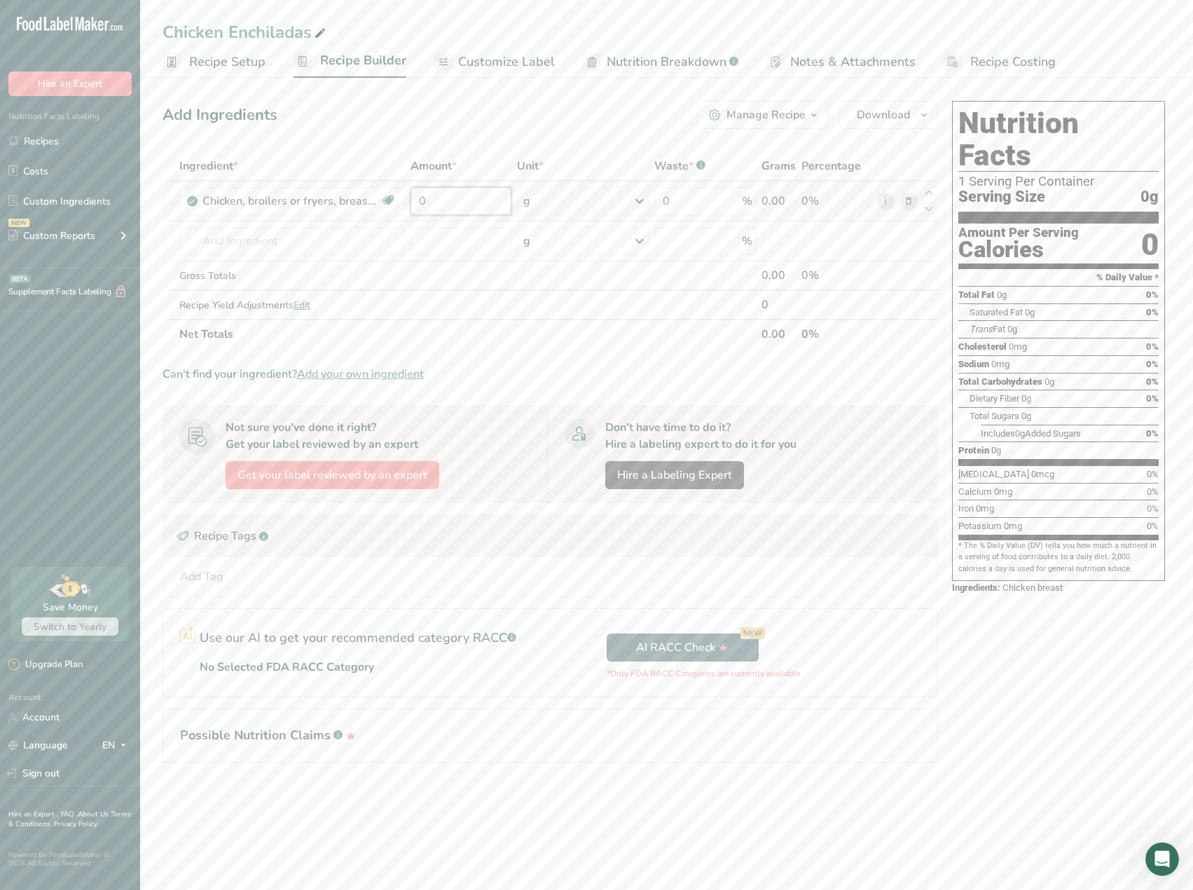
drag, startPoint x: 439, startPoint y: 200, endPoint x: 422, endPoint y: 197, distance: 17.9
click at [422, 197] on input "0" at bounding box center [460, 201] width 101 height 28
type input "1850"
click at [292, 230] on div "Ingredient * Amount * Unit * Waste * .a-a{fill:#347362;}.b-a{fill:#fff;} Grams …" at bounding box center [549, 250] width 775 height 198
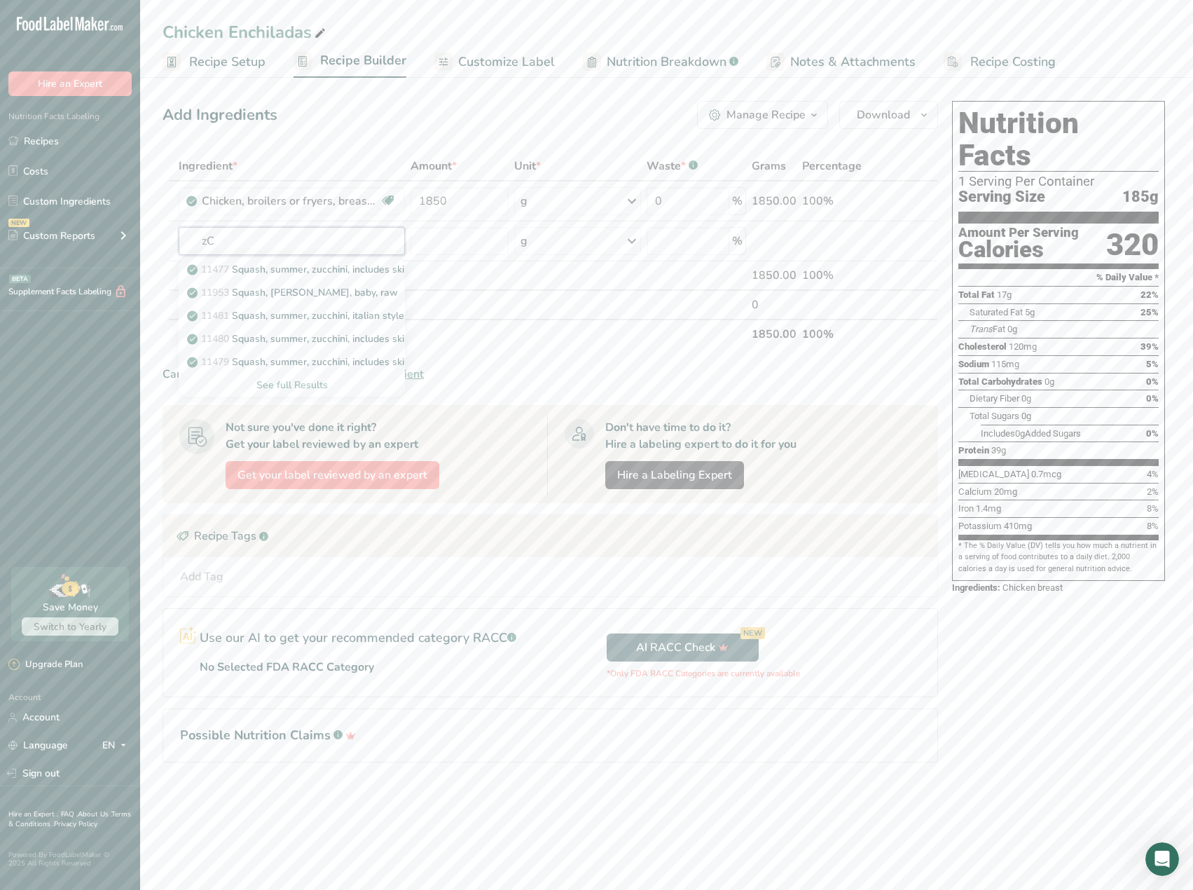
type input "z"
type input "[GEOGRAPHIC_DATA]"
click at [275, 385] on div "See full Results" at bounding box center [292, 385] width 204 height 15
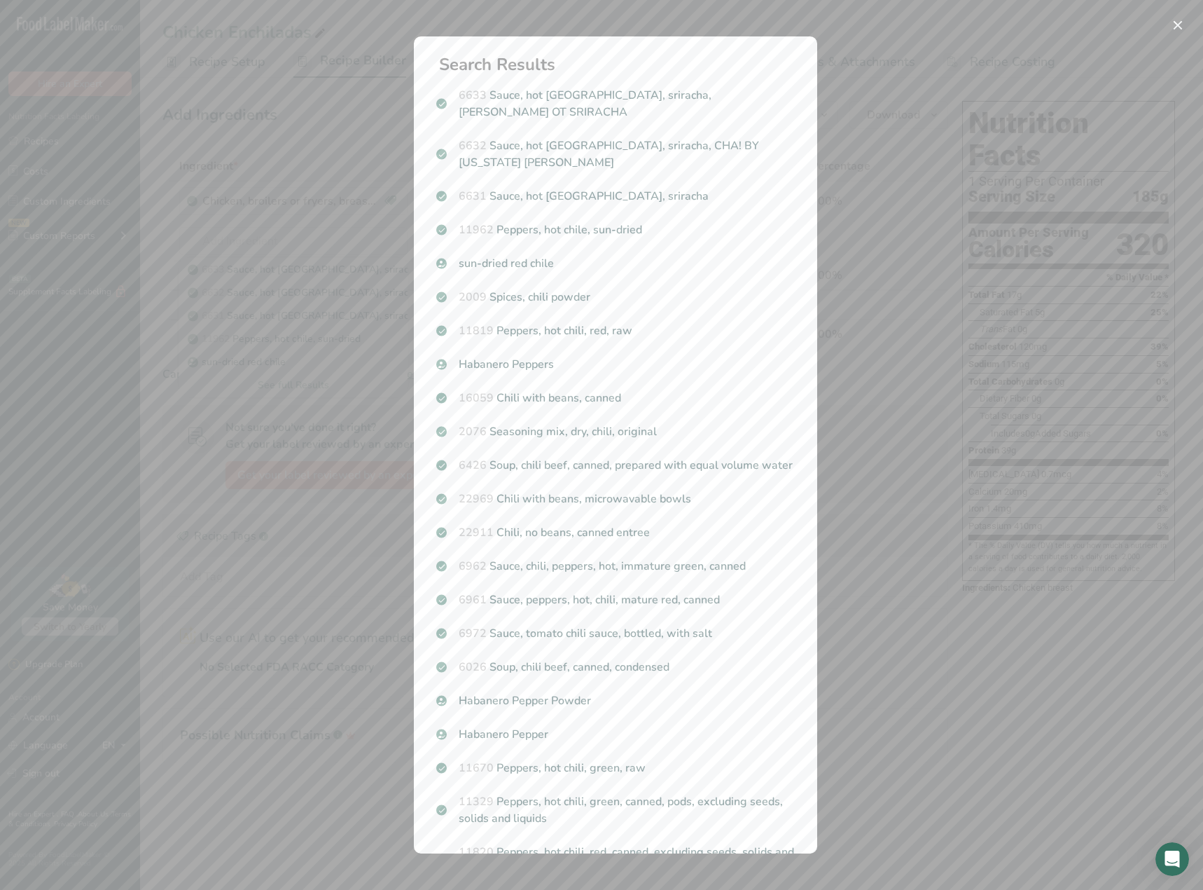
click at [172, 397] on div "Search results modal" at bounding box center [601, 445] width 1203 height 890
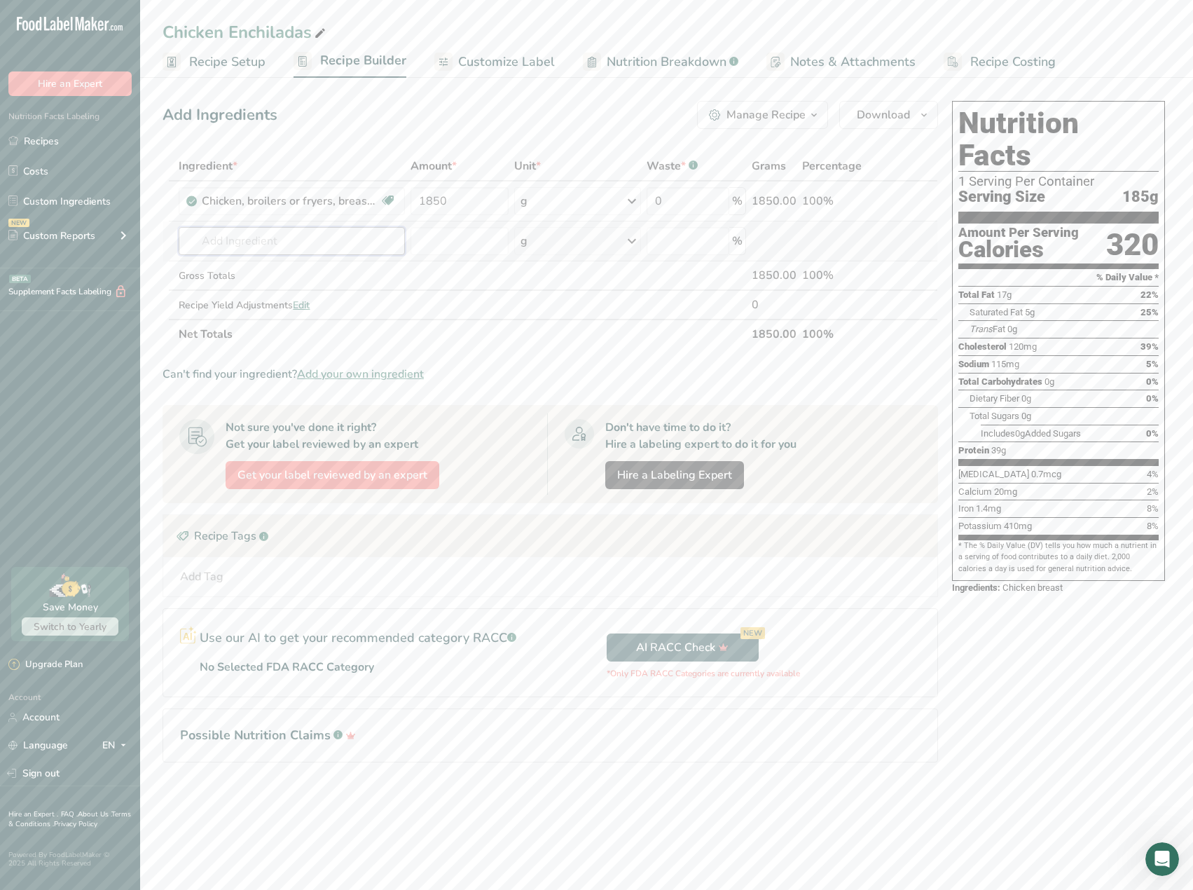
click at [268, 240] on input "text" at bounding box center [292, 241] width 226 height 28
type input "C"
type input "Green [GEOGRAPHIC_DATA]"
click at [296, 340] on p "11980 Peppers, chili, green, canned" at bounding box center [275, 338] width 170 height 15
type input "Peppers, chili, green, canned"
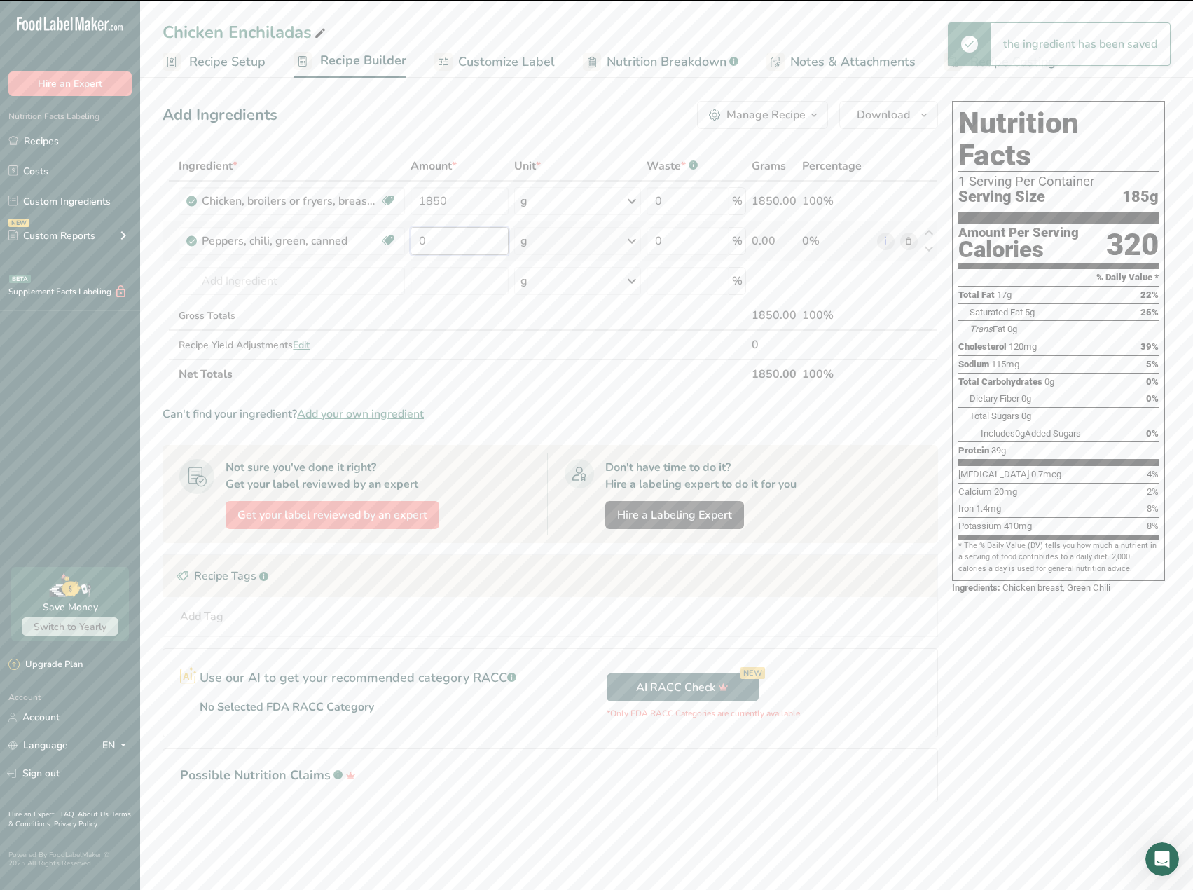
click at [459, 242] on input "0" at bounding box center [459, 241] width 98 height 28
drag, startPoint x: 459, startPoint y: 242, endPoint x: 418, endPoint y: 236, distance: 41.8
click at [418, 236] on input "0" at bounding box center [459, 241] width 98 height 28
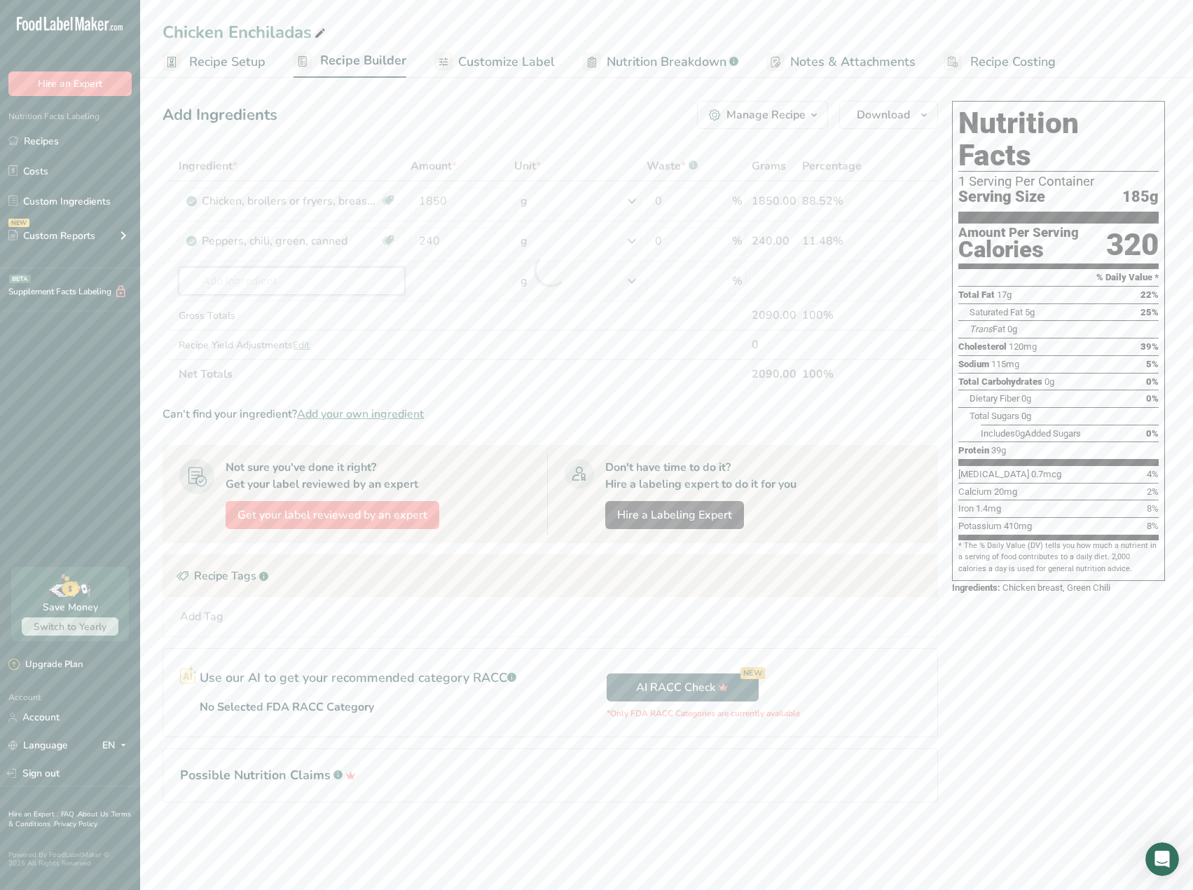
click at [365, 293] on div "Ingredient * Amount * Unit * Waste * .a-a{fill:#347362;}.b-a{fill:#fff;} Grams …" at bounding box center [549, 269] width 775 height 237
click at [310, 307] on p "27063 Sauce, enchilada, red, mild, ready to serve" at bounding box center [305, 309] width 231 height 15
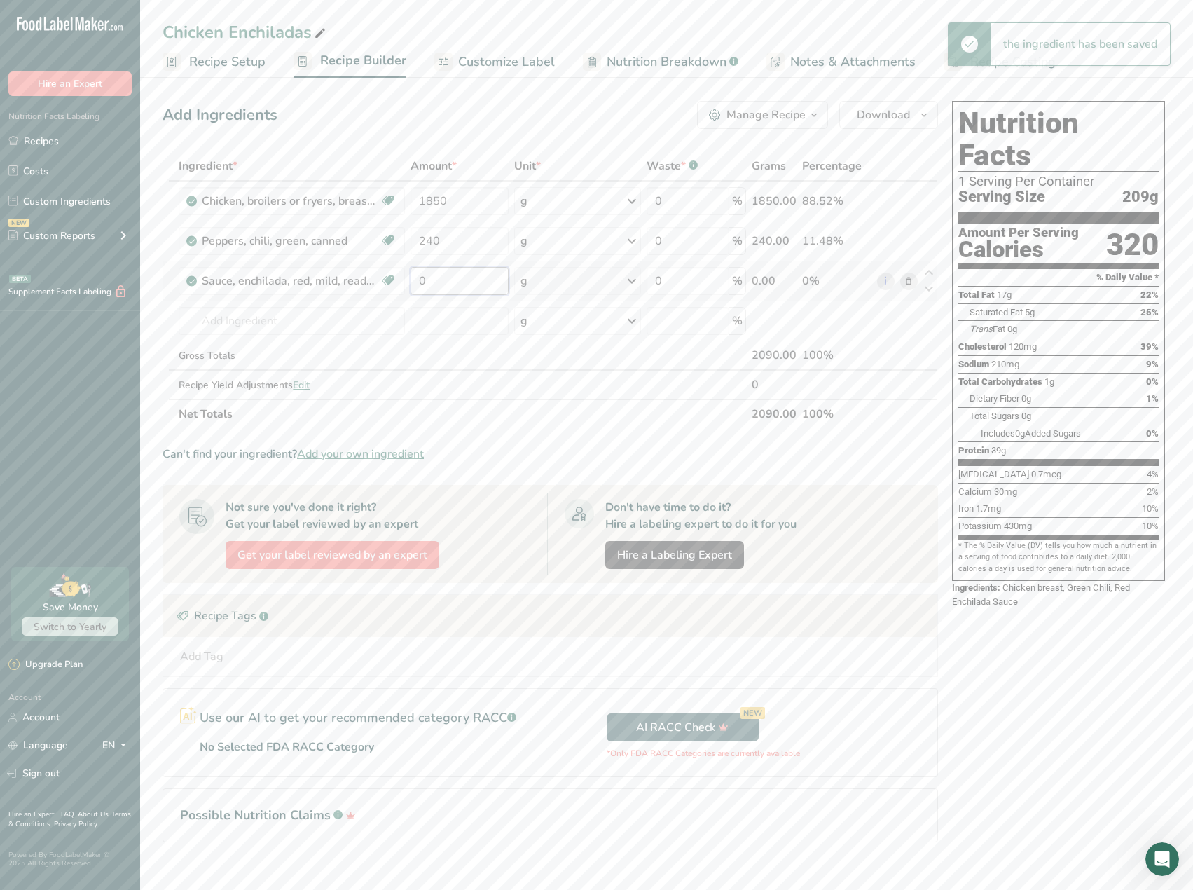
click at [436, 287] on input "0" at bounding box center [459, 281] width 98 height 28
click at [564, 284] on div "Ingredient * Amount * Unit * Waste * .a-a{fill:#347362;}.b-a{fill:#fff;} Grams …" at bounding box center [549, 289] width 775 height 277
click at [599, 279] on div "g" at bounding box center [577, 281] width 127 height 28
click at [560, 541] on div "mL" at bounding box center [581, 539] width 106 height 15
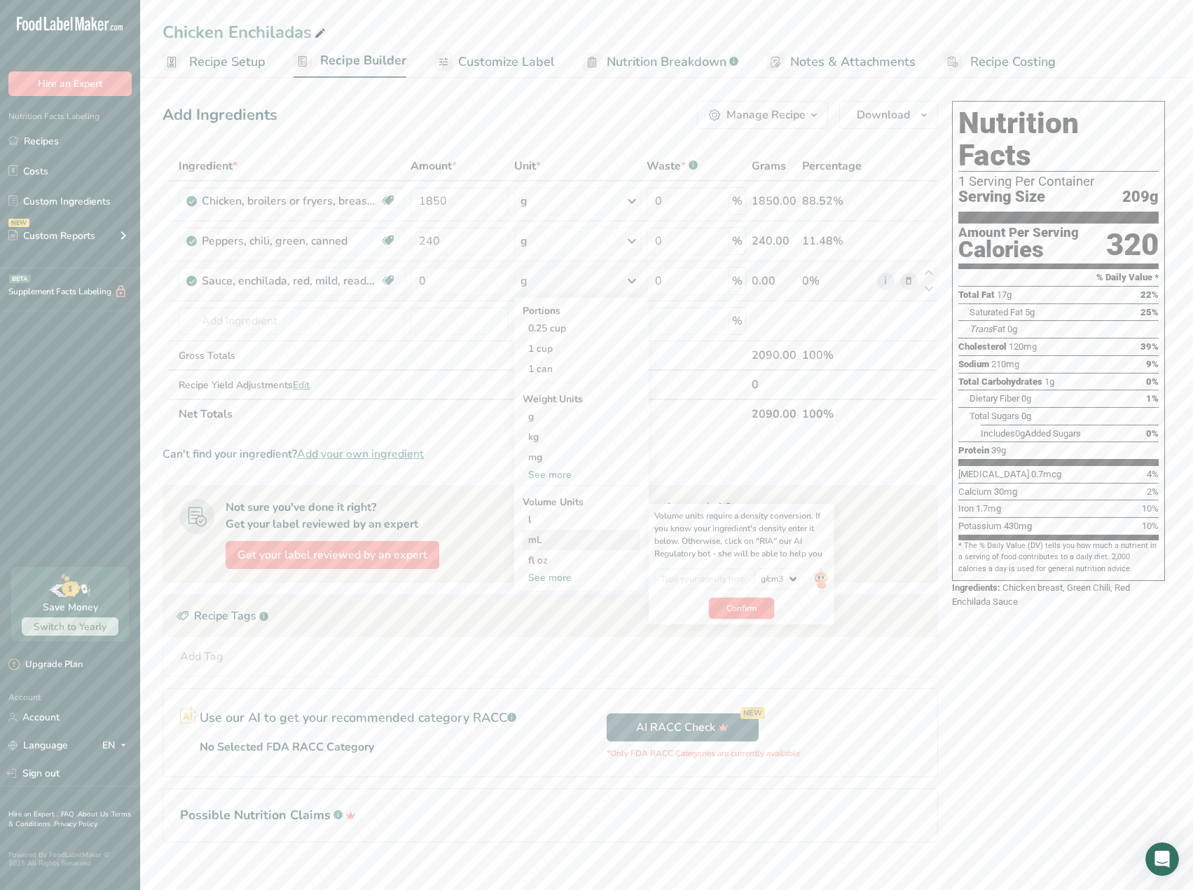
click at [738, 612] on span "Confirm" at bounding box center [741, 608] width 30 height 13
click at [822, 581] on img at bounding box center [820, 580] width 15 height 25
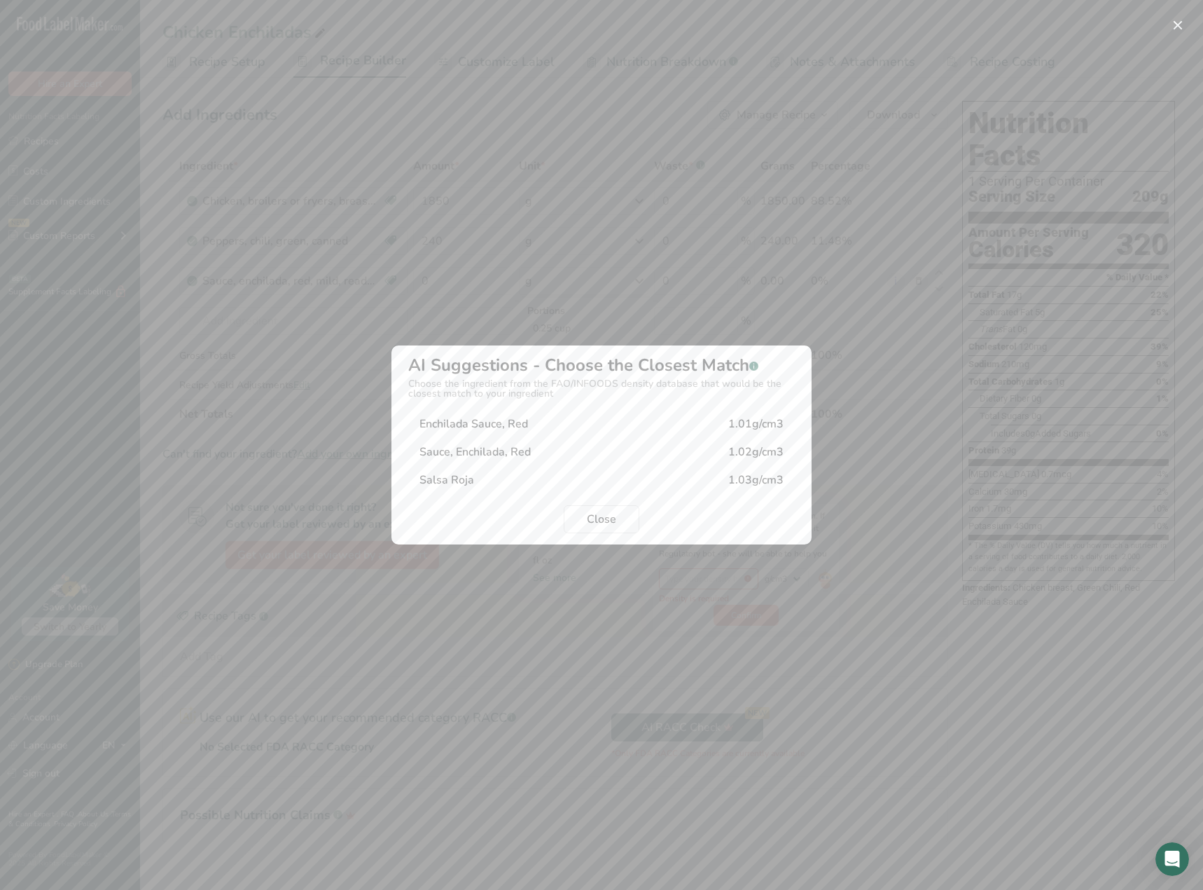
click at [518, 426] on div "Enchilada Sauce, Red" at bounding box center [474, 423] width 109 height 17
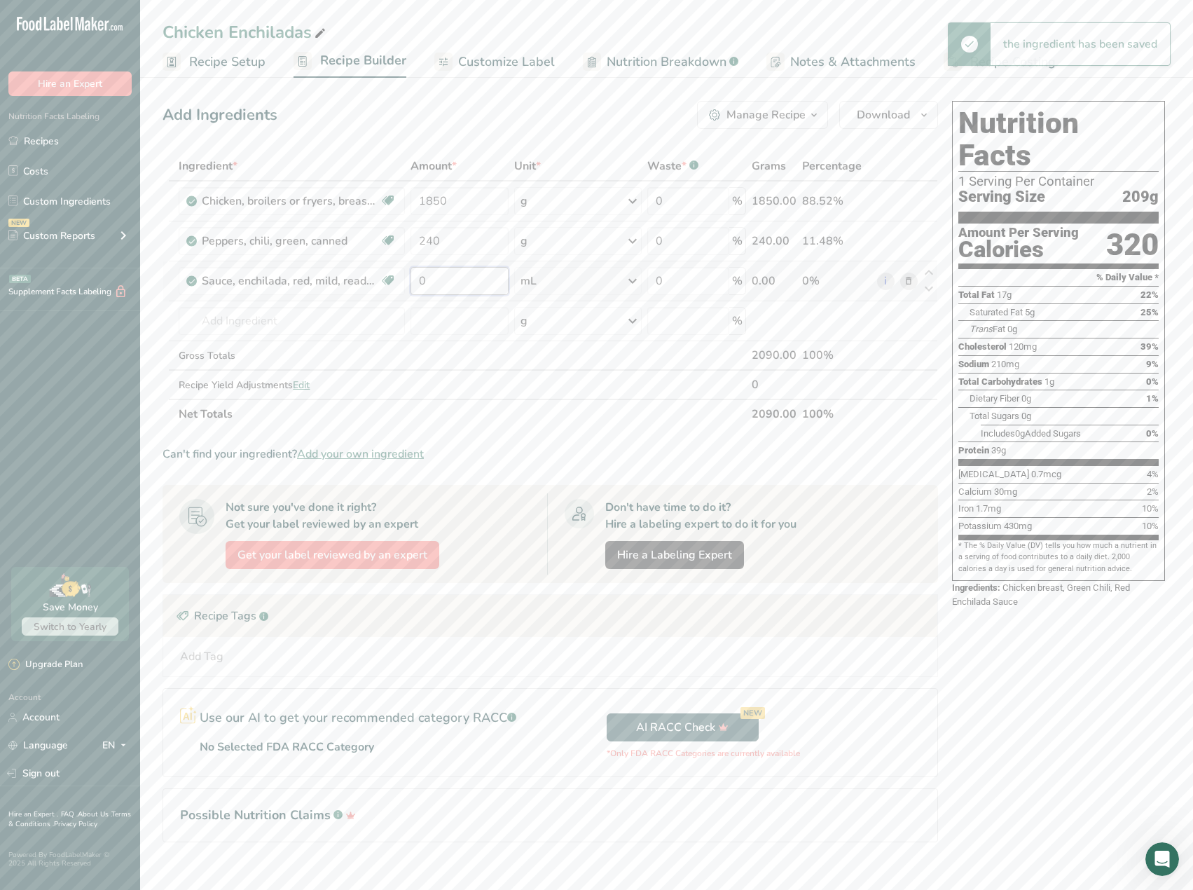
drag, startPoint x: 469, startPoint y: 283, endPoint x: 408, endPoint y: 285, distance: 60.3
click at [408, 285] on td "0" at bounding box center [460, 281] width 104 height 40
click at [272, 321] on div "Ingredient * Amount * Unit * Waste * .a-a{fill:#347362;}.b-a{fill:#fff;} Grams …" at bounding box center [549, 289] width 775 height 277
click at [276, 368] on p "11294 Onions, sweet, raw" at bounding box center [254, 372] width 129 height 15
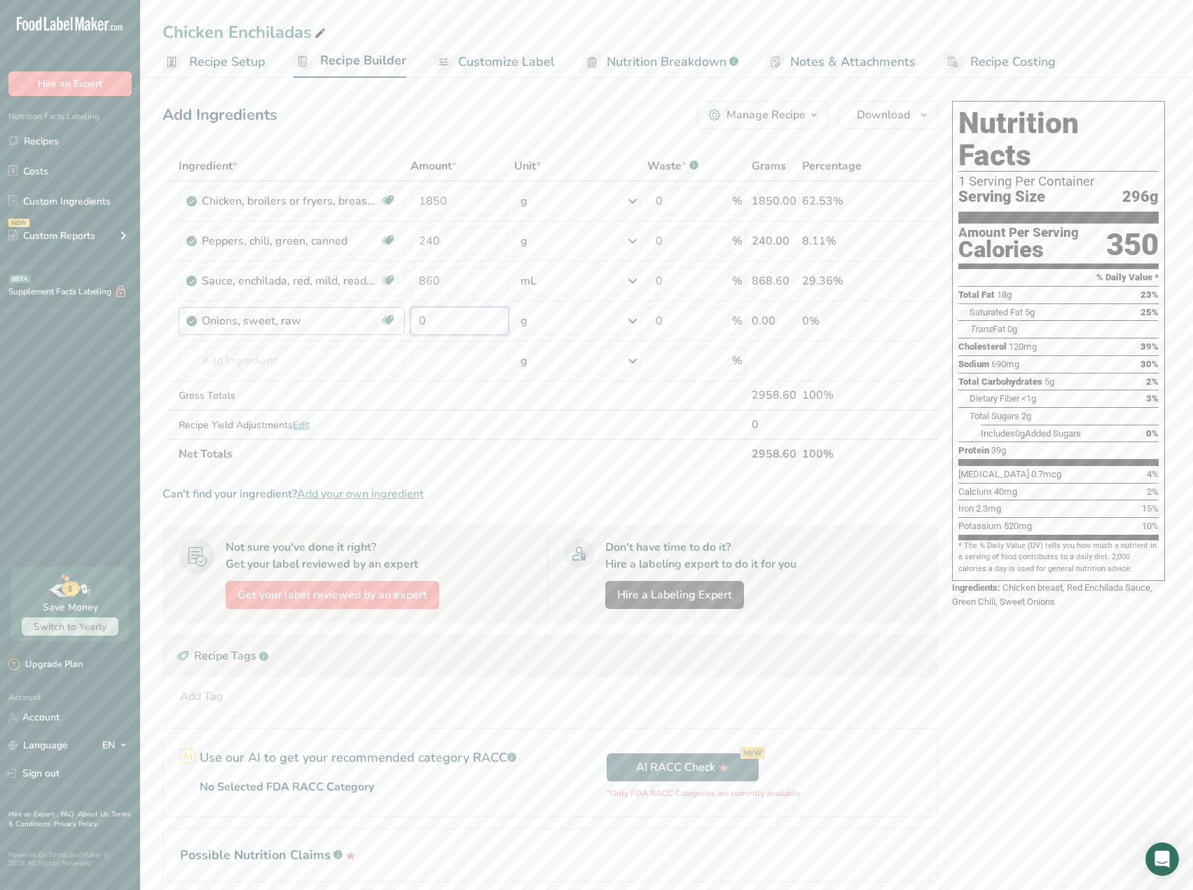
drag, startPoint x: 473, startPoint y: 317, endPoint x: 401, endPoint y: 310, distance: 72.6
click at [401, 310] on tr "Onions, sweet, raw Source of Antioxidants [MEDICAL_DATA] Effect Dairy free Glut…" at bounding box center [550, 321] width 774 height 40
click at [315, 374] on div "Ingredient * Amount * Unit * Waste * .a-a{fill:#347362;}.b-a{fill:#fff;} Grams …" at bounding box center [549, 309] width 775 height 317
click at [264, 413] on div "Add your own ingredient" at bounding box center [292, 412] width 204 height 15
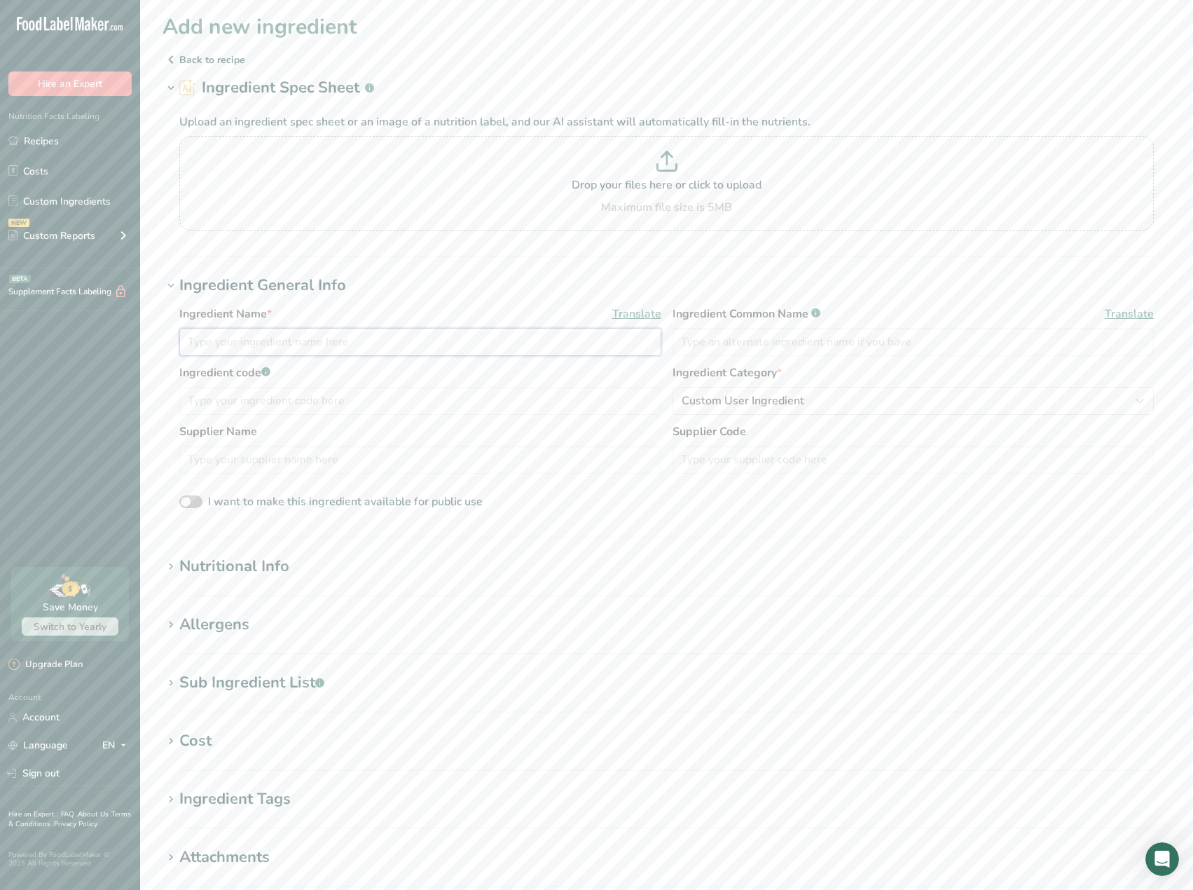
click at [323, 344] on input "text" at bounding box center [420, 342] width 482 height 28
click at [195, 505] on span at bounding box center [190, 501] width 23 height 13
click at [188, 505] on input "I want to make this ingredient available for public use" at bounding box center [183, 501] width 9 height 9
click at [257, 553] on section "Add new ingredient Back to recipe Ingredient Spec Sheet .a-a{fill:#347362;}.b-a…" at bounding box center [666, 535] width 1053 height 1070
click at [243, 567] on div "Nutritional Info" at bounding box center [234, 566] width 110 height 23
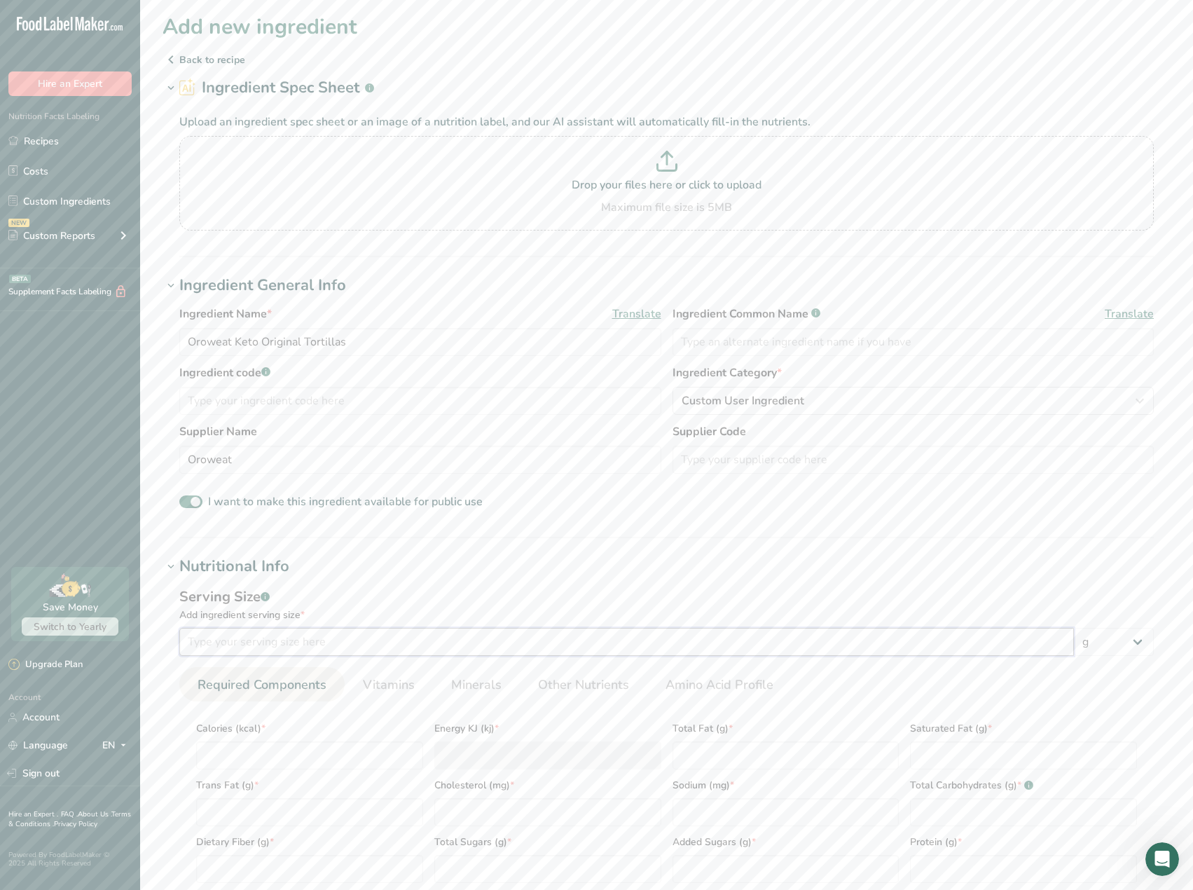
click at [303, 637] on input "number" at bounding box center [626, 642] width 894 height 28
click at [251, 637] on input "number" at bounding box center [626, 642] width 894 height 28
click at [251, 763] on input "number" at bounding box center [309, 755] width 227 height 28
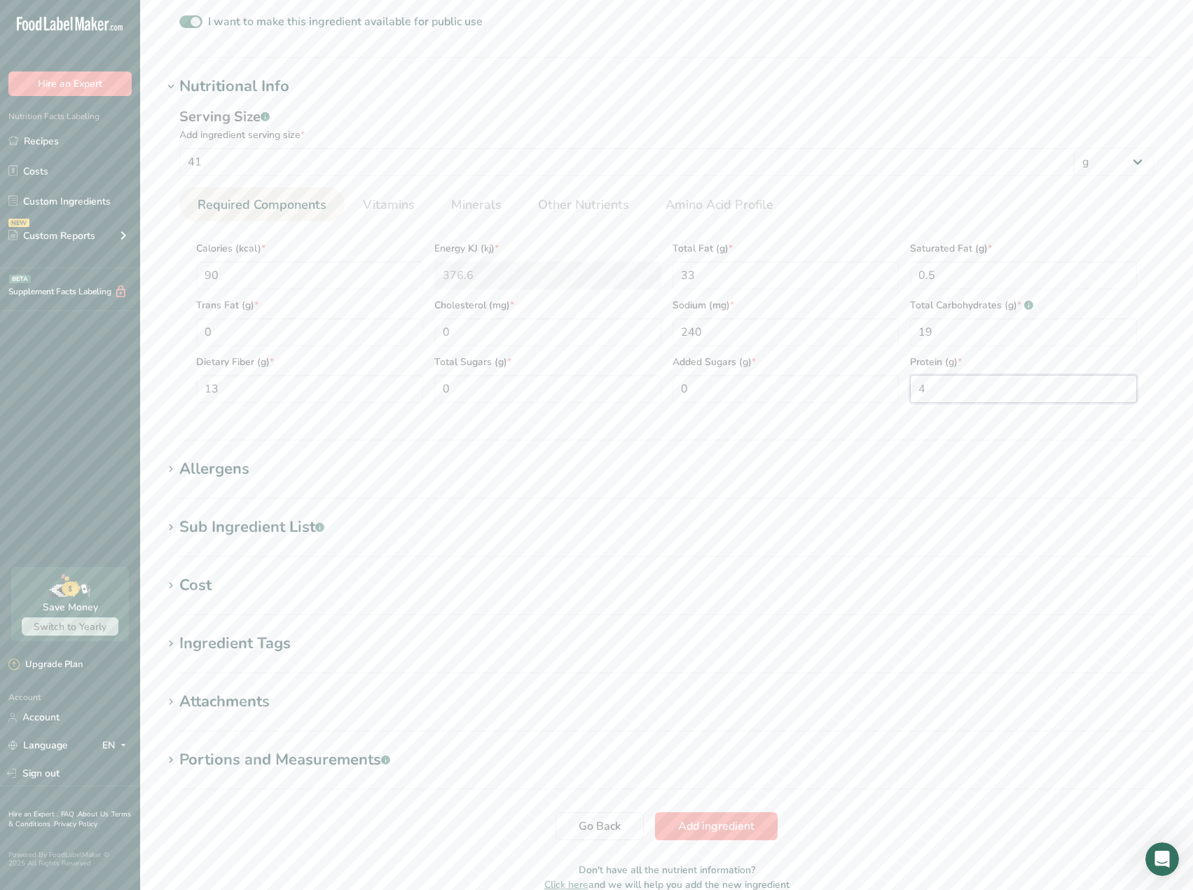
scroll to position [549, 0]
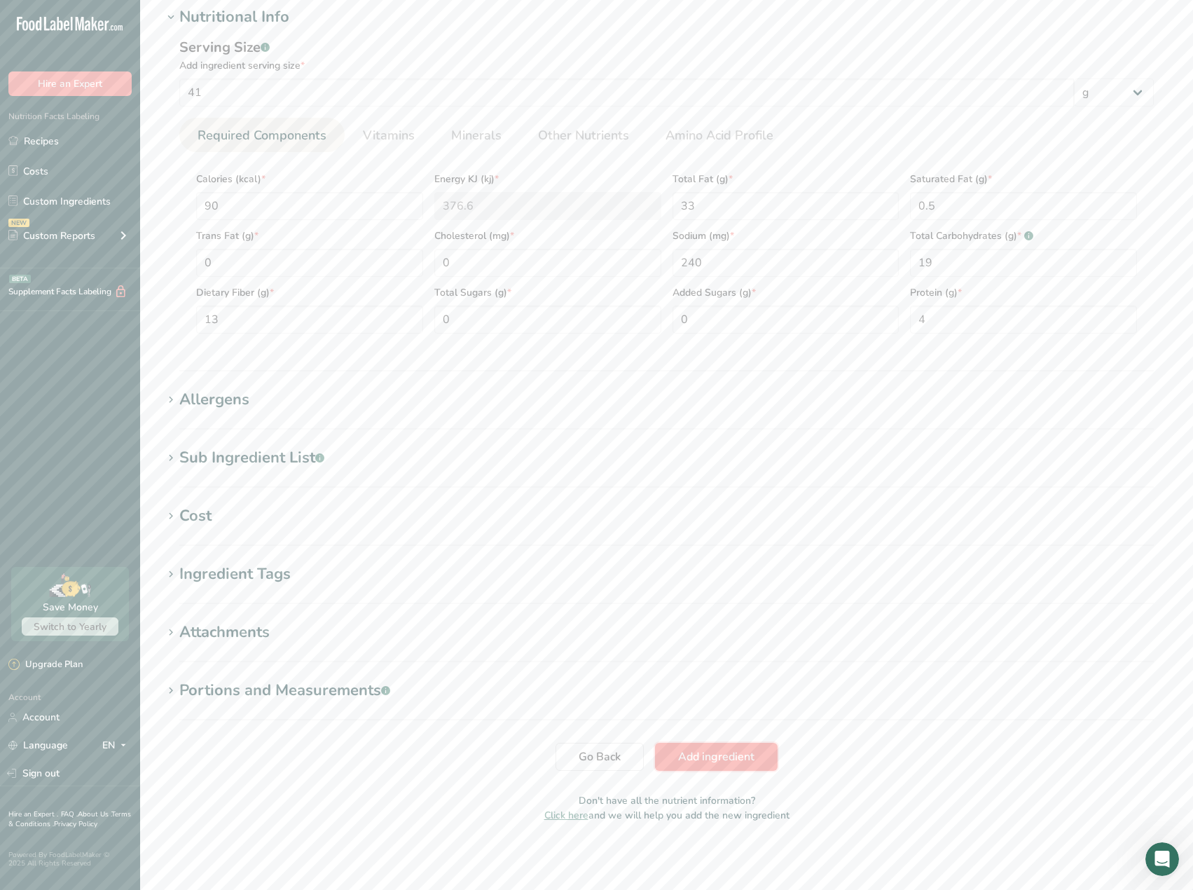
click at [704, 752] on span "Add ingredient" at bounding box center [716, 756] width 76 height 17
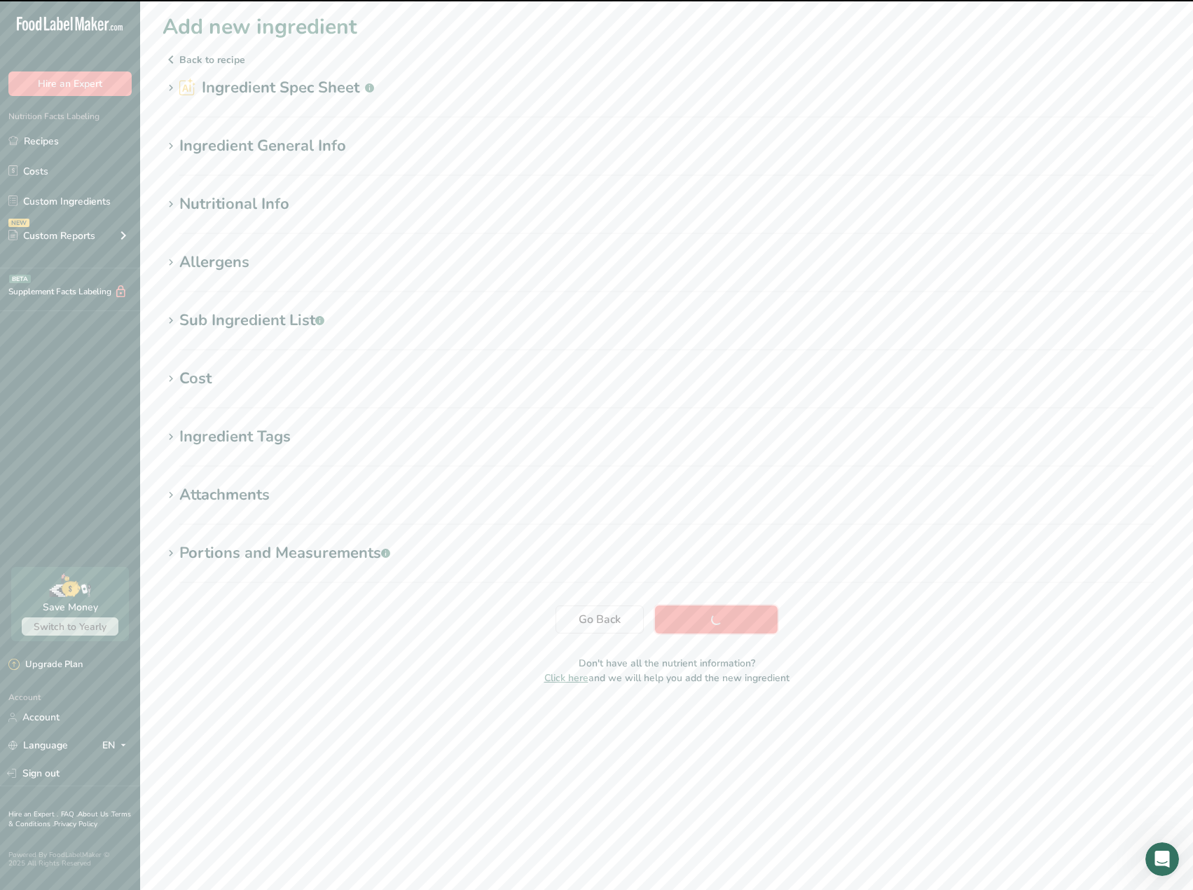
scroll to position [0, 0]
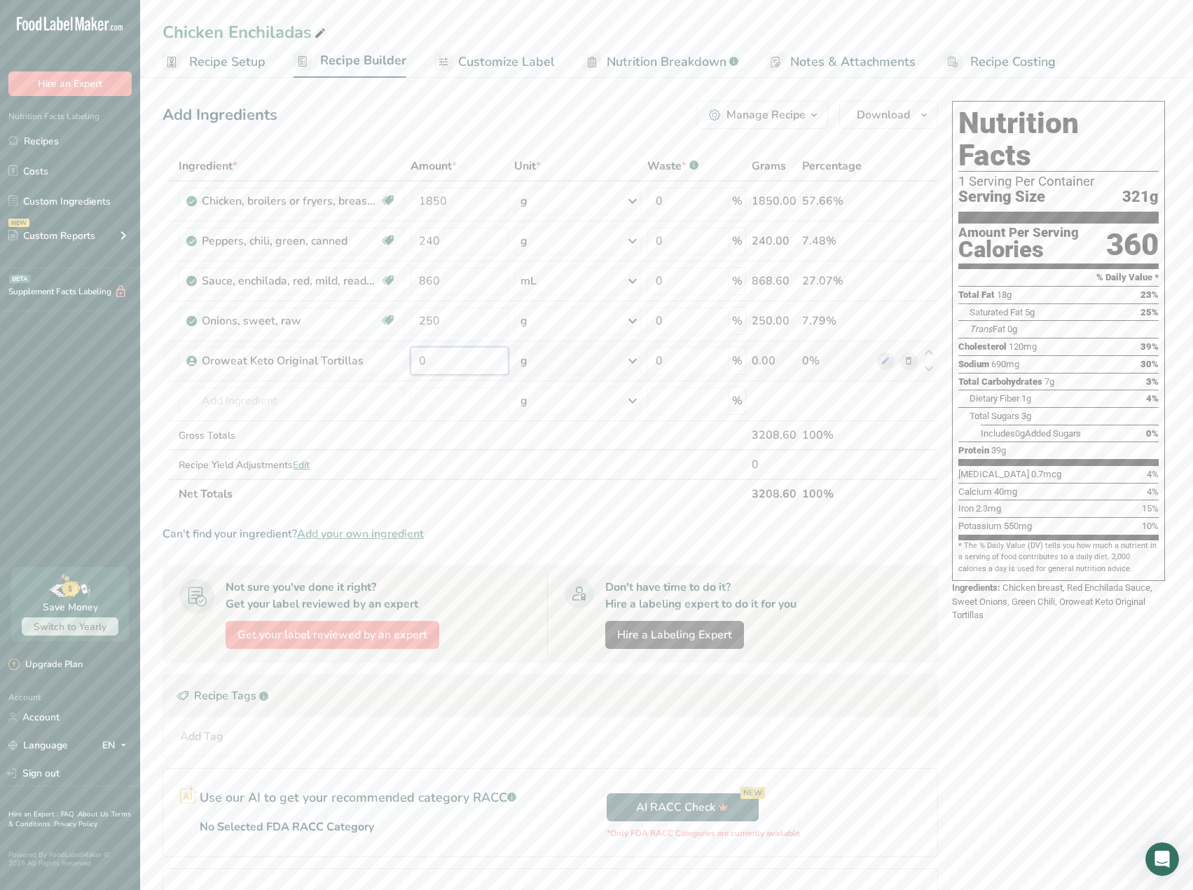
drag, startPoint x: 450, startPoint y: 361, endPoint x: 407, endPoint y: 367, distance: 43.8
click at [407, 367] on tr "Oroweat Keto Original Tortillas 0 g Weight Units g kg mg See more Volume Units …" at bounding box center [550, 361] width 774 height 40
click at [249, 406] on div "Ingredient * Amount * Unit * Waste * .a-a{fill:#347362;}.b-a{fill:#fff;} Grams …" at bounding box center [549, 329] width 775 height 357
click at [220, 66] on span "Recipe Setup" at bounding box center [227, 62] width 76 height 19
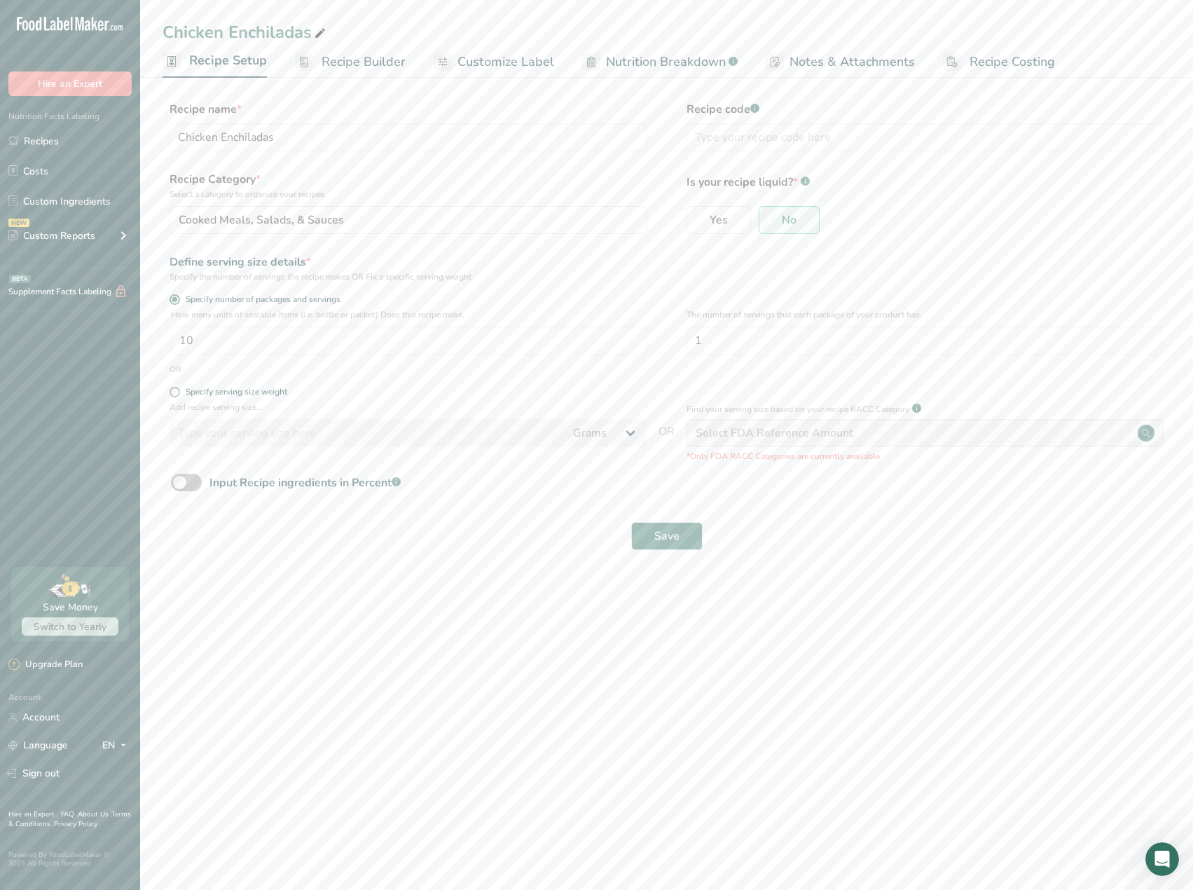
click at [362, 51] on link "Recipe Builder" at bounding box center [350, 62] width 111 height 32
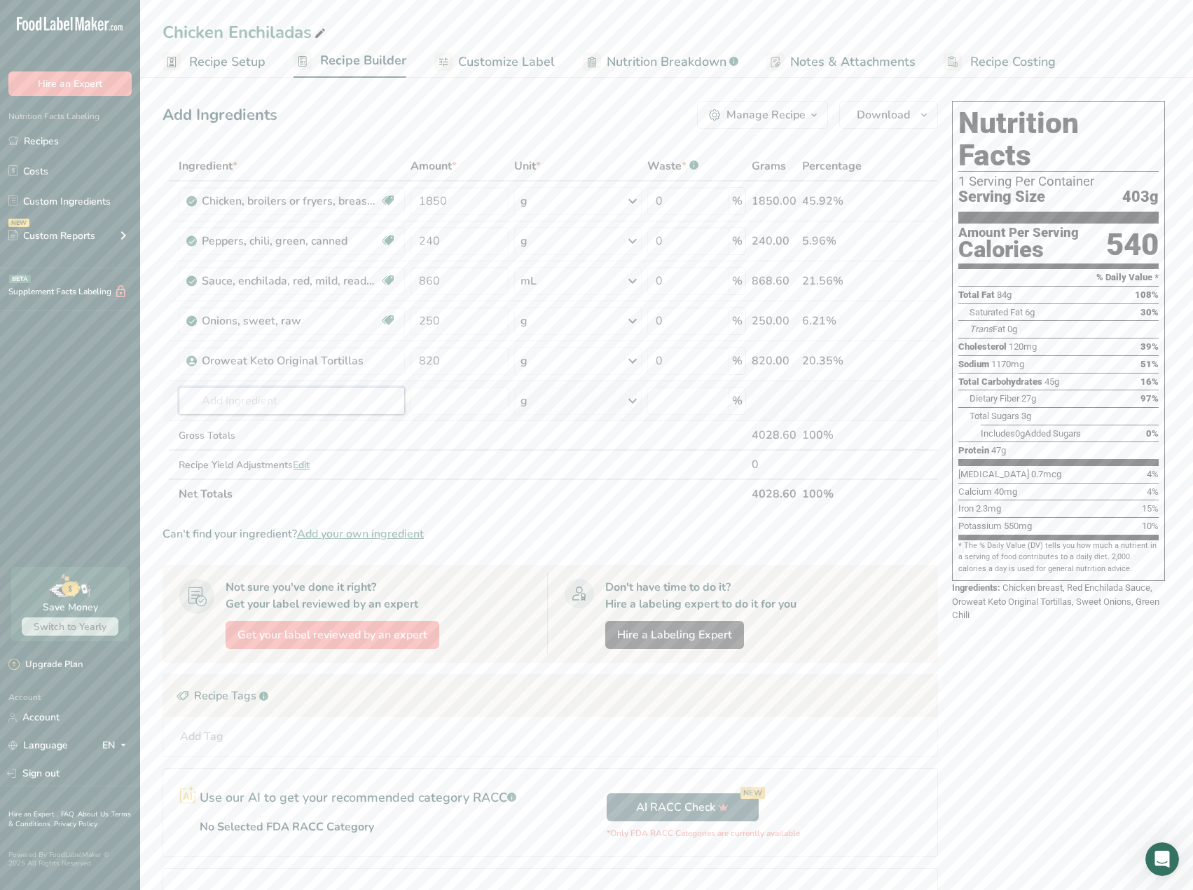
click at [223, 401] on input "text" at bounding box center [292, 401] width 226 height 28
click at [287, 434] on p "16316 Beans, black, mature seeds, canned, low sodium" at bounding box center [320, 429] width 261 height 15
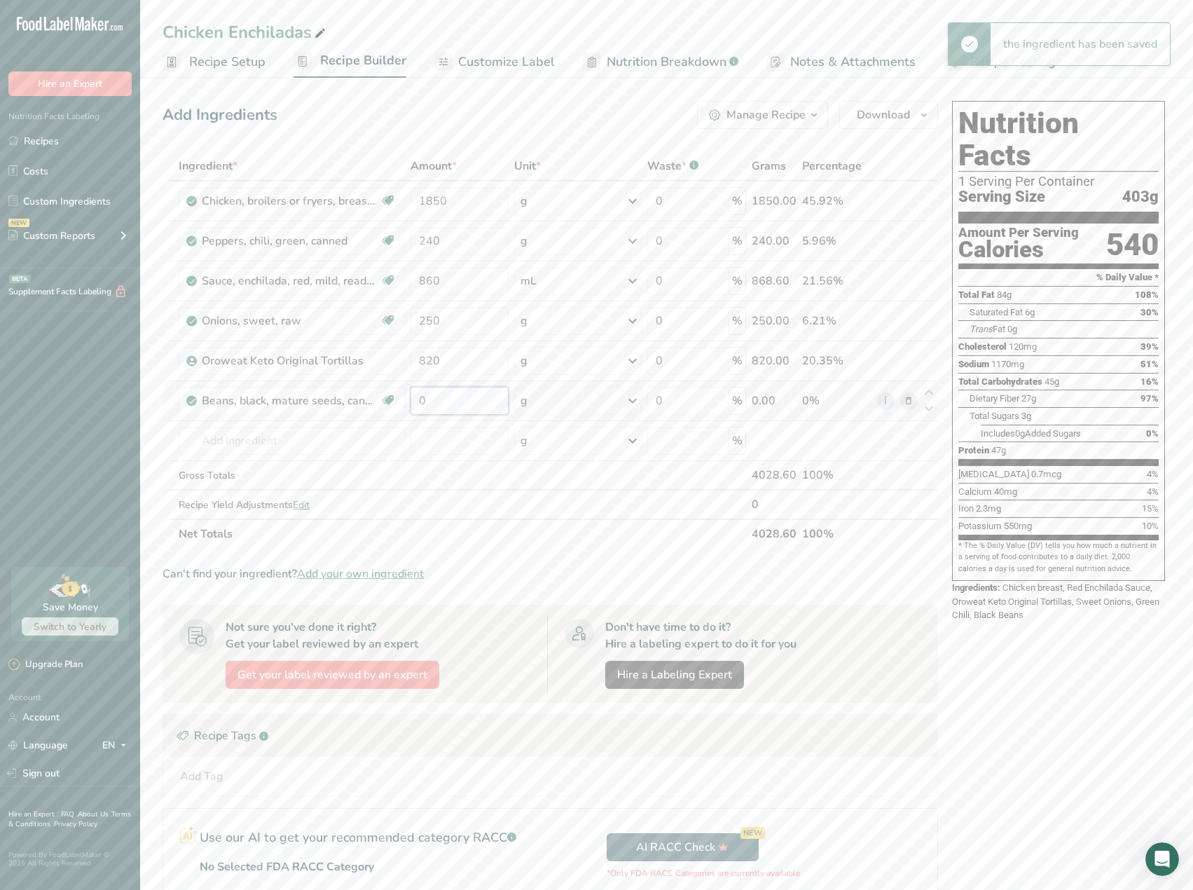
click at [430, 403] on input "0" at bounding box center [459, 401] width 98 height 28
click at [556, 403] on div "Ingredient * Amount * Unit * Waste * .a-a{fill:#347362;}.b-a{fill:#fff;} Grams …" at bounding box center [549, 349] width 775 height 397
click at [606, 403] on div "g" at bounding box center [577, 401] width 127 height 28
click at [595, 627] on div "mL Volume units require a density conversion. If you know your ingredient's den…" at bounding box center [582, 619] width 118 height 20
click at [547, 615] on div "mL" at bounding box center [581, 618] width 106 height 15
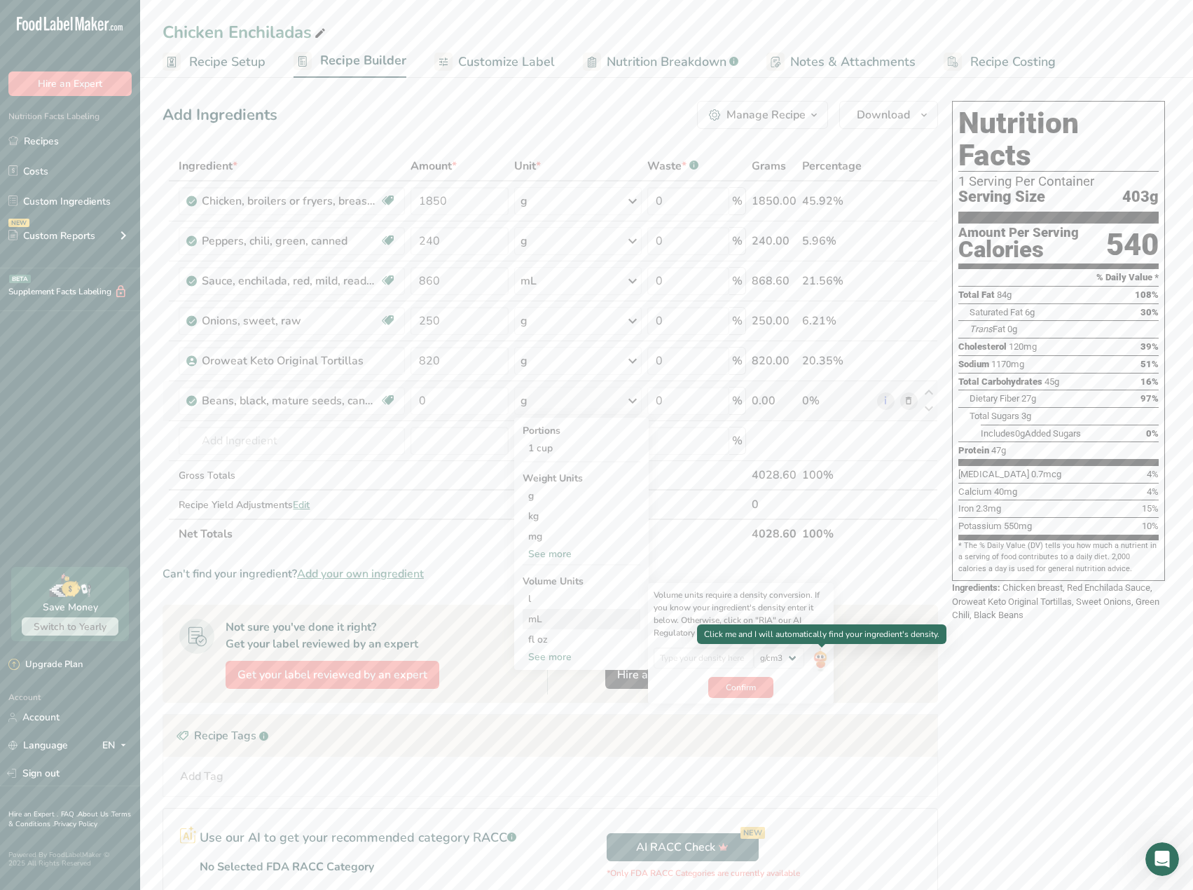
click at [822, 663] on img at bounding box center [819, 659] width 15 height 25
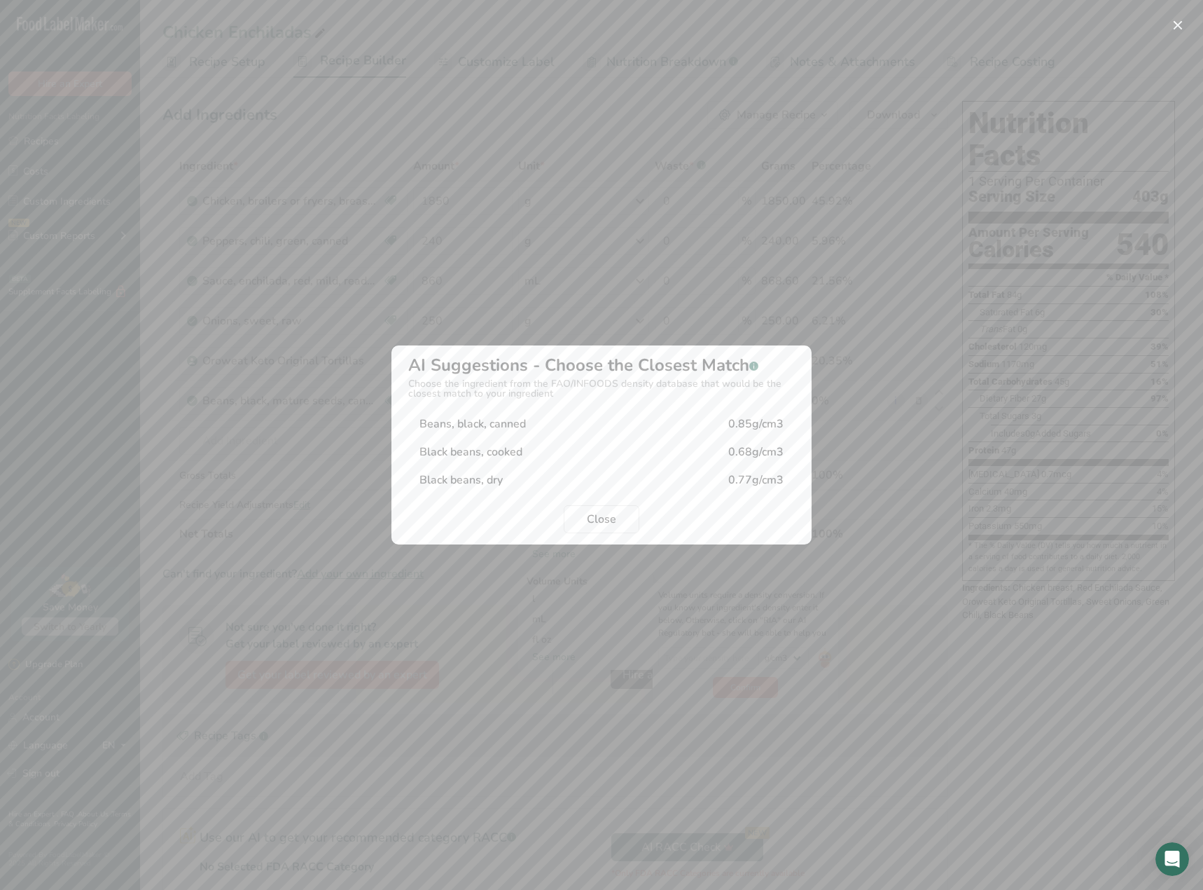
click at [511, 418] on div "Beans, black, canned" at bounding box center [473, 423] width 106 height 17
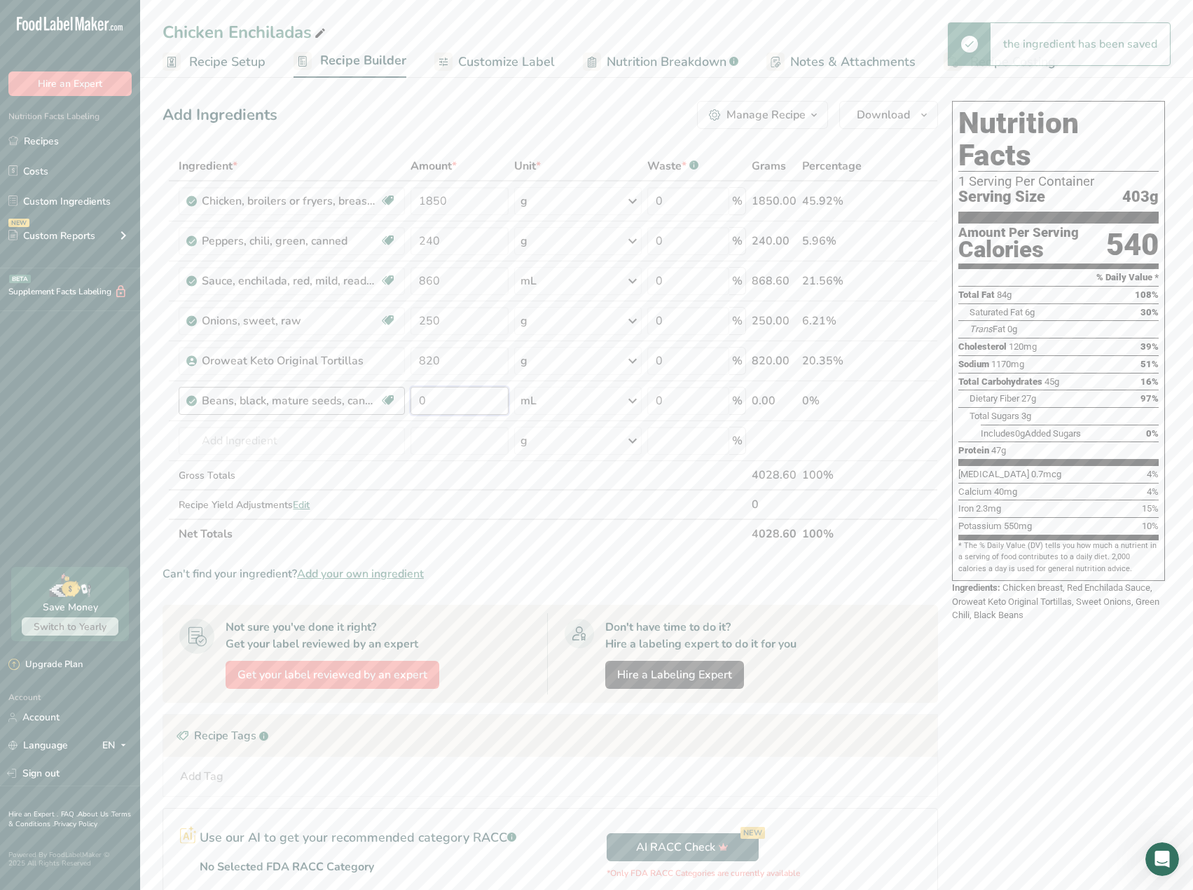
drag, startPoint x: 452, startPoint y: 408, endPoint x: 388, endPoint y: 412, distance: 63.9
click at [387, 412] on tr "Beans, black, mature seeds, canned, low sodium Plant-based Protein Dairy free G…" at bounding box center [550, 401] width 774 height 40
click at [228, 452] on div "Ingredient * Amount * Unit * Waste * .a-a{fill:#347362;}.b-a{fill:#fff;} Grams …" at bounding box center [549, 349] width 775 height 397
click at [248, 497] on p "1025 Cheese, [GEOGRAPHIC_DATA]" at bounding box center [278, 492] width 177 height 15
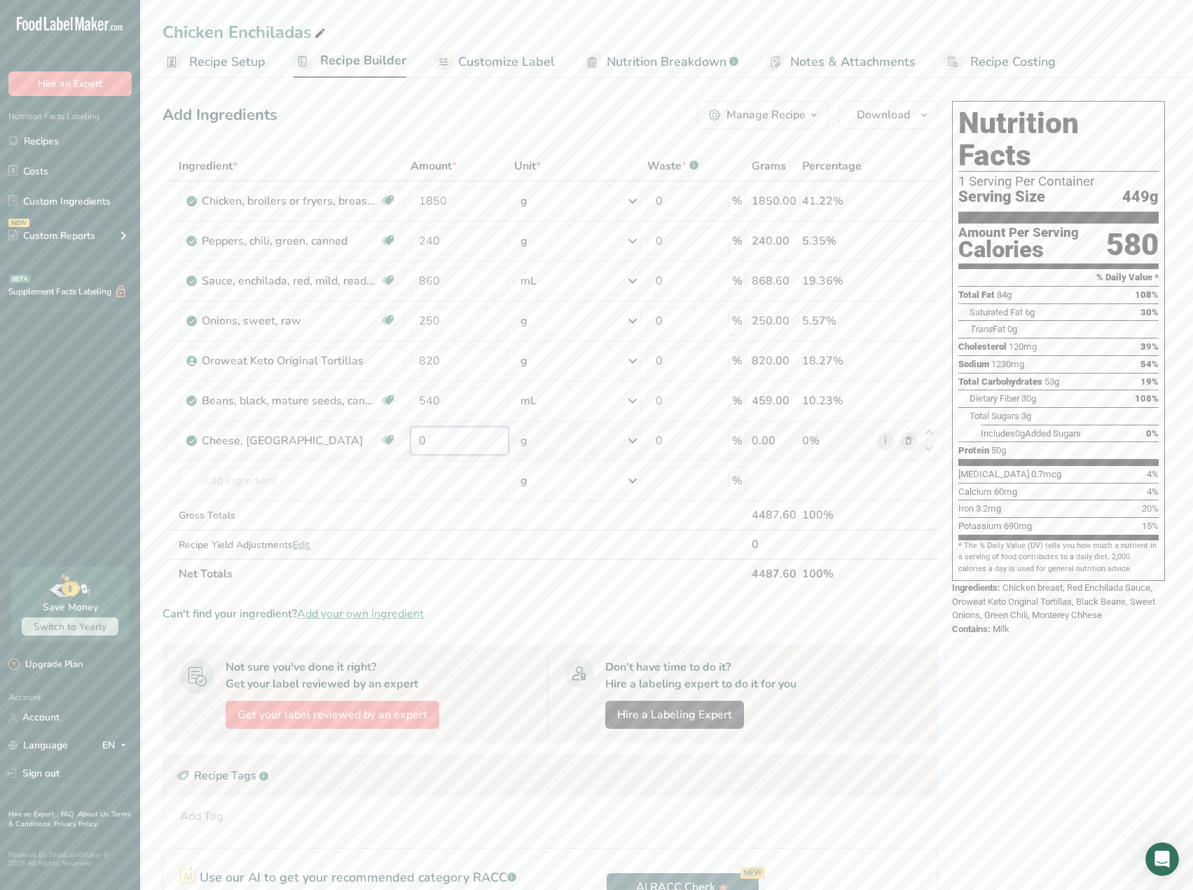
drag, startPoint x: 445, startPoint y: 450, endPoint x: 422, endPoint y: 444, distance: 24.0
click at [422, 444] on input "0" at bounding box center [459, 441] width 98 height 28
drag, startPoint x: 436, startPoint y: 435, endPoint x: 418, endPoint y: 448, distance: 22.1
click at [419, 445] on input "0" at bounding box center [459, 441] width 98 height 28
click at [988, 69] on span "Recipe Costing" at bounding box center [1012, 62] width 85 height 19
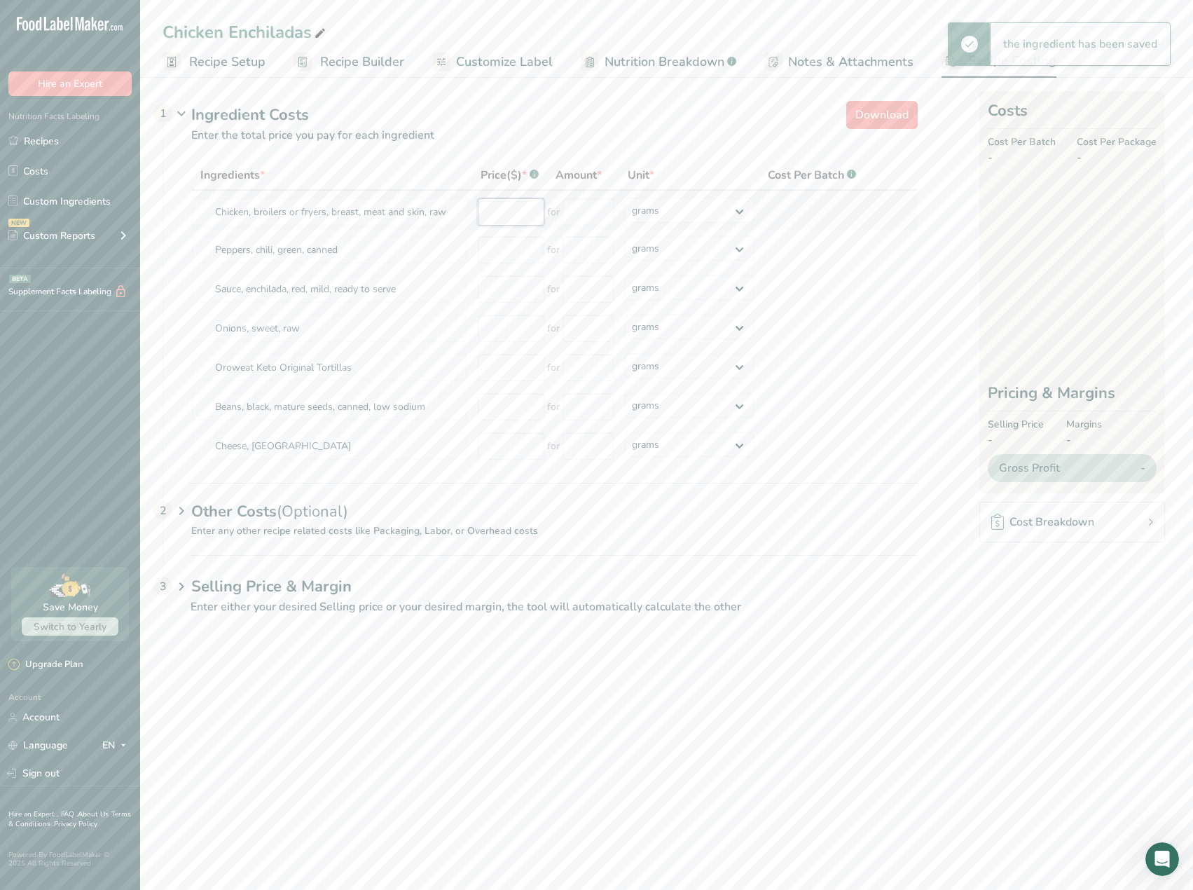
click at [518, 213] on input "number" at bounding box center [511, 211] width 67 height 27
click at [529, 202] on input "number" at bounding box center [511, 211] width 67 height 27
click at [529, 244] on div "Ingredients * Price($) * .a-a{fill:#347362;}.b-a{fill:#fff;} Amount * Unit * Co…" at bounding box center [554, 312] width 726 height 305
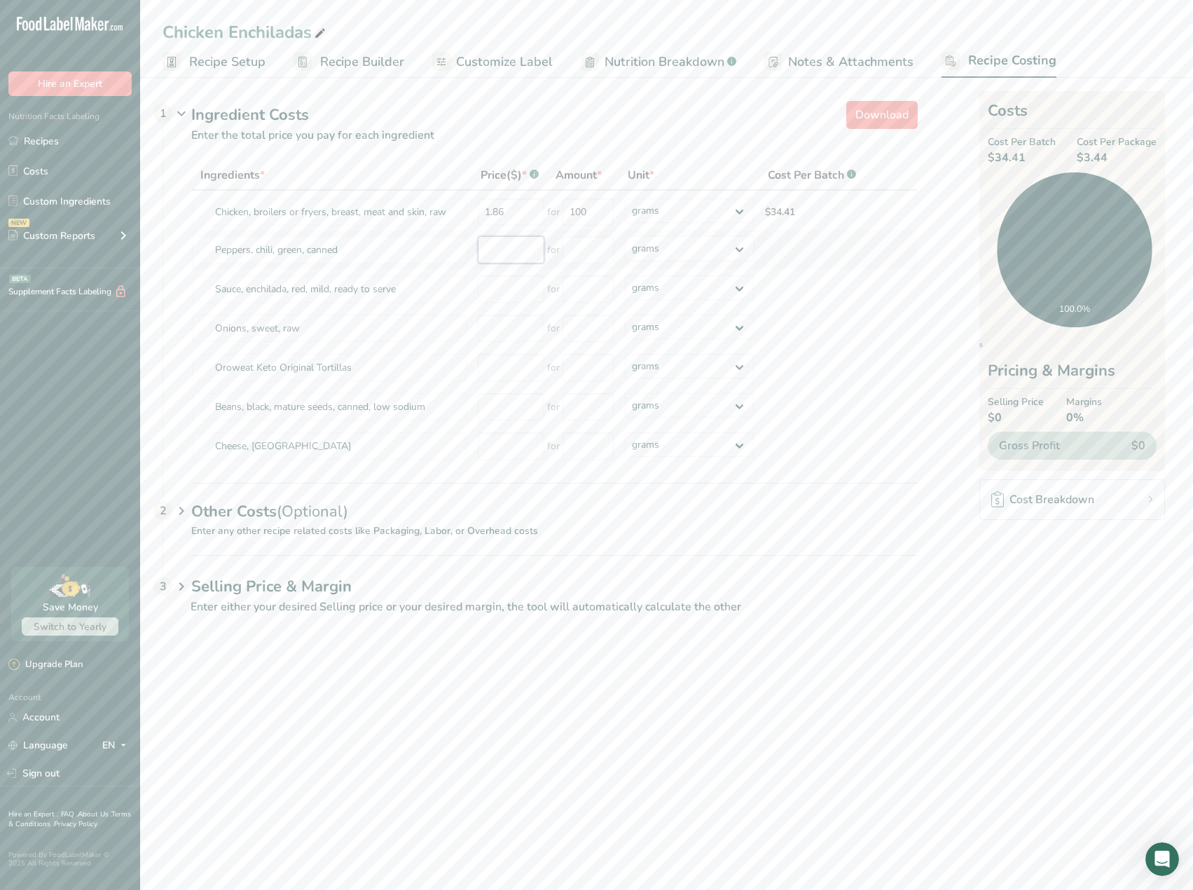
click at [524, 254] on input "number" at bounding box center [511, 249] width 67 height 27
click at [712, 242] on select "grams kg mg mcg lb oz" at bounding box center [689, 248] width 129 height 25
click at [710, 244] on select "grams kg mg mcg lb oz" at bounding box center [689, 248] width 129 height 25
click at [579, 252] on input "number" at bounding box center [587, 249] width 51 height 27
click at [523, 282] on div "Ingredients * Price($) * .a-a{fill:#347362;}.b-a{fill:#fff;} Amount * Unit * Co…" at bounding box center [554, 312] width 726 height 305
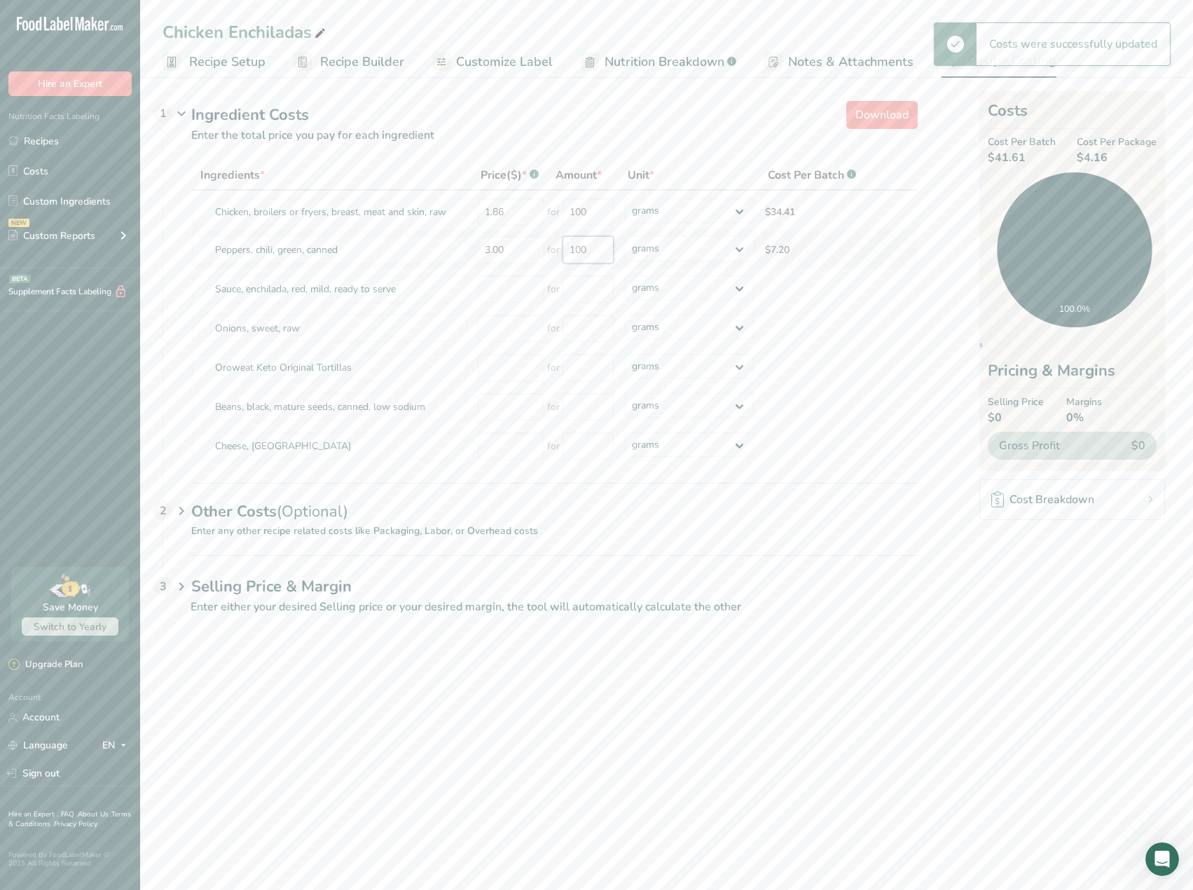
drag, startPoint x: 587, startPoint y: 252, endPoint x: 565, endPoint y: 250, distance: 21.8
click at [565, 250] on input "100" at bounding box center [587, 249] width 51 height 27
click at [717, 247] on select "grams kg mg mcg lb oz" at bounding box center [689, 248] width 129 height 25
drag, startPoint x: 509, startPoint y: 281, endPoint x: 548, endPoint y: 346, distance: 76.0
click at [509, 281] on input "number" at bounding box center [511, 288] width 67 height 27
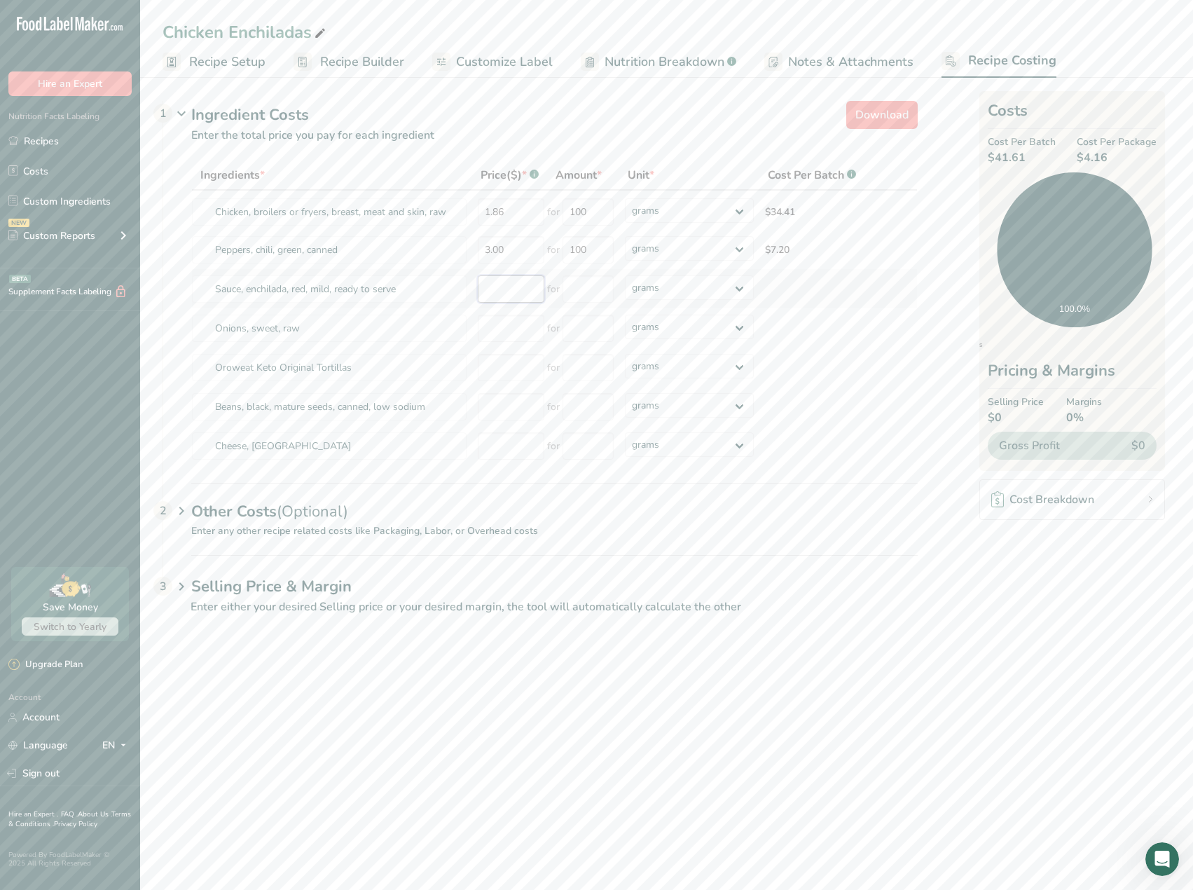
click at [521, 294] on input "number" at bounding box center [511, 288] width 67 height 27
click at [704, 293] on select "grams kg mg mcg lb oz" at bounding box center [689, 287] width 129 height 25
click at [496, 301] on input "number" at bounding box center [511, 288] width 67 height 27
click at [499, 296] on input "number" at bounding box center [511, 288] width 67 height 27
click at [507, 291] on input "number" at bounding box center [511, 288] width 67 height 27
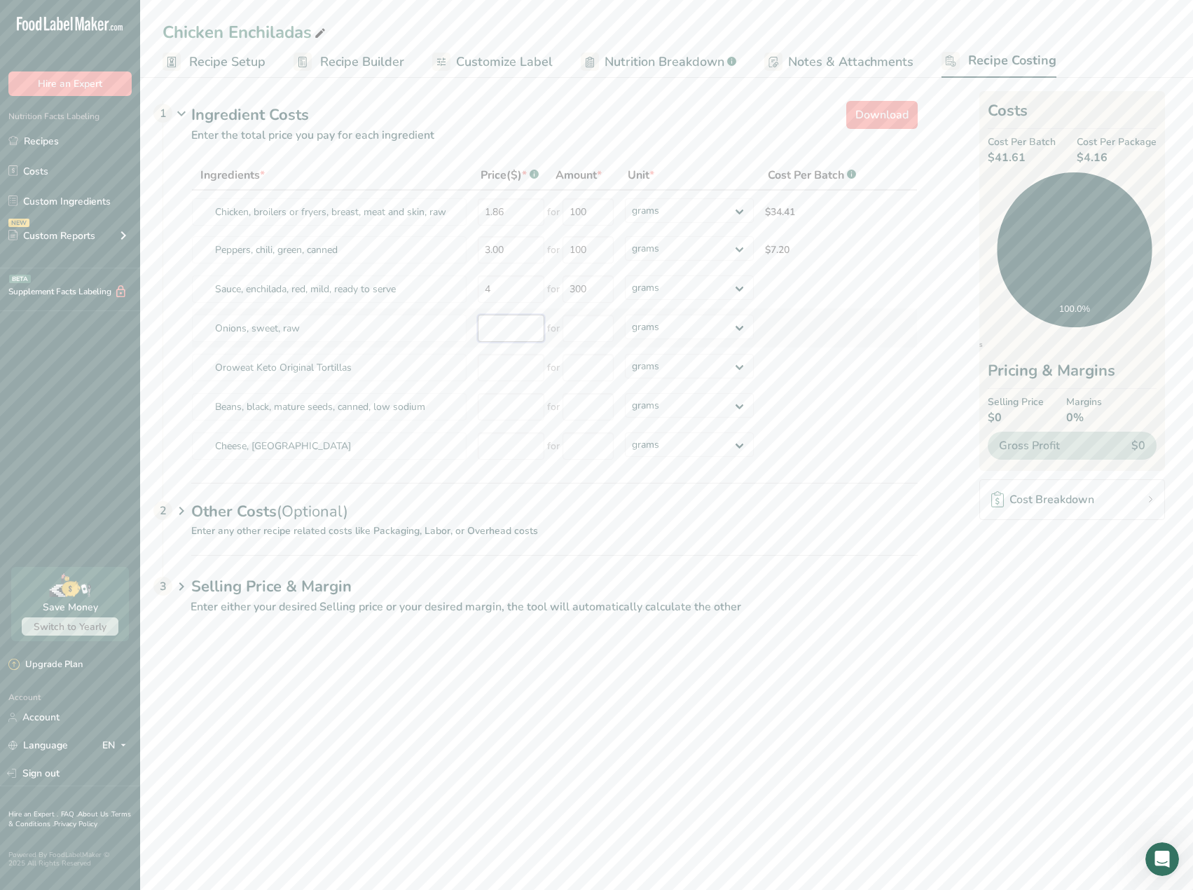
click at [491, 330] on div "Ingredients * Price($) * .a-a{fill:#347362;}.b-a{fill:#fff;} Amount * Unit * Co…" at bounding box center [554, 312] width 726 height 305
click at [504, 337] on input "number" at bounding box center [511, 327] width 67 height 27
click at [504, 369] on div "Ingredients * Price($) * .a-a{fill:#347362;}.b-a{fill:#fff;} Amount * Unit * Co…" at bounding box center [554, 312] width 726 height 305
click at [725, 366] on select "grams kg mg mcg lb oz" at bounding box center [689, 366] width 129 height 25
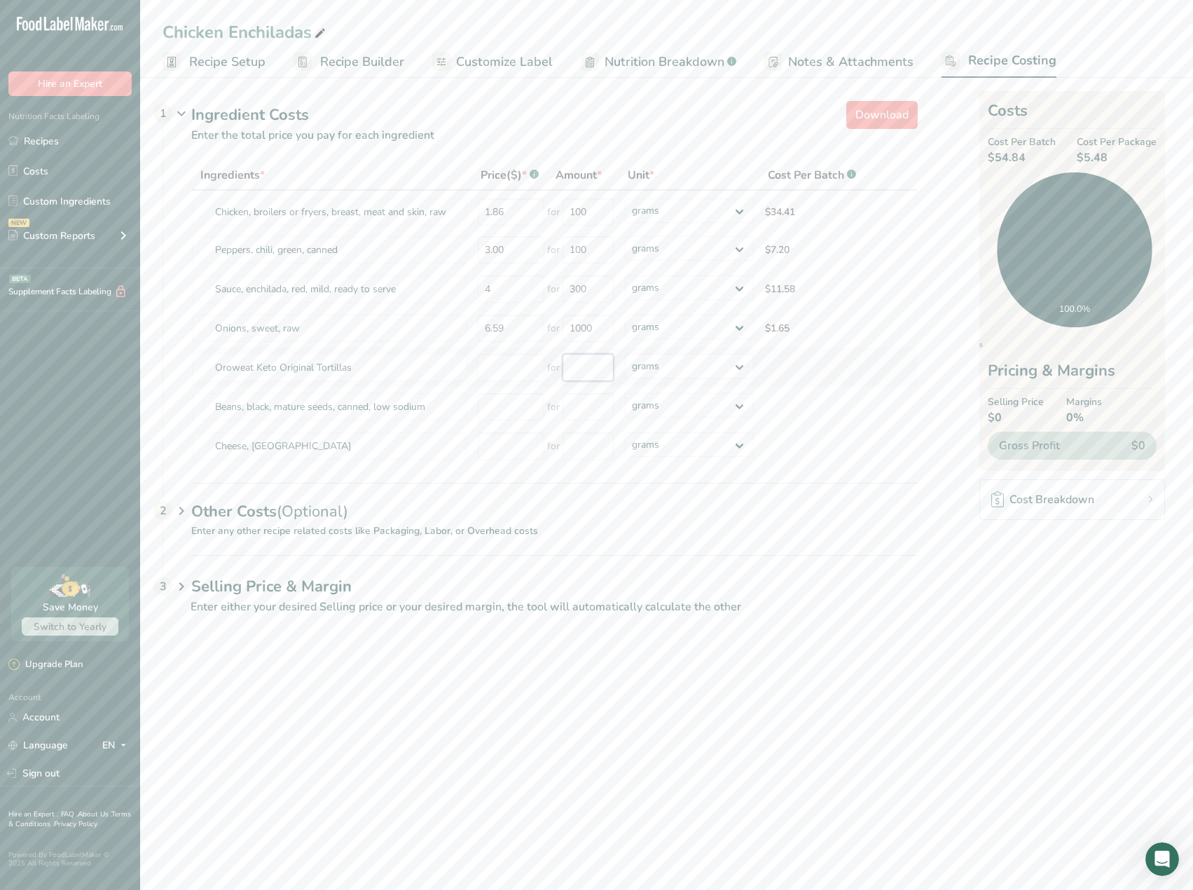
click at [604, 372] on input "number" at bounding box center [587, 367] width 51 height 27
click at [516, 374] on input "number" at bounding box center [511, 367] width 67 height 27
click at [224, 61] on span "Recipe Setup" at bounding box center [227, 62] width 76 height 19
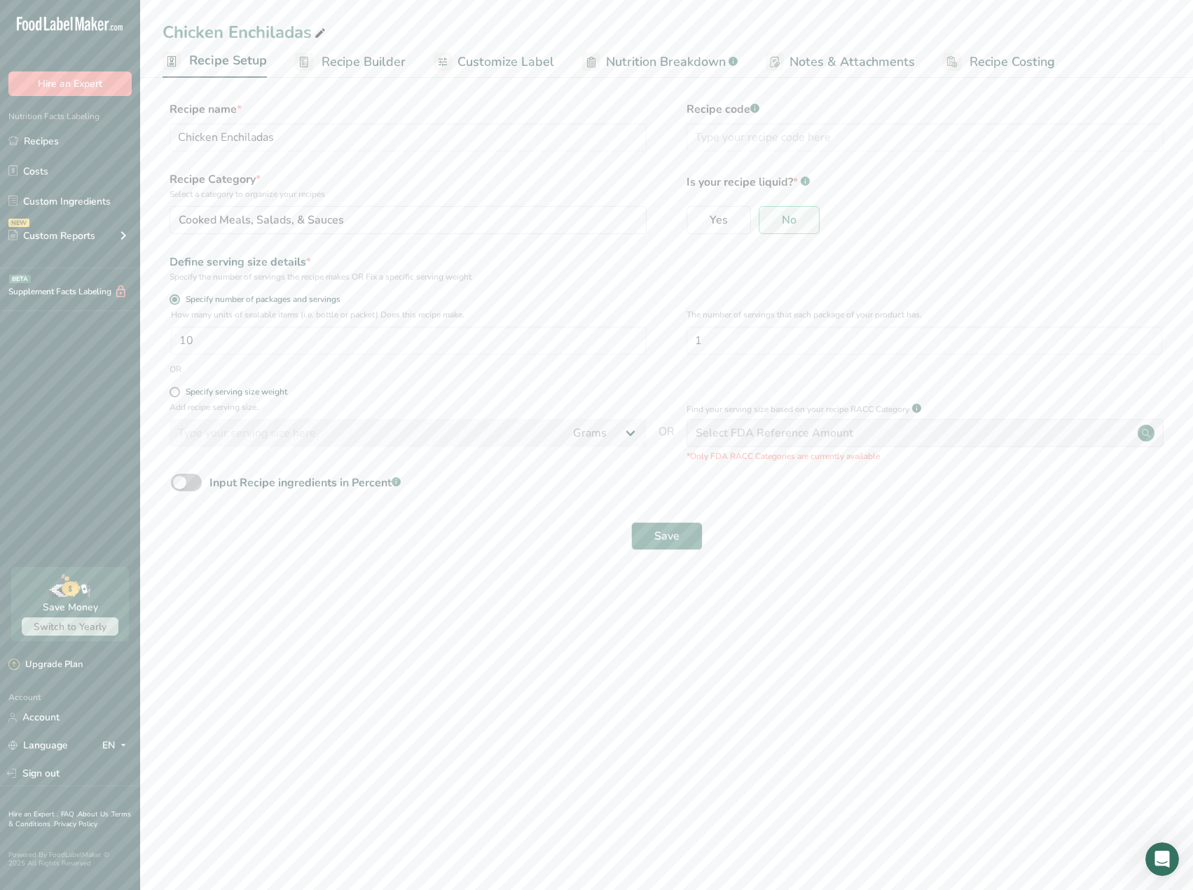
click at [378, 56] on span "Recipe Builder" at bounding box center [363, 62] width 84 height 19
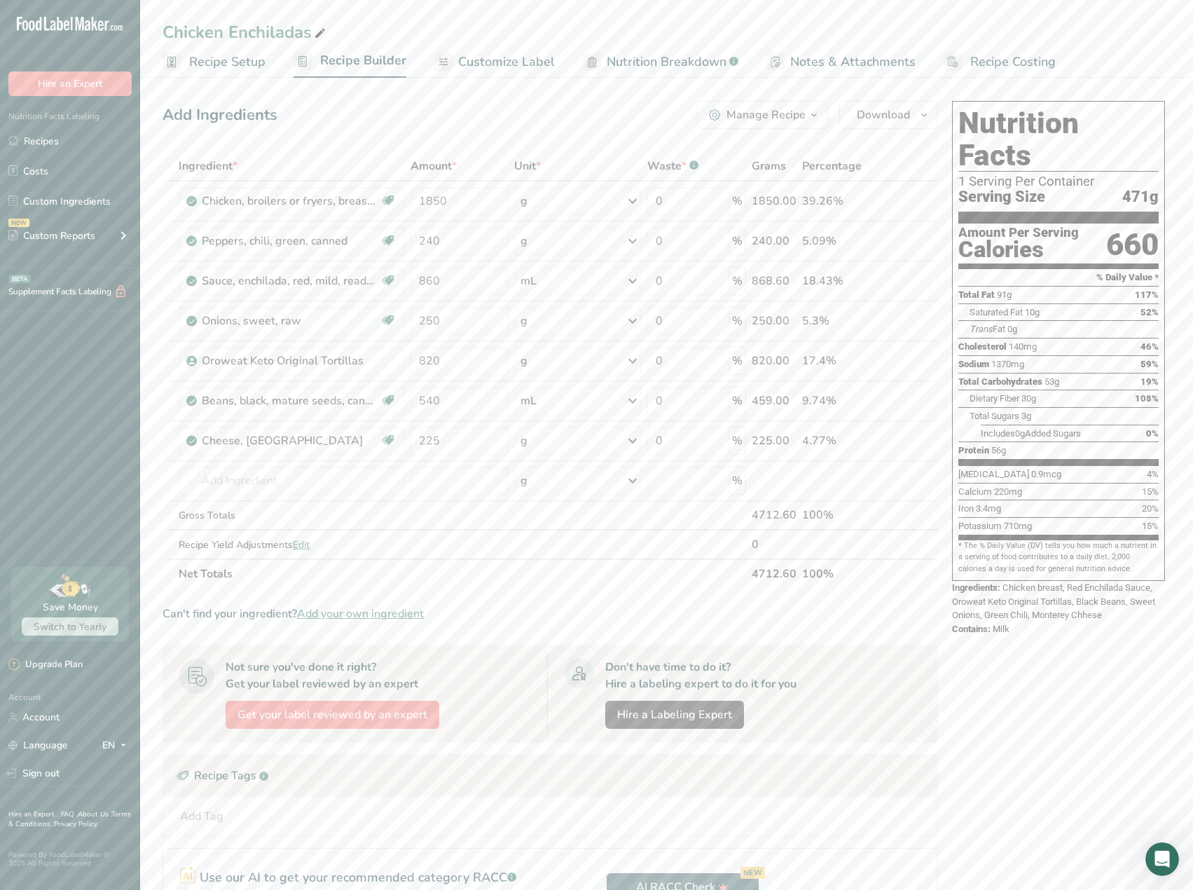
click at [506, 68] on span "Customize Label" at bounding box center [506, 62] width 97 height 19
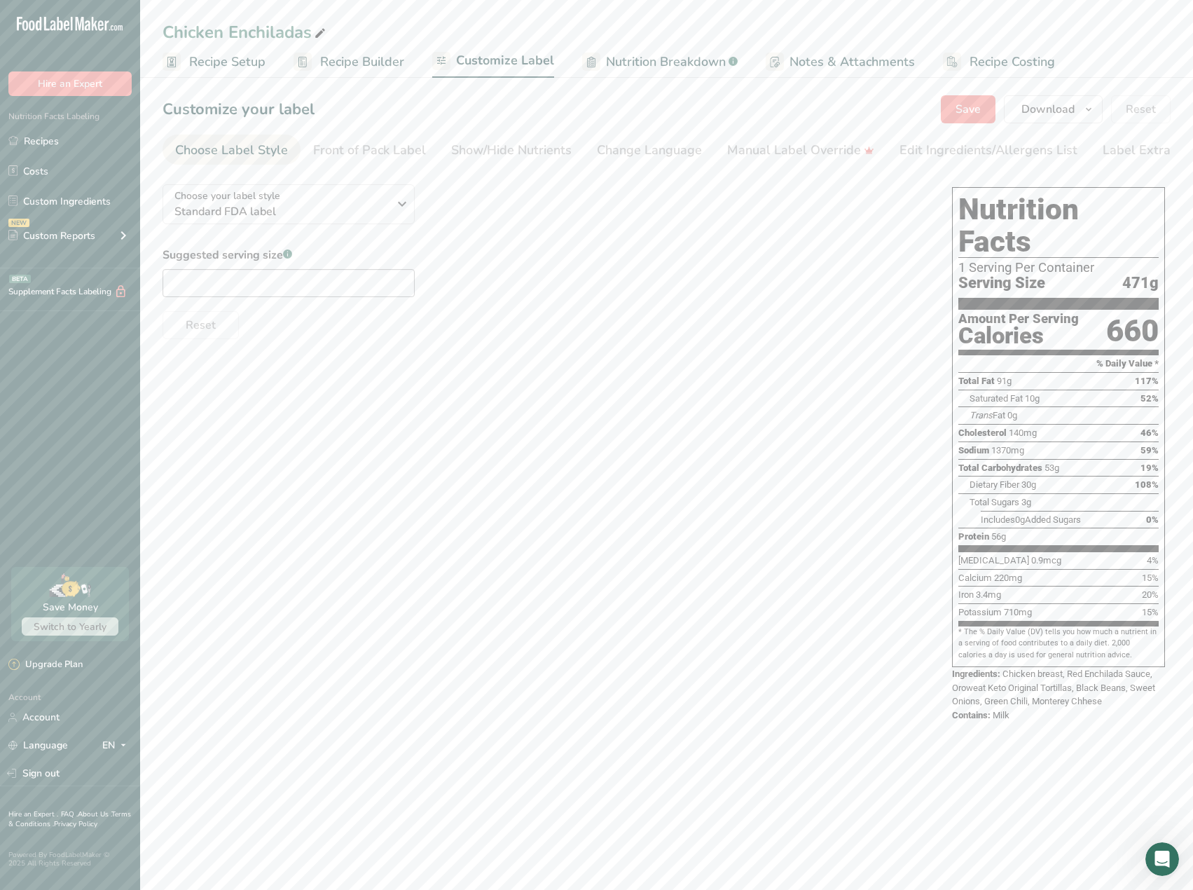
click at [683, 57] on span "Nutrition Breakdown" at bounding box center [666, 62] width 120 height 19
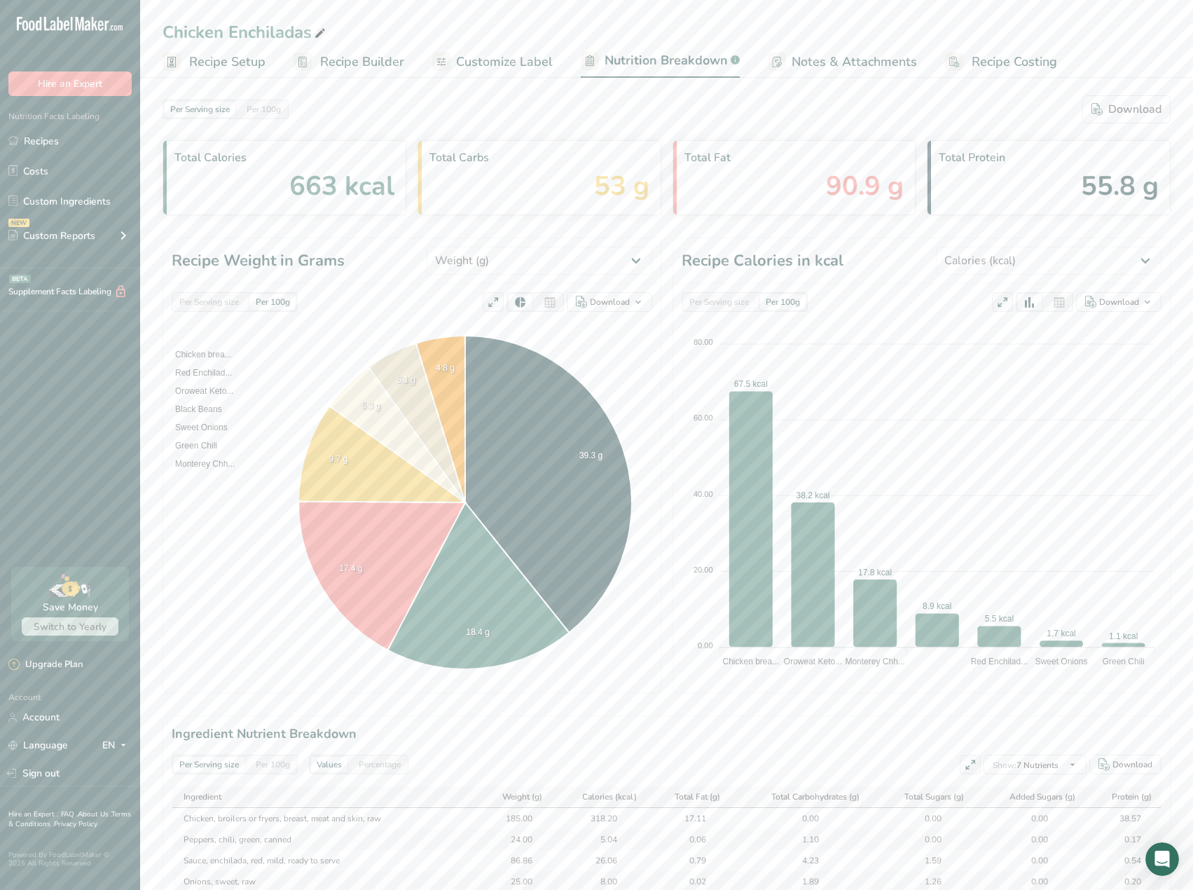
click at [988, 67] on span "Recipe Costing" at bounding box center [1013, 62] width 85 height 19
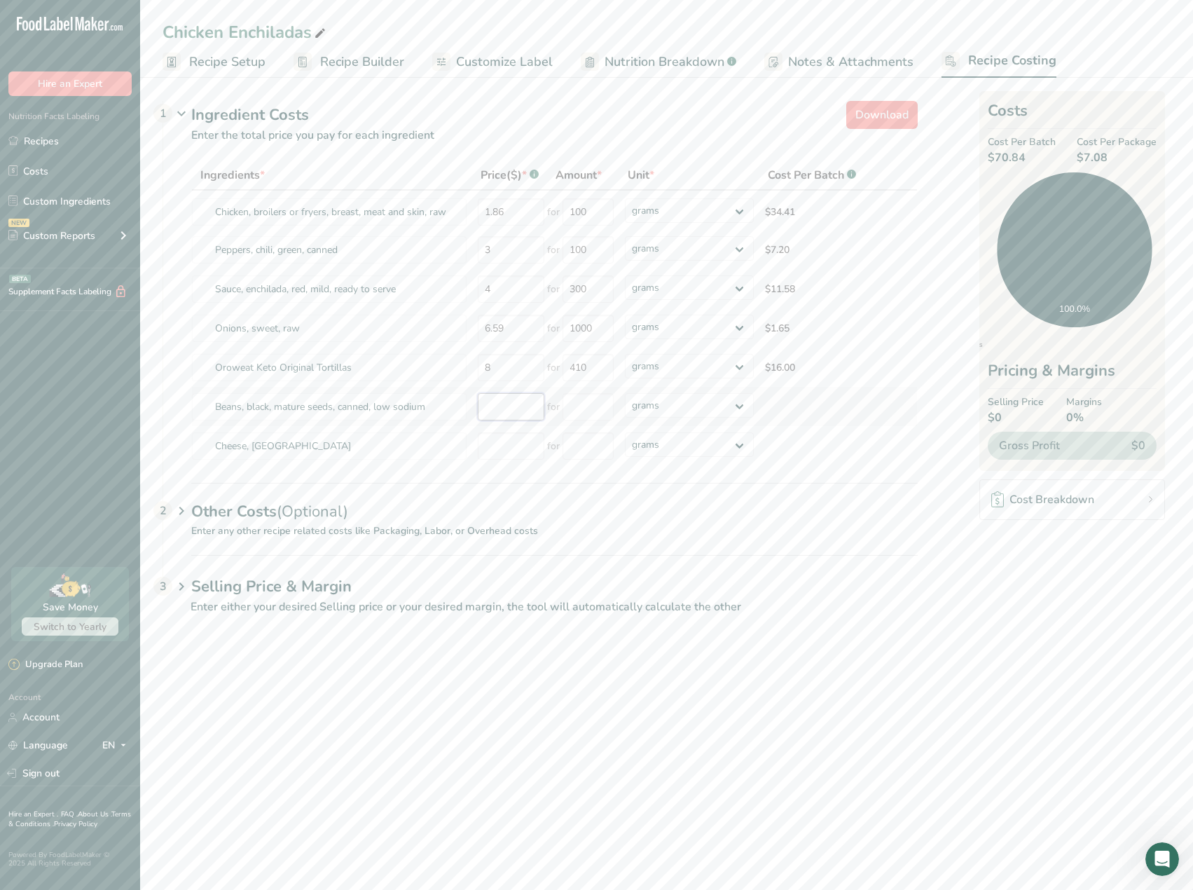
click at [517, 405] on input "number" at bounding box center [511, 406] width 67 height 27
click at [600, 400] on input "number" at bounding box center [587, 406] width 51 height 27
click at [504, 445] on div "Ingredients * Price($) * .a-a{fill:#347362;}.b-a{fill:#fff;} Amount * Unit * Co…" at bounding box center [554, 312] width 726 height 305
click at [521, 441] on input "number" at bounding box center [511, 445] width 67 height 27
click at [884, 763] on main "Chicken Enchiladas Recipe Setup Recipe Builder Customize Label Nutrition Breakd…" at bounding box center [596, 445] width 1193 height 890
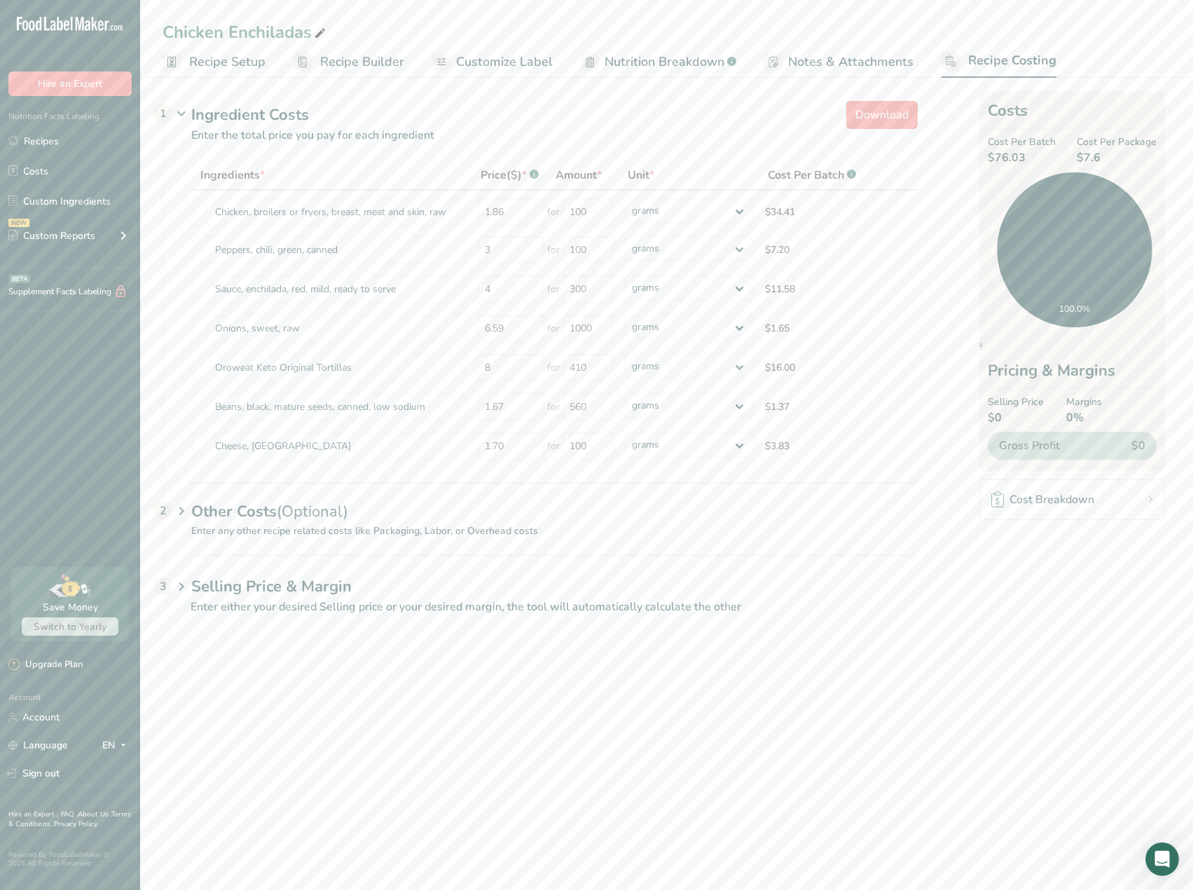
click at [518, 521] on div "Other Costs (Optional) 2" at bounding box center [554, 503] width 726 height 41
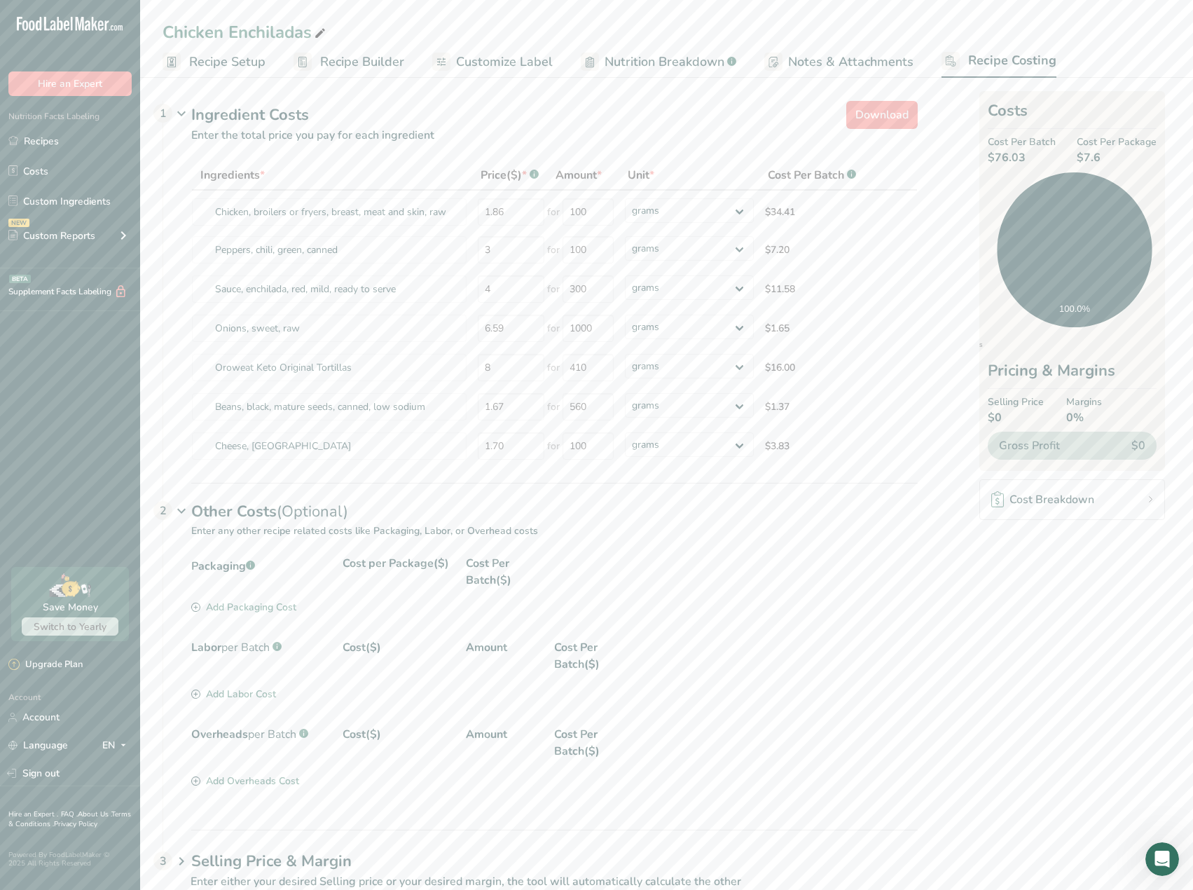
click at [272, 609] on div "Add Packaging Cost" at bounding box center [243, 607] width 105 height 15
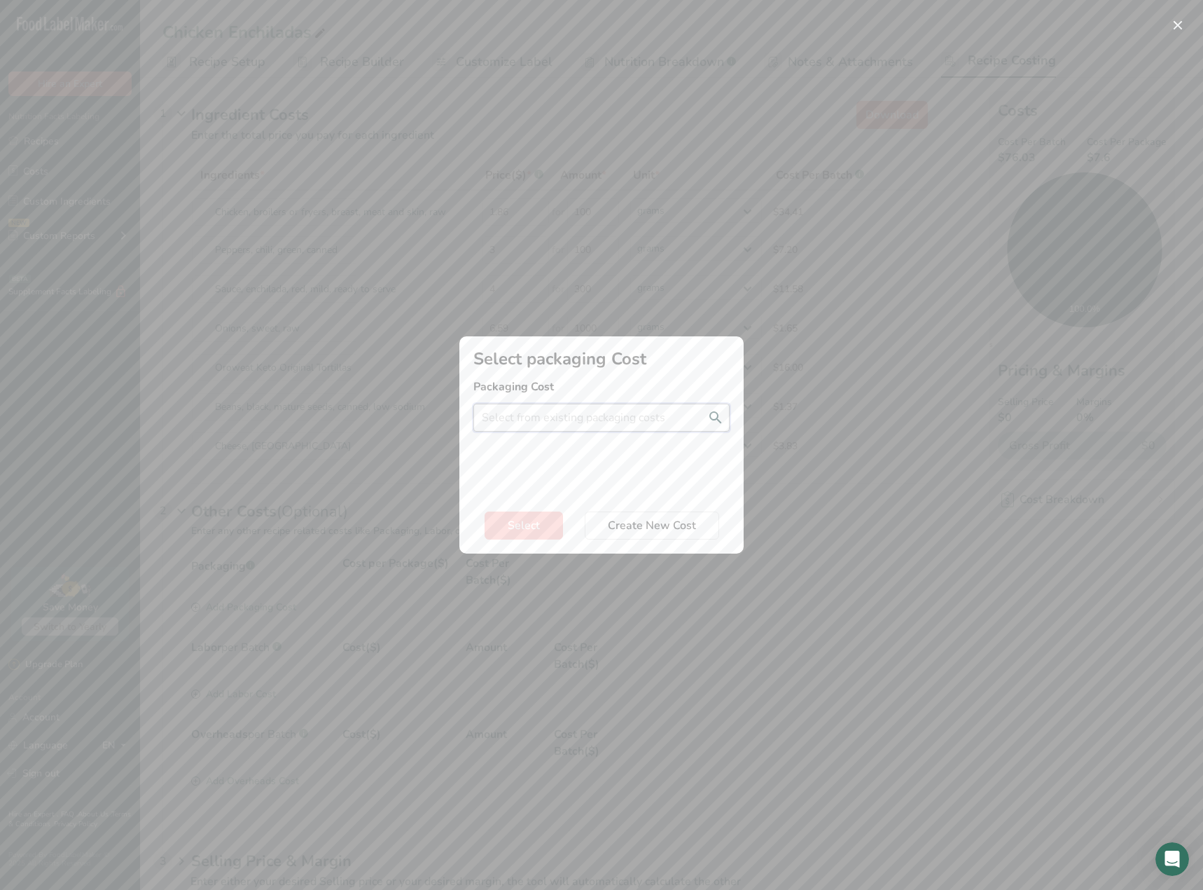
click at [610, 418] on input "Add New Recipe Cost Modal" at bounding box center [601, 417] width 256 height 28
click at [593, 451] on span "1.62$" at bounding box center [601, 445] width 25 height 13
click at [514, 518] on span "Select" at bounding box center [524, 525] width 32 height 17
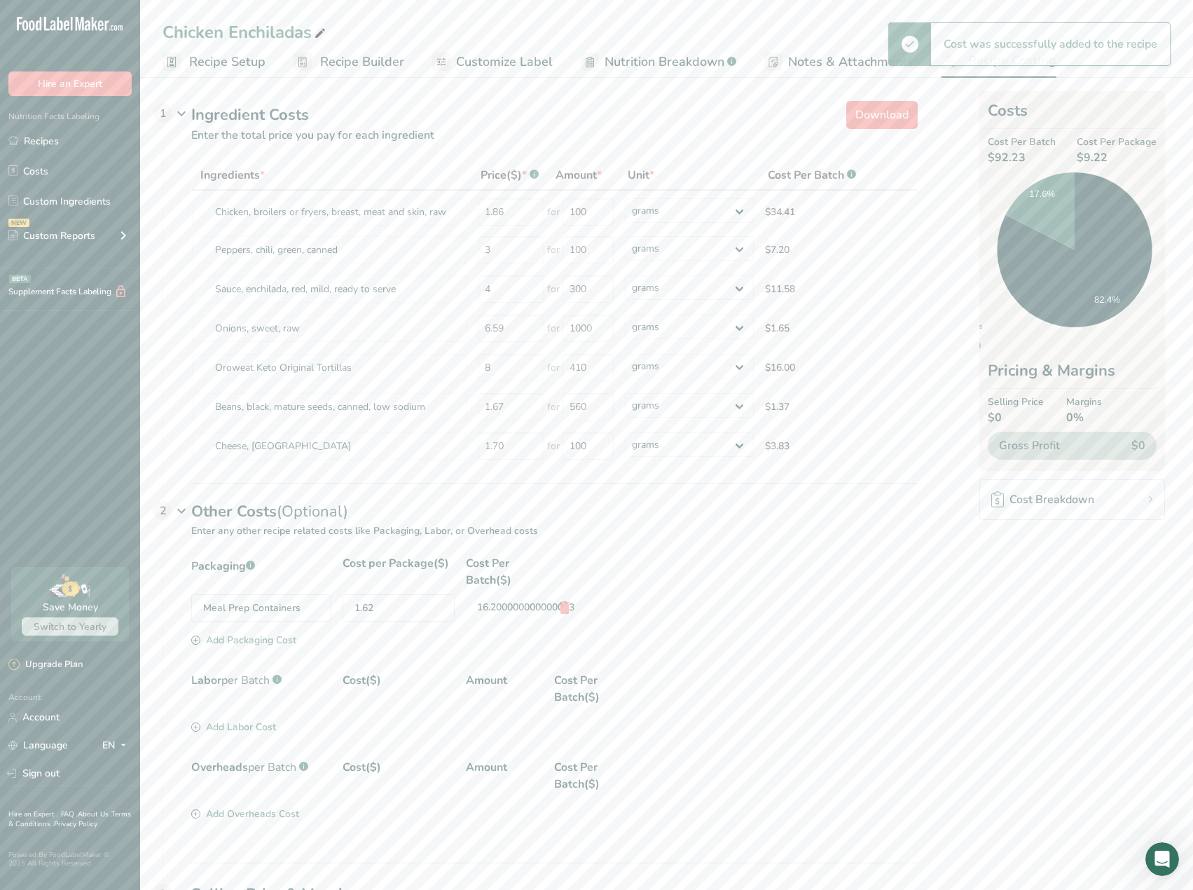
click at [240, 728] on div "Add Labor Cost" at bounding box center [233, 726] width 85 height 15
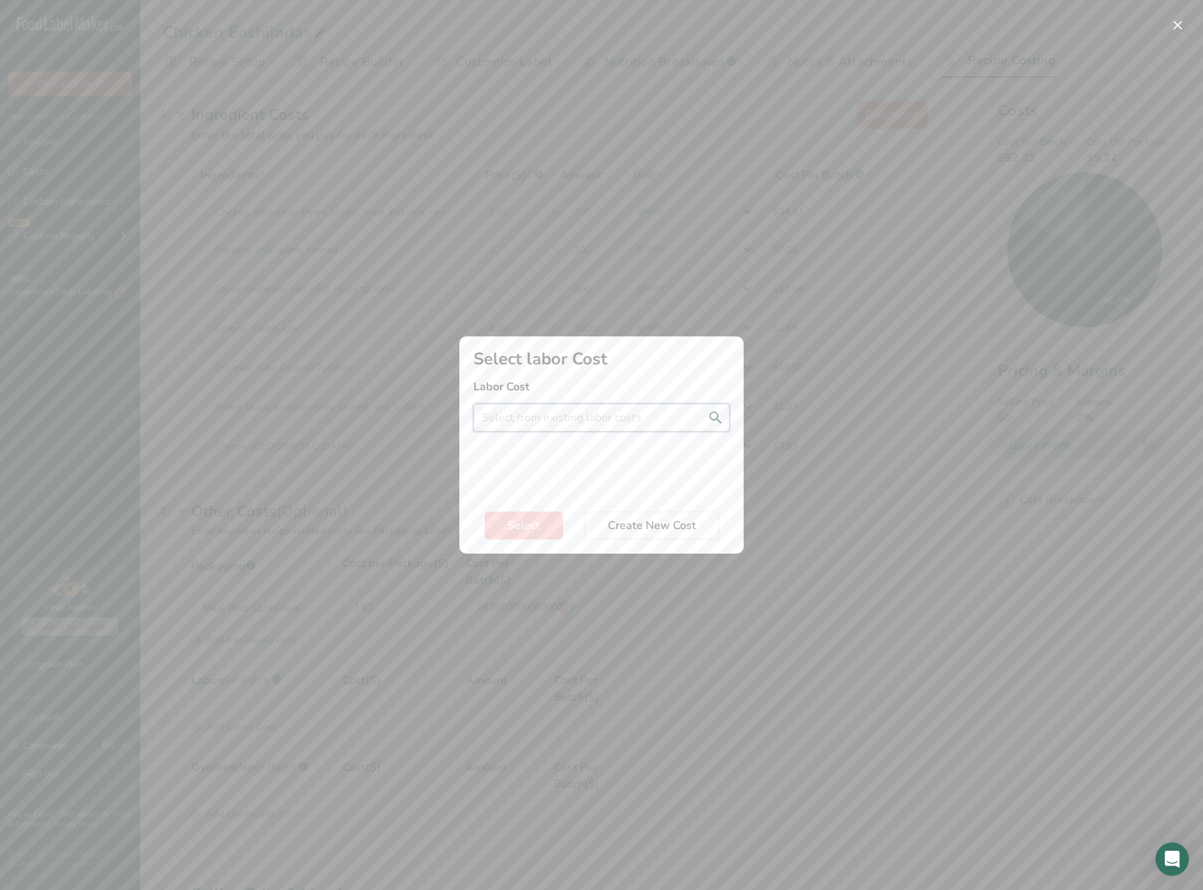
click at [575, 413] on input "Add New Recipe Cost Modal" at bounding box center [601, 417] width 256 height 28
click at [553, 448] on span "20$" at bounding box center [546, 445] width 17 height 13
click at [543, 465] on input "Add New Recipe Cost Modal" at bounding box center [601, 468] width 256 height 28
click at [523, 538] on button "Select" at bounding box center [524, 525] width 78 height 28
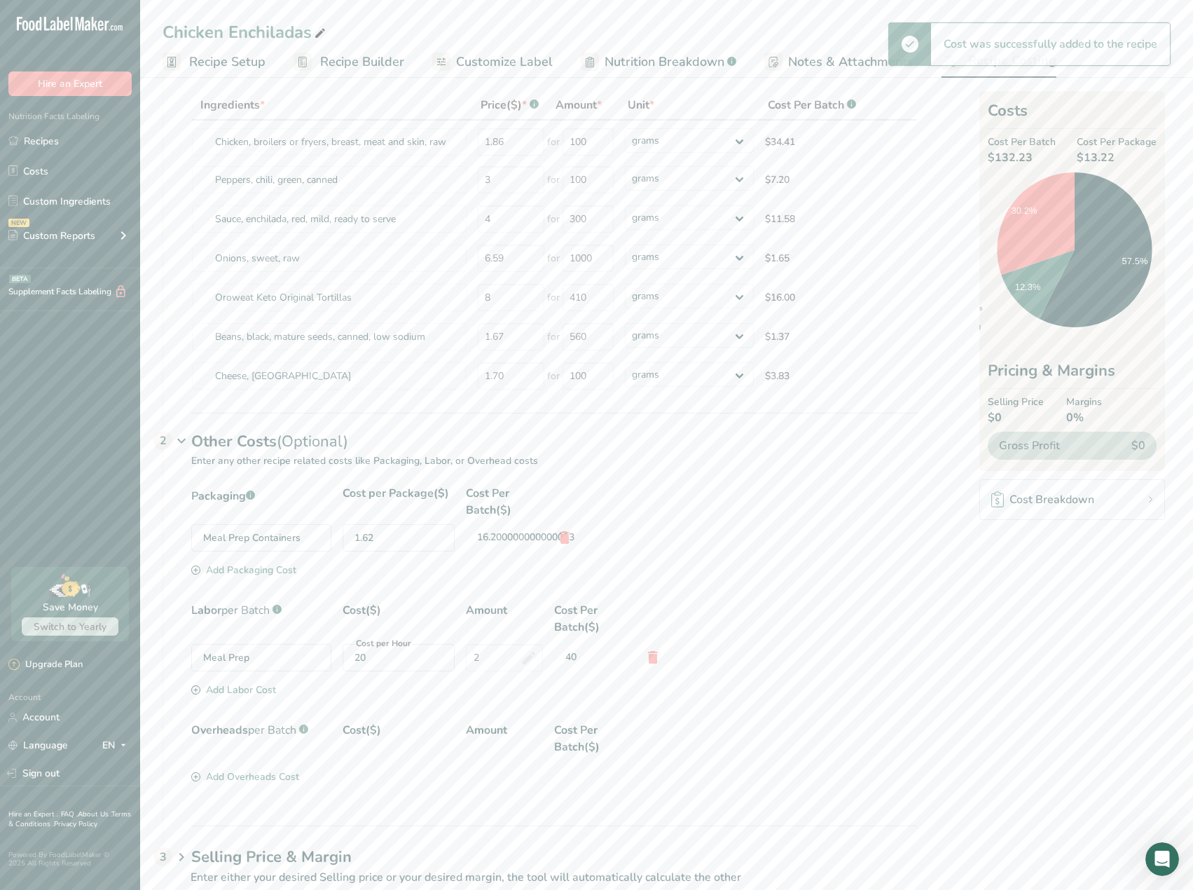
scroll to position [105, 0]
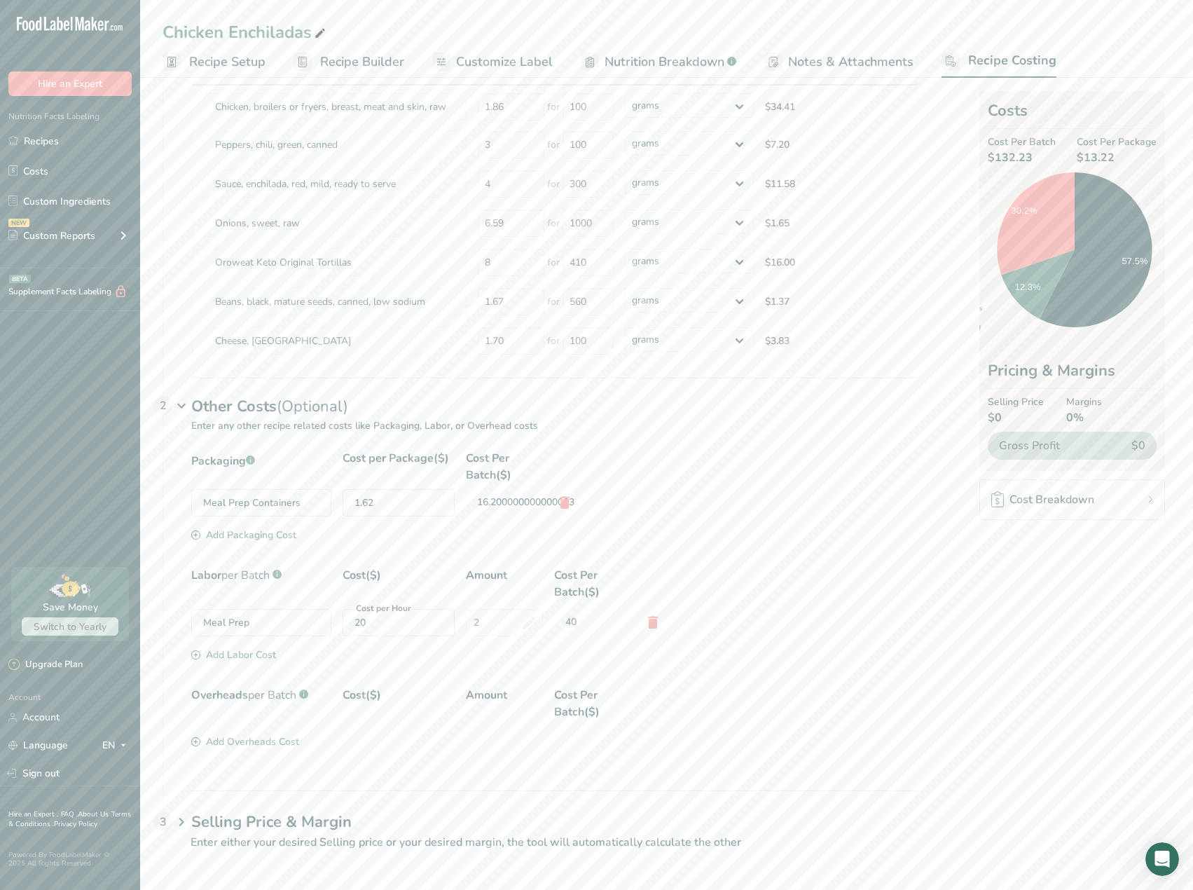
click at [276, 812] on h1 "Selling Price & Margin" at bounding box center [554, 821] width 726 height 23
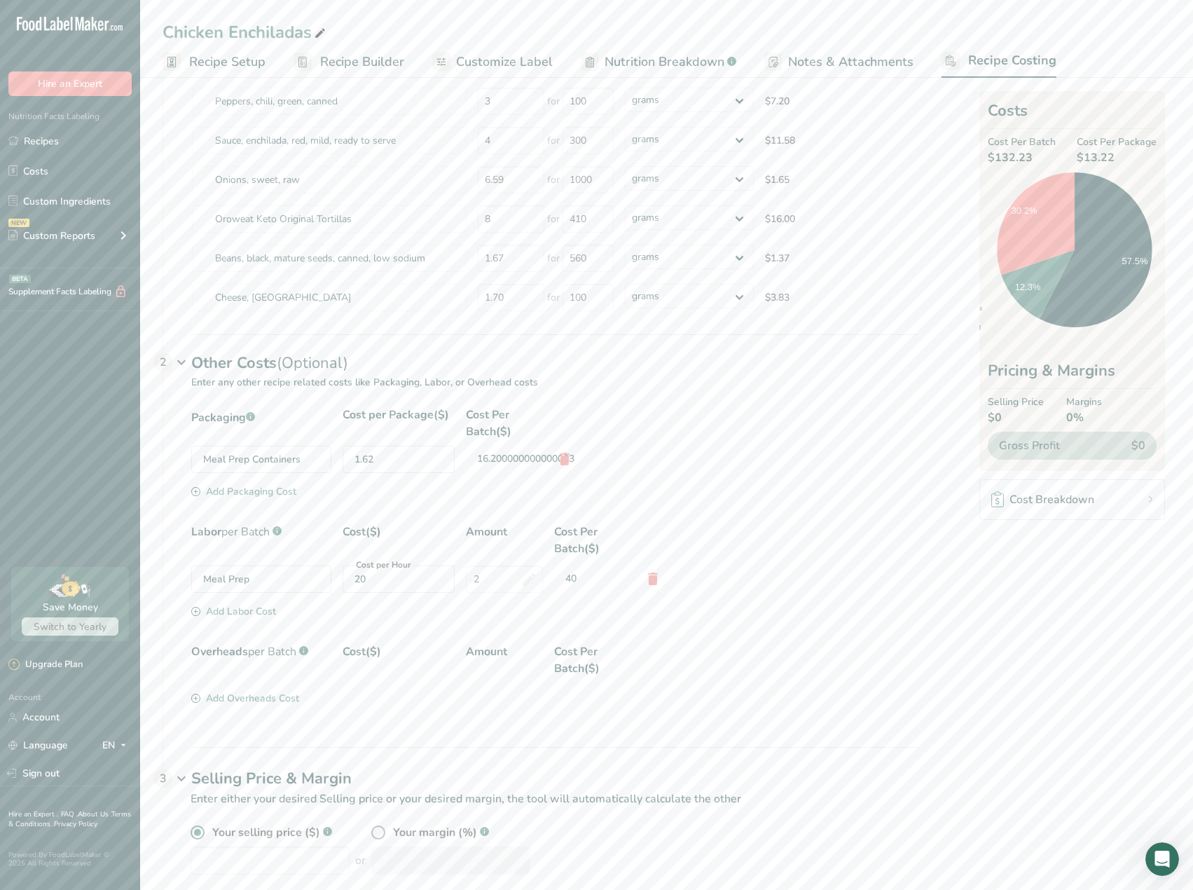
scroll to position [172, 0]
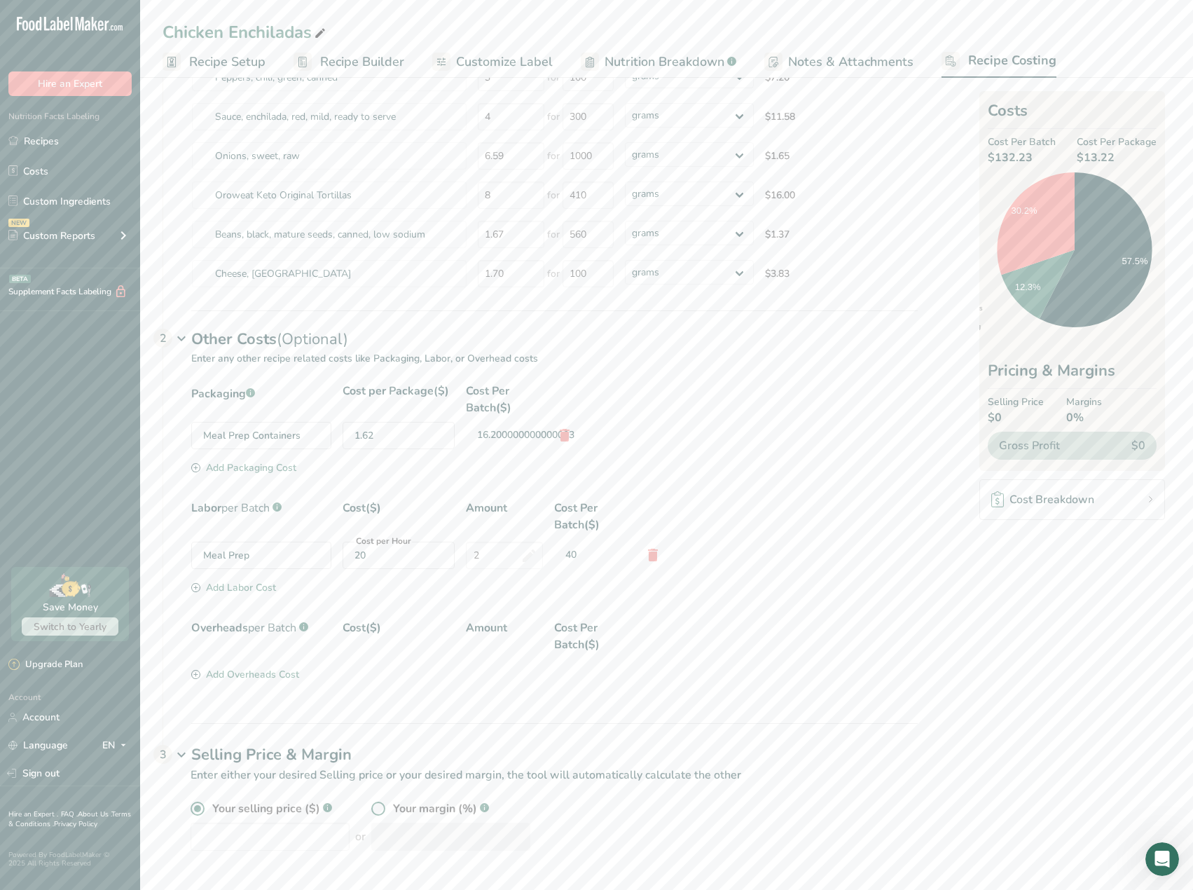
click at [371, 806] on span at bounding box center [378, 808] width 14 height 14
click at [371, 806] on input "radio" at bounding box center [375, 808] width 9 height 9
click at [392, 828] on input "number" at bounding box center [450, 836] width 159 height 28
click at [198, 815] on span at bounding box center [198, 808] width 14 height 14
click at [198, 813] on input "radio" at bounding box center [195, 808] width 9 height 9
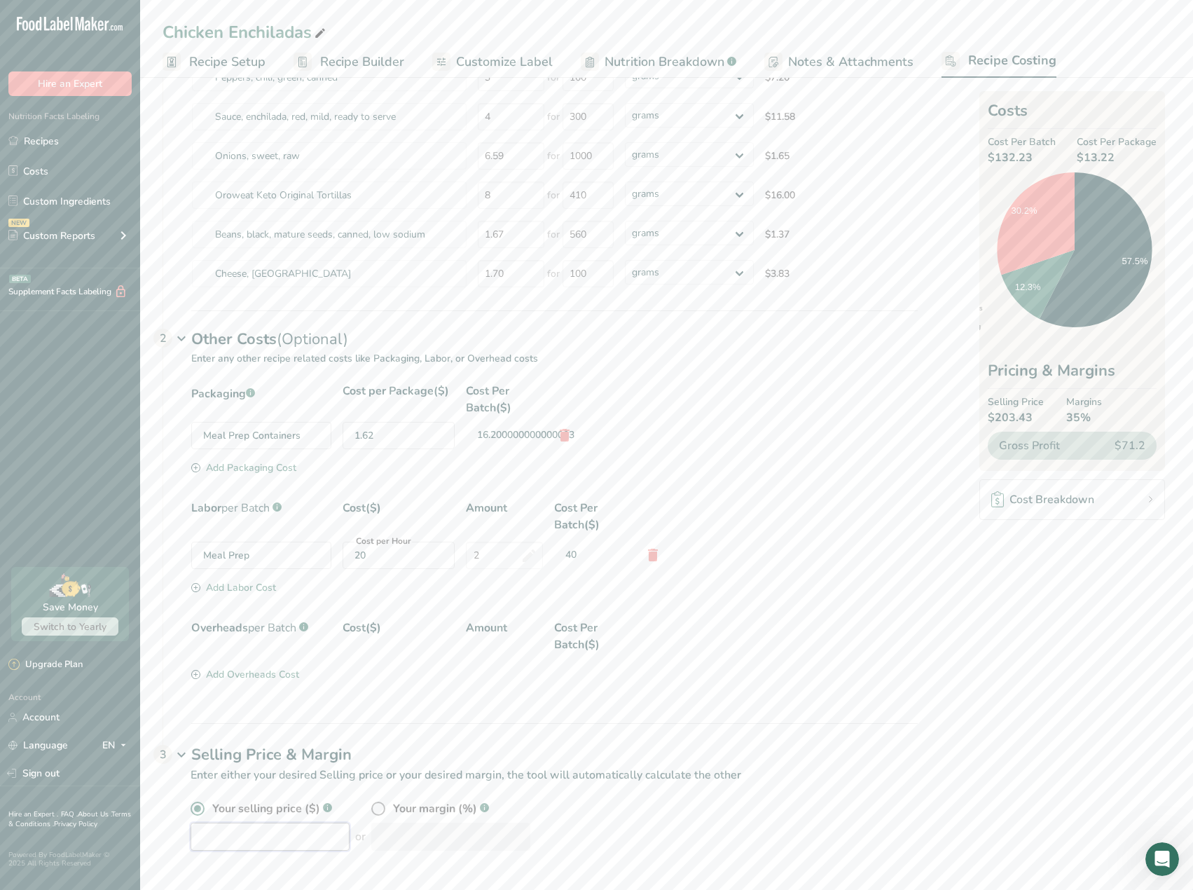
click at [222, 833] on input "number" at bounding box center [270, 836] width 159 height 28
click at [367, 812] on div "Your selling price ($) .a-a{fill:#347362;}.b-a{fill:#fff;} or Your margin (%) .…" at bounding box center [554, 825] width 727 height 50
click at [371, 811] on span at bounding box center [378, 808] width 14 height 14
click at [371, 811] on input "radio" at bounding box center [375, 808] width 9 height 9
click at [390, 842] on input "number" at bounding box center [450, 836] width 159 height 28
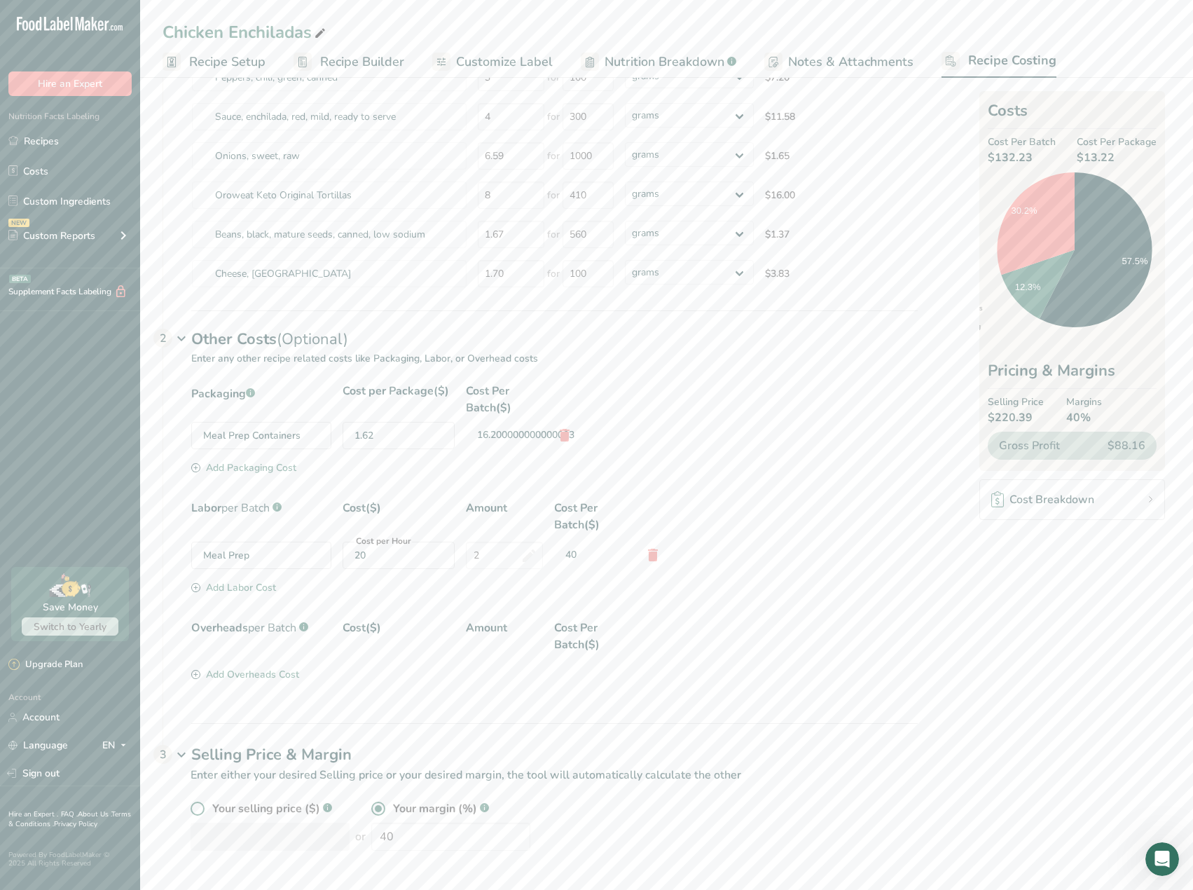
click at [195, 808] on span at bounding box center [198, 808] width 14 height 14
click at [195, 808] on input "radio" at bounding box center [195, 808] width 9 height 9
click at [211, 831] on input "number" at bounding box center [270, 836] width 159 height 28
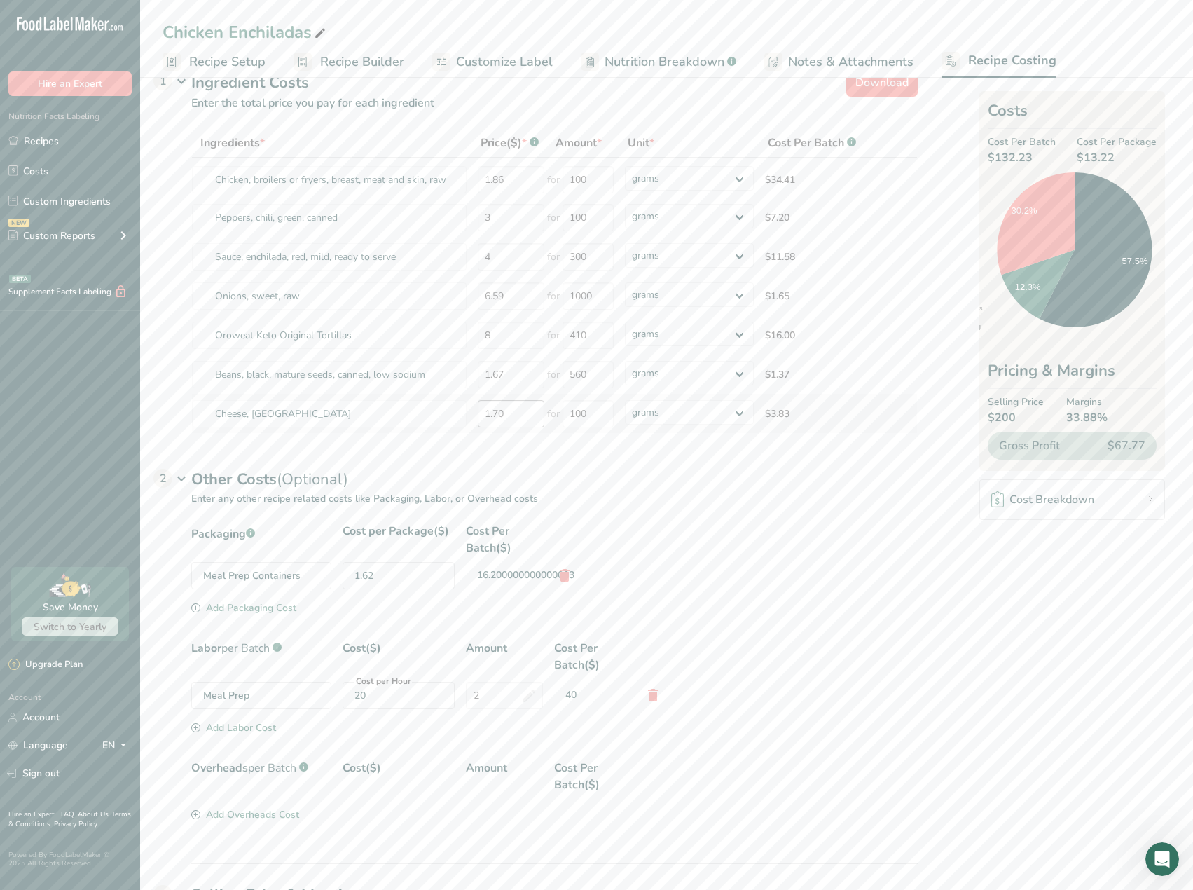
scroll to position [0, 0]
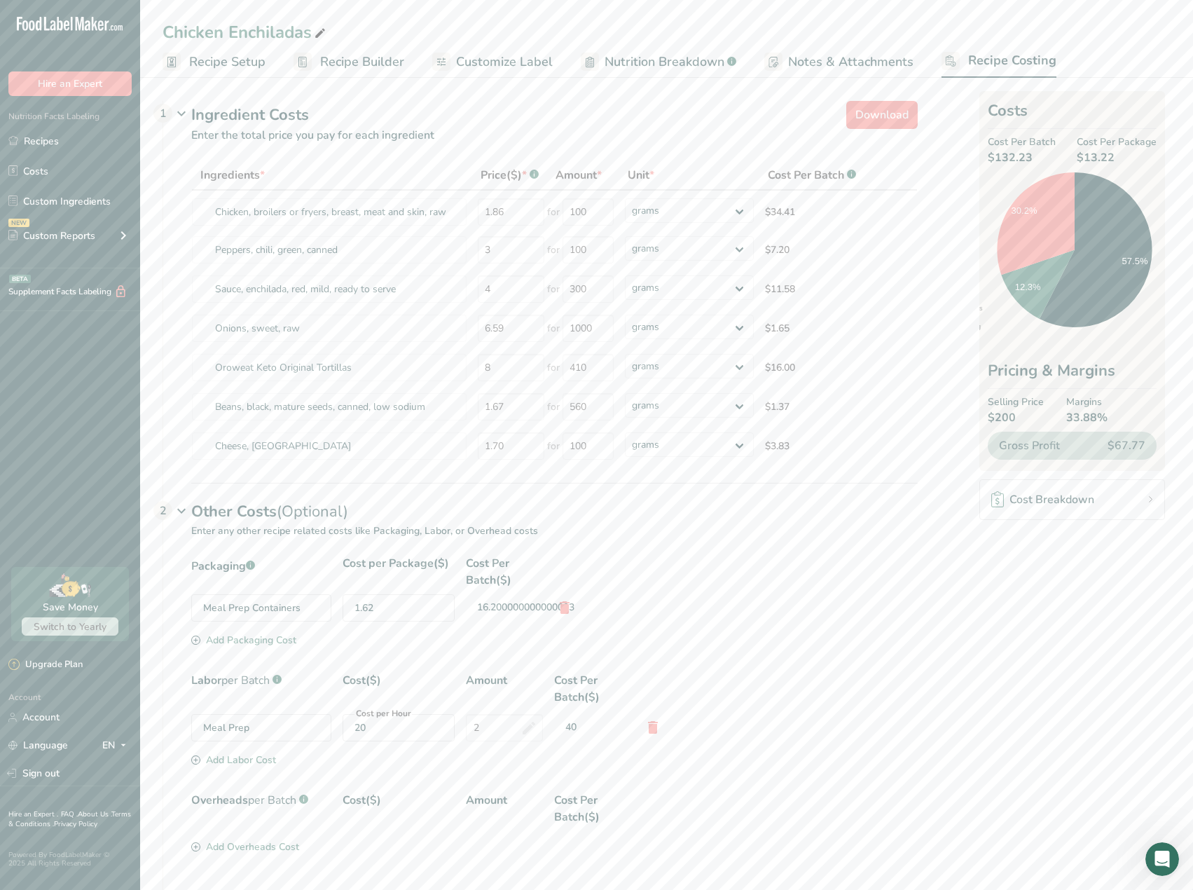
click at [826, 60] on span "Notes & Attachments" at bounding box center [850, 62] width 125 height 19
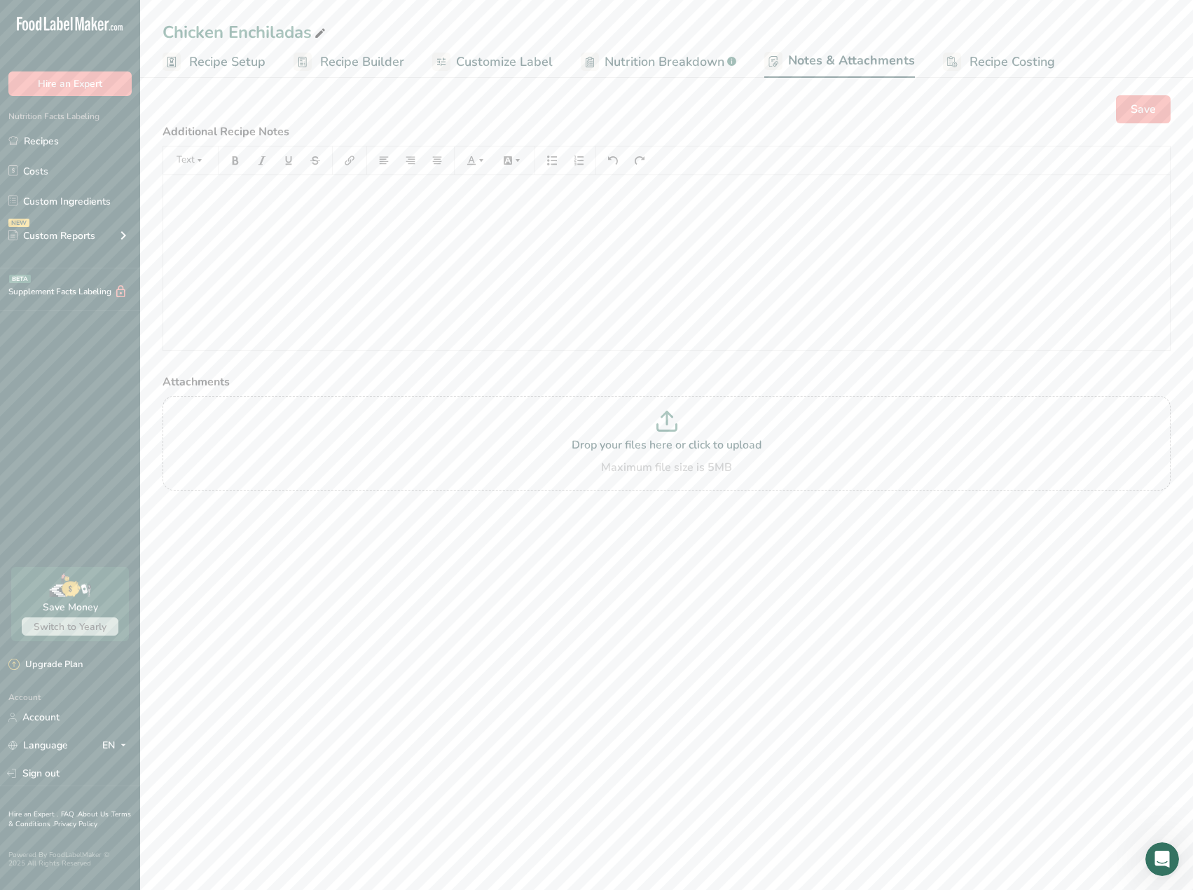
click at [660, 55] on span "Nutrition Breakdown" at bounding box center [664, 62] width 120 height 19
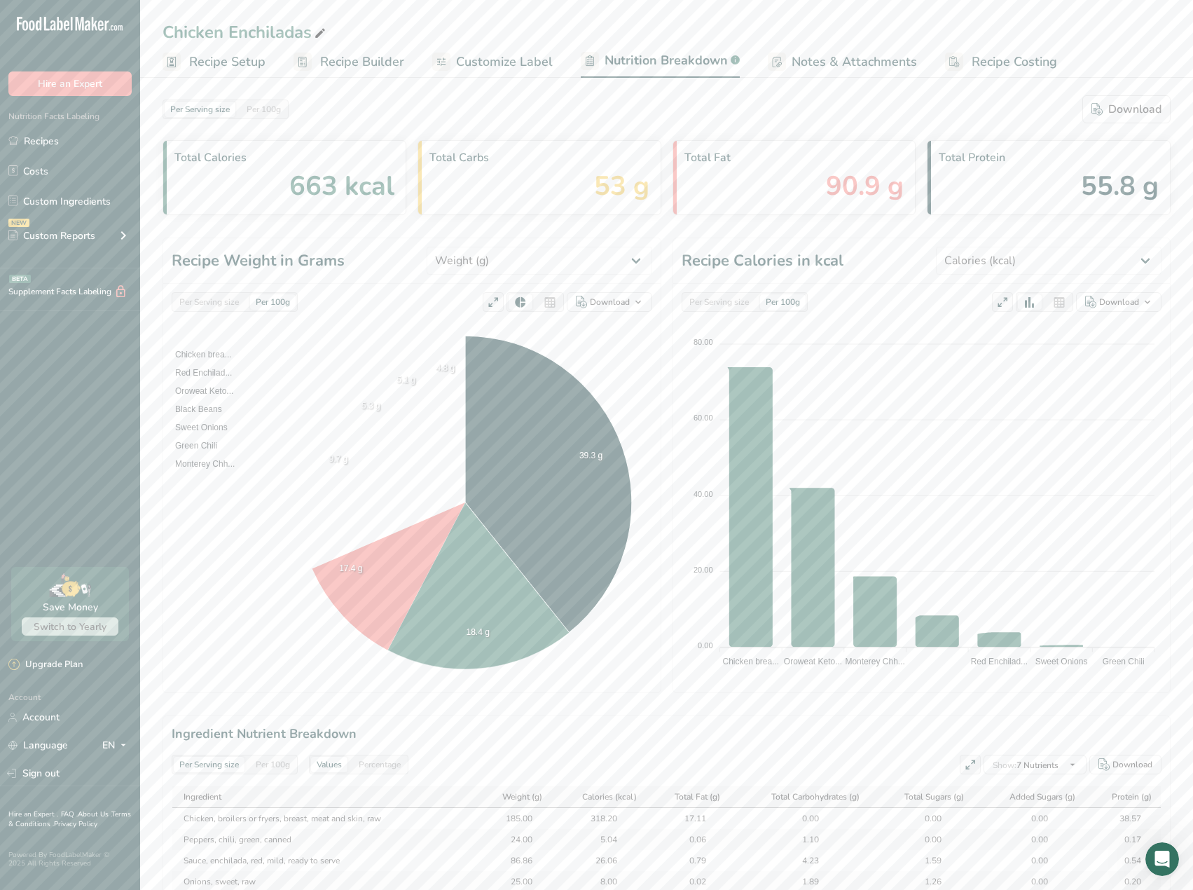
click at [985, 68] on span "Recipe Costing" at bounding box center [1013, 62] width 85 height 19
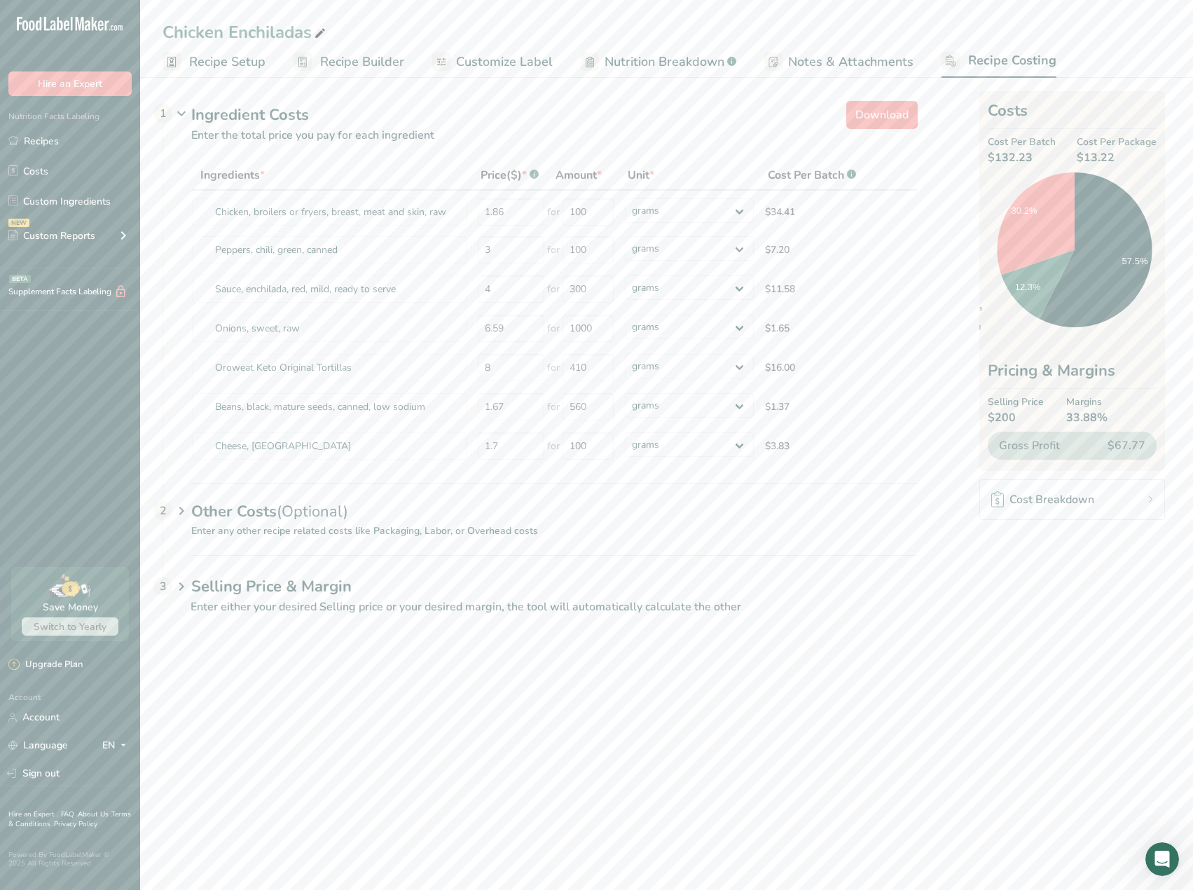
click at [505, 513] on div "Other Costs (Optional) 2" at bounding box center [554, 503] width 726 height 41
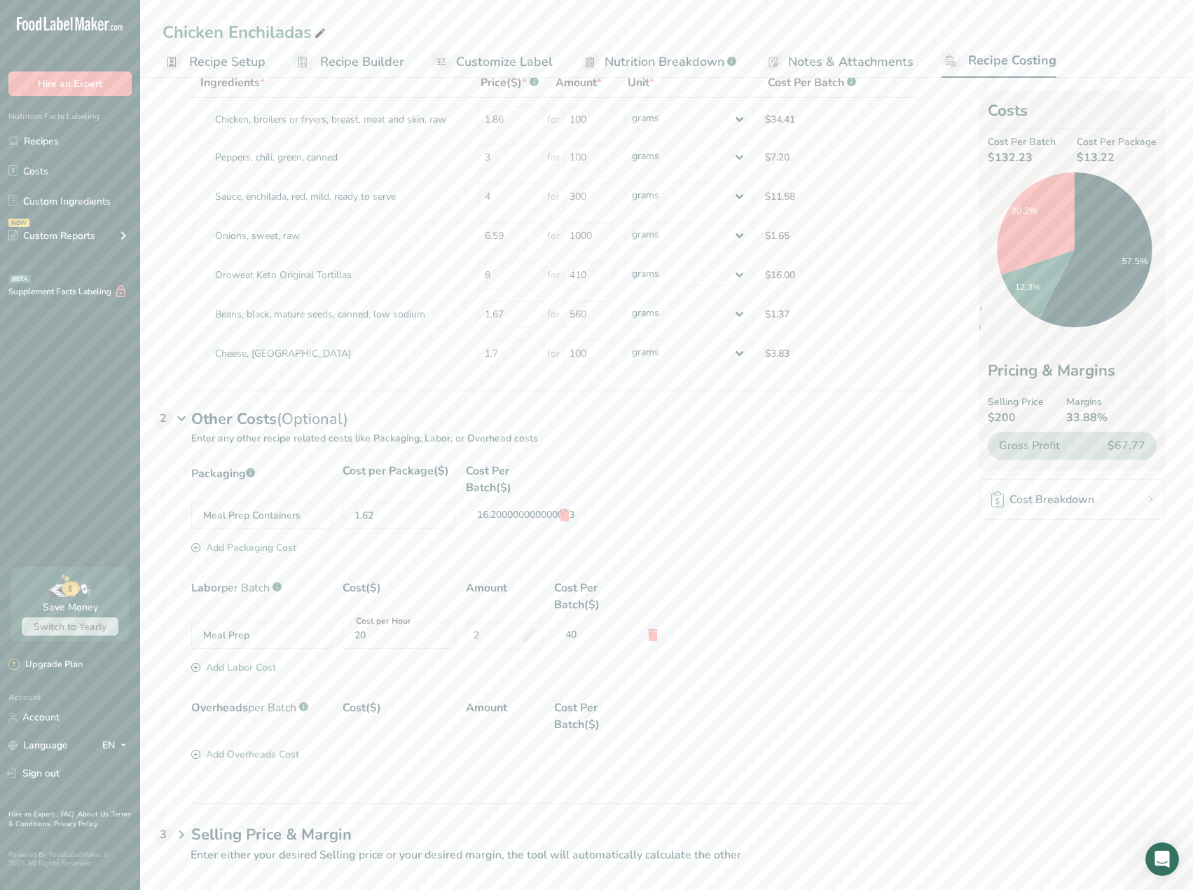
scroll to position [105, 0]
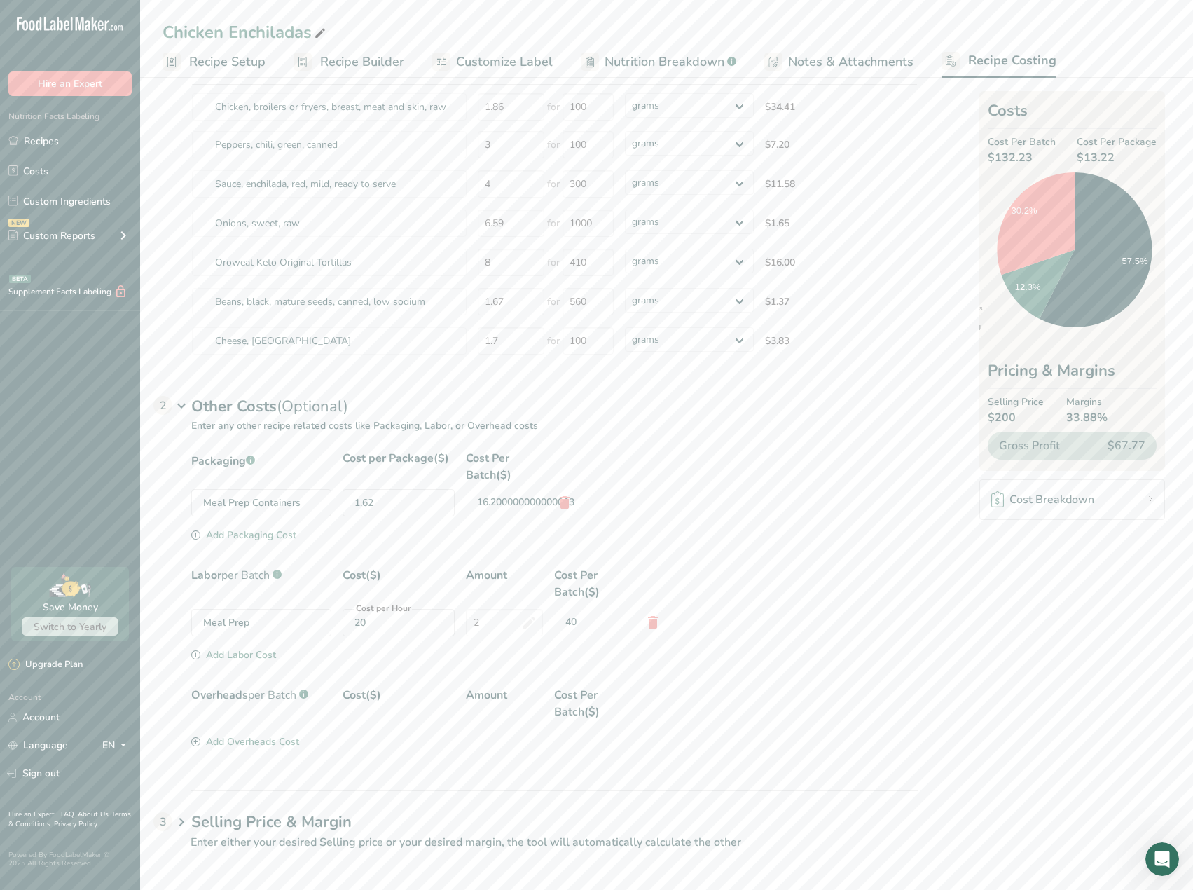
click at [314, 809] on div "Selling Price & Margin 3" at bounding box center [554, 810] width 726 height 41
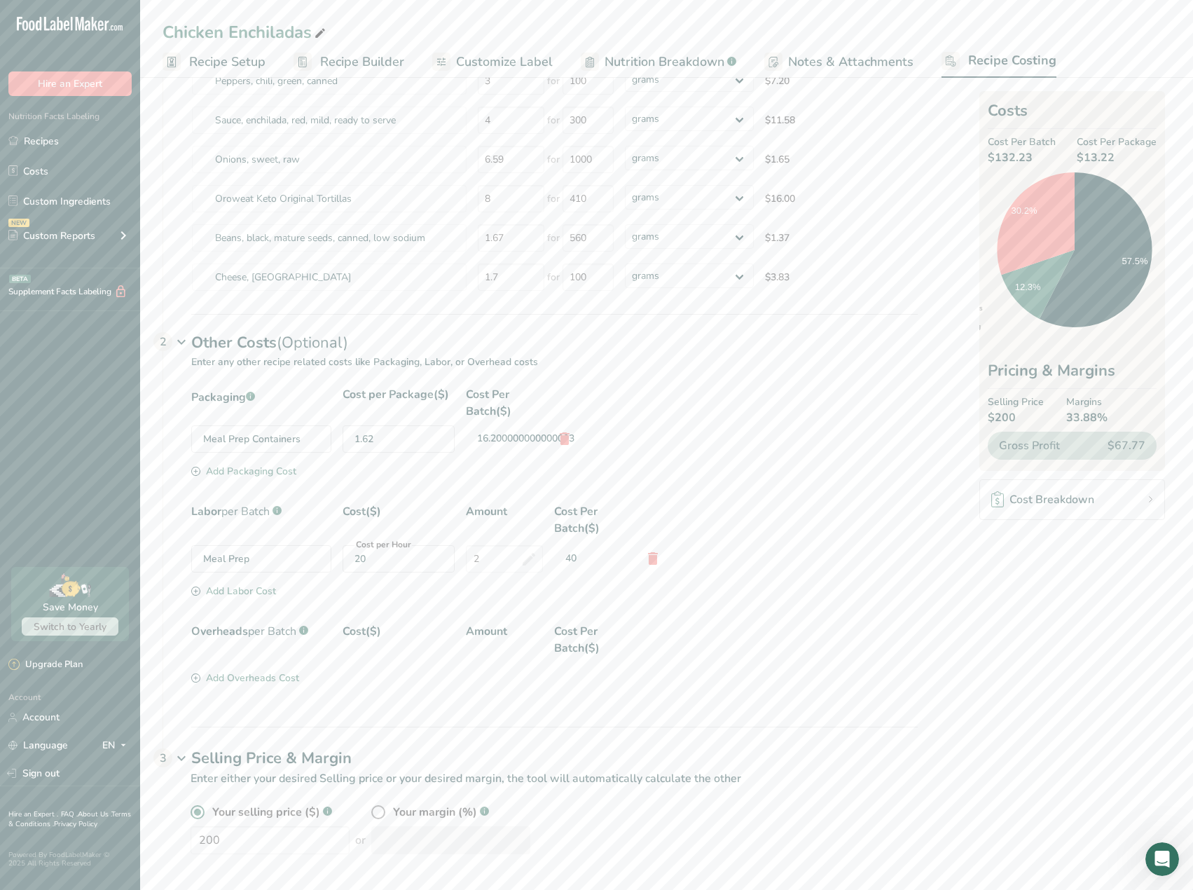
scroll to position [172, 0]
click at [73, 148] on link "Recipes" at bounding box center [70, 140] width 140 height 27
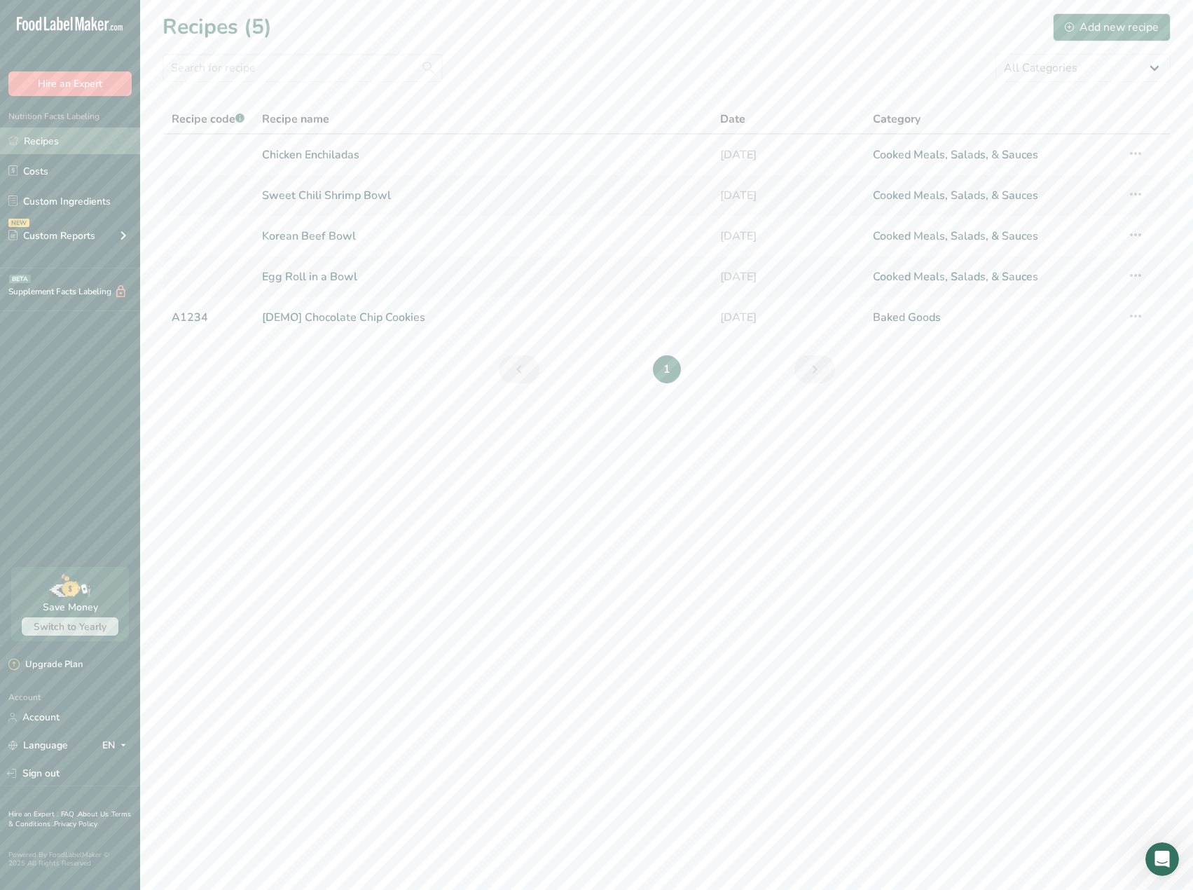
click at [64, 137] on link "Recipes" at bounding box center [70, 140] width 140 height 27
click at [1083, 22] on div "Add new recipe" at bounding box center [1112, 27] width 94 height 17
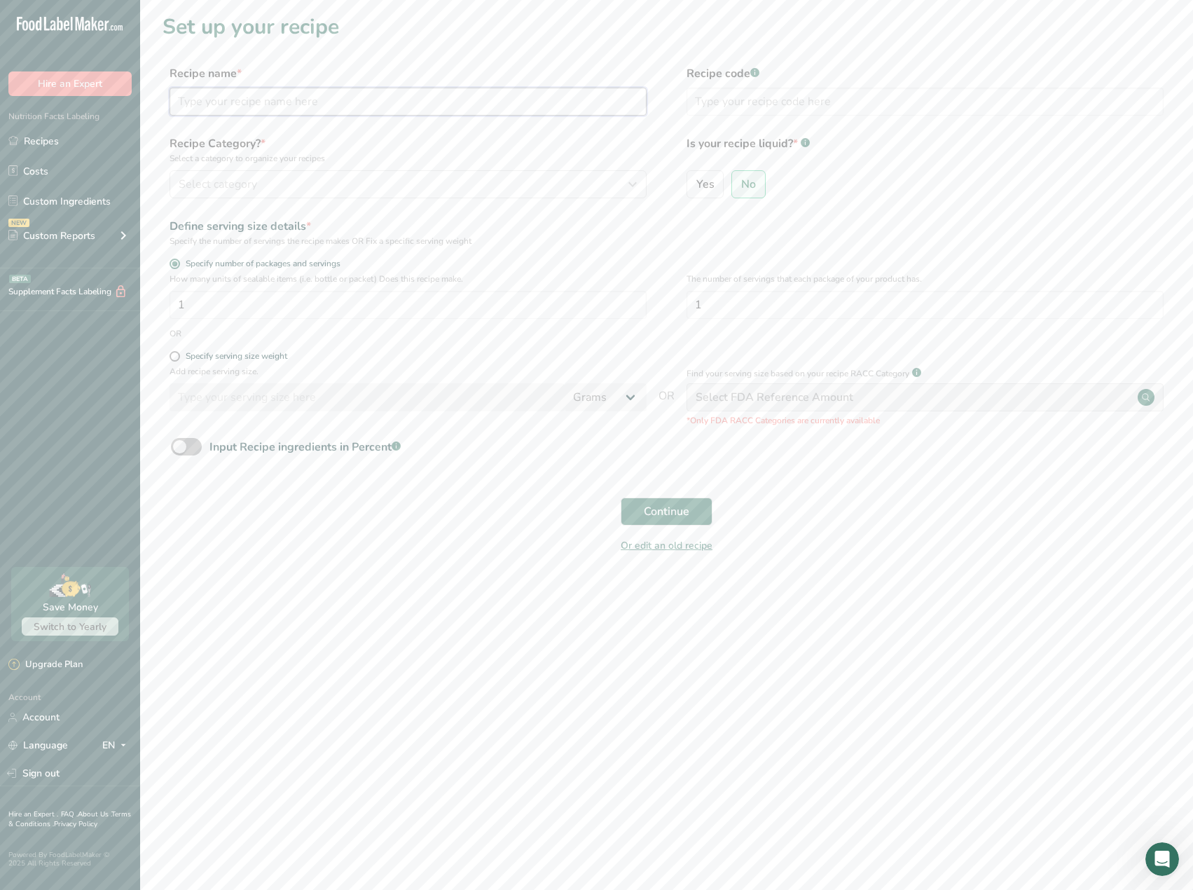
click at [324, 111] on input "text" at bounding box center [407, 102] width 477 height 28
click at [393, 184] on div "Select category" at bounding box center [404, 184] width 450 height 17
click at [235, 363] on span "Cooked Meals, Salads, & Sauces" at bounding box center [254, 360] width 147 height 15
click at [359, 297] on input "1" at bounding box center [407, 305] width 477 height 28
click at [685, 512] on span "Continue" at bounding box center [667, 511] width 46 height 17
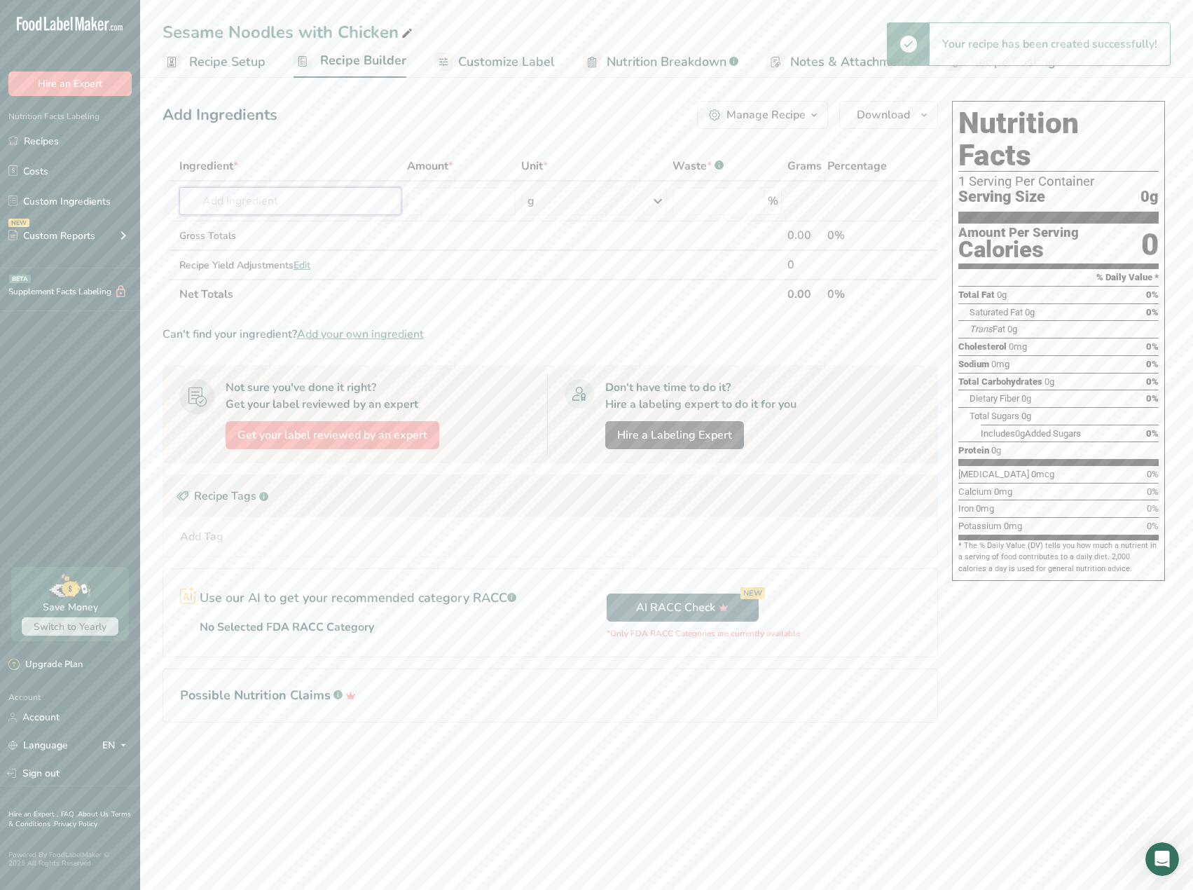
click at [328, 202] on input "text" at bounding box center [290, 201] width 222 height 28
